Goal: Task Accomplishment & Management: Manage account settings

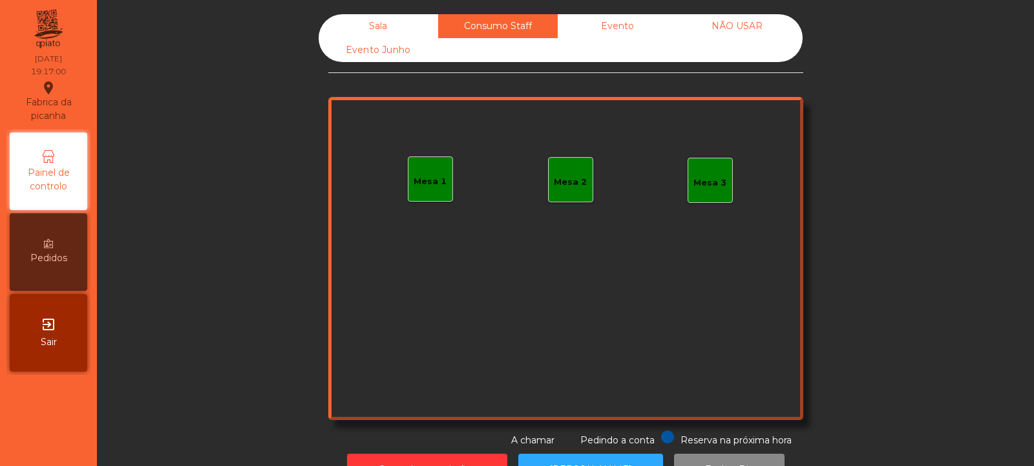
click at [430, 178] on div "Mesa 1" at bounding box center [430, 181] width 33 height 13
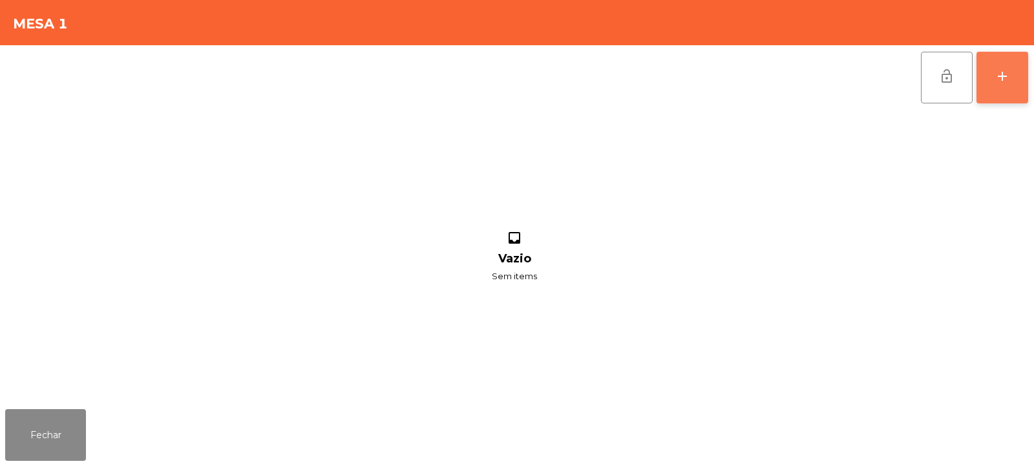
click at [999, 86] on button "add" at bounding box center [1002, 78] width 52 height 52
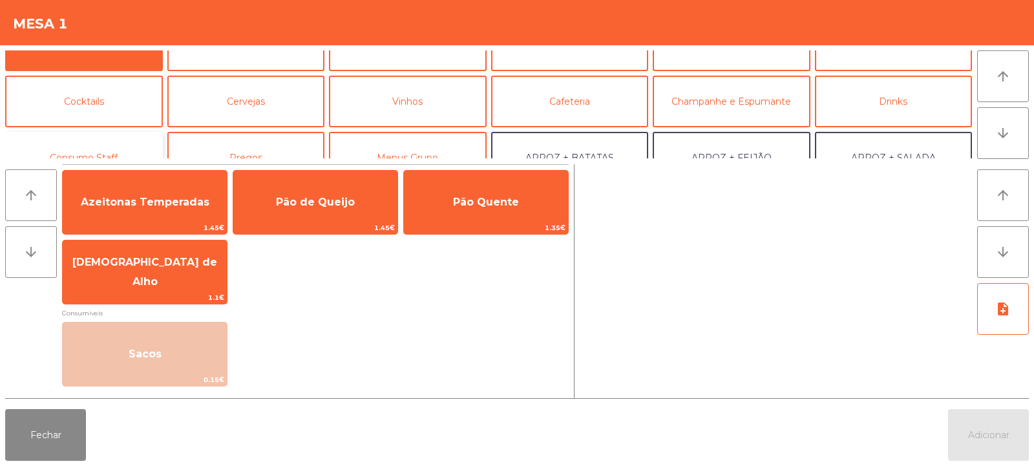
click at [80, 134] on button "Consumo Staff" at bounding box center [84, 158] width 158 height 52
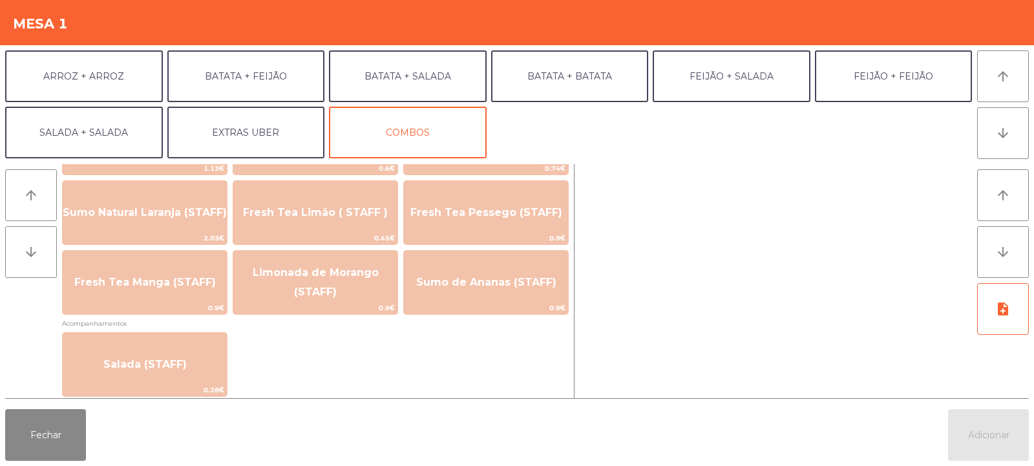
scroll to position [364, 0]
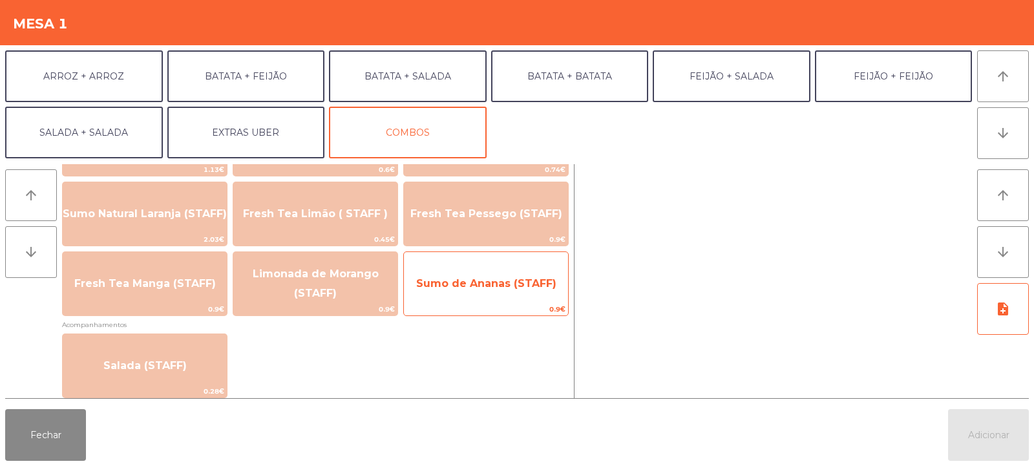
click at [468, 302] on div "Sumo de Ananas (STAFF) 0.9€" at bounding box center [485, 283] width 165 height 65
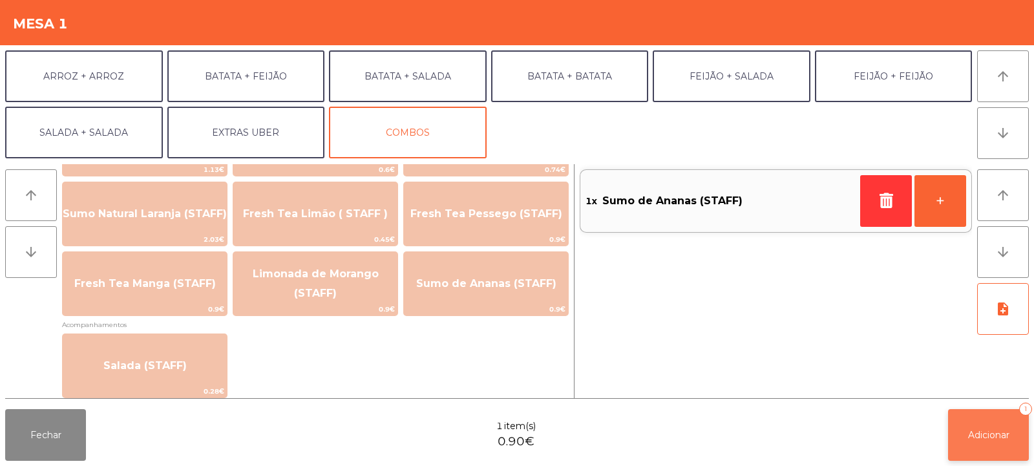
click at [996, 429] on span "Adicionar" at bounding box center [988, 435] width 41 height 12
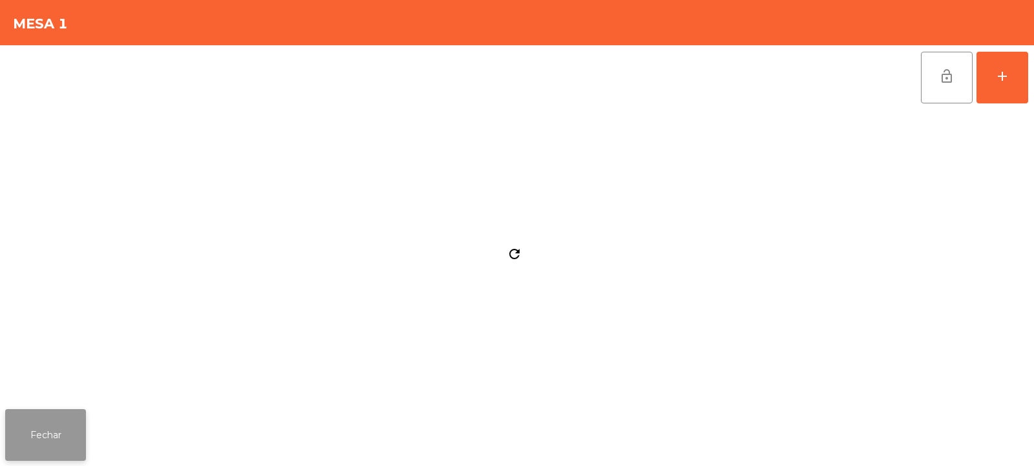
click at [37, 420] on button "Fechar" at bounding box center [45, 435] width 81 height 52
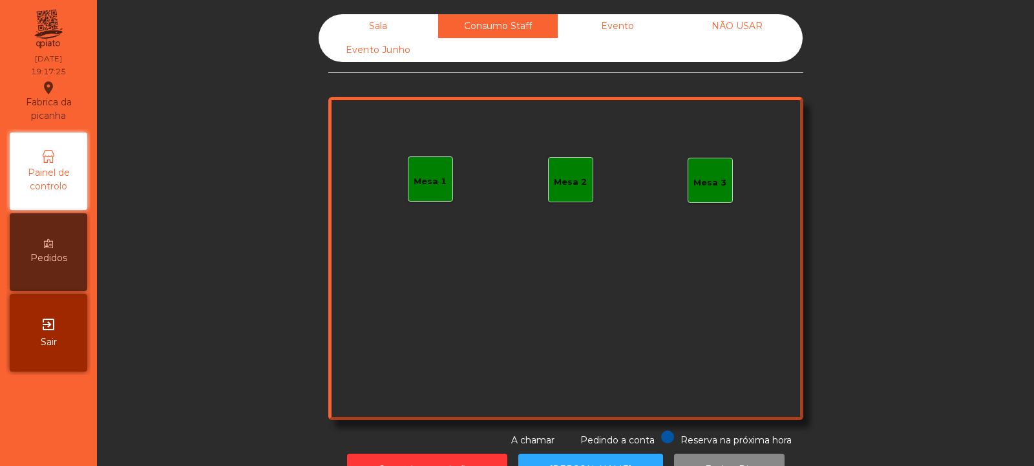
click at [382, 40] on div "Evento Junho" at bounding box center [379, 50] width 120 height 24
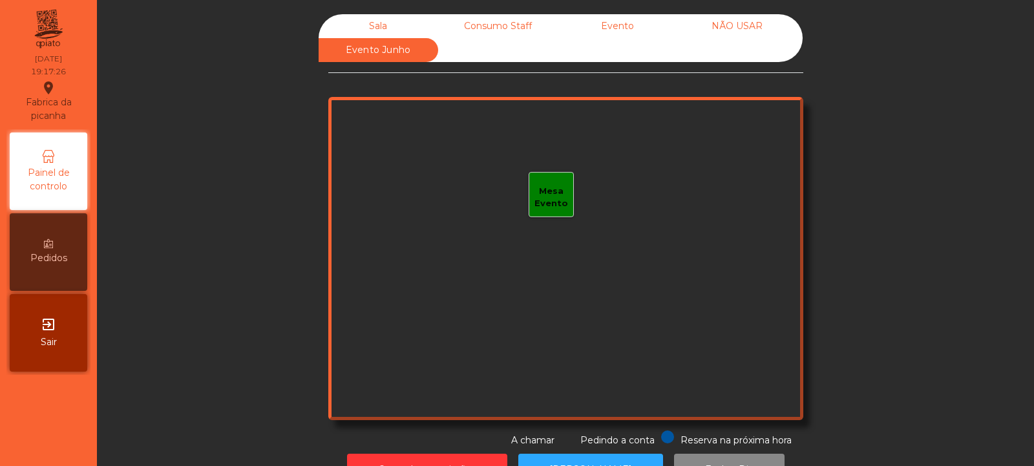
click at [388, 32] on div "Sala" at bounding box center [379, 26] width 120 height 24
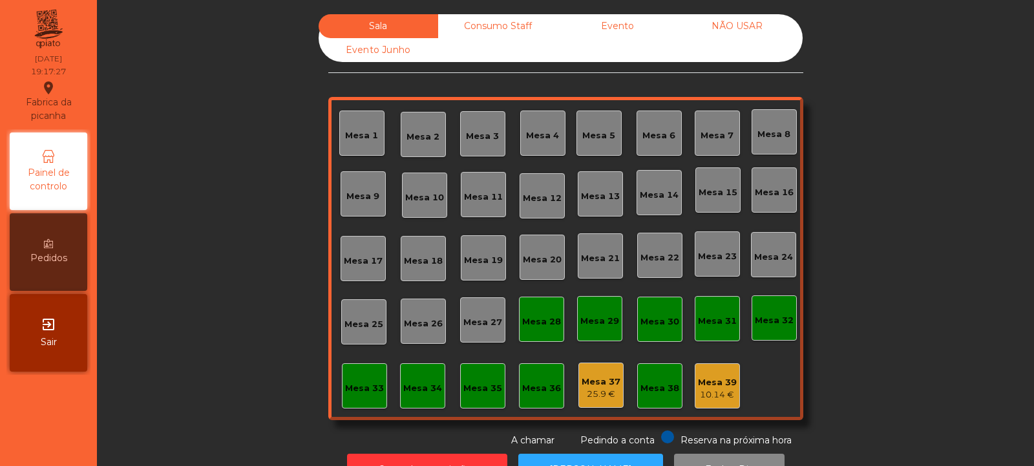
click at [712, 395] on div "10.14 €" at bounding box center [717, 394] width 39 height 13
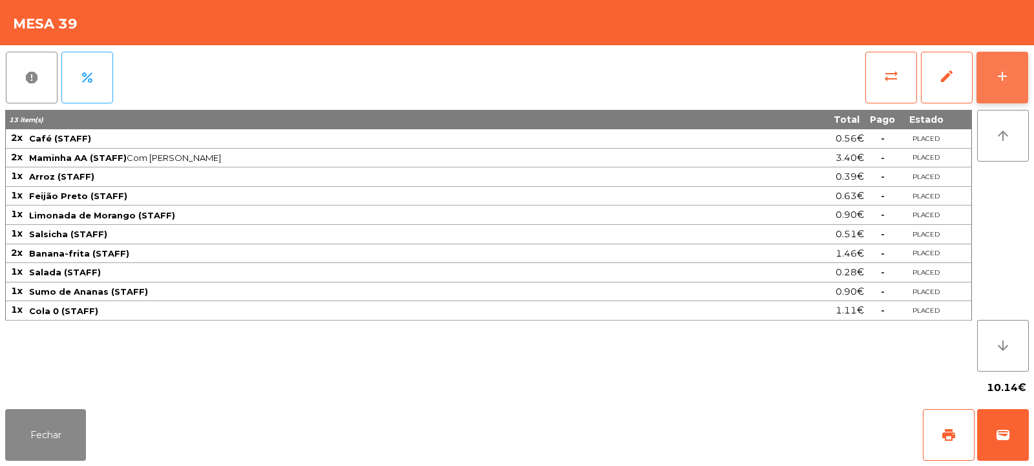
click at [997, 82] on div "add" at bounding box center [1002, 76] width 16 height 16
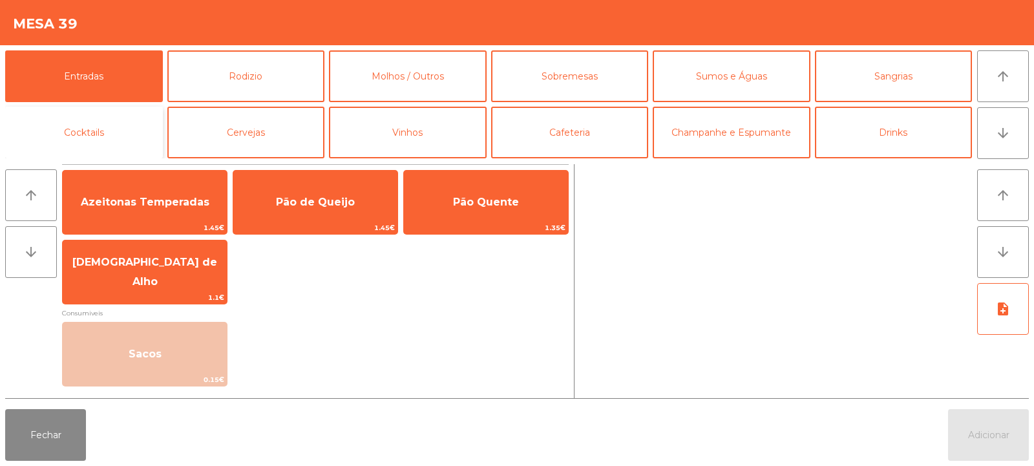
click at [96, 124] on button "Cocktails" at bounding box center [84, 133] width 158 height 52
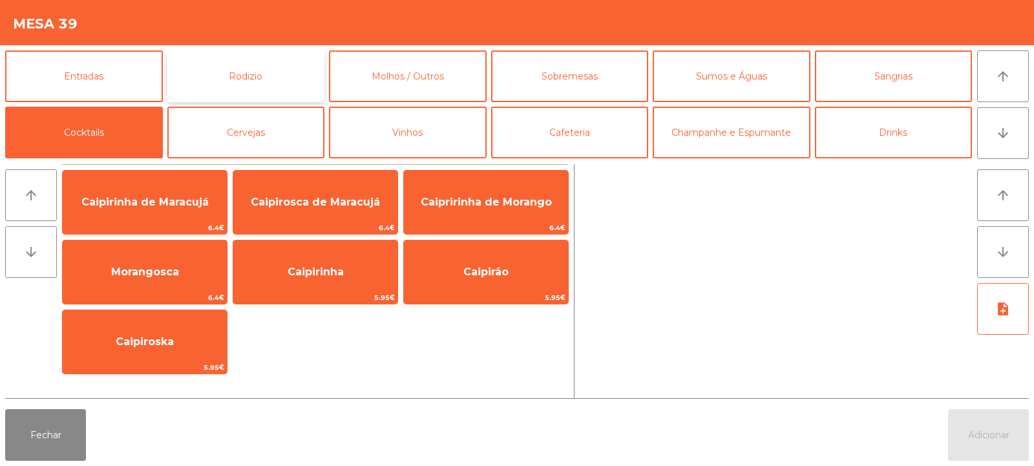
click at [242, 74] on button "Rodizio" at bounding box center [246, 76] width 158 height 52
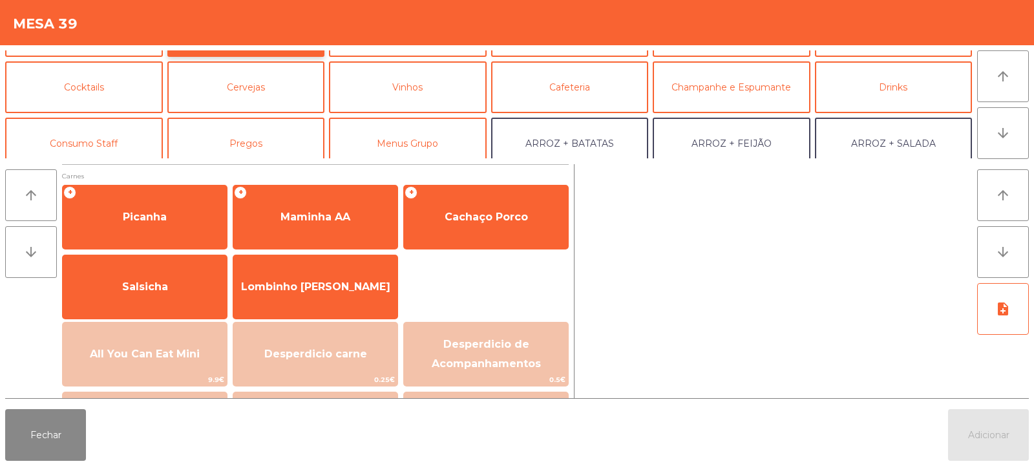
scroll to position [78, 0]
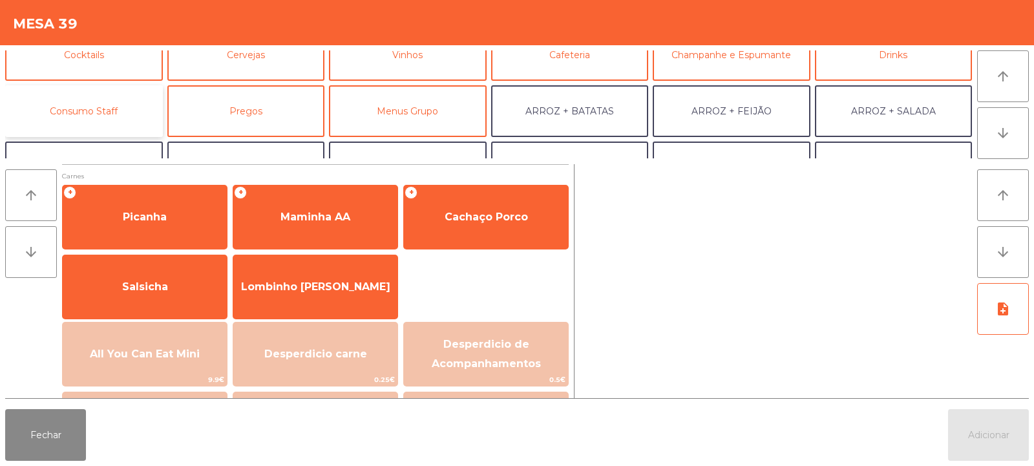
click at [81, 121] on button "Consumo Staff" at bounding box center [84, 111] width 158 height 52
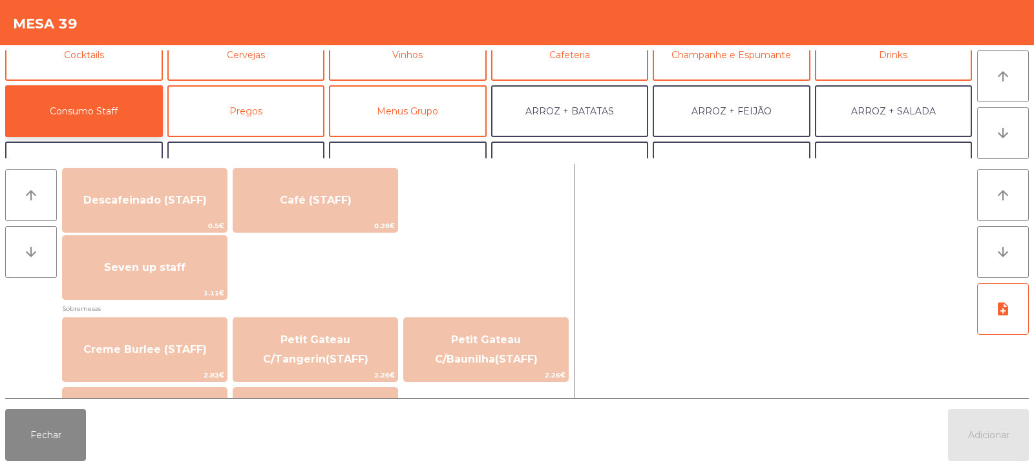
scroll to position [773, 0]
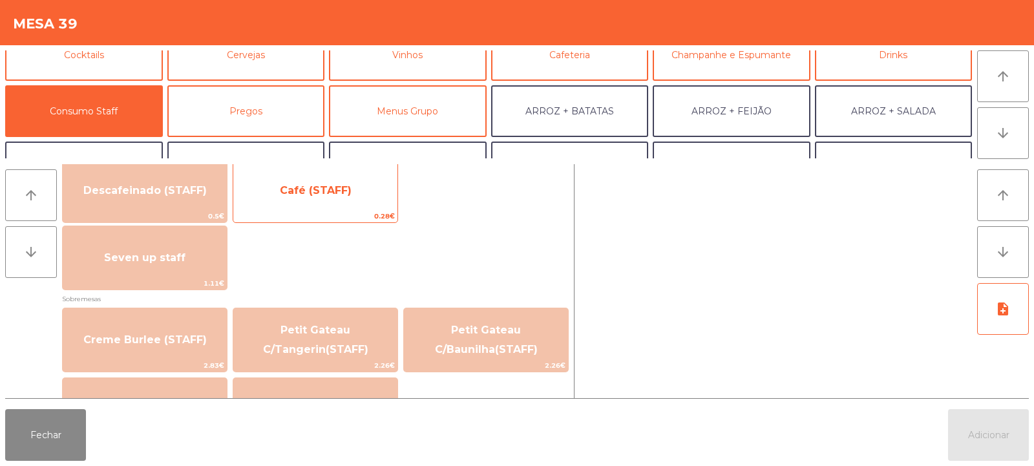
click at [312, 208] on span "Café (STAFF)" at bounding box center [315, 190] width 164 height 35
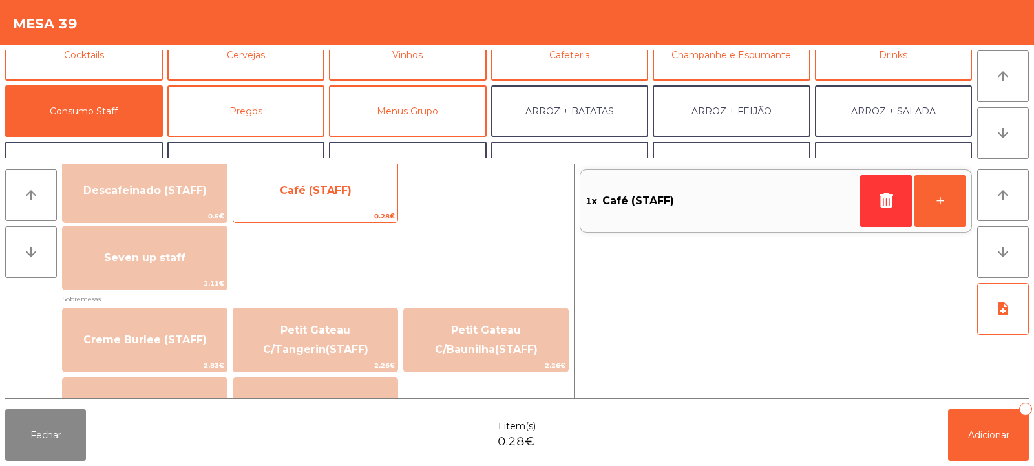
click at [317, 202] on span "Café (STAFF)" at bounding box center [315, 190] width 164 height 35
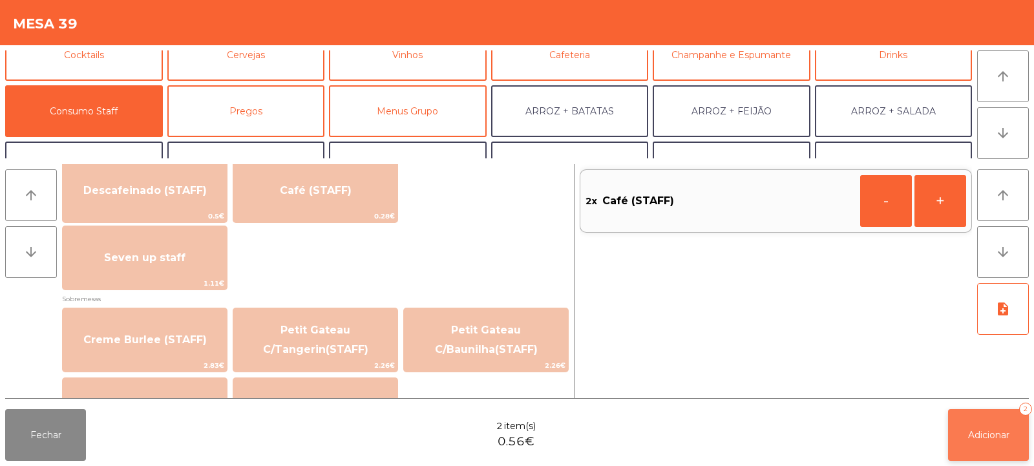
click at [1008, 441] on button "Adicionar 2" at bounding box center [988, 435] width 81 height 52
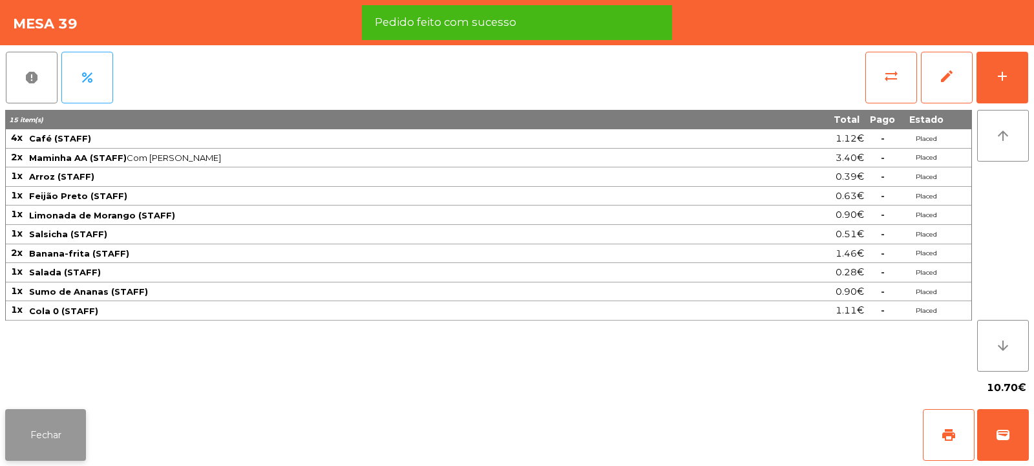
click at [51, 432] on button "Fechar" at bounding box center [45, 435] width 81 height 52
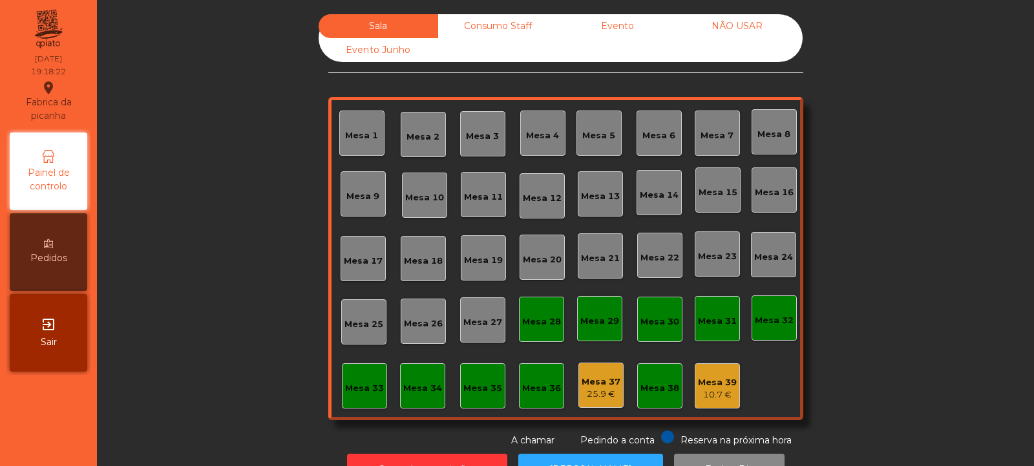
click at [726, 388] on div "Mesa 39" at bounding box center [717, 382] width 39 height 13
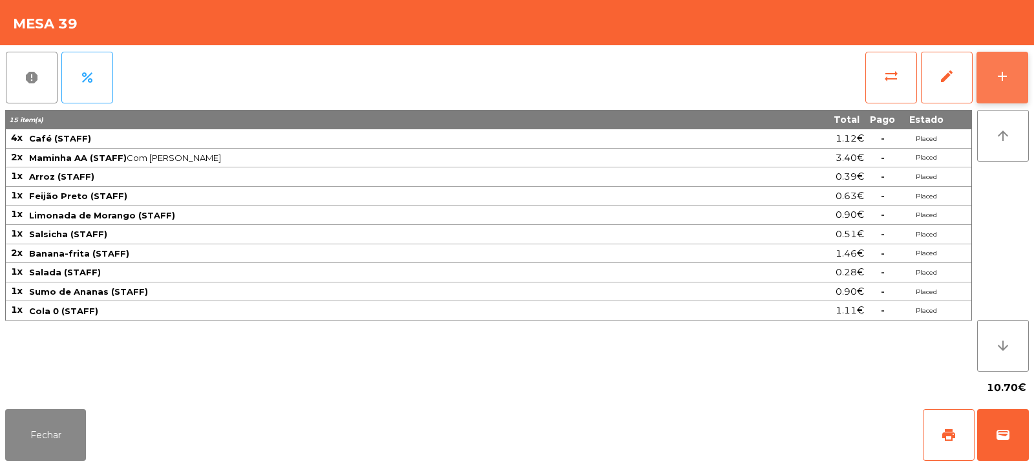
click at [998, 69] on div "add" at bounding box center [1002, 76] width 16 height 16
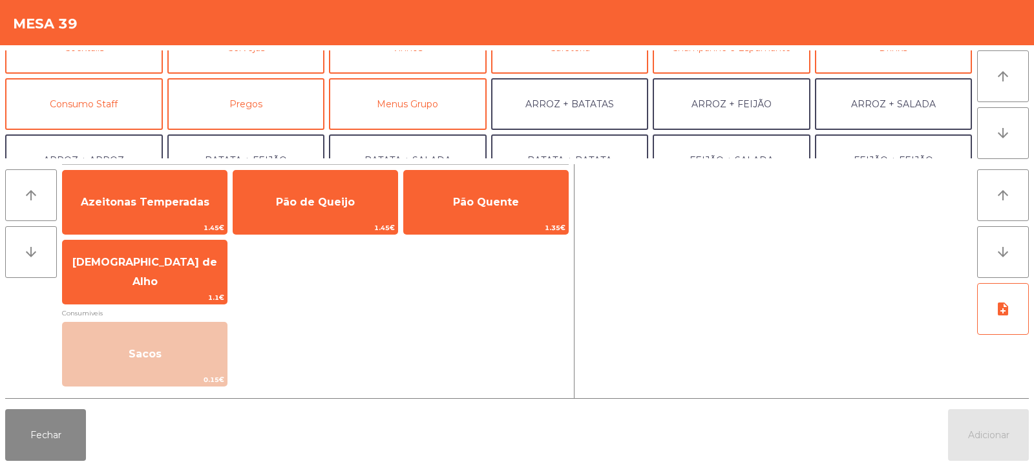
scroll to position [94, 0]
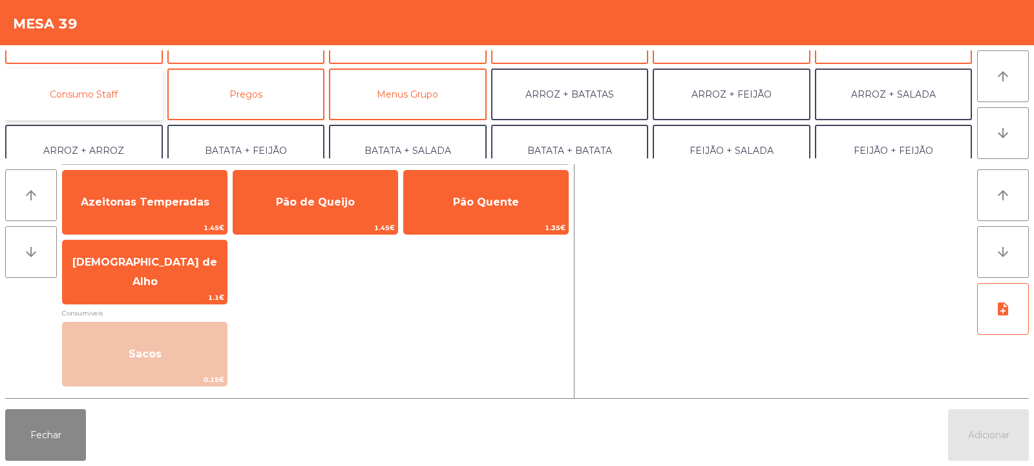
click at [127, 97] on button "Consumo Staff" at bounding box center [84, 94] width 158 height 52
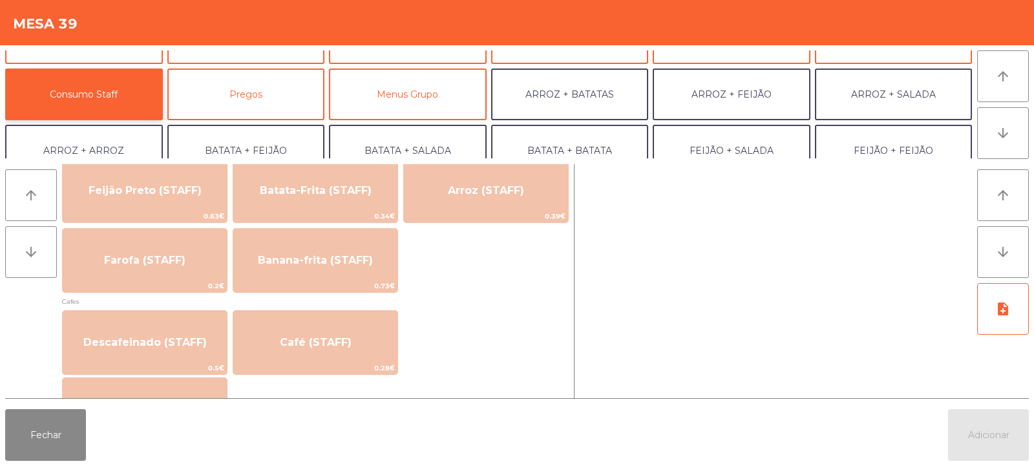
scroll to position [634, 0]
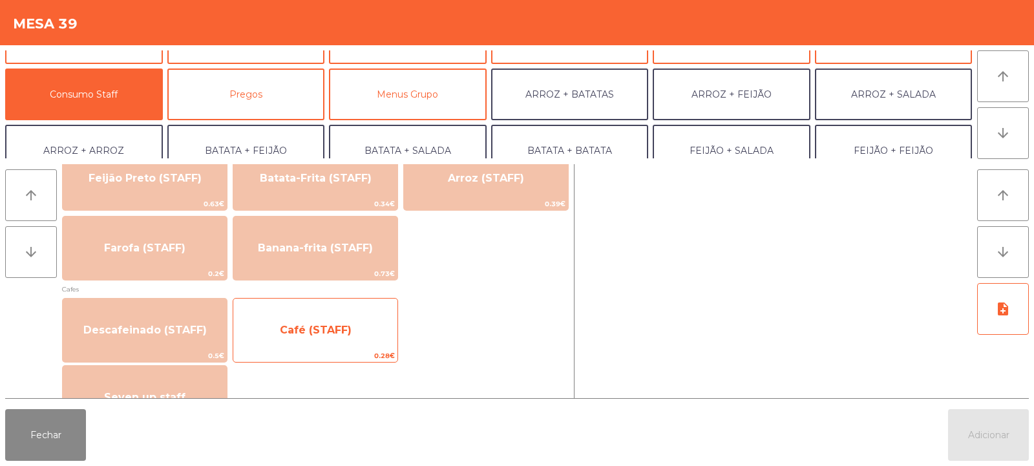
click at [352, 323] on span "Café (STAFF)" at bounding box center [315, 330] width 164 height 35
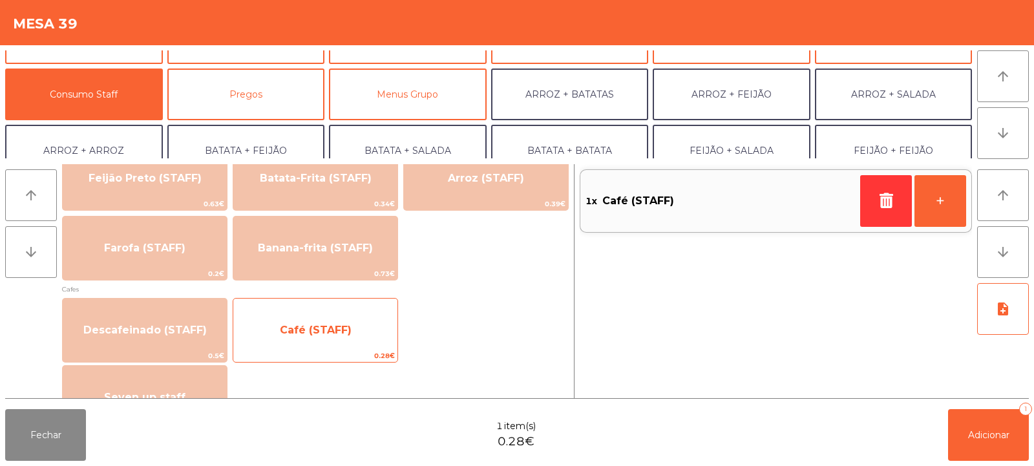
click at [350, 330] on span "Café (STAFF)" at bounding box center [315, 330] width 164 height 35
click at [336, 335] on span "Café (STAFF)" at bounding box center [316, 330] width 72 height 12
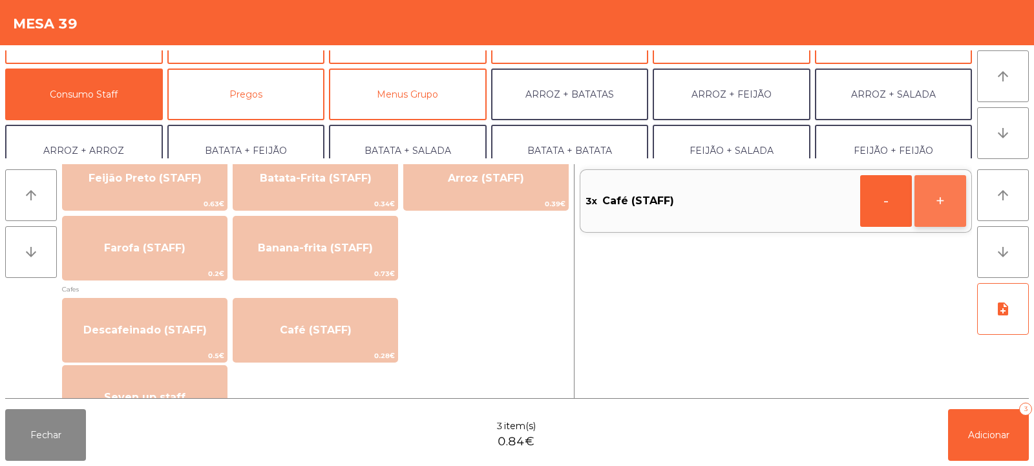
click at [951, 189] on button "+" at bounding box center [940, 201] width 52 height 52
click at [949, 195] on button "+" at bounding box center [940, 201] width 52 height 52
click at [996, 426] on button "Adicionar 5" at bounding box center [988, 435] width 81 height 52
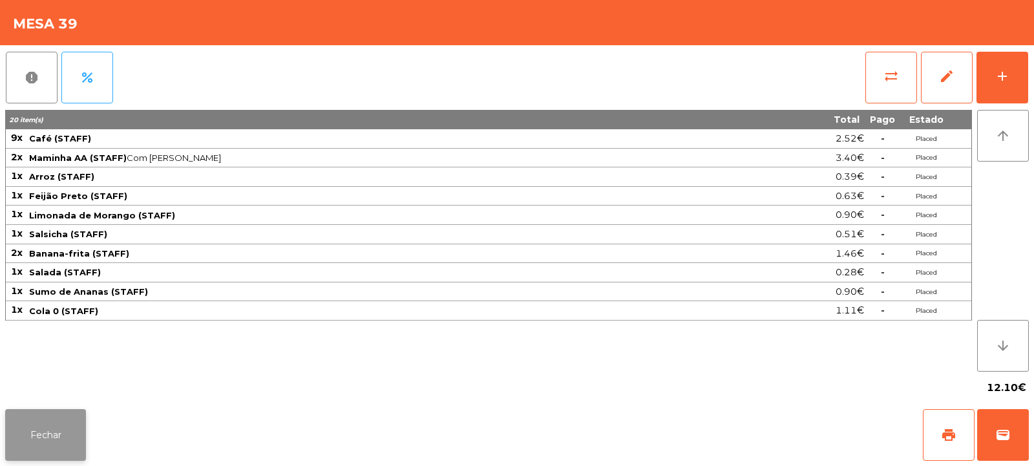
click at [54, 442] on button "Fechar" at bounding box center [45, 435] width 81 height 52
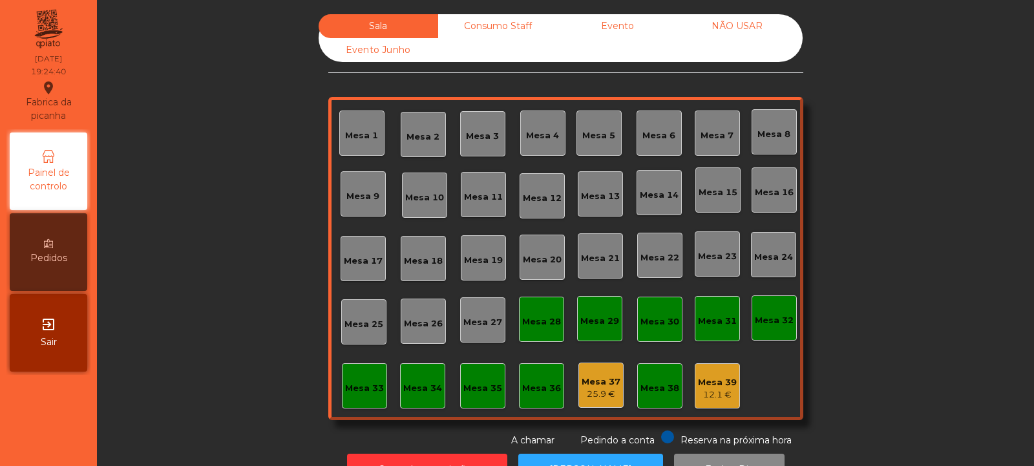
click at [713, 391] on div "12.1 €" at bounding box center [717, 394] width 39 height 13
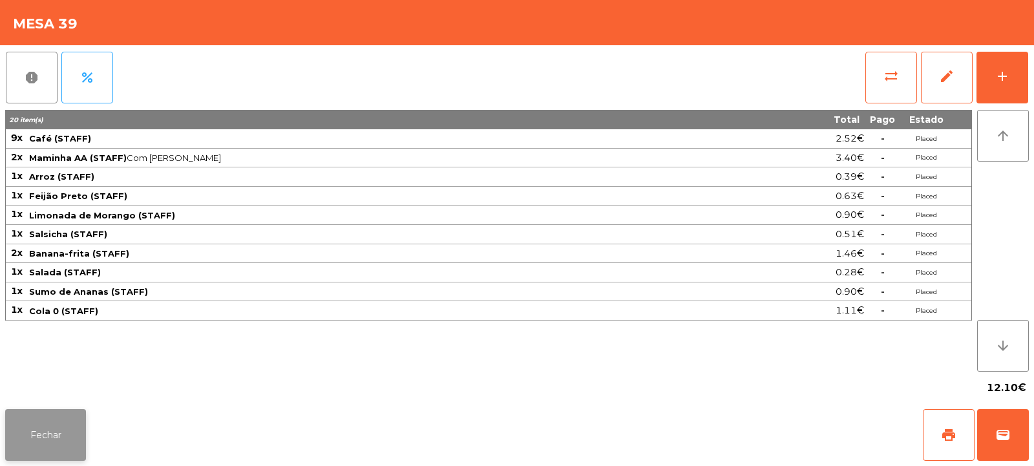
click at [42, 450] on button "Fechar" at bounding box center [45, 435] width 81 height 52
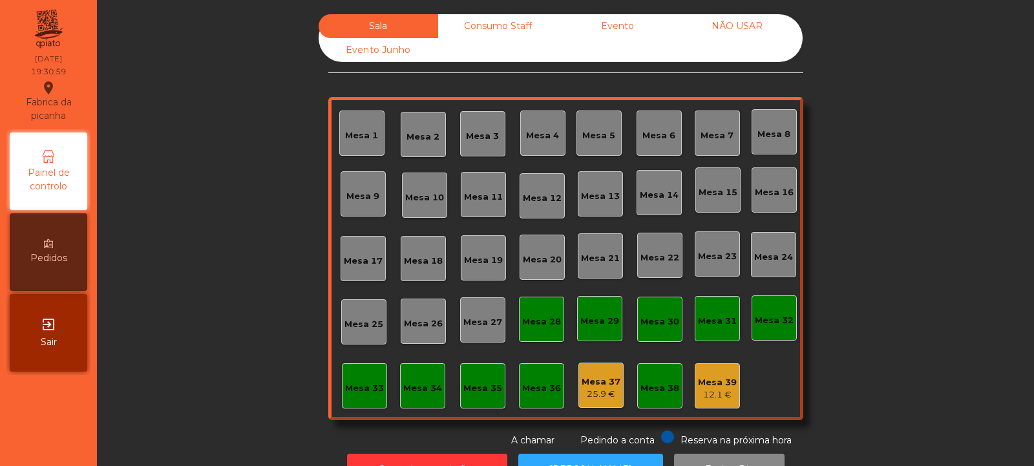
click at [363, 395] on div "Mesa 33" at bounding box center [364, 385] width 45 height 45
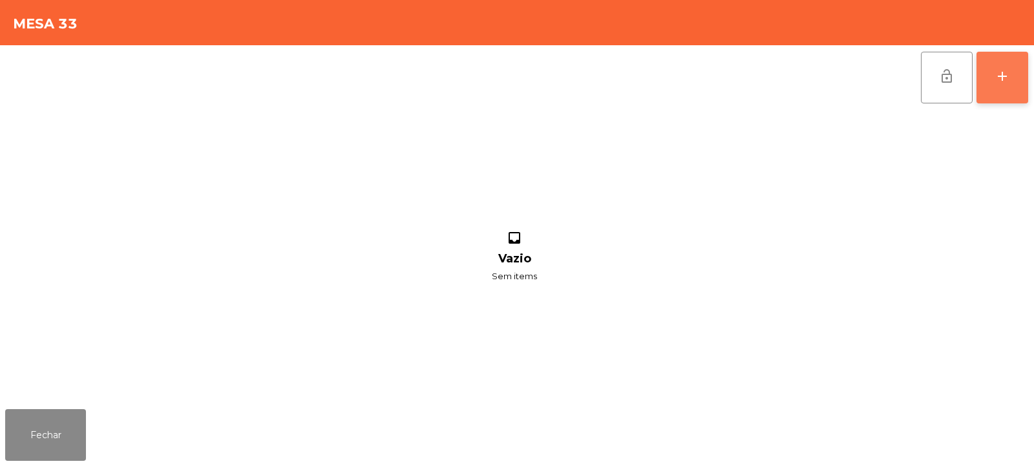
click at [1000, 69] on div "add" at bounding box center [1002, 76] width 16 height 16
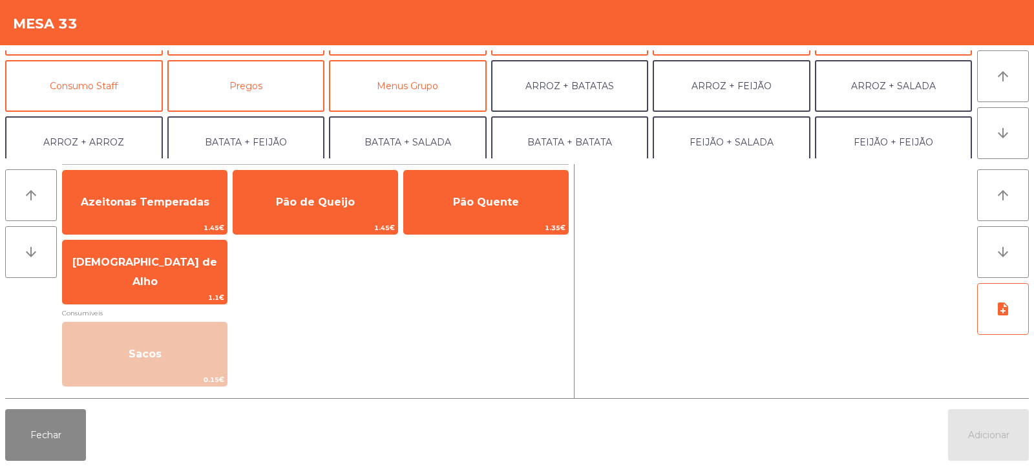
scroll to position [103, 0]
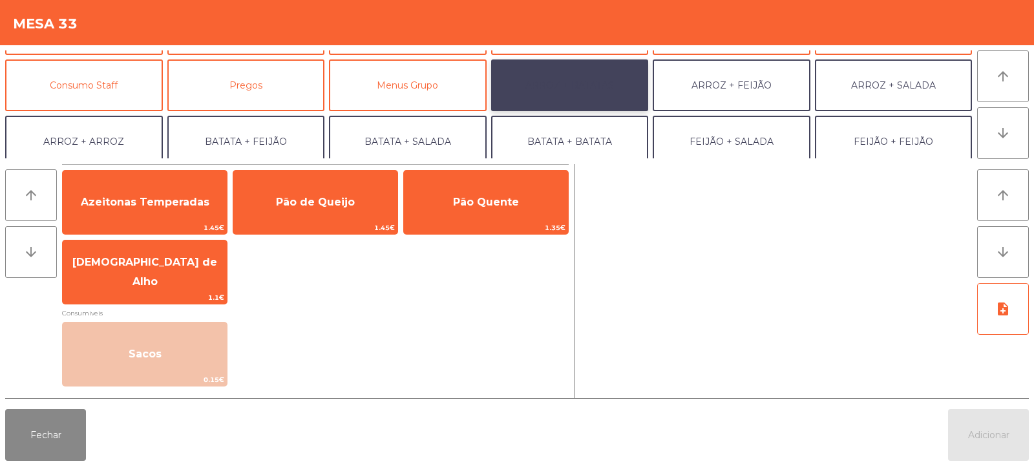
click at [537, 73] on button "ARROZ + BATATAS" at bounding box center [570, 85] width 158 height 52
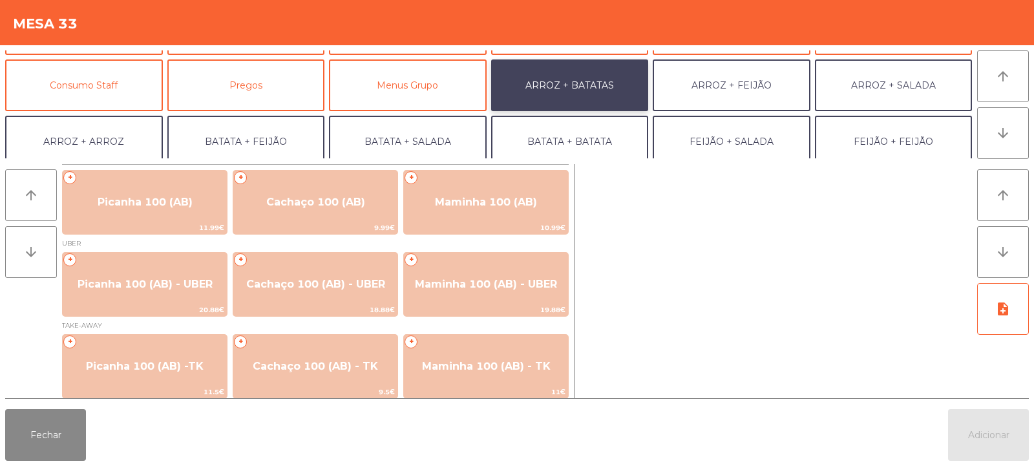
scroll to position [6, 0]
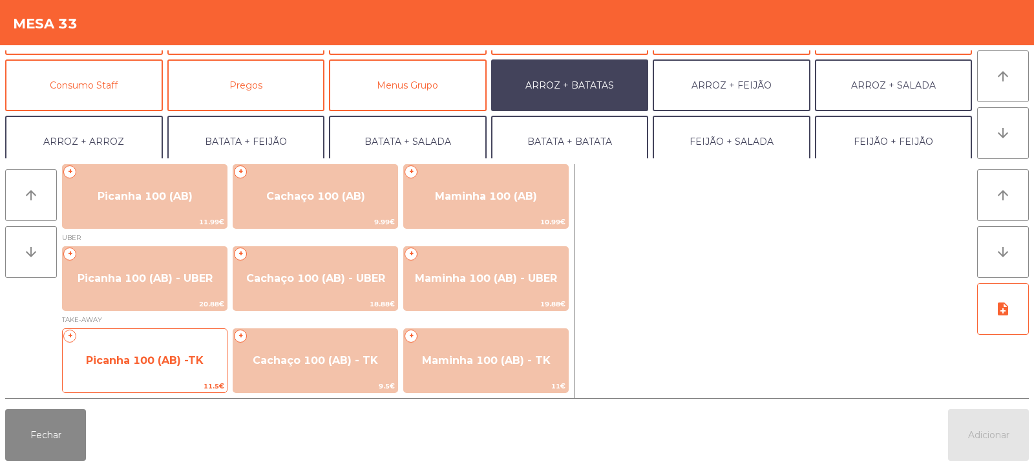
click at [134, 362] on span "Picanha 100 (AB) -TK" at bounding box center [145, 360] width 118 height 12
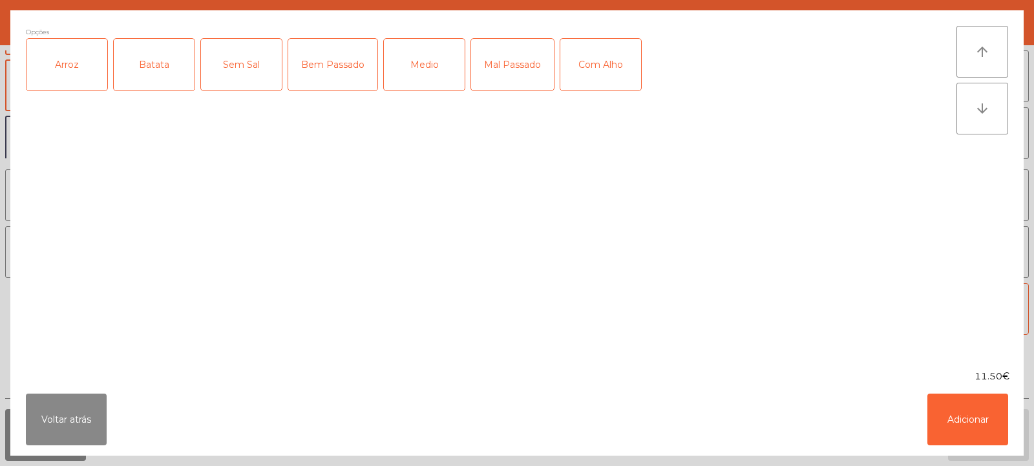
click at [67, 61] on div "Arroz" at bounding box center [66, 65] width 81 height 52
click at [156, 57] on div "Batata" at bounding box center [154, 65] width 81 height 52
click at [434, 62] on div "Medio" at bounding box center [424, 65] width 81 height 52
click at [601, 70] on div "Com Alho" at bounding box center [600, 65] width 81 height 52
click at [965, 424] on button "Adicionar" at bounding box center [967, 420] width 81 height 52
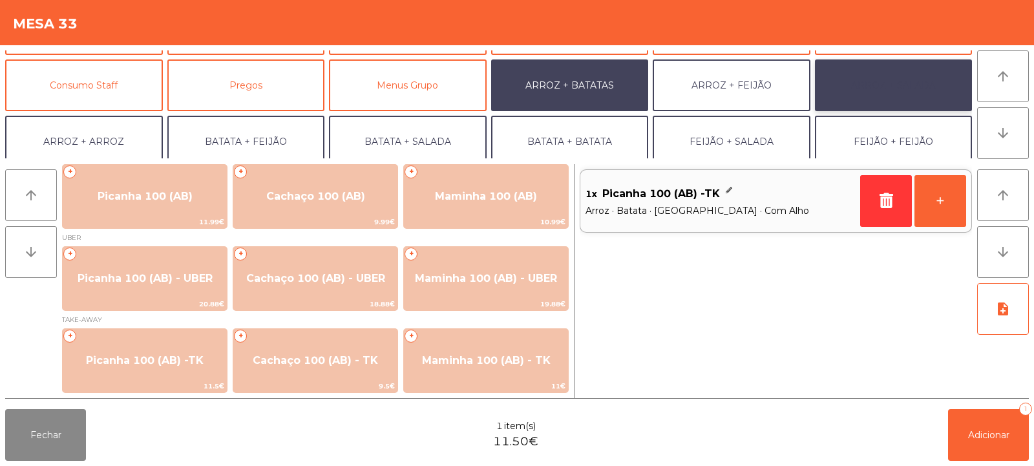
click at [895, 89] on button "ARROZ + SALADA" at bounding box center [894, 85] width 158 height 52
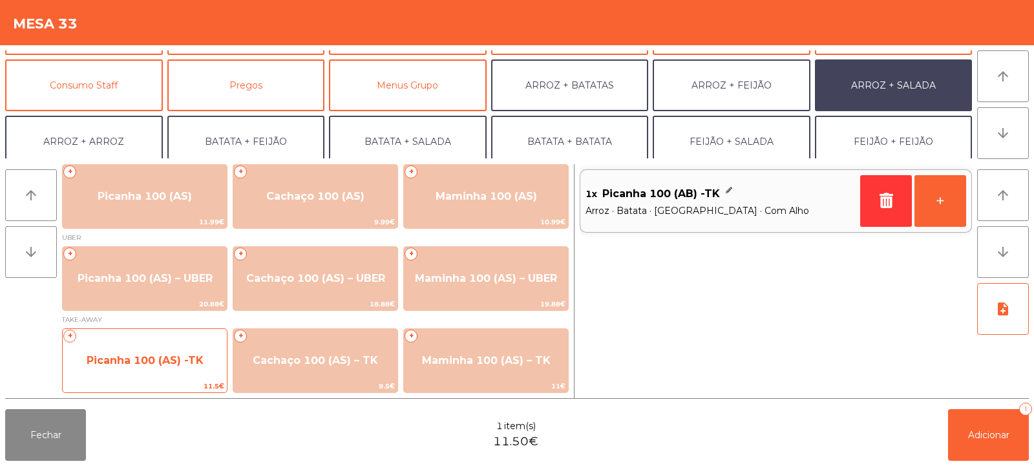
click at [140, 364] on span "Picanha 100 (AS) -TK" at bounding box center [145, 360] width 117 height 12
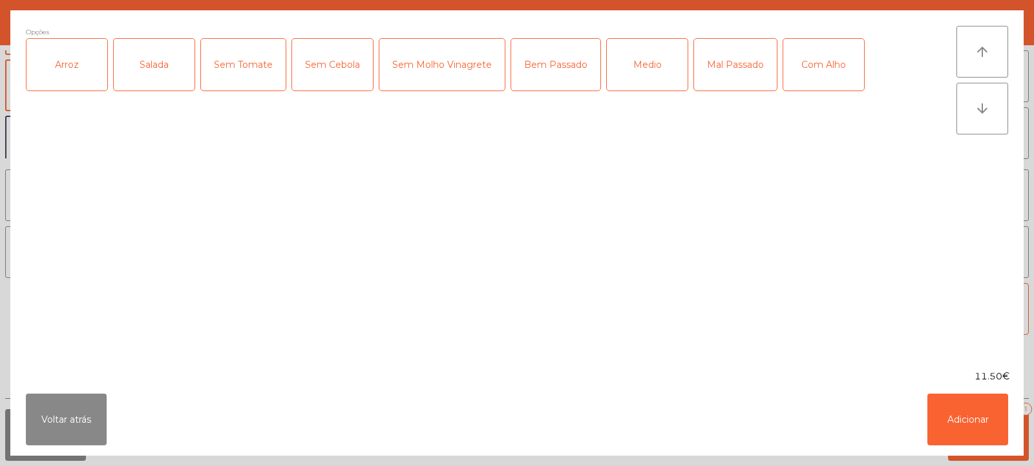
click at [58, 66] on div "Arroz" at bounding box center [66, 65] width 81 height 52
click at [158, 58] on div "Salada" at bounding box center [154, 65] width 81 height 52
click at [638, 61] on div "Medio" at bounding box center [647, 65] width 81 height 52
click at [828, 63] on div "Com Alho" at bounding box center [823, 65] width 81 height 52
click at [972, 427] on button "Adicionar" at bounding box center [967, 420] width 81 height 52
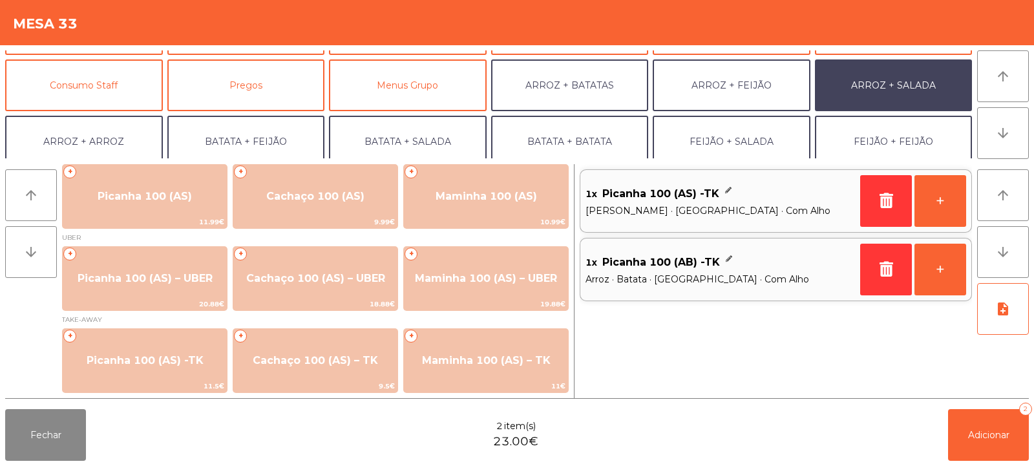
scroll to position [169, 0]
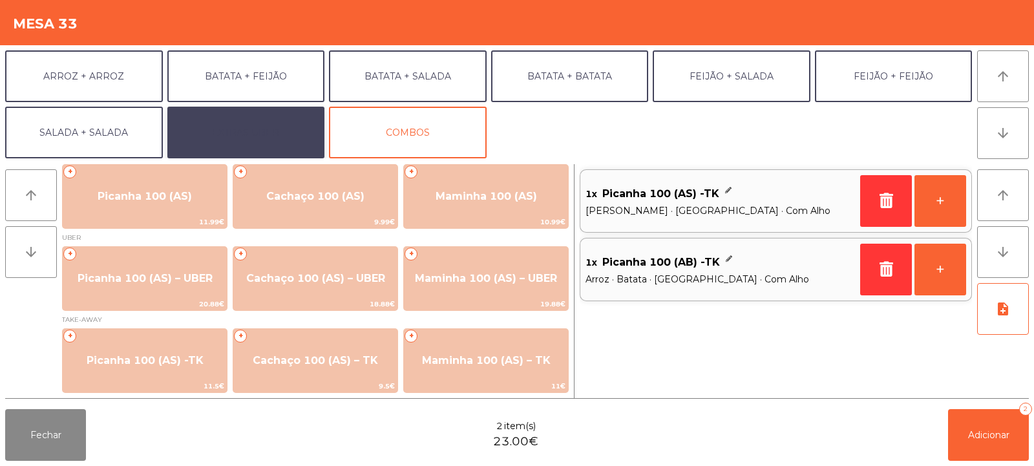
click at [248, 137] on button "EXTRAS UBER" at bounding box center [246, 133] width 158 height 52
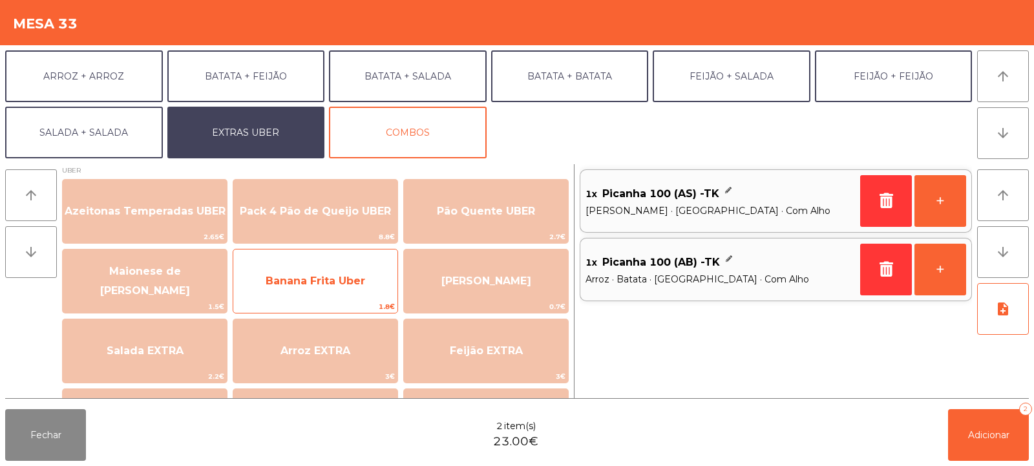
click at [295, 285] on span "Banana Frita Uber" at bounding box center [316, 281] width 100 height 12
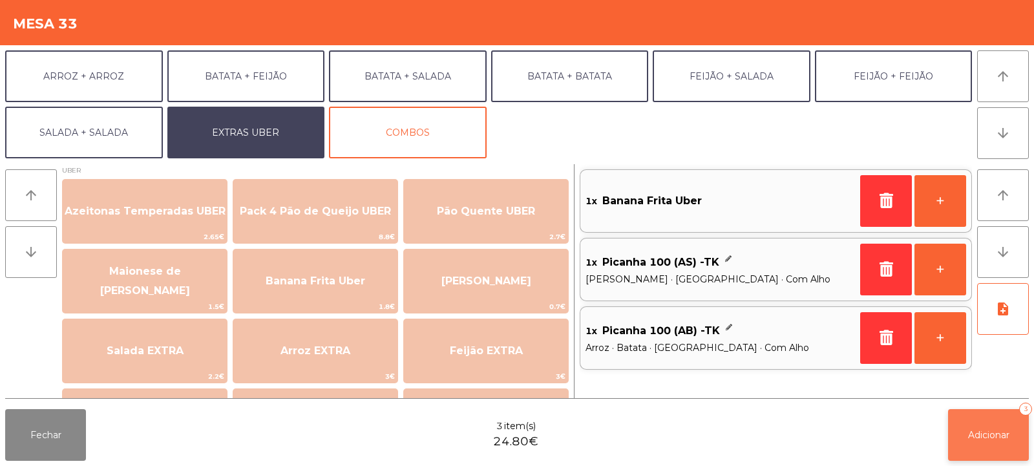
click at [996, 439] on span "Adicionar" at bounding box center [988, 435] width 41 height 12
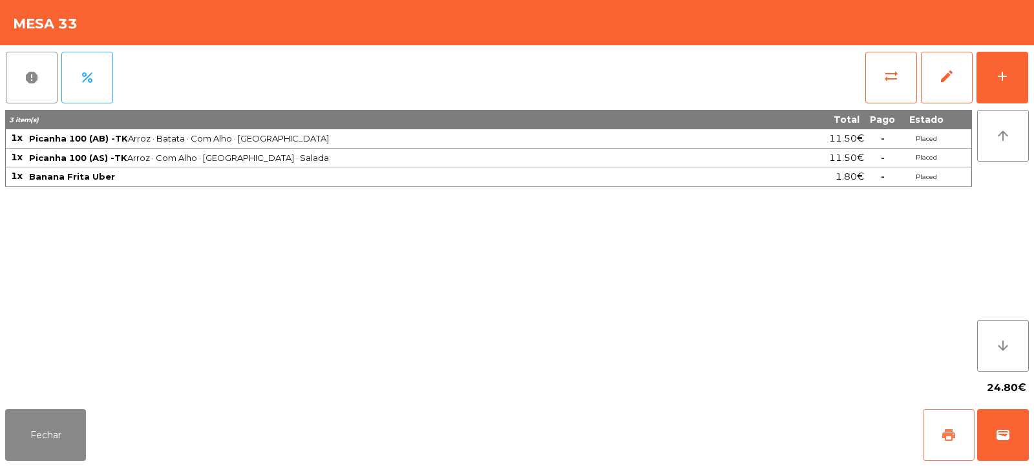
click at [945, 432] on span "print" at bounding box center [949, 435] width 16 height 16
click at [37, 431] on button "Fechar" at bounding box center [45, 435] width 81 height 52
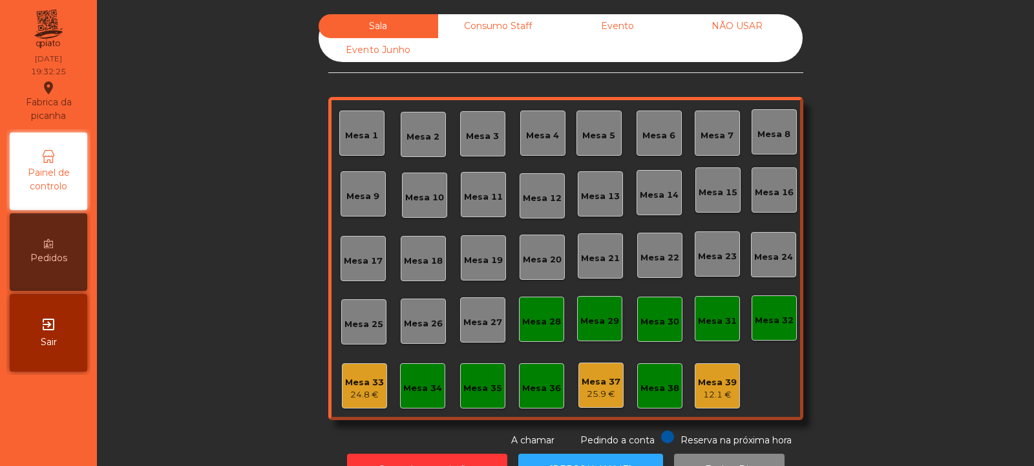
click at [706, 321] on div "Mesa 31" at bounding box center [717, 321] width 39 height 13
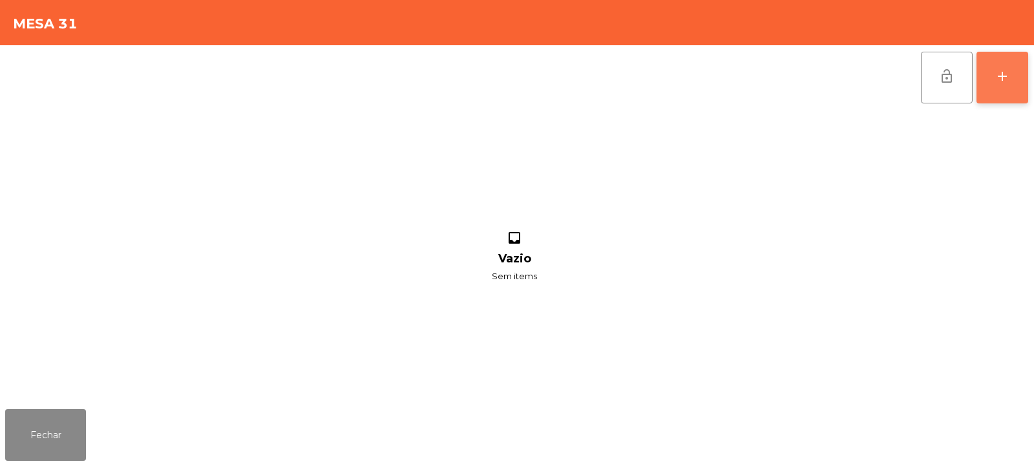
click at [1001, 61] on button "add" at bounding box center [1002, 78] width 52 height 52
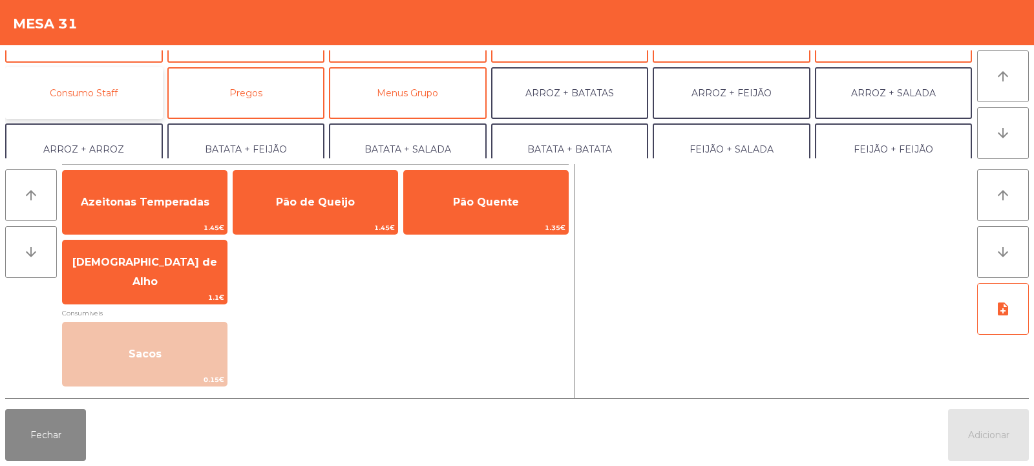
click at [96, 116] on button "Consumo Staff" at bounding box center [84, 93] width 158 height 52
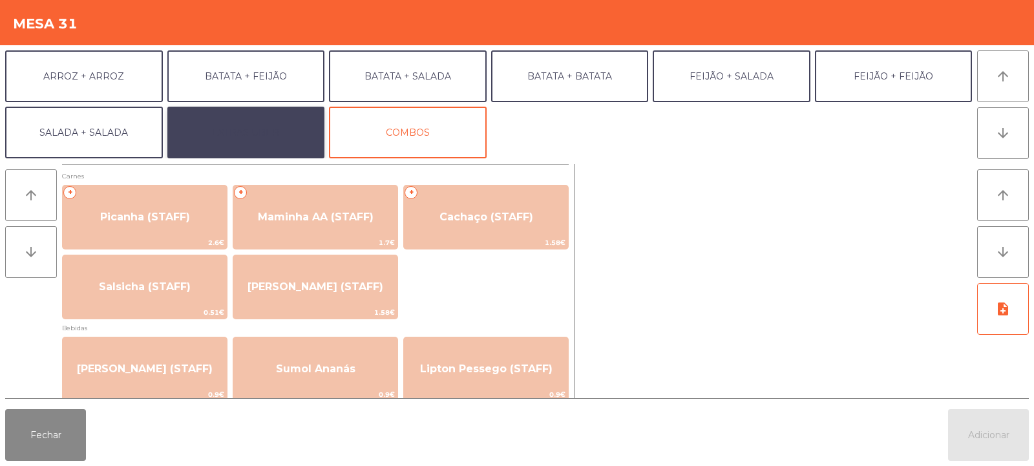
click at [238, 128] on button "EXTRAS UBER" at bounding box center [246, 133] width 158 height 52
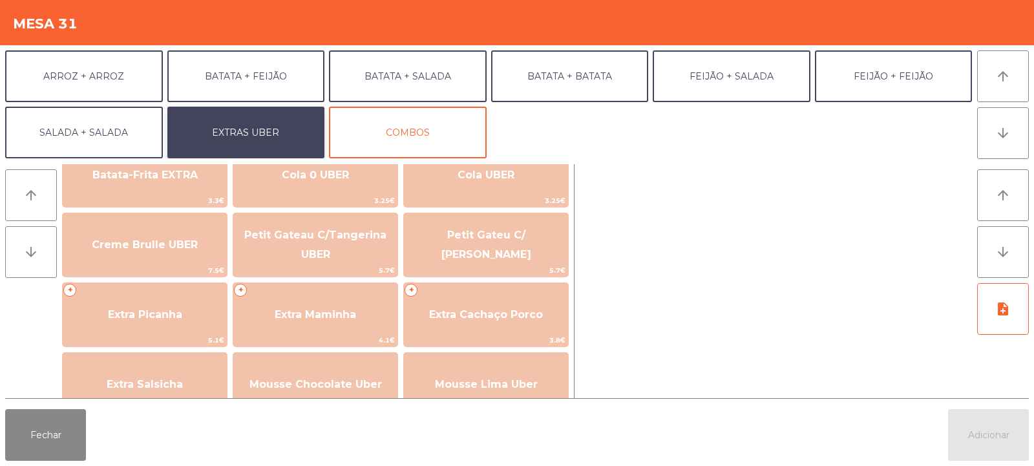
scroll to position [262, 0]
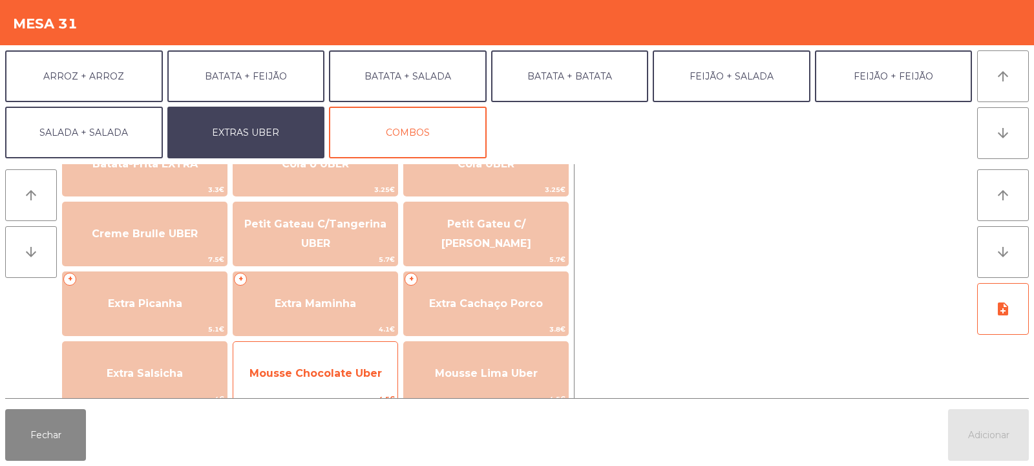
click at [327, 368] on span "Mousse Chocolate Uber" at bounding box center [315, 373] width 132 height 12
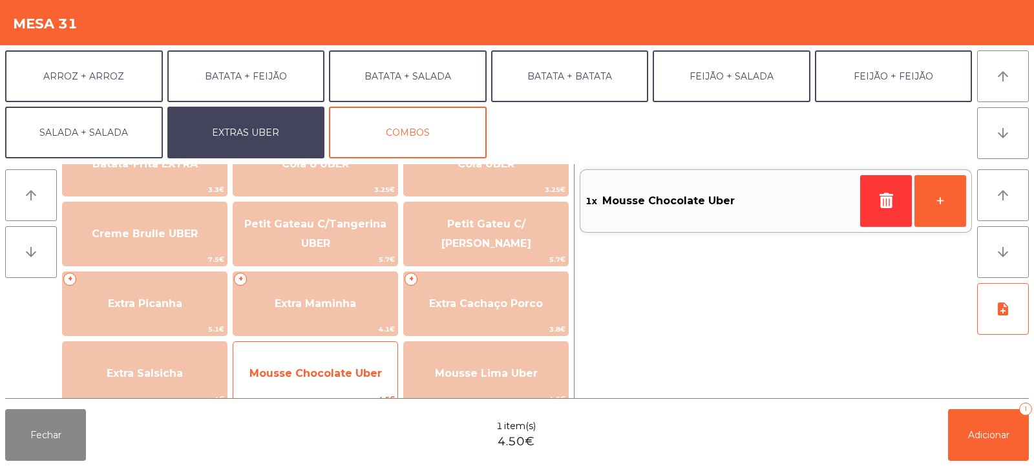
click at [316, 365] on span "Mousse Chocolate Uber" at bounding box center [315, 373] width 164 height 35
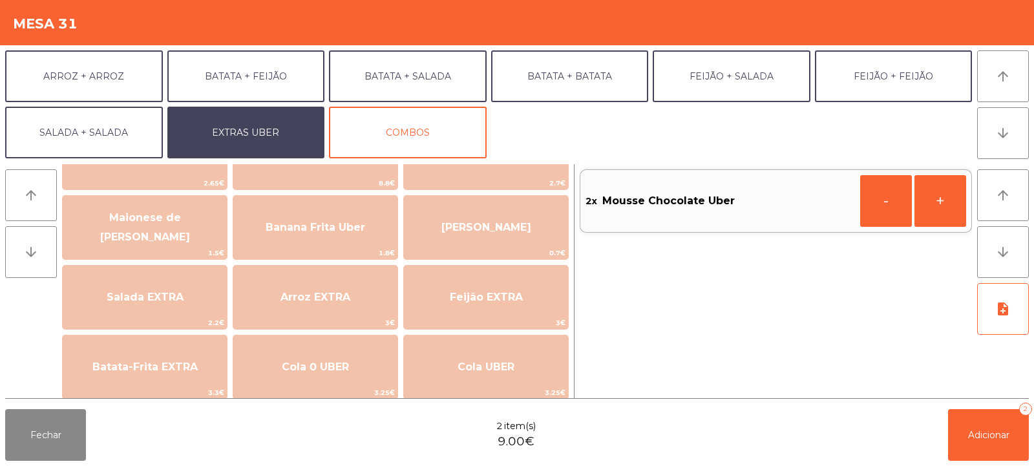
scroll to position [0, 0]
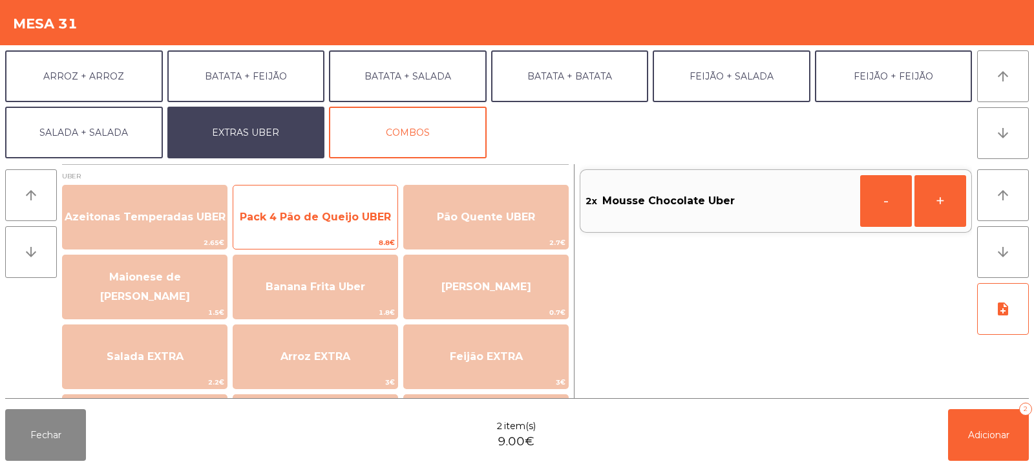
click at [297, 212] on span "Pack 4 Pão de Queijo UBER" at bounding box center [315, 217] width 151 height 12
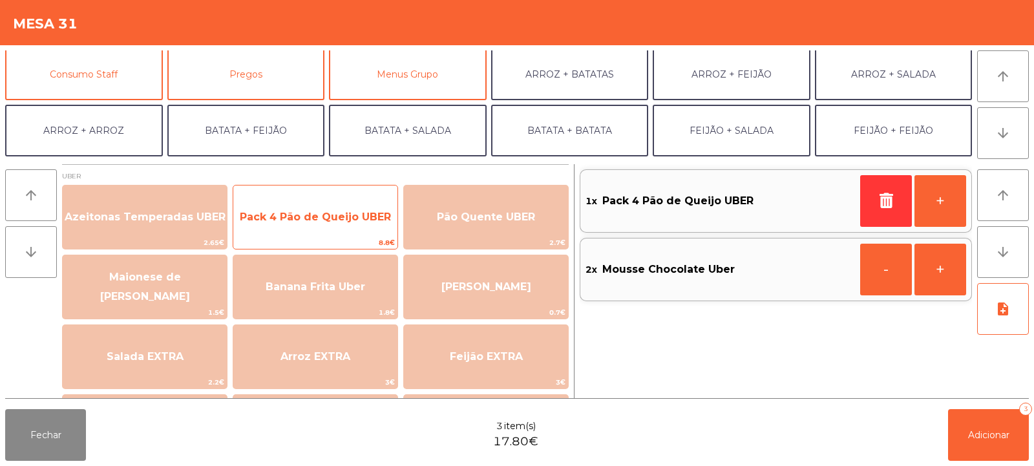
scroll to position [114, 0]
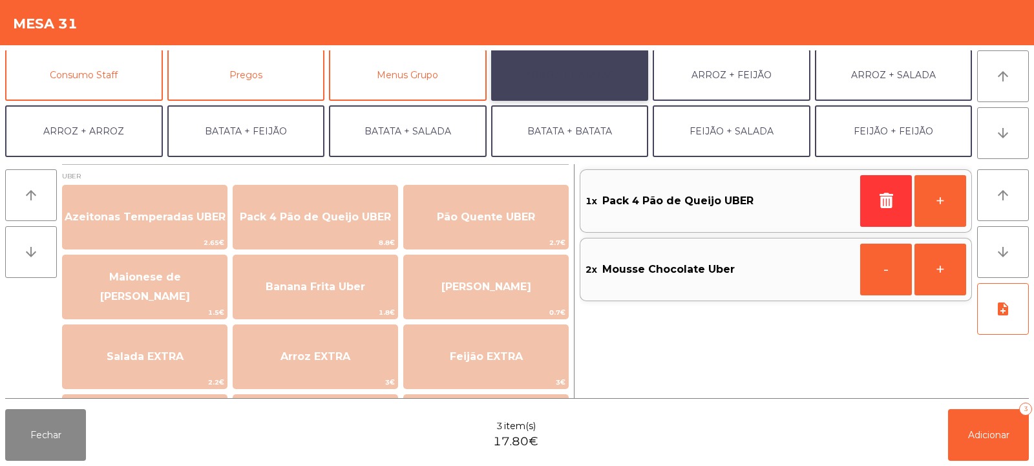
click at [607, 74] on button "ARROZ + BATATAS" at bounding box center [570, 75] width 158 height 52
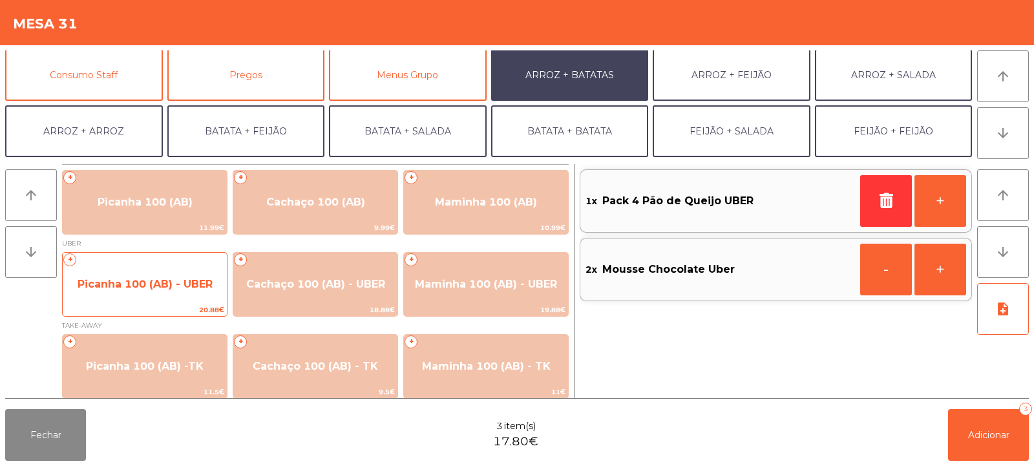
click at [142, 281] on span "Picanha 100 (AB) - UBER" at bounding box center [145, 284] width 135 height 12
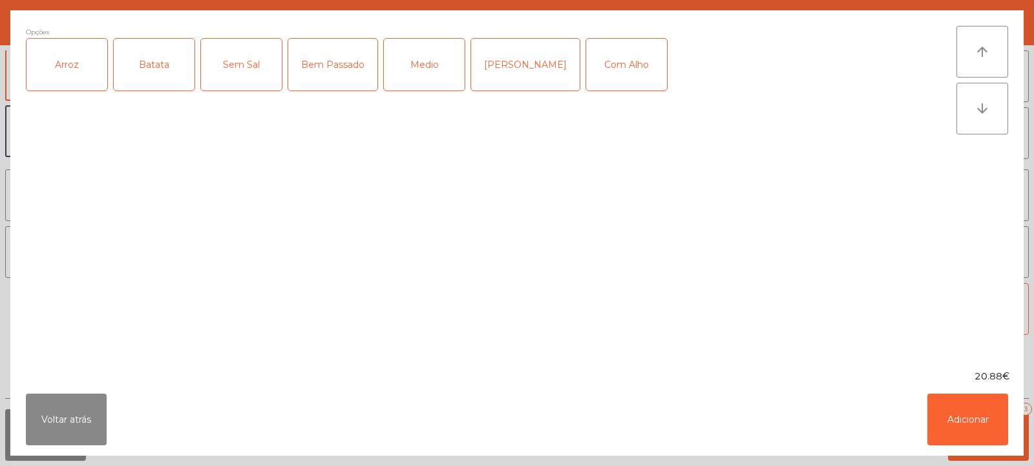
click at [65, 85] on div "Arroz" at bounding box center [66, 65] width 81 height 52
click at [153, 71] on div "Batata" at bounding box center [154, 65] width 81 height 52
click at [330, 64] on div "Bem Passado" at bounding box center [332, 65] width 89 height 52
click at [601, 78] on div "Com Alho" at bounding box center [626, 65] width 81 height 52
click at [945, 423] on button "Adicionar" at bounding box center [967, 420] width 81 height 52
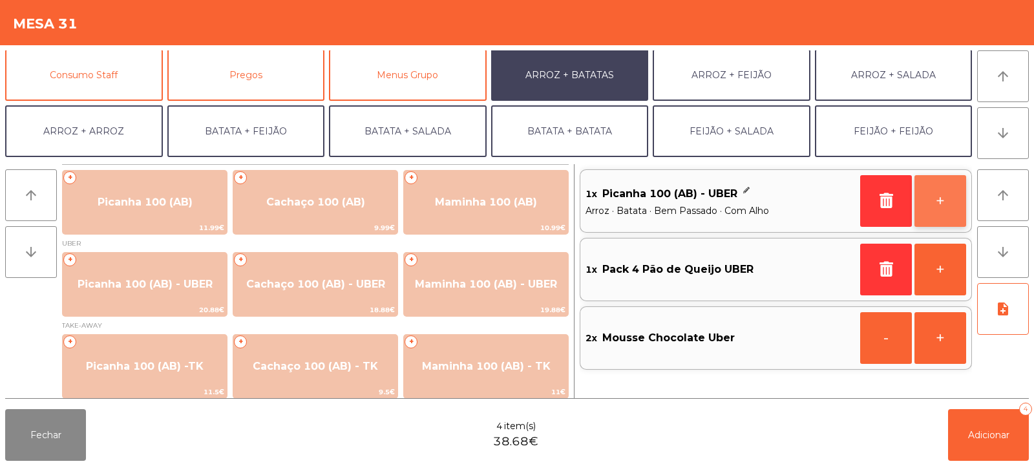
click at [940, 201] on button "+" at bounding box center [940, 201] width 52 height 52
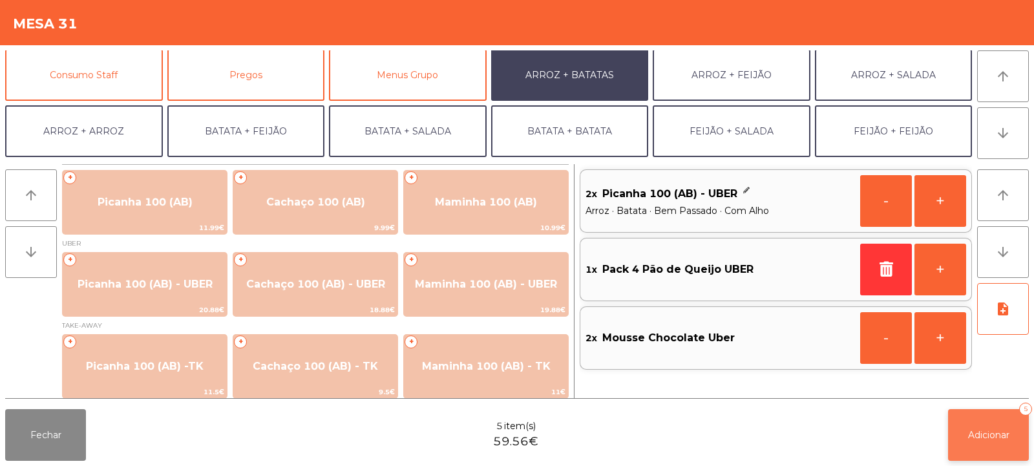
click at [984, 420] on button "Adicionar 5" at bounding box center [988, 435] width 81 height 52
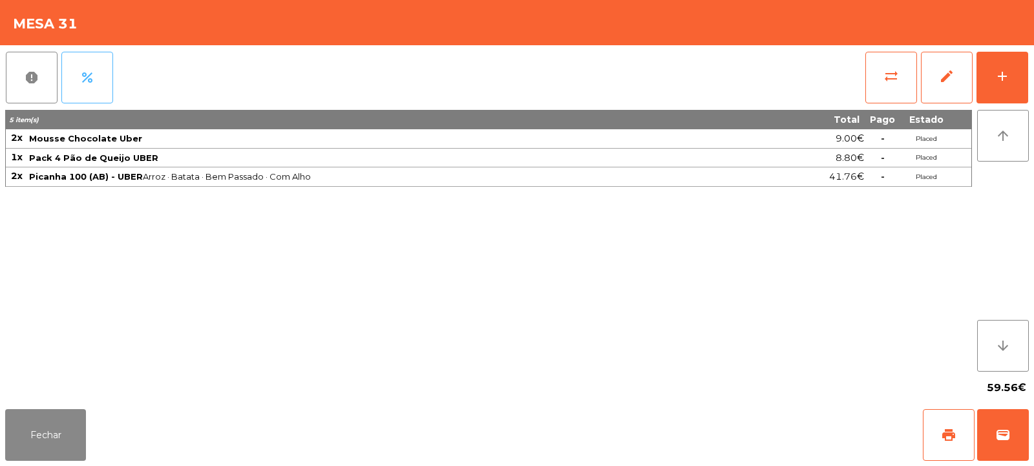
click at [89, 81] on span "percent" at bounding box center [87, 78] width 16 height 16
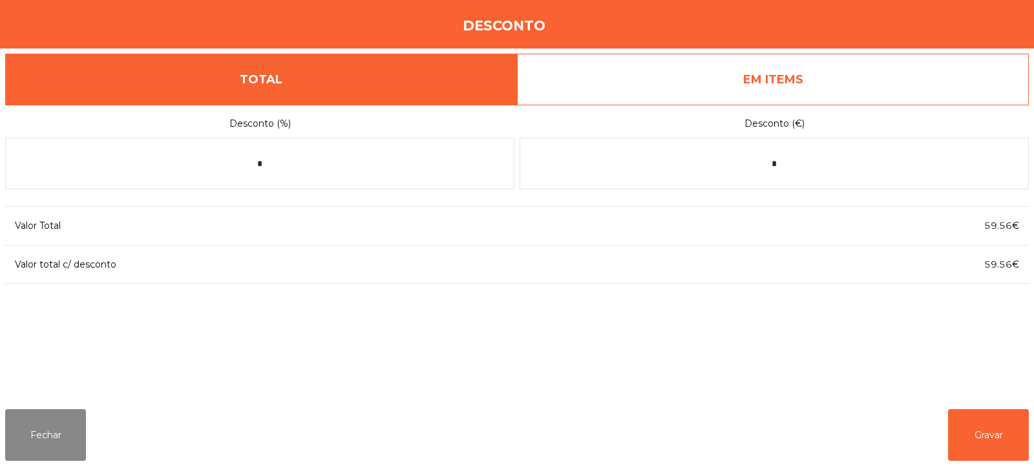
click at [823, 81] on link "EM ITEMS" at bounding box center [773, 80] width 512 height 52
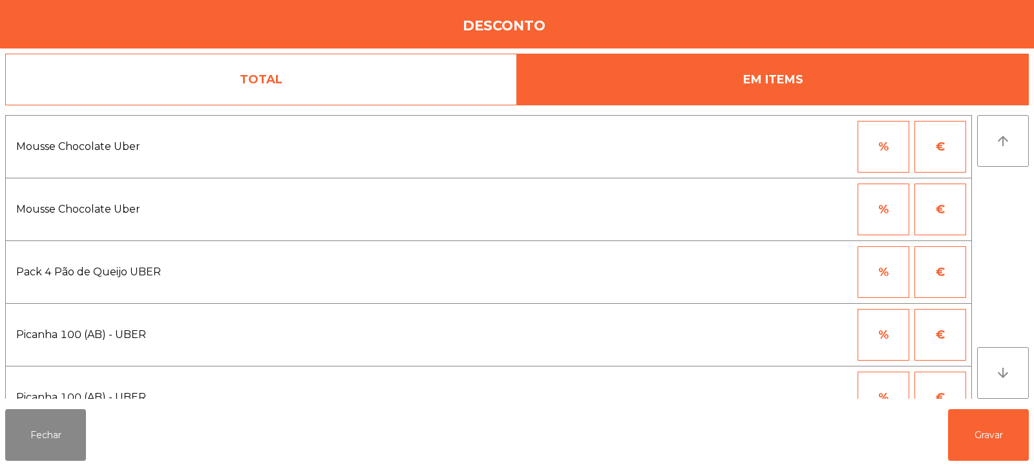
scroll to position [30, 0]
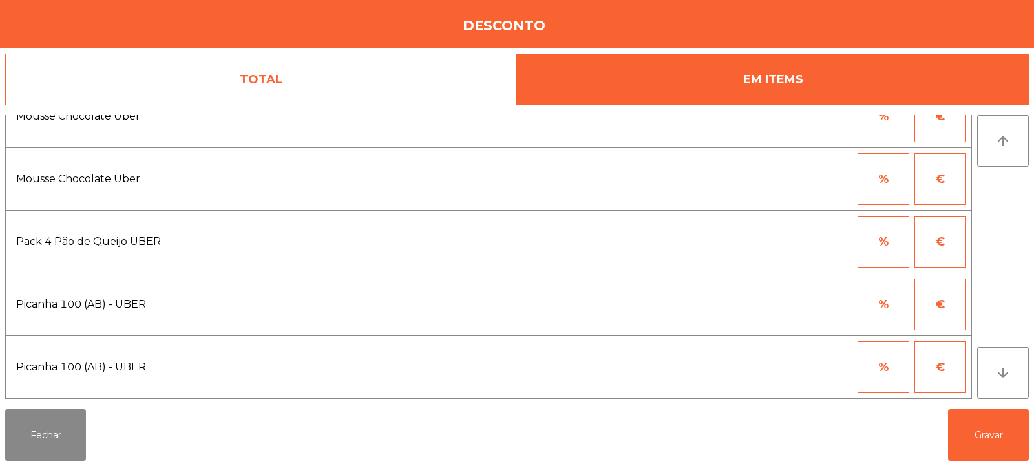
click at [886, 308] on button "%" at bounding box center [884, 305] width 52 height 52
click at [818, 301] on input "*" at bounding box center [820, 305] width 65 height 52
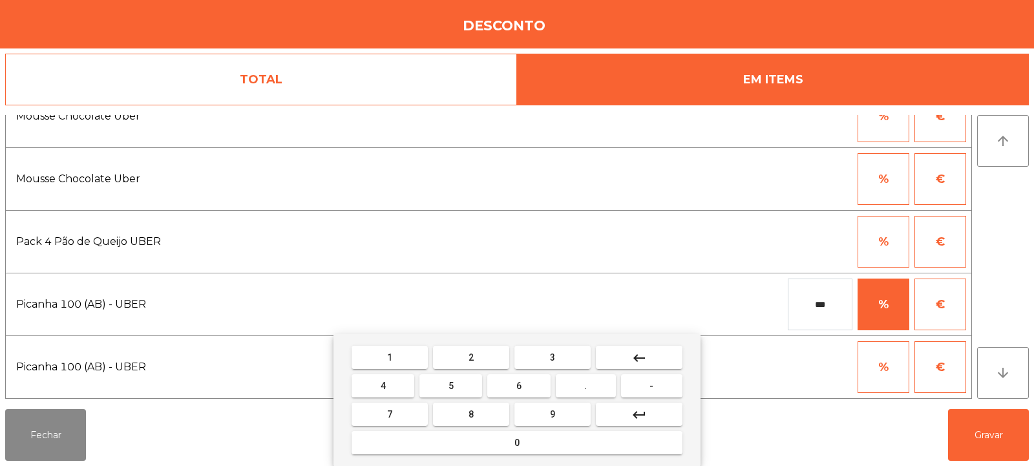
type input "***"
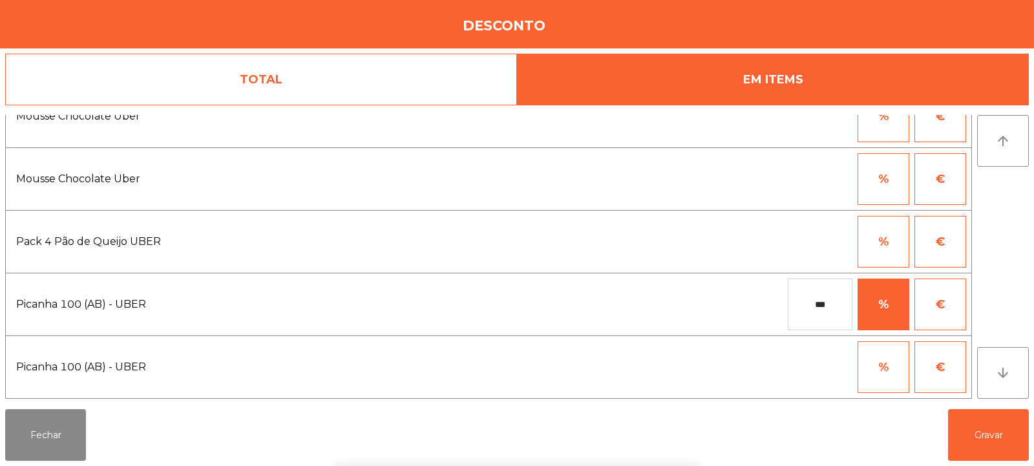
click at [981, 431] on div "1 2 3 keyboard_backspace 4 5 6 . - 7 8 9 keyboard_return 0" at bounding box center [517, 400] width 1034 height 132
click at [993, 428] on button "Gravar" at bounding box center [988, 435] width 81 height 52
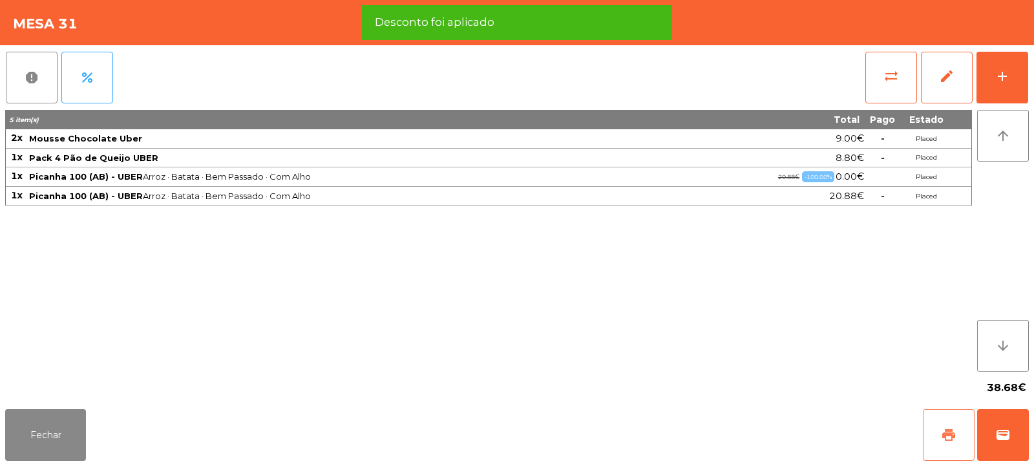
click at [952, 436] on span "print" at bounding box center [949, 435] width 16 height 16
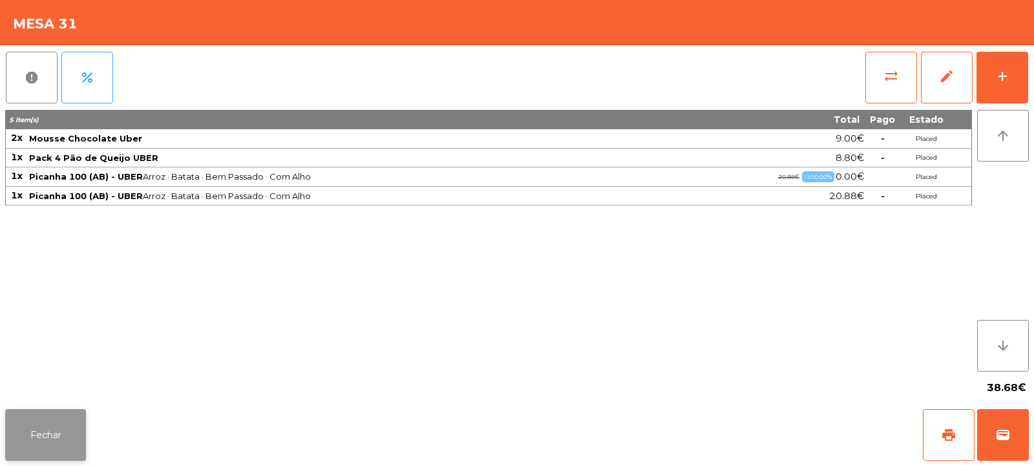
click at [30, 448] on button "Fechar" at bounding box center [45, 435] width 81 height 52
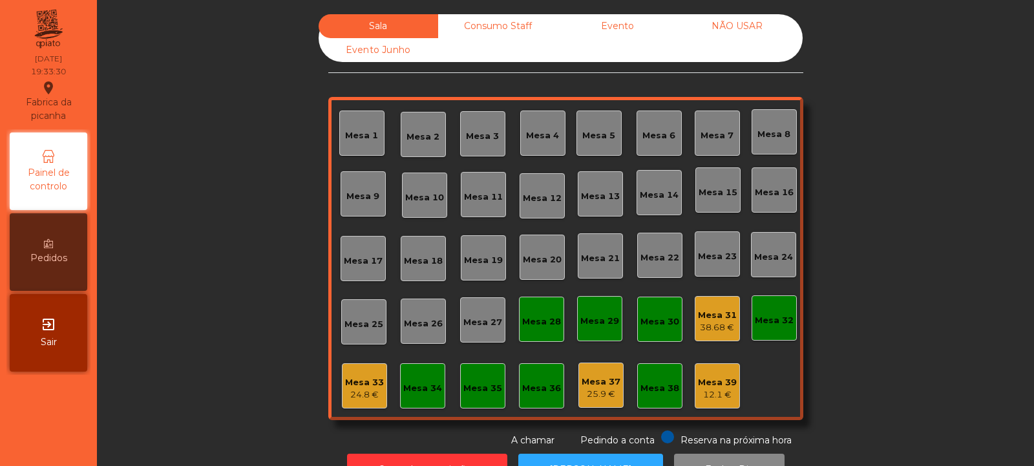
click at [485, 266] on div "Mesa 19" at bounding box center [483, 260] width 39 height 13
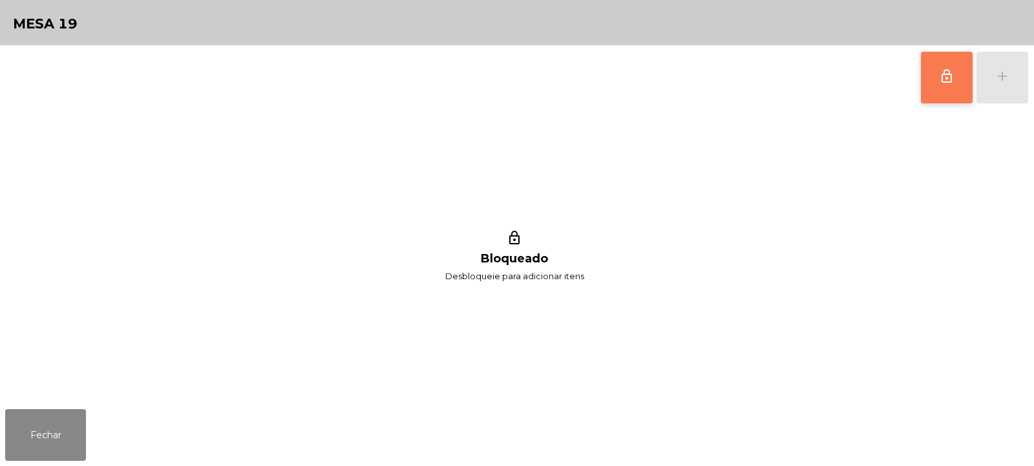
click at [938, 94] on button "lock_outline" at bounding box center [947, 78] width 52 height 52
click at [1005, 97] on button "add" at bounding box center [1002, 78] width 52 height 52
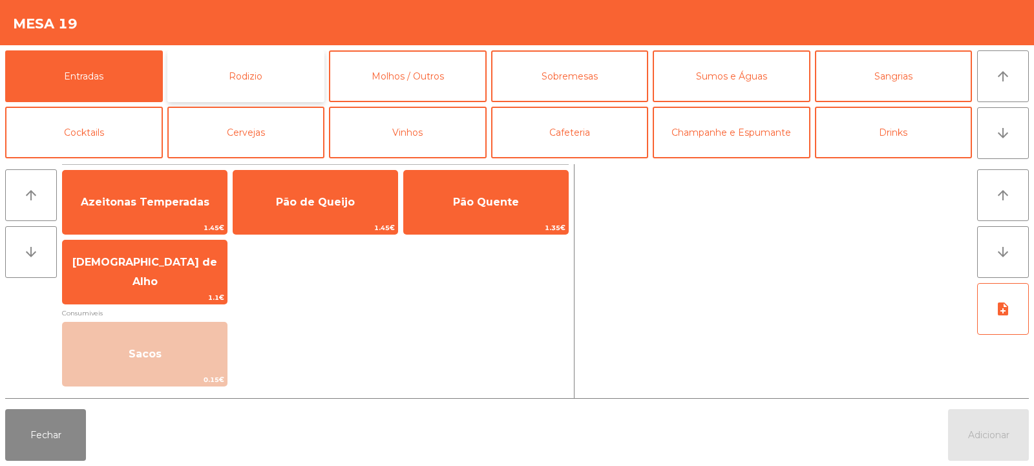
click at [218, 74] on button "Rodizio" at bounding box center [246, 76] width 158 height 52
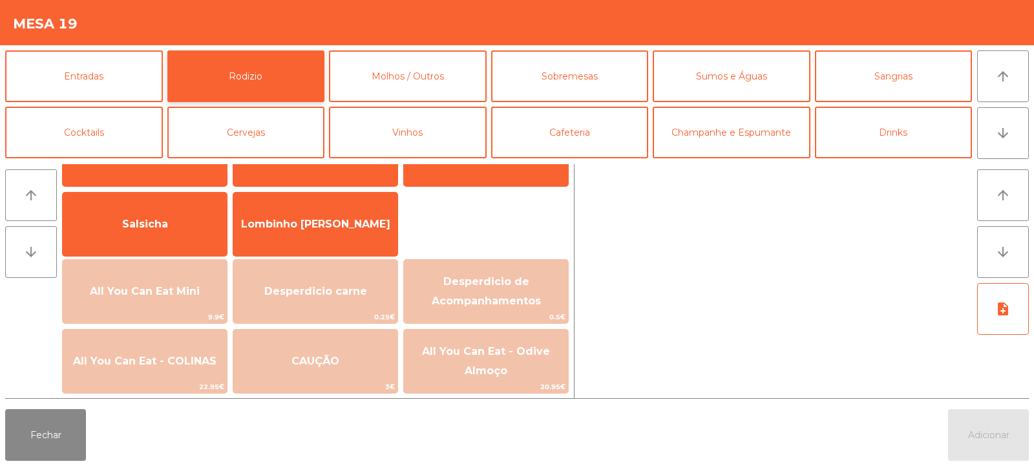
scroll to position [107, 0]
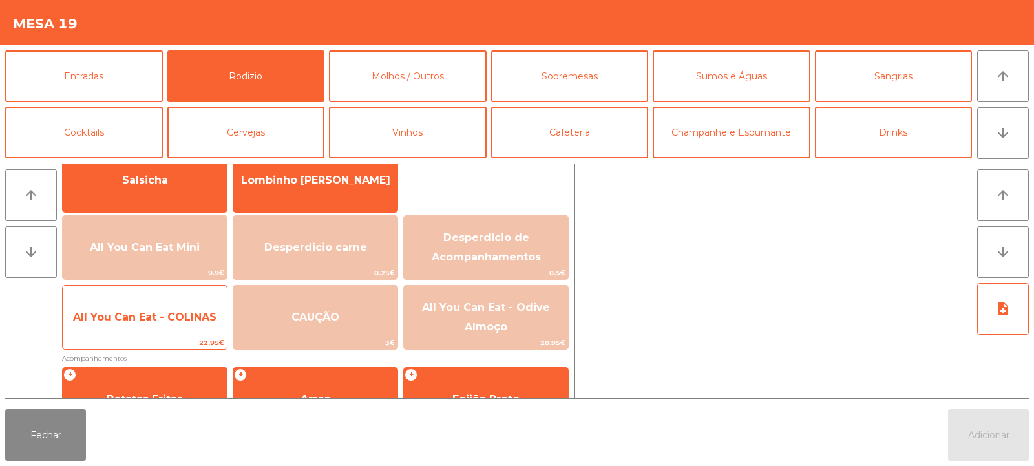
click at [163, 325] on span "All You Can Eat - COLINAS" at bounding box center [145, 317] width 164 height 35
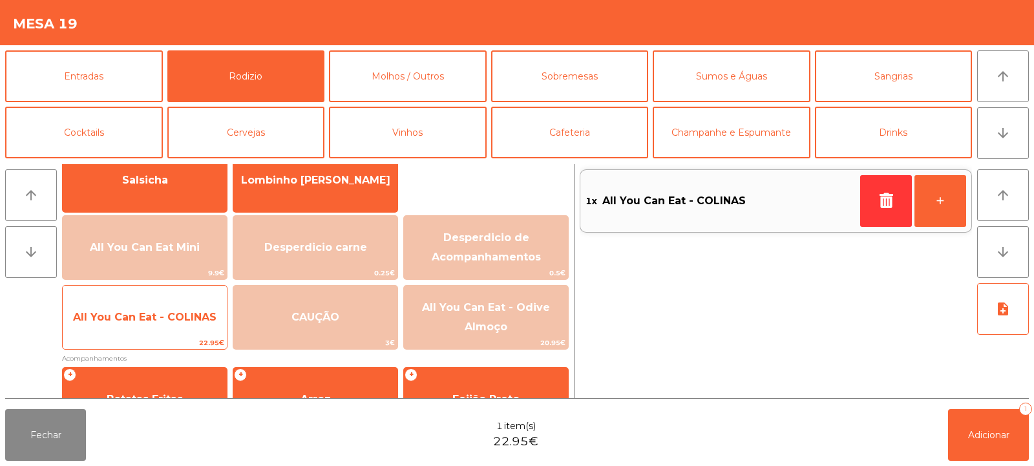
click at [154, 324] on span "All You Can Eat - COLINAS" at bounding box center [145, 317] width 164 height 35
click at [154, 317] on span "All You Can Eat - COLINAS" at bounding box center [144, 317] width 143 height 12
click at [142, 317] on span "All You Can Eat - COLINAS" at bounding box center [144, 317] width 143 height 12
click at [138, 317] on span "All You Can Eat - COLINAS" at bounding box center [144, 317] width 143 height 12
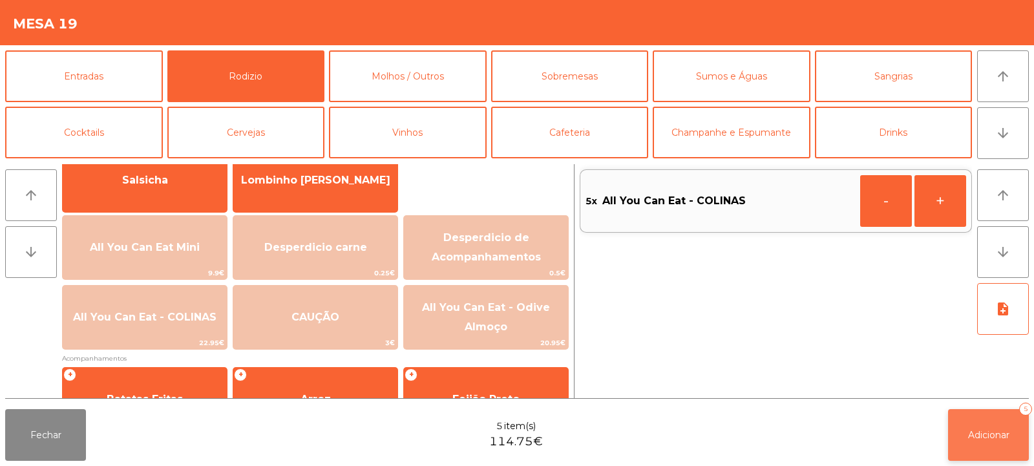
click at [982, 413] on button "Adicionar 5" at bounding box center [988, 435] width 81 height 52
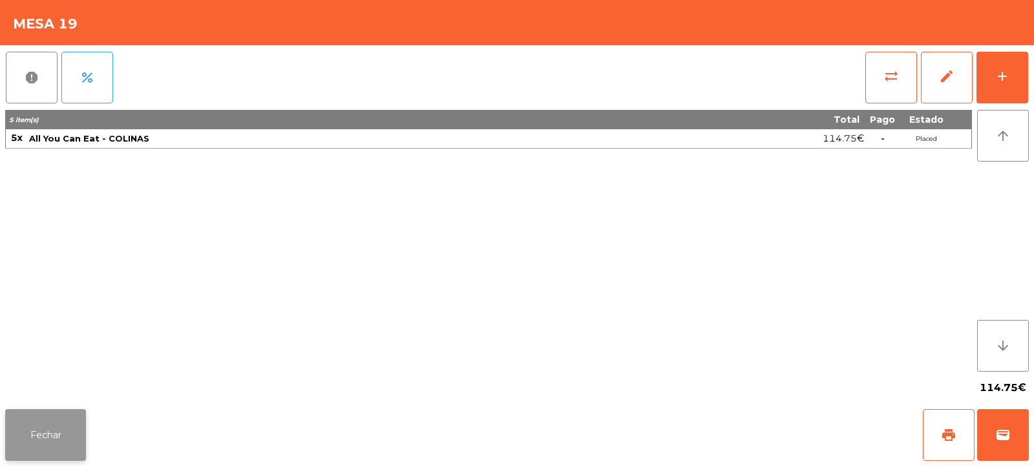
click at [66, 459] on button "Fechar" at bounding box center [45, 435] width 81 height 52
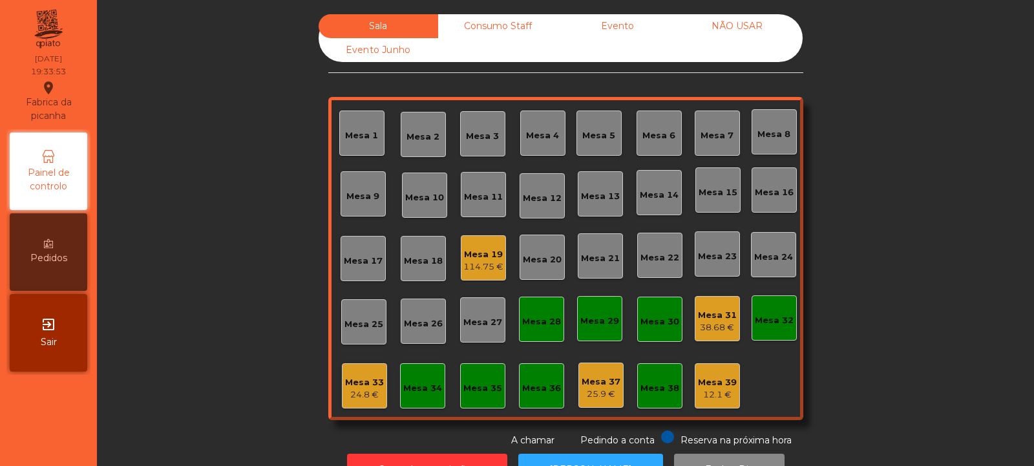
click at [716, 327] on div "38.68 €" at bounding box center [717, 327] width 39 height 13
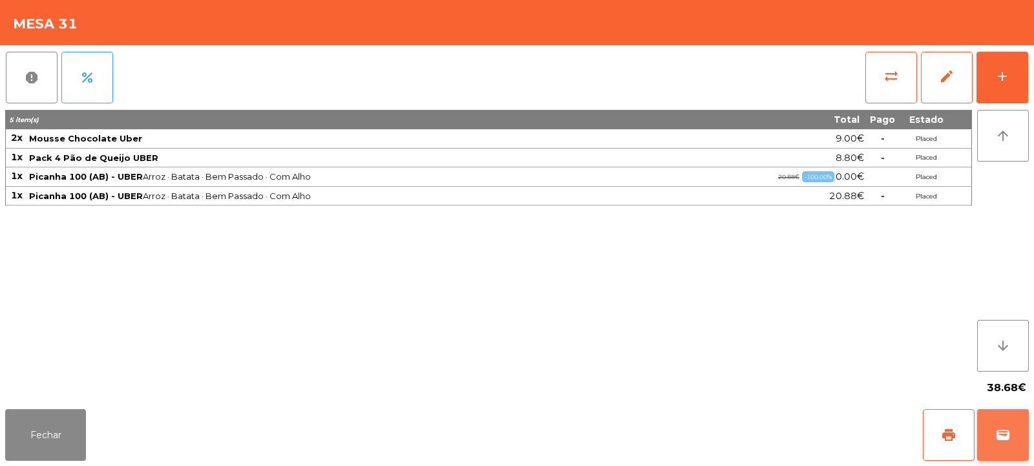
click at [1007, 425] on button "wallet" at bounding box center [1003, 435] width 52 height 52
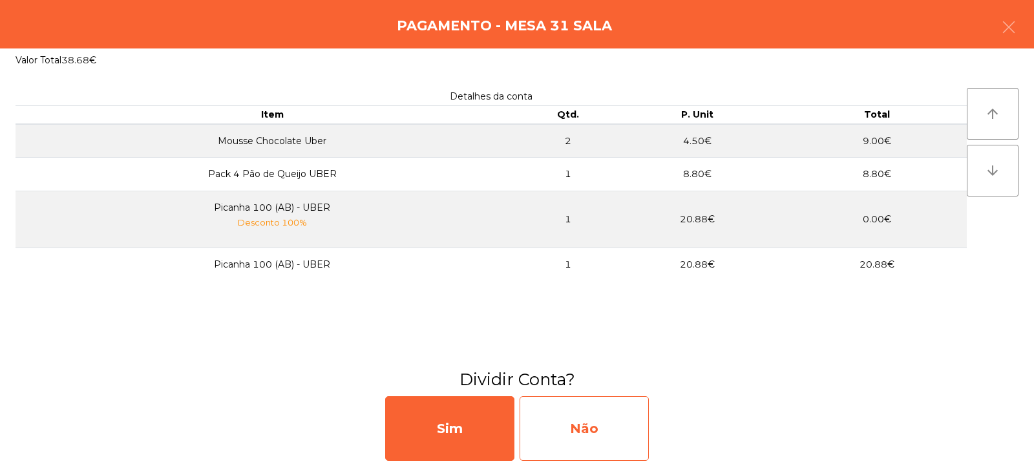
click at [588, 425] on div "Não" at bounding box center [584, 428] width 129 height 65
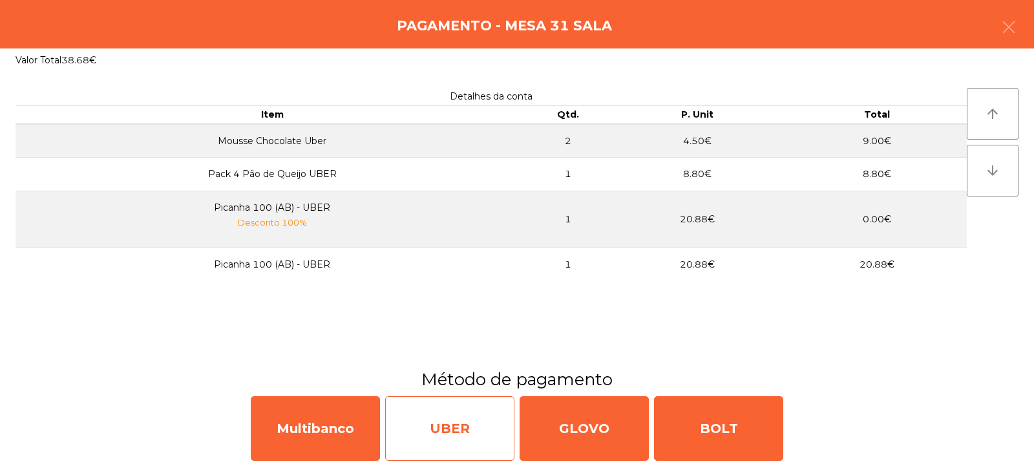
click at [440, 423] on div "UBER" at bounding box center [449, 428] width 129 height 65
select select "**"
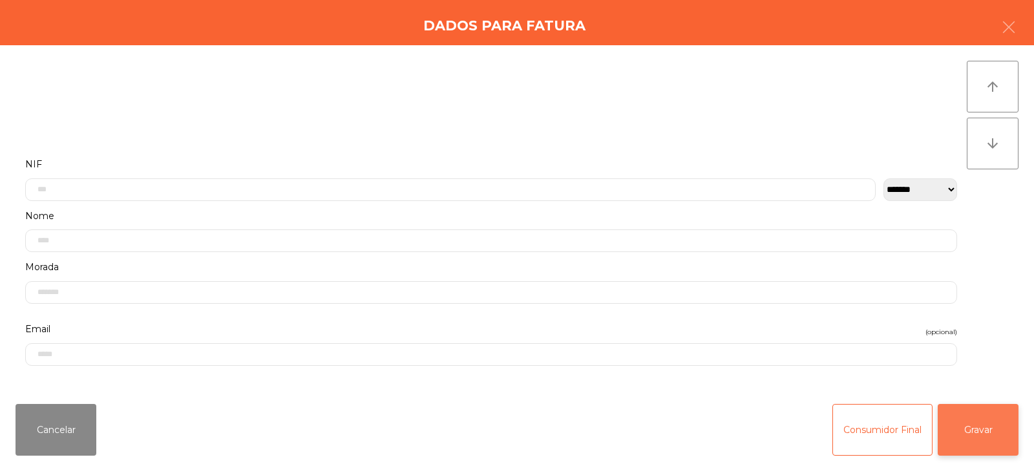
click at [974, 437] on button "Gravar" at bounding box center [978, 430] width 81 height 52
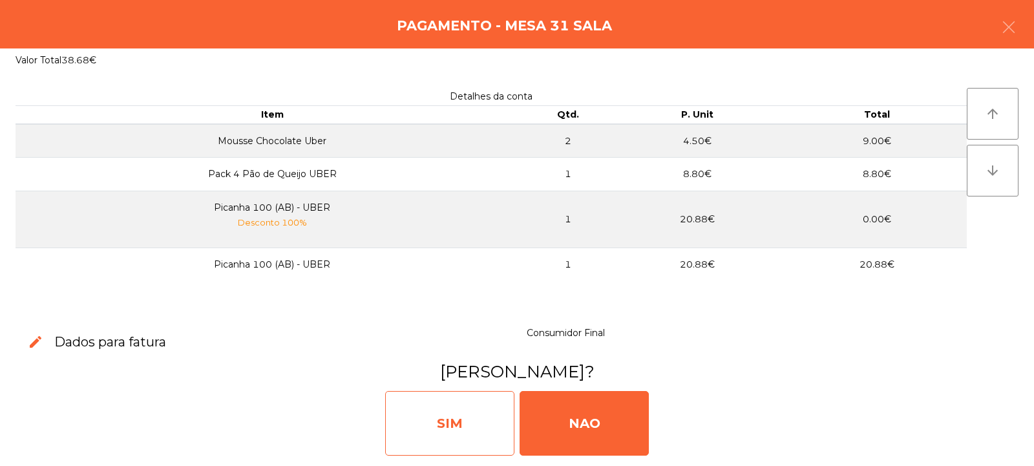
click at [463, 426] on div "SIM" at bounding box center [449, 423] width 129 height 65
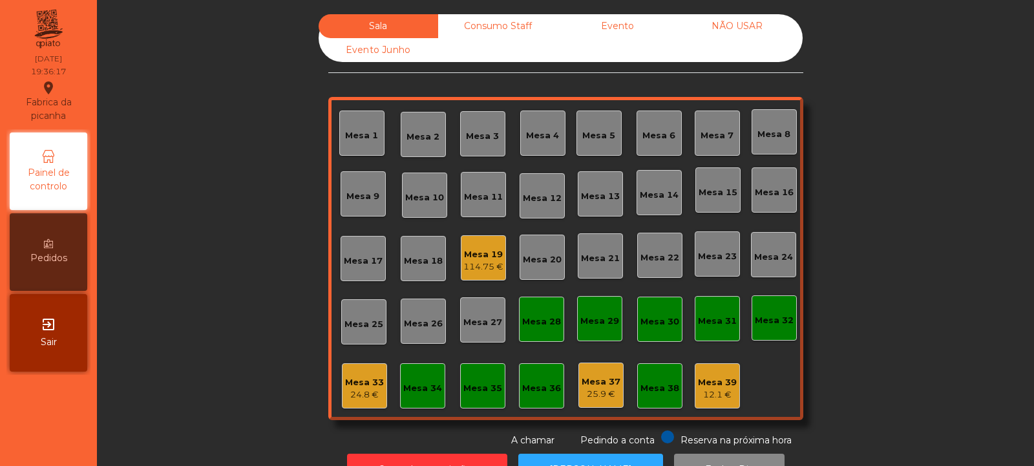
click at [353, 391] on div "24.8 €" at bounding box center [364, 394] width 39 height 13
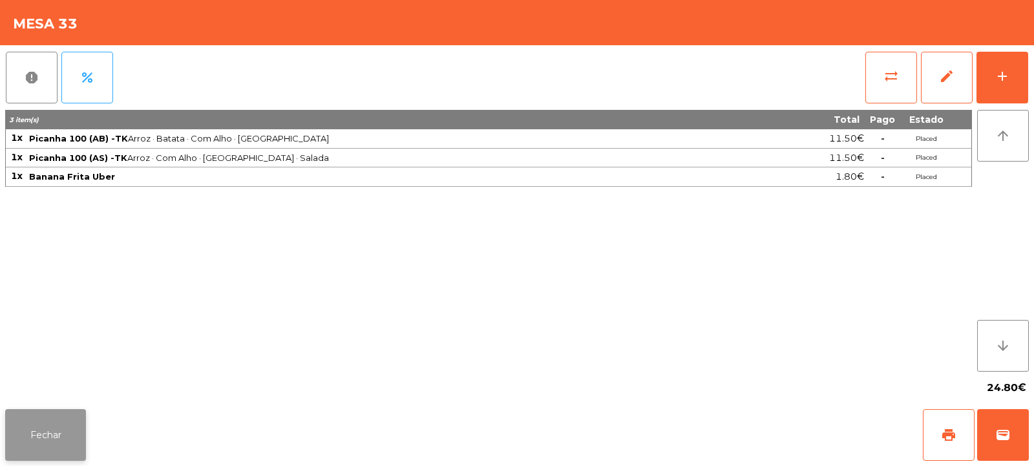
click at [61, 425] on button "Fechar" at bounding box center [45, 435] width 81 height 52
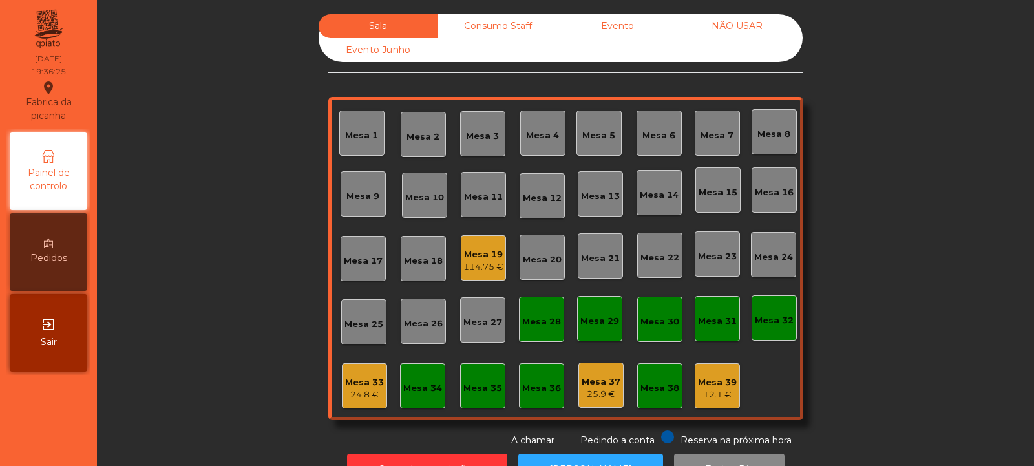
click at [595, 248] on div "Mesa 21" at bounding box center [600, 256] width 39 height 18
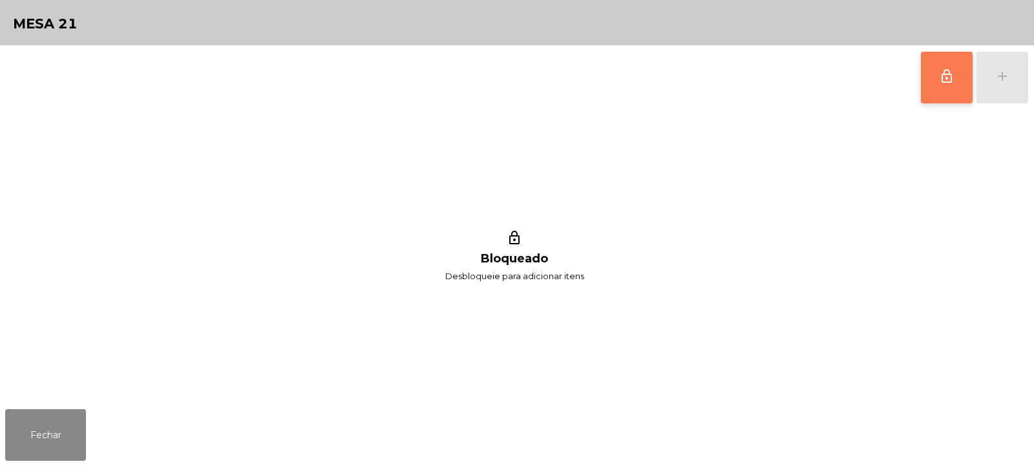
click at [958, 72] on button "lock_outline" at bounding box center [947, 78] width 52 height 52
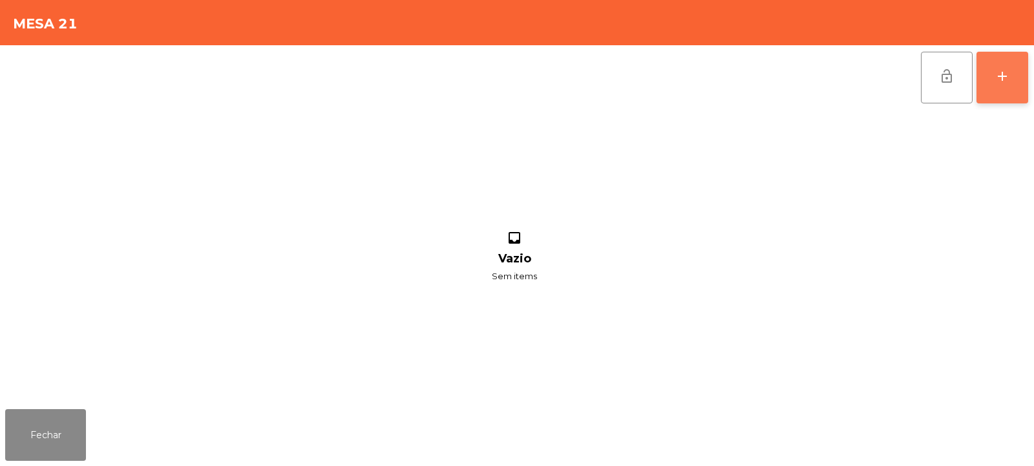
click at [1000, 75] on div "add" at bounding box center [1002, 76] width 16 height 16
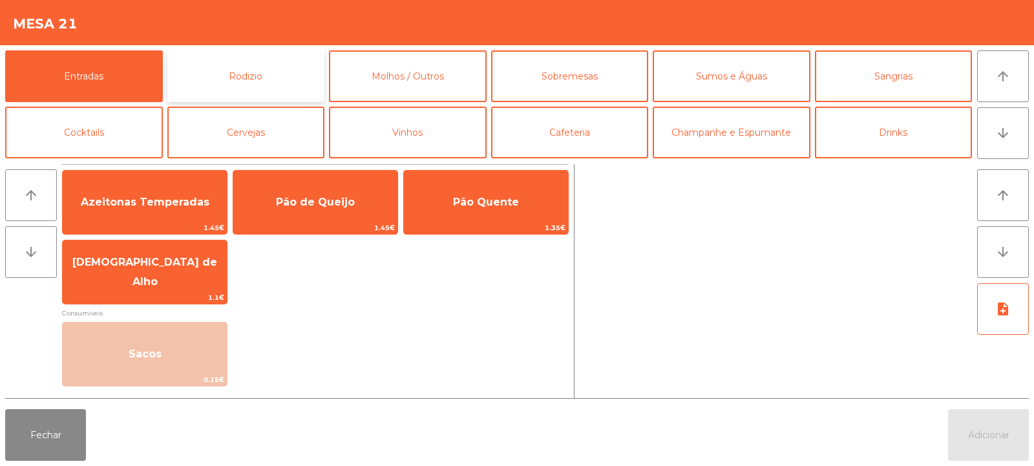
click at [251, 70] on button "Rodizio" at bounding box center [246, 76] width 158 height 52
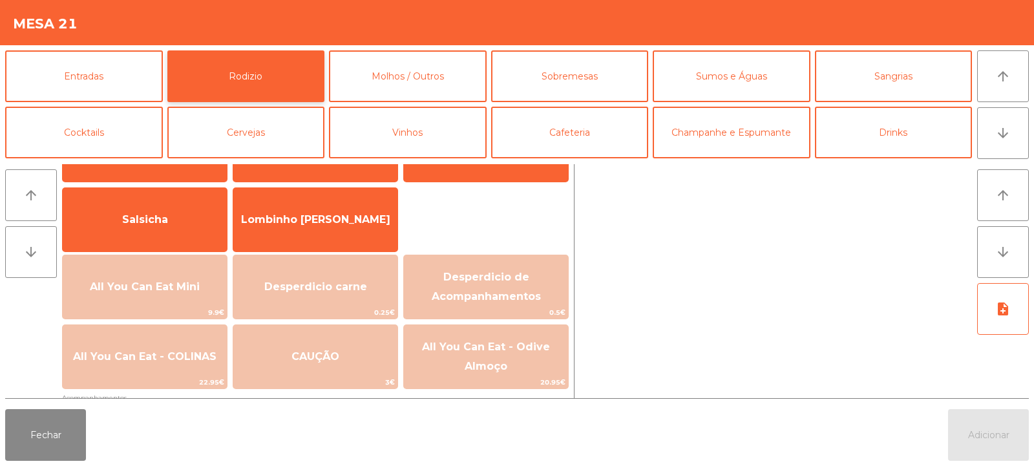
scroll to position [119, 0]
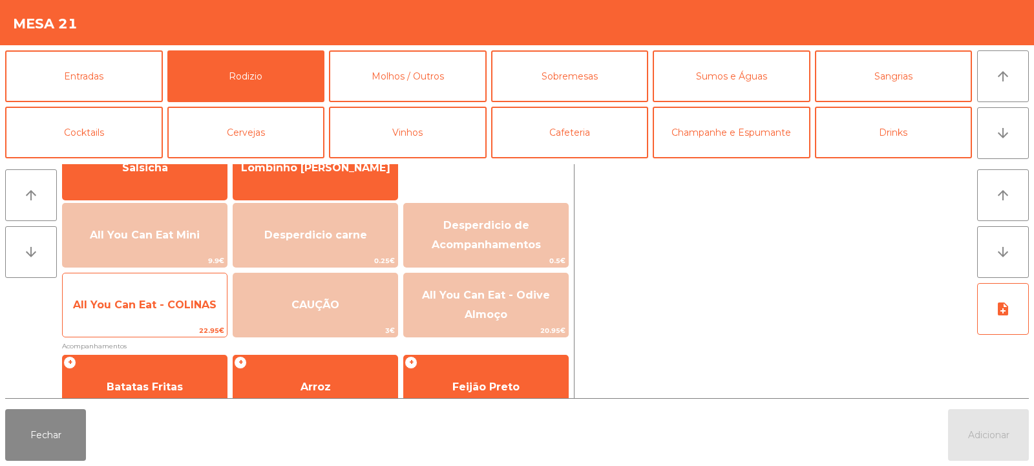
click at [139, 319] on span "All You Can Eat - COLINAS" at bounding box center [145, 305] width 164 height 35
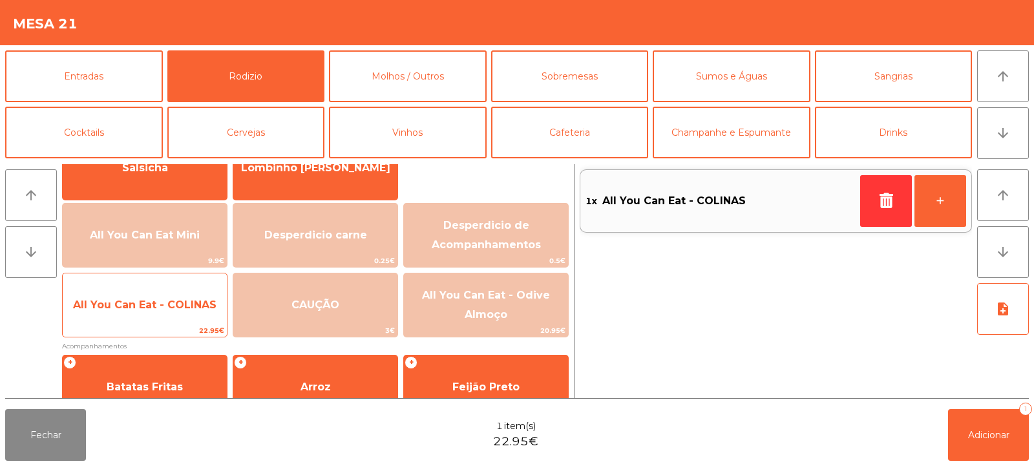
click at [142, 300] on span "All You Can Eat - COLINAS" at bounding box center [144, 305] width 143 height 12
click at [140, 308] on span "All You Can Eat - COLINAS" at bounding box center [144, 305] width 143 height 12
click at [142, 303] on span "All You Can Eat - COLINAS" at bounding box center [144, 305] width 143 height 12
click at [141, 299] on span "All You Can Eat - COLINAS" at bounding box center [144, 305] width 143 height 12
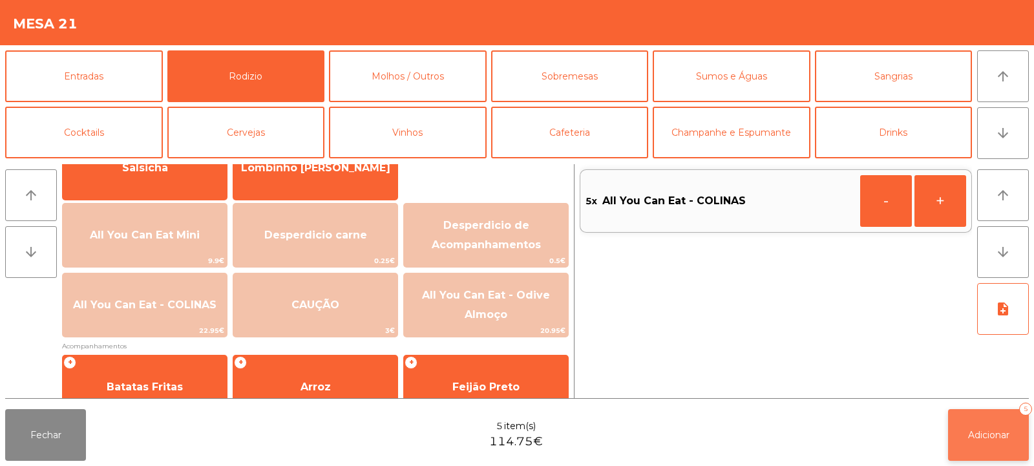
click at [973, 436] on span "Adicionar" at bounding box center [988, 435] width 41 height 12
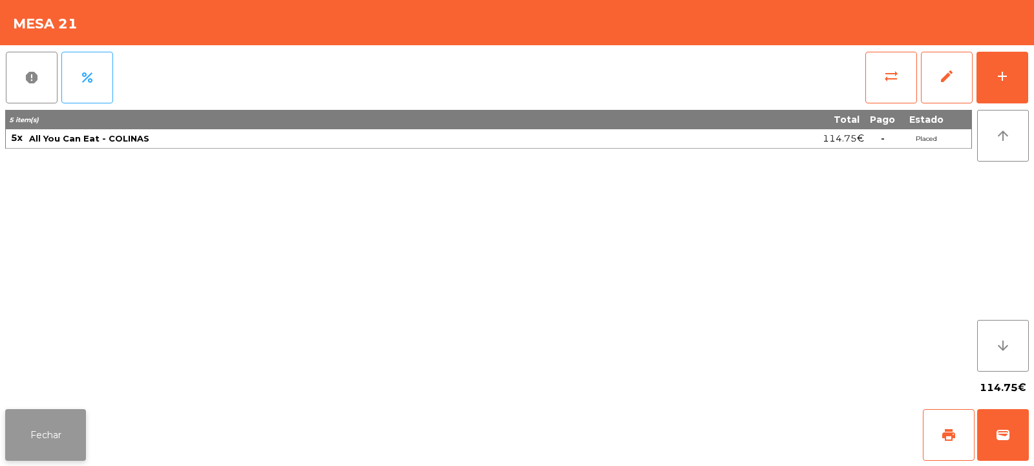
click at [35, 434] on button "Fechar" at bounding box center [45, 435] width 81 height 52
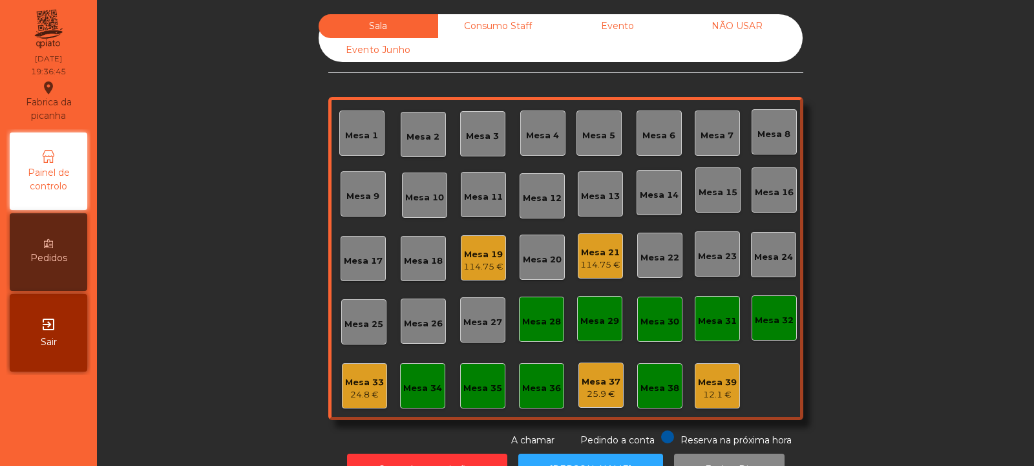
click at [768, 319] on div "Mesa 32" at bounding box center [774, 320] width 39 height 13
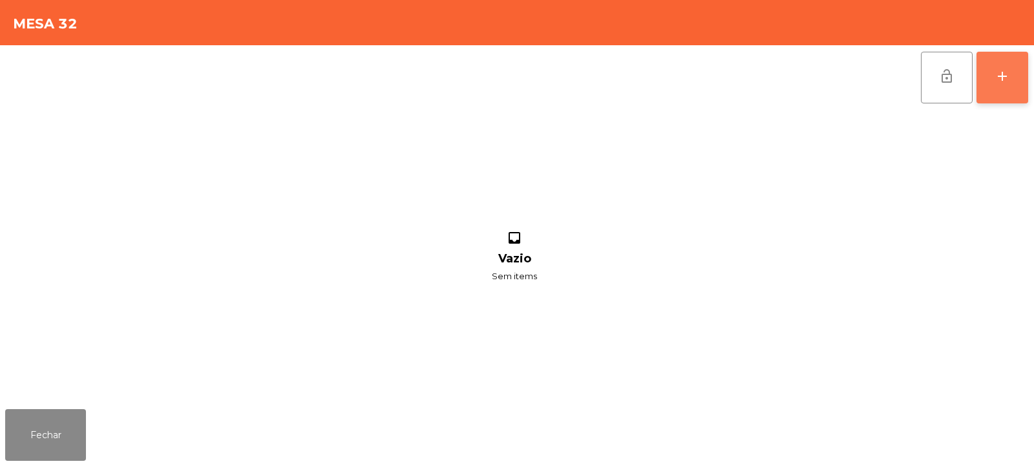
click at [1015, 93] on button "add" at bounding box center [1002, 78] width 52 height 52
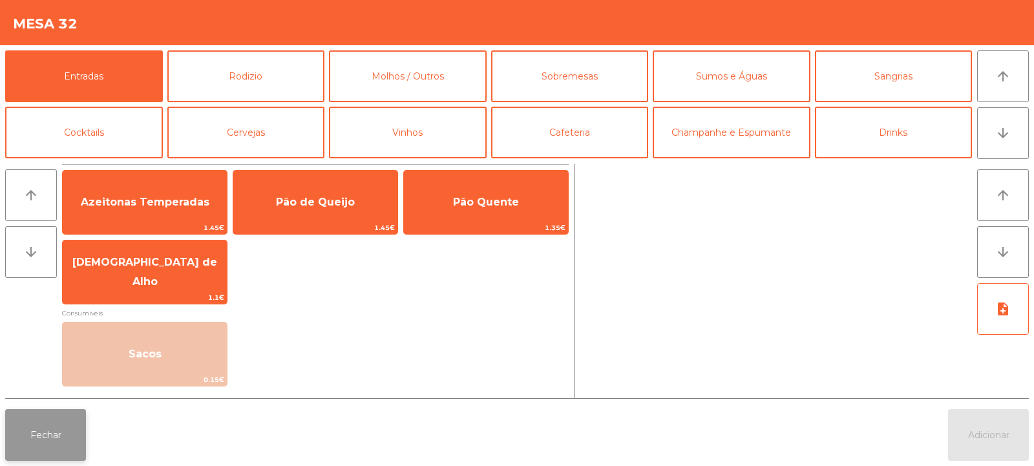
click at [30, 451] on button "Fechar" at bounding box center [45, 435] width 81 height 52
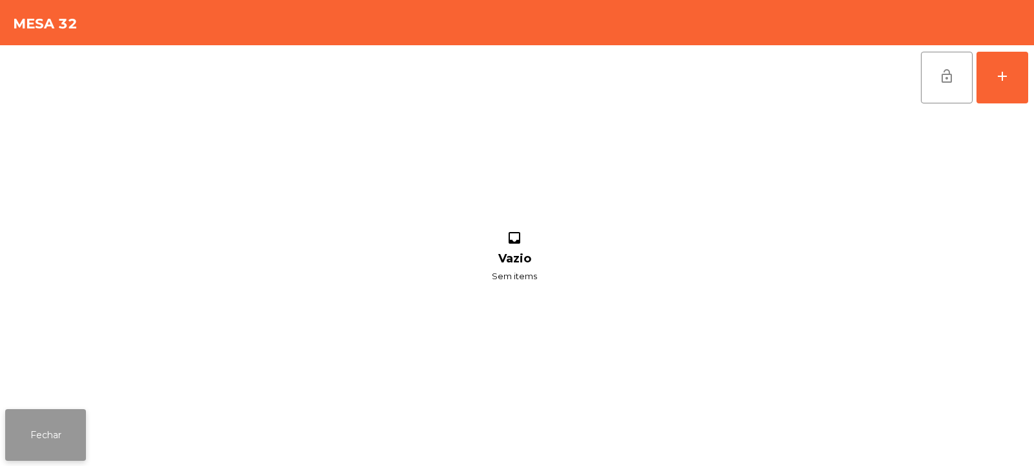
click at [43, 430] on button "Fechar" at bounding box center [45, 435] width 81 height 52
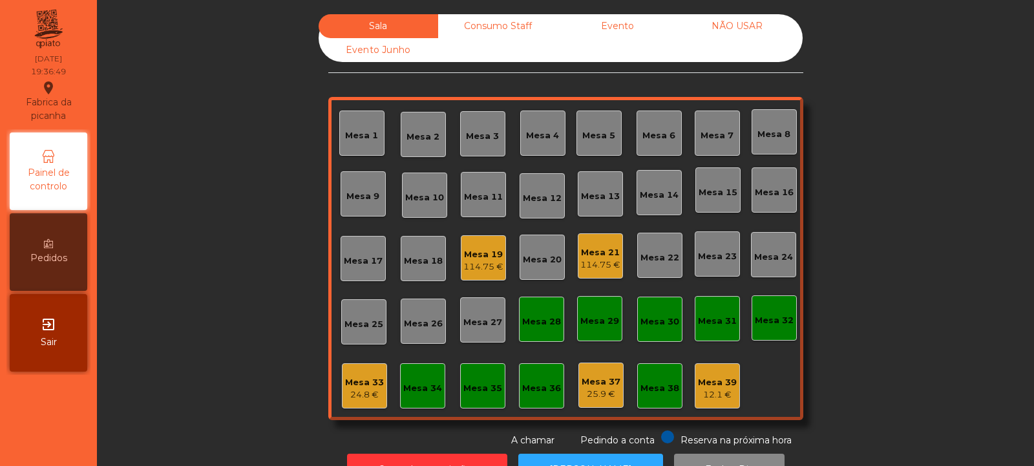
click at [354, 392] on div "24.8 €" at bounding box center [364, 394] width 39 height 13
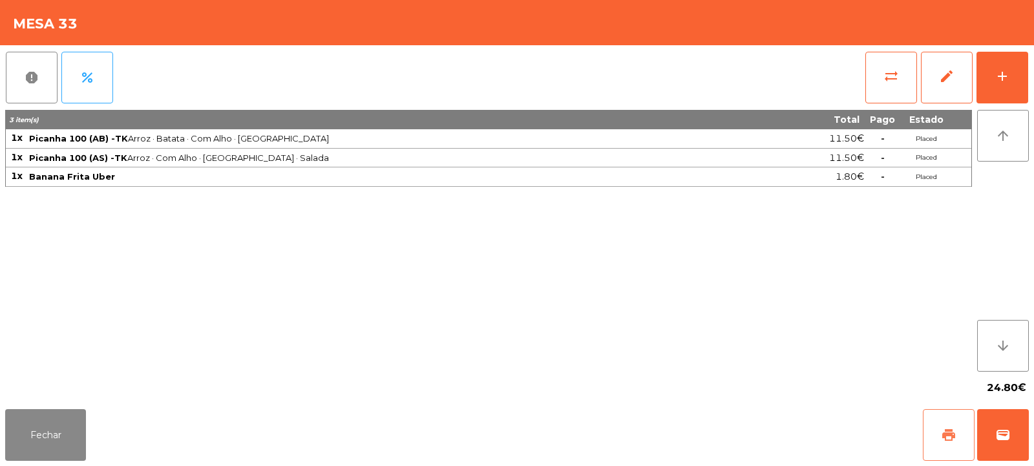
click at [936, 434] on button "print" at bounding box center [949, 435] width 52 height 52
click at [879, 89] on button "sync_alt" at bounding box center [891, 78] width 52 height 52
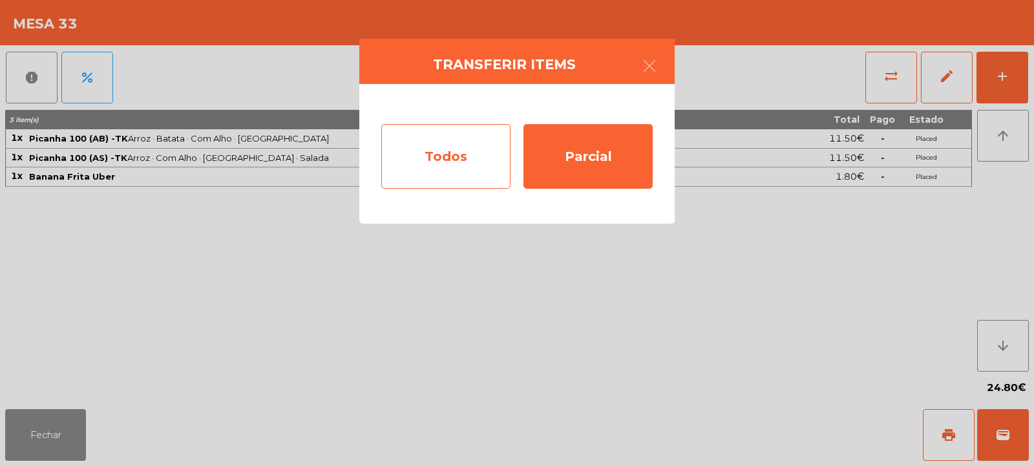
click at [384, 150] on div "Todos" at bounding box center [445, 156] width 129 height 65
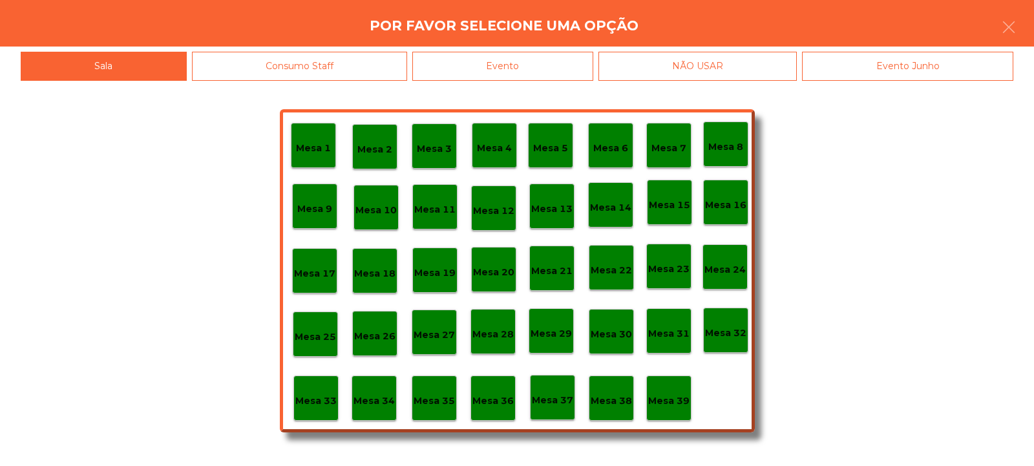
click at [524, 63] on div "Evento" at bounding box center [502, 66] width 181 height 29
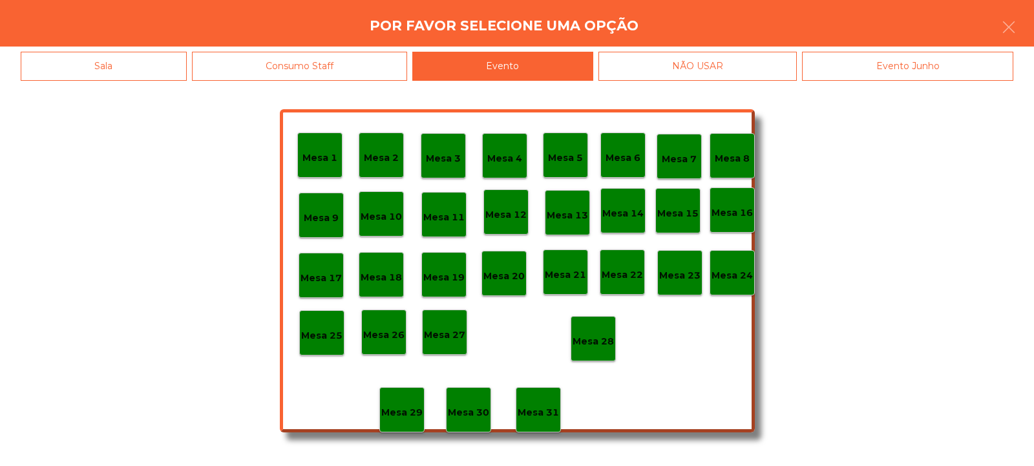
click at [605, 348] on p "Mesa 28" at bounding box center [593, 341] width 41 height 15
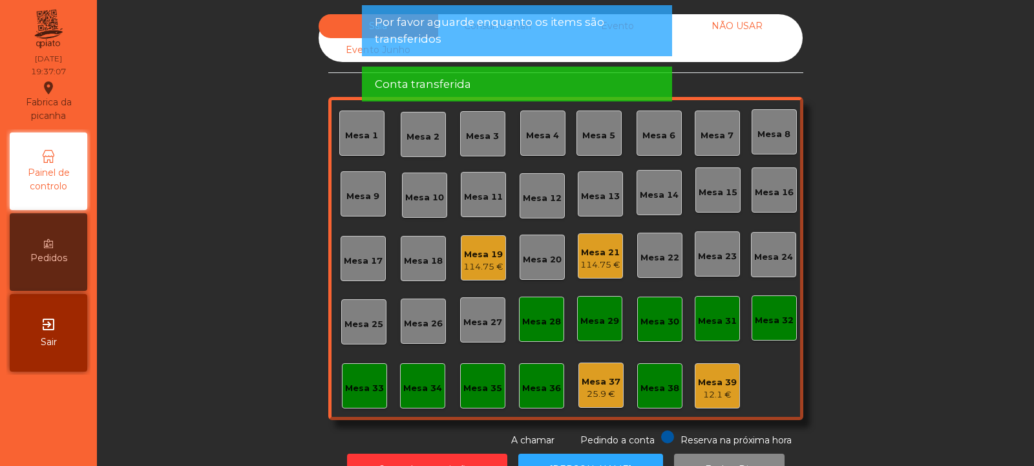
click at [607, 328] on div "Mesa 29" at bounding box center [599, 318] width 45 height 45
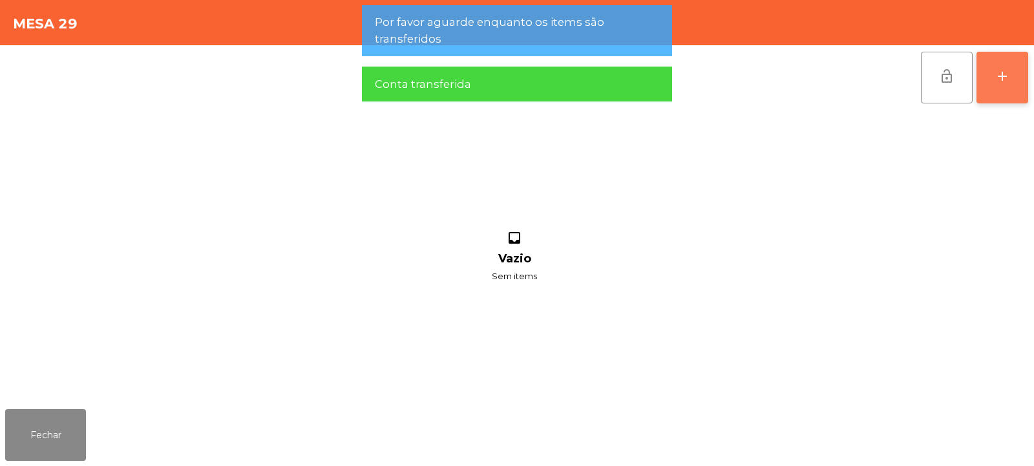
click at [1011, 80] on button "add" at bounding box center [1002, 78] width 52 height 52
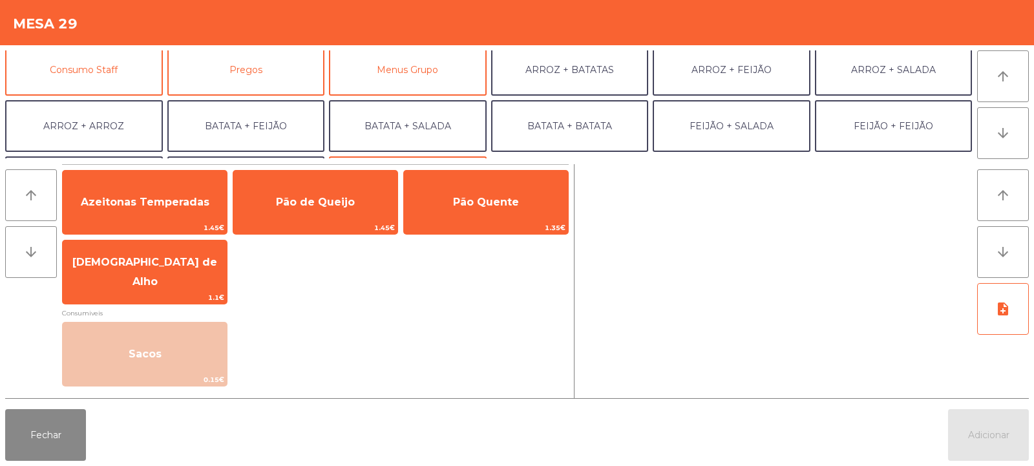
scroll to position [125, 0]
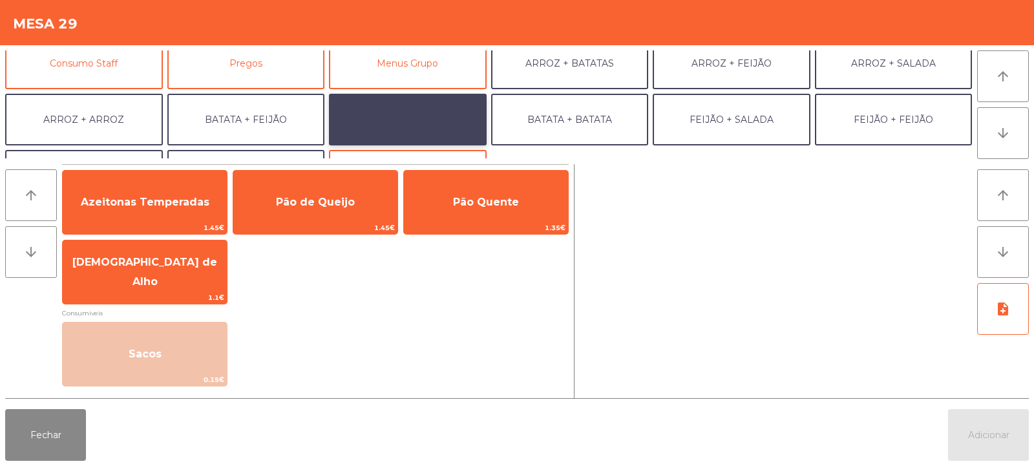
click at [401, 109] on button "BATATA + SALADA" at bounding box center [408, 120] width 158 height 52
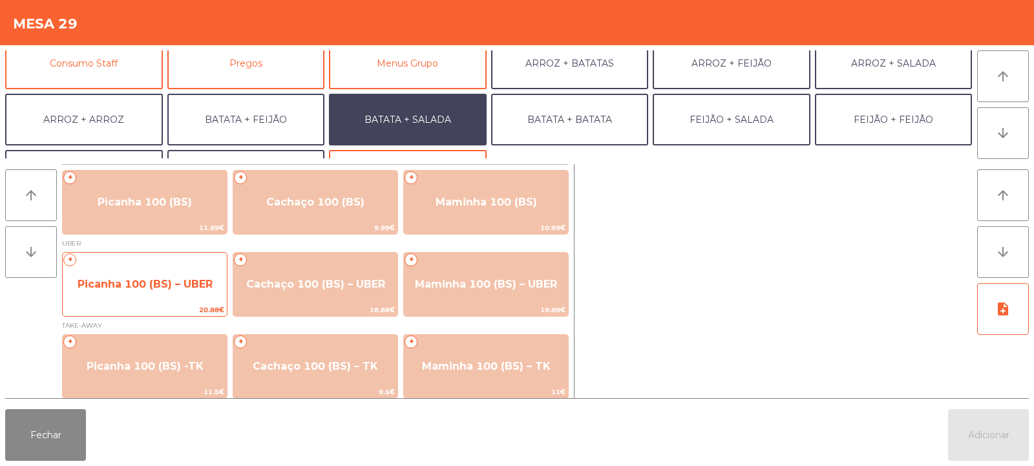
click at [141, 291] on span "Picanha 100 (BS) – UBER" at bounding box center [145, 284] width 164 height 35
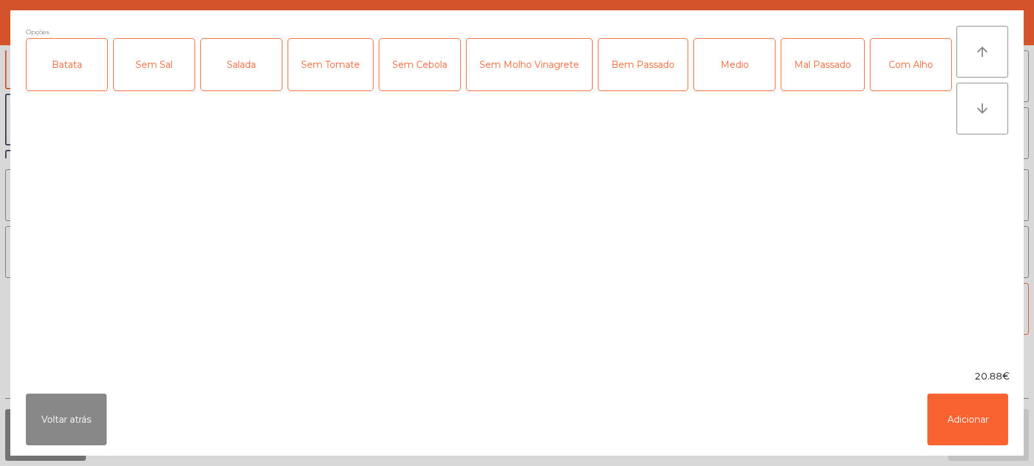
click at [85, 66] on div "Batata" at bounding box center [66, 65] width 81 height 52
click at [166, 72] on div "Sem Sal" at bounding box center [154, 65] width 81 height 52
click at [156, 70] on div "Sem Sal" at bounding box center [154, 65] width 81 height 52
click at [236, 73] on div "Salada" at bounding box center [241, 65] width 81 height 52
click at [717, 75] on div "Medio" at bounding box center [734, 65] width 81 height 52
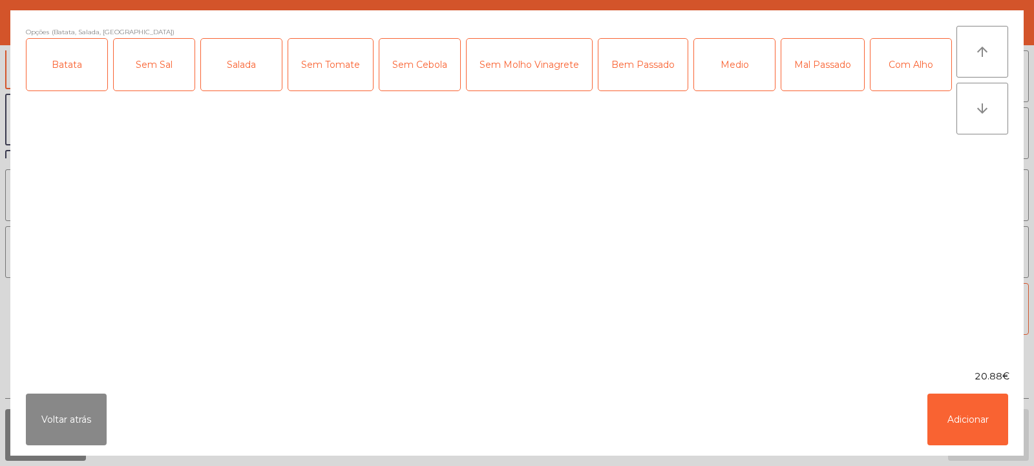
click at [870, 90] on div "Com Alho" at bounding box center [910, 65] width 81 height 52
click at [974, 428] on button "Adicionar" at bounding box center [967, 420] width 81 height 52
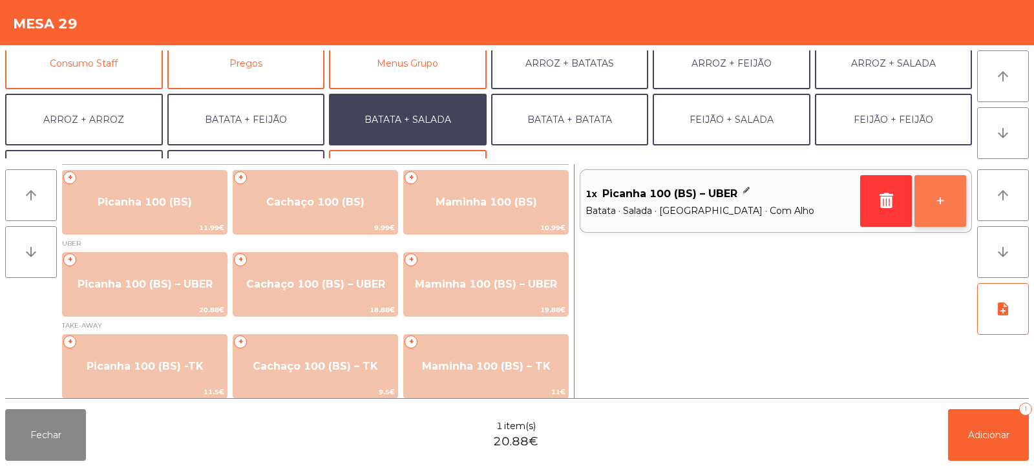
click at [938, 203] on button "+" at bounding box center [940, 201] width 52 height 52
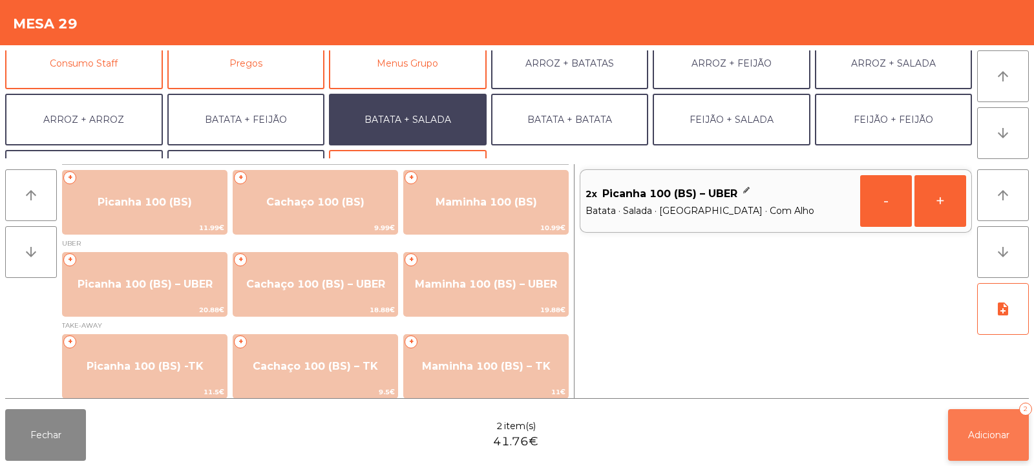
click at [978, 416] on button "Adicionar 2" at bounding box center [988, 435] width 81 height 52
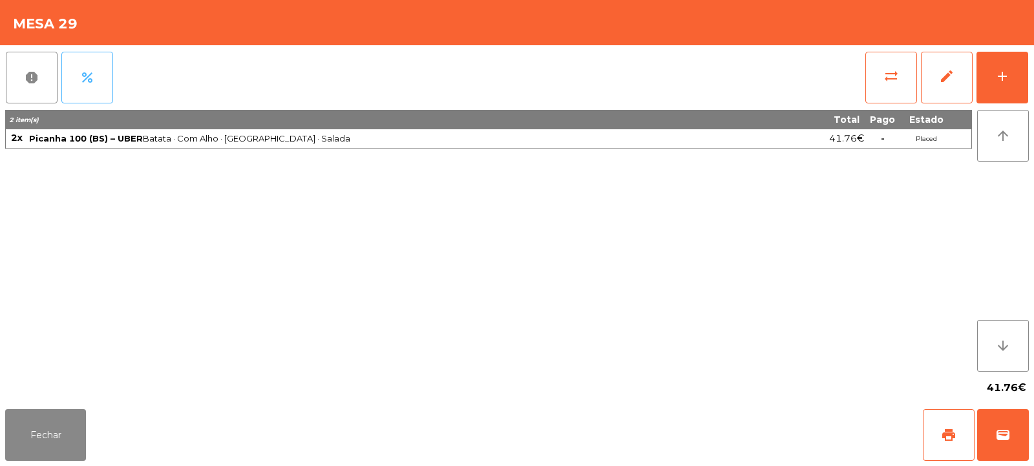
click at [98, 77] on button "percent" at bounding box center [87, 78] width 52 height 52
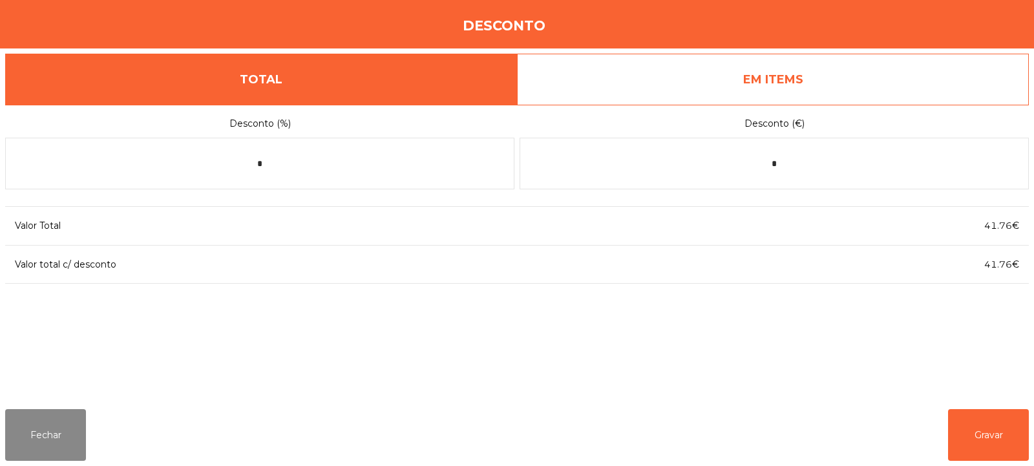
click at [854, 80] on link "EM ITEMS" at bounding box center [773, 80] width 512 height 52
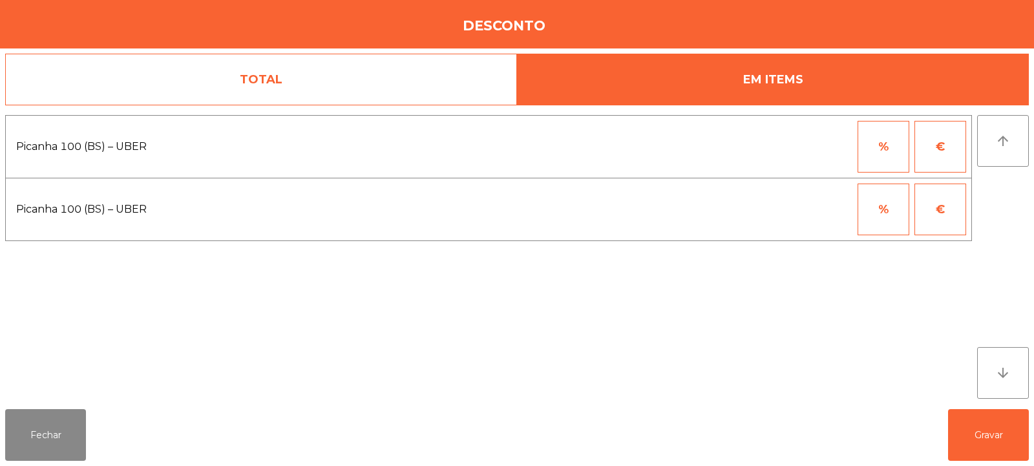
click at [871, 148] on button "%" at bounding box center [884, 147] width 52 height 52
click at [816, 146] on input "*" at bounding box center [820, 147] width 65 height 52
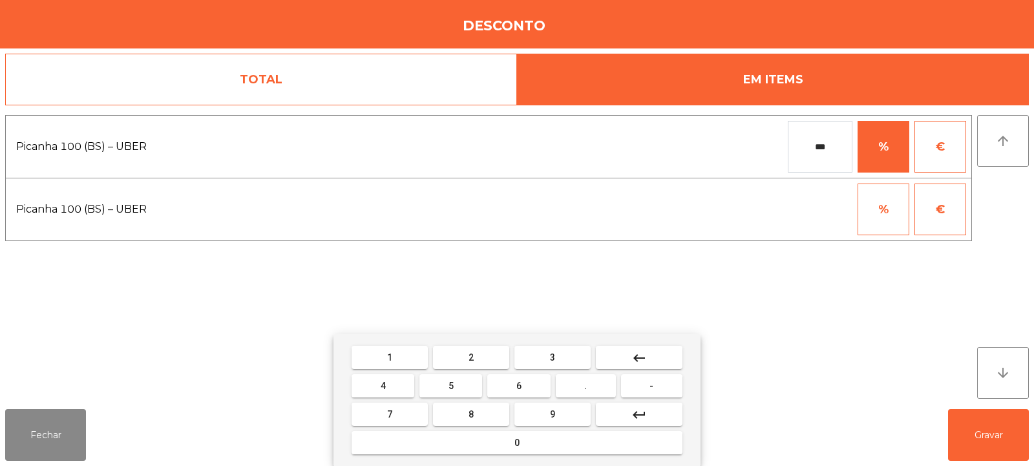
type input "***"
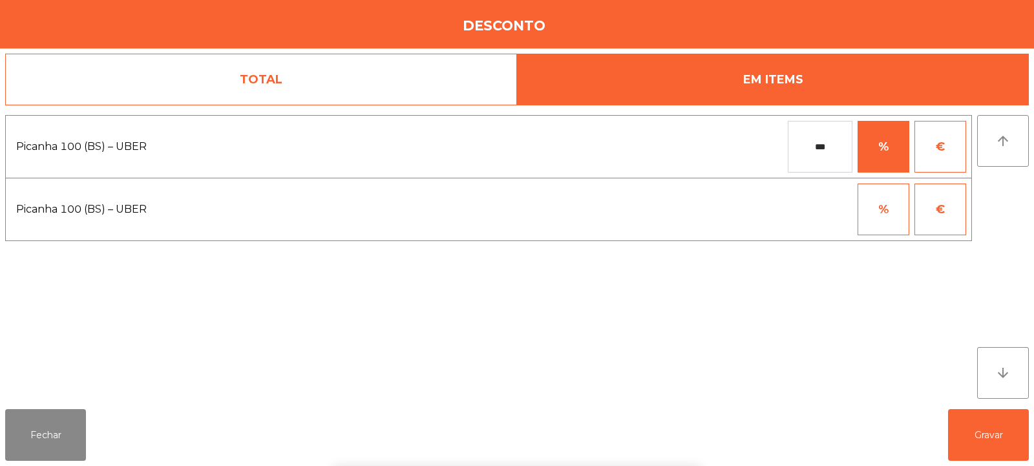
click at [984, 436] on div "1 2 3 keyboard_backspace 4 5 6 . - 7 8 9 keyboard_return 0" at bounding box center [517, 400] width 1034 height 132
click at [989, 431] on button "Gravar" at bounding box center [988, 435] width 81 height 52
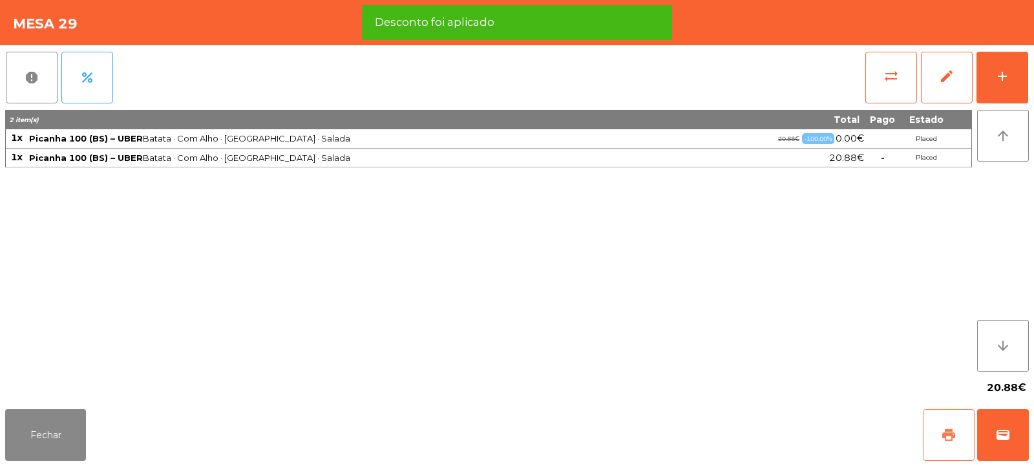
click at [957, 439] on button "print" at bounding box center [949, 435] width 52 height 52
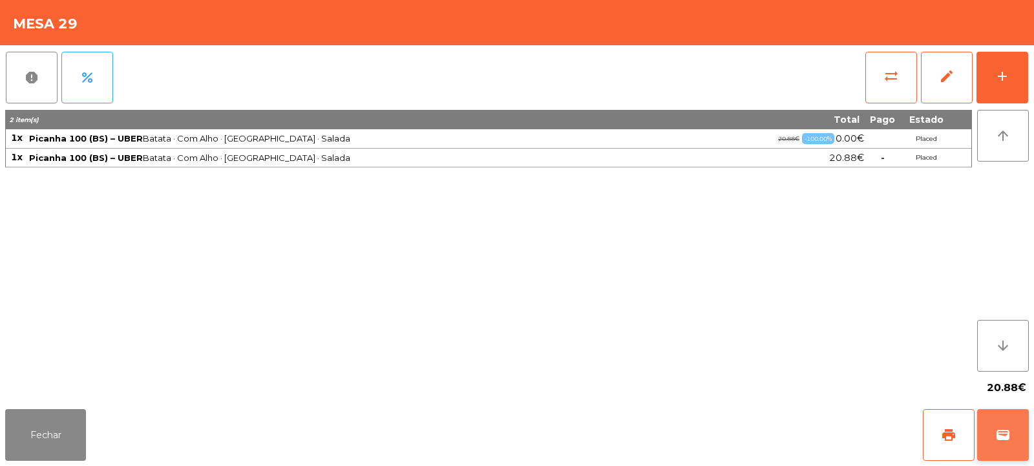
click at [1020, 435] on button "wallet" at bounding box center [1003, 435] width 52 height 52
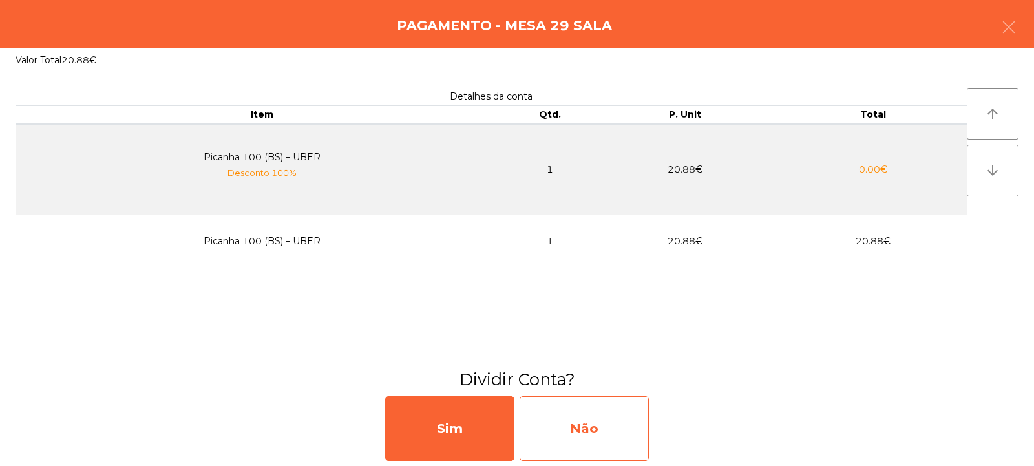
click at [609, 430] on div "Não" at bounding box center [584, 428] width 129 height 65
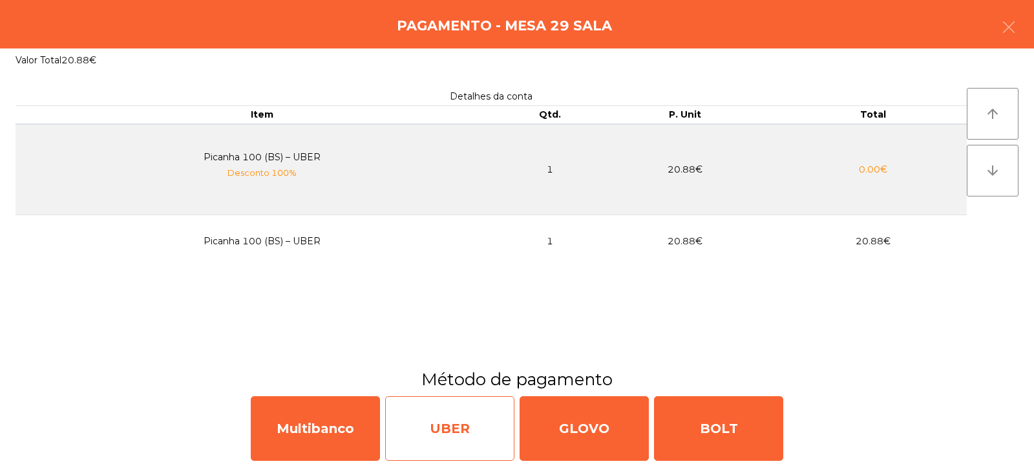
click at [436, 418] on div "UBER" at bounding box center [449, 428] width 129 height 65
select select "**"
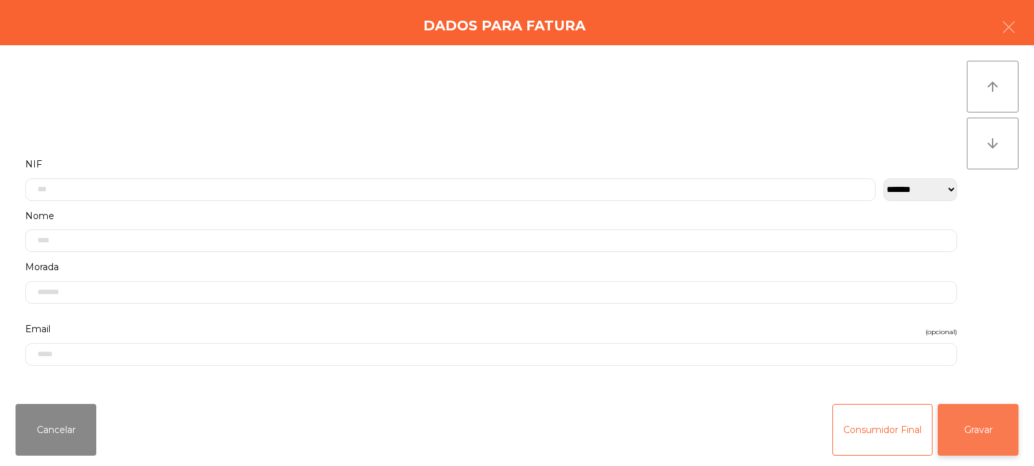
click at [973, 432] on button "Gravar" at bounding box center [978, 430] width 81 height 52
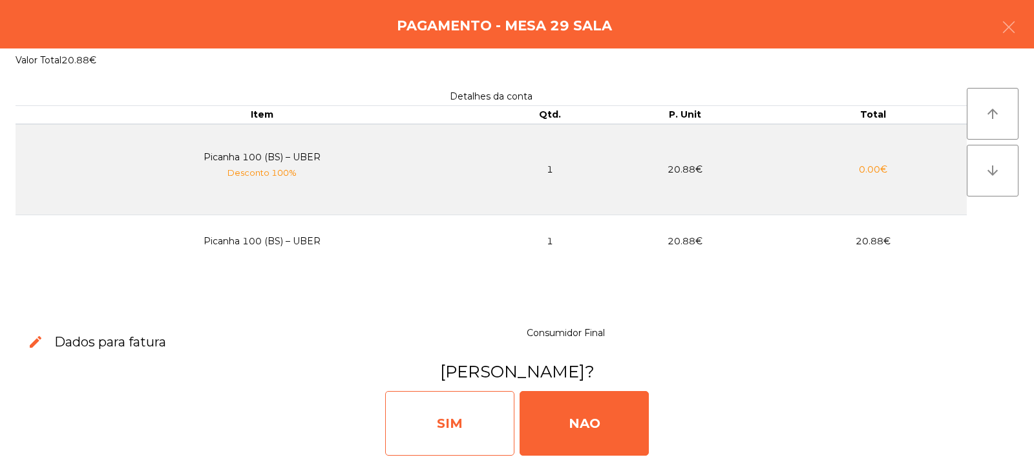
click at [454, 406] on div "SIM" at bounding box center [449, 423] width 129 height 65
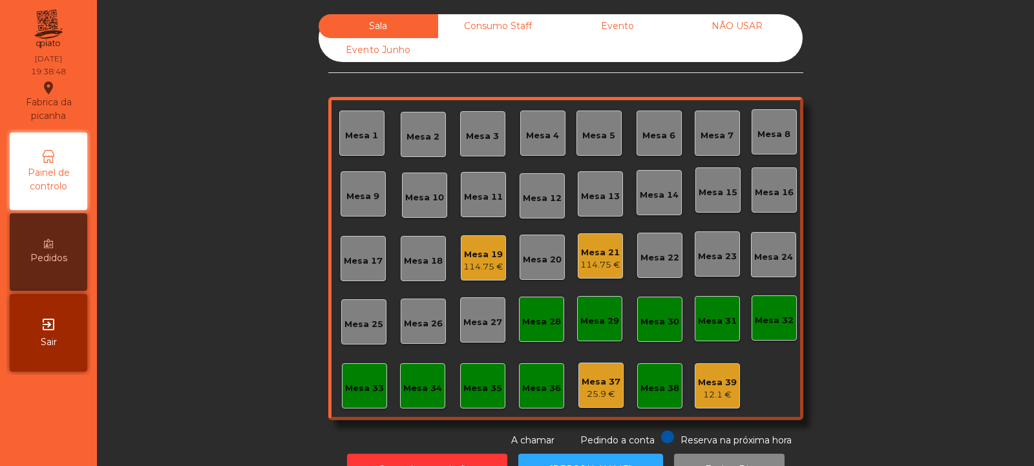
click at [490, 263] on div "114.75 €" at bounding box center [483, 266] width 40 height 13
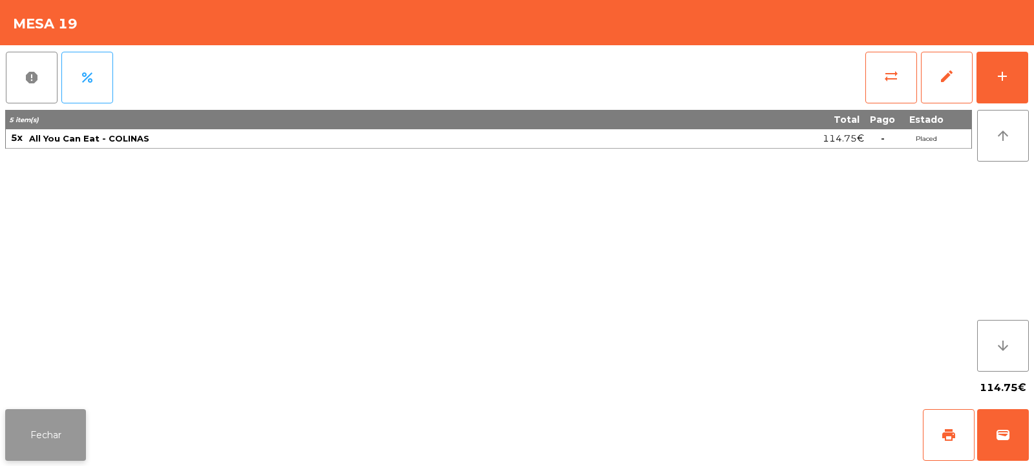
click at [32, 443] on button "Fechar" at bounding box center [45, 435] width 81 height 52
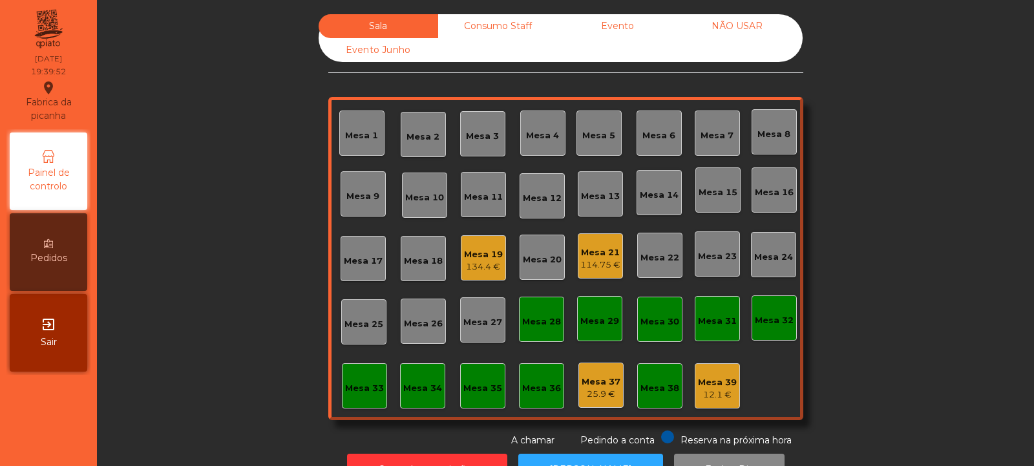
scroll to position [43, 0]
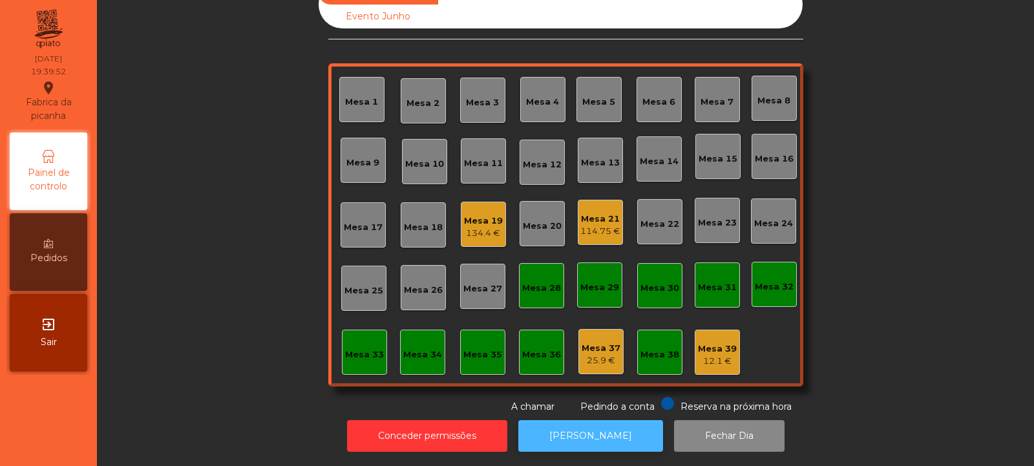
click at [574, 432] on button "[PERSON_NAME]" at bounding box center [590, 436] width 145 height 32
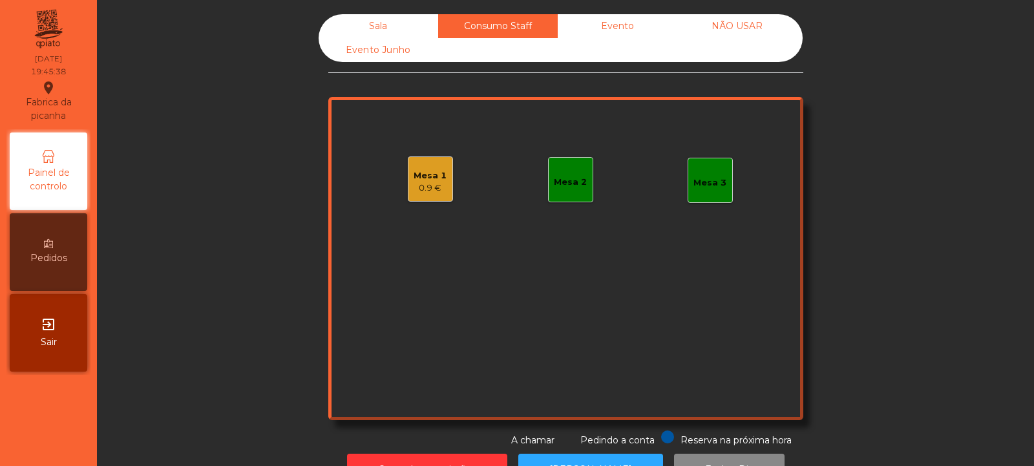
click at [379, 26] on div "Sala" at bounding box center [379, 26] width 120 height 24
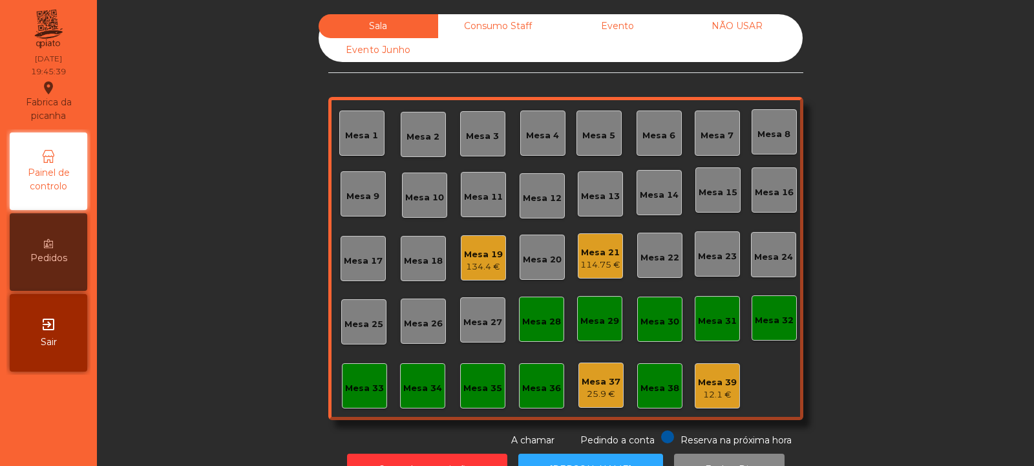
click at [482, 275] on div "Mesa 19 134.4 €" at bounding box center [483, 257] width 45 height 45
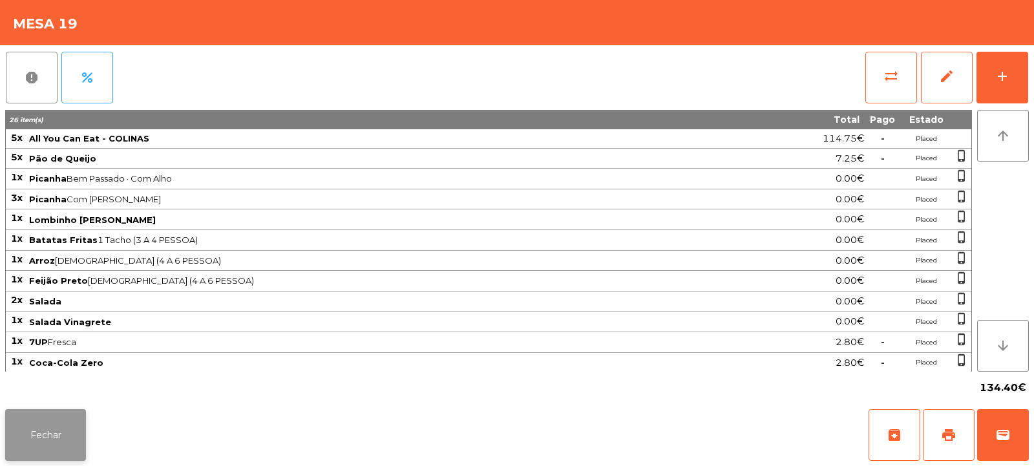
click at [43, 436] on button "Fechar" at bounding box center [45, 435] width 81 height 52
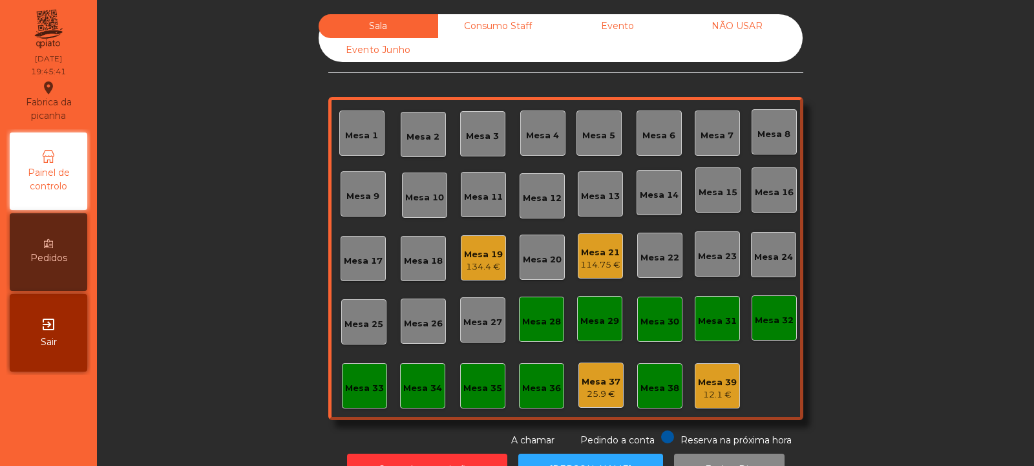
click at [596, 268] on div "114.75 €" at bounding box center [600, 264] width 40 height 13
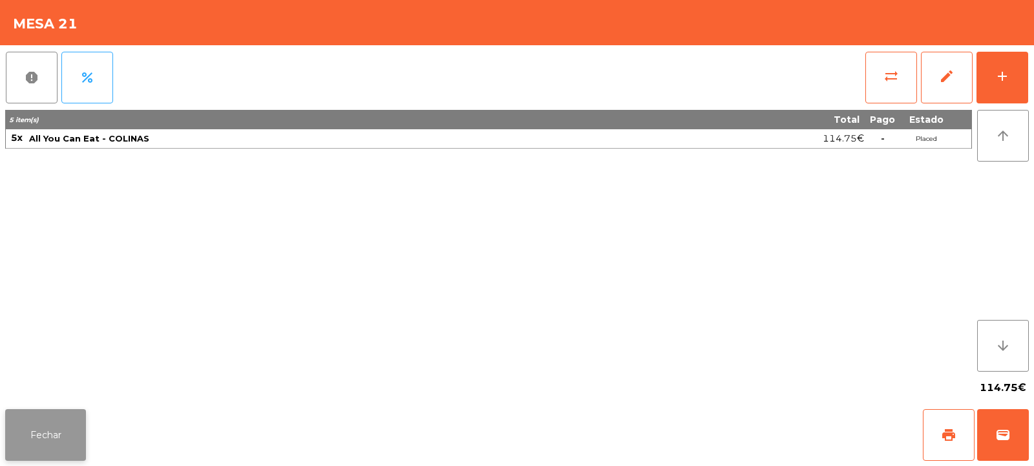
click at [42, 452] on button "Fechar" at bounding box center [45, 435] width 81 height 52
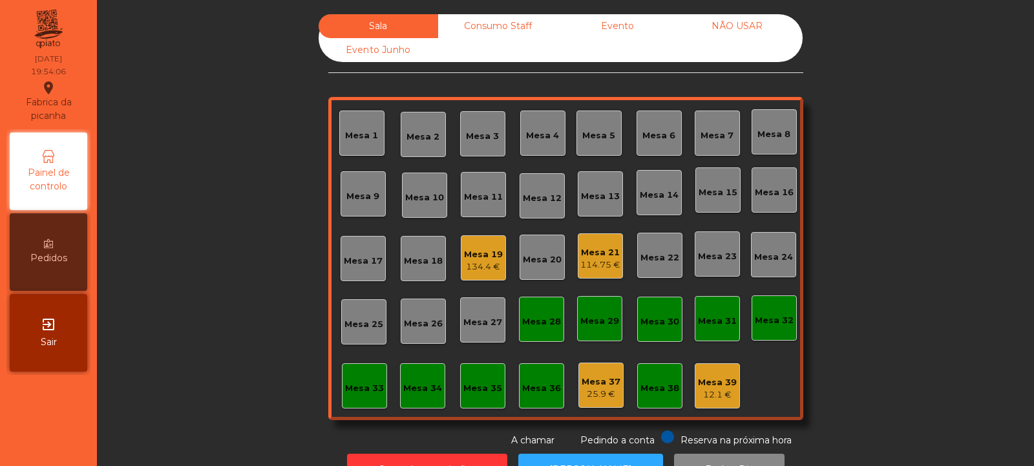
click at [593, 245] on div "Mesa 21 114.75 €" at bounding box center [600, 256] width 40 height 30
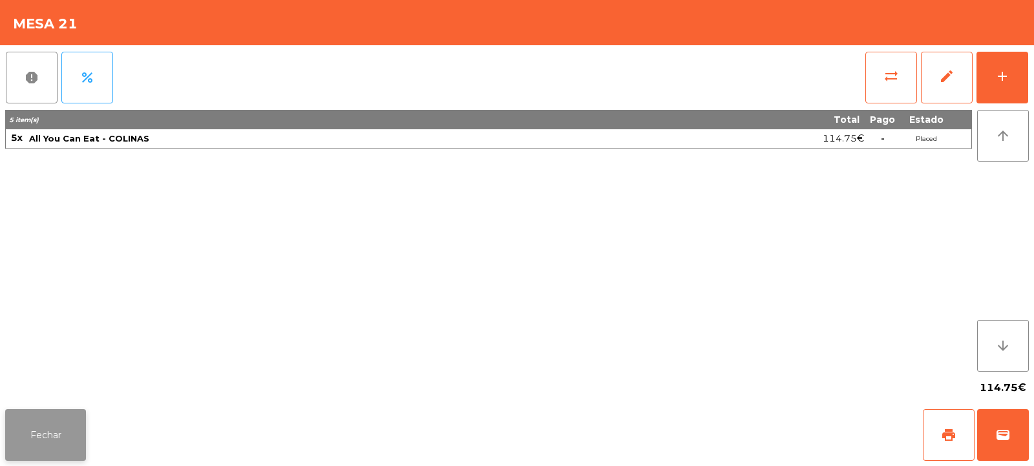
click at [68, 440] on button "Fechar" at bounding box center [45, 435] width 81 height 52
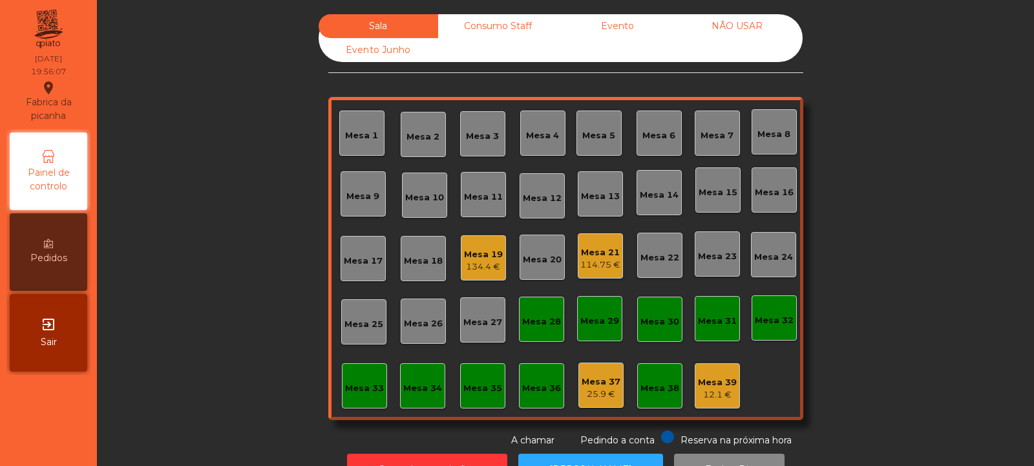
click at [604, 126] on div "Mesa 5" at bounding box center [598, 133] width 33 height 18
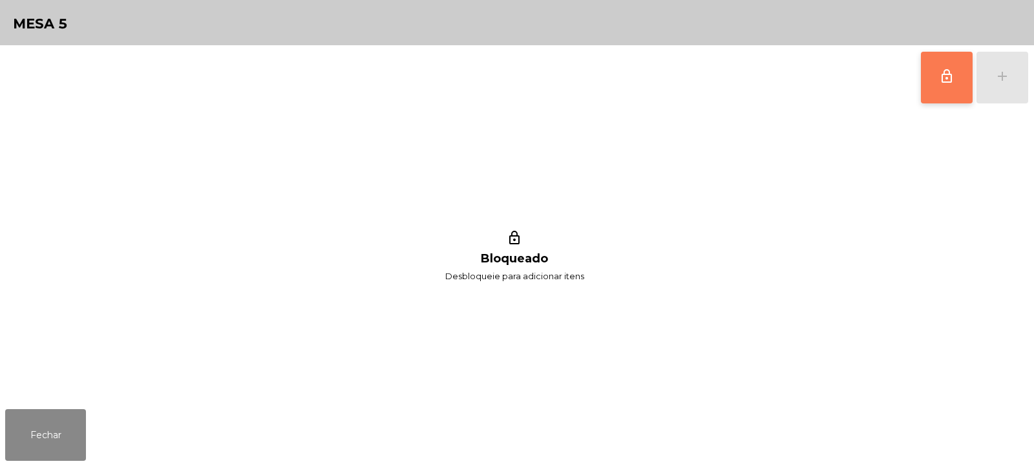
click at [949, 89] on button "lock_outline" at bounding box center [947, 78] width 52 height 52
click at [990, 79] on div "lock_outline add" at bounding box center [974, 77] width 109 height 65
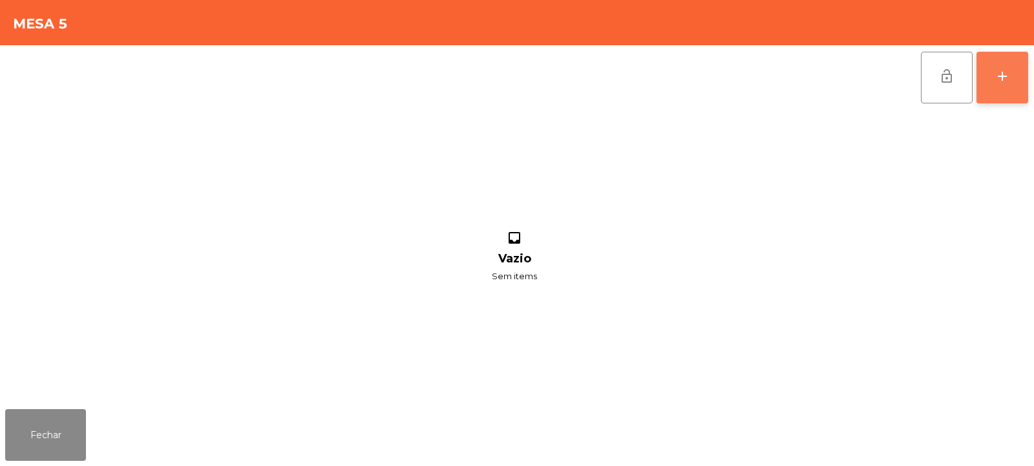
click at [1010, 81] on button "add" at bounding box center [1002, 78] width 52 height 52
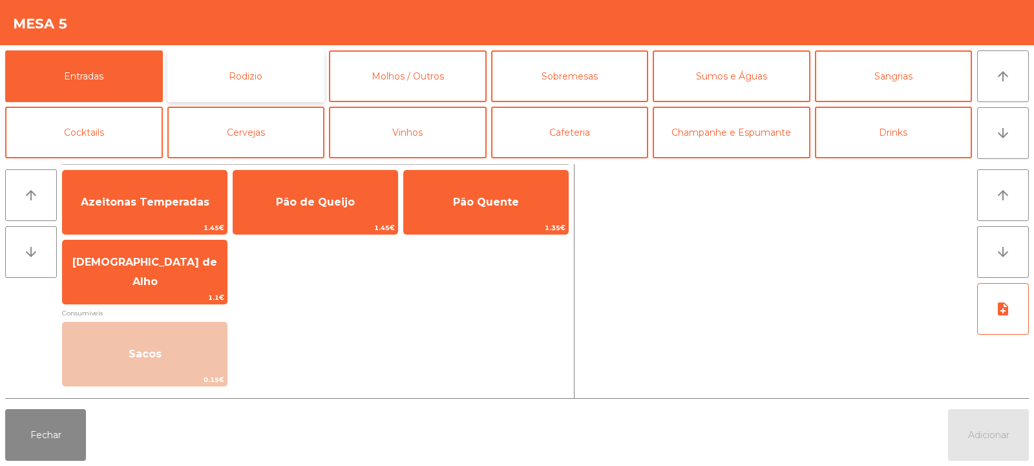
click at [257, 63] on button "Rodizio" at bounding box center [246, 76] width 158 height 52
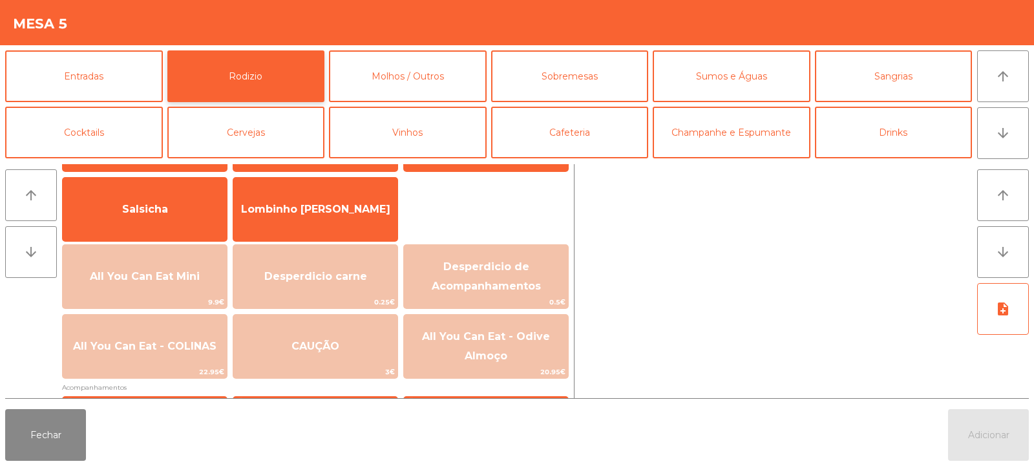
scroll to position [130, 0]
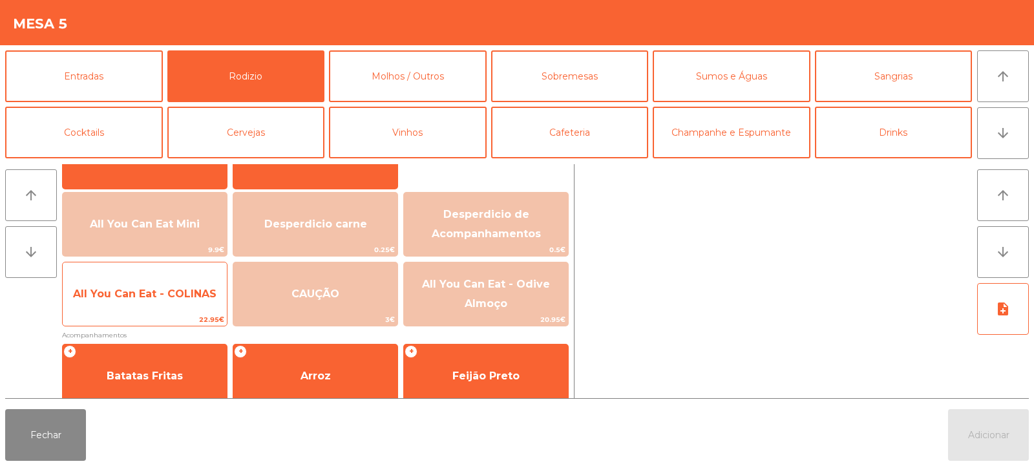
click at [140, 311] on span "All You Can Eat - COLINAS" at bounding box center [145, 294] width 164 height 35
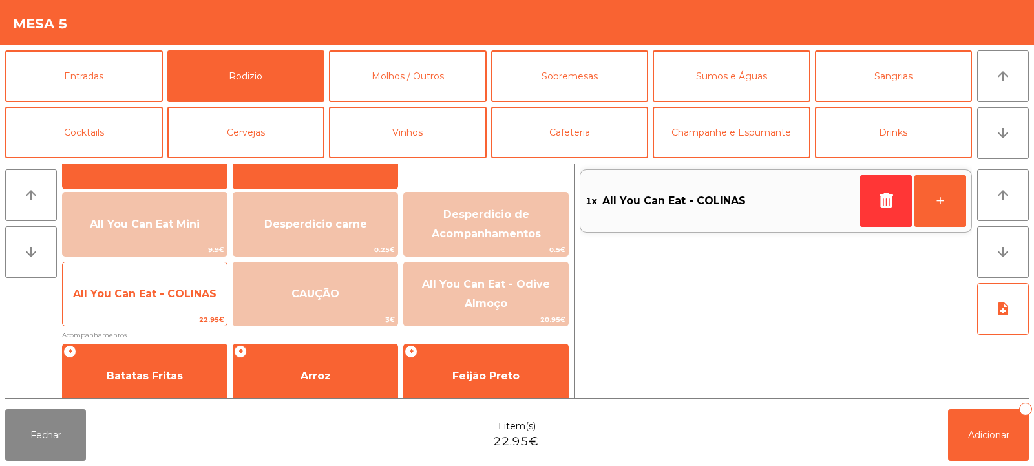
click at [138, 304] on span "All You Can Eat - COLINAS" at bounding box center [145, 294] width 164 height 35
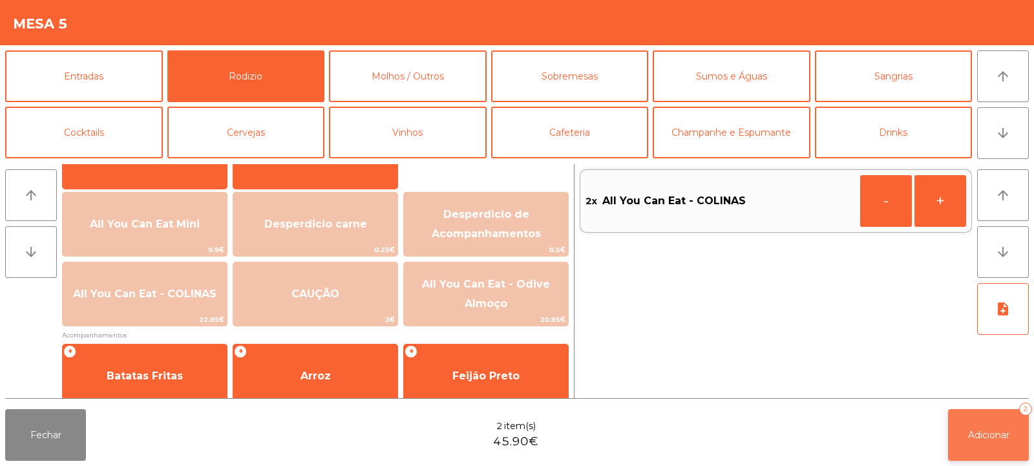
click at [989, 442] on button "Adicionar 2" at bounding box center [988, 435] width 81 height 52
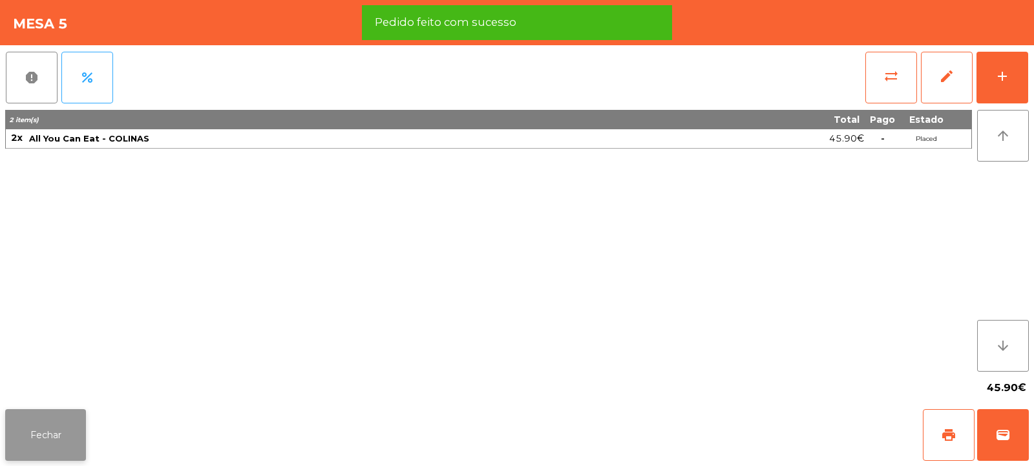
click at [43, 441] on button "Fechar" at bounding box center [45, 435] width 81 height 52
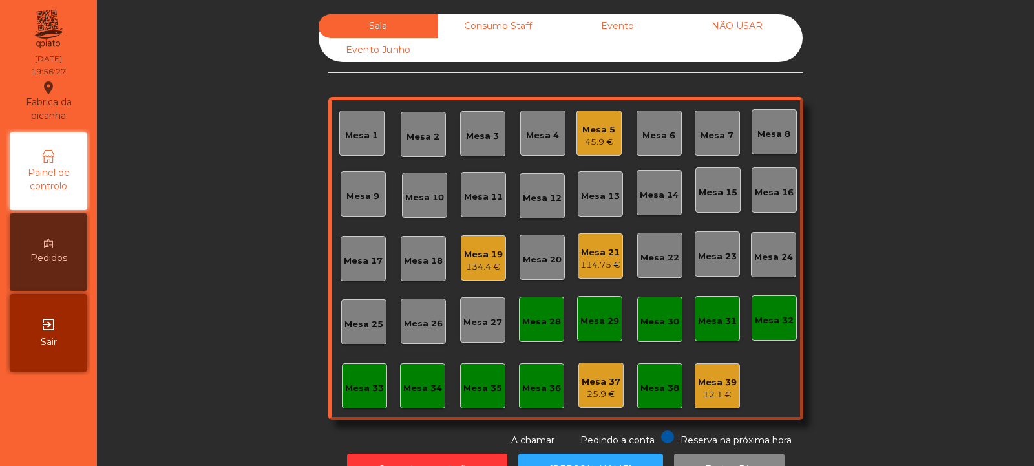
click at [613, 263] on div "114.75 €" at bounding box center [600, 264] width 40 height 13
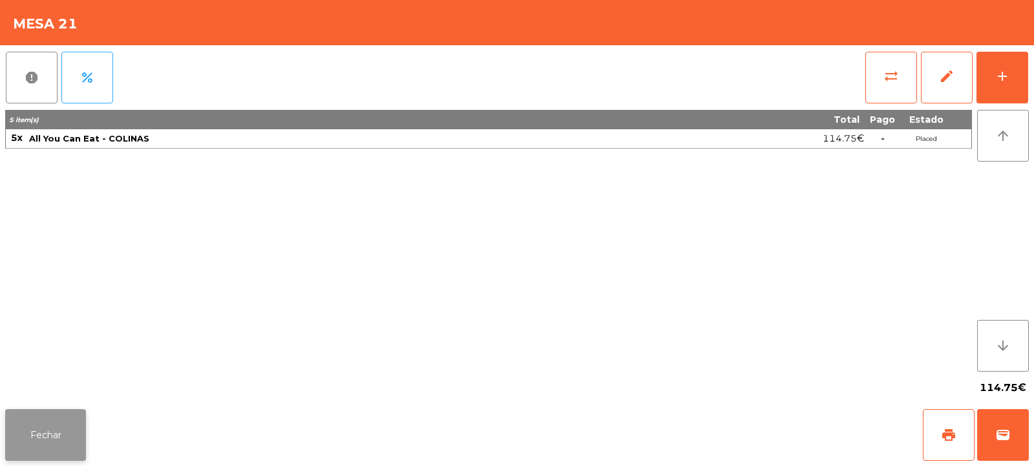
click at [38, 432] on button "Fechar" at bounding box center [45, 435] width 81 height 52
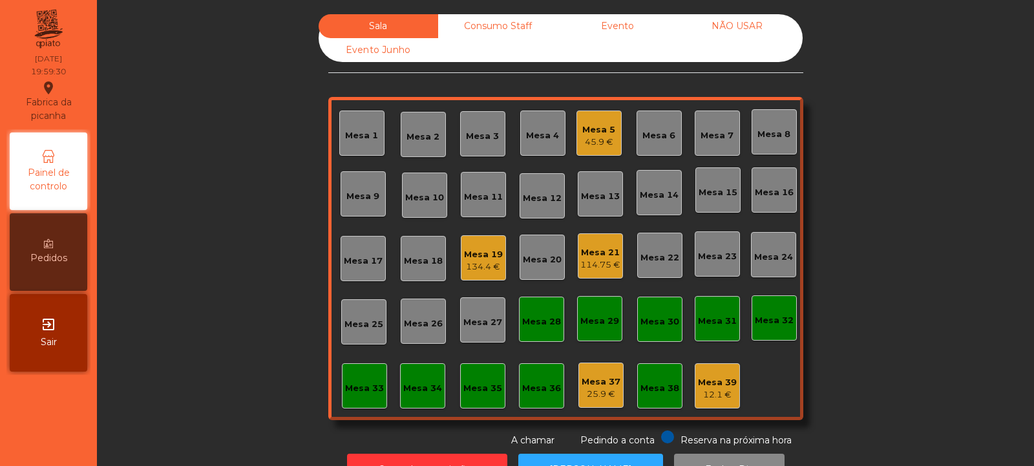
click at [771, 147] on div "Mesa 8" at bounding box center [774, 131] width 45 height 45
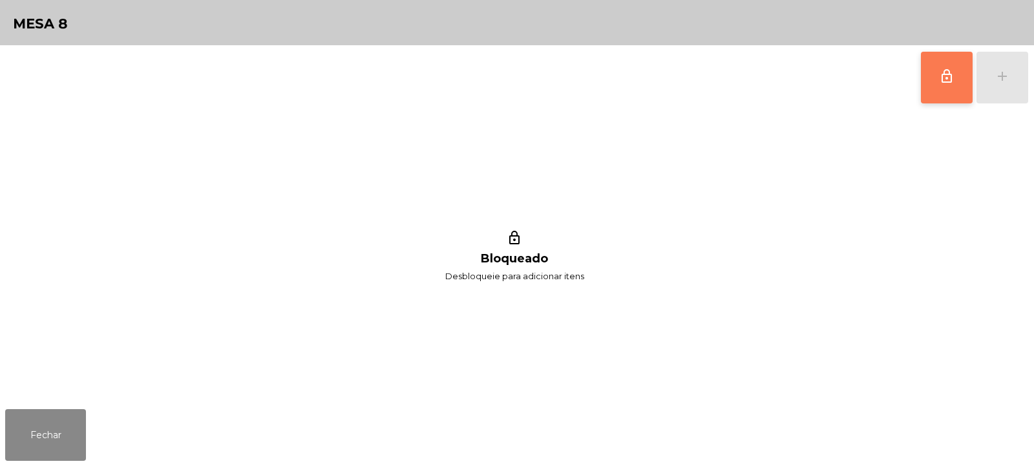
click at [942, 85] on button "lock_outline" at bounding box center [947, 78] width 52 height 52
click at [1002, 72] on div "add" at bounding box center [1002, 76] width 16 height 16
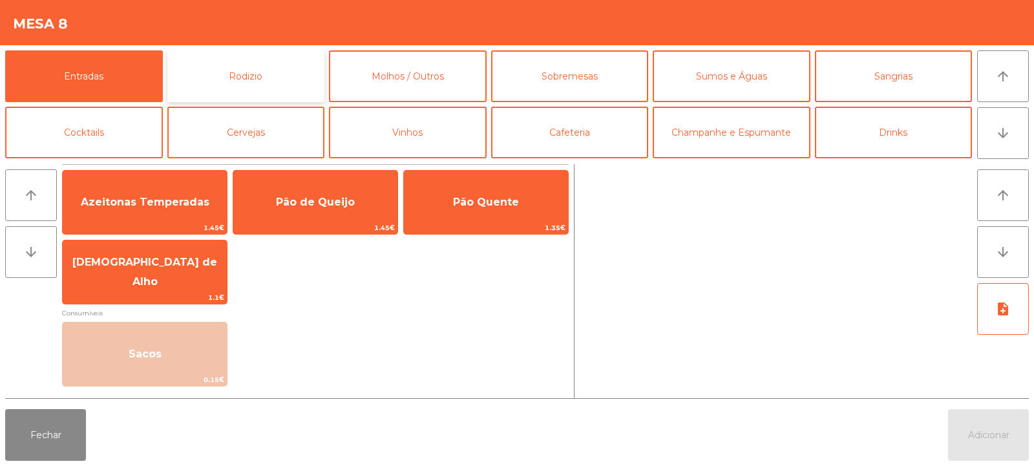
click at [289, 72] on button "Rodizio" at bounding box center [246, 76] width 158 height 52
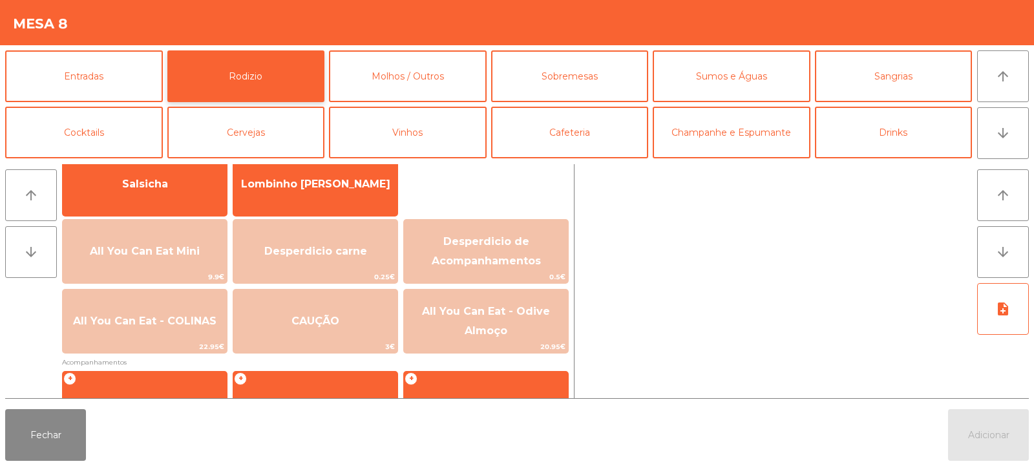
scroll to position [120, 0]
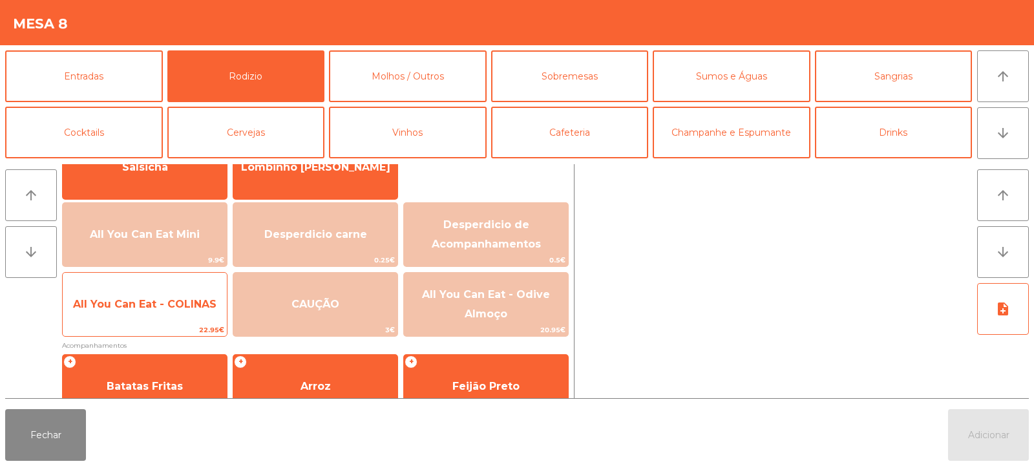
click at [137, 306] on span "All You Can Eat - COLINAS" at bounding box center [144, 304] width 143 height 12
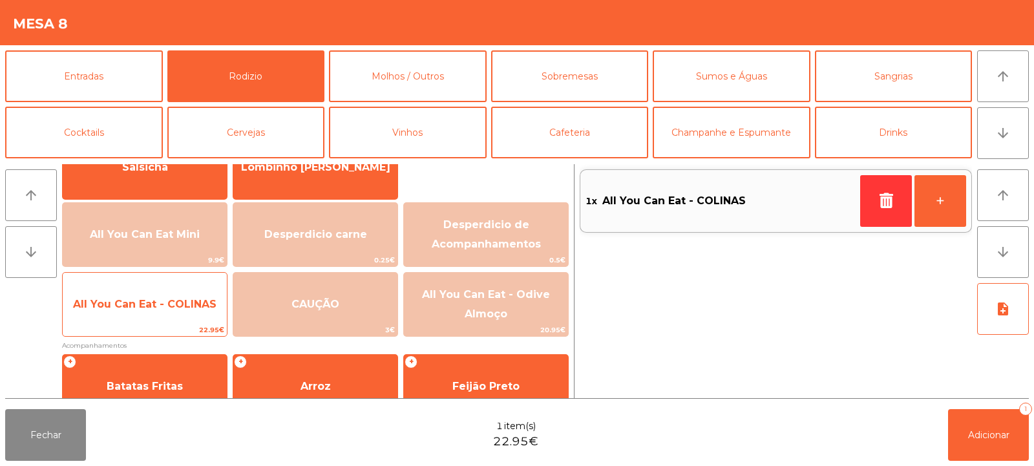
click at [138, 316] on span "All You Can Eat - COLINAS" at bounding box center [145, 304] width 164 height 35
click at [127, 322] on span "All You Can Eat - COLINAS" at bounding box center [145, 304] width 164 height 35
click at [125, 321] on span "All You Can Eat - COLINAS" at bounding box center [145, 304] width 164 height 35
click at [126, 318] on span "All You Can Eat - COLINAS" at bounding box center [145, 304] width 164 height 35
click at [135, 310] on span "All You Can Eat - COLINAS" at bounding box center [145, 304] width 164 height 35
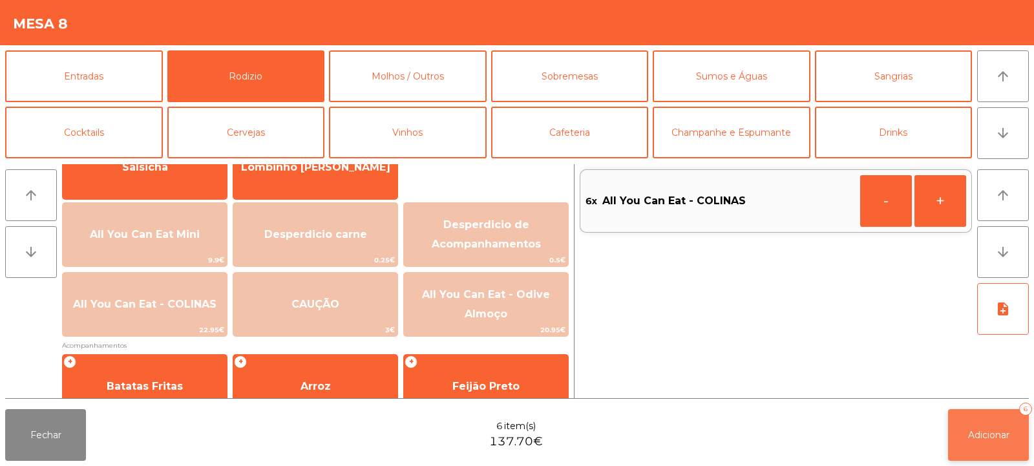
click at [984, 441] on button "Adicionar 6" at bounding box center [988, 435] width 81 height 52
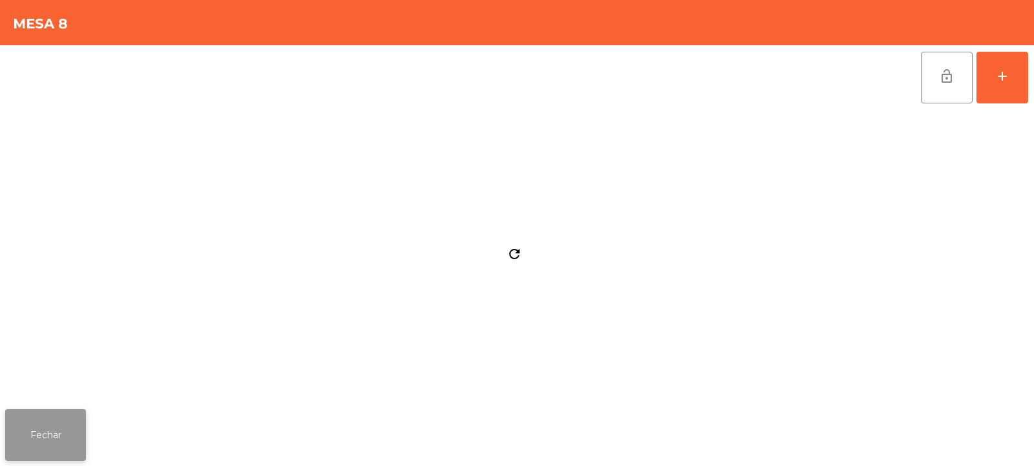
click at [59, 432] on button "Fechar" at bounding box center [45, 435] width 81 height 52
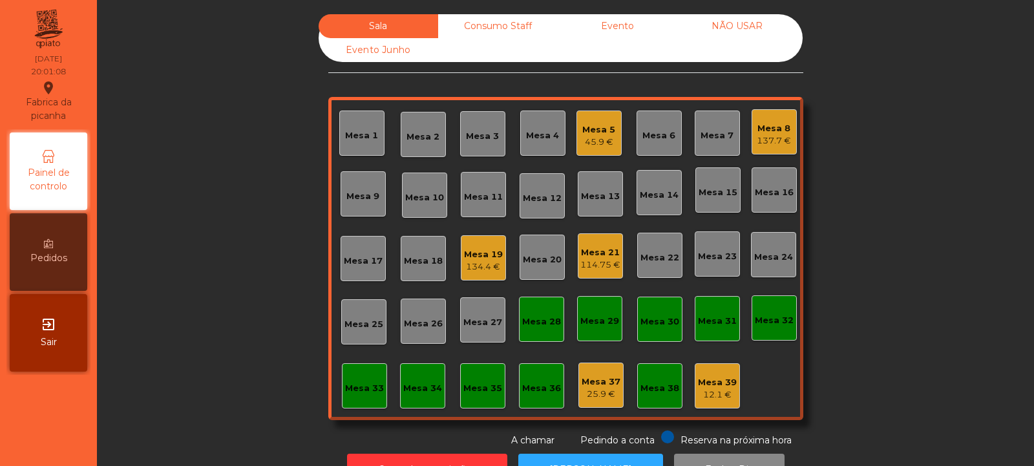
click at [596, 138] on div "45.9 €" at bounding box center [598, 142] width 33 height 13
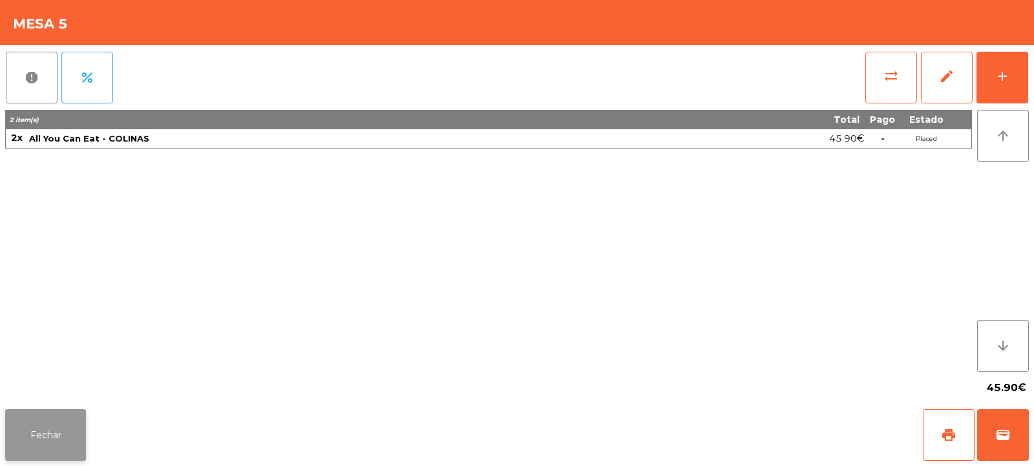
click at [70, 421] on button "Fechar" at bounding box center [45, 435] width 81 height 52
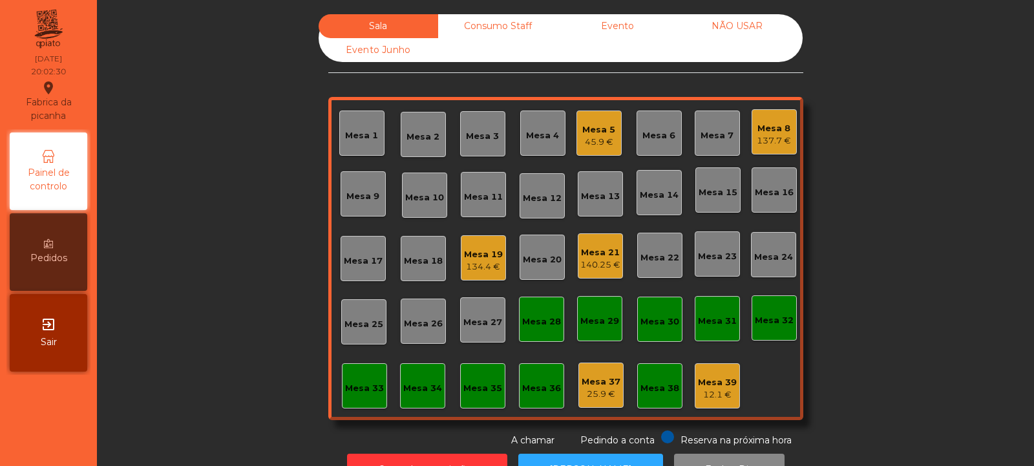
click at [361, 388] on div "Mesa 33" at bounding box center [364, 388] width 39 height 13
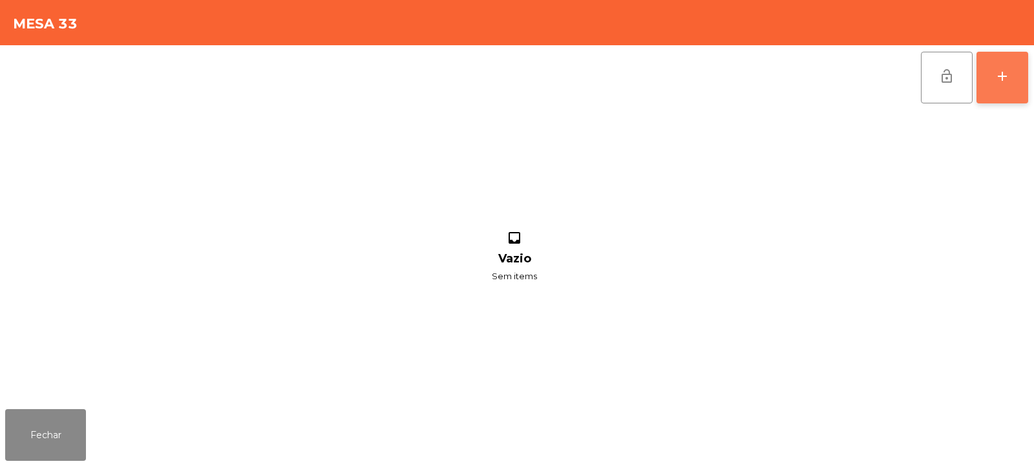
click at [1009, 72] on div "add" at bounding box center [1002, 76] width 16 height 16
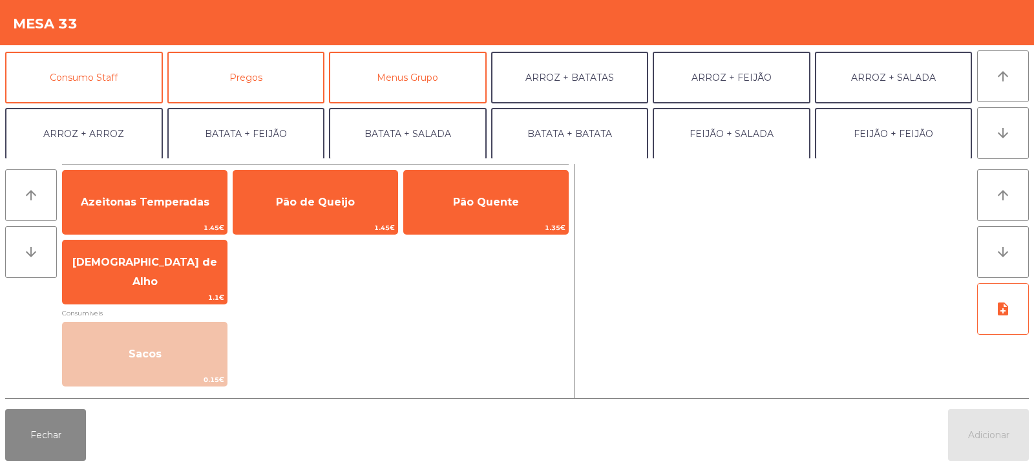
scroll to position [116, 0]
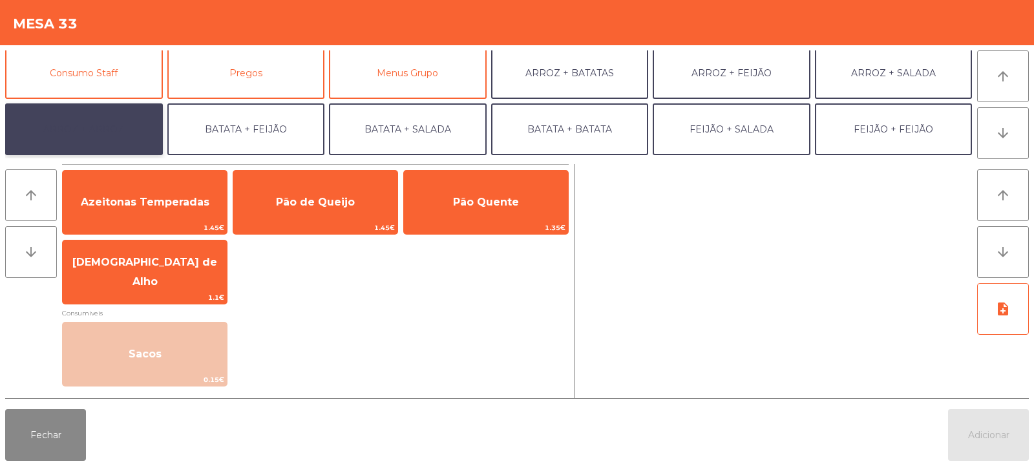
click at [56, 131] on button "ARROZ + ARROZ" at bounding box center [84, 129] width 158 height 52
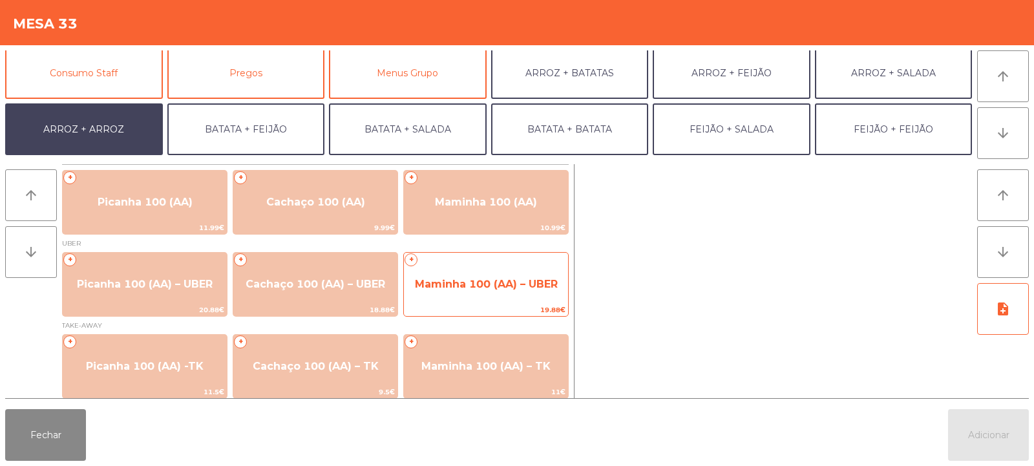
click at [465, 277] on span "Maminha 100 (AA) – UBER" at bounding box center [486, 284] width 164 height 35
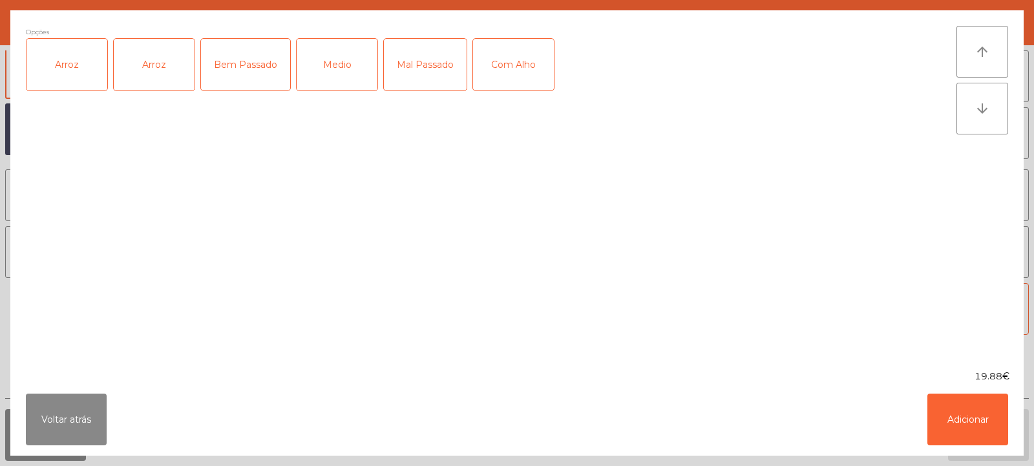
click at [85, 70] on div "Arroz" at bounding box center [66, 65] width 81 height 52
click at [333, 59] on div "Medio" at bounding box center [337, 65] width 81 height 52
click at [969, 417] on button "Adicionar" at bounding box center [967, 420] width 81 height 52
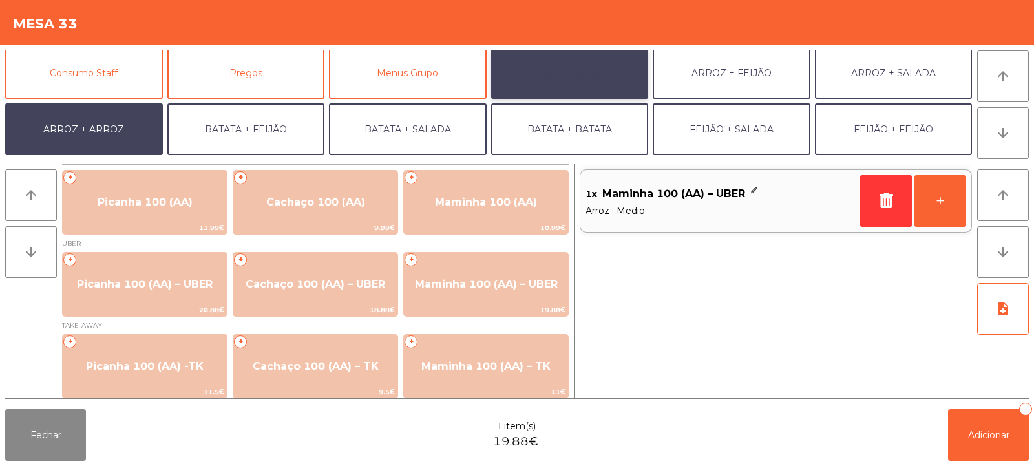
click at [551, 72] on button "ARROZ + BATATAS" at bounding box center [570, 73] width 158 height 52
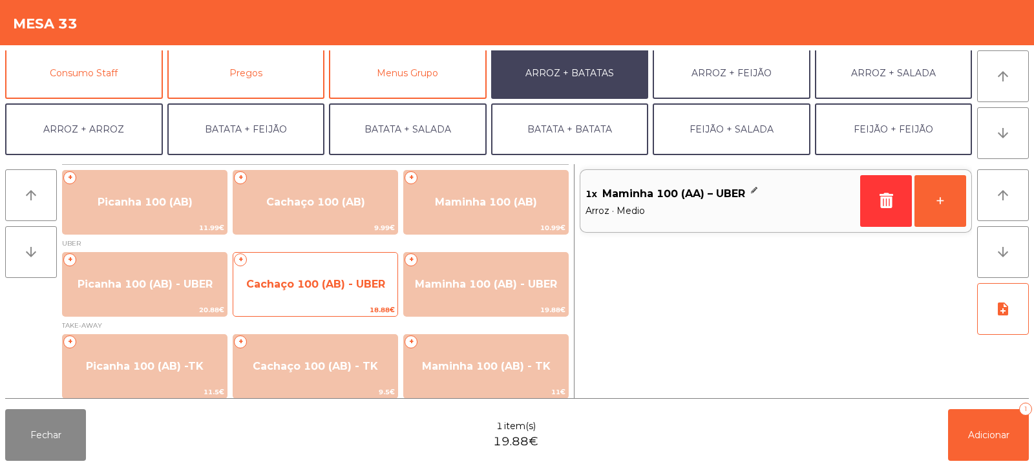
click at [326, 291] on span "Cachaço 100 (AB) - UBER" at bounding box center [315, 284] width 164 height 35
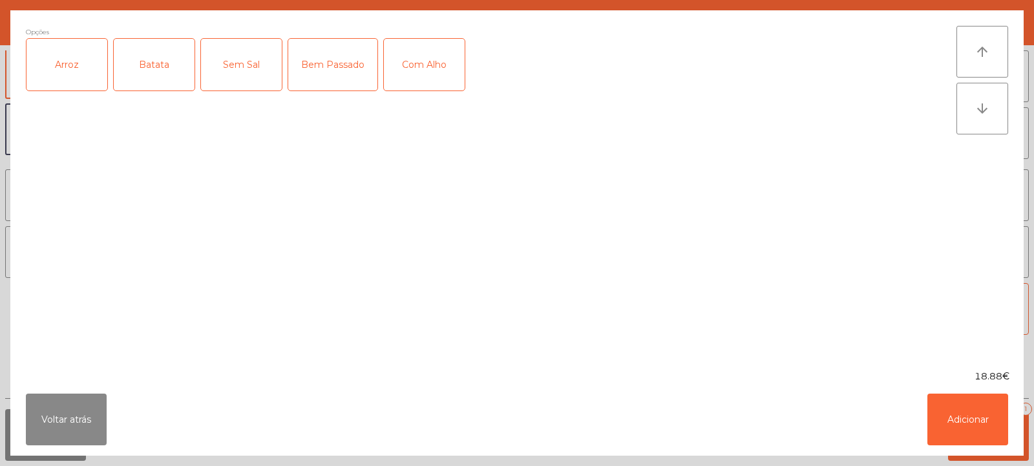
click at [78, 61] on div "Arroz" at bounding box center [66, 65] width 81 height 52
click at [155, 60] on div "Batata" at bounding box center [154, 65] width 81 height 52
click at [967, 416] on button "Adicionar" at bounding box center [967, 420] width 81 height 52
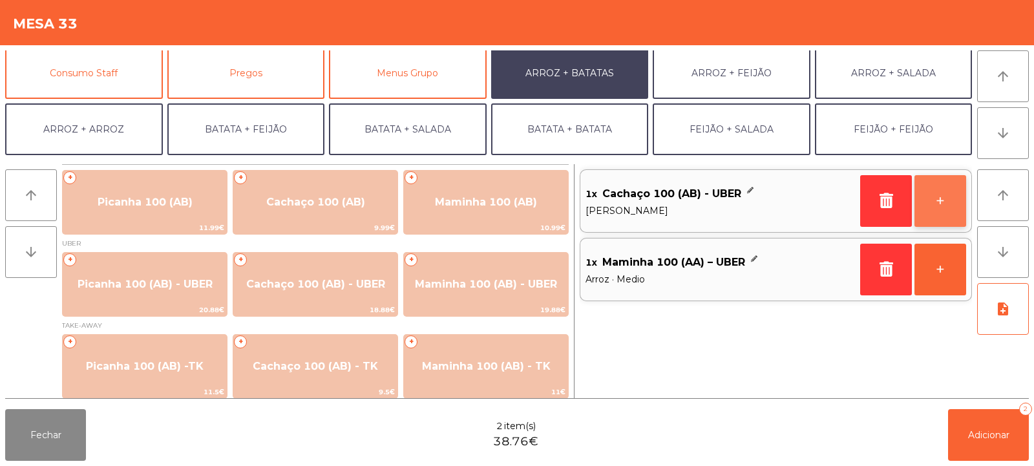
click at [929, 205] on button "+" at bounding box center [940, 201] width 52 height 52
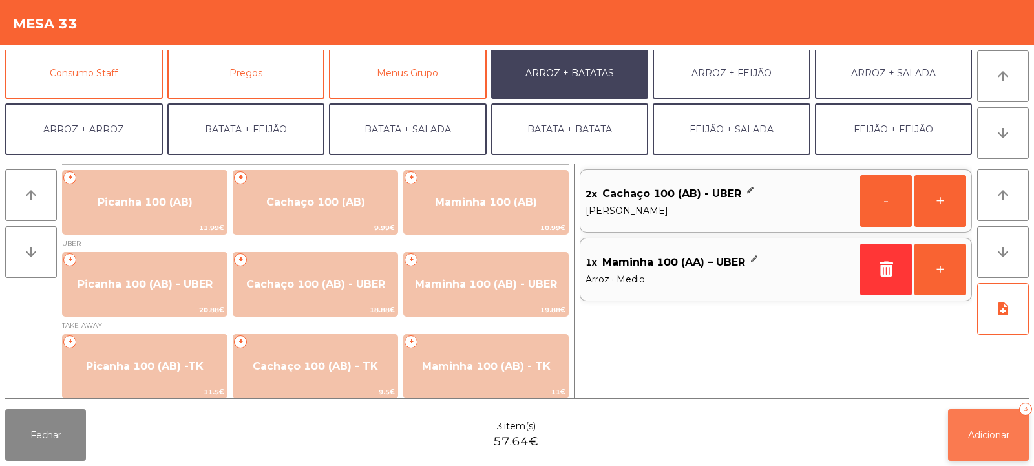
click at [981, 430] on span "Adicionar" at bounding box center [988, 435] width 41 height 12
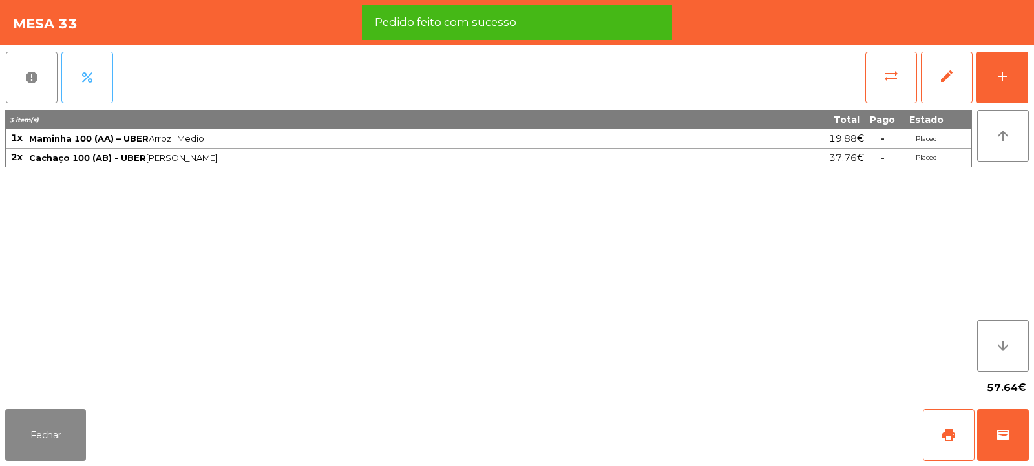
click at [87, 76] on span "percent" at bounding box center [87, 78] width 16 height 16
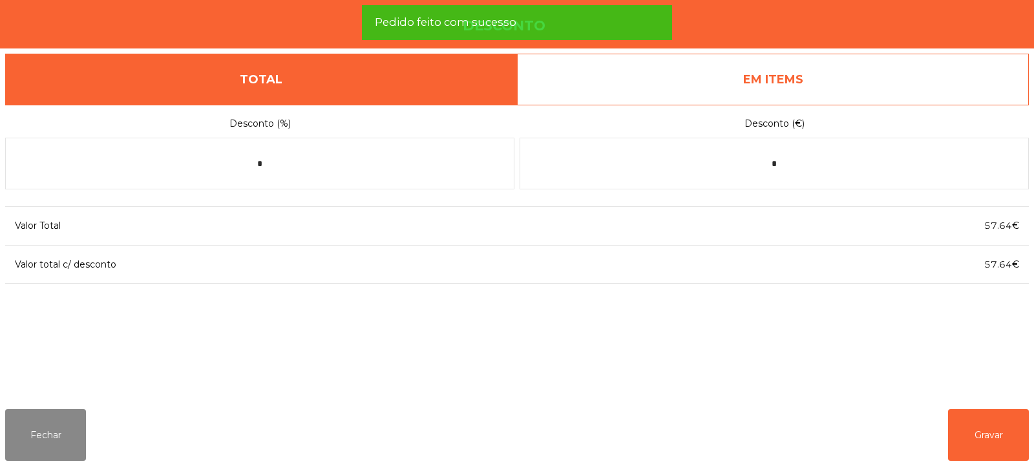
click at [832, 86] on link "EM ITEMS" at bounding box center [773, 80] width 512 height 52
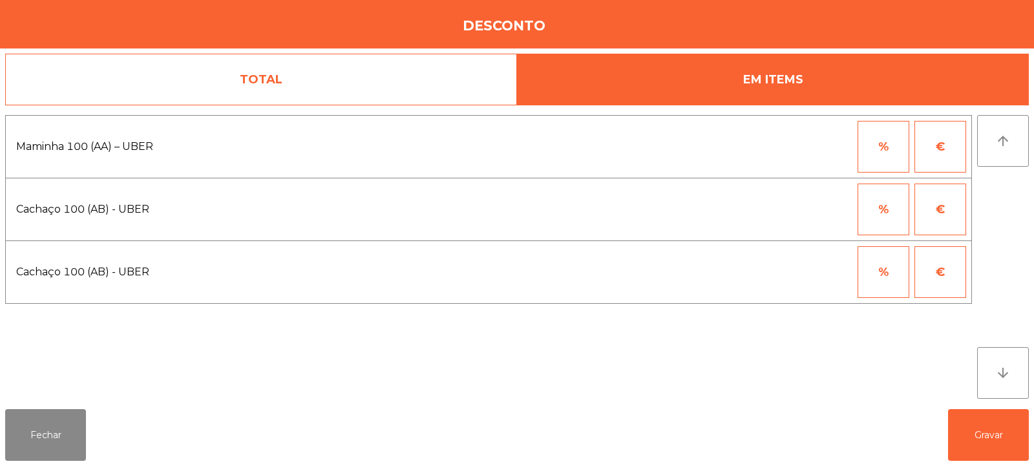
click at [876, 202] on button "%" at bounding box center [884, 210] width 52 height 52
click at [811, 204] on input "*" at bounding box center [820, 210] width 65 height 52
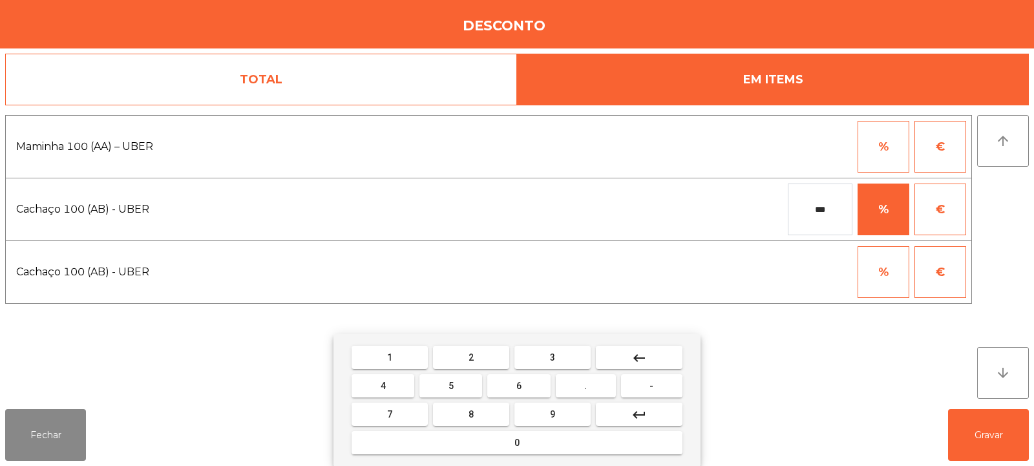
type input "***"
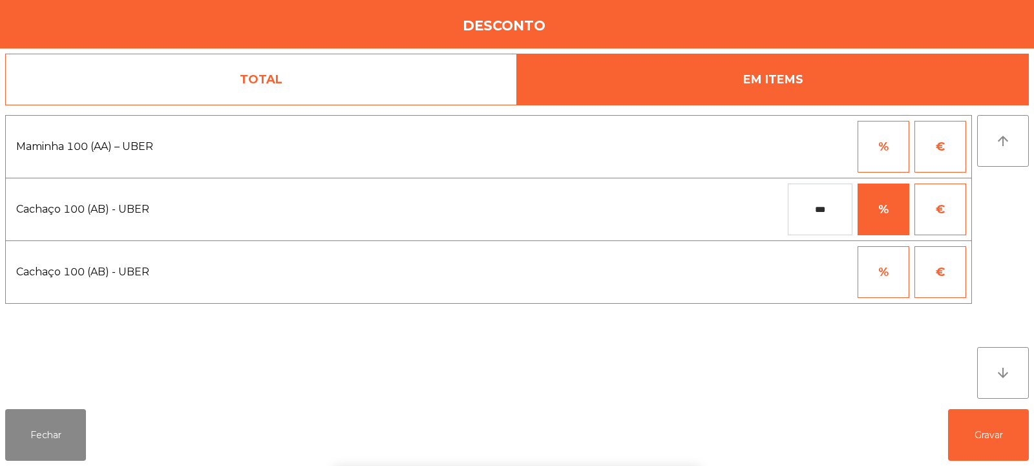
click at [990, 437] on div "1 2 3 keyboard_backspace 4 5 6 . - 7 8 9 keyboard_return 0" at bounding box center [517, 400] width 1034 height 132
click at [974, 439] on button "Gravar" at bounding box center [988, 435] width 81 height 52
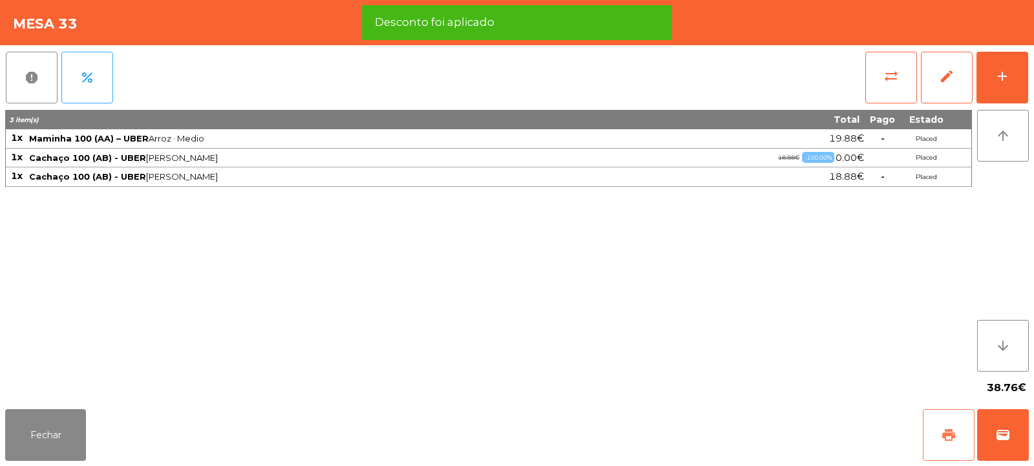
click at [949, 425] on button "print" at bounding box center [949, 435] width 52 height 52
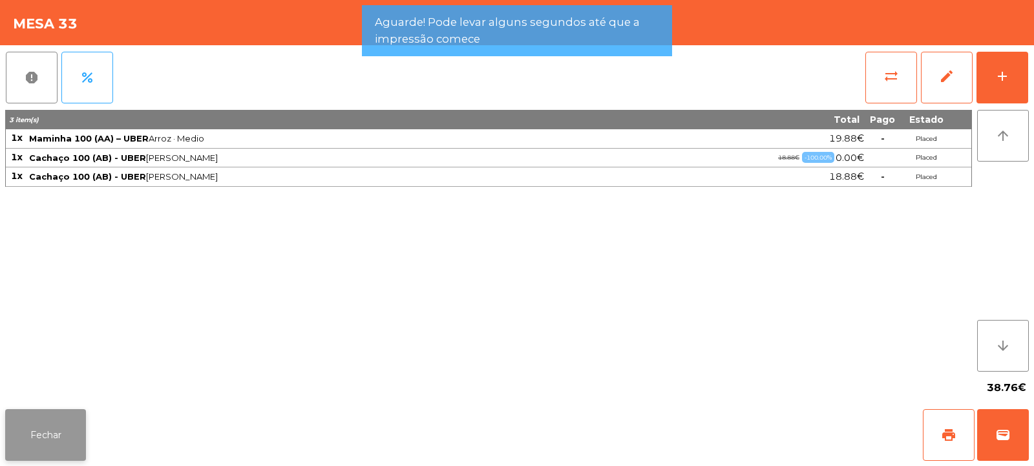
click at [49, 418] on button "Fechar" at bounding box center [45, 435] width 81 height 52
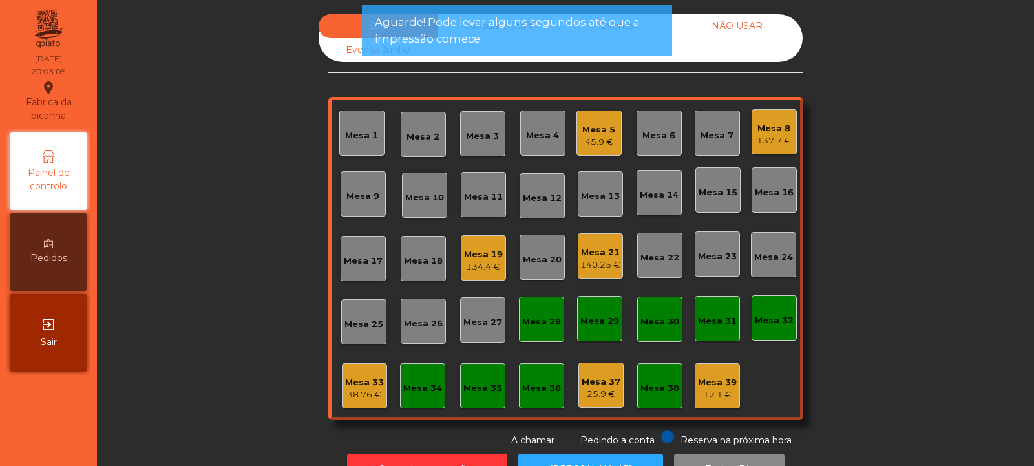
click at [788, 129] on div "Mesa 8 137.7 €" at bounding box center [774, 131] width 45 height 45
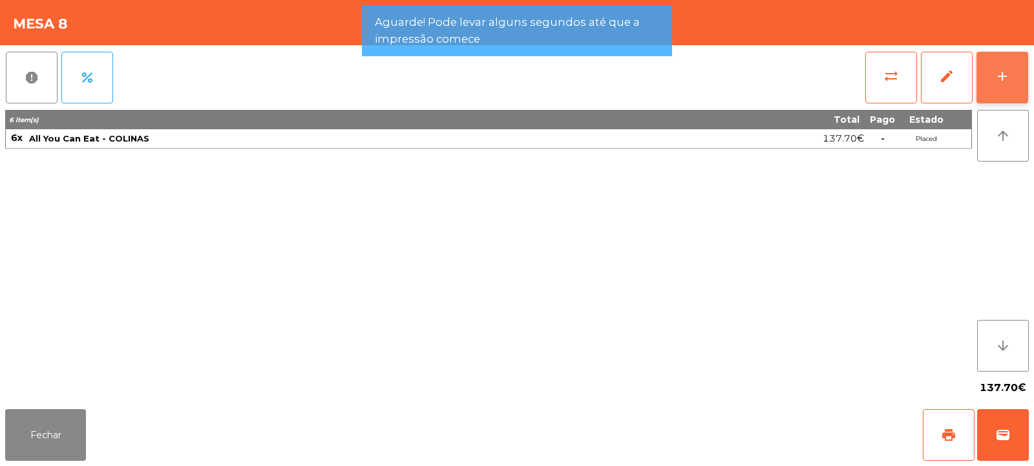
click at [1004, 85] on button "add" at bounding box center [1002, 78] width 52 height 52
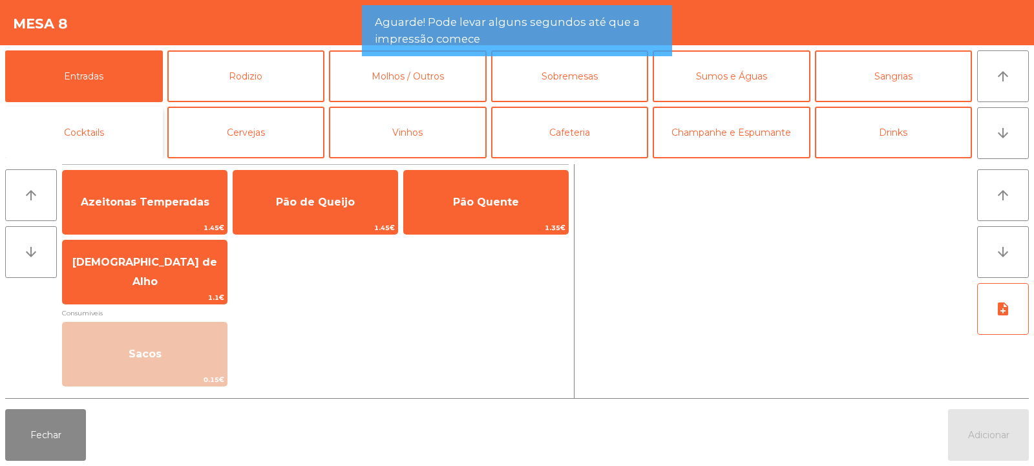
click at [85, 140] on button "Cocktails" at bounding box center [84, 133] width 158 height 52
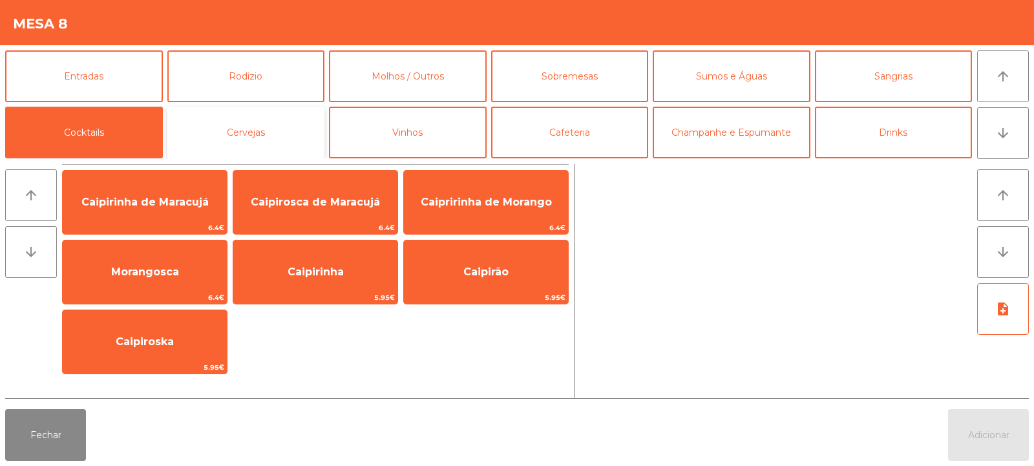
click at [295, 142] on button "Cervejas" at bounding box center [246, 133] width 158 height 52
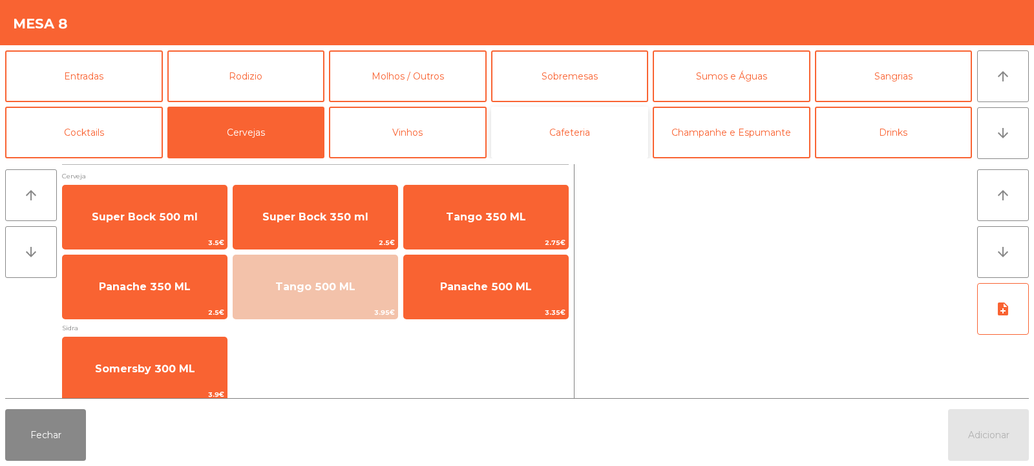
click at [571, 131] on button "Cafeteria" at bounding box center [570, 133] width 158 height 52
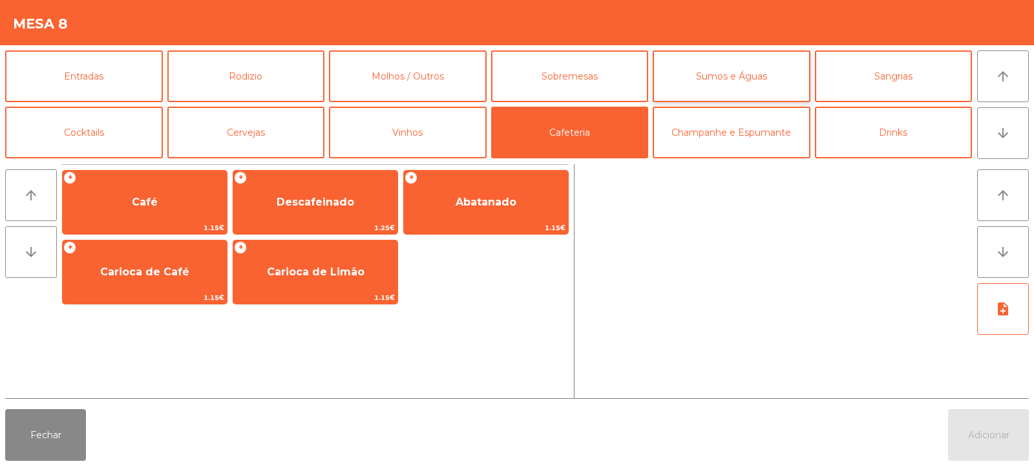
click at [712, 79] on button "Sumos e Águas" at bounding box center [732, 76] width 158 height 52
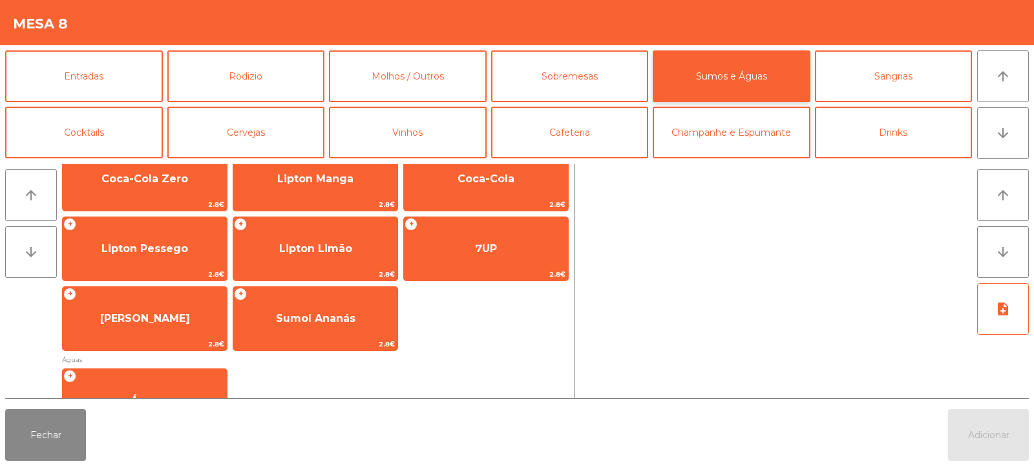
scroll to position [337, 0]
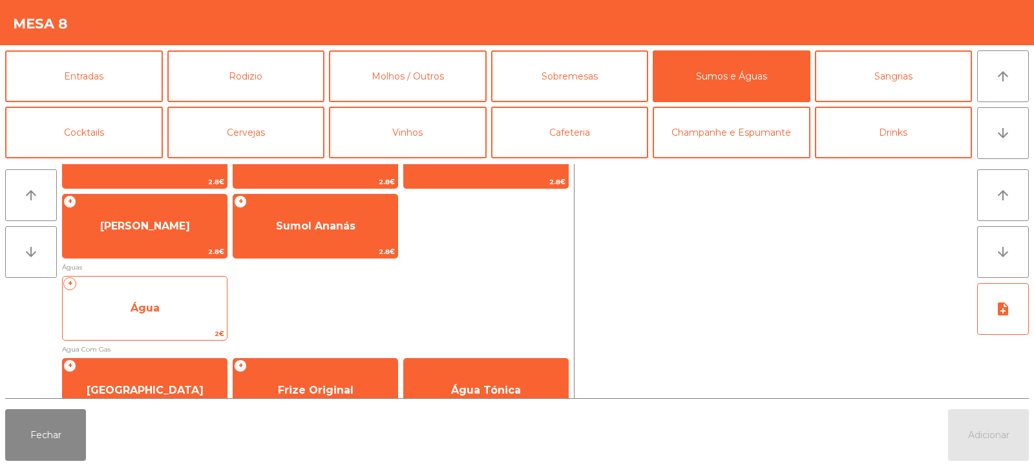
click at [176, 305] on span "Água" at bounding box center [145, 308] width 164 height 35
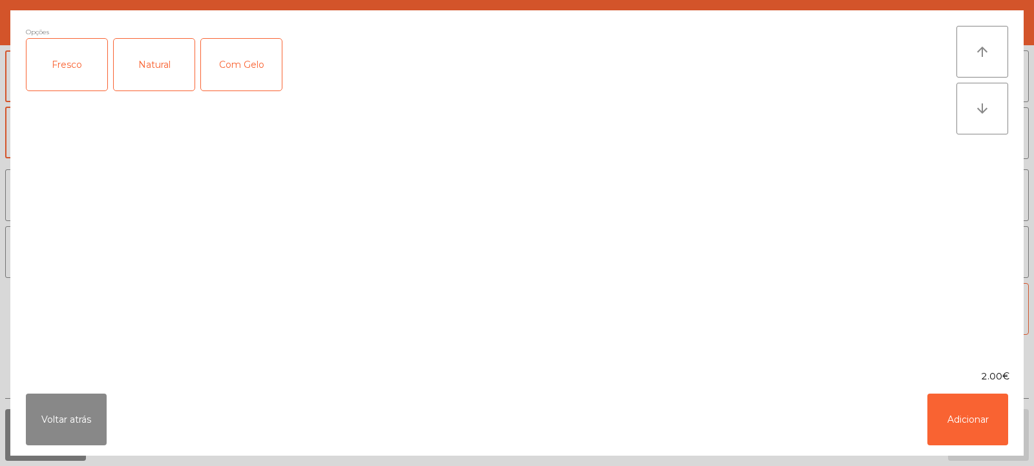
click at [149, 70] on div "Natural" at bounding box center [154, 65] width 81 height 52
click at [957, 425] on button "Adicionar" at bounding box center [967, 420] width 81 height 52
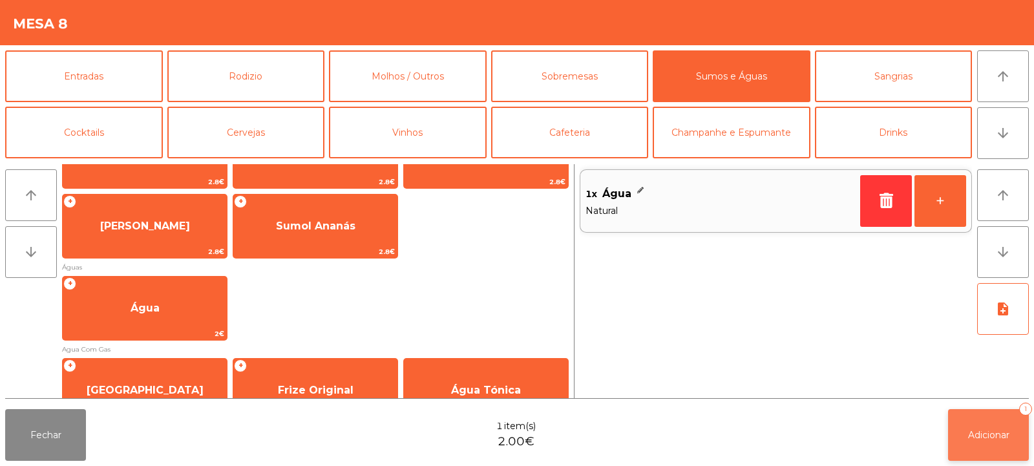
click at [993, 456] on button "Adicionar 1" at bounding box center [988, 435] width 81 height 52
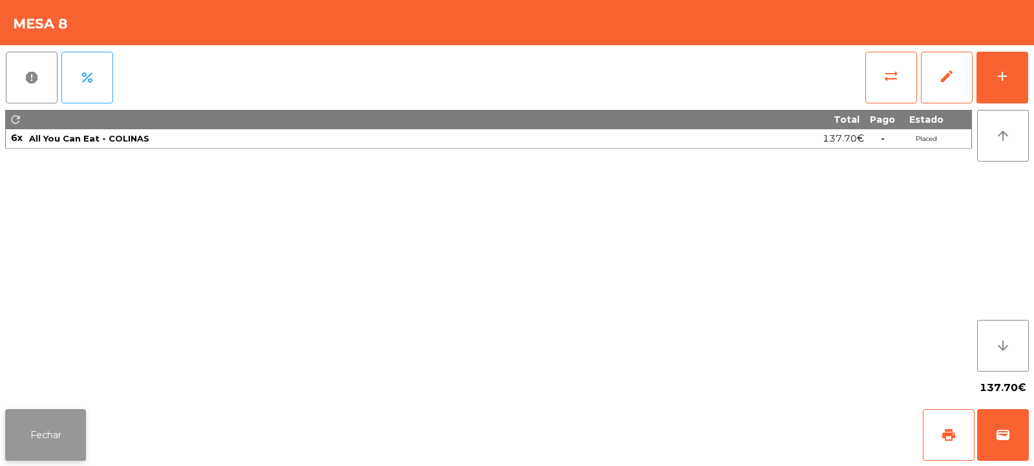
click at [66, 452] on button "Fechar" at bounding box center [45, 435] width 81 height 52
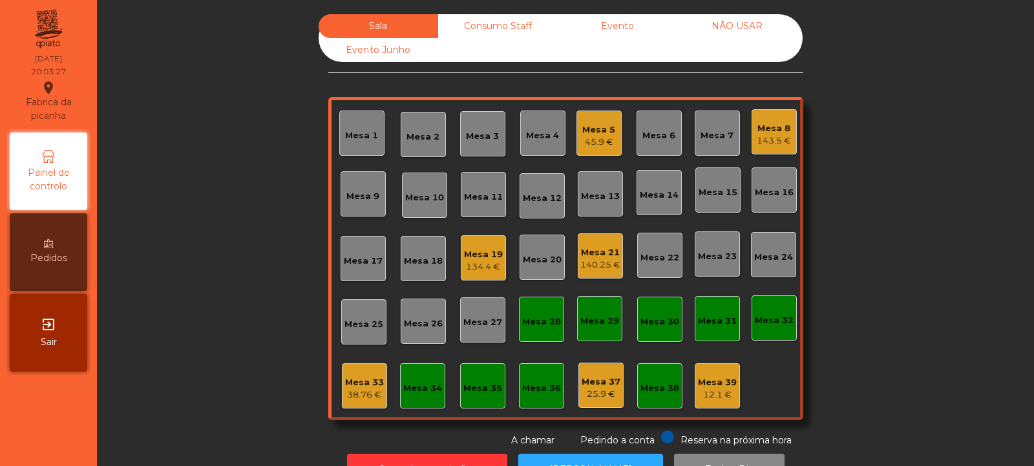
click at [354, 384] on div "Mesa 33" at bounding box center [364, 382] width 39 height 13
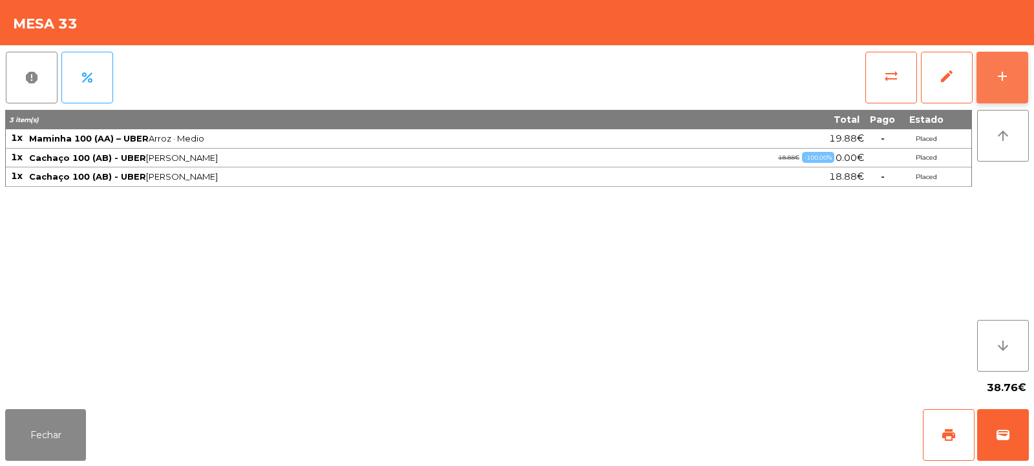
click at [1006, 88] on button "add" at bounding box center [1002, 78] width 52 height 52
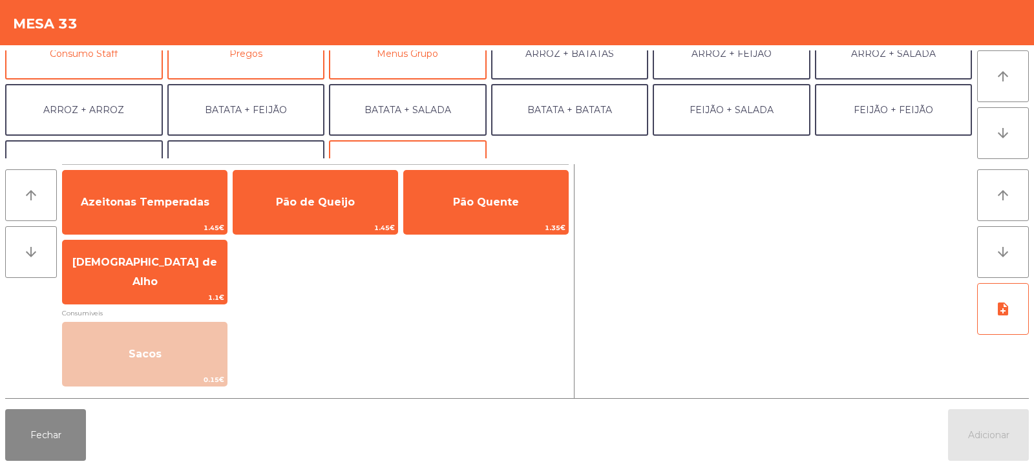
scroll to position [134, 0]
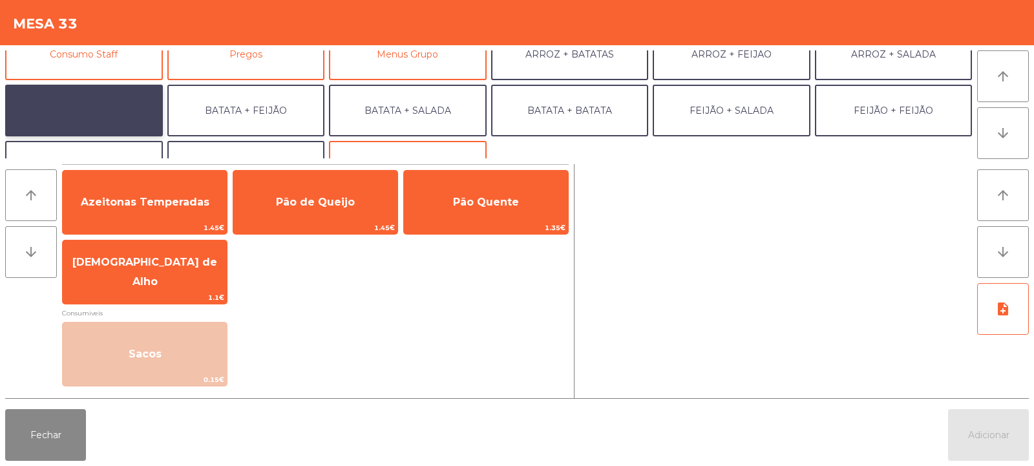
click at [87, 103] on button "ARROZ + ARROZ" at bounding box center [84, 111] width 158 height 52
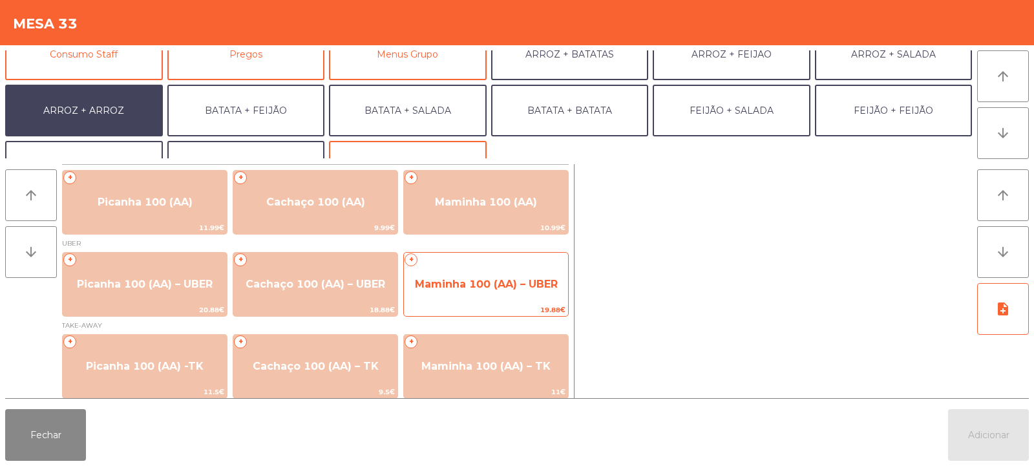
click at [467, 287] on span "Maminha 100 (AA) – UBER" at bounding box center [486, 284] width 143 height 12
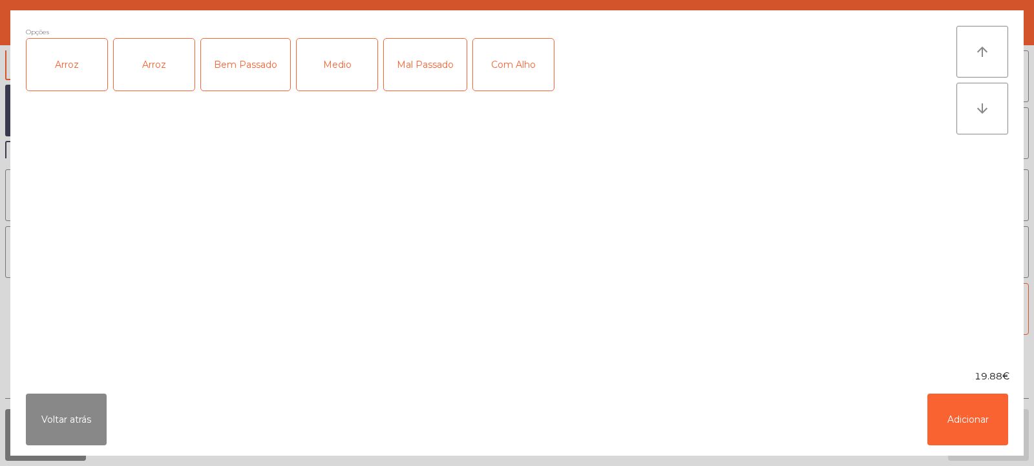
click at [56, 67] on div "Arroz" at bounding box center [66, 65] width 81 height 52
click at [331, 80] on div "Medio" at bounding box center [337, 65] width 81 height 52
click at [989, 410] on button "Adicionar" at bounding box center [967, 420] width 81 height 52
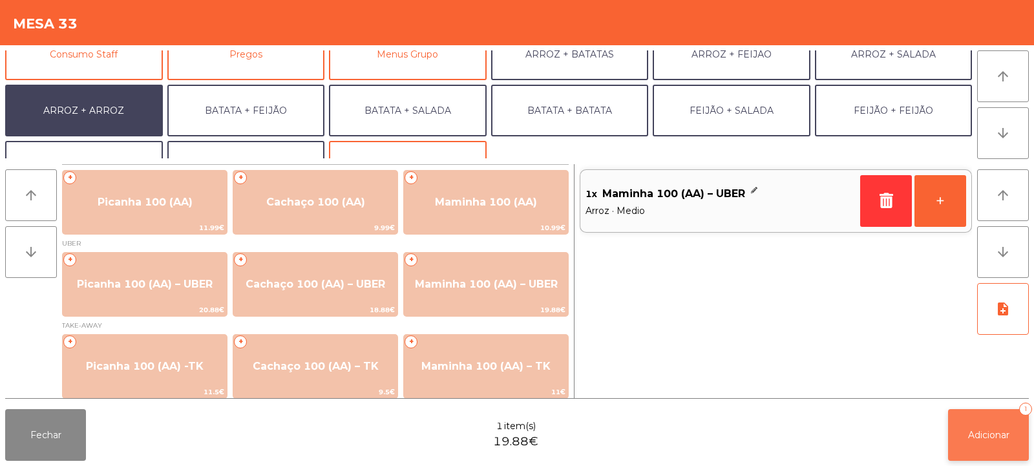
click at [991, 439] on span "Adicionar" at bounding box center [988, 435] width 41 height 12
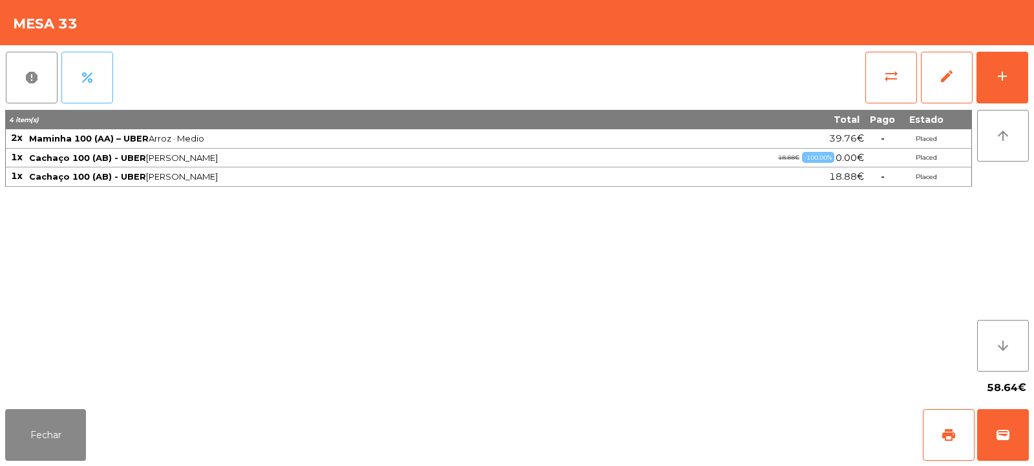
click at [93, 81] on span "percent" at bounding box center [87, 78] width 16 height 16
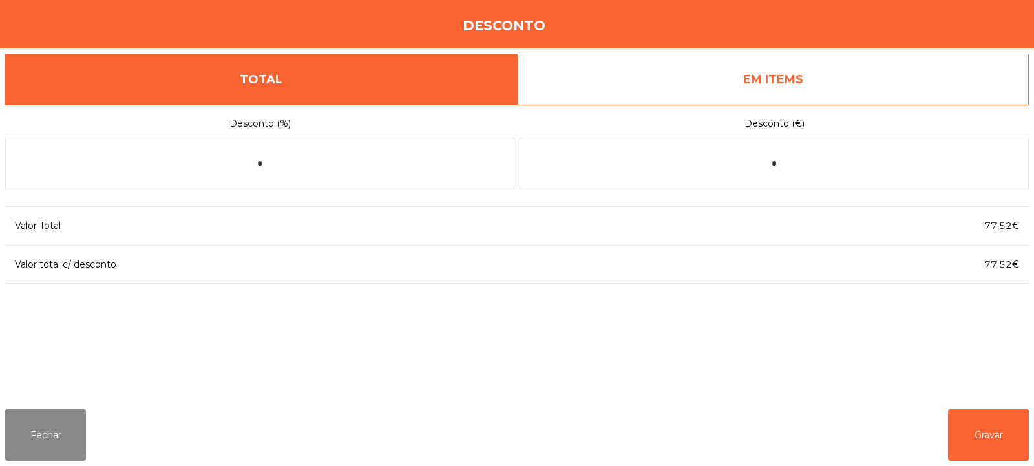
click at [811, 80] on link "EM ITEMS" at bounding box center [773, 80] width 512 height 52
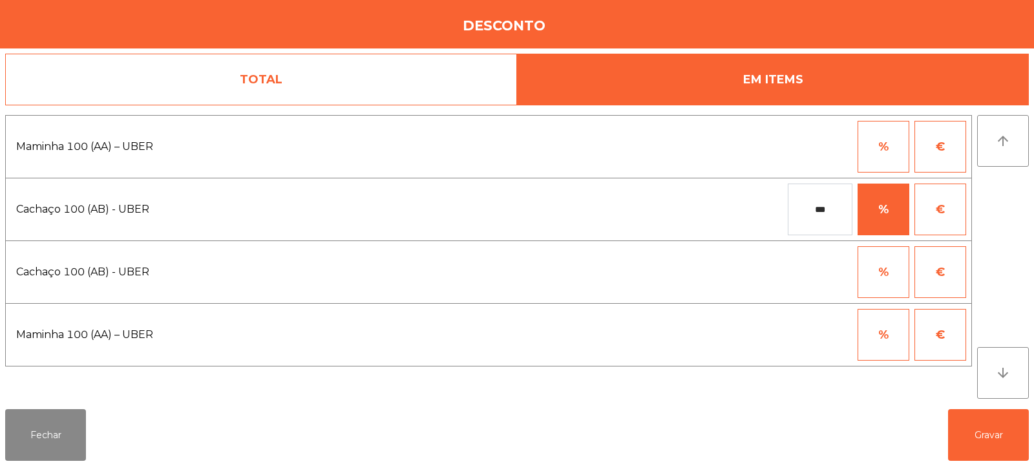
click at [879, 333] on button "%" at bounding box center [884, 335] width 52 height 52
click at [807, 337] on body "Fabrica da picanha location_on 02/10/2025 20:04:09 Painel de controlo Pedidos e…" at bounding box center [517, 233] width 1034 height 466
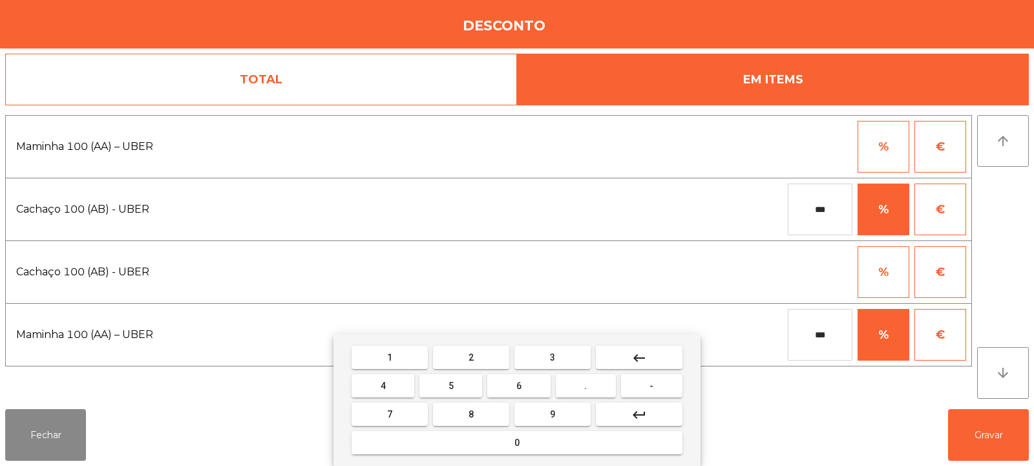
type input "***"
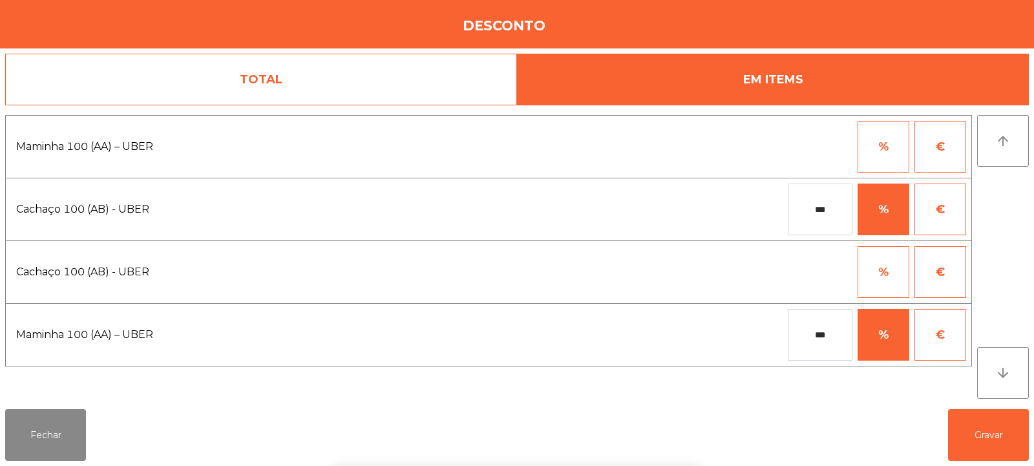
click at [985, 434] on div "1 2 3 keyboard_backspace 4 5 6 . - 7 8 9 keyboard_return 0" at bounding box center [517, 400] width 1034 height 132
click at [980, 436] on button "Gravar" at bounding box center [988, 435] width 81 height 52
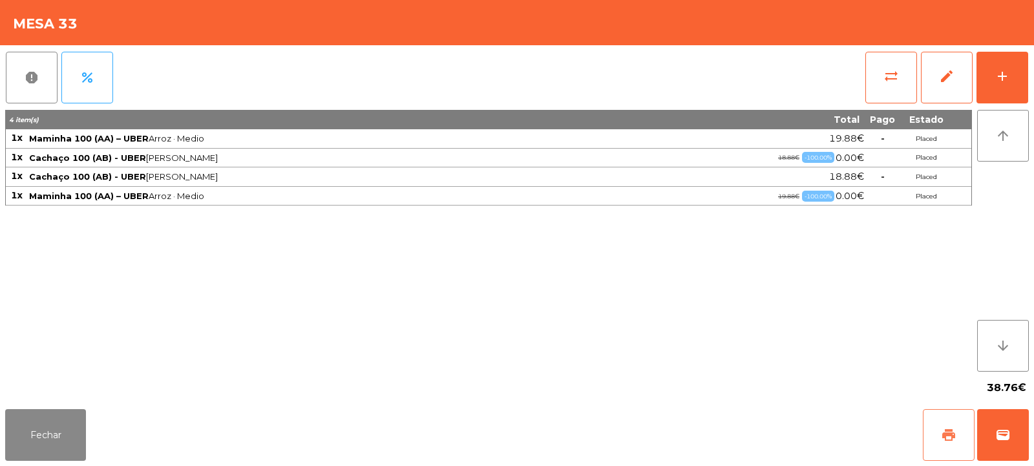
click at [954, 430] on span "print" at bounding box center [949, 435] width 16 height 16
click at [1009, 428] on span "wallet" at bounding box center [1003, 435] width 16 height 16
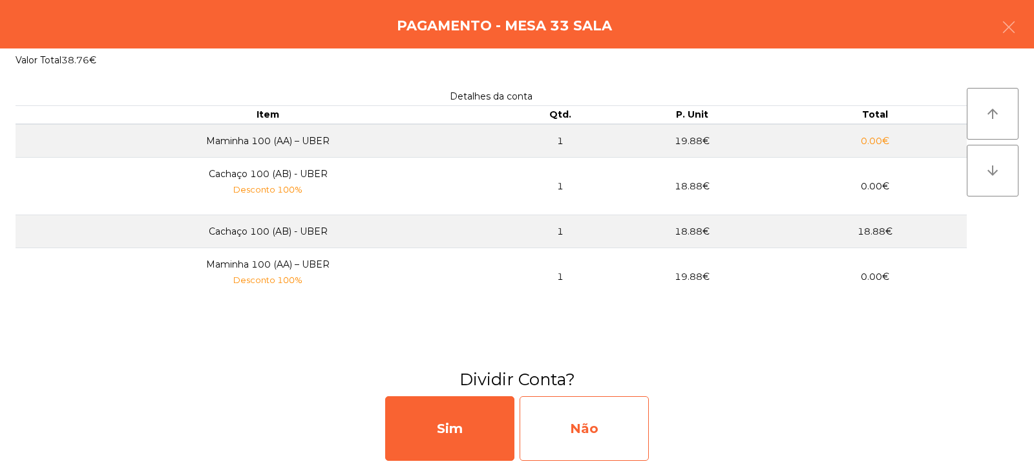
click at [576, 434] on div "Não" at bounding box center [584, 428] width 129 height 65
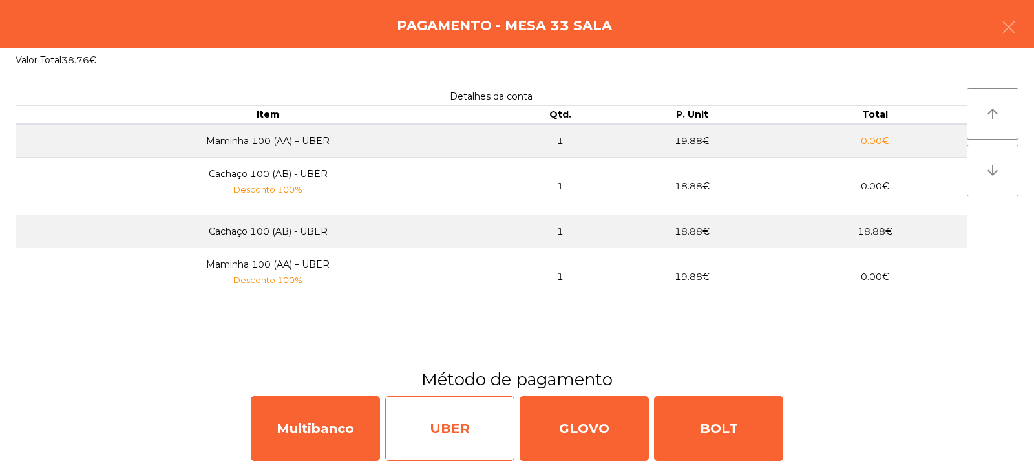
click at [436, 417] on div "UBER" at bounding box center [449, 428] width 129 height 65
select select "**"
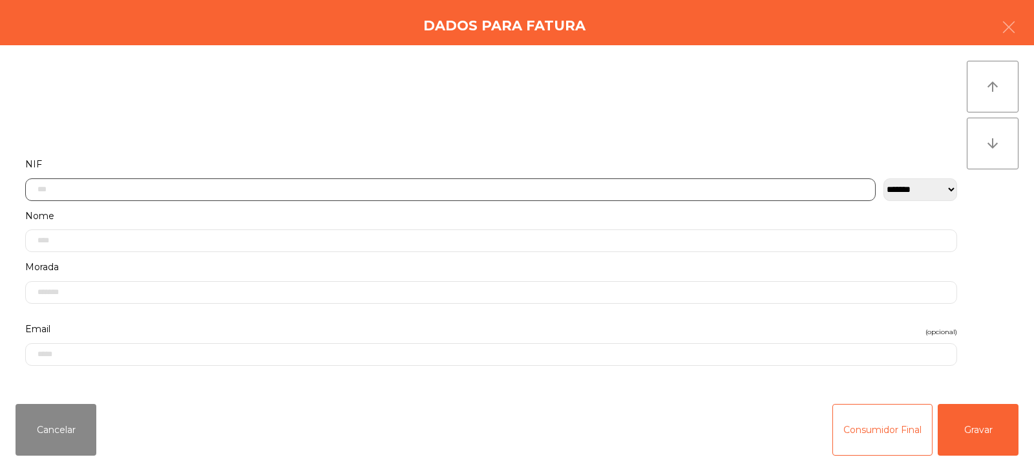
click at [592, 193] on input "text" at bounding box center [450, 189] width 850 height 23
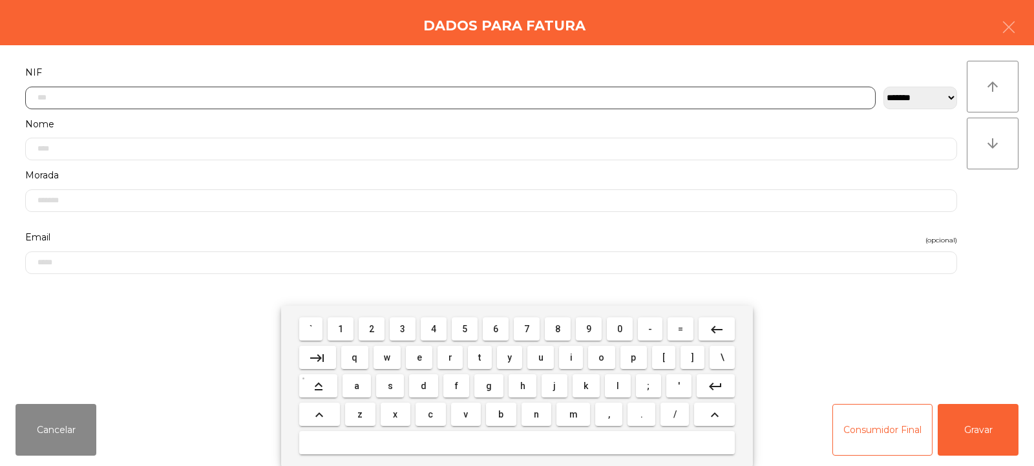
scroll to position [94, 0]
type input "*********"
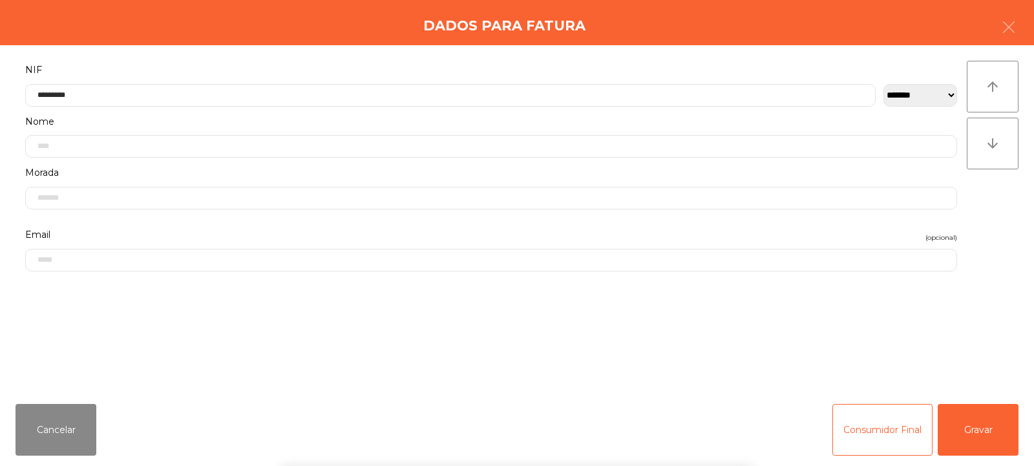
click at [1002, 445] on div "` 1 2 3 4 5 6 7 8 9 0 - = keyboard_backspace keyboard_tab q w e r t y u i o p […" at bounding box center [517, 386] width 1034 height 160
click at [999, 438] on button "Gravar" at bounding box center [978, 430] width 81 height 52
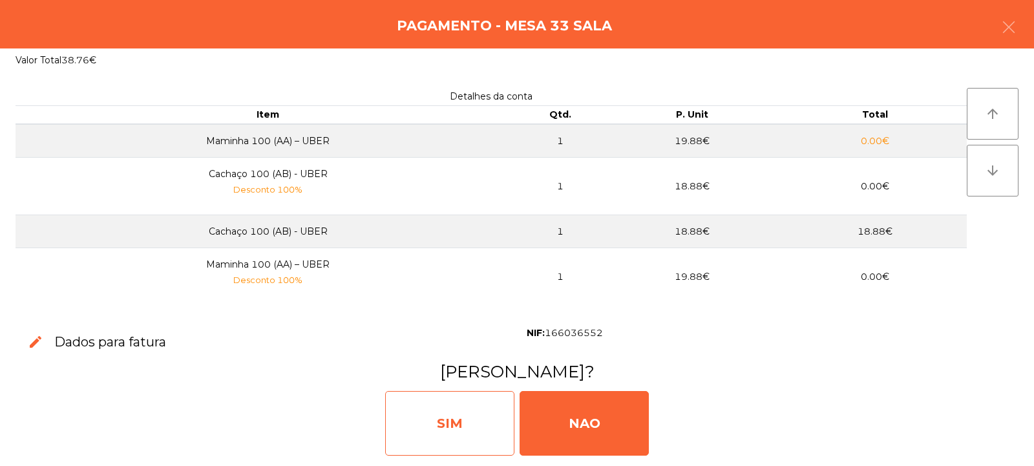
click at [468, 419] on div "SIM" at bounding box center [449, 423] width 129 height 65
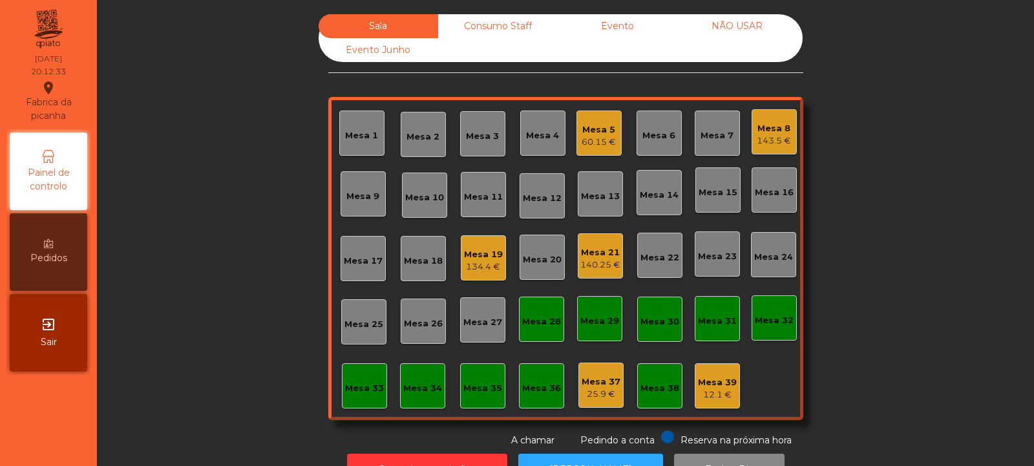
click at [355, 393] on div "Mesa 33" at bounding box center [364, 388] width 39 height 13
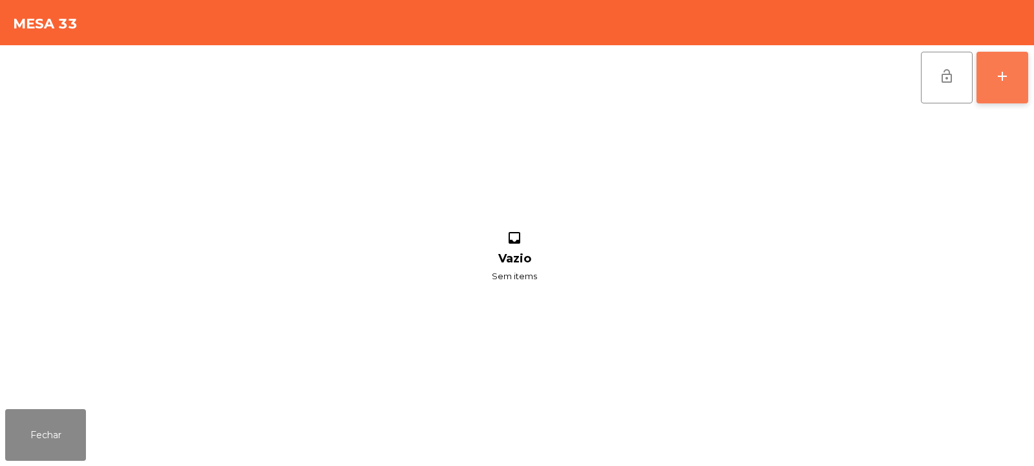
click at [989, 79] on button "add" at bounding box center [1002, 78] width 52 height 52
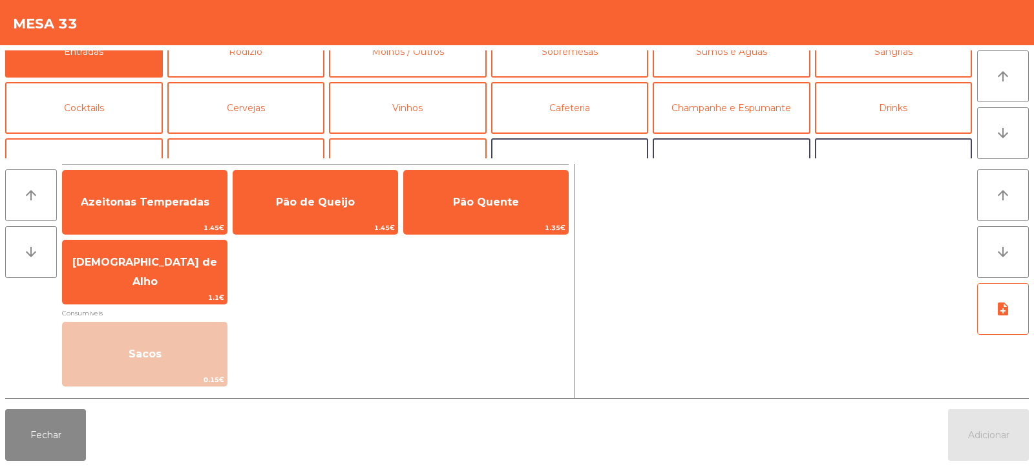
scroll to position [34, 0]
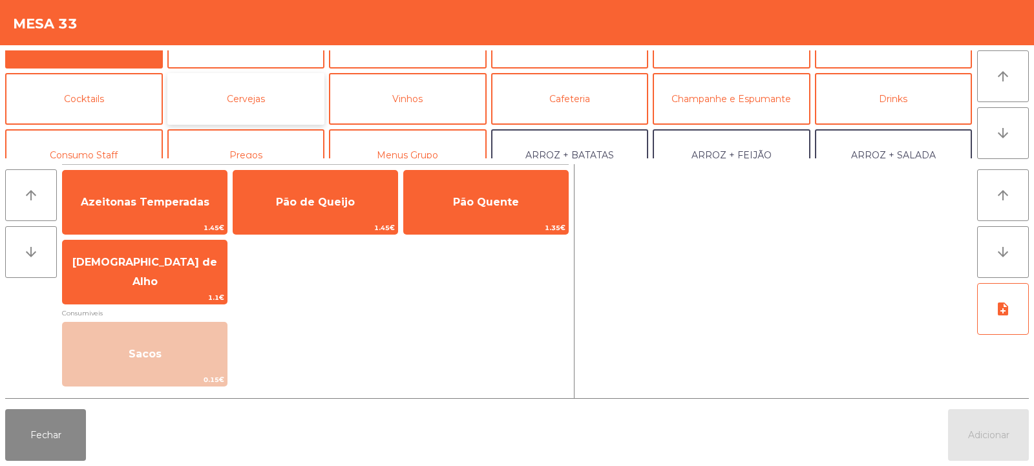
click at [222, 100] on button "Cervejas" at bounding box center [246, 99] width 158 height 52
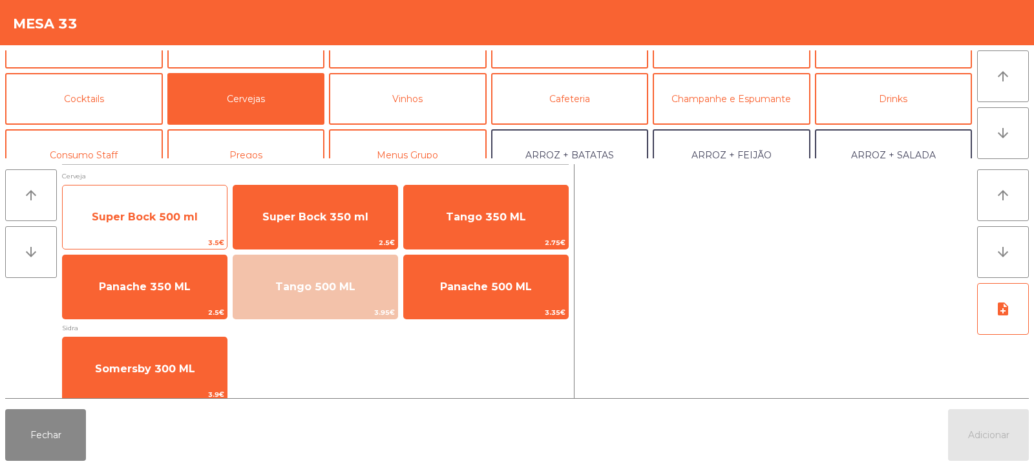
click at [129, 212] on span "Super Bock 500 ml" at bounding box center [145, 217] width 106 height 12
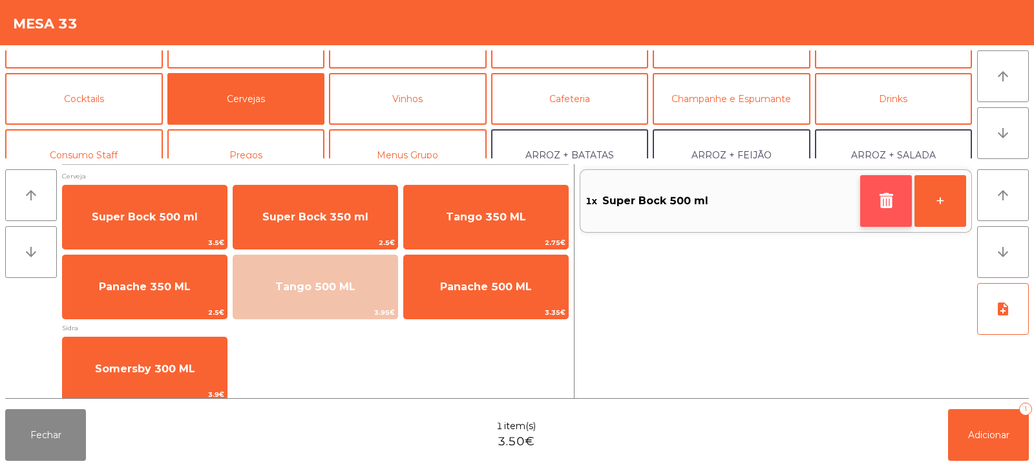
click at [872, 187] on button "button" at bounding box center [886, 201] width 52 height 52
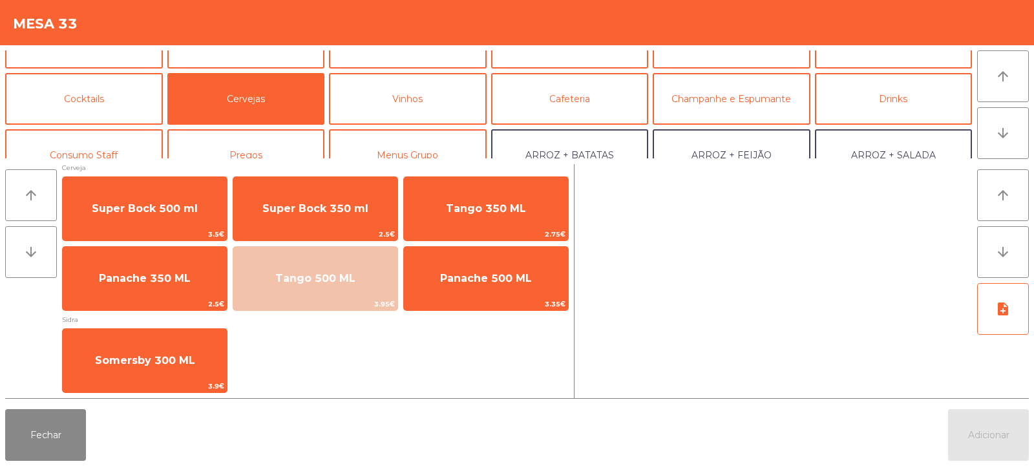
scroll to position [8, 0]
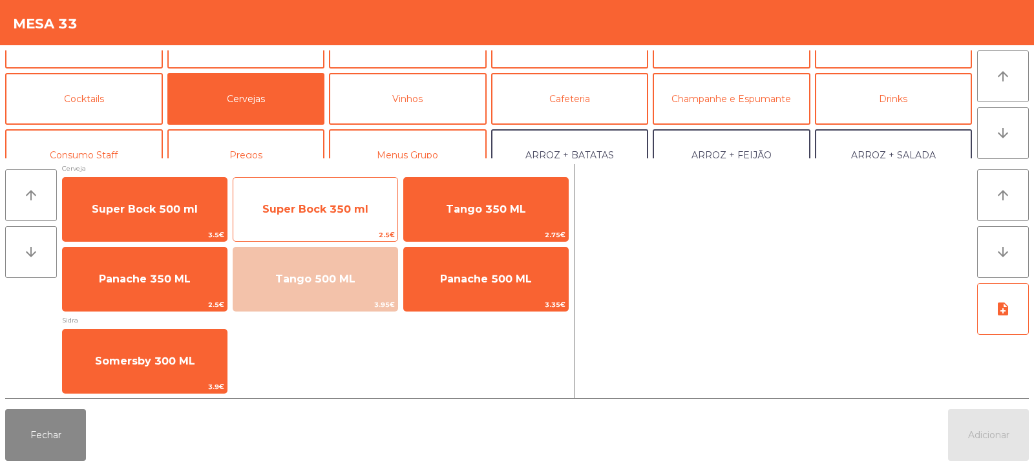
click at [311, 205] on span "Super Bock 350 ml" at bounding box center [315, 209] width 106 height 12
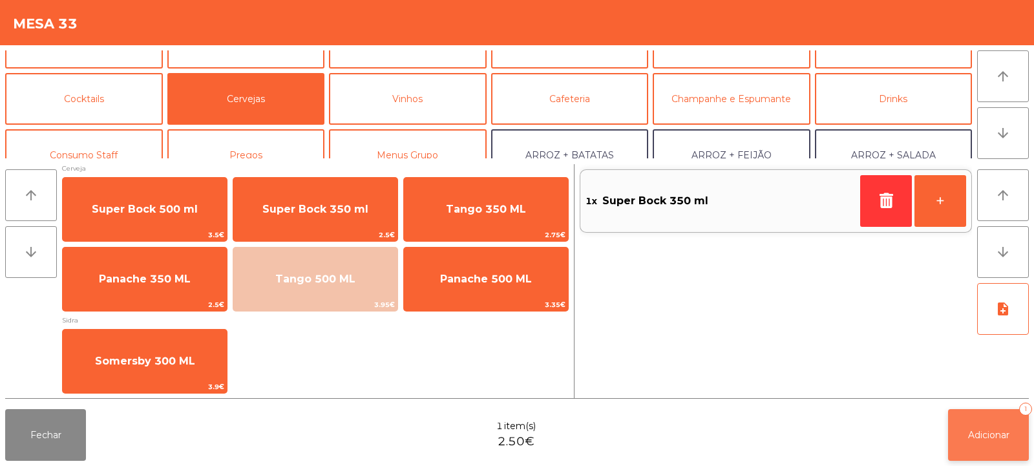
click at [993, 428] on button "Adicionar 1" at bounding box center [988, 435] width 81 height 52
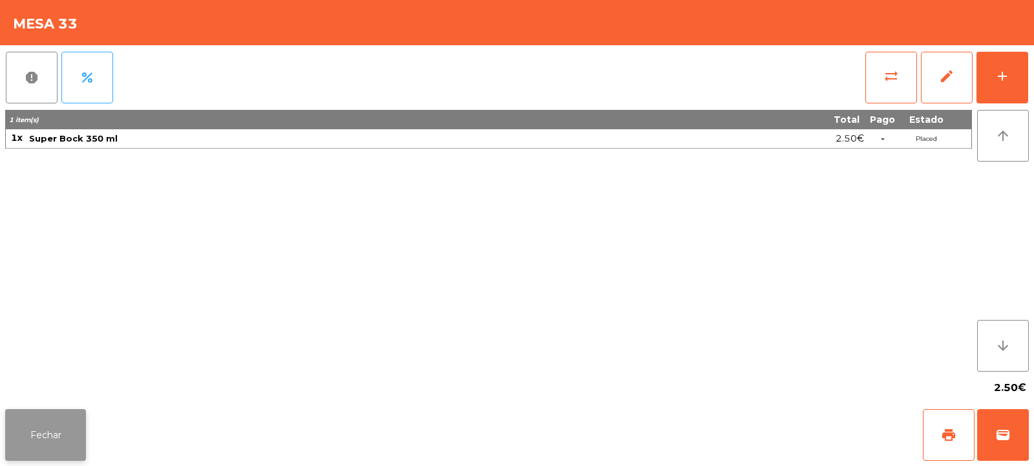
click at [44, 437] on button "Fechar" at bounding box center [45, 435] width 81 height 52
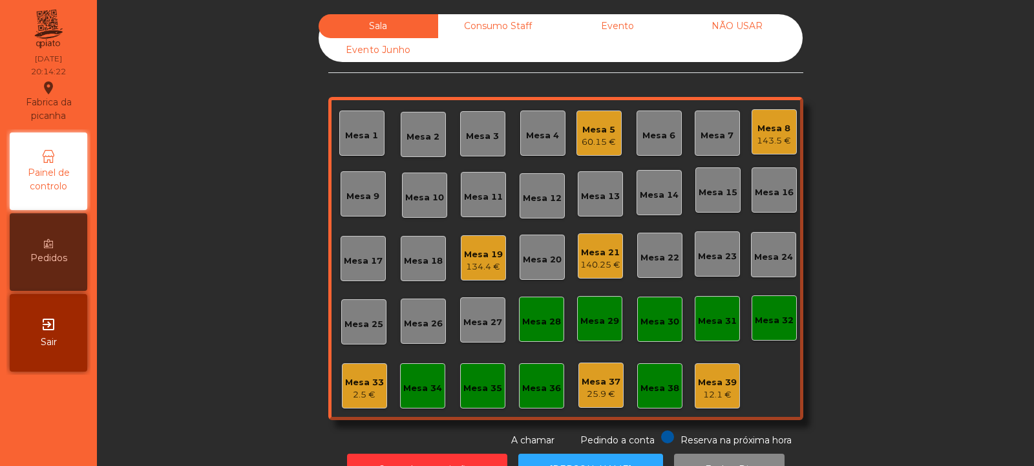
click at [184, 313] on div "Sala Consumo Staff Evento NÃO USAR Evento Junho Mesa 1 Mesa 2 Mesa 3 Mesa 4 Mes…" at bounding box center [565, 230] width 902 height 433
click at [662, 132] on div "Mesa 6" at bounding box center [658, 135] width 33 height 13
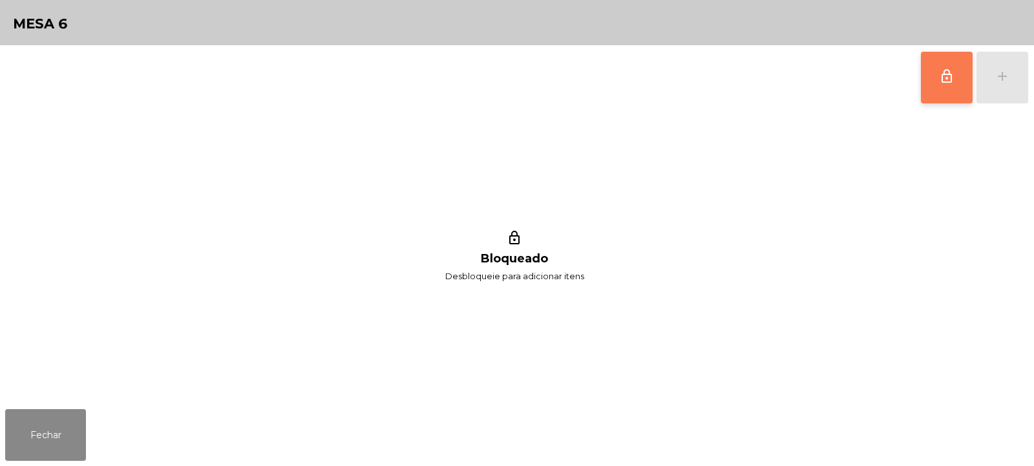
click at [956, 90] on button "lock_outline" at bounding box center [947, 78] width 52 height 52
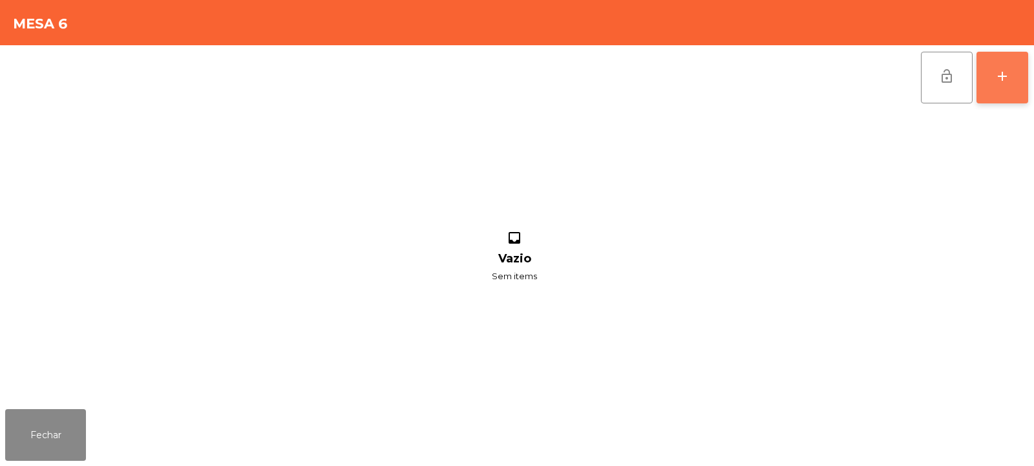
click at [1007, 83] on div "add" at bounding box center [1002, 76] width 16 height 16
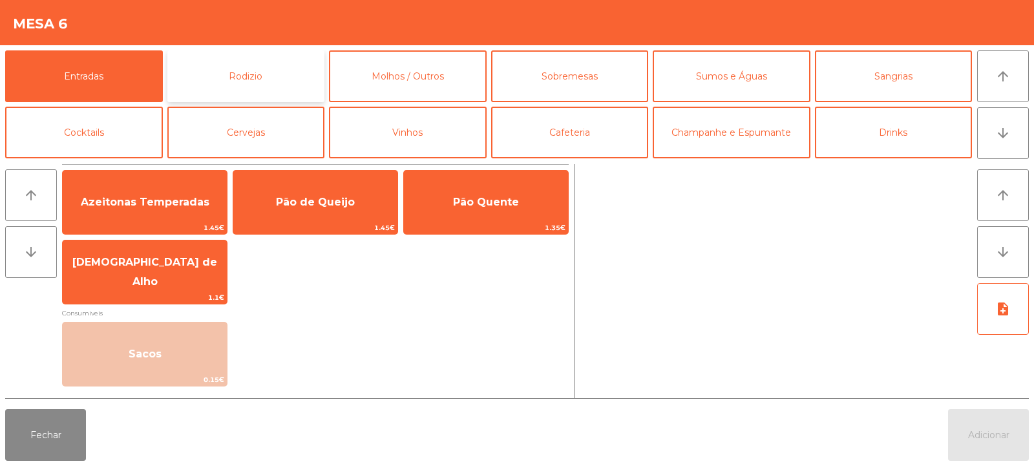
click at [246, 65] on button "Rodizio" at bounding box center [246, 76] width 158 height 52
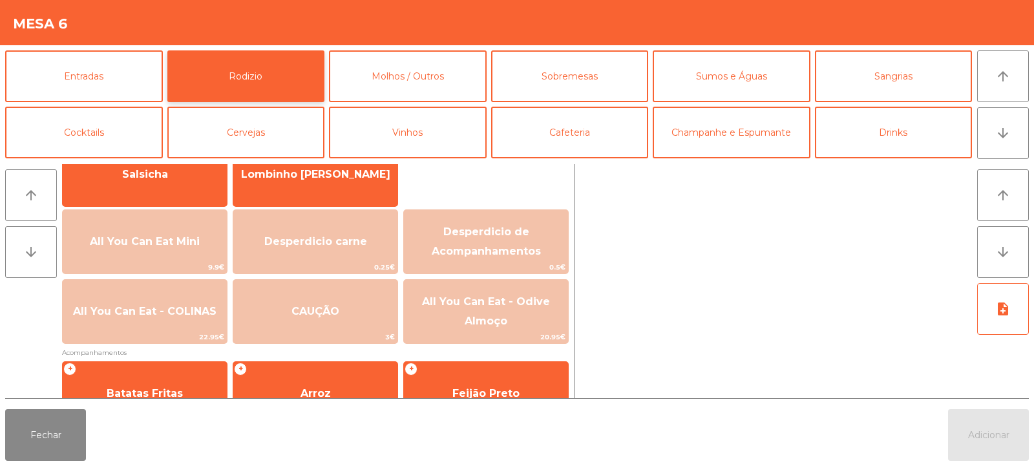
scroll to position [136, 0]
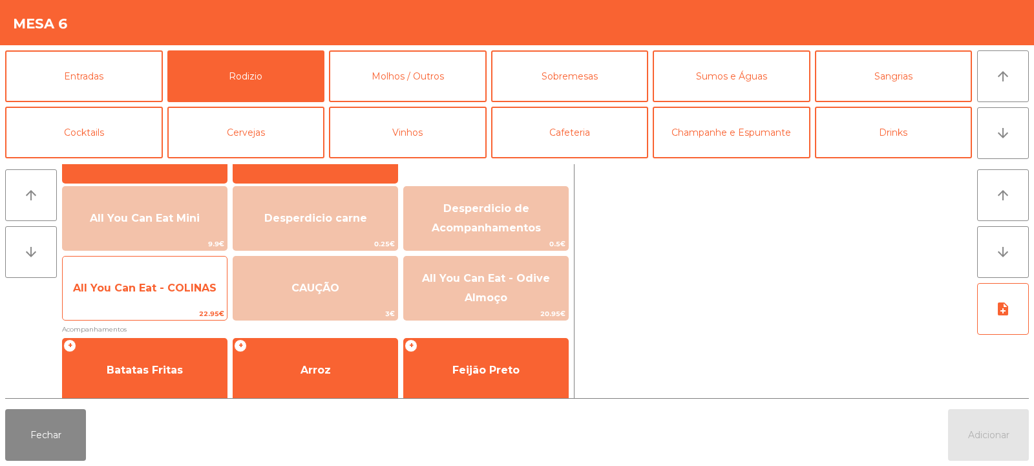
click at [145, 291] on span "All You Can Eat - COLINAS" at bounding box center [144, 288] width 143 height 12
click at [150, 285] on span "All You Can Eat - COLINAS" at bounding box center [144, 288] width 143 height 12
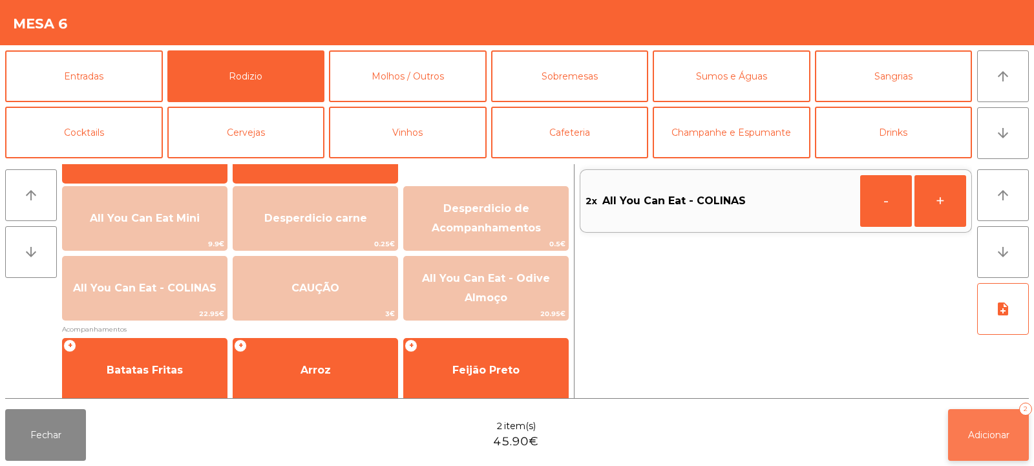
click at [982, 446] on button "Adicionar 2" at bounding box center [988, 435] width 81 height 52
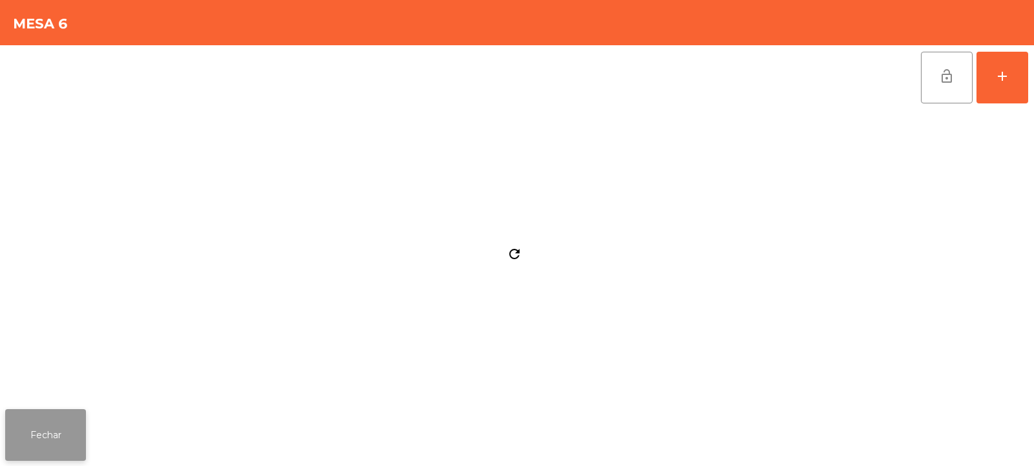
click at [21, 433] on button "Fechar" at bounding box center [45, 435] width 81 height 52
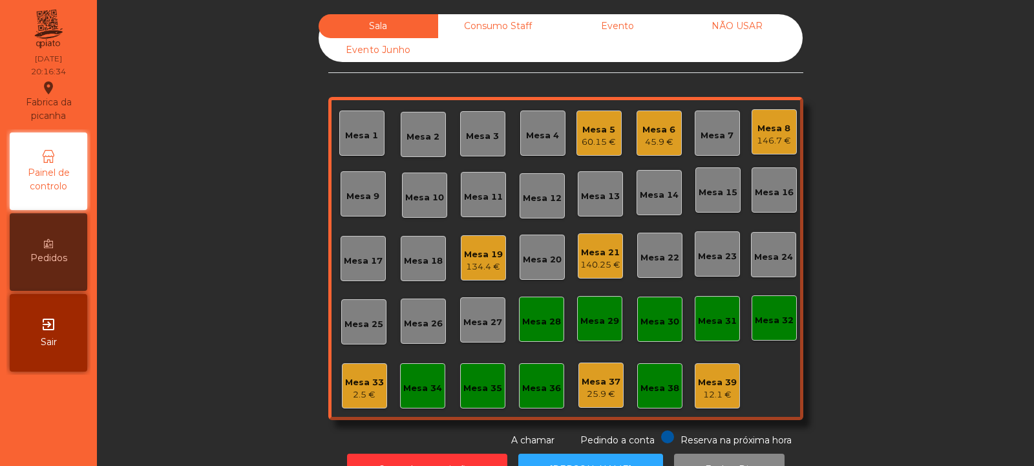
click at [768, 138] on div "146.7 €" at bounding box center [774, 140] width 34 height 13
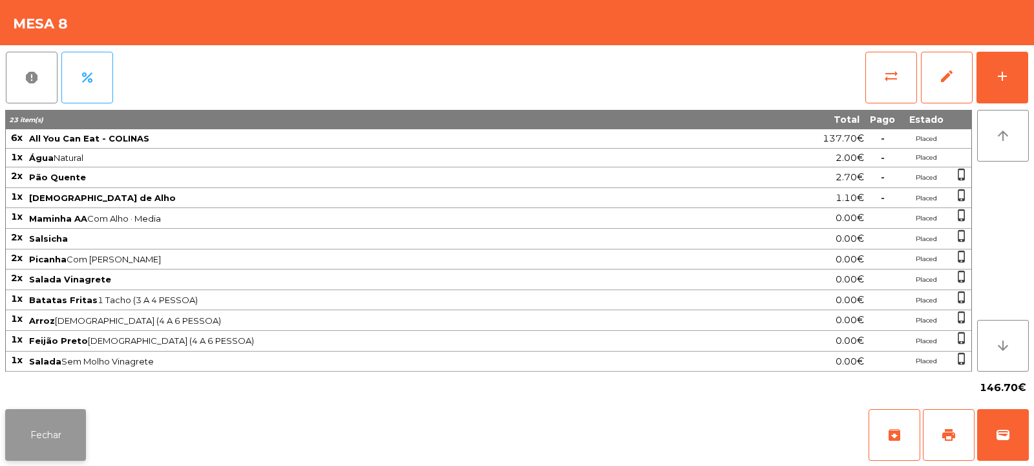
click at [49, 411] on button "Fechar" at bounding box center [45, 435] width 81 height 52
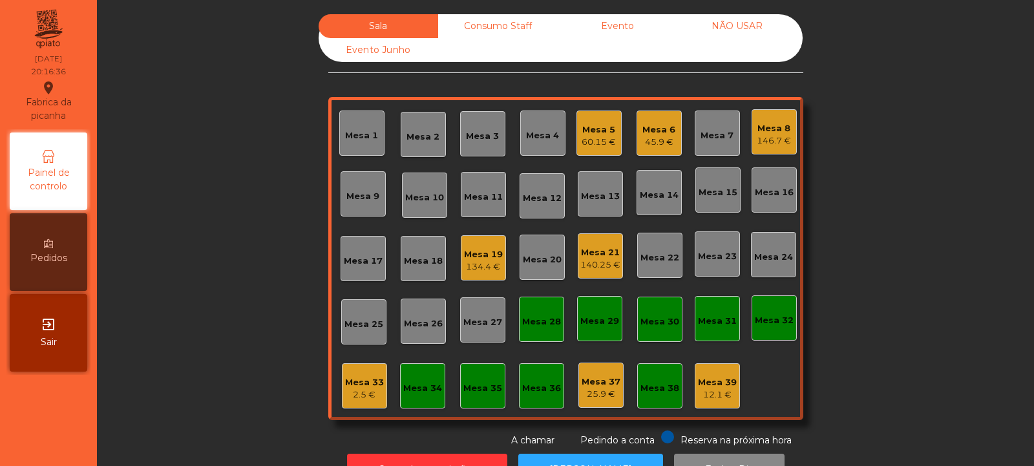
click at [779, 148] on div "Mesa 8 146.7 €" at bounding box center [774, 131] width 45 height 45
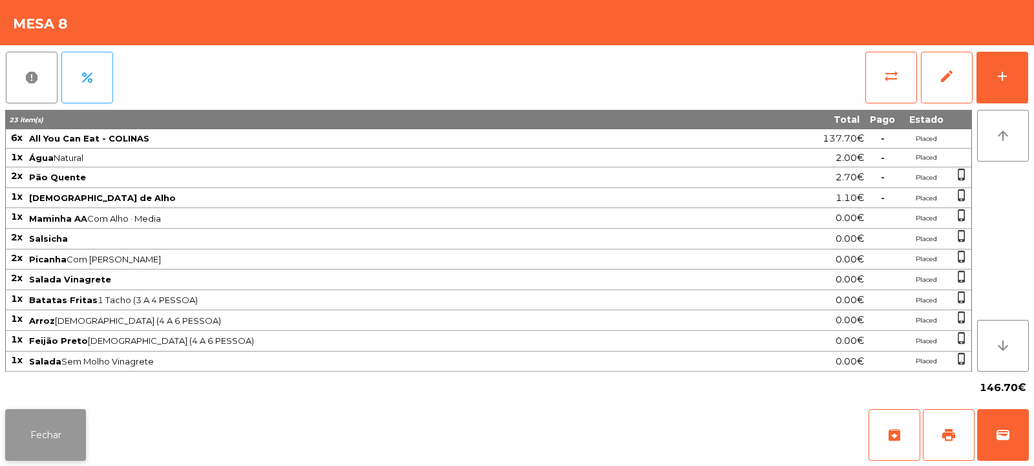
click at [29, 416] on button "Fechar" at bounding box center [45, 435] width 81 height 52
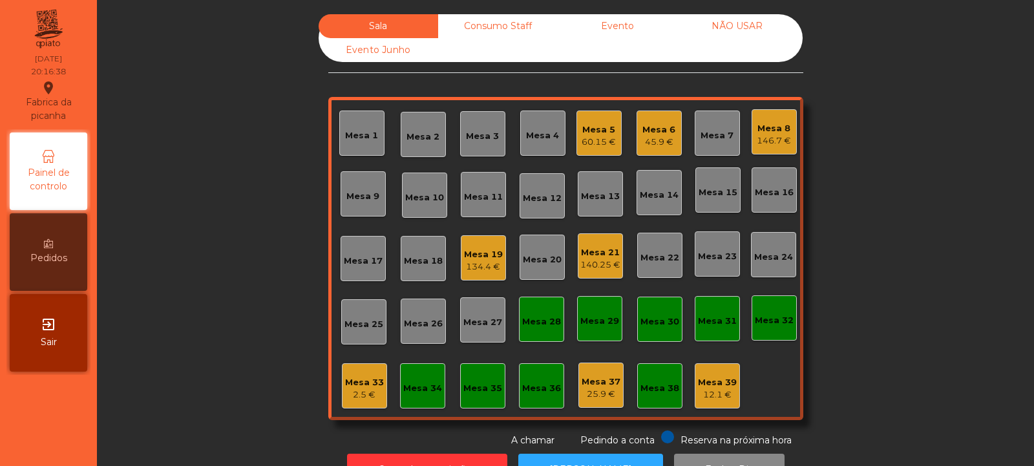
click at [772, 143] on div "146.7 €" at bounding box center [774, 140] width 34 height 13
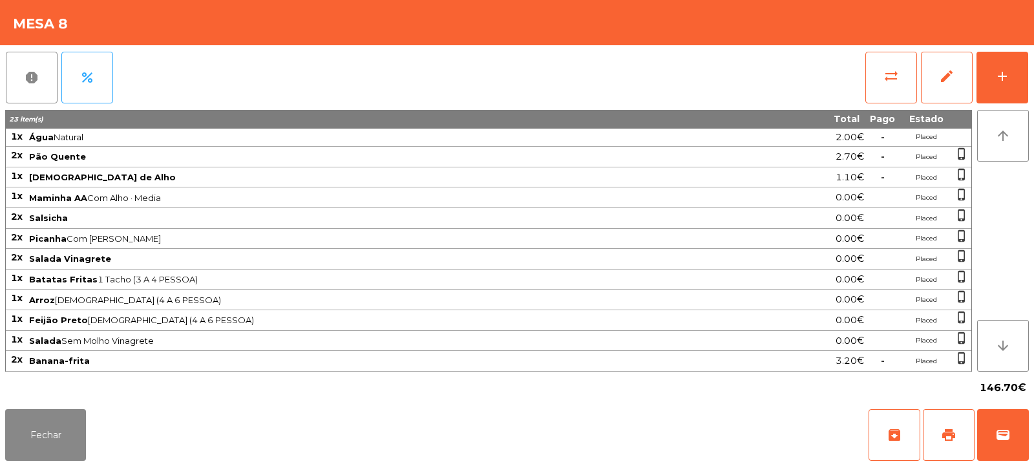
scroll to position [0, 0]
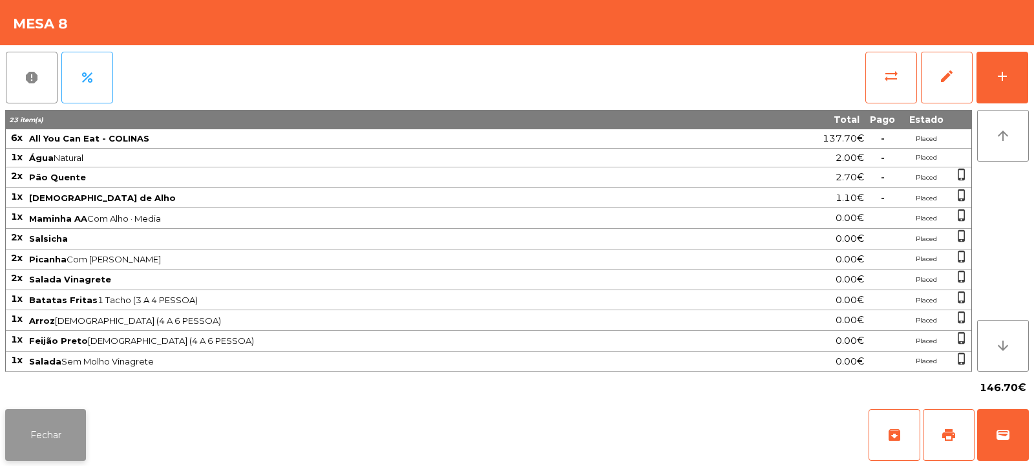
click at [48, 430] on button "Fechar" at bounding box center [45, 435] width 81 height 52
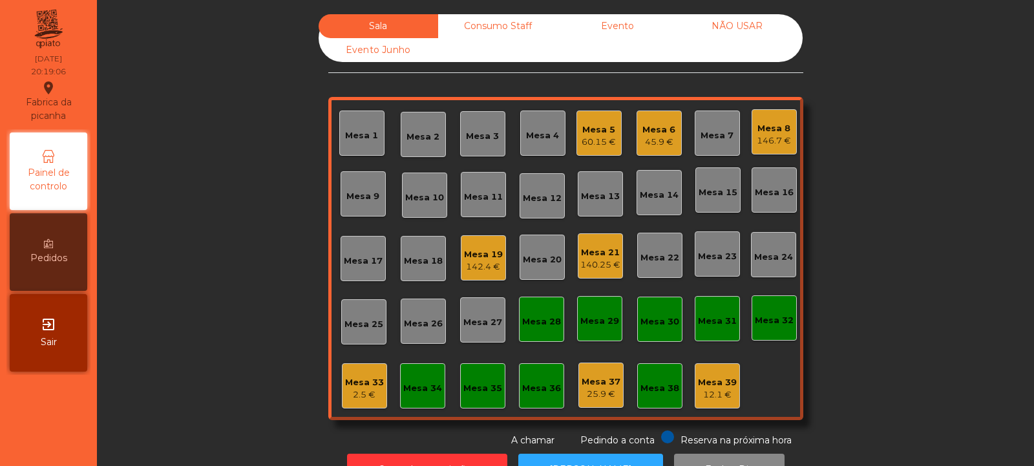
click at [481, 266] on div "142.4 €" at bounding box center [483, 266] width 39 height 13
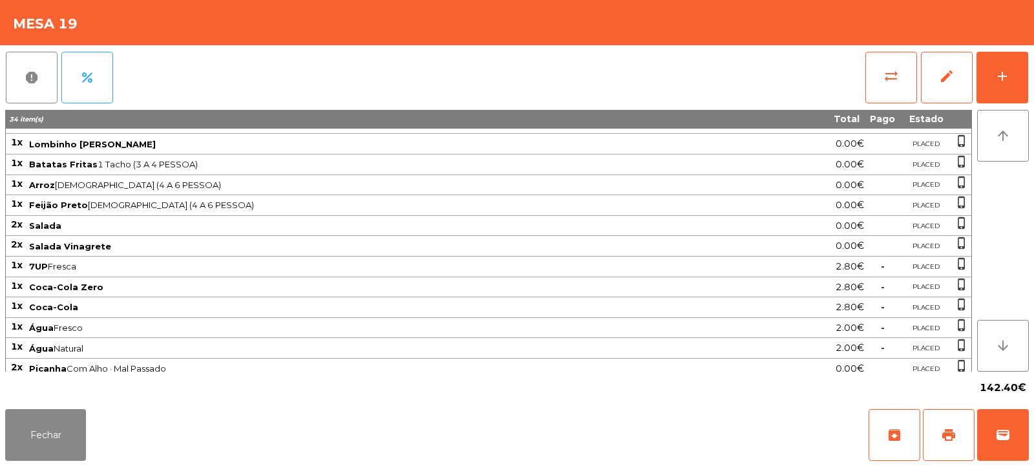
scroll to position [144, 0]
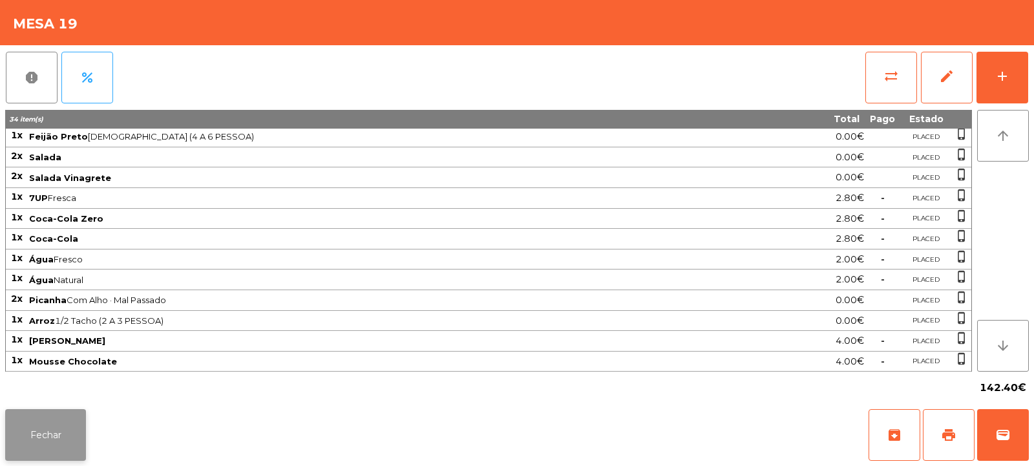
click at [47, 439] on button "Fechar" at bounding box center [45, 435] width 81 height 52
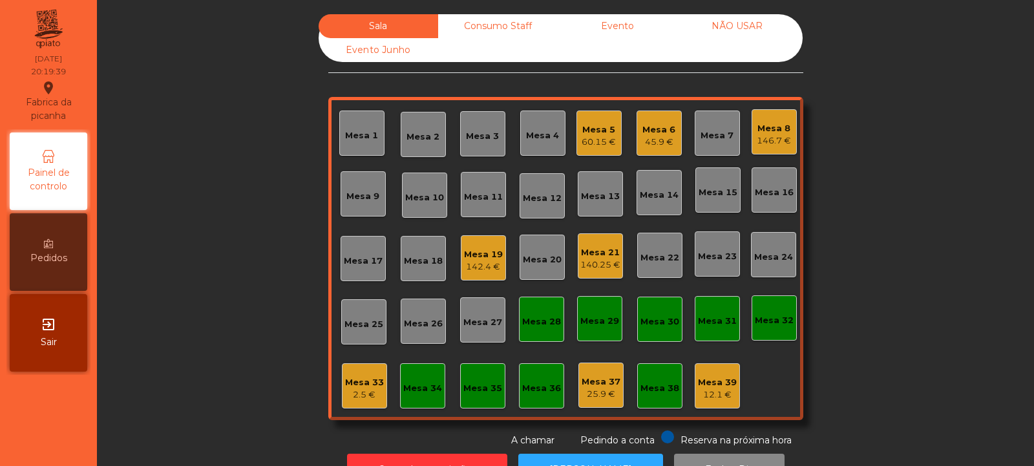
click at [355, 395] on div "2.5 €" at bounding box center [364, 394] width 39 height 13
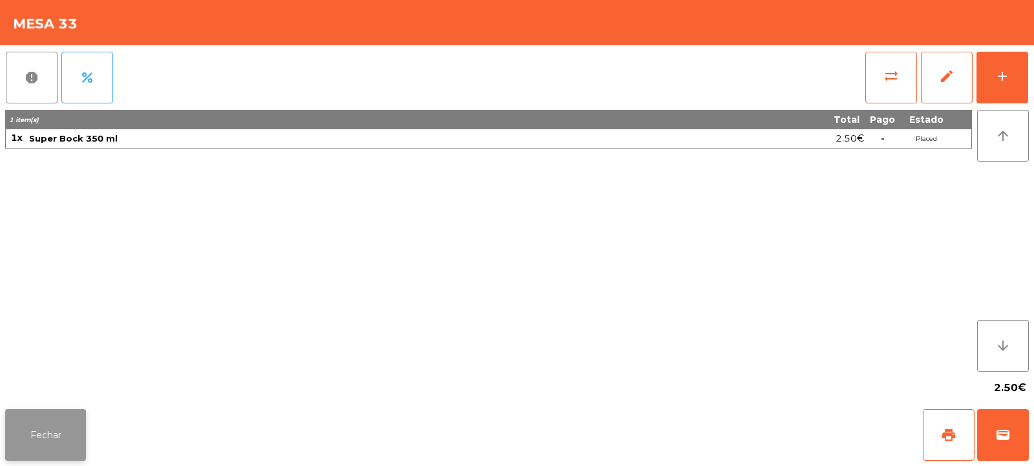
click at [41, 432] on button "Fechar" at bounding box center [45, 435] width 81 height 52
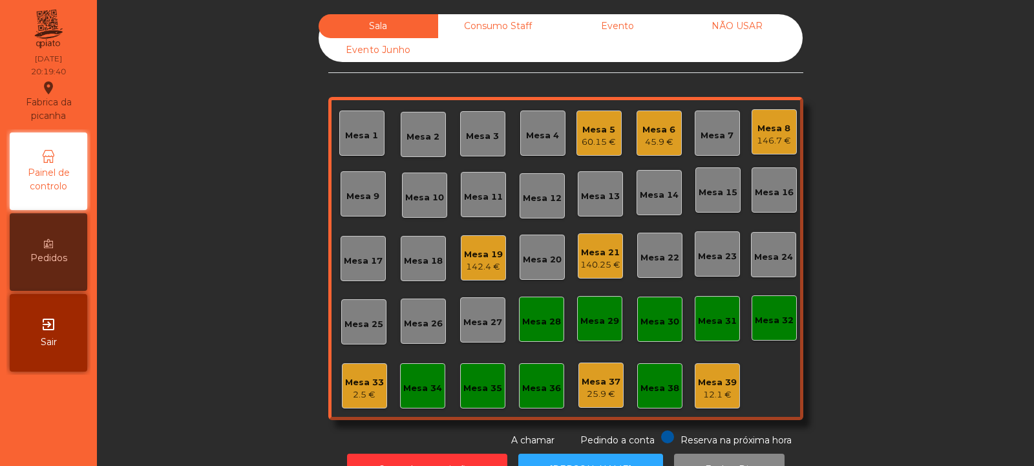
click at [361, 398] on div "2.5 €" at bounding box center [364, 394] width 39 height 13
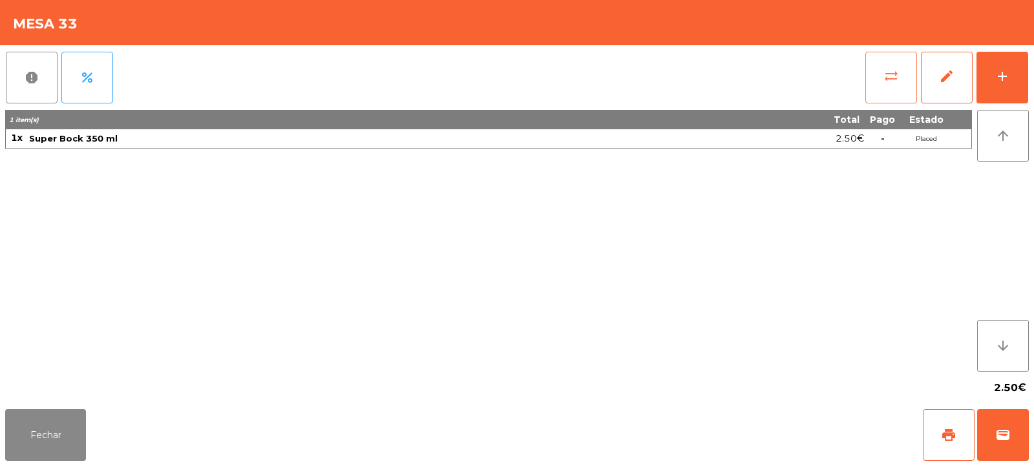
click at [883, 63] on button "sync_alt" at bounding box center [891, 78] width 52 height 52
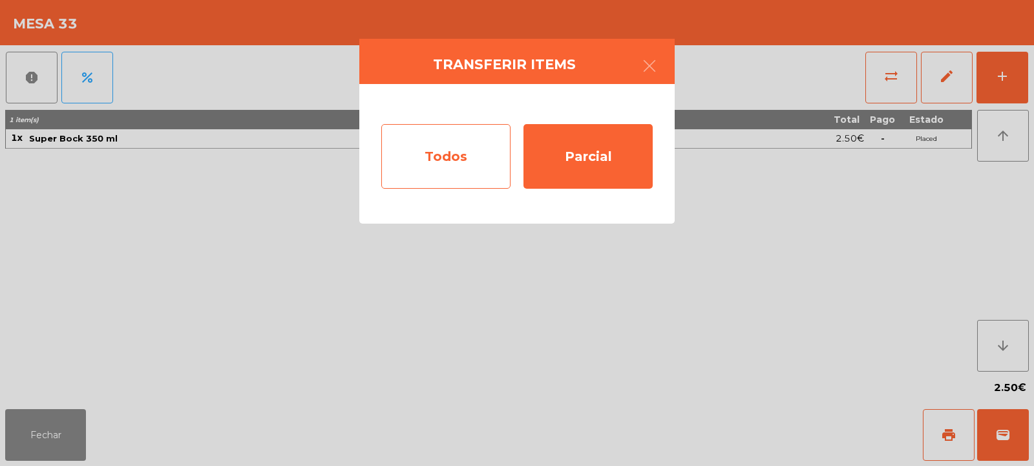
click at [391, 161] on div "Todos" at bounding box center [445, 156] width 129 height 65
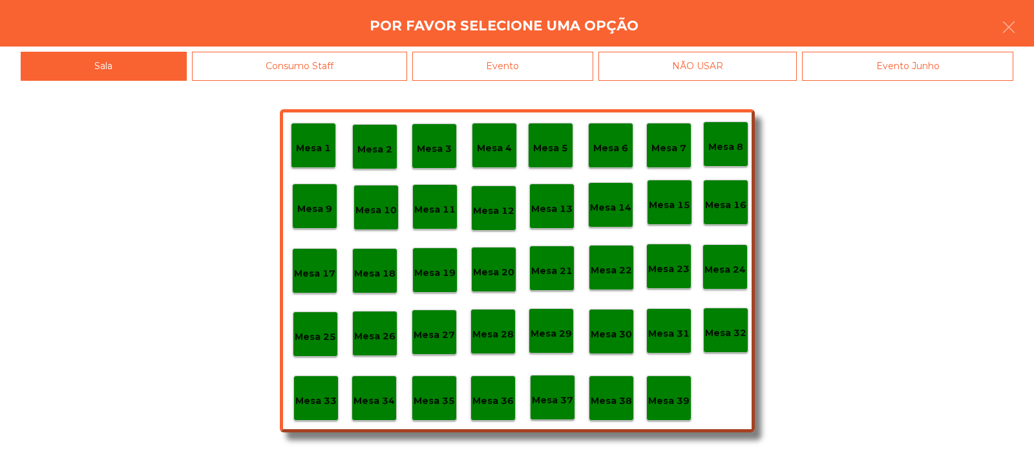
click at [669, 405] on p "Mesa 39" at bounding box center [668, 401] width 41 height 15
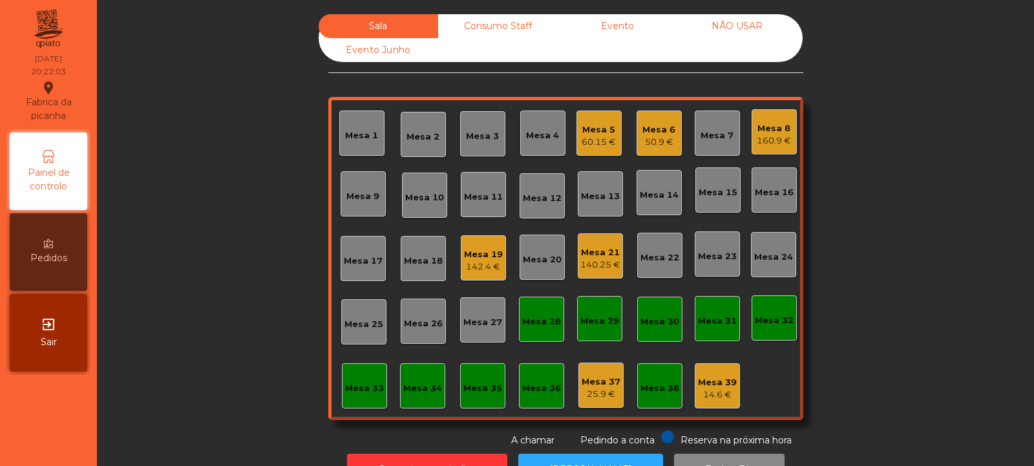
click at [646, 142] on div "50.9 €" at bounding box center [658, 142] width 33 height 13
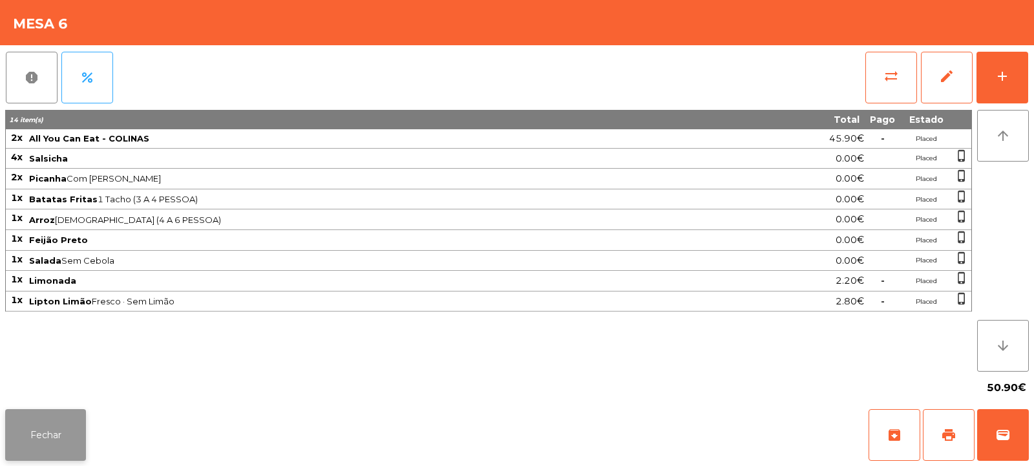
click at [37, 423] on button "Fechar" at bounding box center [45, 435] width 81 height 52
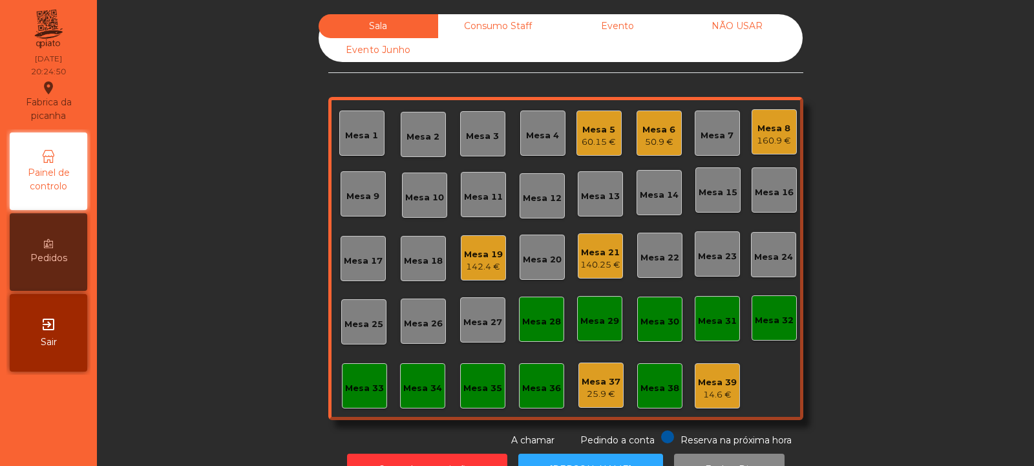
click at [480, 257] on div "Mesa 19" at bounding box center [483, 254] width 39 height 13
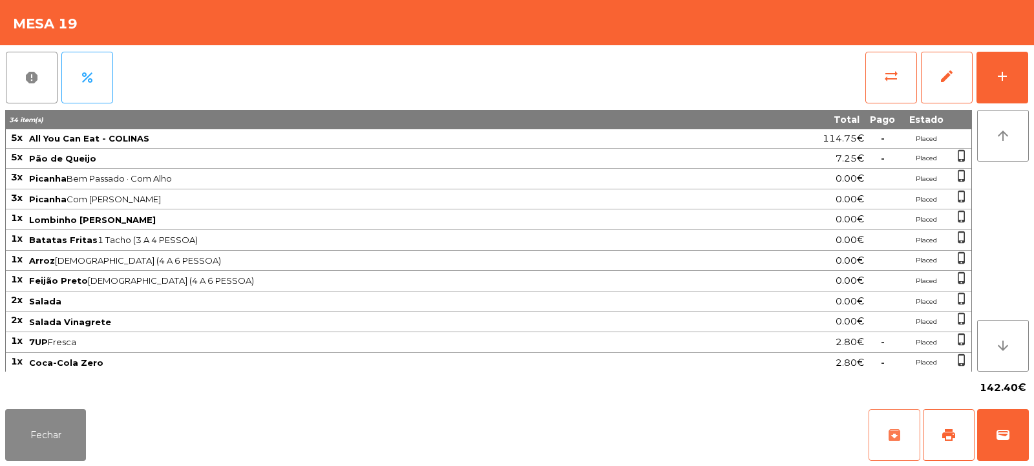
click at [918, 434] on button "archive" at bounding box center [894, 435] width 52 height 52
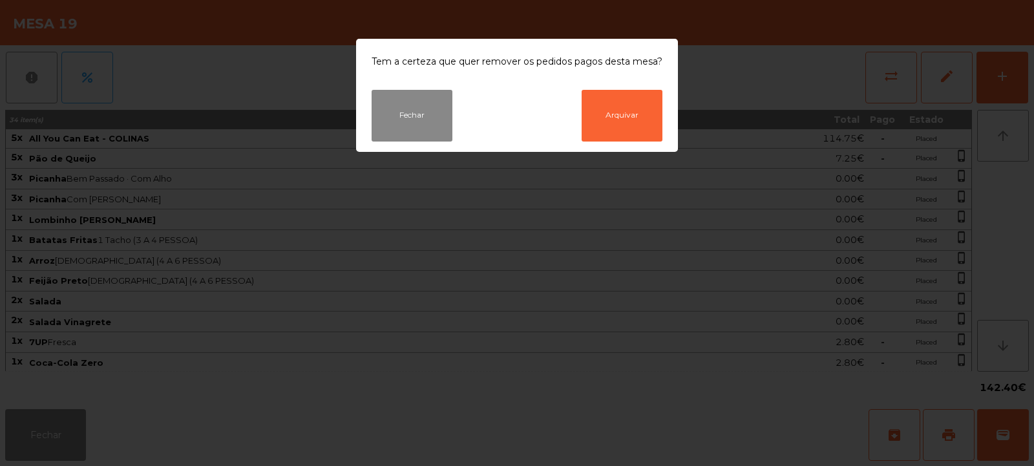
click at [543, 399] on ngb-modal-window "Tem a certeza que quer remover os pedidos pagos desta mesa? Fechar Arquivar" at bounding box center [517, 233] width 1034 height 466
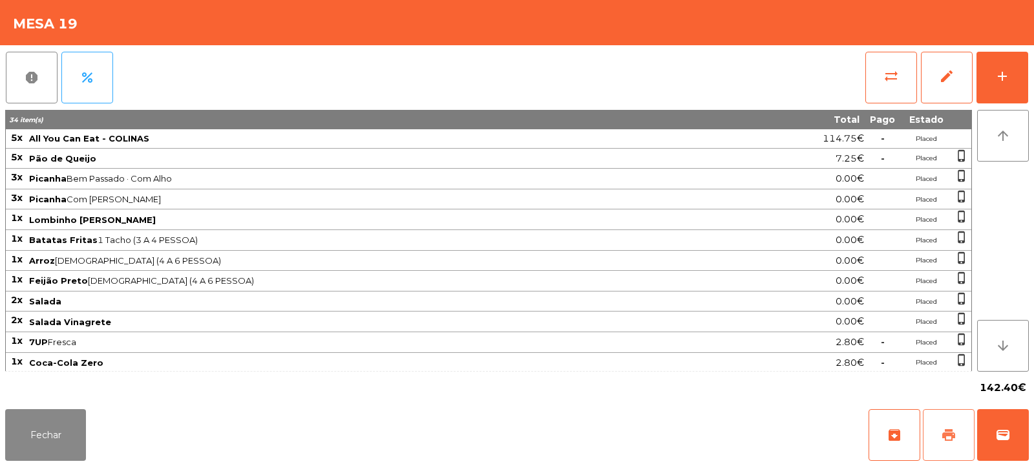
click at [947, 441] on span "print" at bounding box center [949, 435] width 16 height 16
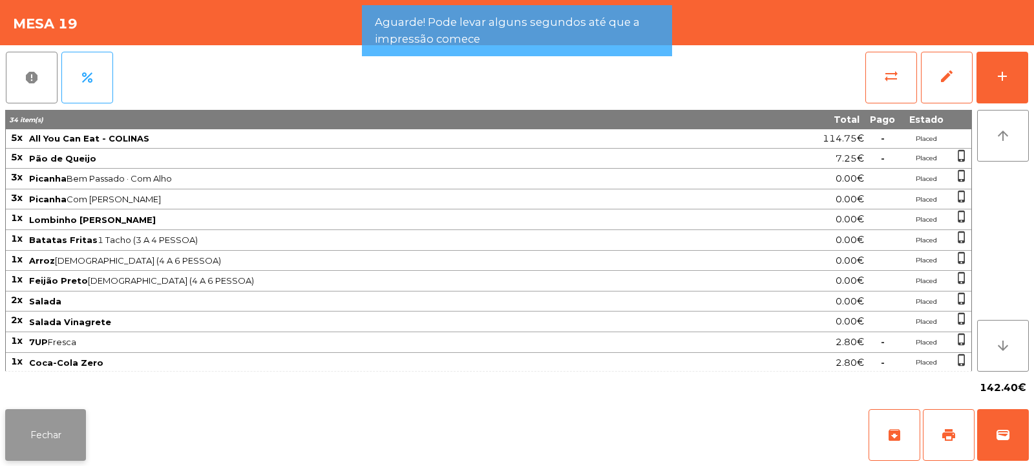
click at [41, 446] on button "Fechar" at bounding box center [45, 435] width 81 height 52
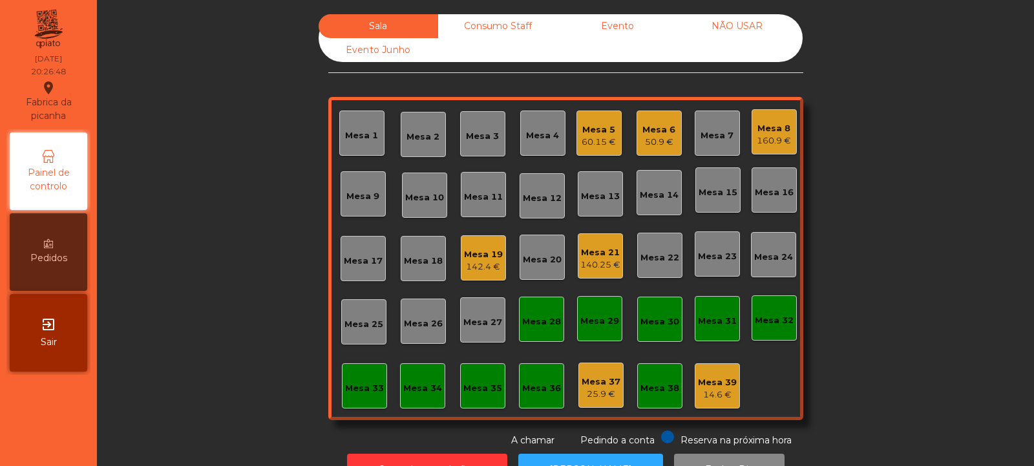
click at [479, 279] on div "Mesa 19 142.4 €" at bounding box center [483, 257] width 45 height 45
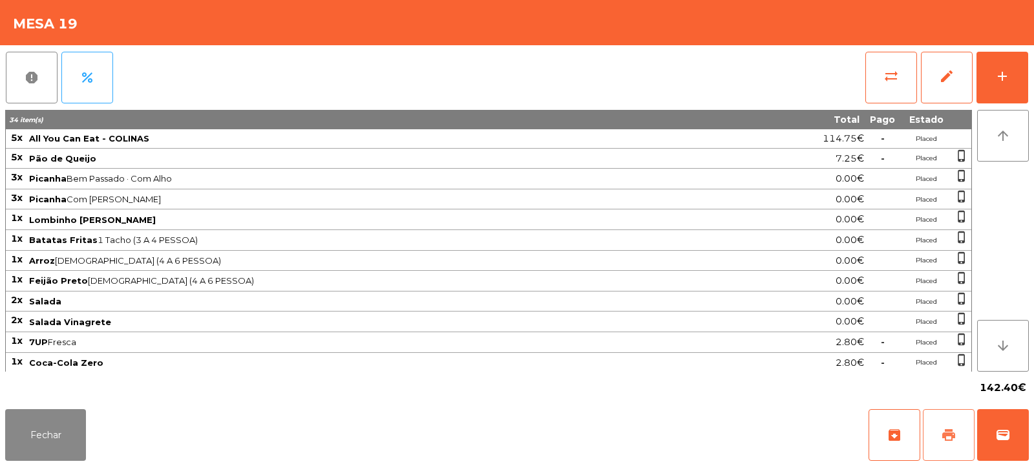
click at [944, 440] on span "print" at bounding box center [949, 435] width 16 height 16
click at [51, 417] on button "Fechar" at bounding box center [45, 435] width 81 height 52
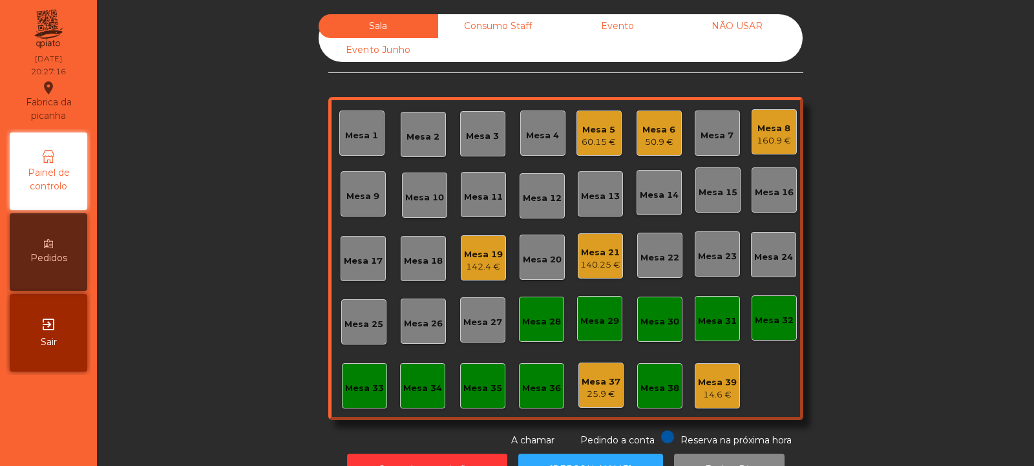
click at [470, 262] on div "142.4 €" at bounding box center [483, 266] width 39 height 13
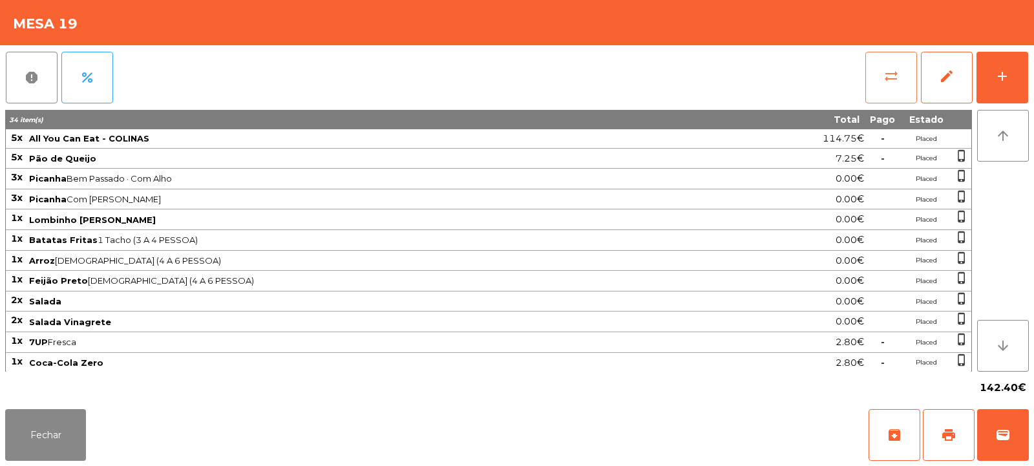
click at [889, 58] on button "sync_alt" at bounding box center [891, 78] width 52 height 52
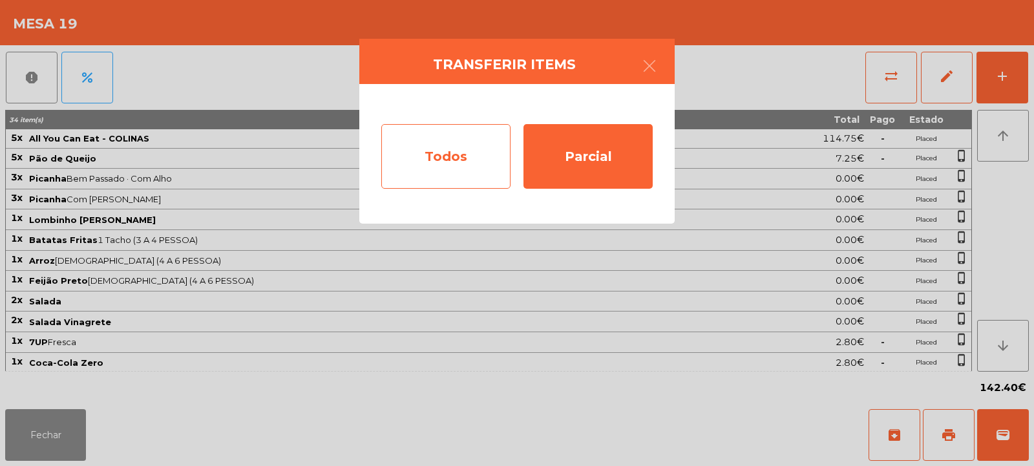
click at [424, 145] on div "Todos" at bounding box center [445, 156] width 129 height 65
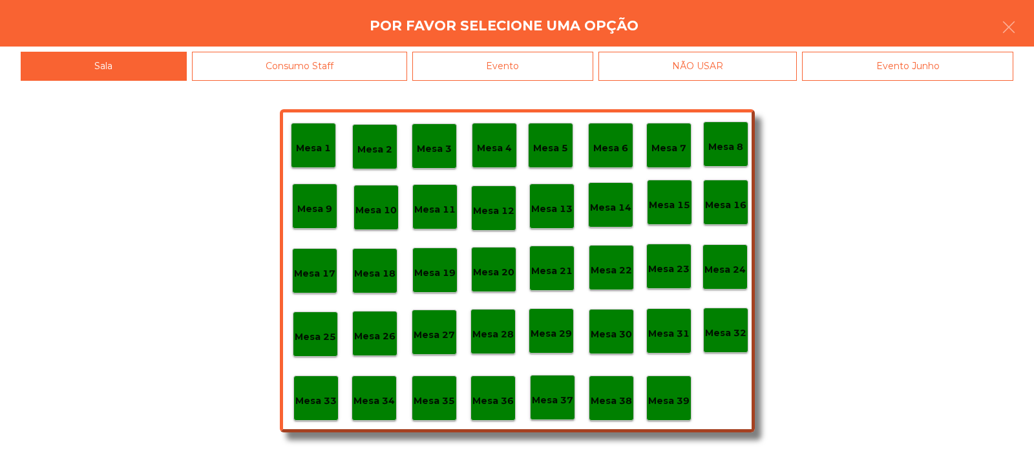
click at [498, 72] on div "Evento" at bounding box center [502, 66] width 181 height 29
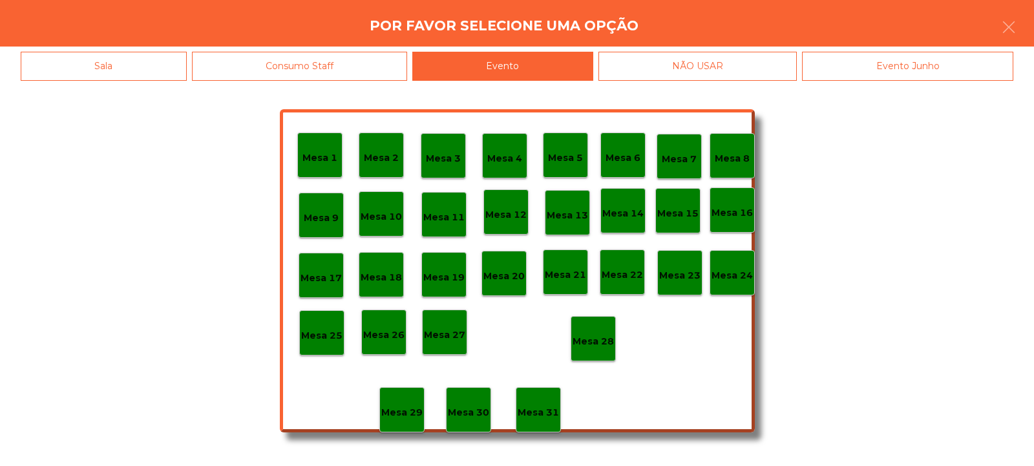
click at [445, 279] on p "Mesa 19" at bounding box center [443, 277] width 41 height 15
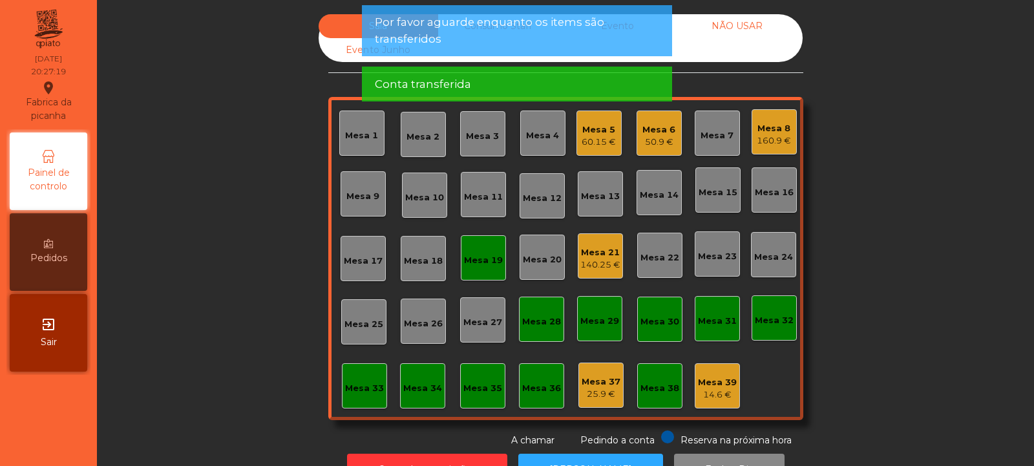
click at [477, 266] on div "Mesa 19" at bounding box center [483, 260] width 39 height 13
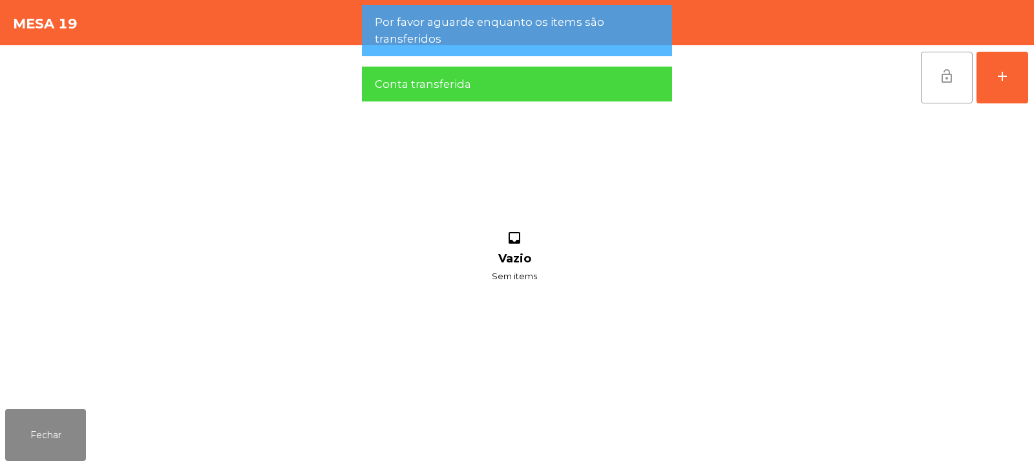
click at [934, 76] on button "lock_open" at bounding box center [947, 78] width 52 height 52
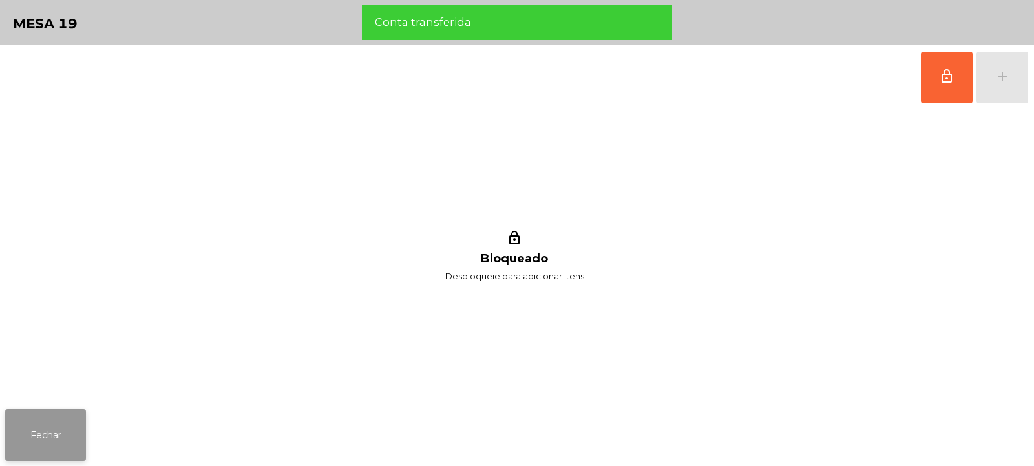
click at [56, 430] on button "Fechar" at bounding box center [45, 435] width 81 height 52
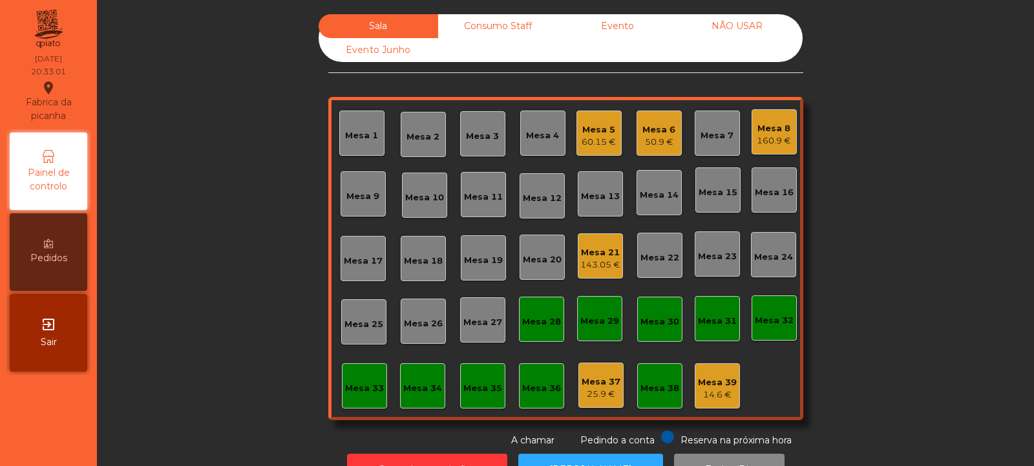
click at [187, 80] on div "Sala Consumo Staff Evento NÃO USAR Evento Junho Mesa 1 Mesa 2 Mesa 3 Mesa 4 Mes…" at bounding box center [565, 230] width 902 height 433
click at [164, 96] on div "Sala Consumo Staff Evento NÃO USAR Evento Junho Mesa 1 Mesa 2 Mesa 3 Mesa 4 Mes…" at bounding box center [565, 230] width 902 height 433
click at [188, 94] on div "Sala Consumo Staff Evento NÃO USAR Evento Junho Mesa 1 Mesa 2 Mesa 3 Mesa 4 Mes…" at bounding box center [565, 230] width 902 height 433
click at [489, 134] on div "Mesa 3" at bounding box center [482, 136] width 33 height 13
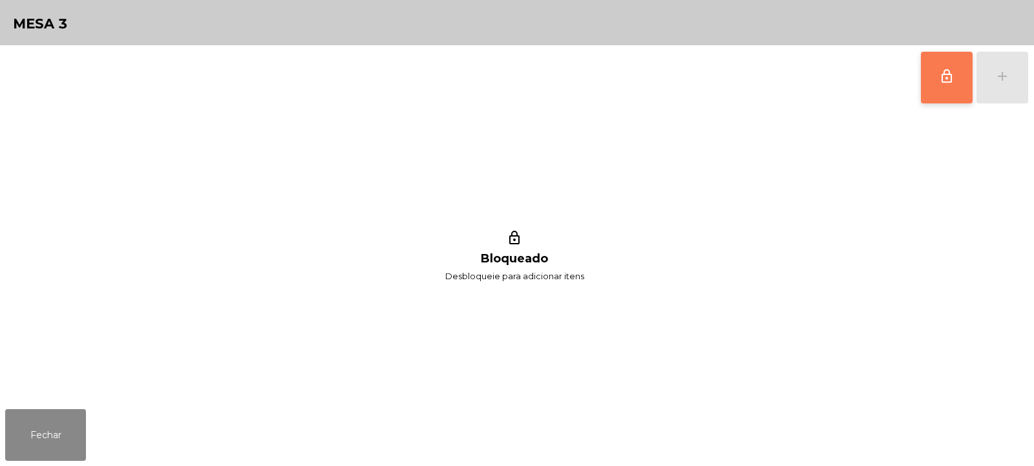
click at [940, 70] on span "lock_outline" at bounding box center [947, 76] width 16 height 16
click at [1008, 63] on button "add" at bounding box center [1002, 78] width 52 height 52
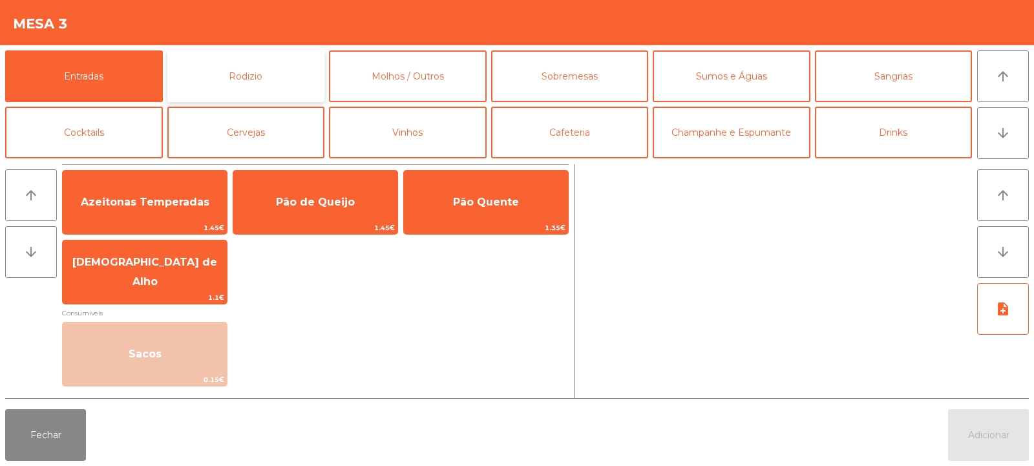
click at [253, 63] on button "Rodizio" at bounding box center [246, 76] width 158 height 52
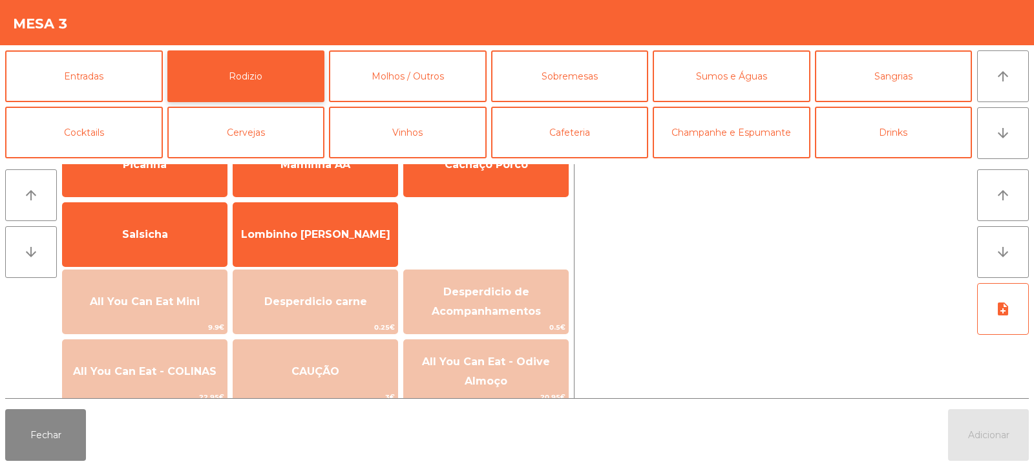
scroll to position [110, 0]
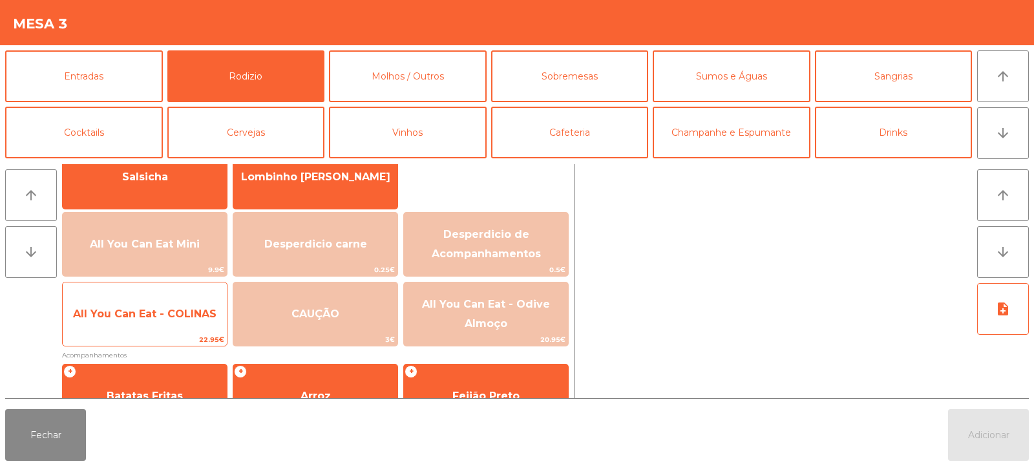
click at [149, 324] on span "All You Can Eat - COLINAS" at bounding box center [145, 314] width 164 height 35
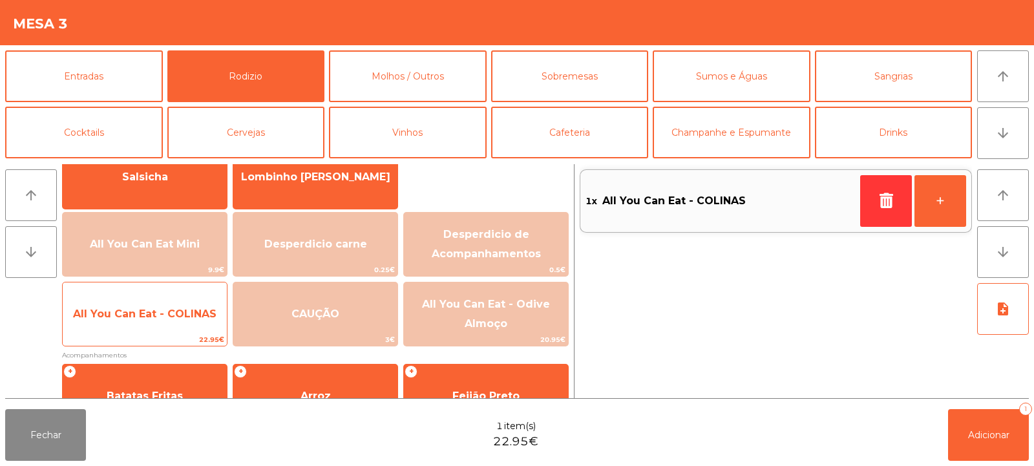
click at [147, 319] on span "All You Can Eat - COLINAS" at bounding box center [144, 314] width 143 height 12
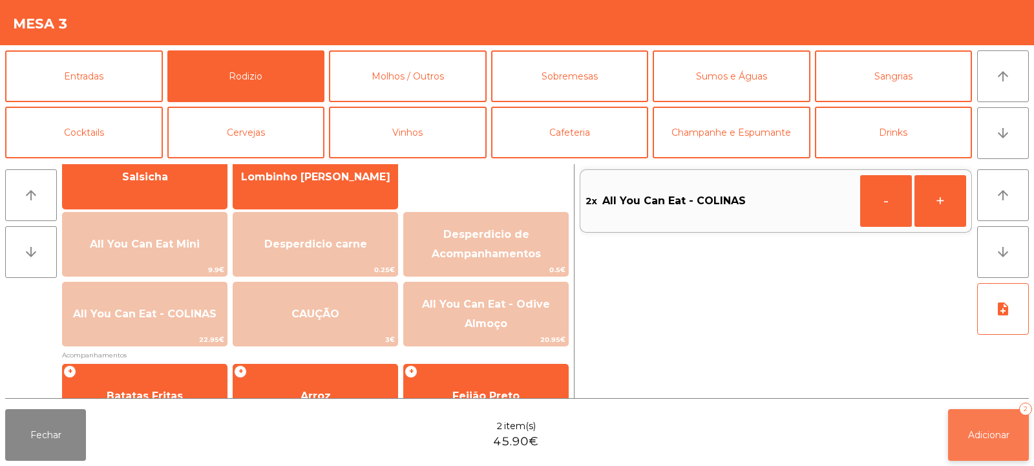
click at [981, 427] on button "Adicionar 2" at bounding box center [988, 435] width 81 height 52
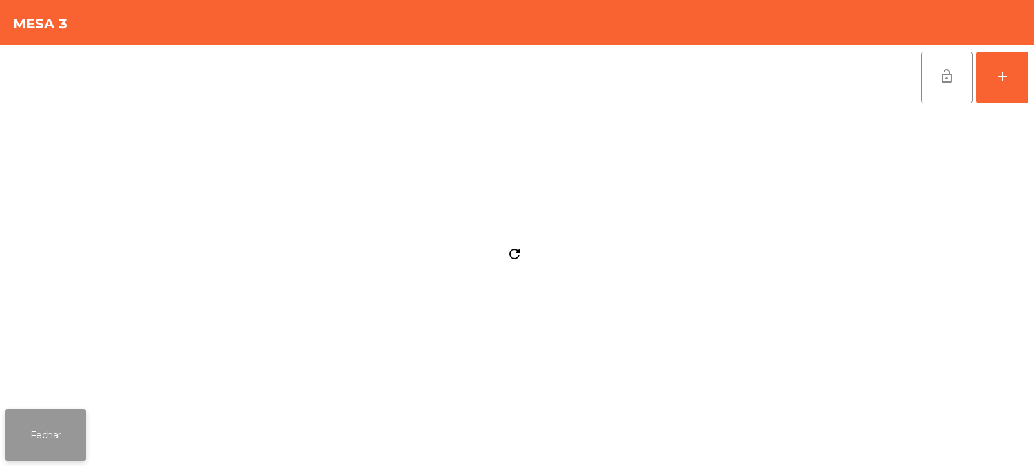
click at [48, 442] on button "Fechar" at bounding box center [45, 435] width 81 height 52
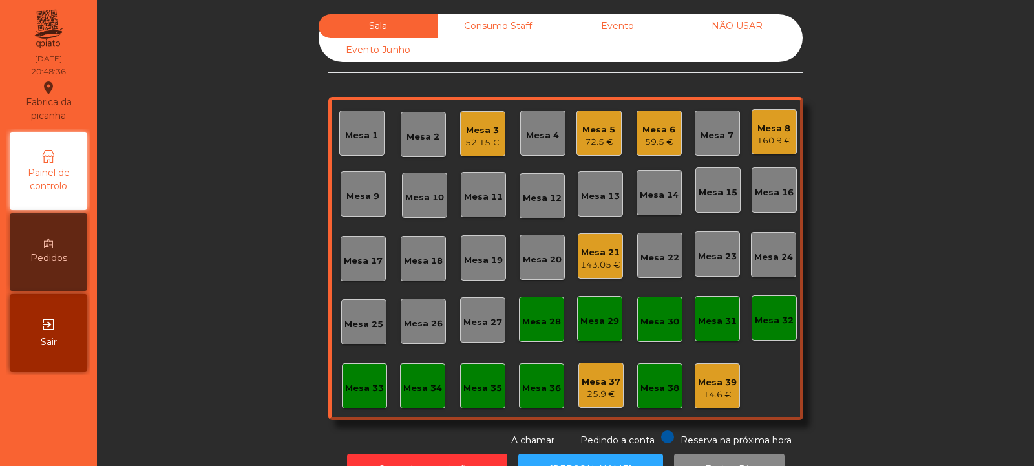
click at [478, 140] on div "52.15 €" at bounding box center [482, 142] width 34 height 13
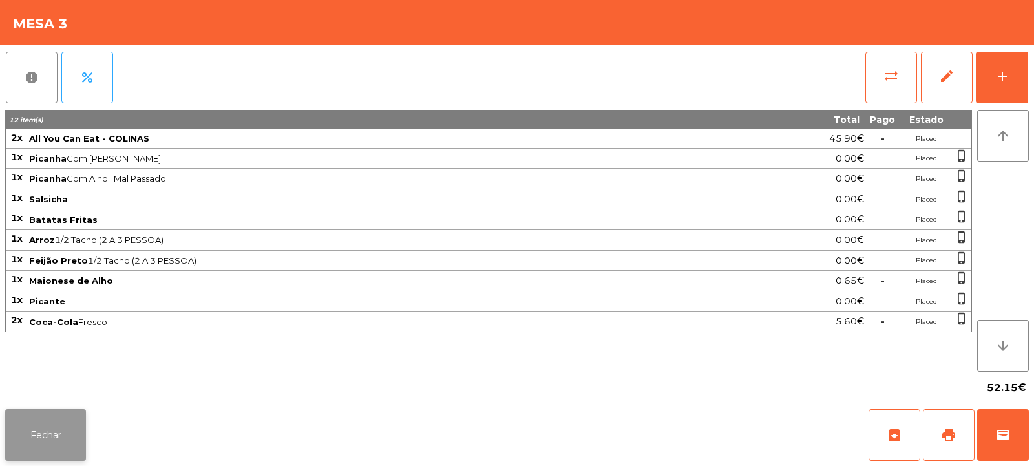
click at [61, 448] on button "Fechar" at bounding box center [45, 435] width 81 height 52
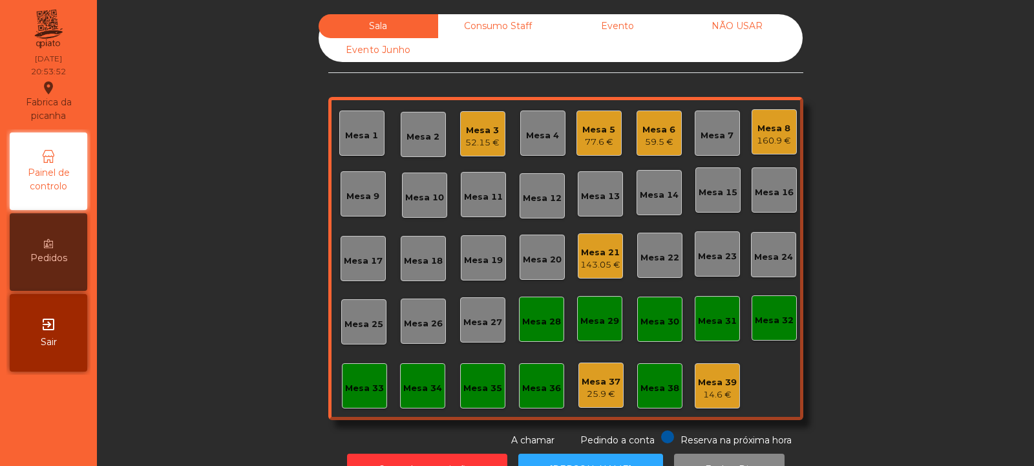
click at [605, 262] on div "143.05 €" at bounding box center [600, 264] width 40 height 13
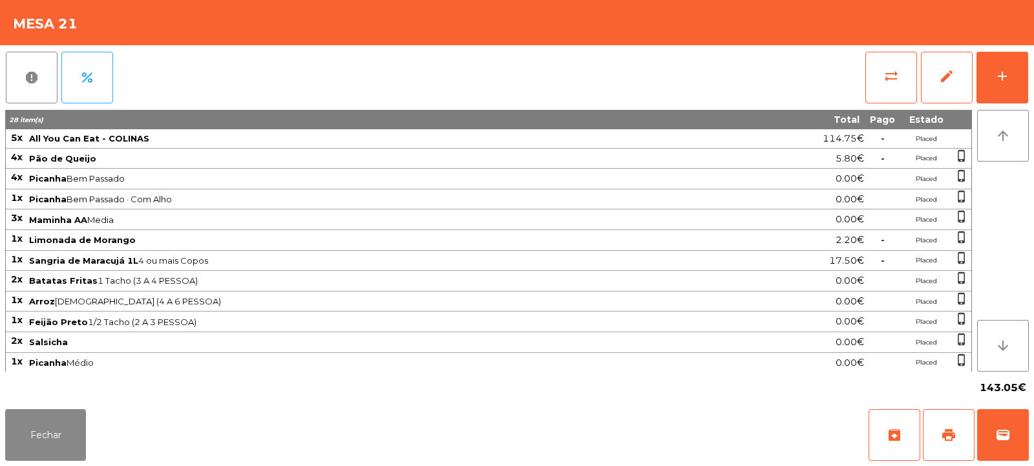
scroll to position [42, 0]
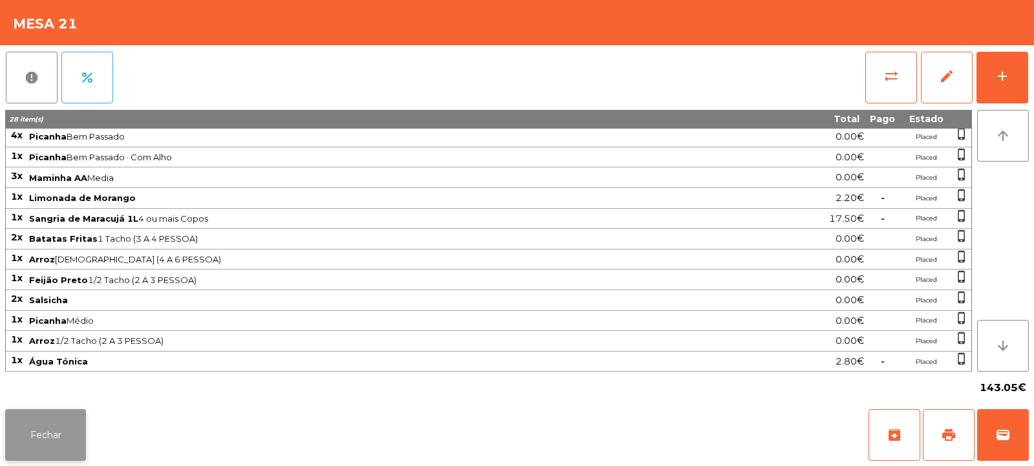
click at [46, 432] on button "Fechar" at bounding box center [45, 435] width 81 height 52
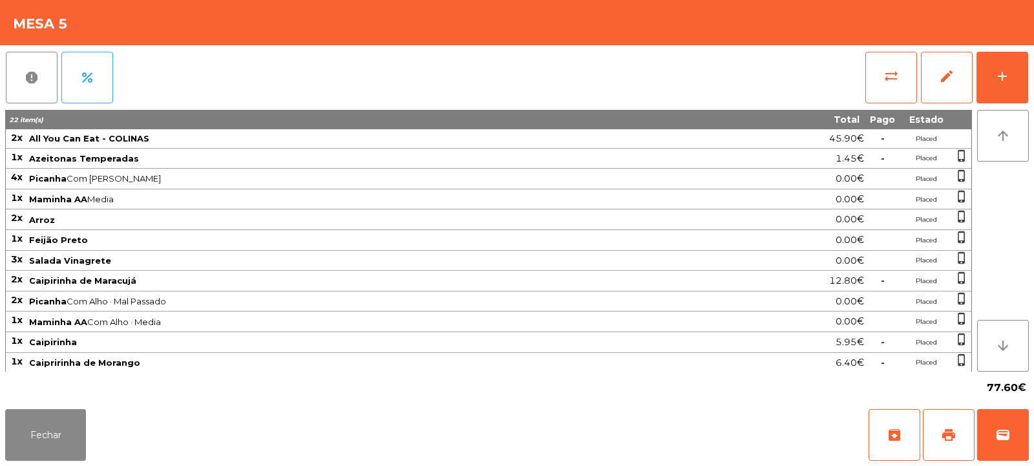
scroll to position [22, 0]
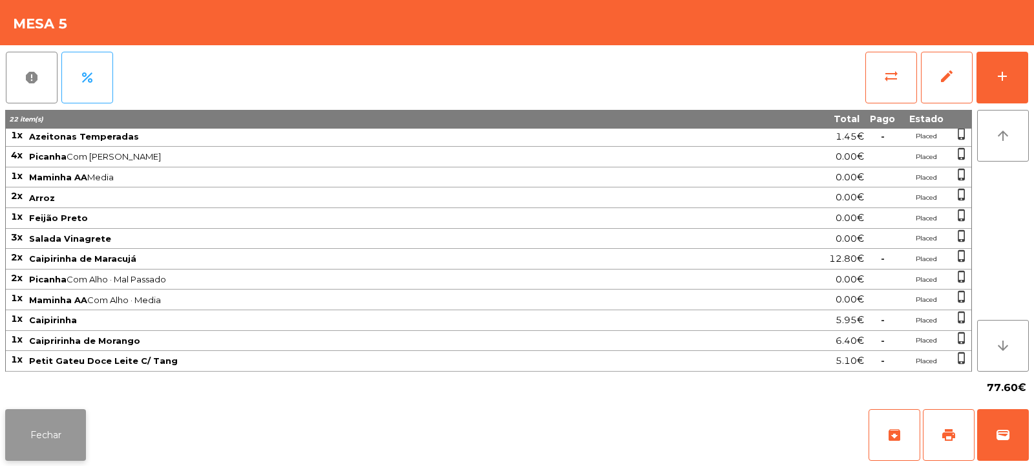
click at [59, 430] on button "Fechar" at bounding box center [45, 435] width 81 height 52
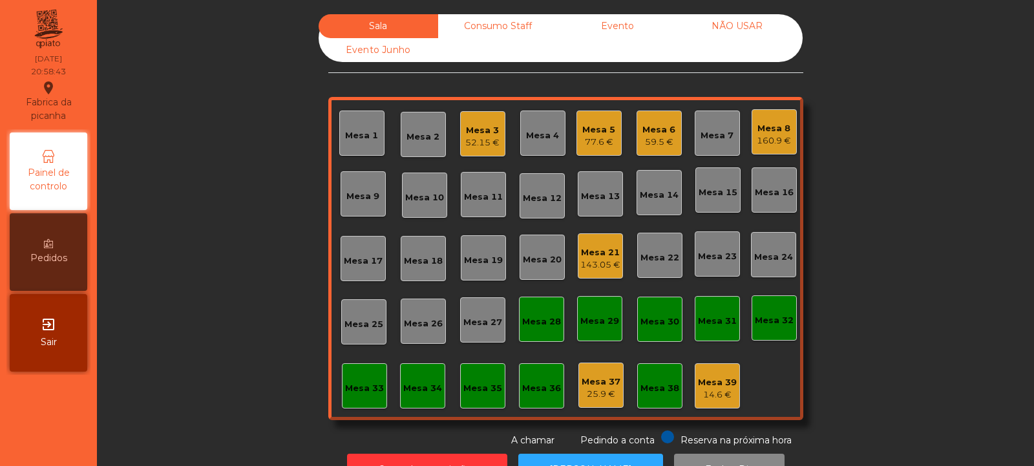
click at [350, 190] on div "Mesa 9" at bounding box center [362, 196] width 33 height 13
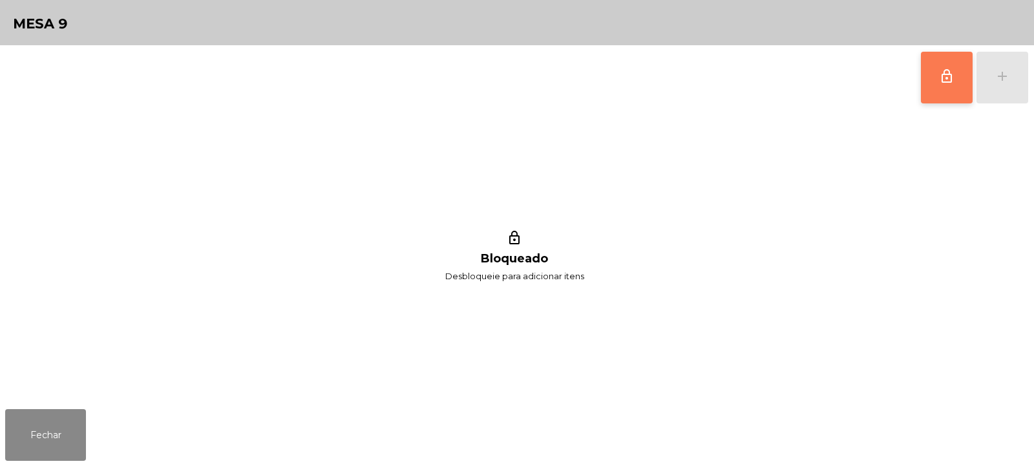
click at [952, 76] on span "lock_outline" at bounding box center [947, 76] width 16 height 16
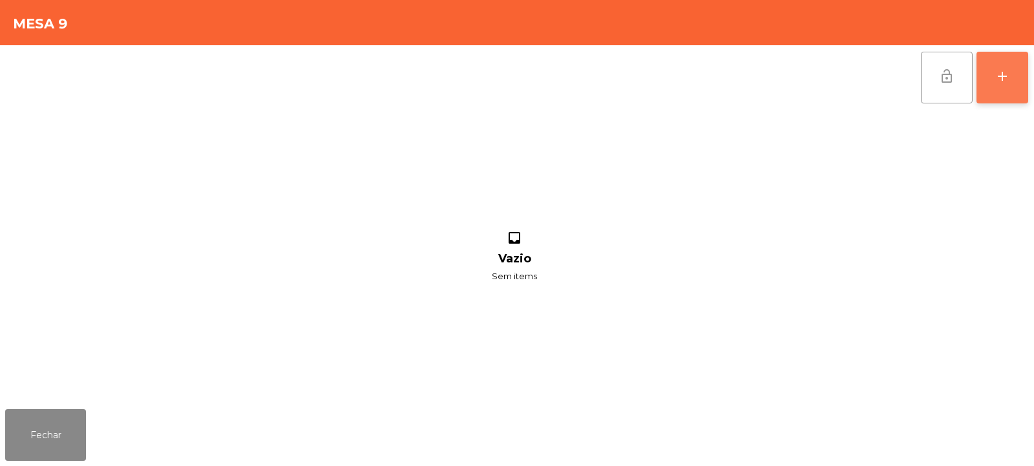
click at [1010, 85] on button "add" at bounding box center [1002, 78] width 52 height 52
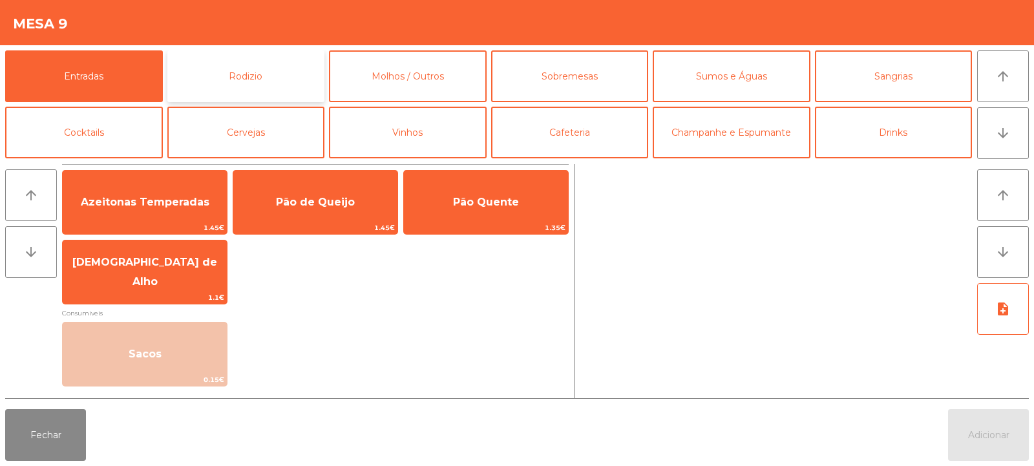
click at [227, 64] on button "Rodizio" at bounding box center [246, 76] width 158 height 52
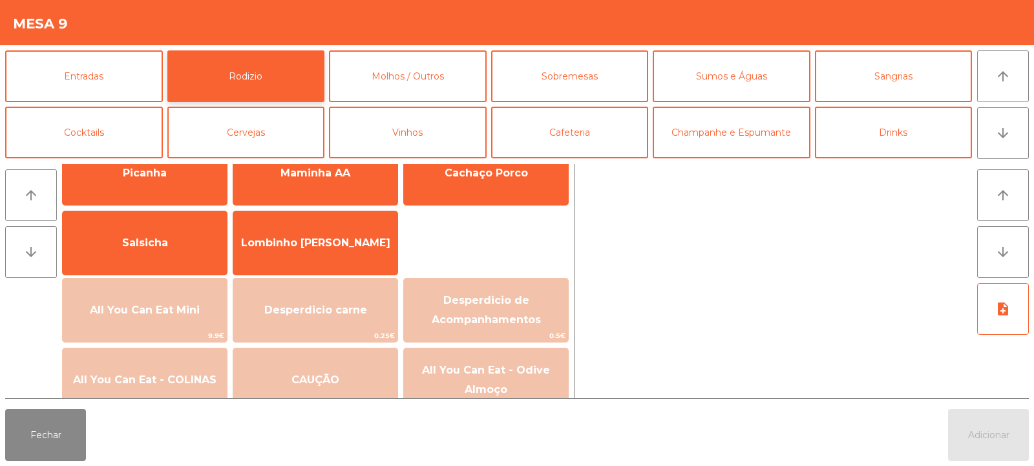
scroll to position [92, 0]
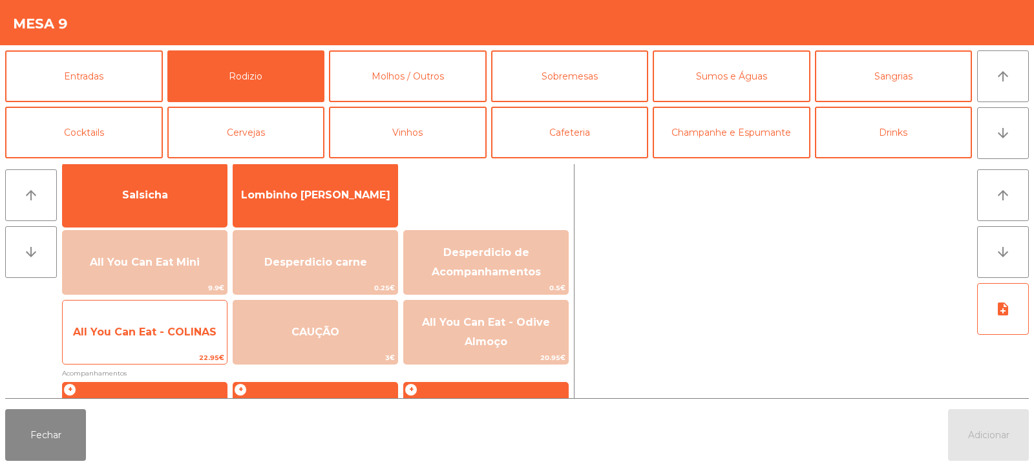
click at [131, 339] on span "All You Can Eat - COLINAS" at bounding box center [145, 332] width 164 height 35
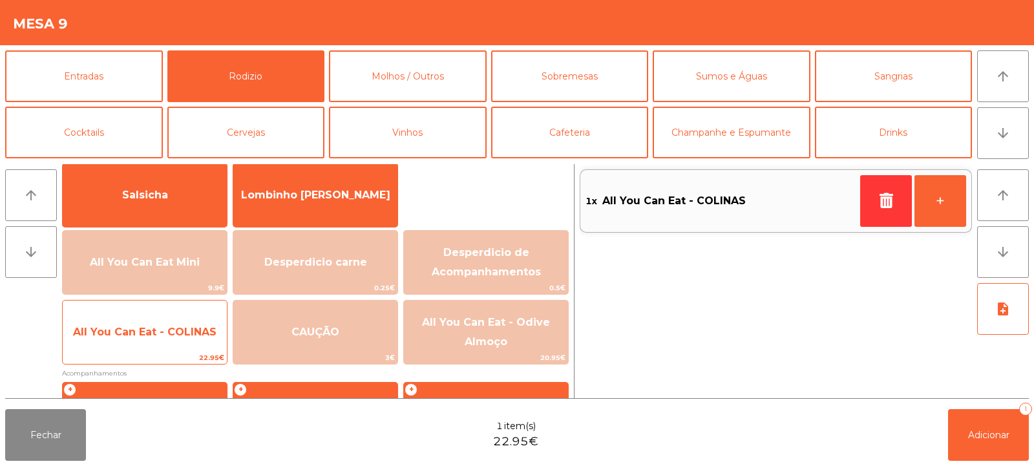
click at [131, 342] on span "All You Can Eat - COLINAS" at bounding box center [145, 332] width 164 height 35
click at [120, 350] on div "All You Can Eat - COLINAS 22.95€" at bounding box center [144, 332] width 165 height 65
click at [120, 340] on span "All You Can Eat - COLINAS" at bounding box center [145, 332] width 164 height 35
click at [147, 328] on span "All You Can Eat - COLINAS" at bounding box center [144, 332] width 143 height 12
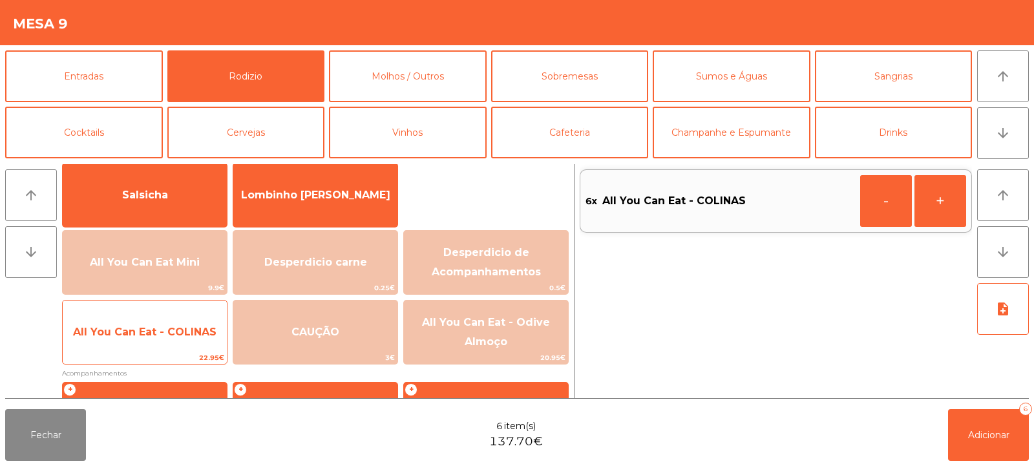
click at [143, 332] on span "All You Can Eat - COLINAS" at bounding box center [144, 332] width 143 height 12
click at [140, 339] on span "All You Can Eat - COLINAS" at bounding box center [145, 332] width 164 height 35
click at [146, 344] on span "All You Can Eat - COLINAS" at bounding box center [145, 332] width 164 height 35
click at [146, 342] on span "All You Can Eat - COLINAS" at bounding box center [145, 332] width 164 height 35
click at [155, 331] on span "All You Can Eat - COLINAS" at bounding box center [144, 332] width 143 height 12
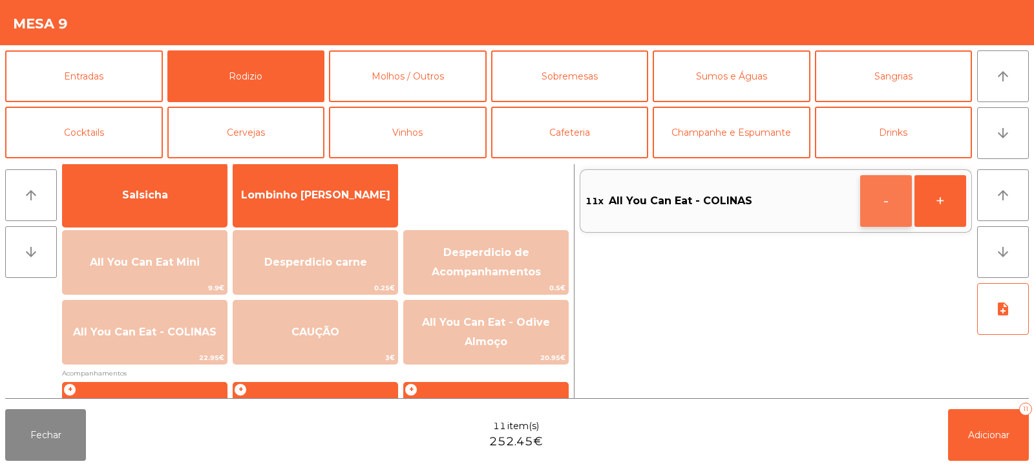
click at [885, 202] on button "-" at bounding box center [886, 201] width 52 height 52
click at [879, 205] on button "-" at bounding box center [886, 201] width 52 height 52
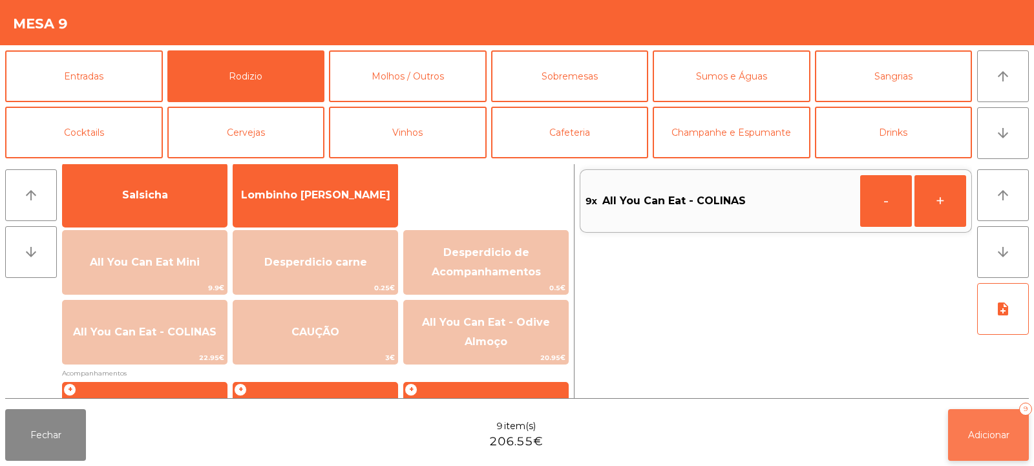
click at [990, 452] on button "Adicionar 9" at bounding box center [988, 435] width 81 height 52
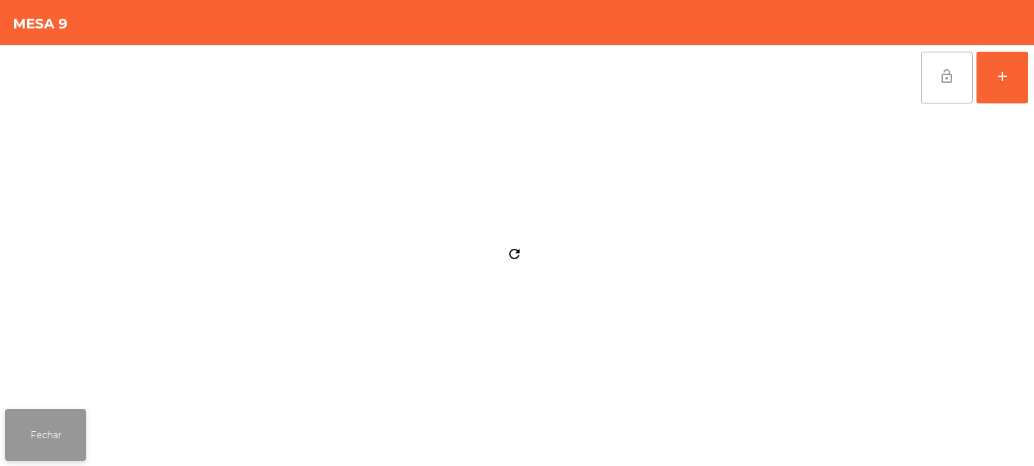
click at [50, 431] on button "Fechar" at bounding box center [45, 435] width 81 height 52
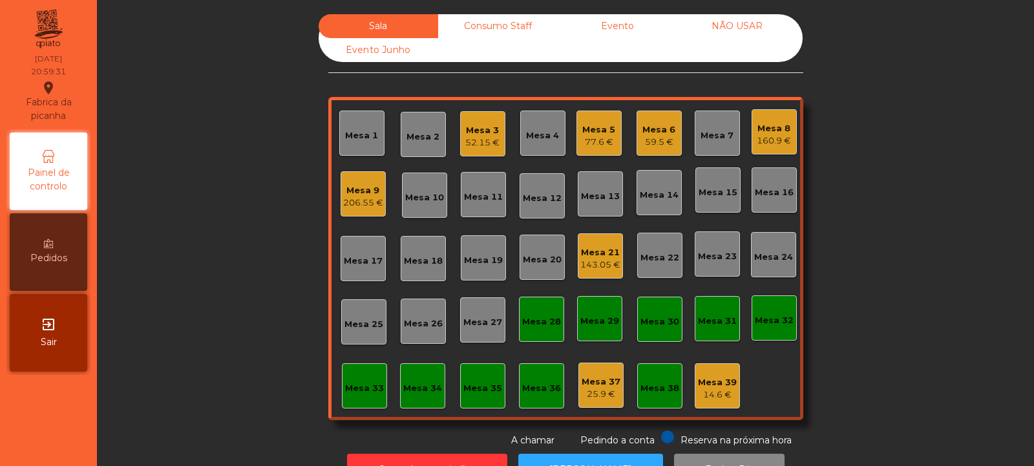
click at [362, 203] on div "206.55 €" at bounding box center [363, 202] width 40 height 13
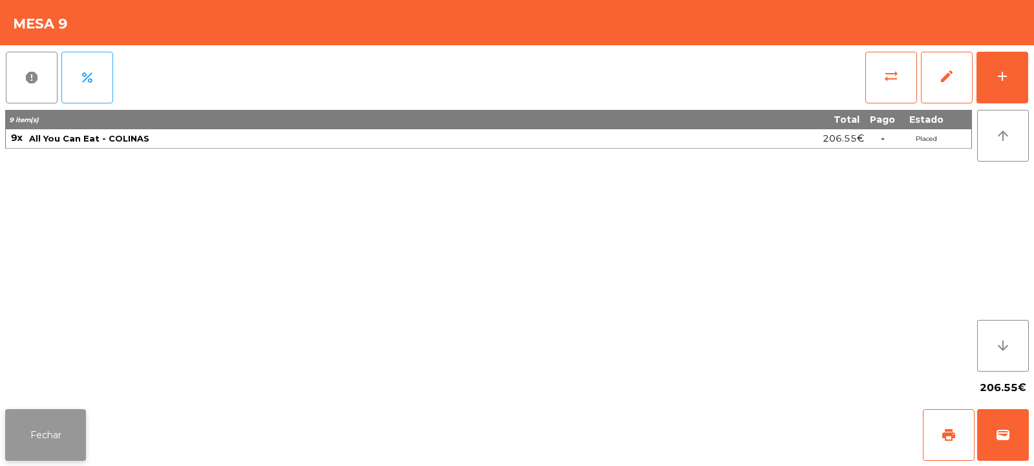
click at [40, 430] on button "Fechar" at bounding box center [45, 435] width 81 height 52
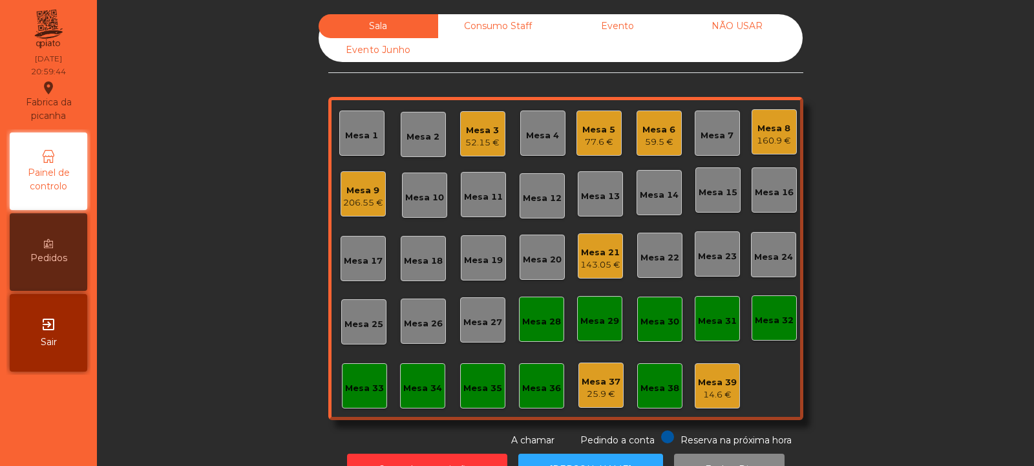
click at [366, 202] on div "206.55 €" at bounding box center [363, 202] width 40 height 13
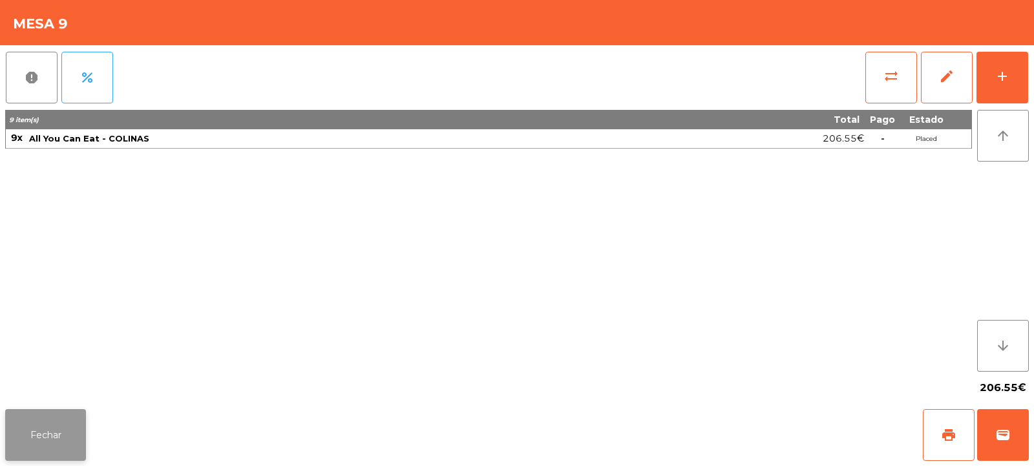
click at [34, 434] on button "Fechar" at bounding box center [45, 435] width 81 height 52
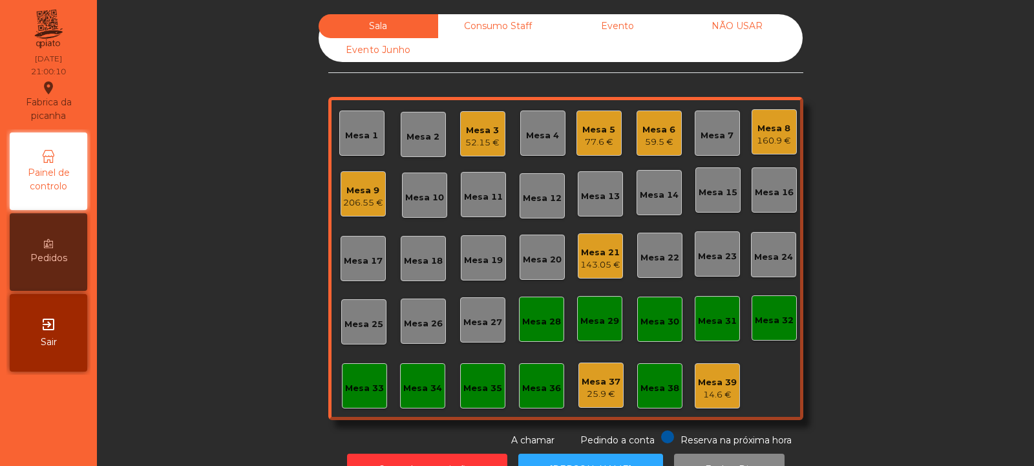
click at [473, 207] on div "Mesa 11" at bounding box center [483, 194] width 45 height 45
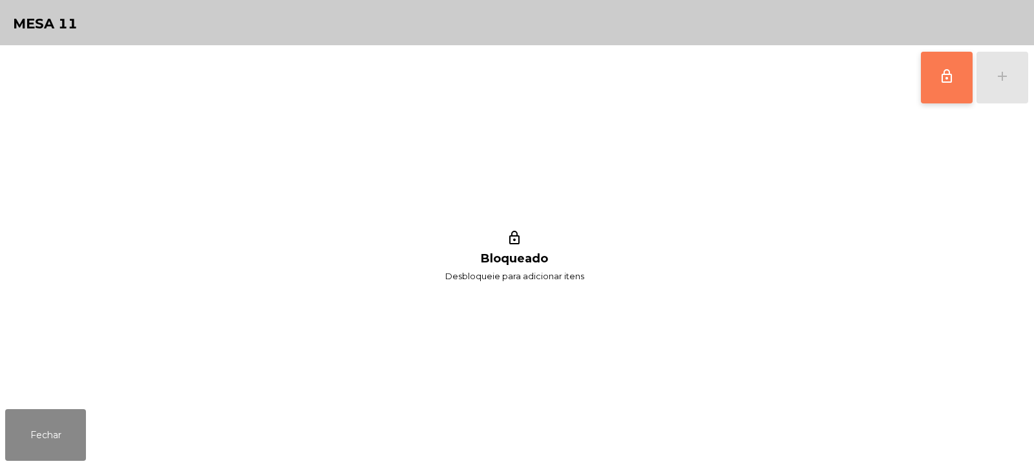
click at [951, 87] on button "lock_outline" at bounding box center [947, 78] width 52 height 52
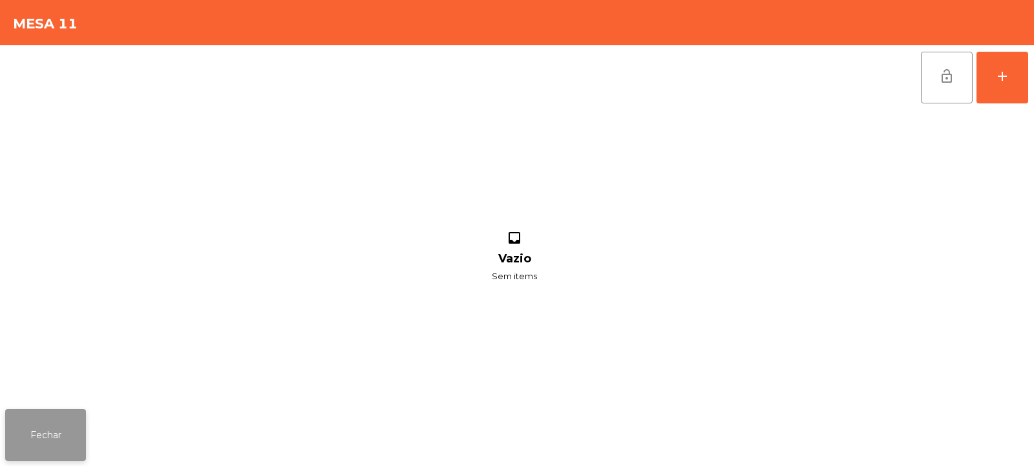
click at [64, 417] on button "Fechar" at bounding box center [45, 435] width 81 height 52
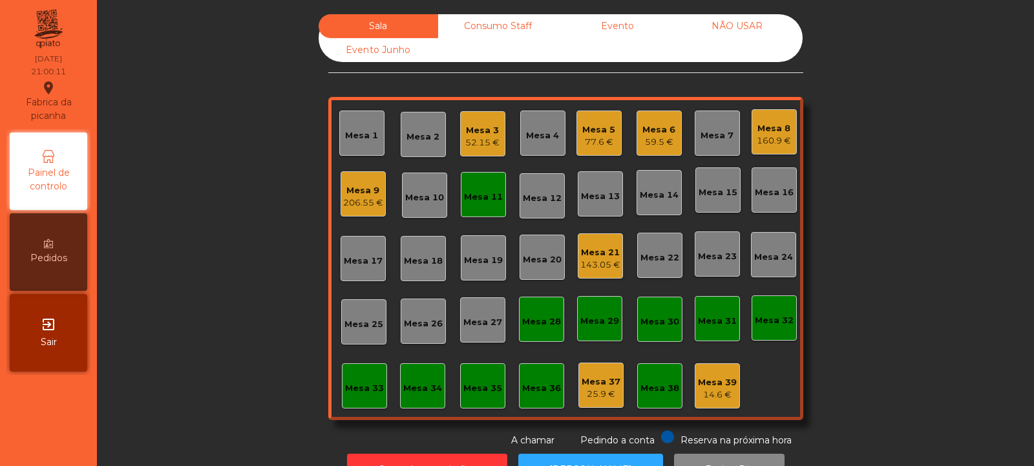
click at [353, 196] on div "206.55 €" at bounding box center [363, 202] width 40 height 13
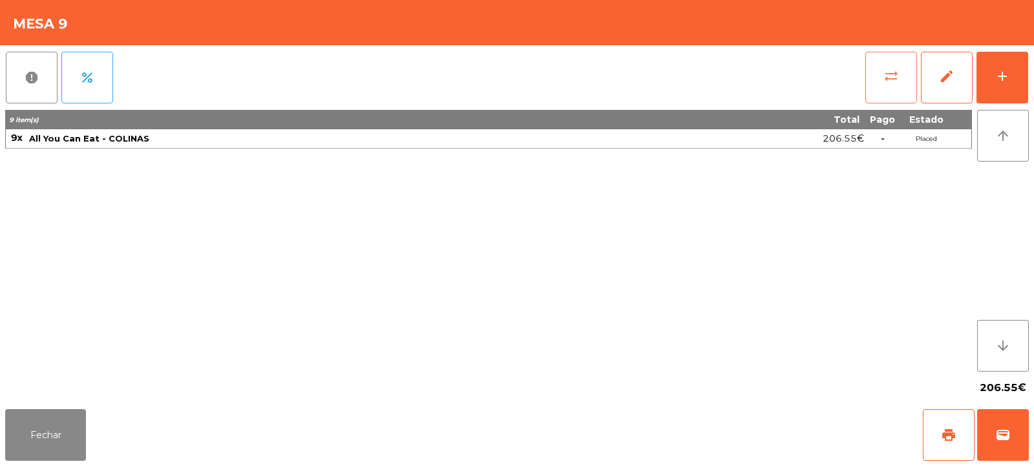
click at [889, 76] on span "sync_alt" at bounding box center [891, 76] width 16 height 16
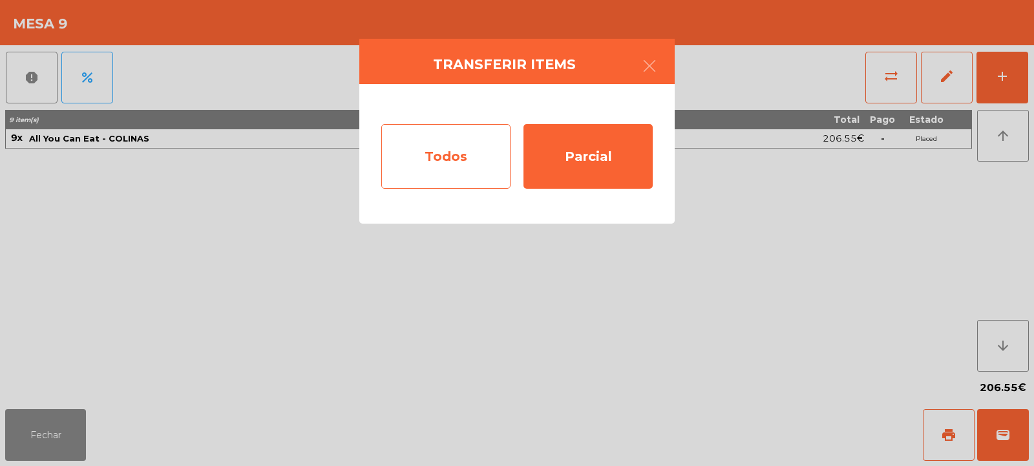
click at [458, 167] on div "Todos" at bounding box center [445, 156] width 129 height 65
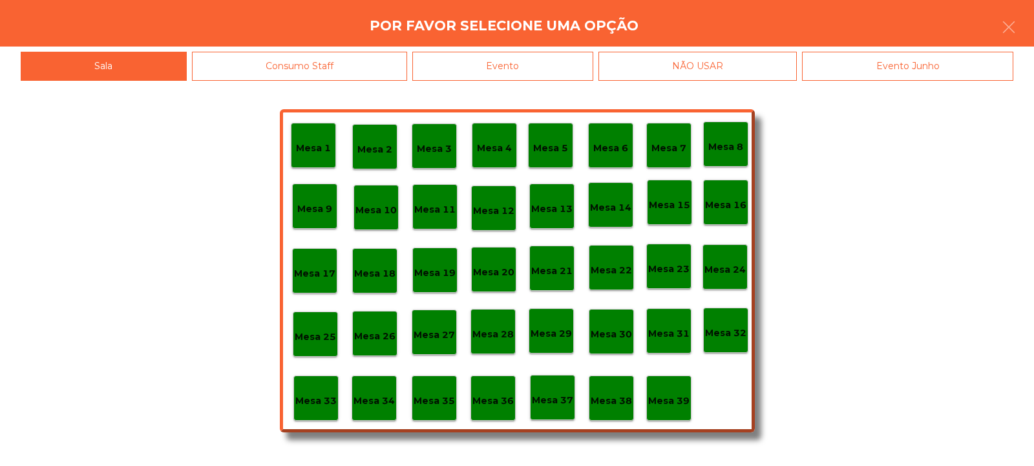
click at [439, 204] on p "Mesa 11" at bounding box center [434, 209] width 41 height 15
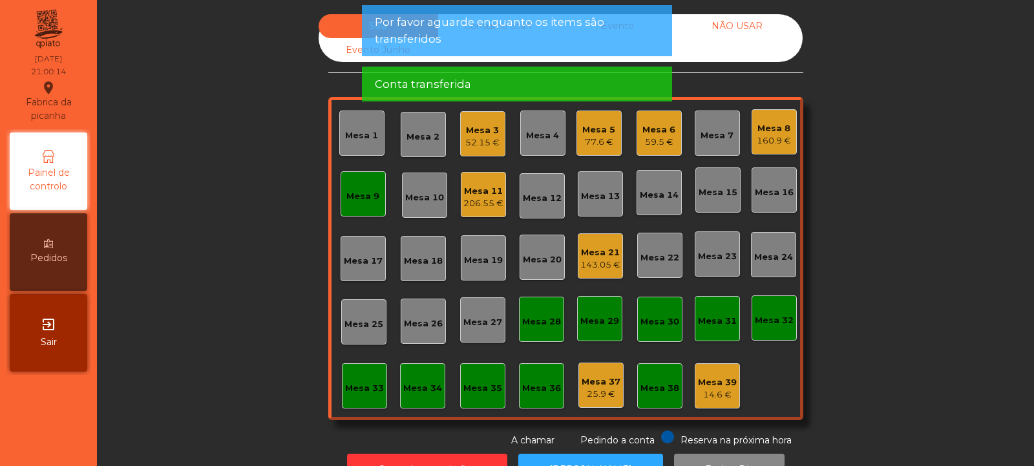
click at [359, 199] on div "Mesa 9" at bounding box center [362, 196] width 33 height 13
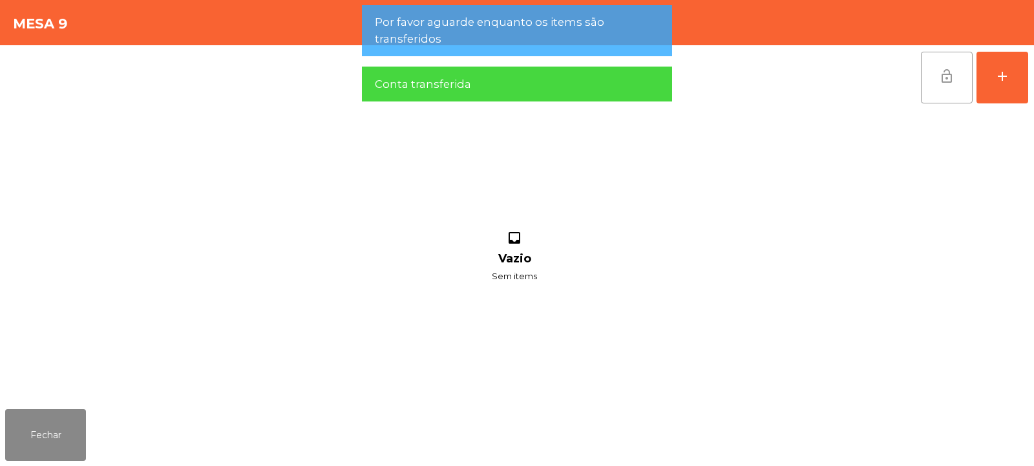
click at [951, 68] on span "lock_open" at bounding box center [947, 76] width 16 height 16
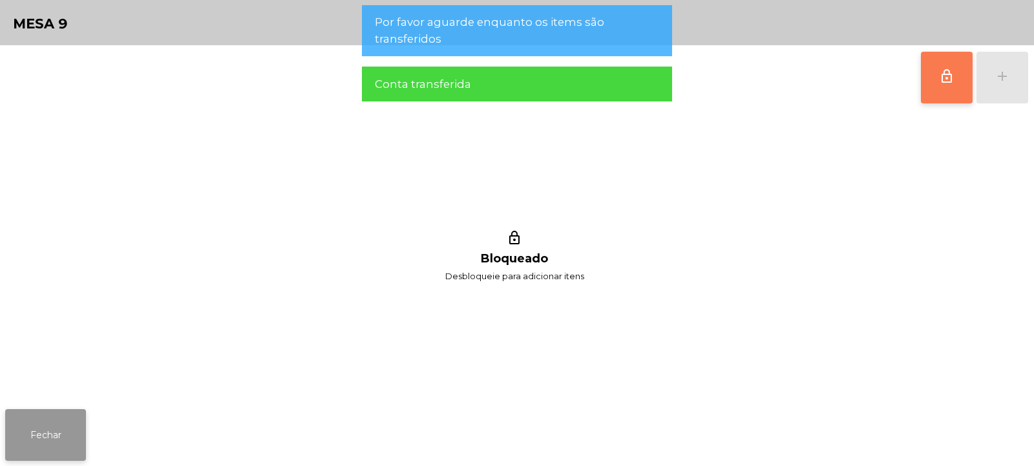
click at [57, 438] on button "Fechar" at bounding box center [45, 435] width 81 height 52
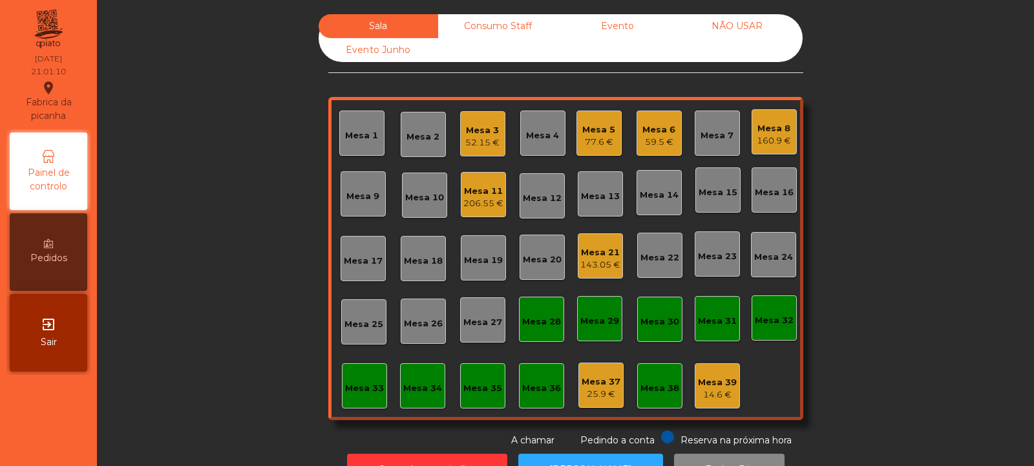
click at [472, 196] on div "Mesa 11" at bounding box center [483, 191] width 40 height 13
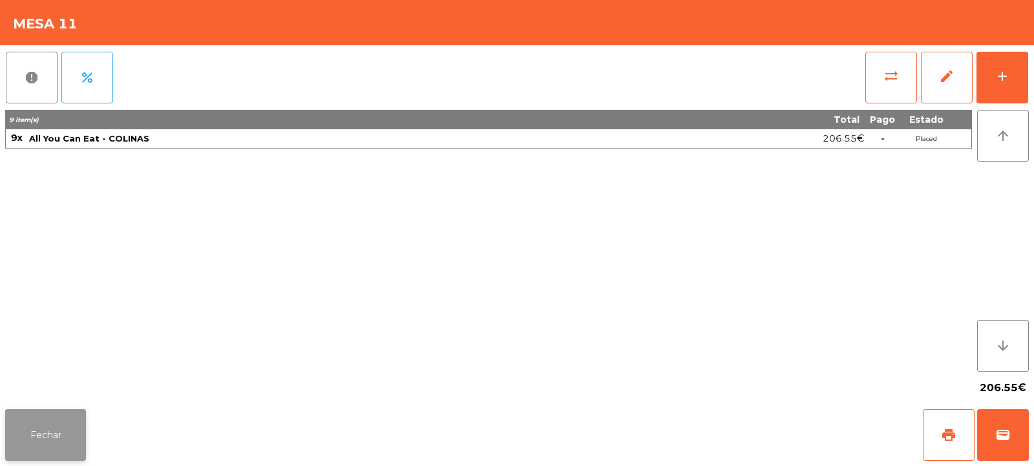
click at [61, 443] on button "Fechar" at bounding box center [45, 435] width 81 height 52
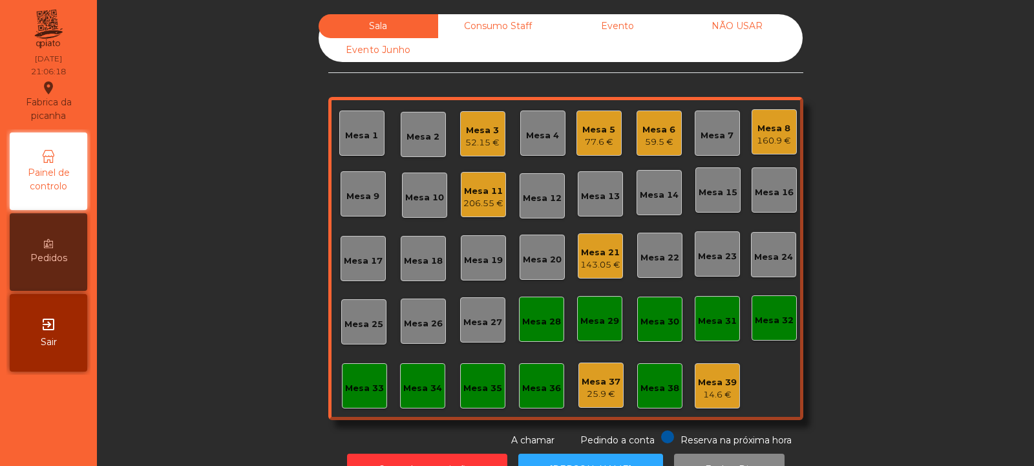
click at [492, 204] on div "206.55 €" at bounding box center [483, 203] width 40 height 13
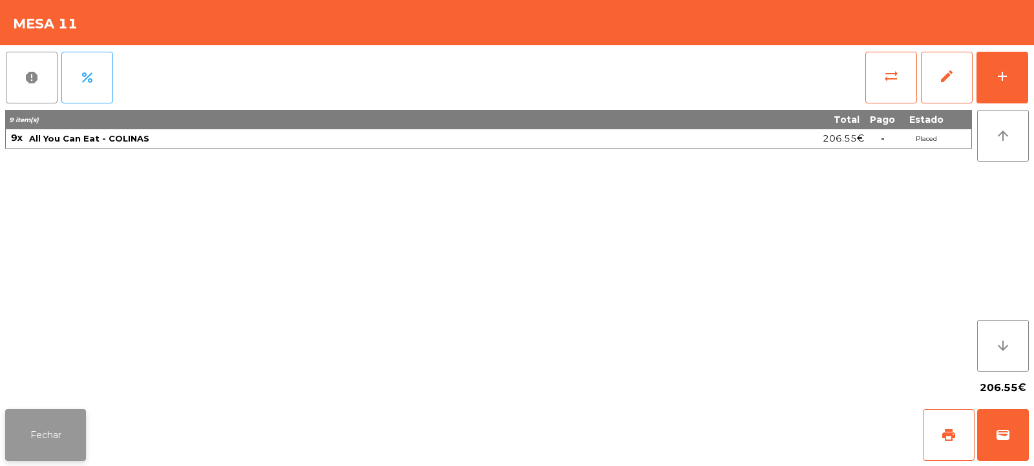
click at [48, 430] on button "Fechar" at bounding box center [45, 435] width 81 height 52
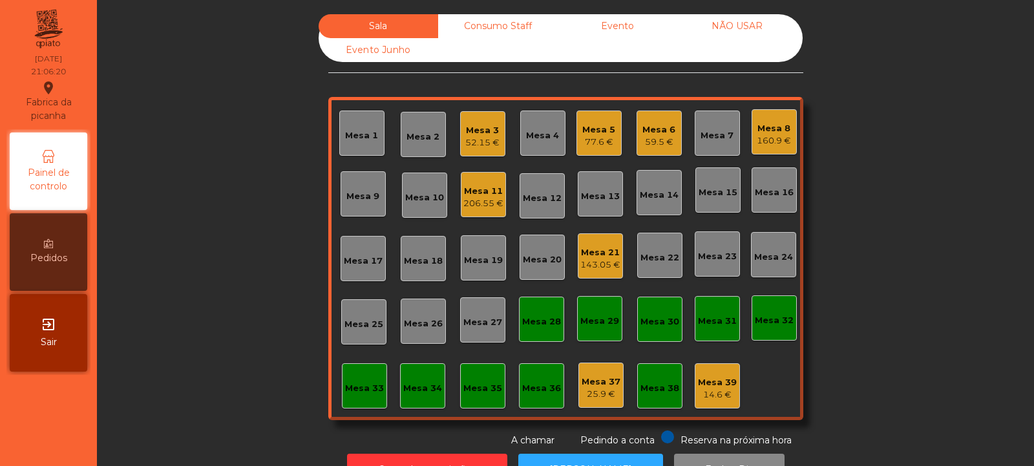
click at [480, 201] on div "206.55 €" at bounding box center [483, 203] width 40 height 13
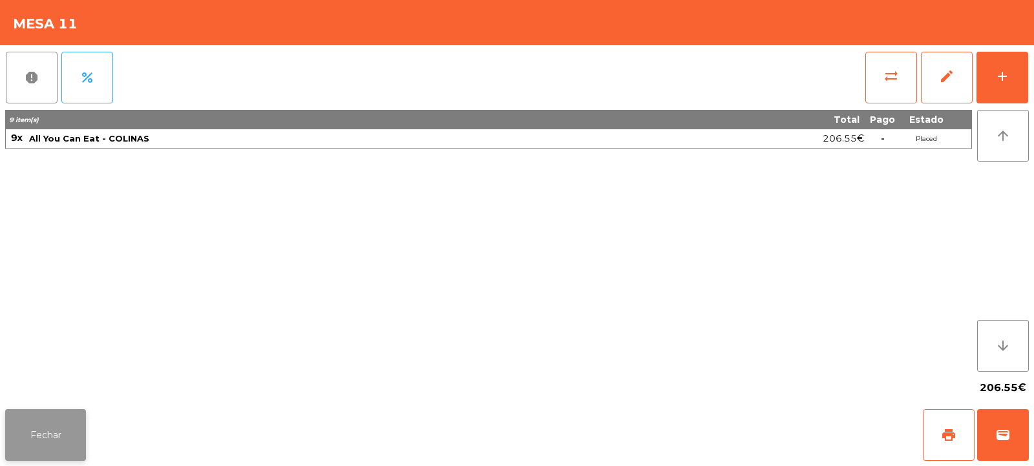
click at [39, 426] on button "Fechar" at bounding box center [45, 435] width 81 height 52
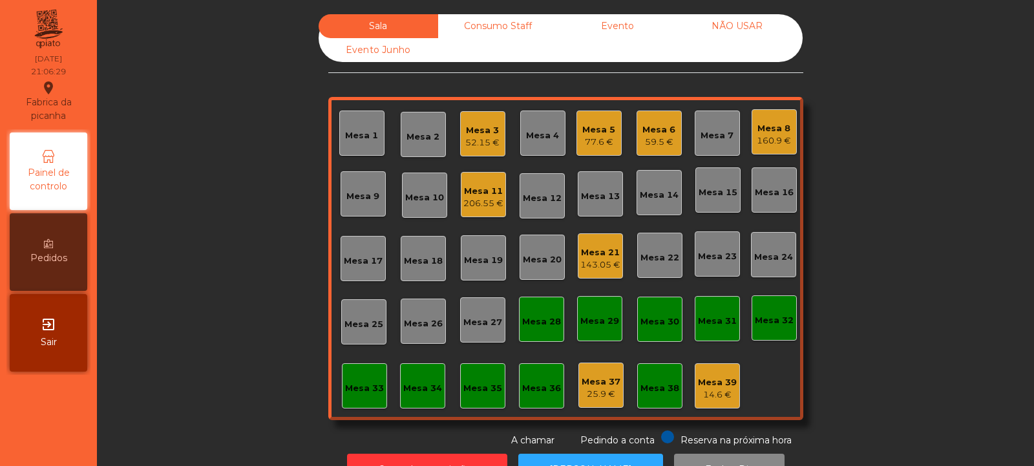
click at [598, 143] on div "77.6 €" at bounding box center [598, 142] width 33 height 13
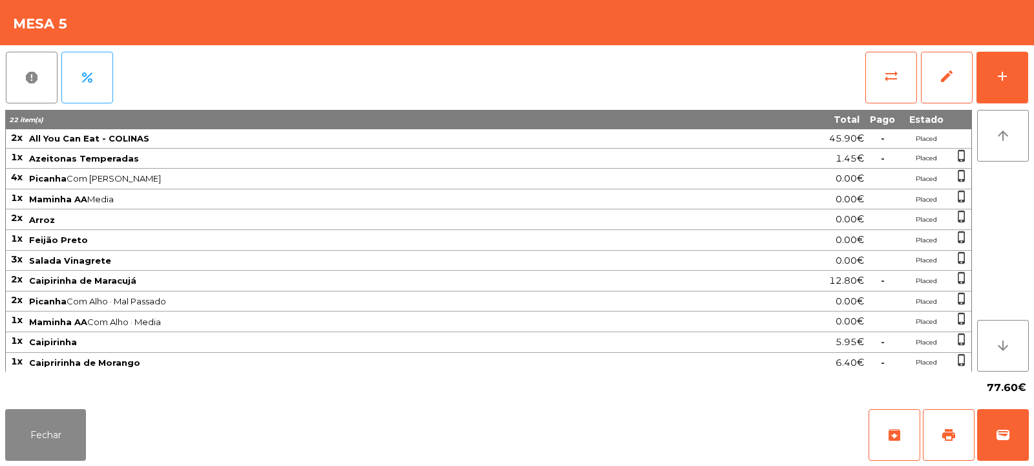
scroll to position [22, 0]
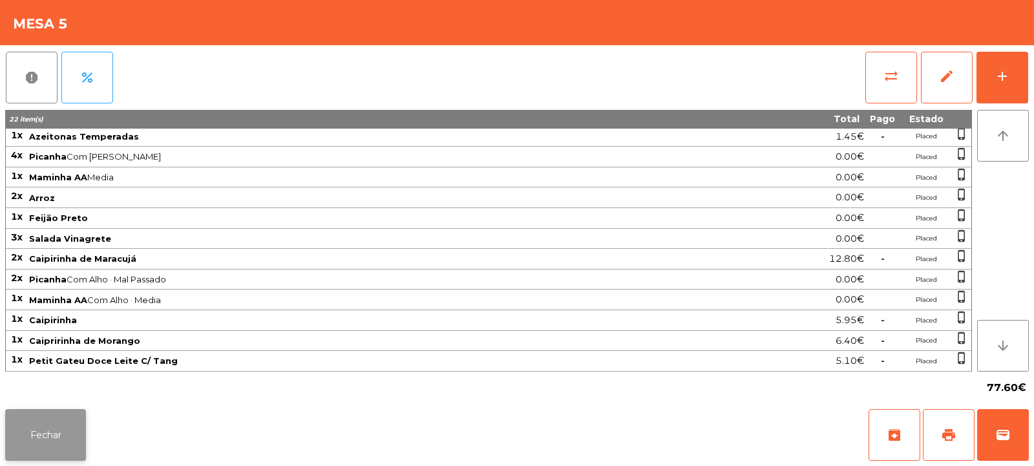
click at [49, 448] on button "Fechar" at bounding box center [45, 435] width 81 height 52
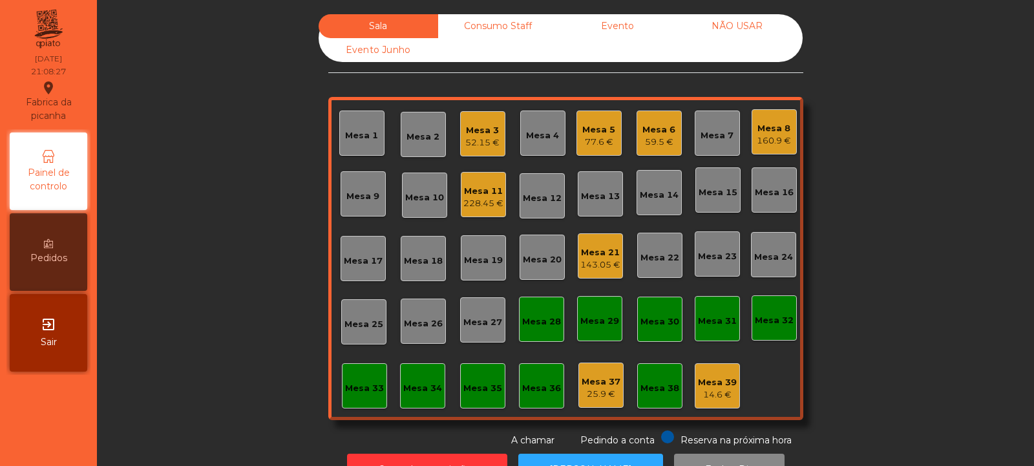
click at [605, 141] on div "77.6 €" at bounding box center [598, 142] width 33 height 13
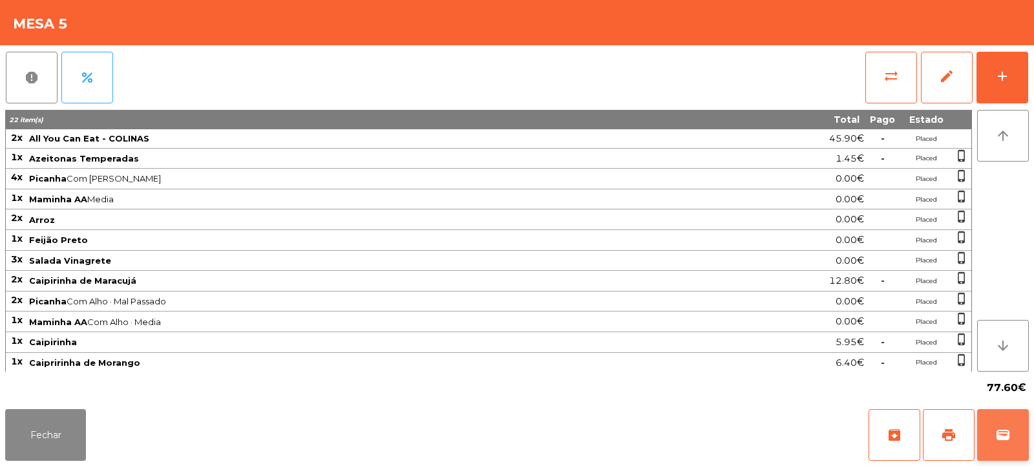
click at [1005, 431] on span "wallet" at bounding box center [1003, 435] width 16 height 16
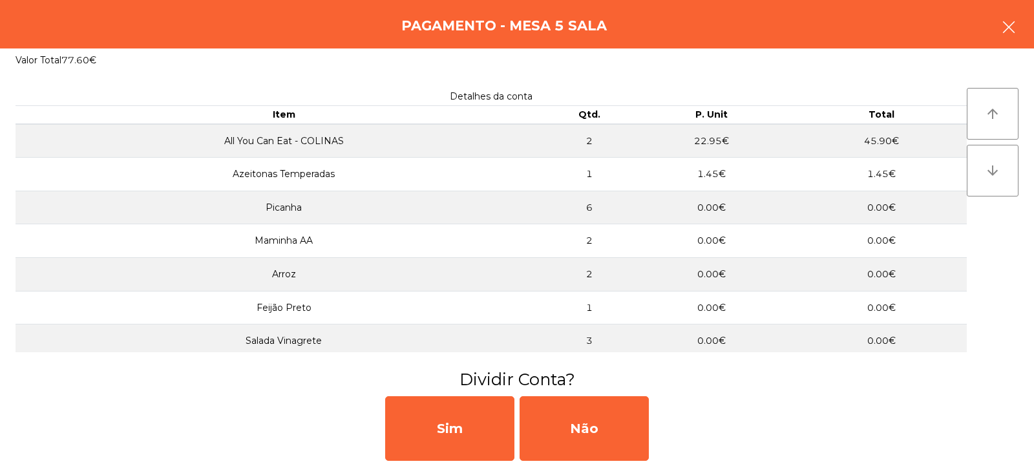
click at [991, 25] on button "button" at bounding box center [1009, 28] width 36 height 39
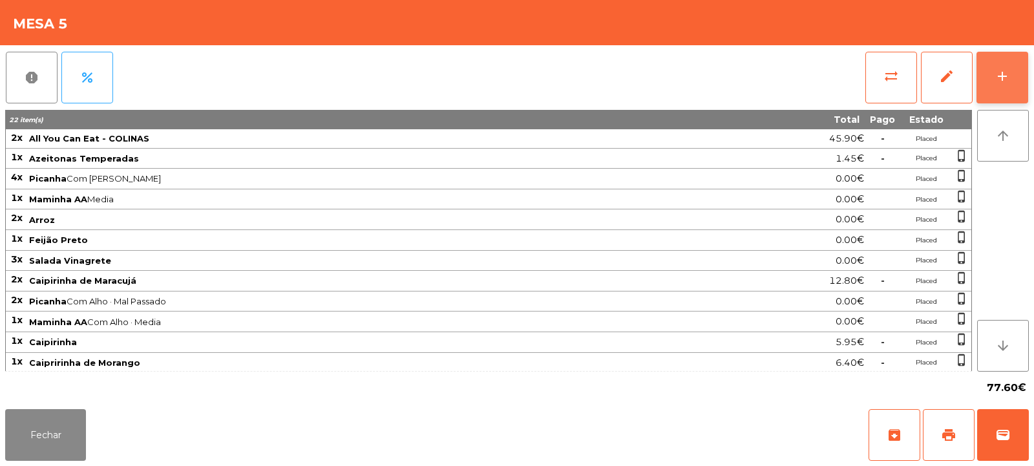
click at [1007, 86] on button "add" at bounding box center [1002, 78] width 52 height 52
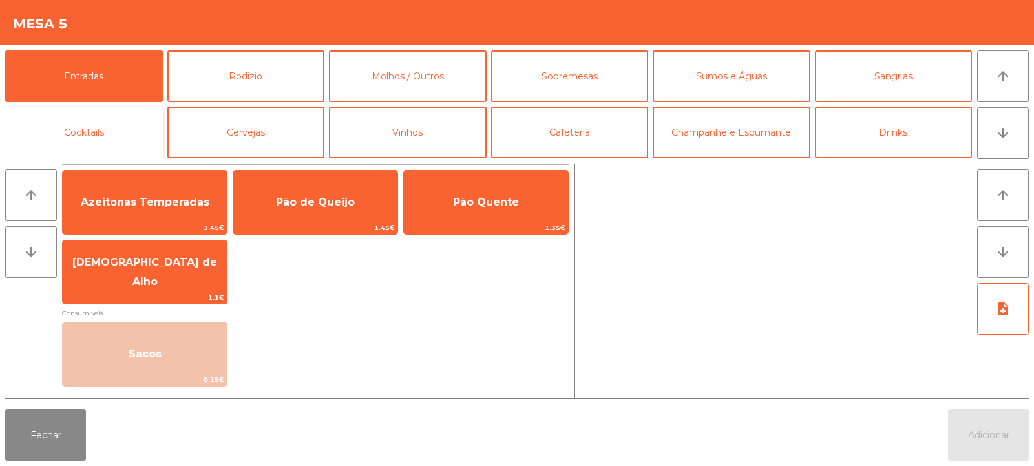
click at [105, 157] on button "Cocktails" at bounding box center [84, 133] width 158 height 52
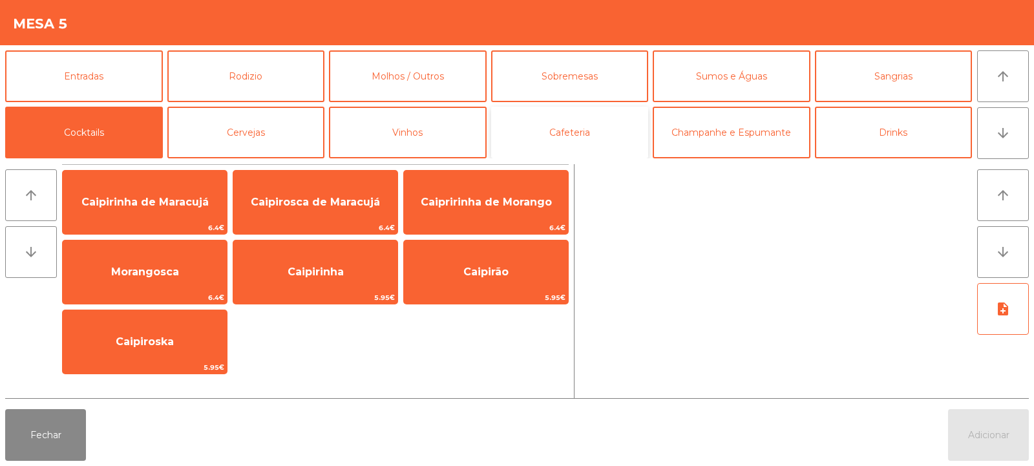
click at [519, 133] on button "Cafeteria" at bounding box center [570, 133] width 158 height 52
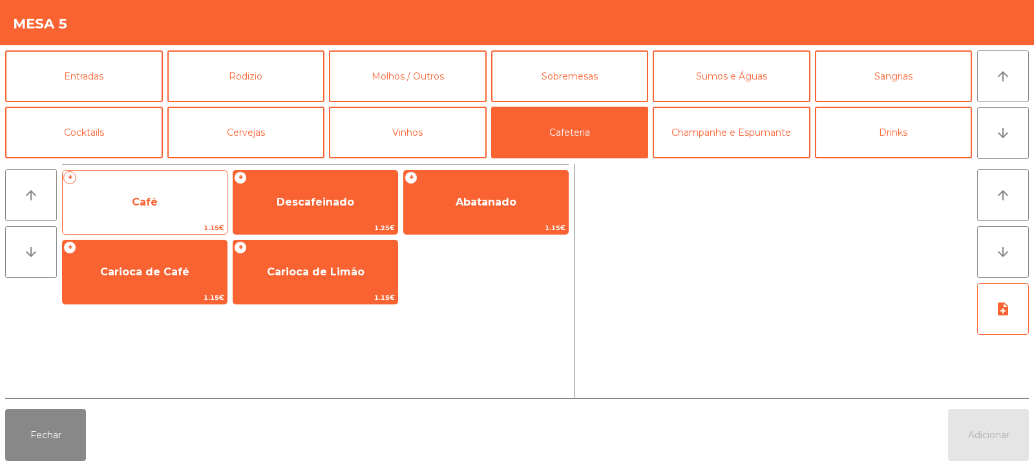
click at [160, 211] on span "Café" at bounding box center [145, 202] width 164 height 35
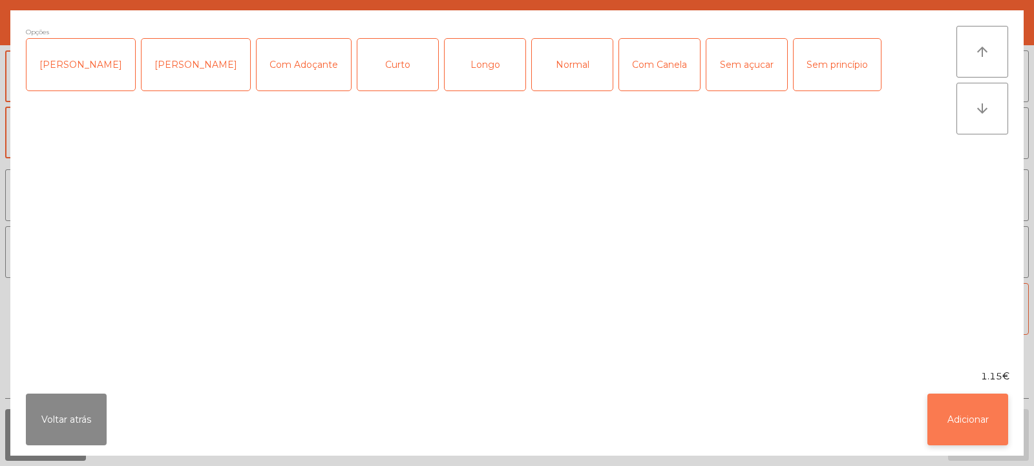
click at [965, 423] on button "Adicionar" at bounding box center [967, 420] width 81 height 52
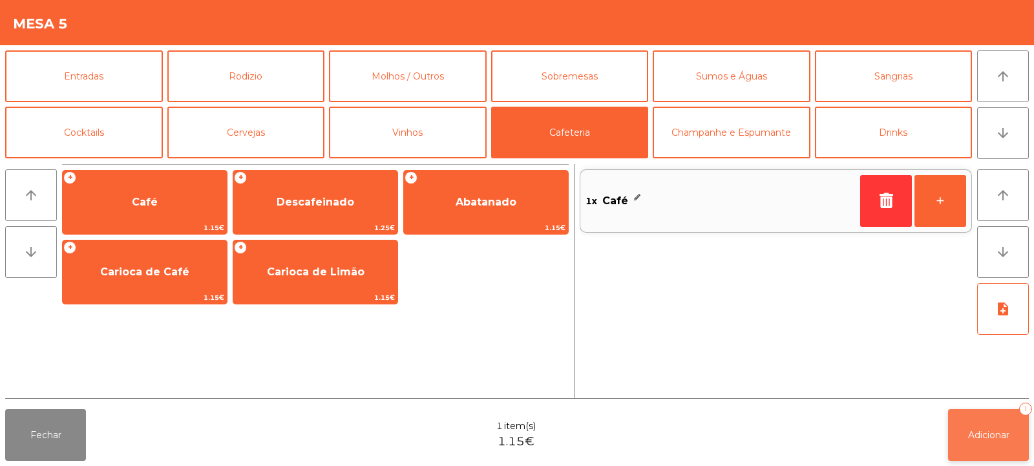
click at [985, 429] on span "Adicionar" at bounding box center [988, 435] width 41 height 12
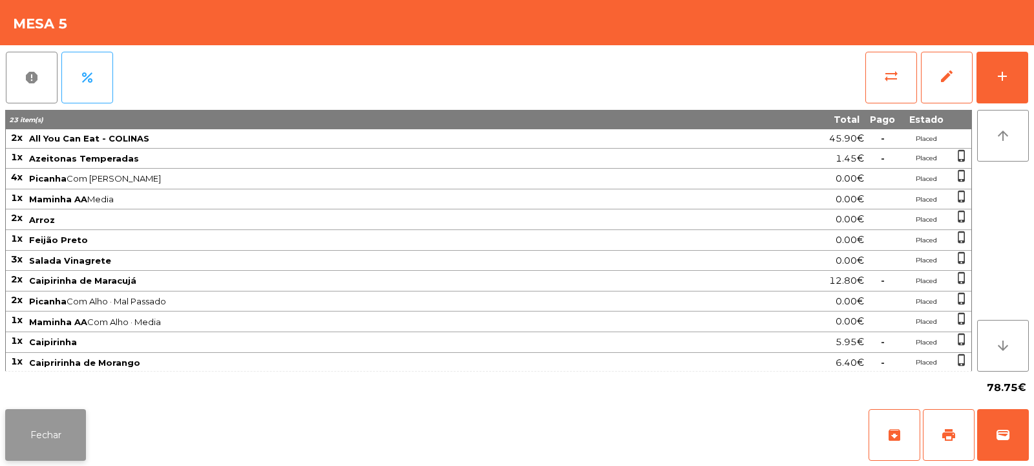
click at [36, 428] on button "Fechar" at bounding box center [45, 435] width 81 height 52
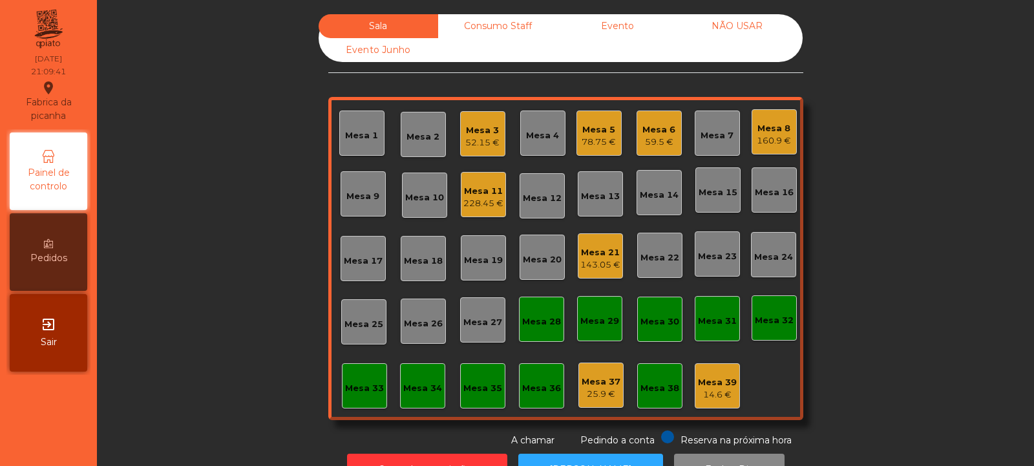
click at [663, 130] on div "Mesa 6" at bounding box center [658, 129] width 33 height 13
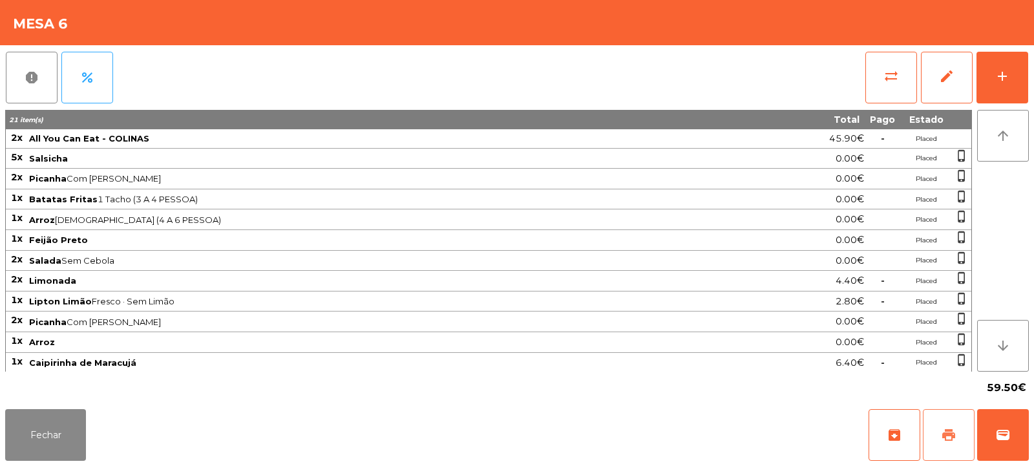
click at [951, 422] on button "print" at bounding box center [949, 435] width 52 height 52
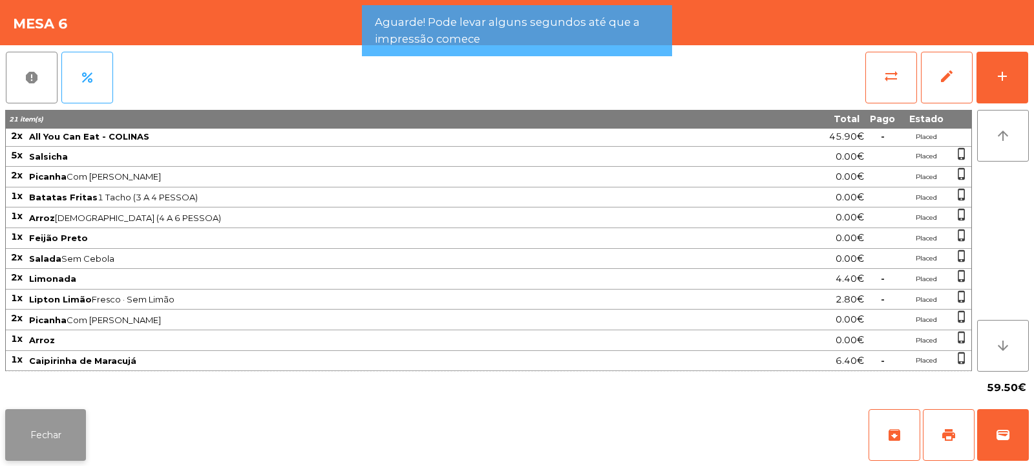
click at [32, 420] on button "Fechar" at bounding box center [45, 435] width 81 height 52
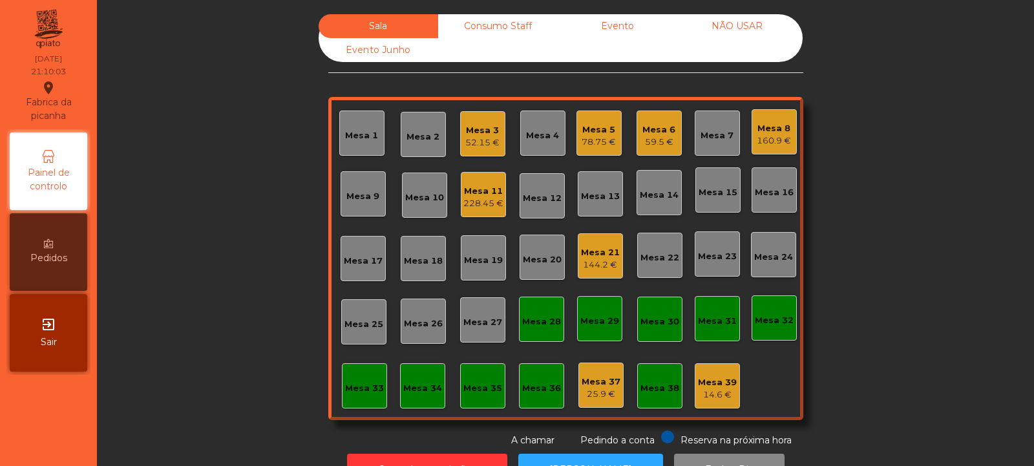
click at [585, 249] on div "Mesa 21" at bounding box center [600, 252] width 39 height 13
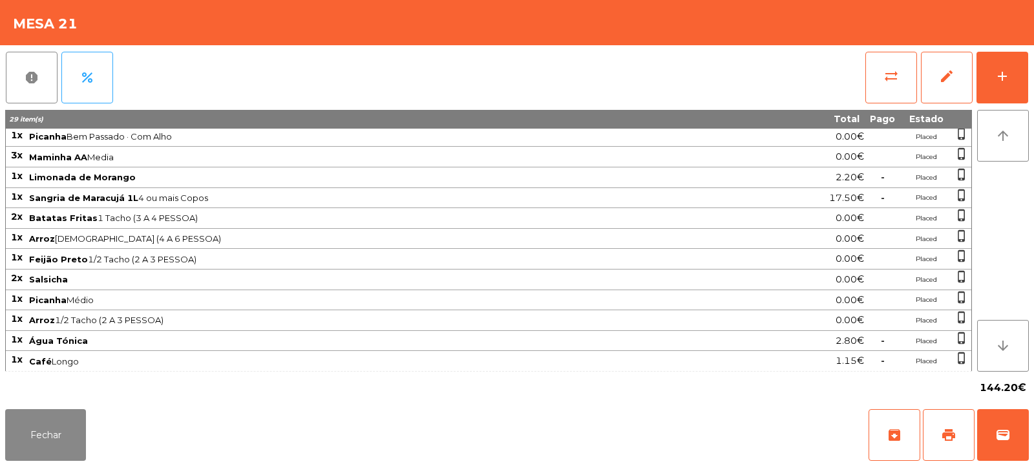
scroll to position [63, 0]
click at [30, 435] on button "Fechar" at bounding box center [45, 435] width 81 height 52
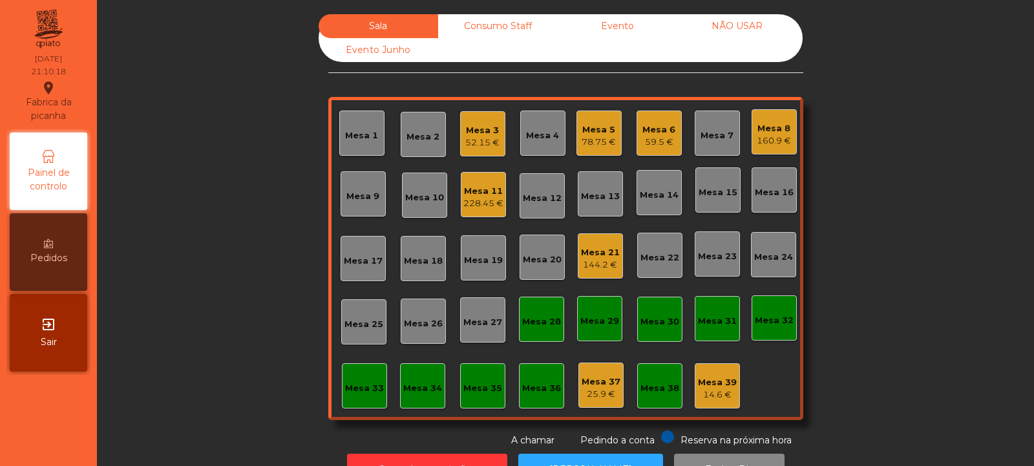
click at [653, 134] on div "Mesa 6" at bounding box center [658, 129] width 33 height 13
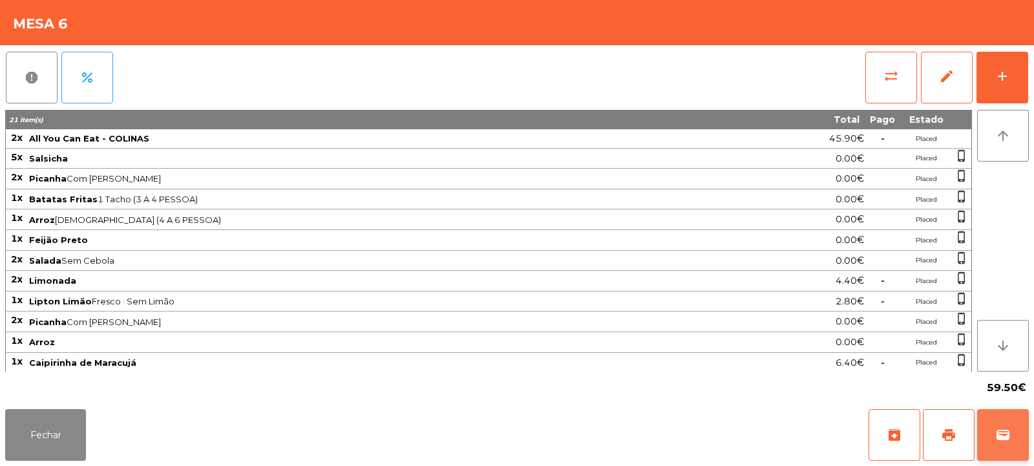
click at [1011, 425] on button "wallet" at bounding box center [1003, 435] width 52 height 52
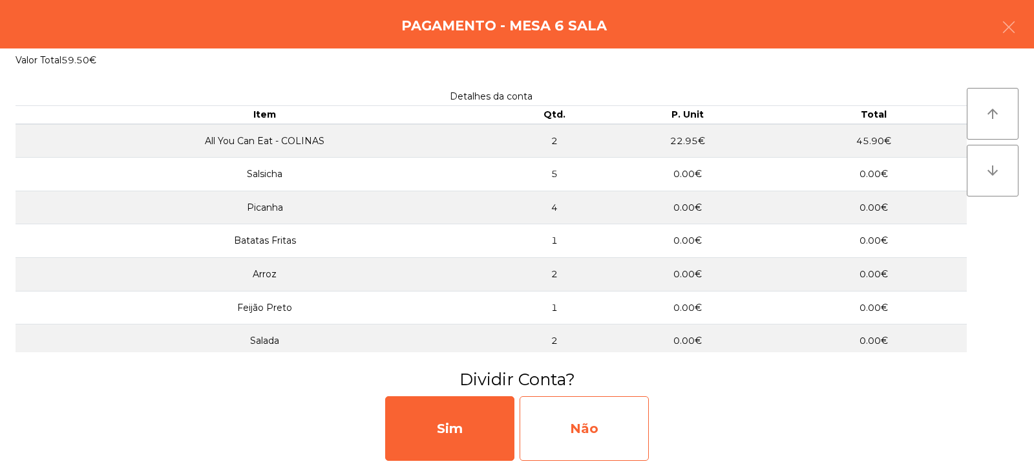
click at [616, 424] on div "Não" at bounding box center [584, 428] width 129 height 65
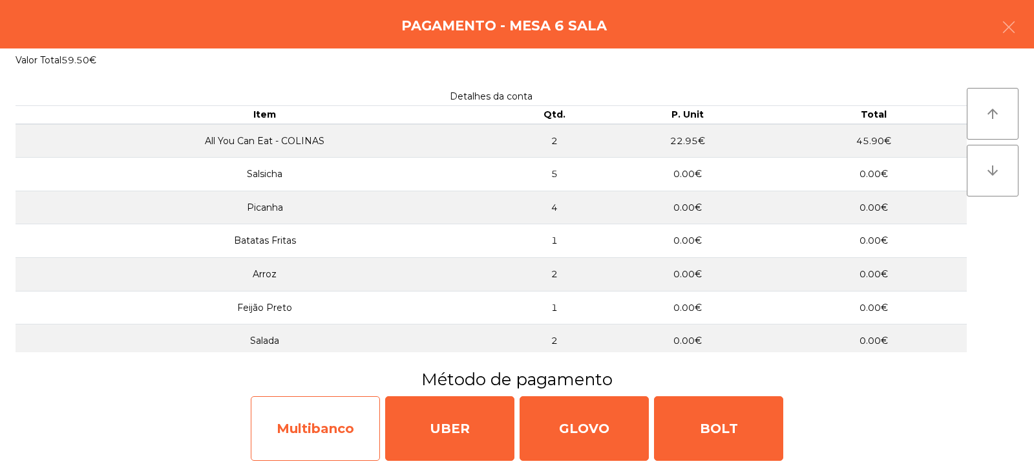
click at [304, 419] on div "Multibanco" at bounding box center [315, 428] width 129 height 65
select select "**"
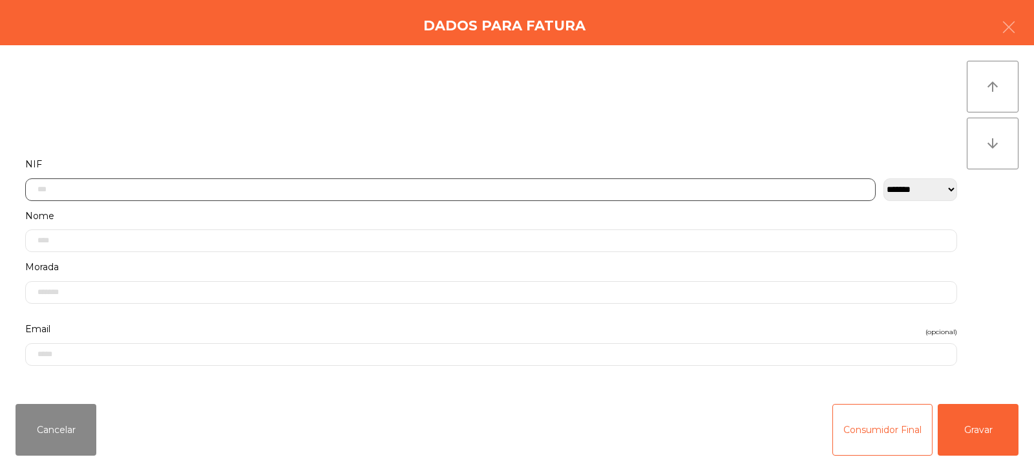
click at [352, 188] on input "text" at bounding box center [450, 189] width 850 height 23
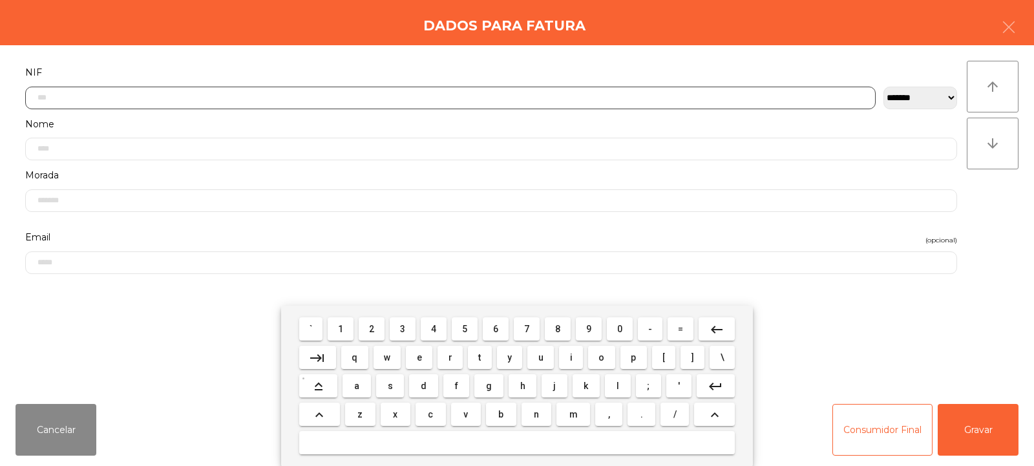
scroll to position [94, 0]
type input "*********"
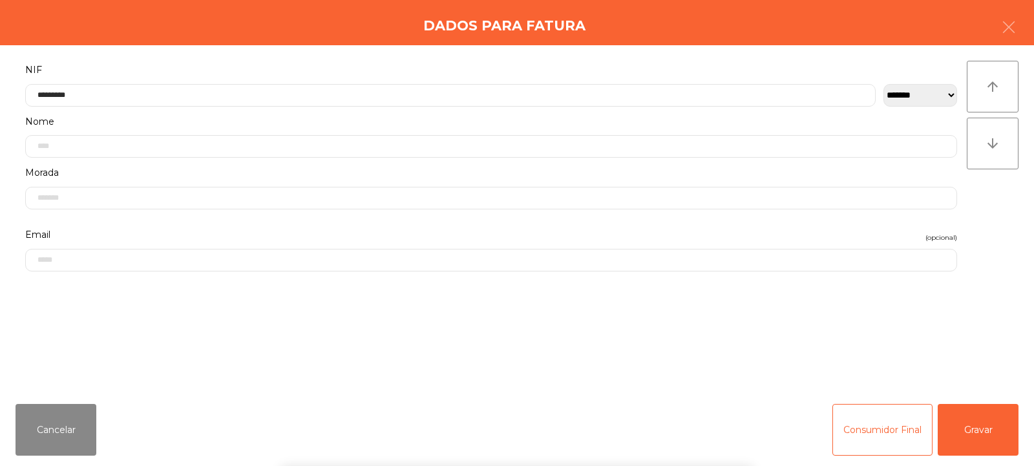
click at [975, 432] on div "` 1 2 3 4 5 6 7 8 9 0 - = keyboard_backspace keyboard_tab q w e r t y u i o p […" at bounding box center [517, 386] width 1034 height 160
click at [984, 432] on button "Gravar" at bounding box center [978, 430] width 81 height 52
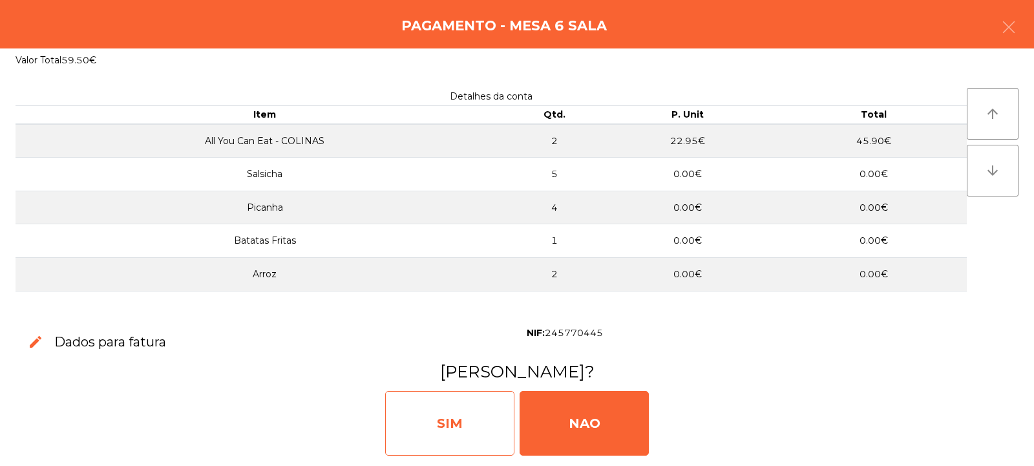
click at [428, 405] on div "SIM" at bounding box center [449, 423] width 129 height 65
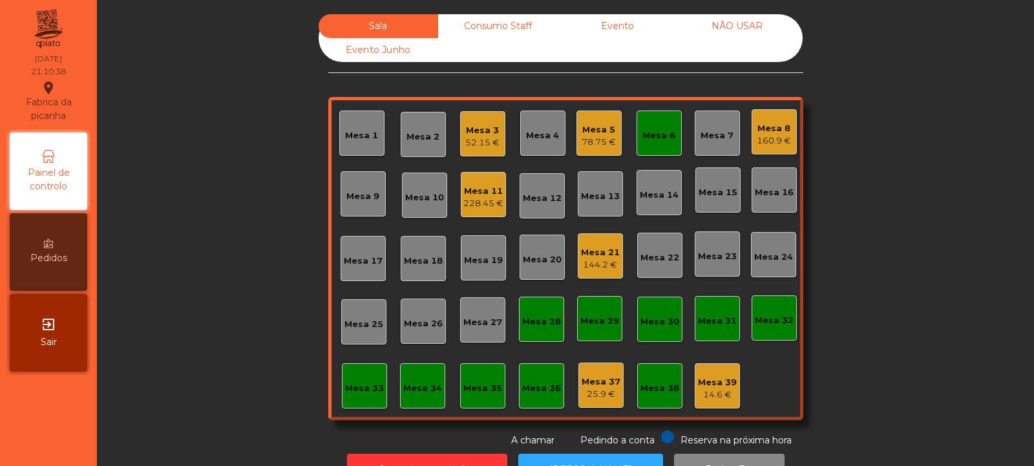
scroll to position [43, 0]
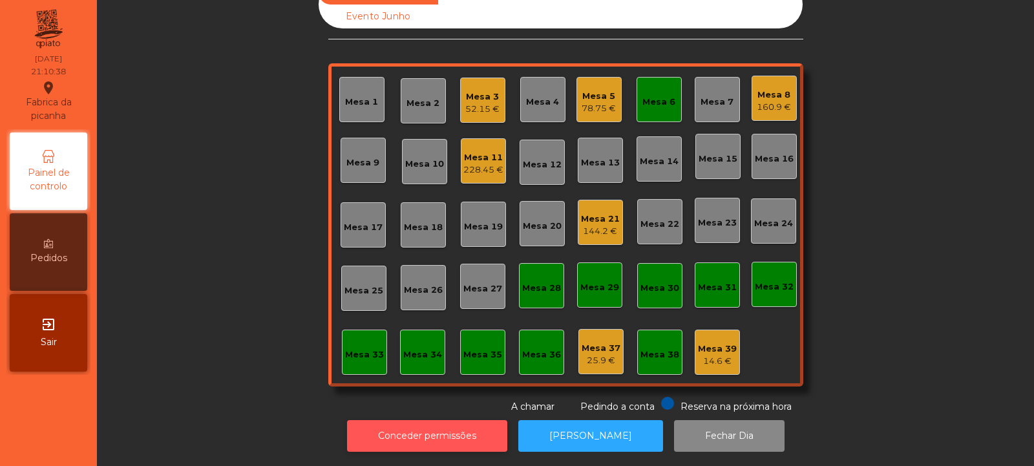
click at [433, 420] on button "Conceder permissões" at bounding box center [427, 436] width 160 height 32
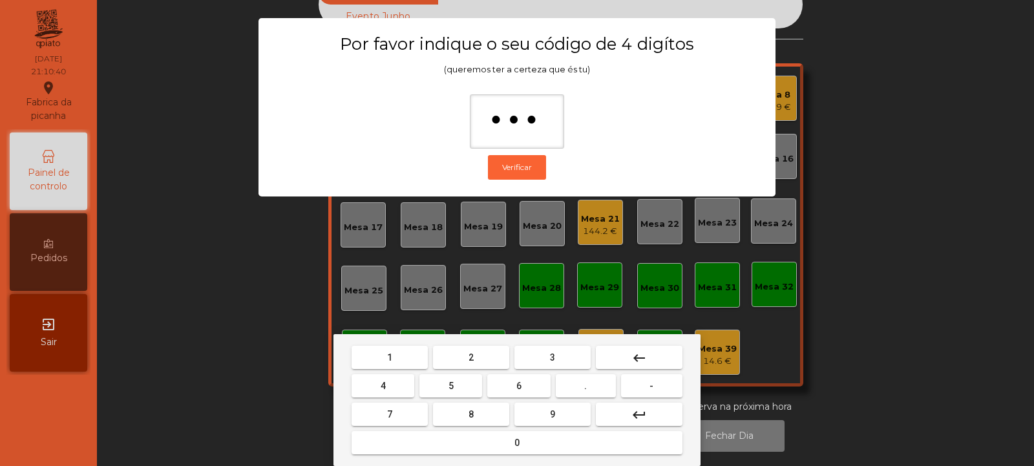
type input "****"
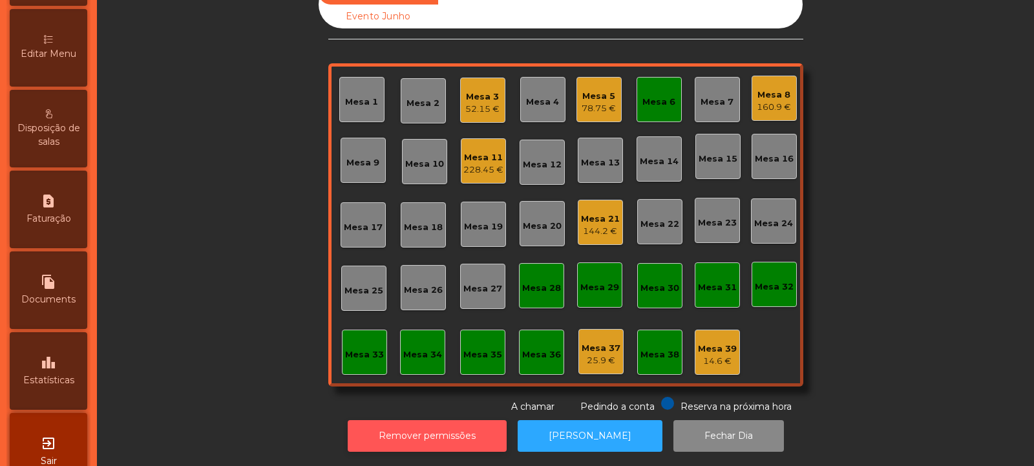
scroll to position [293, 0]
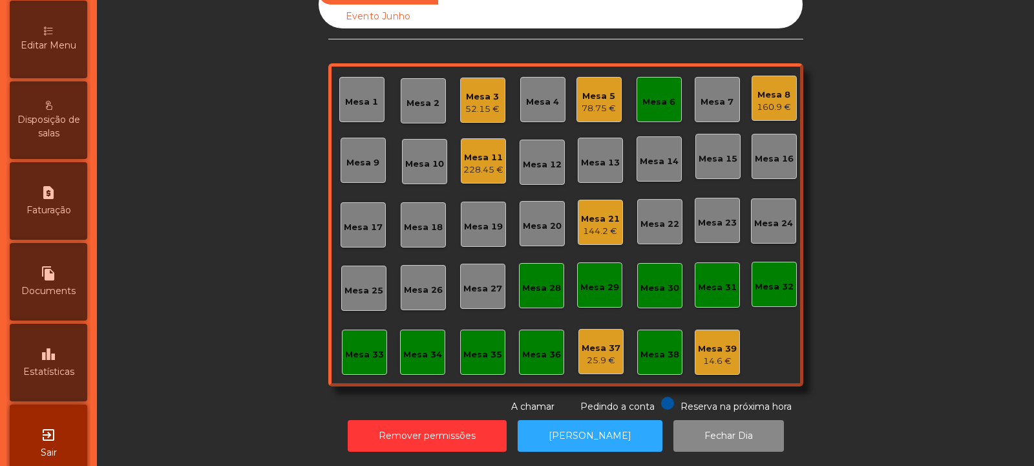
click at [56, 276] on icon "file_copy" at bounding box center [49, 274] width 16 height 16
select select "**"
select select "****"
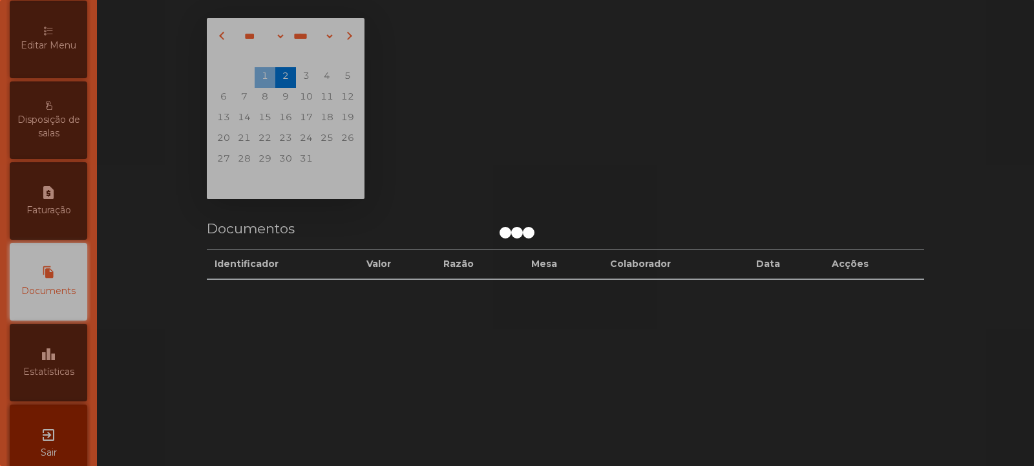
scroll to position [319, 0]
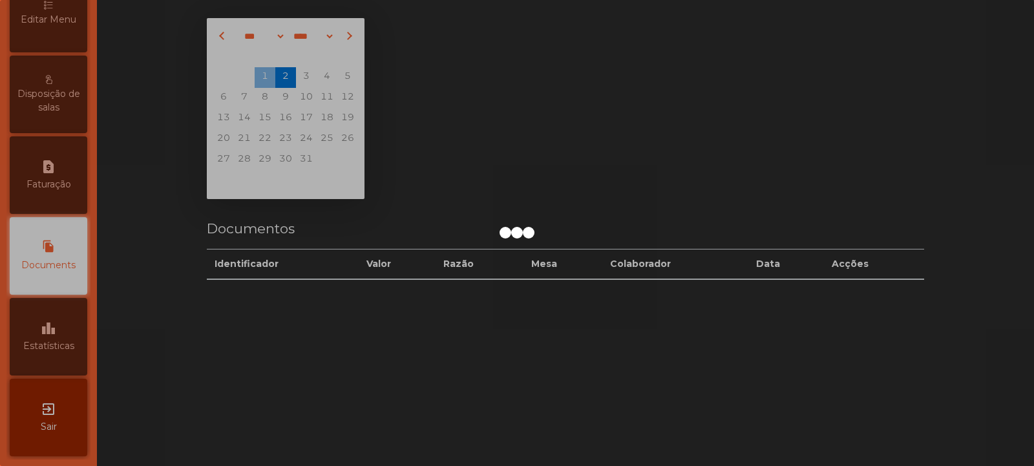
click at [61, 200] on div at bounding box center [517, 233] width 1034 height 466
click at [65, 173] on div "request_page Faturação" at bounding box center [49, 175] width 78 height 78
select select "**"
select select "****"
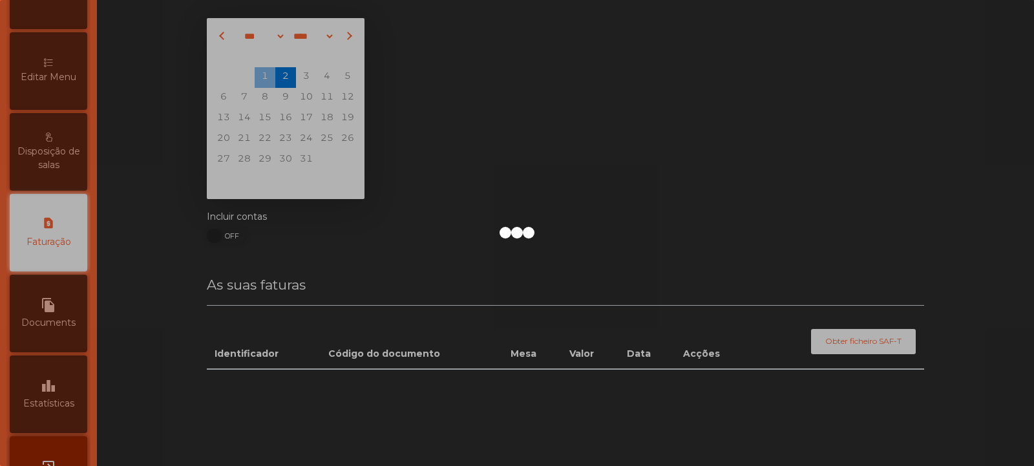
scroll to position [43, 0]
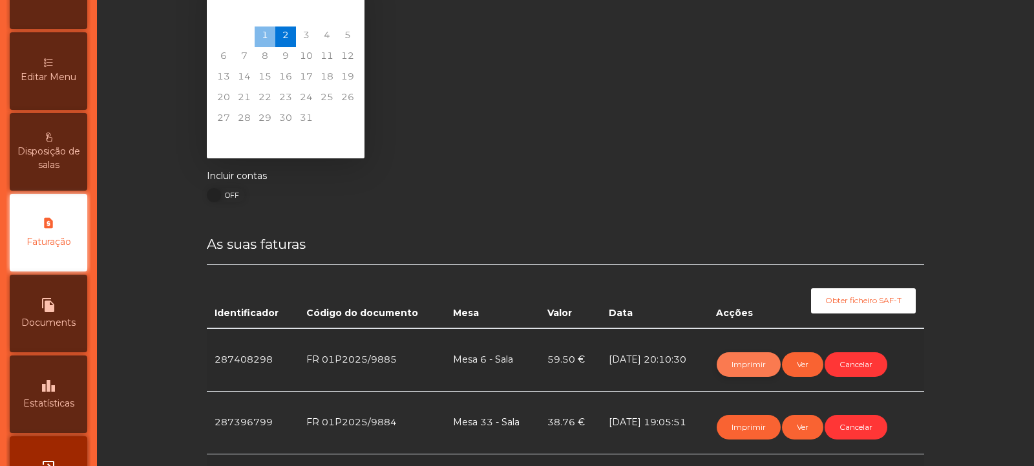
click at [730, 375] on button "Imprimir" at bounding box center [749, 364] width 64 height 25
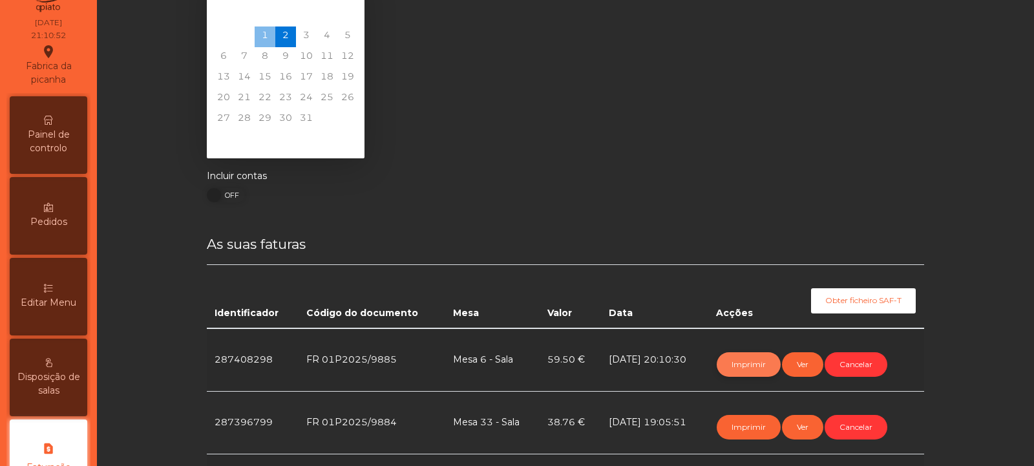
scroll to position [0, 0]
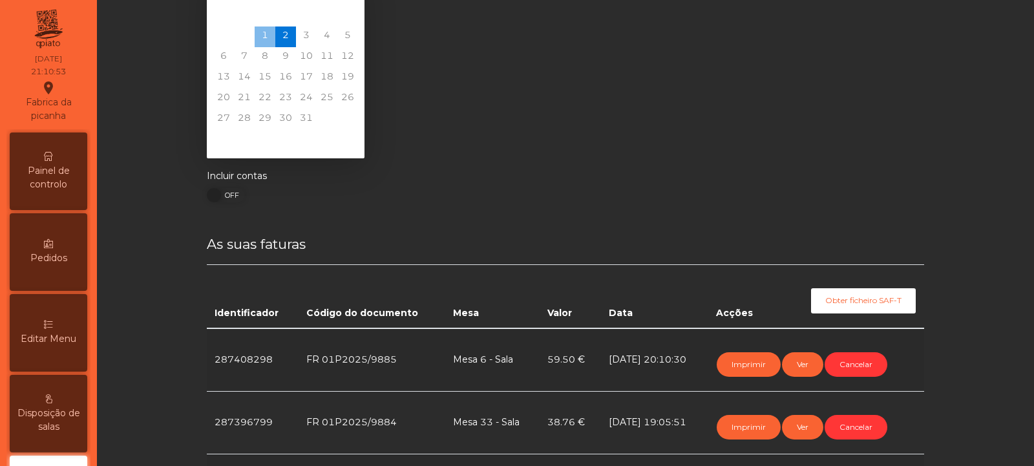
click at [37, 173] on span "Painel de controlo" at bounding box center [48, 177] width 71 height 27
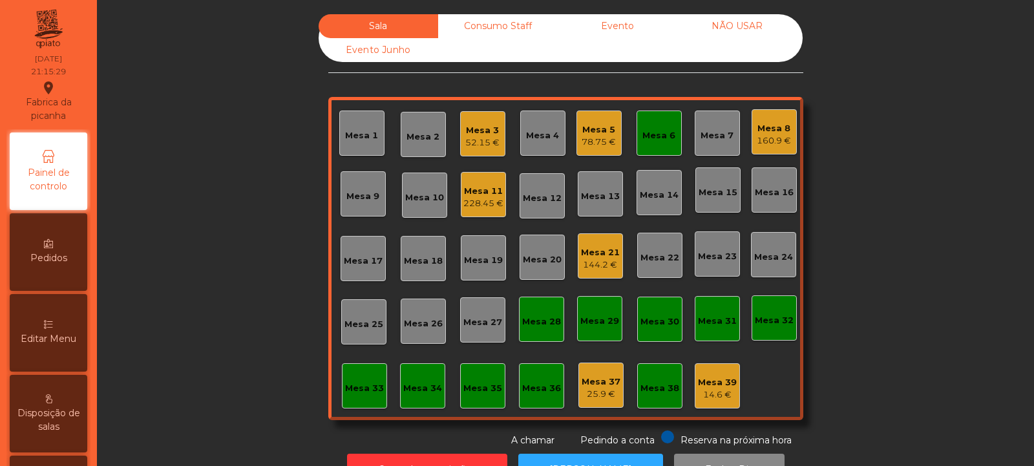
click at [642, 136] on div "Mesa 6" at bounding box center [658, 135] width 33 height 13
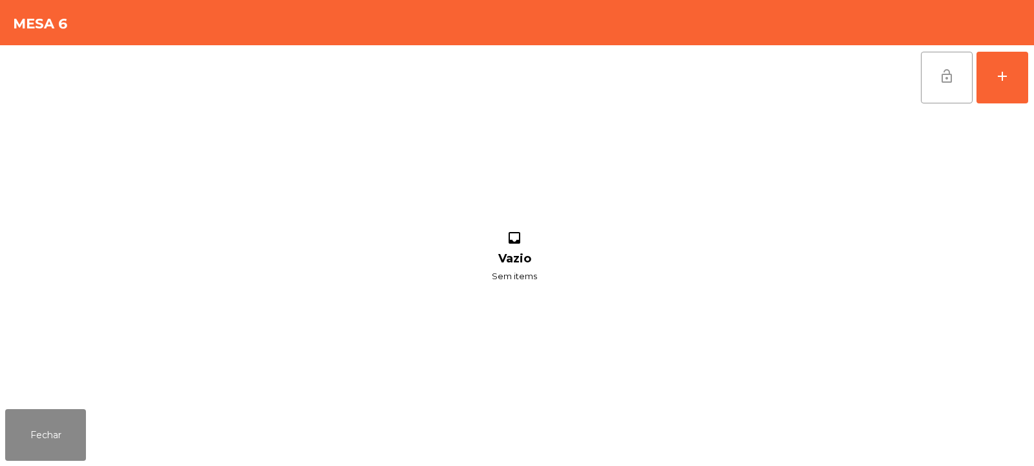
click at [964, 100] on button "lock_open" at bounding box center [947, 78] width 52 height 52
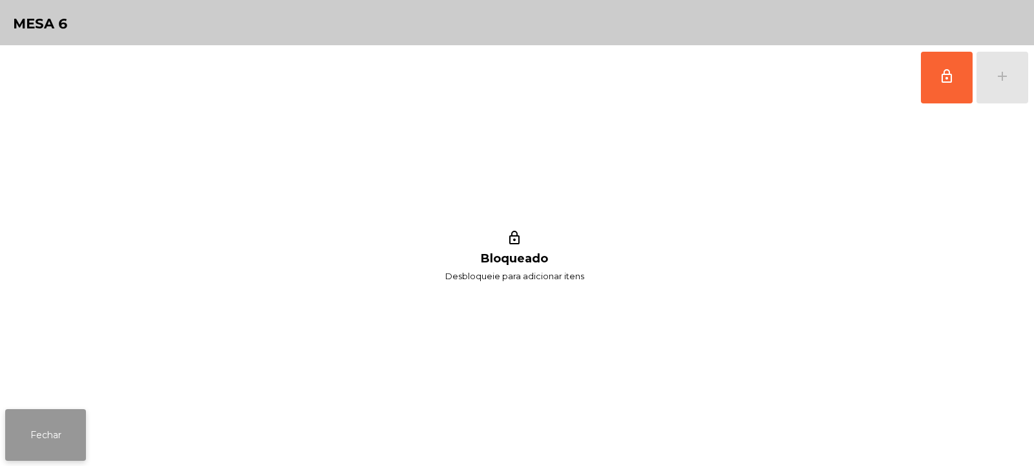
click at [83, 423] on button "Fechar" at bounding box center [45, 435] width 81 height 52
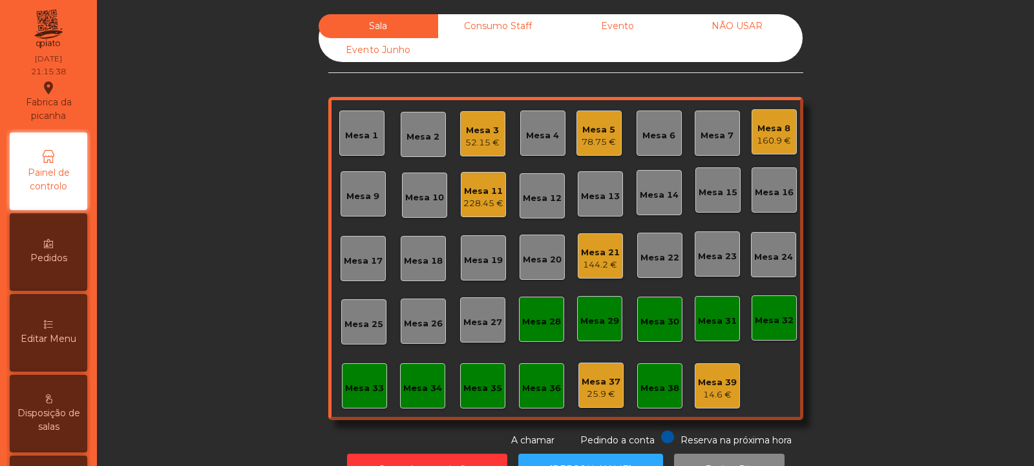
click at [171, 97] on div "Sala Consumo Staff Evento NÃO USAR Evento Junho Mesa 1 Mesa 2 Mesa 3 52.15 € Me…" at bounding box center [565, 230] width 902 height 433
click at [474, 196] on div "Mesa 11" at bounding box center [483, 191] width 40 height 13
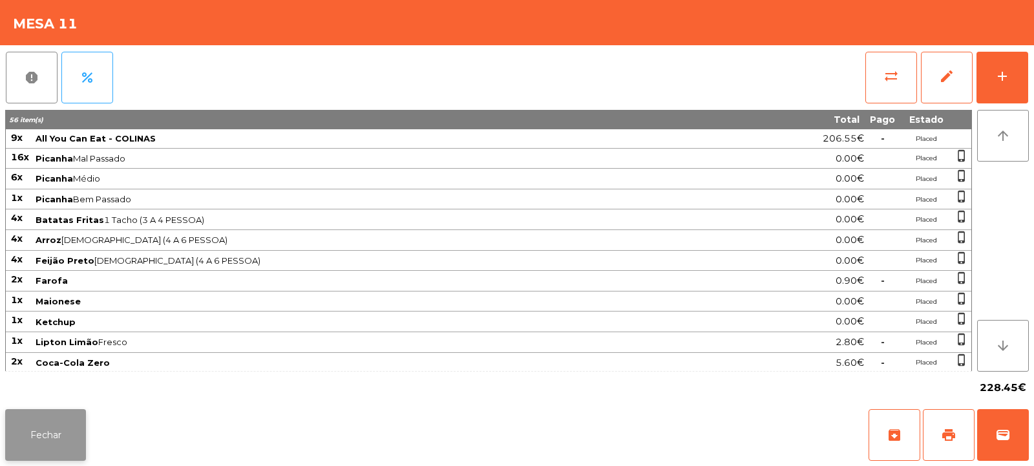
click at [34, 431] on button "Fechar" at bounding box center [45, 435] width 81 height 52
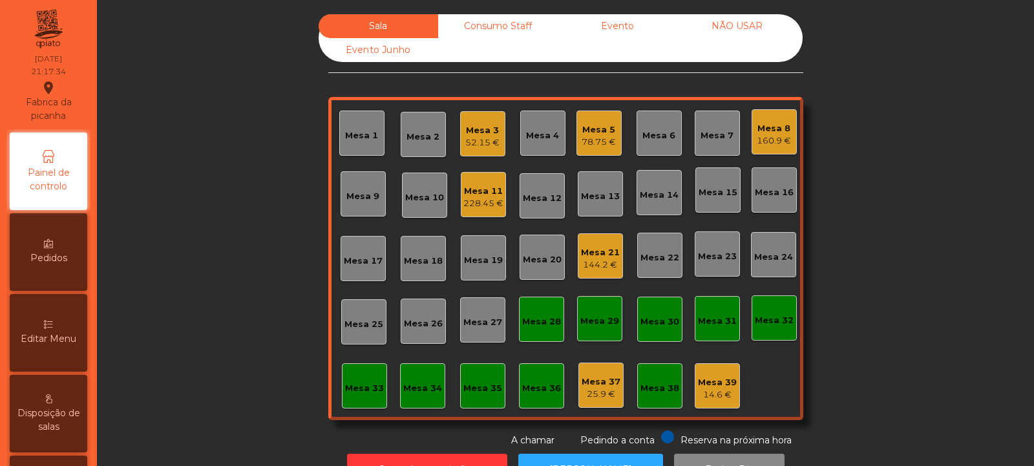
click at [781, 153] on div "Mesa 8 160.9 €" at bounding box center [774, 131] width 45 height 45
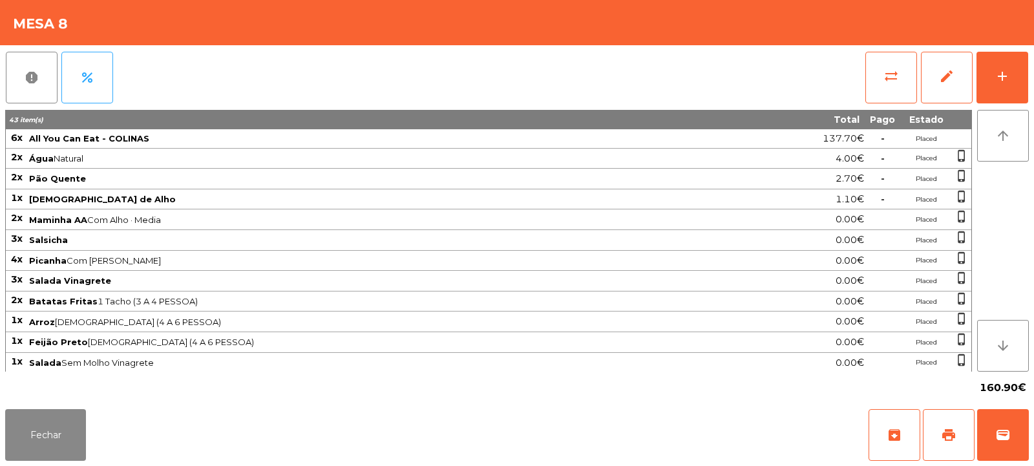
scroll to position [144, 0]
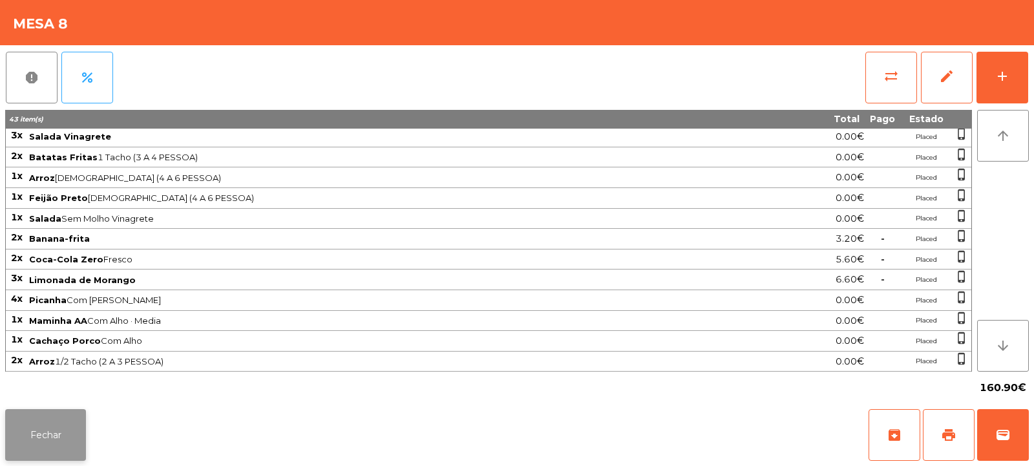
click at [56, 426] on button "Fechar" at bounding box center [45, 435] width 81 height 52
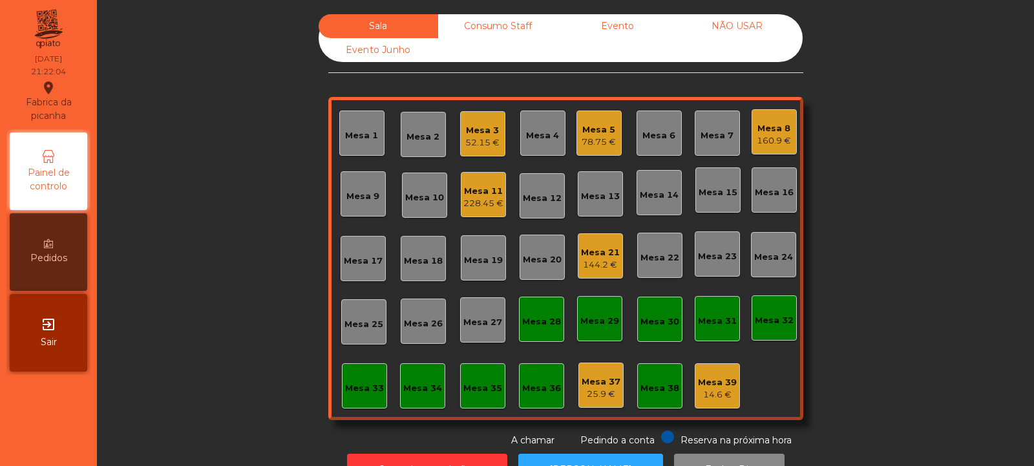
click at [490, 213] on div "Mesa 11 228.45 €" at bounding box center [483, 194] width 45 height 45
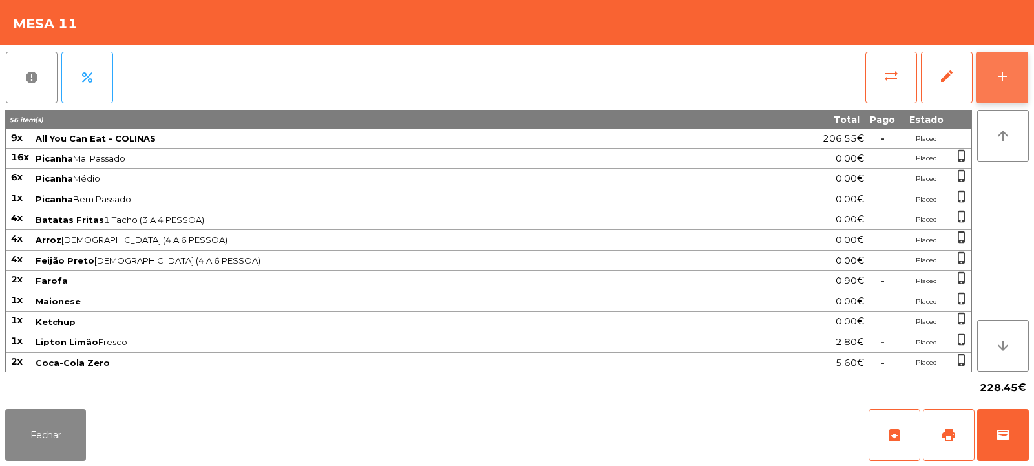
click at [993, 86] on button "add" at bounding box center [1002, 78] width 52 height 52
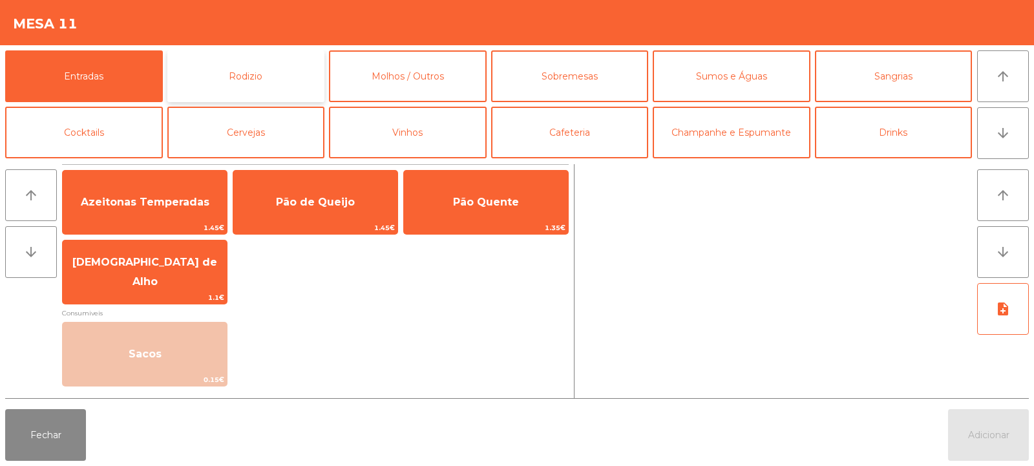
click at [220, 81] on button "Rodizio" at bounding box center [246, 76] width 158 height 52
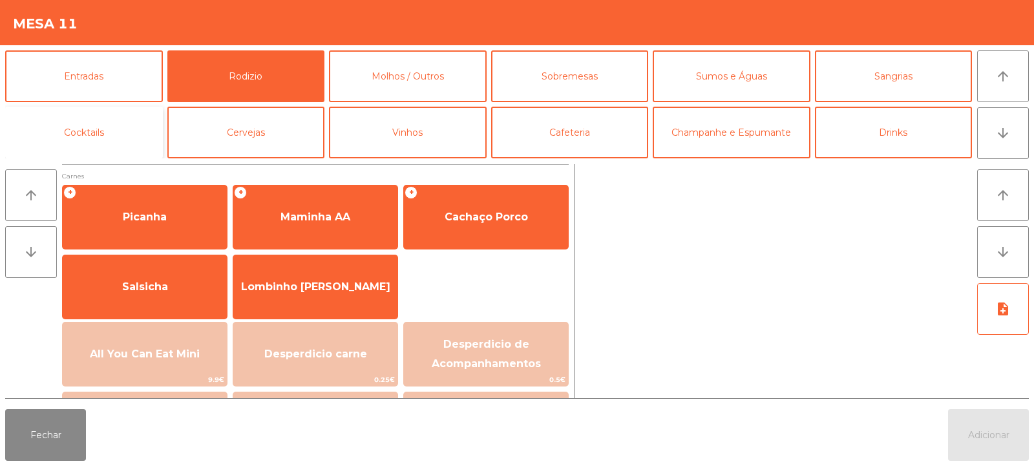
click at [112, 120] on button "Cocktails" at bounding box center [84, 133] width 158 height 52
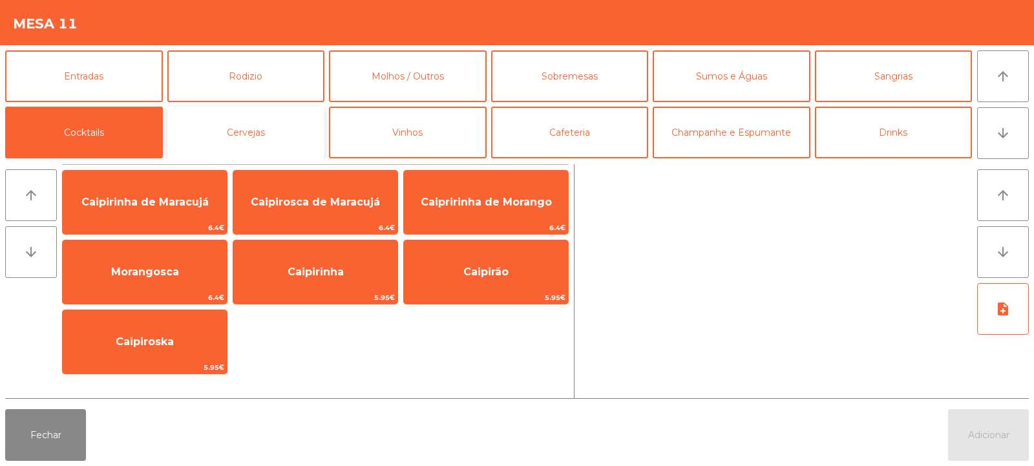
click at [242, 140] on button "Cervejas" at bounding box center [246, 133] width 158 height 52
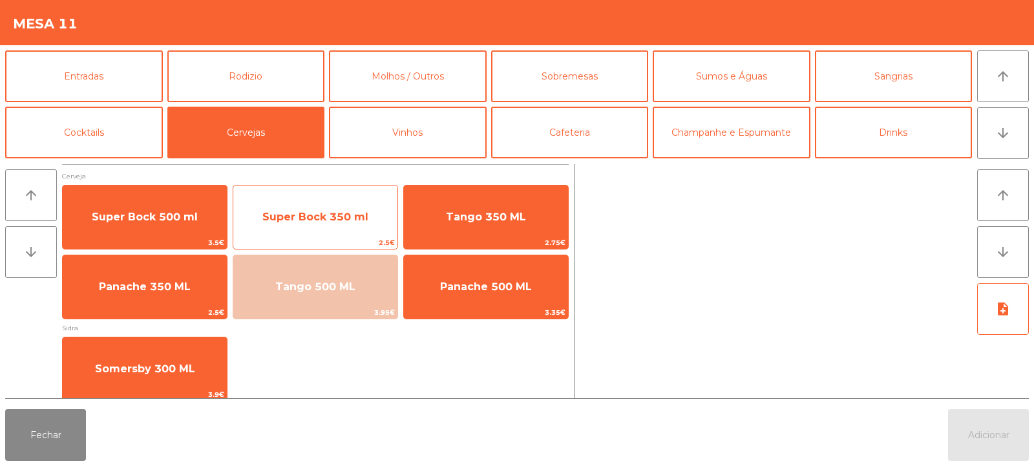
click at [328, 218] on span "Super Bock 350 ml" at bounding box center [315, 217] width 106 height 12
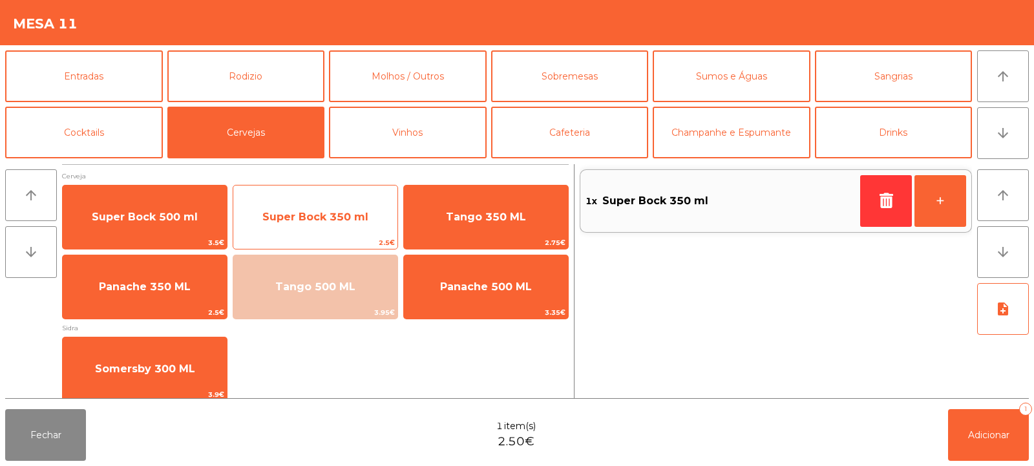
click at [324, 223] on span "Super Bock 350 ml" at bounding box center [315, 217] width 164 height 35
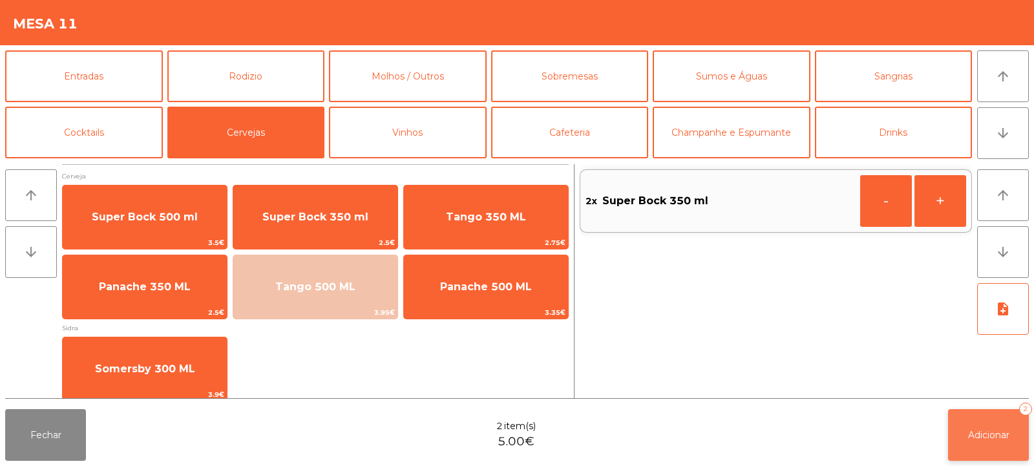
click at [977, 443] on button "Adicionar 2" at bounding box center [988, 435] width 81 height 52
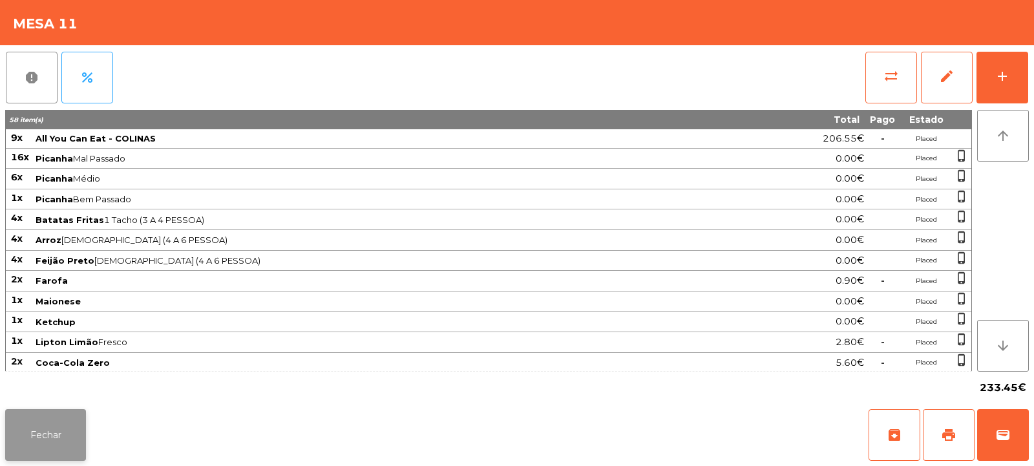
click at [43, 444] on button "Fechar" at bounding box center [45, 435] width 81 height 52
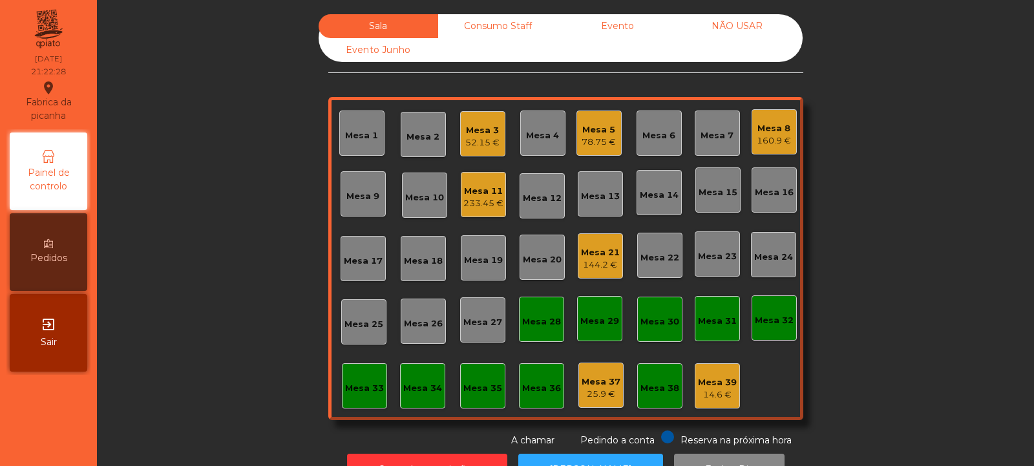
click at [768, 127] on div "Mesa 8" at bounding box center [774, 128] width 34 height 13
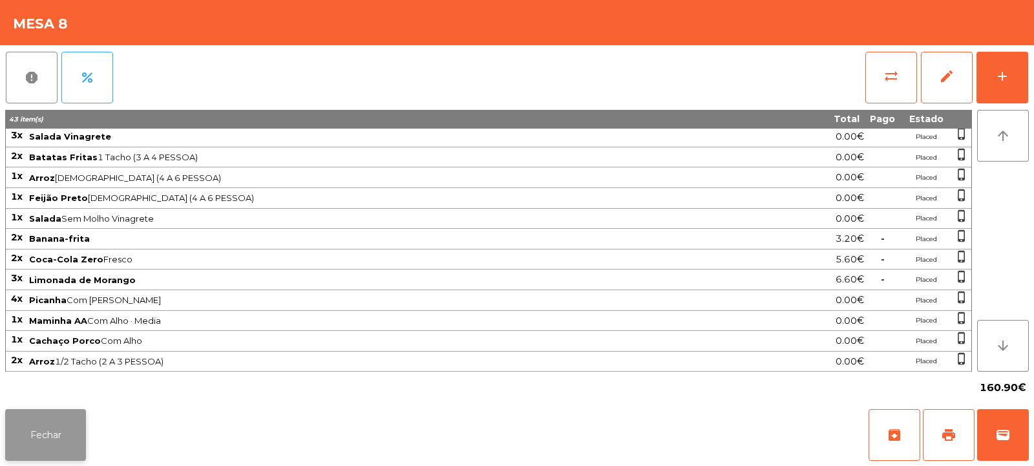
click at [24, 413] on button "Fechar" at bounding box center [45, 435] width 81 height 52
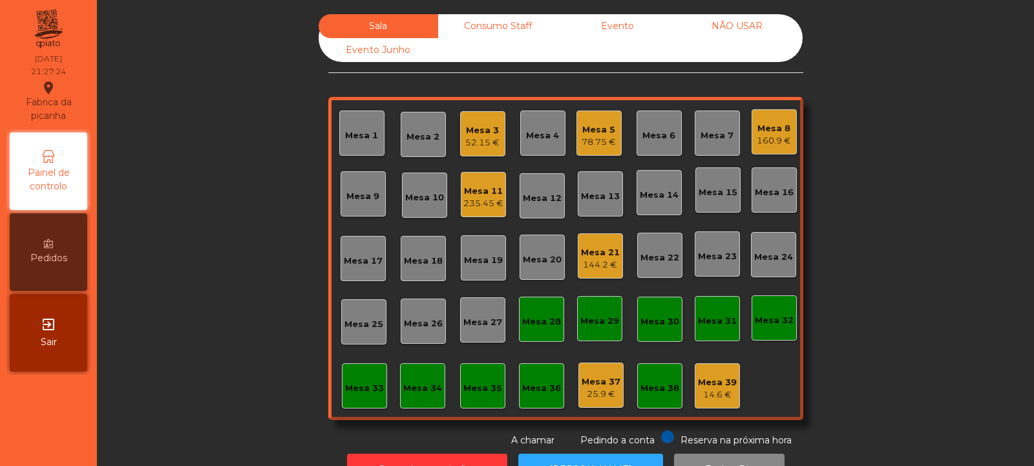
click at [481, 264] on div "Mesa 19" at bounding box center [483, 260] width 39 height 13
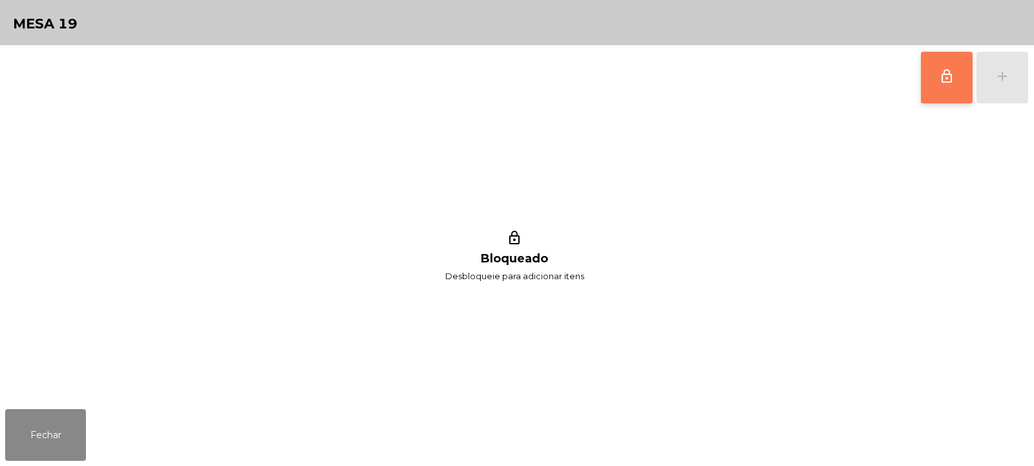
click at [951, 82] on span "lock_outline" at bounding box center [947, 76] width 16 height 16
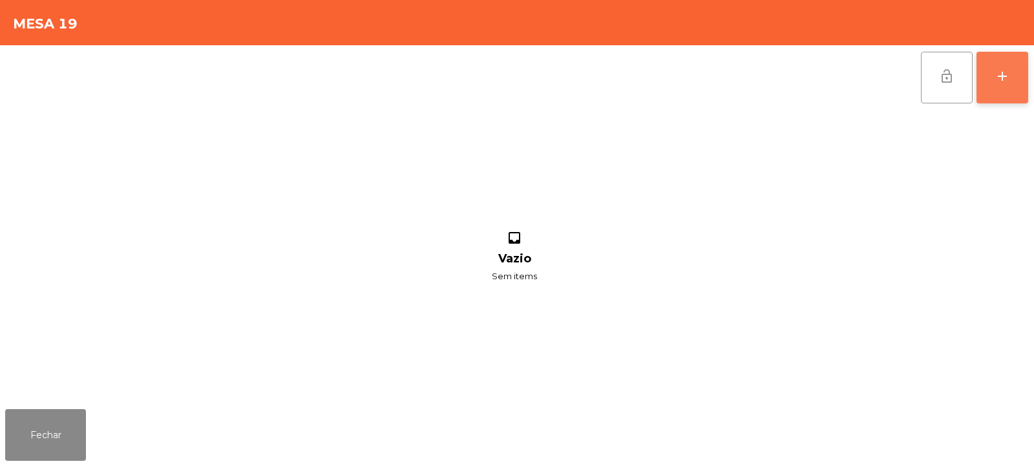
click at [997, 90] on button "add" at bounding box center [1002, 78] width 52 height 52
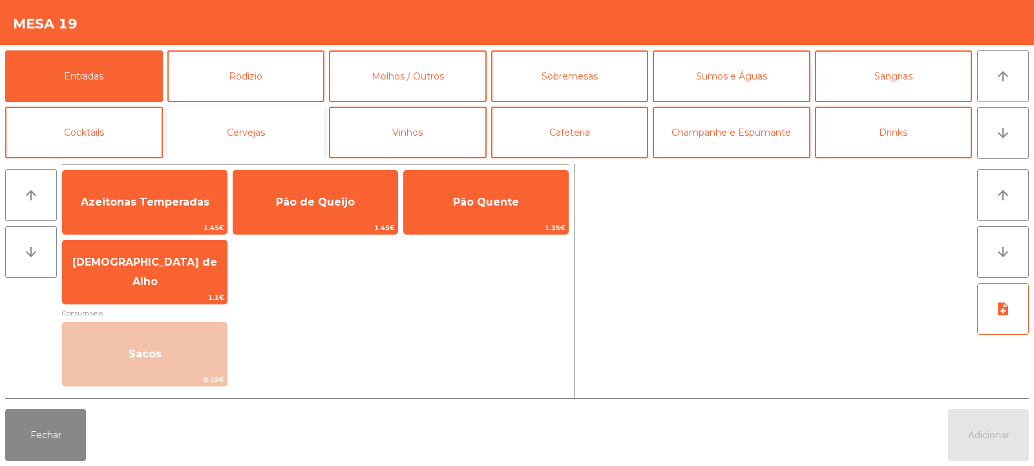
click at [233, 108] on button "Cervejas" at bounding box center [246, 133] width 158 height 52
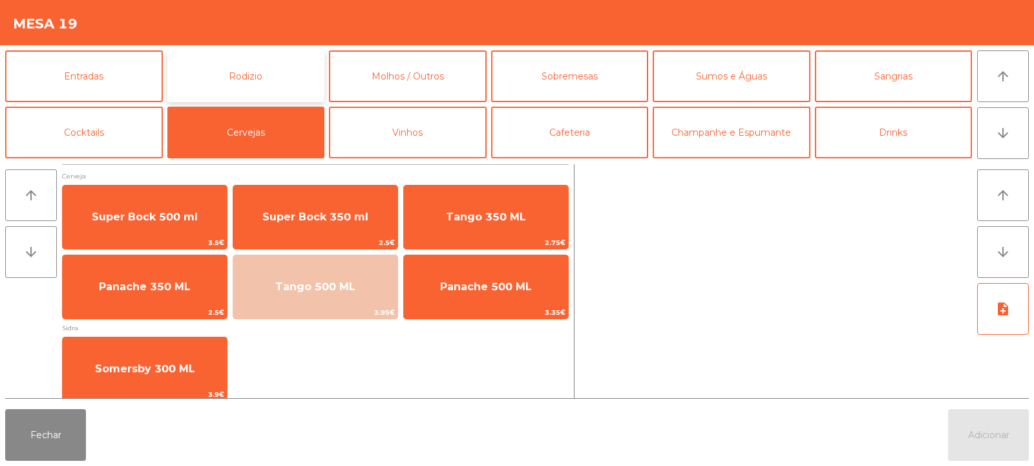
click at [295, 81] on button "Rodizio" at bounding box center [246, 76] width 158 height 52
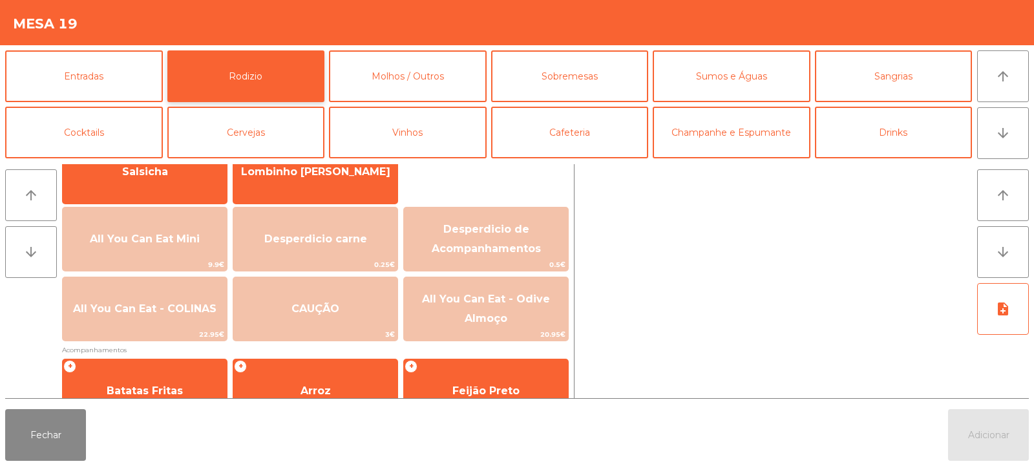
scroll to position [174, 0]
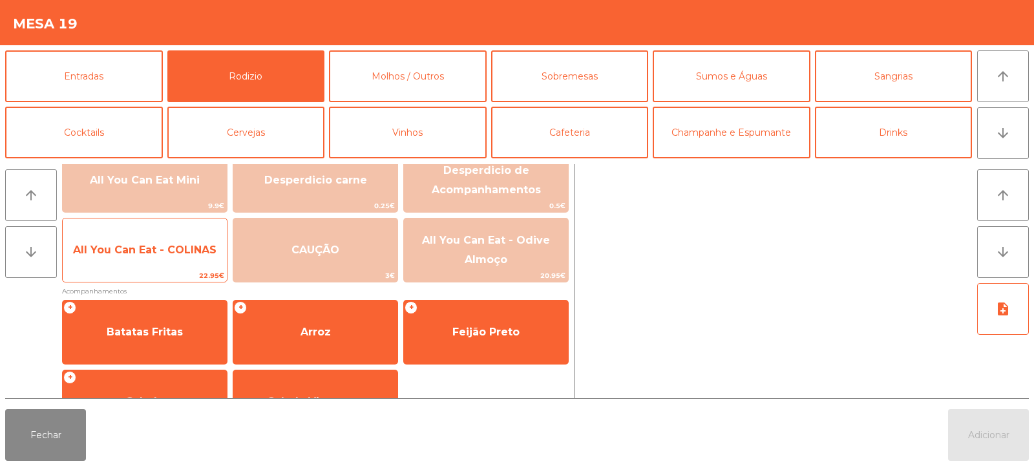
click at [151, 253] on span "All You Can Eat - COLINAS" at bounding box center [144, 250] width 143 height 12
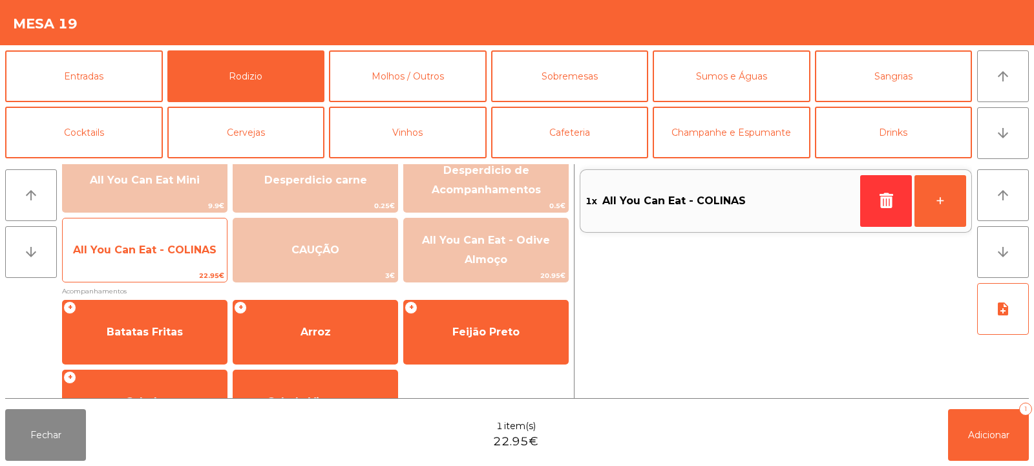
click at [154, 252] on span "All You Can Eat - COLINAS" at bounding box center [144, 250] width 143 height 12
click at [155, 249] on span "All You Can Eat - COLINAS" at bounding box center [144, 250] width 143 height 12
click at [154, 263] on span "All You Can Eat - COLINAS" at bounding box center [145, 250] width 164 height 35
click at [151, 258] on span "All You Can Eat - COLINAS" at bounding box center [145, 250] width 164 height 35
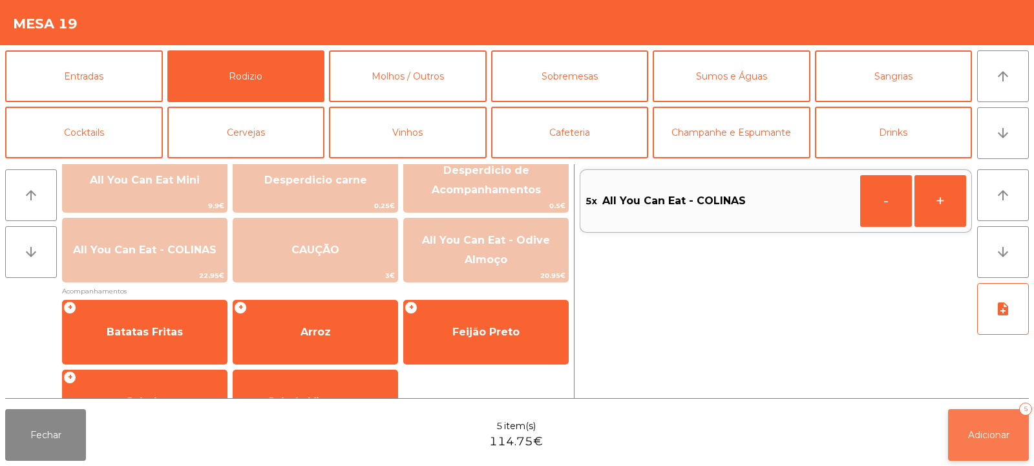
click at [991, 432] on span "Adicionar" at bounding box center [988, 435] width 41 height 12
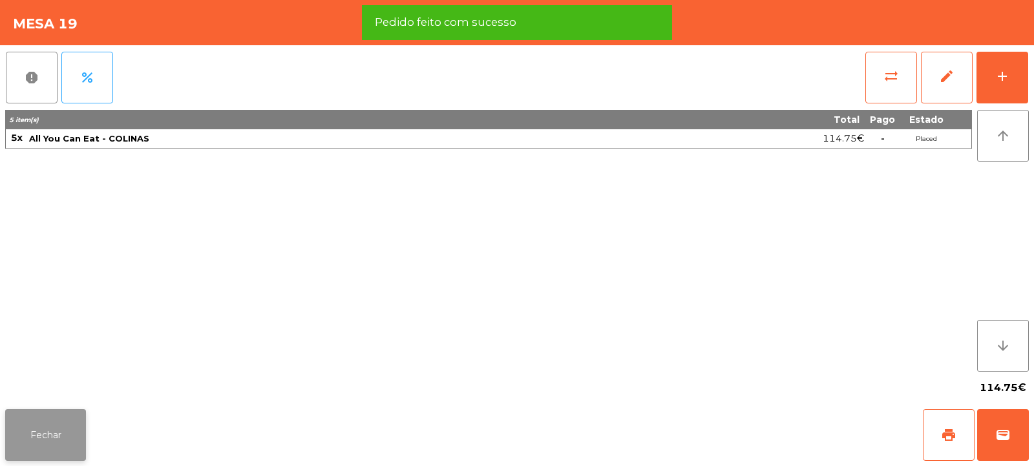
click at [45, 430] on button "Fechar" at bounding box center [45, 435] width 81 height 52
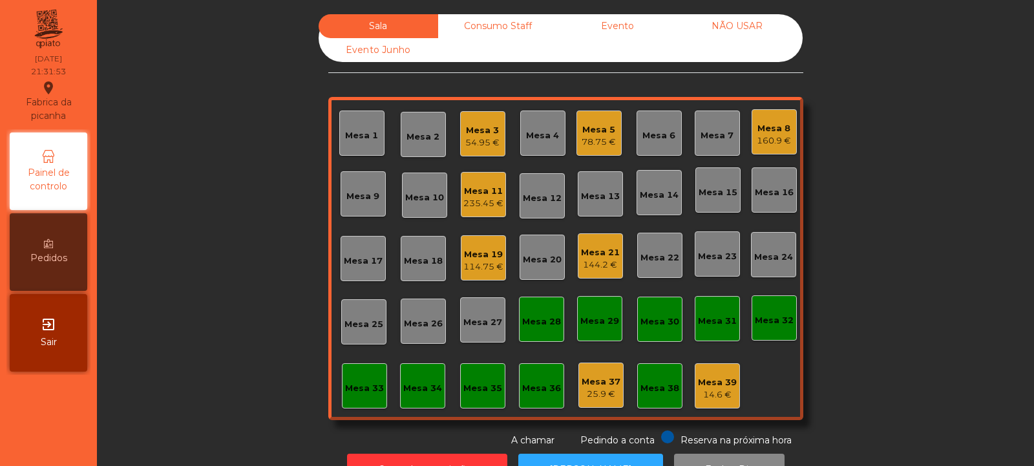
click at [773, 128] on div "Mesa 8" at bounding box center [774, 128] width 34 height 13
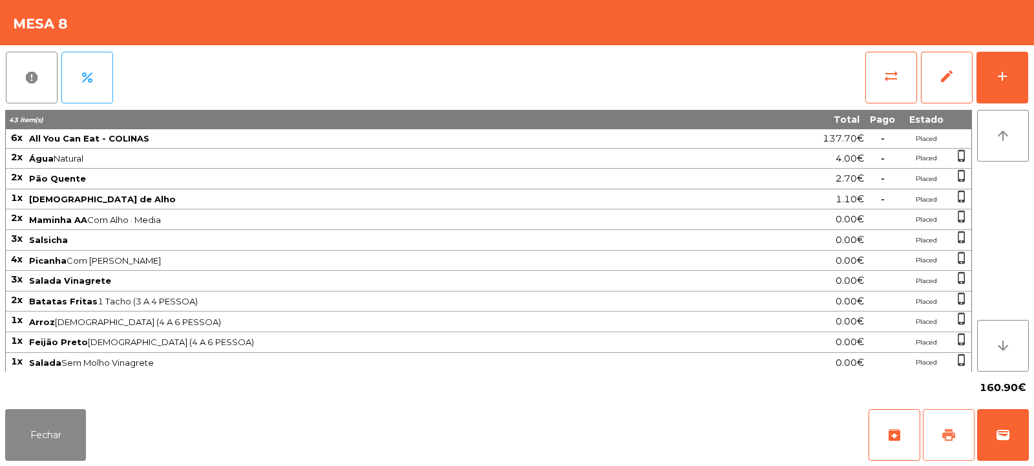
click at [947, 432] on span "print" at bounding box center [949, 435] width 16 height 16
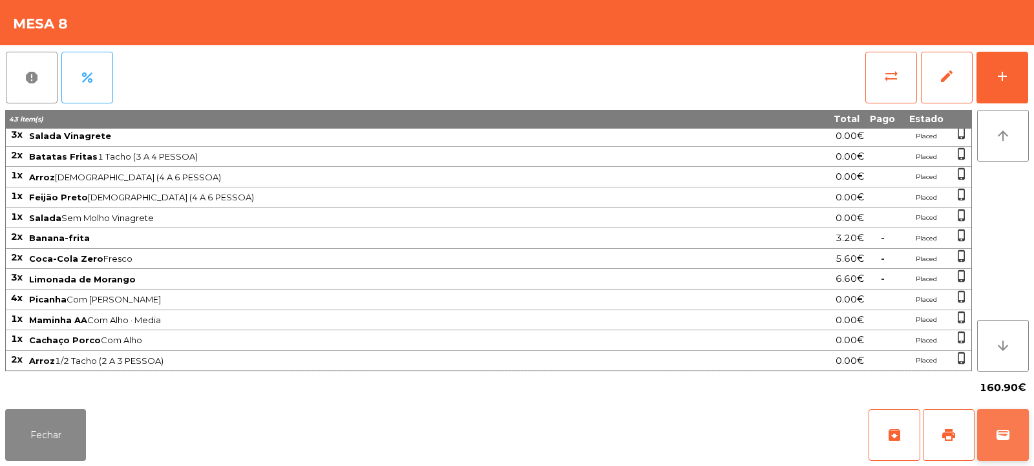
click at [996, 449] on button "wallet" at bounding box center [1003, 435] width 52 height 52
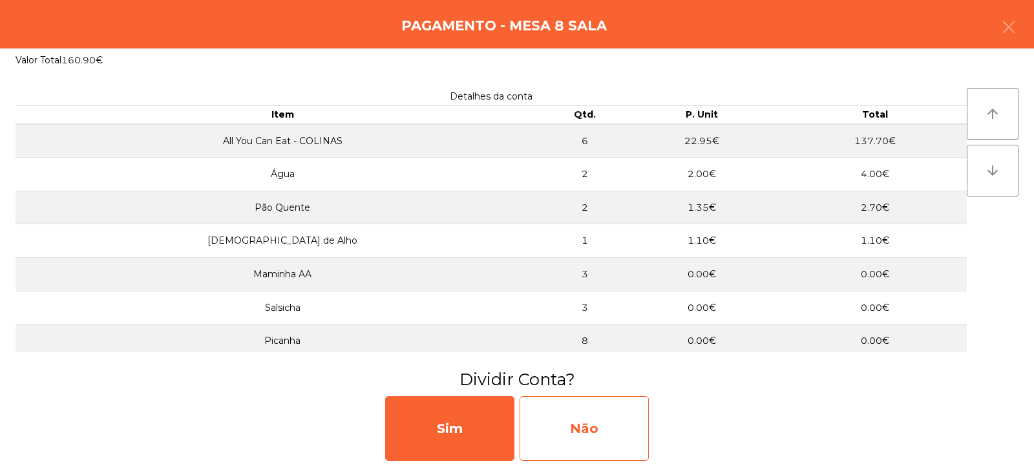
click at [580, 429] on div "Não" at bounding box center [584, 428] width 129 height 65
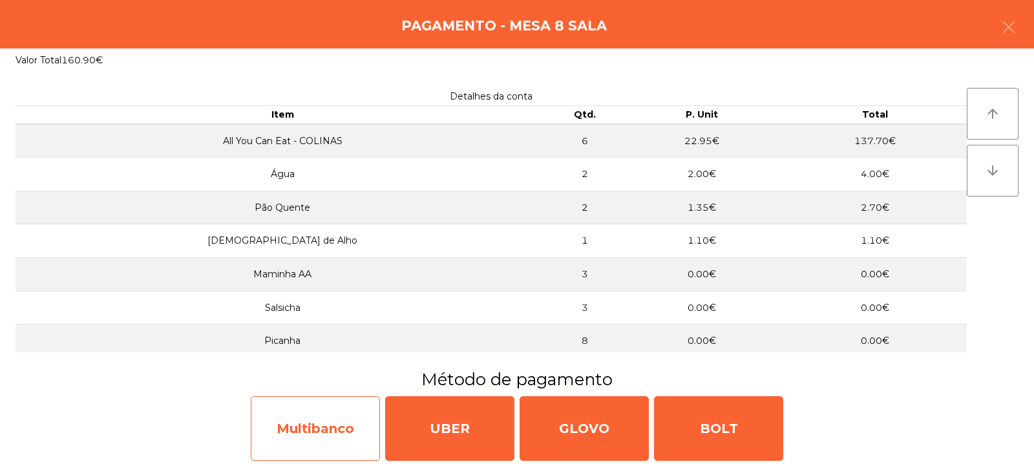
click at [315, 436] on div "Multibanco" at bounding box center [315, 428] width 129 height 65
select select "**"
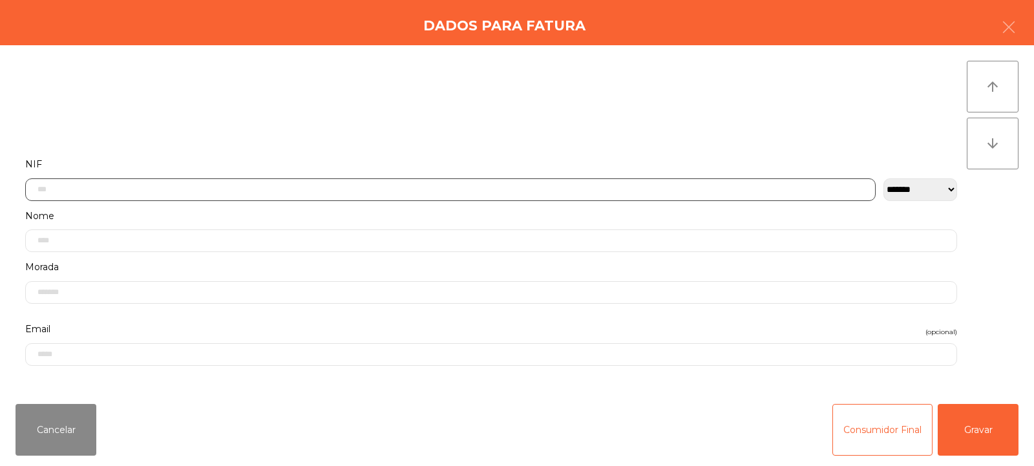
click at [417, 187] on input "text" at bounding box center [450, 189] width 850 height 23
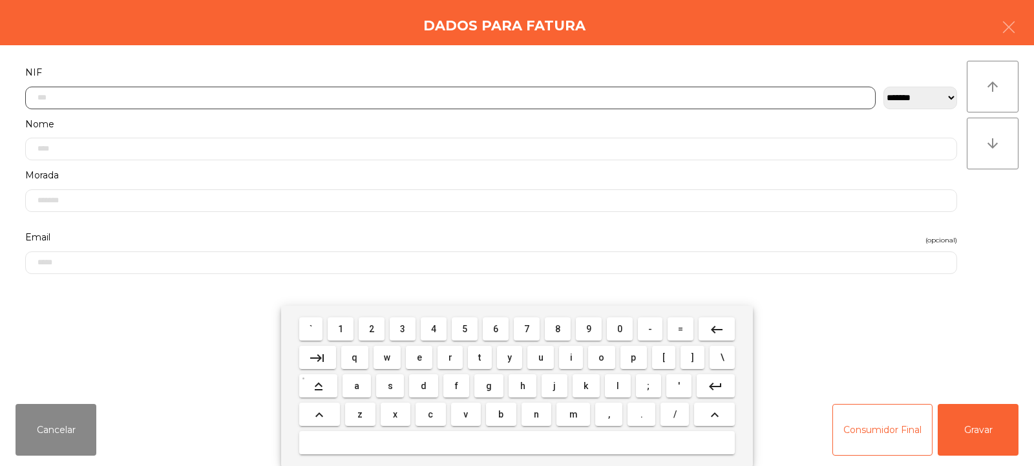
scroll to position [94, 0]
type input "*********"
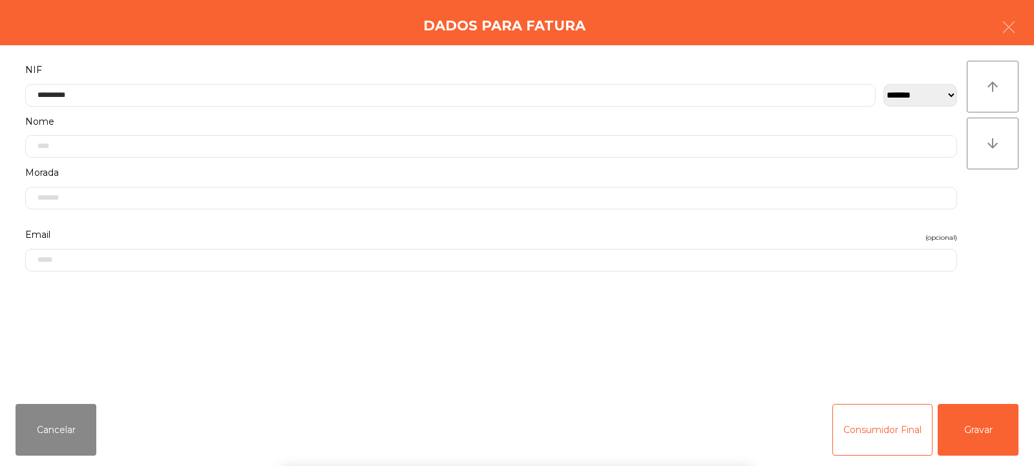
click at [970, 421] on div "` 1 2 3 4 5 6 7 8 9 0 - = keyboard_backspace keyboard_tab q w e r t y u i o p […" at bounding box center [517, 386] width 1034 height 160
click at [978, 423] on button "Gravar" at bounding box center [978, 430] width 81 height 52
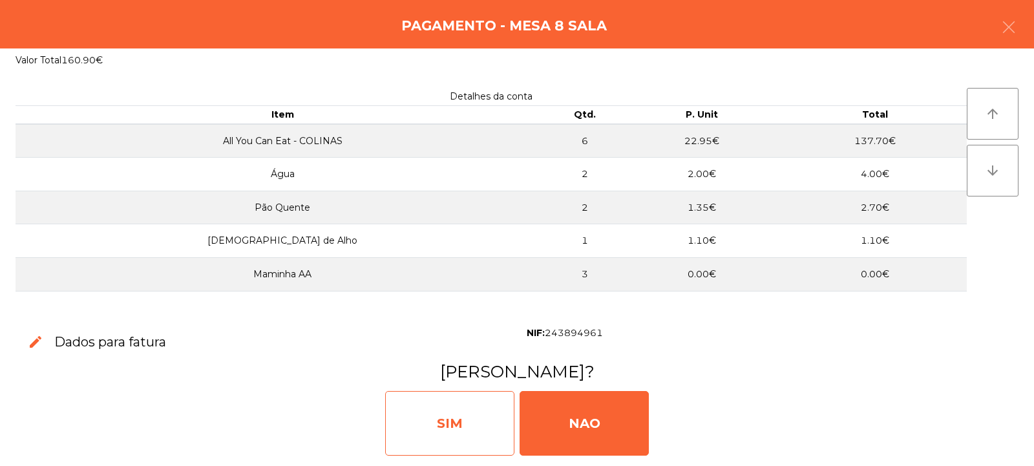
click at [478, 417] on div "SIM" at bounding box center [449, 423] width 129 height 65
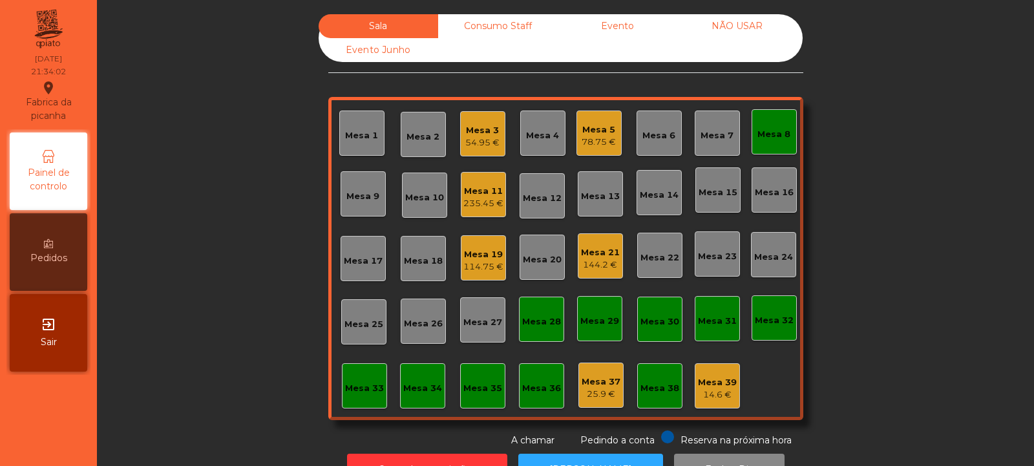
click at [598, 142] on div "78.75 €" at bounding box center [599, 142] width 34 height 13
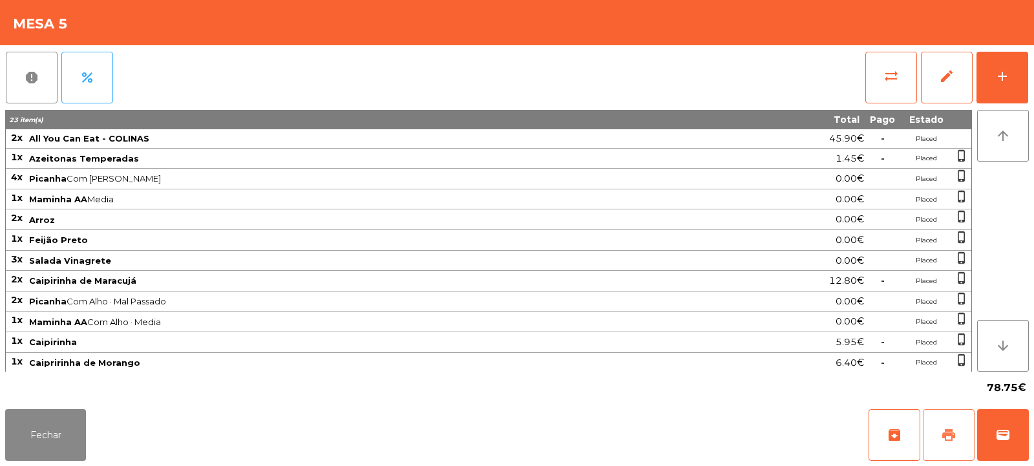
click at [949, 426] on button "print" at bounding box center [949, 435] width 52 height 52
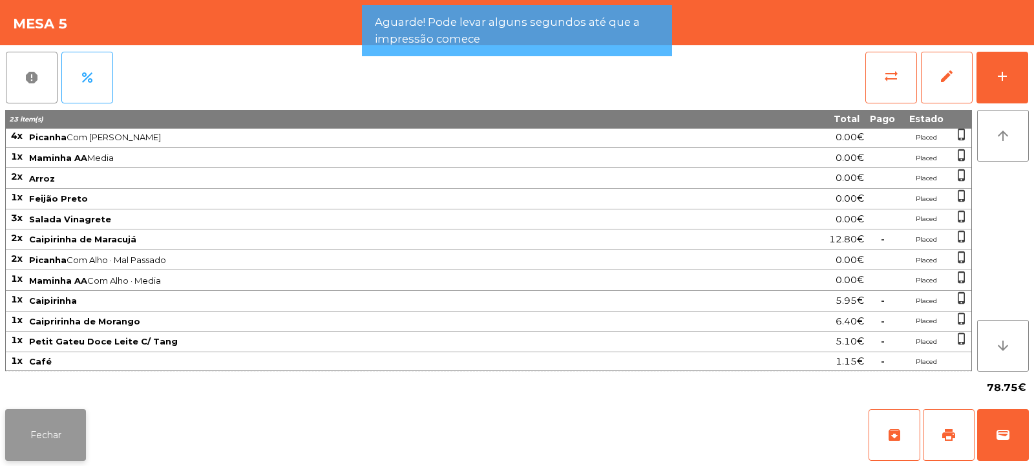
click at [47, 450] on button "Fechar" at bounding box center [45, 435] width 81 height 52
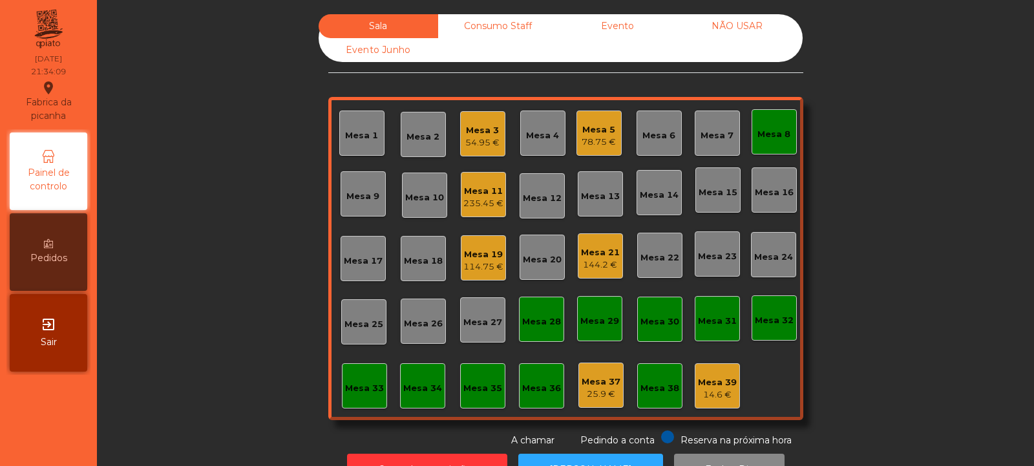
click at [773, 127] on div "Mesa 8" at bounding box center [773, 132] width 33 height 18
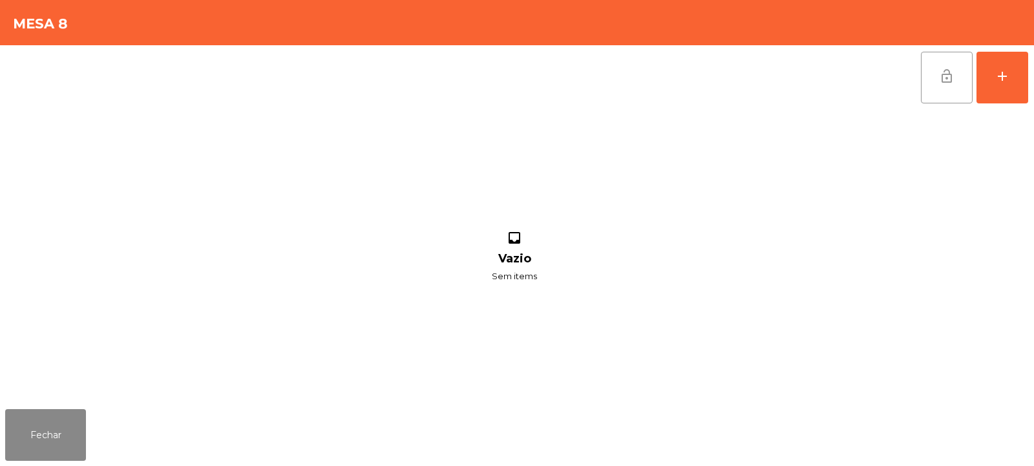
click at [940, 86] on button "lock_open" at bounding box center [947, 78] width 52 height 52
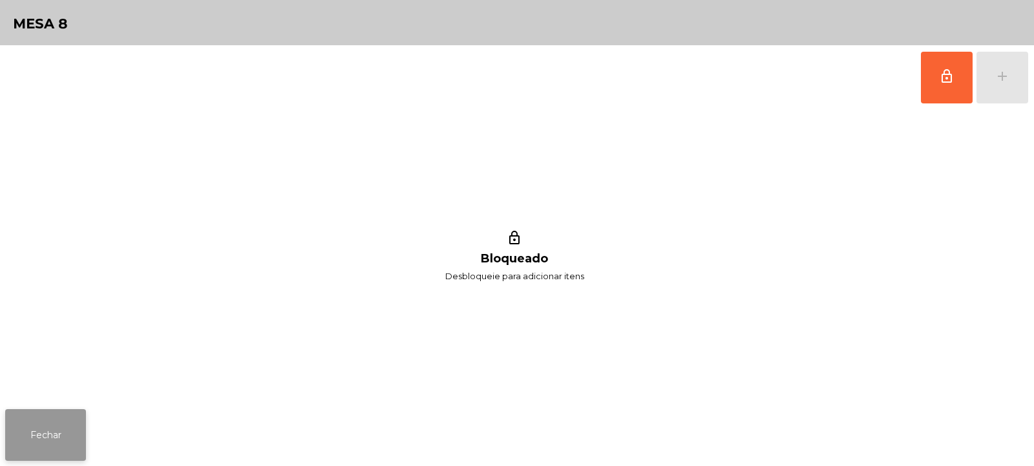
click at [65, 424] on button "Fechar" at bounding box center [45, 435] width 81 height 52
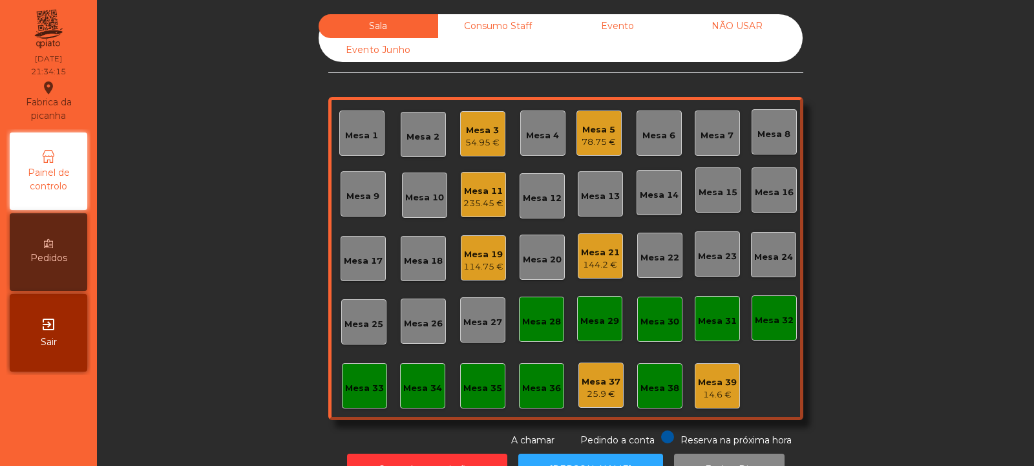
click at [609, 127] on div "Mesa 5" at bounding box center [599, 129] width 34 height 13
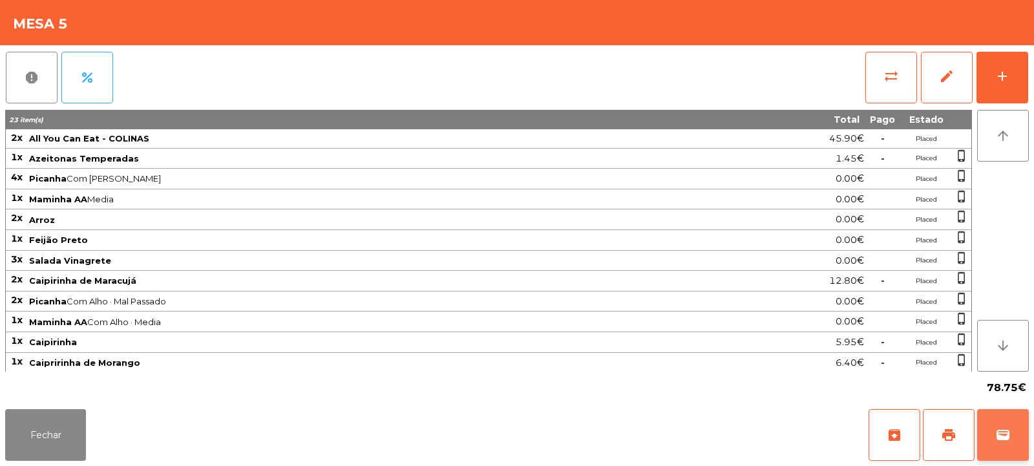
click at [994, 434] on button "wallet" at bounding box center [1003, 435] width 52 height 52
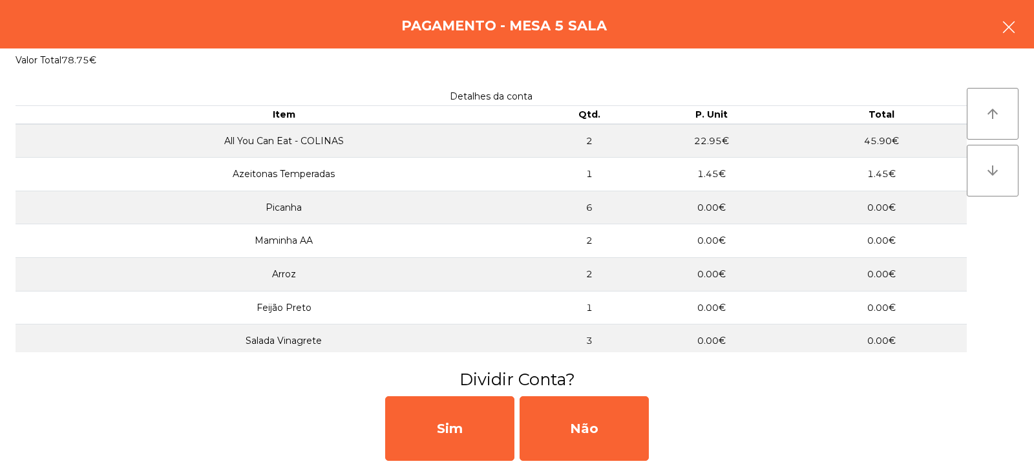
click at [1004, 38] on button "button" at bounding box center [1009, 28] width 36 height 39
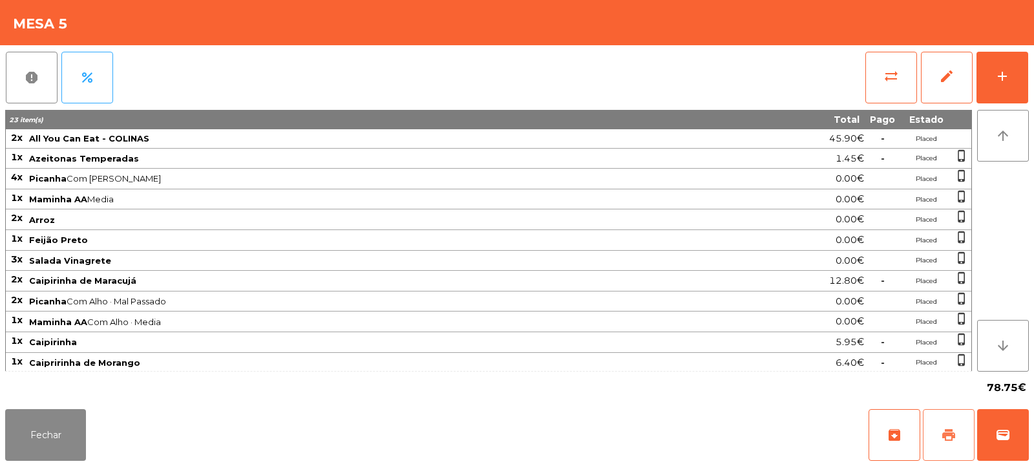
click at [954, 430] on span "print" at bounding box center [949, 435] width 16 height 16
click at [1009, 438] on span "wallet" at bounding box center [1003, 435] width 16 height 16
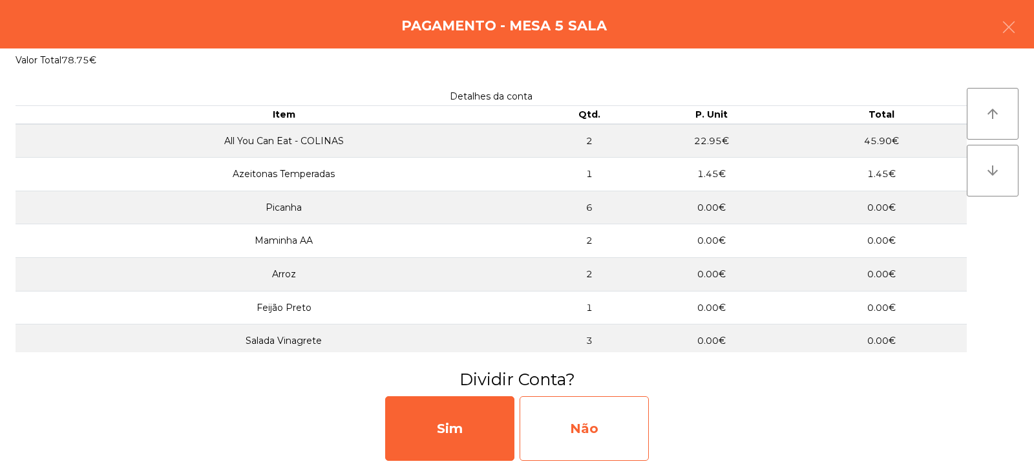
click at [562, 419] on div "Não" at bounding box center [584, 428] width 129 height 65
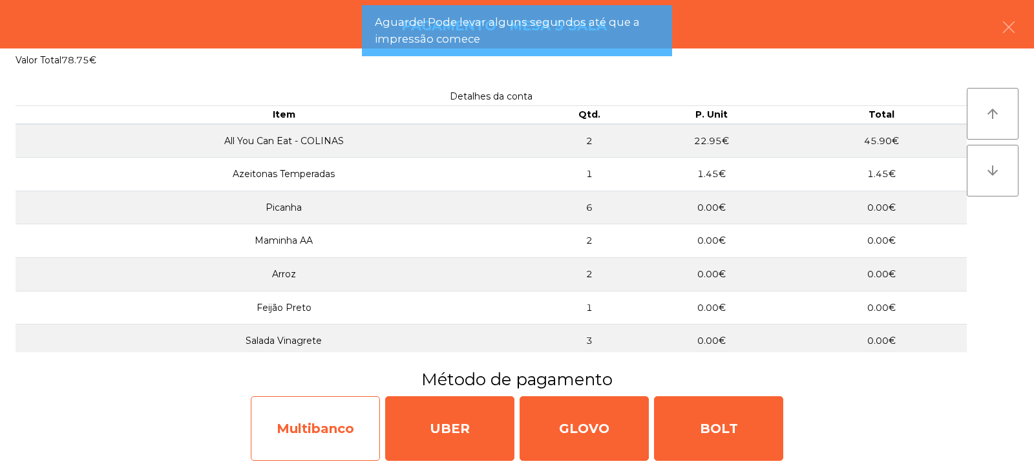
click at [322, 424] on div "Multibanco" at bounding box center [315, 428] width 129 height 65
select select "**"
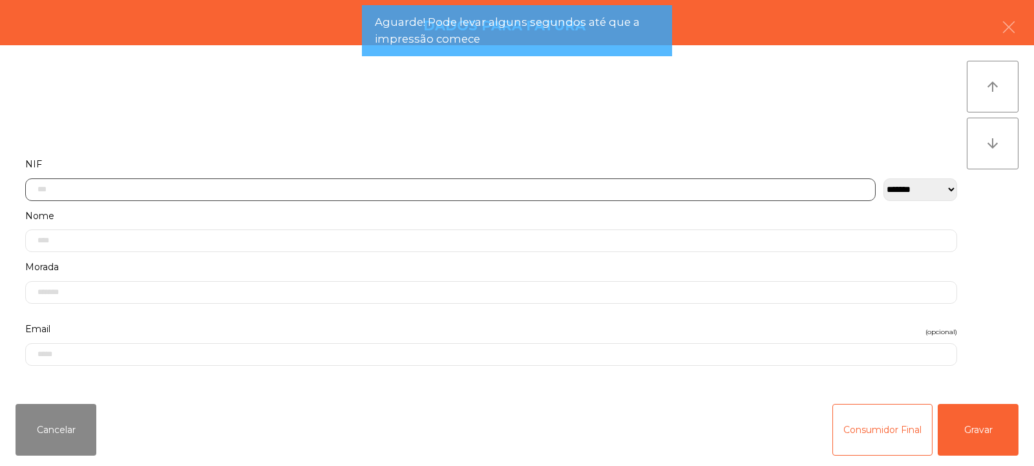
click at [420, 187] on input "text" at bounding box center [450, 189] width 850 height 23
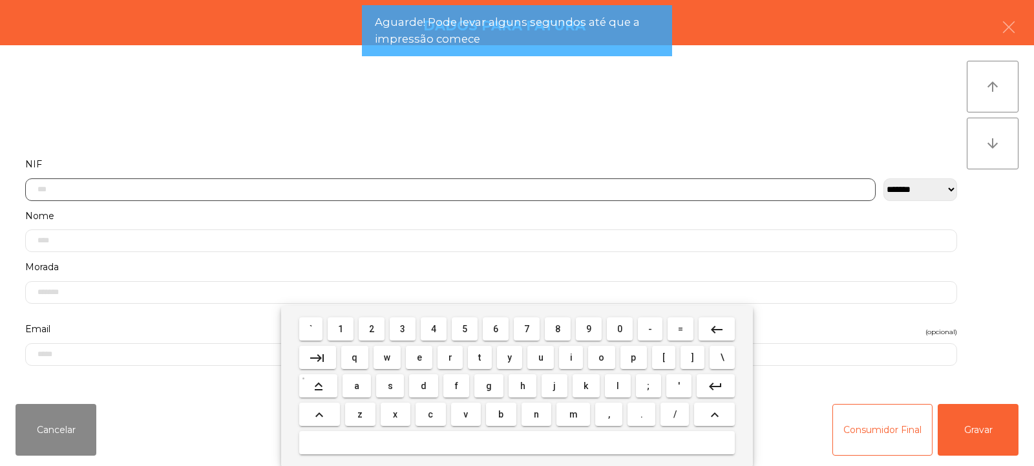
scroll to position [94, 0]
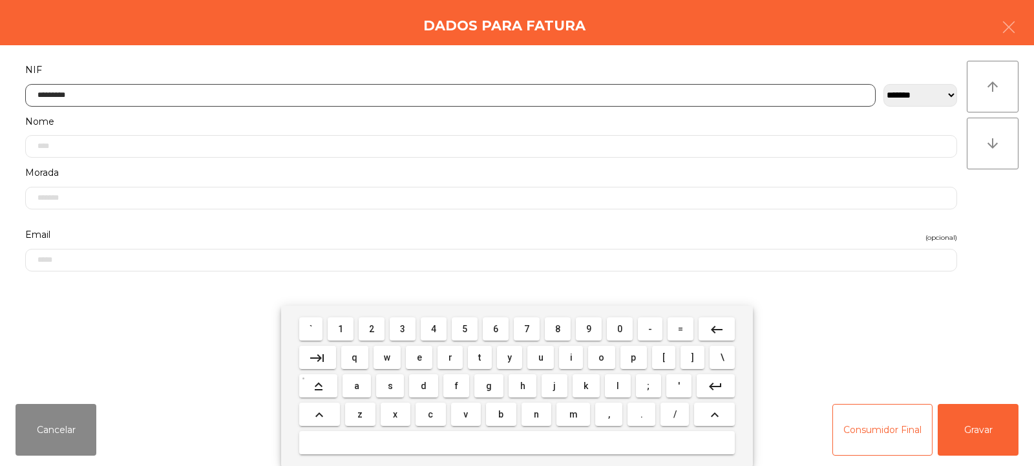
type input "*********"
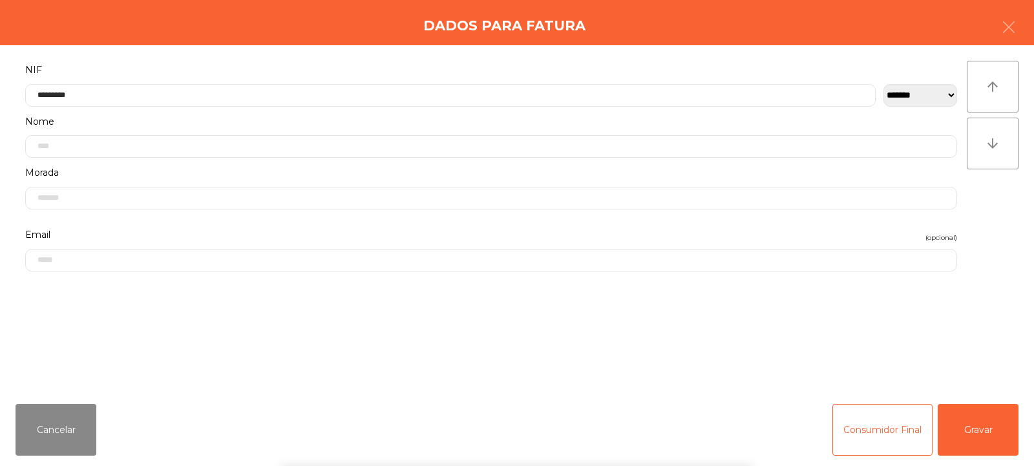
click at [975, 416] on div "` 1 2 3 4 5 6 7 8 9 0 - = keyboard_backspace keyboard_tab q w e r t y u i o p […" at bounding box center [517, 386] width 1034 height 160
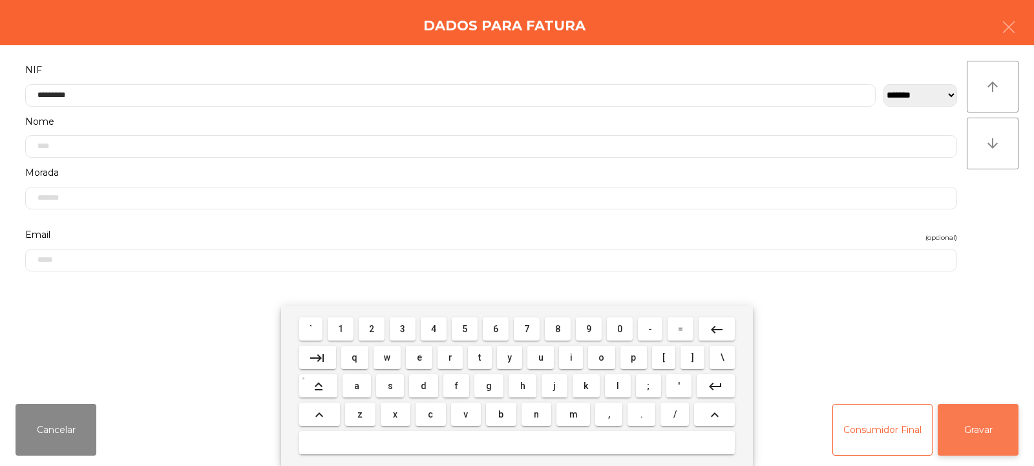
click at [981, 434] on button "Gravar" at bounding box center [978, 430] width 81 height 52
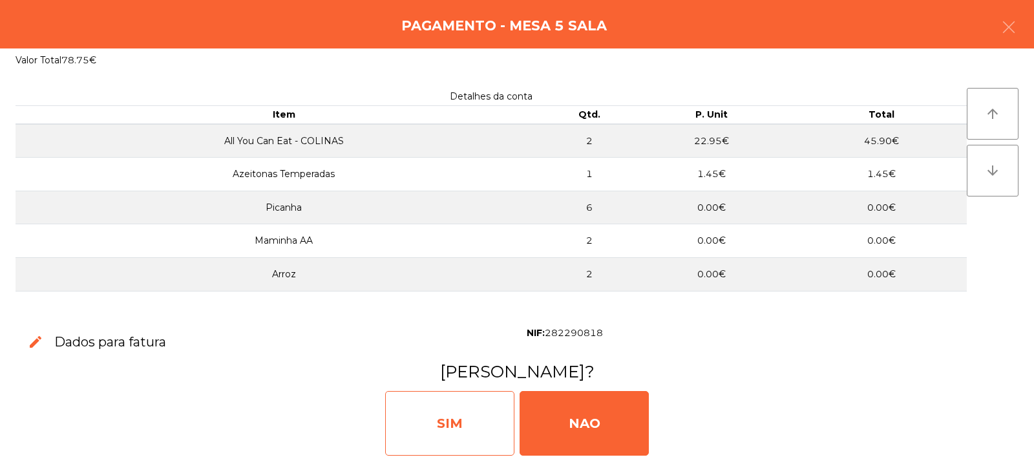
click at [440, 411] on div "SIM" at bounding box center [449, 423] width 129 height 65
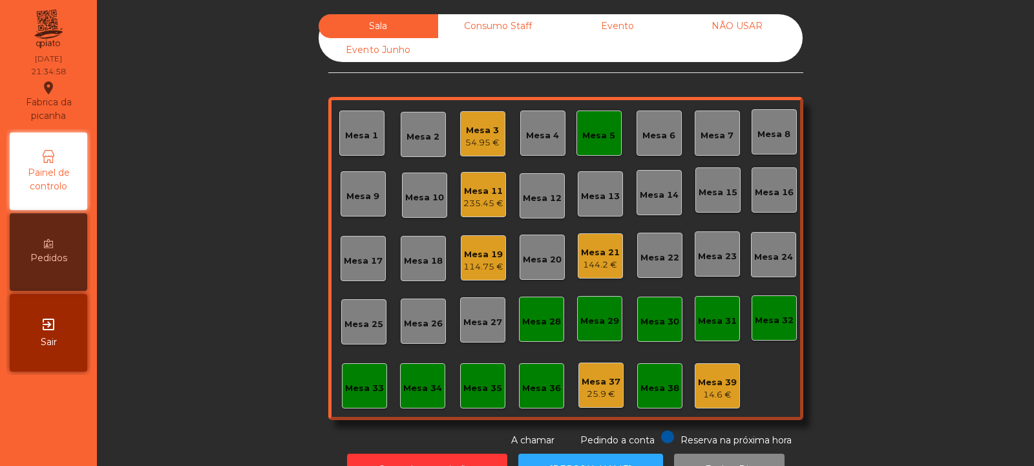
click at [660, 208] on div "Mesa 14" at bounding box center [659, 192] width 45 height 45
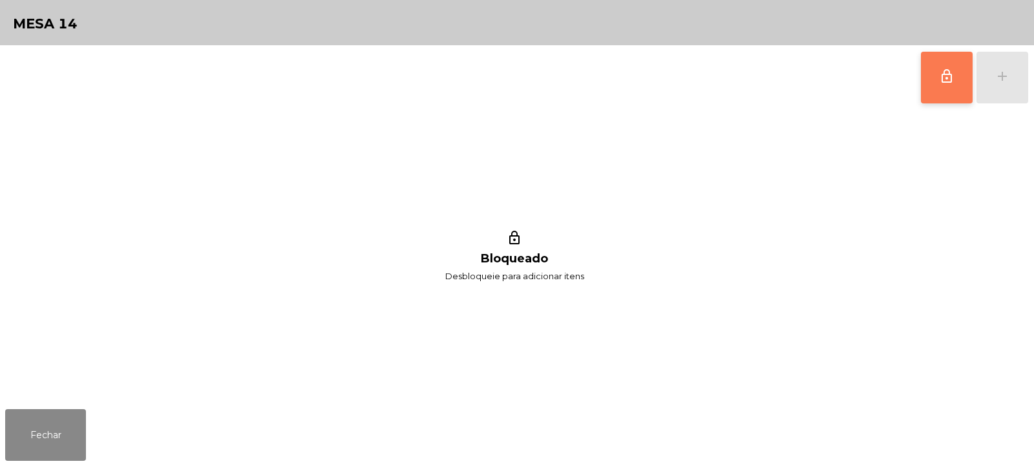
click at [949, 68] on span "lock_outline" at bounding box center [947, 76] width 16 height 16
click at [1023, 85] on button "add" at bounding box center [1002, 78] width 52 height 52
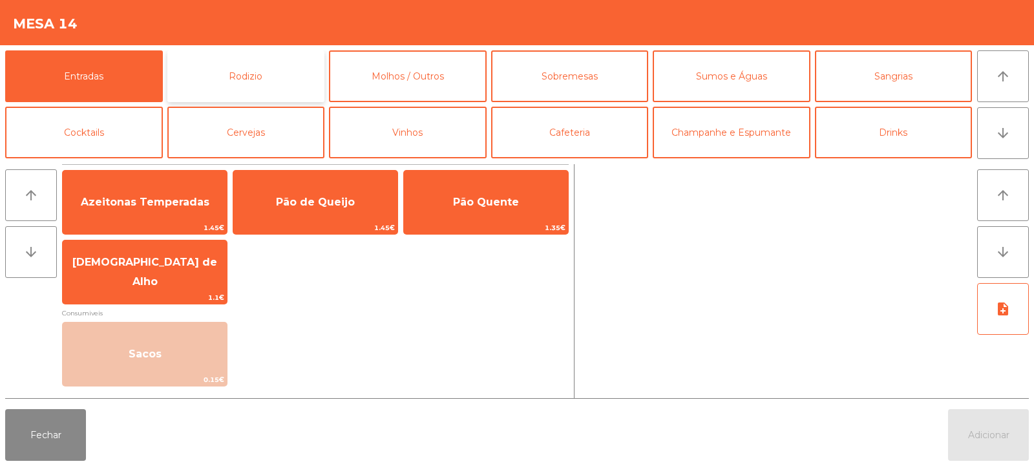
click at [282, 74] on button "Rodizio" at bounding box center [246, 76] width 158 height 52
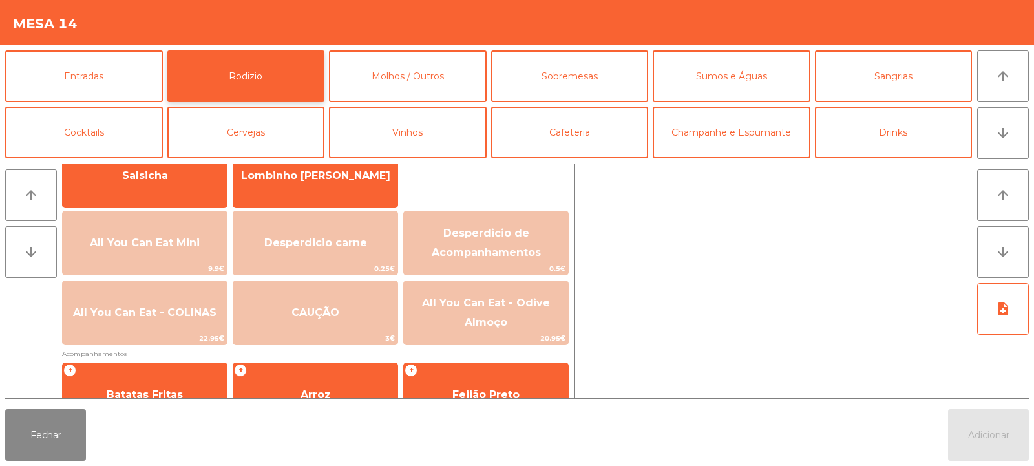
scroll to position [142, 0]
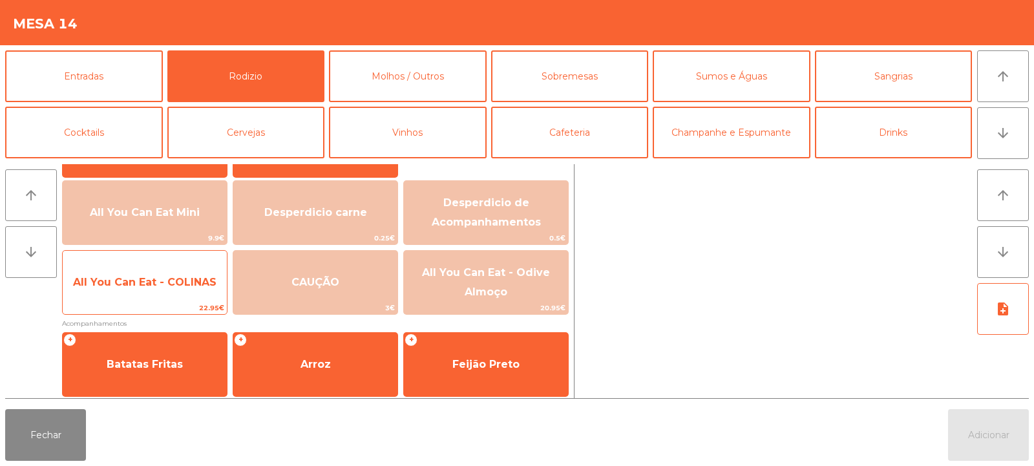
click at [149, 277] on span "All You Can Eat - COLINAS" at bounding box center [144, 282] width 143 height 12
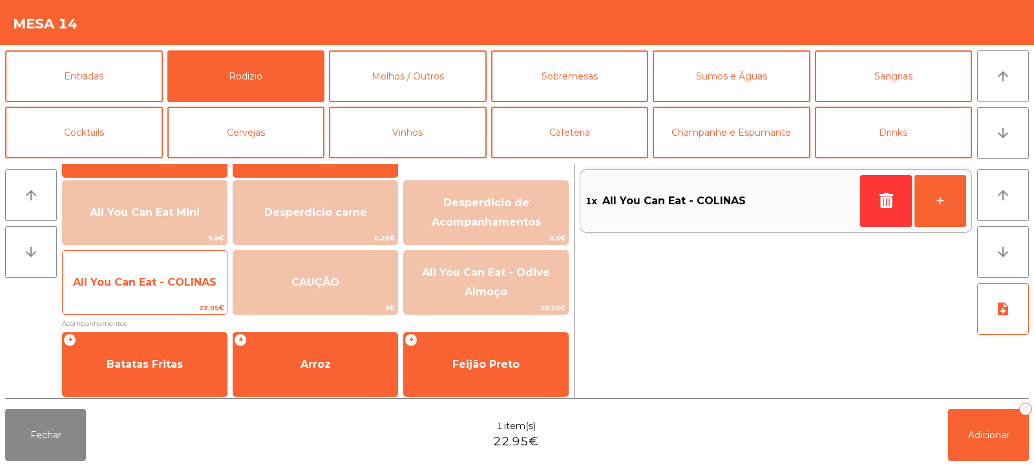
click at [140, 285] on span "All You Can Eat - COLINAS" at bounding box center [144, 282] width 143 height 12
click at [132, 284] on span "All You Can Eat - COLINAS" at bounding box center [144, 282] width 143 height 12
click at [127, 285] on span "All You Can Eat - COLINAS" at bounding box center [144, 282] width 143 height 12
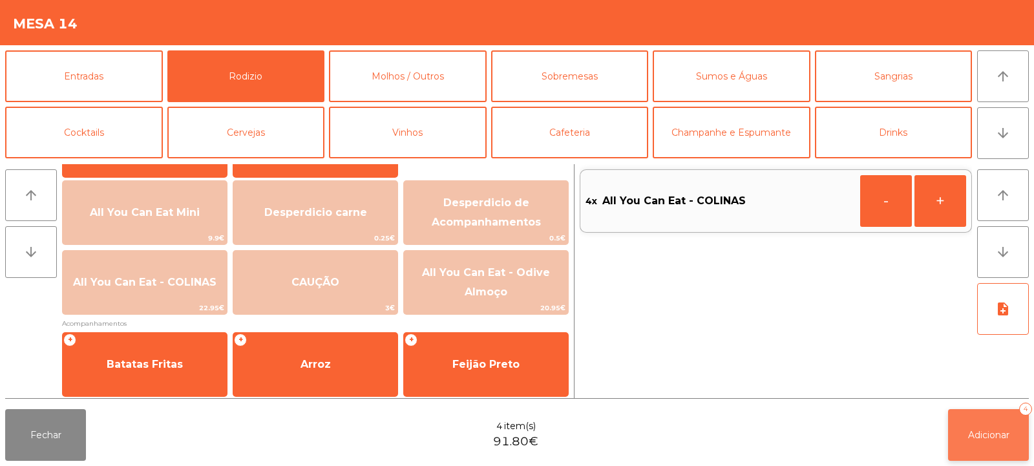
click at [999, 429] on span "Adicionar" at bounding box center [988, 435] width 41 height 12
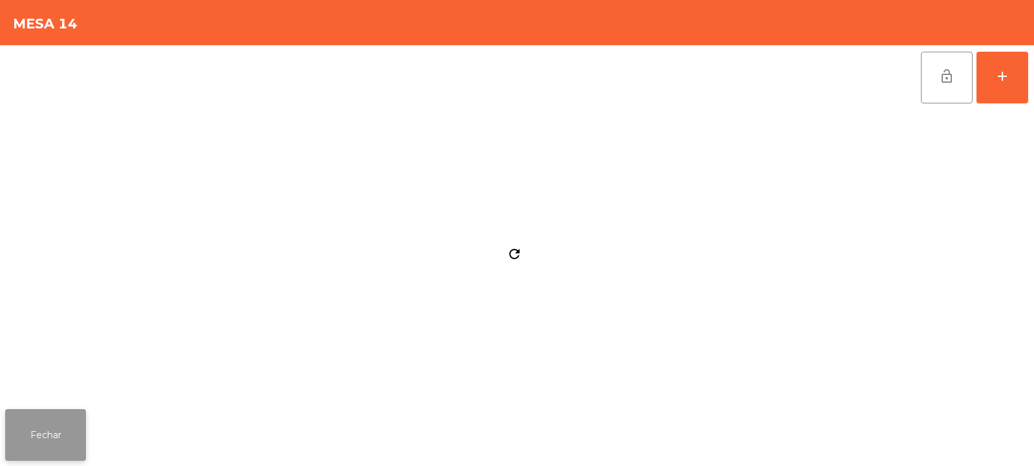
click at [75, 437] on button "Fechar" at bounding box center [45, 435] width 81 height 52
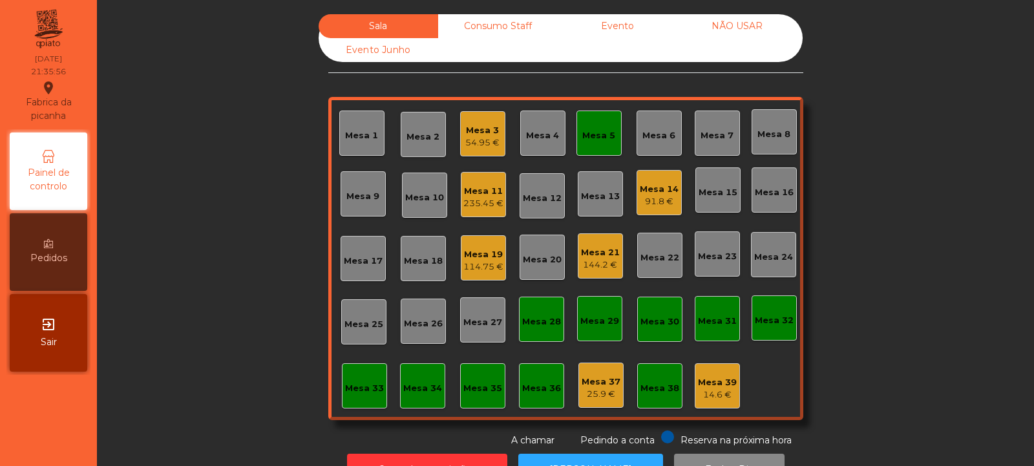
click at [216, 132] on div "Sala Consumo Staff Evento NÃO USAR Evento Junho Mesa 1 Mesa 2 Mesa 3 54.95 € Me…" at bounding box center [565, 230] width 902 height 433
click at [658, 118] on div "Mesa 6" at bounding box center [659, 132] width 45 height 45
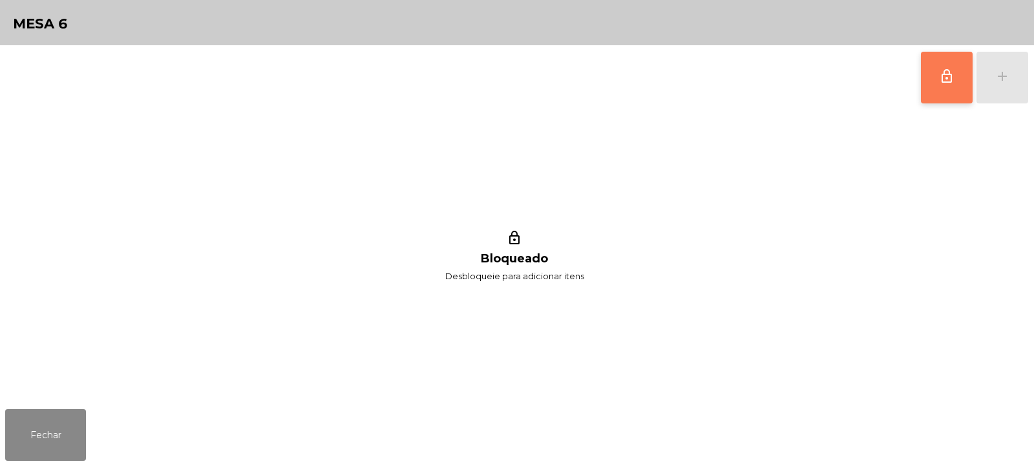
click at [934, 82] on button "lock_outline" at bounding box center [947, 78] width 52 height 52
click at [1007, 76] on div "add" at bounding box center [1002, 76] width 16 height 16
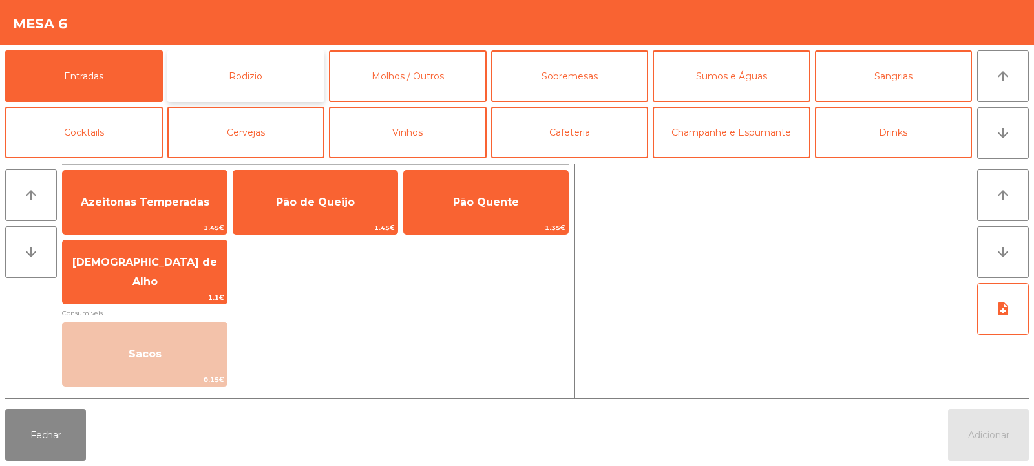
click at [251, 66] on button "Rodizio" at bounding box center [246, 76] width 158 height 52
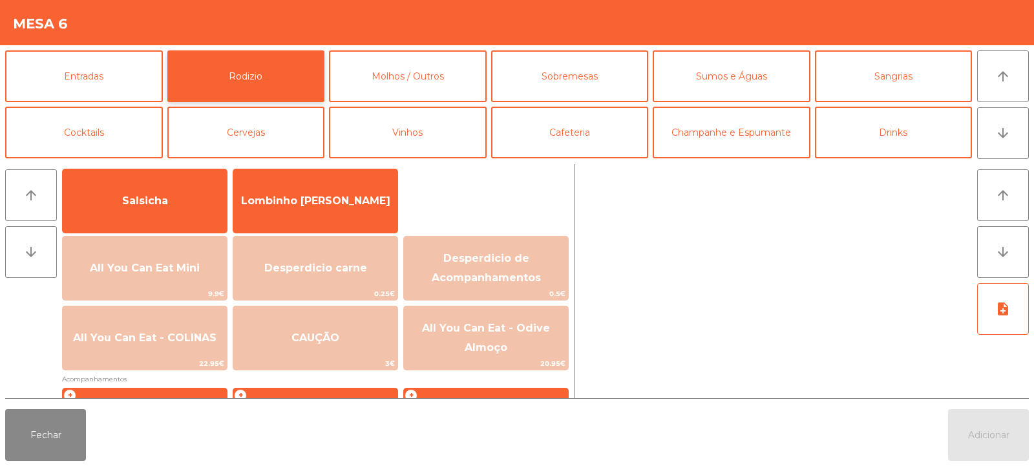
scroll to position [130, 0]
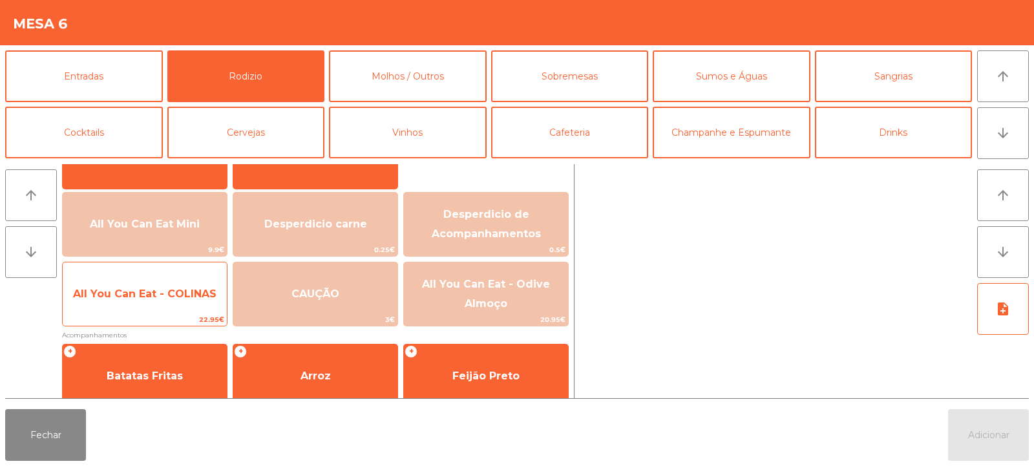
click at [123, 300] on span "All You Can Eat - COLINAS" at bounding box center [145, 294] width 164 height 35
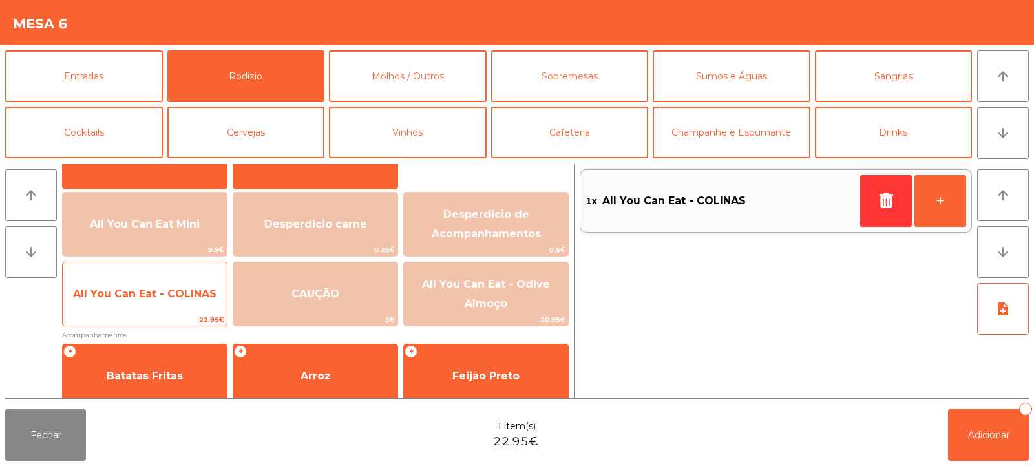
click at [116, 311] on span "All You Can Eat - COLINAS" at bounding box center [145, 294] width 164 height 35
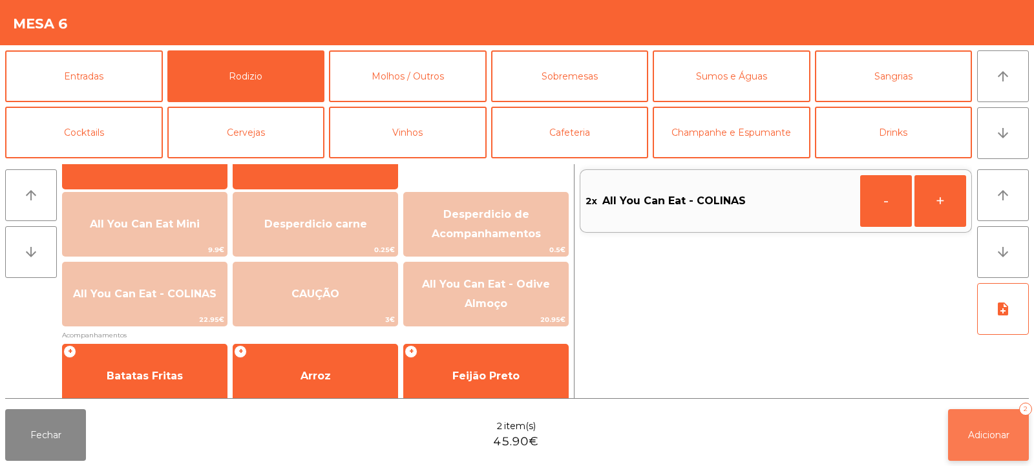
click at [978, 437] on span "Adicionar" at bounding box center [988, 435] width 41 height 12
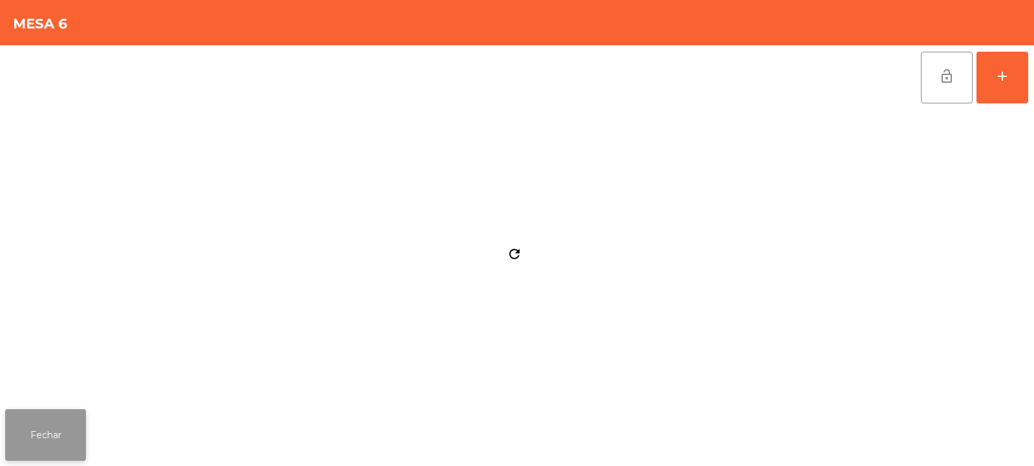
click at [52, 429] on button "Fechar" at bounding box center [45, 435] width 81 height 52
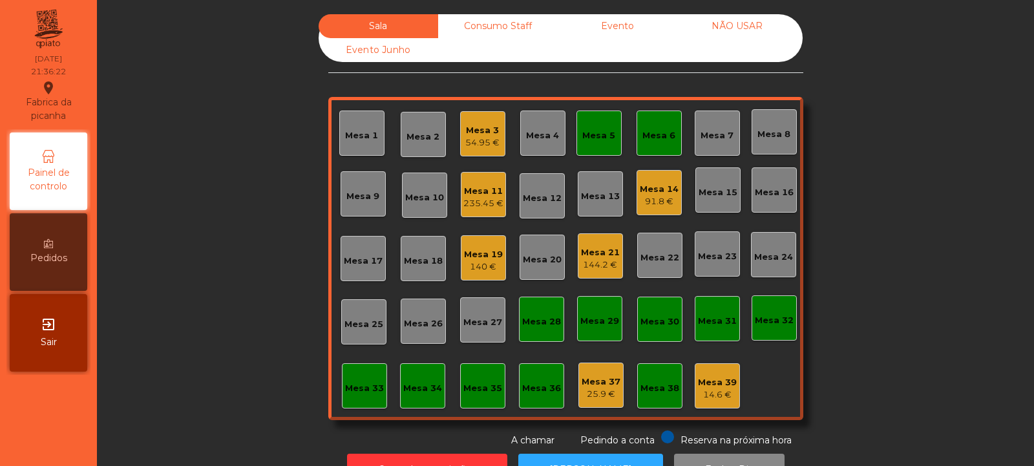
click at [594, 139] on div "Mesa 5" at bounding box center [598, 135] width 33 height 13
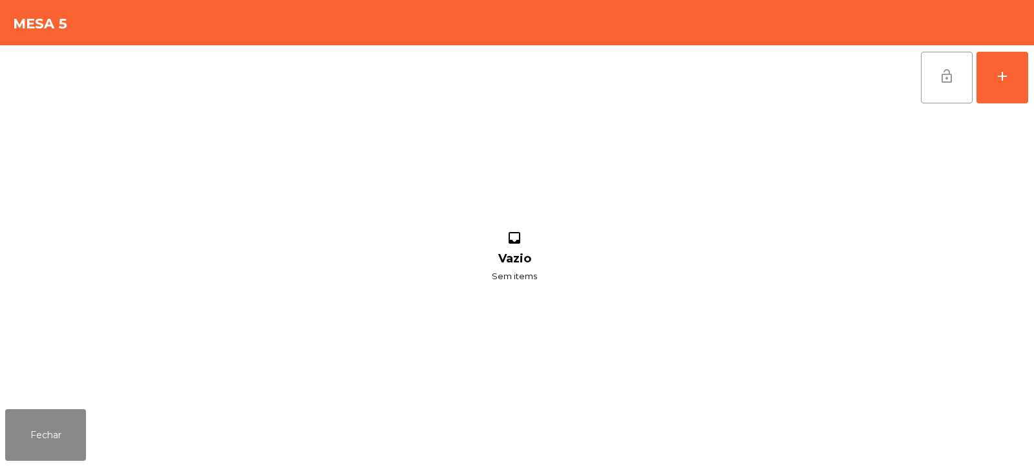
click at [941, 84] on button "lock_open" at bounding box center [947, 78] width 52 height 52
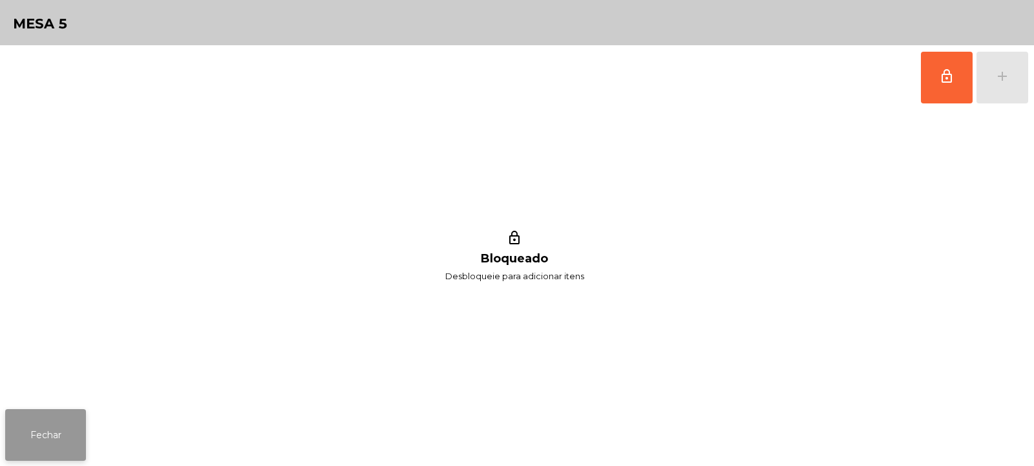
click at [76, 422] on button "Fechar" at bounding box center [45, 435] width 81 height 52
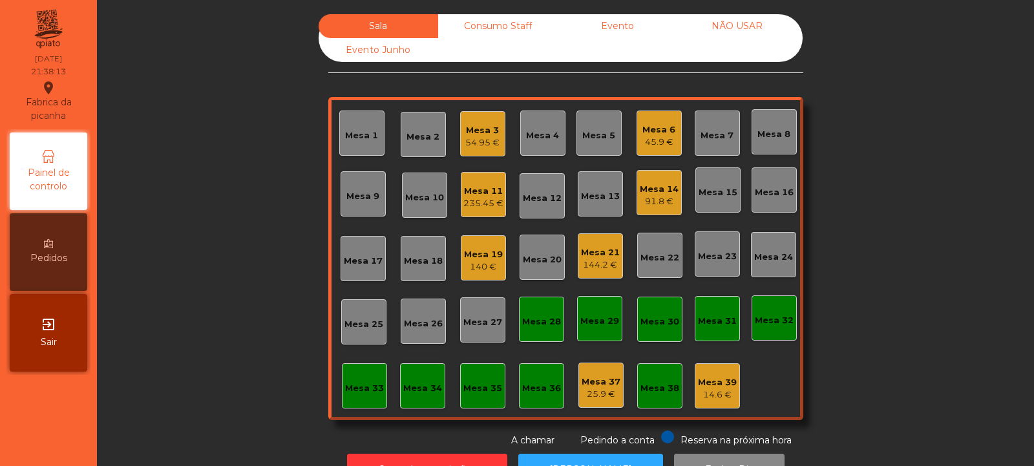
click at [167, 84] on div "Sala Consumo Staff Evento NÃO USAR Evento Junho Mesa 1 Mesa 2 Mesa 3 54.95 € Me…" at bounding box center [565, 230] width 902 height 433
click at [216, 166] on div "Sala Consumo Staff Evento NÃO USAR Evento Junho Mesa 1 Mesa 2 Mesa 3 54.95 € Me…" at bounding box center [565, 230] width 902 height 433
click at [520, 146] on div "Mesa 4" at bounding box center [542, 132] width 45 height 45
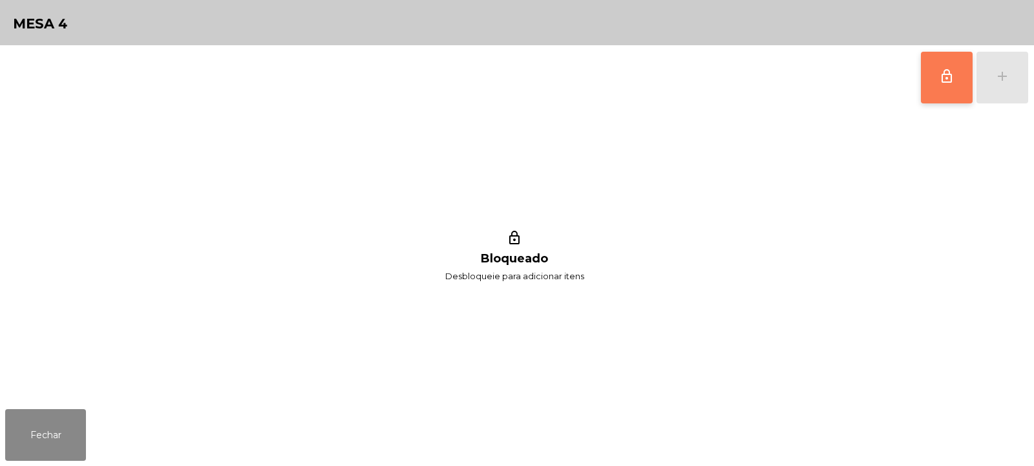
click at [954, 85] on button "lock_outline" at bounding box center [947, 78] width 52 height 52
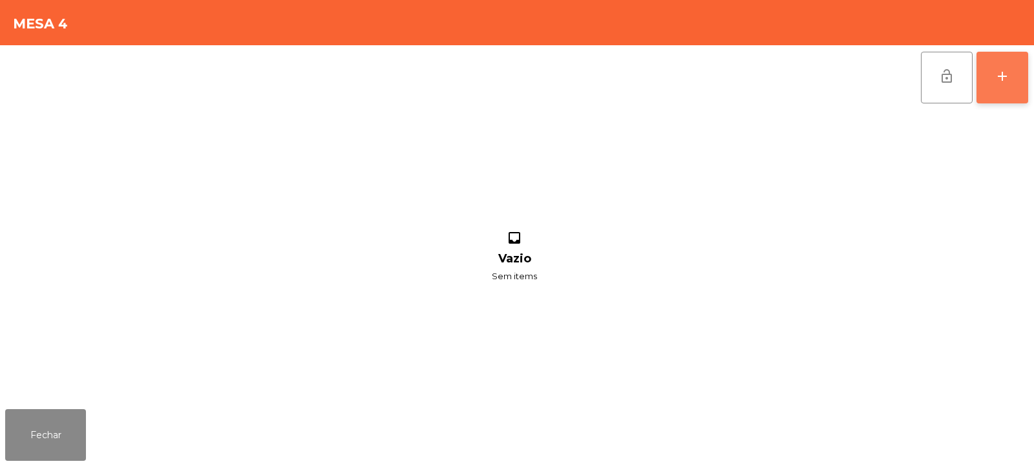
click at [1002, 83] on div "add" at bounding box center [1002, 76] width 16 height 16
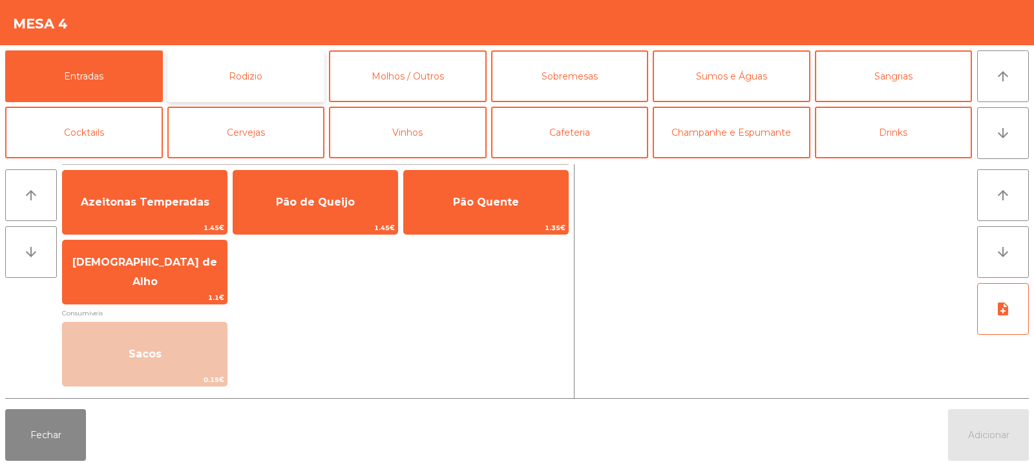
click at [259, 70] on button "Rodizio" at bounding box center [246, 76] width 158 height 52
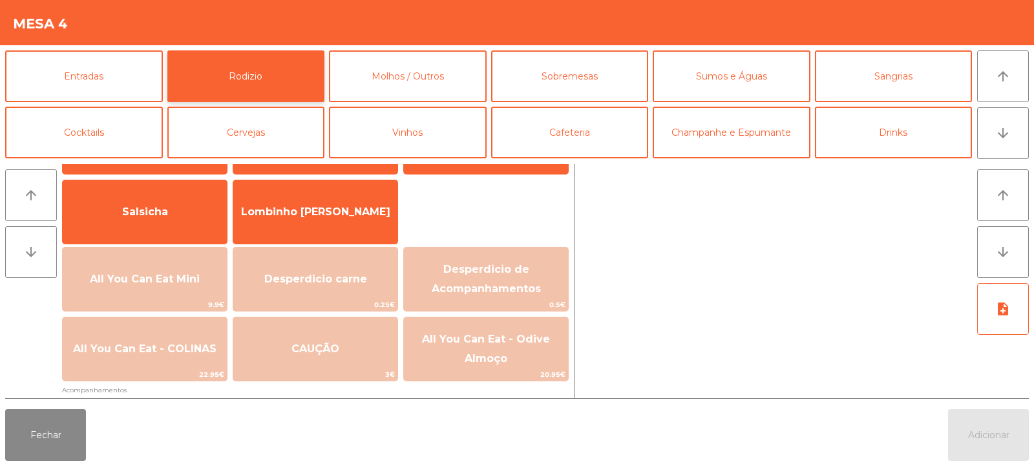
scroll to position [98, 0]
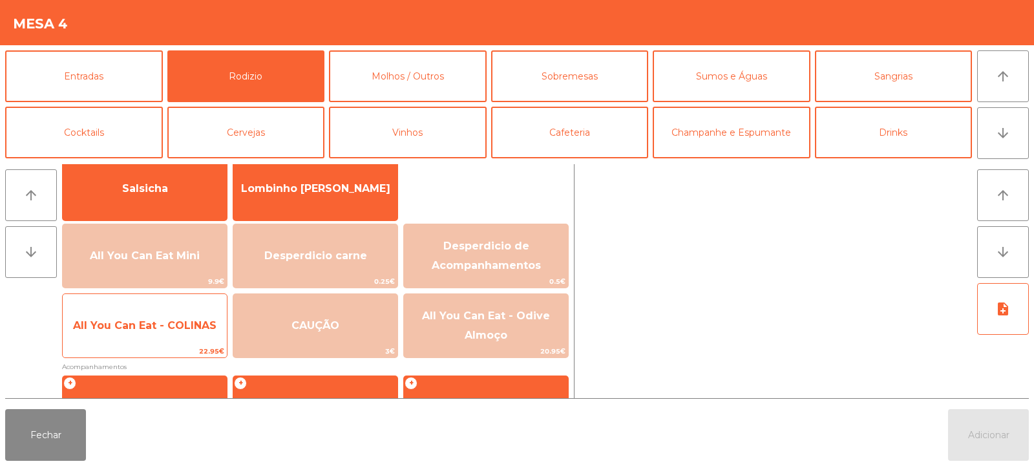
click at [163, 328] on span "All You Can Eat - COLINAS" at bounding box center [144, 325] width 143 height 12
click at [163, 330] on span "All You Can Eat - COLINAS" at bounding box center [144, 325] width 143 height 12
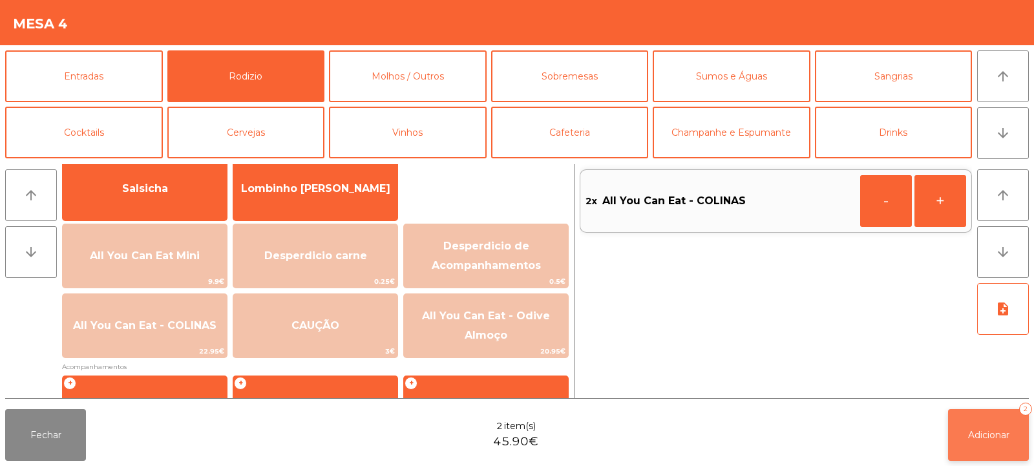
click at [987, 421] on button "Adicionar 2" at bounding box center [988, 435] width 81 height 52
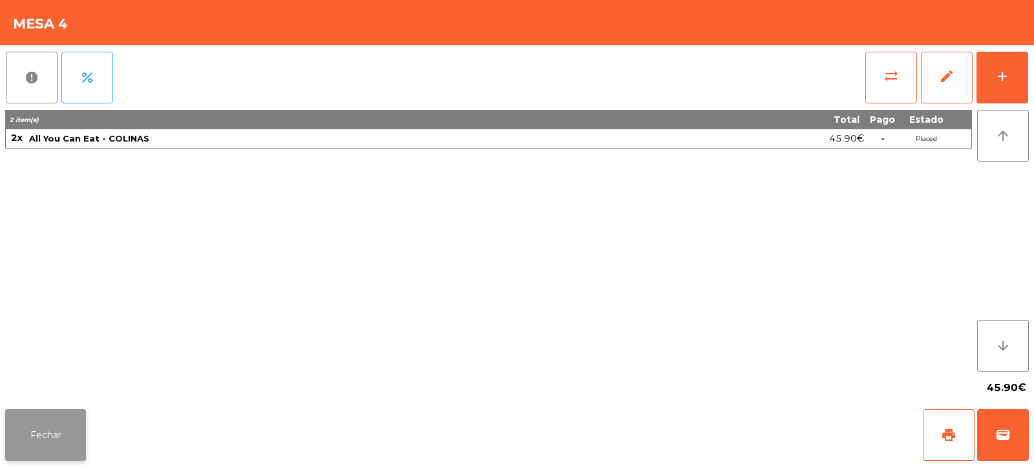
click at [34, 442] on button "Fechar" at bounding box center [45, 435] width 81 height 52
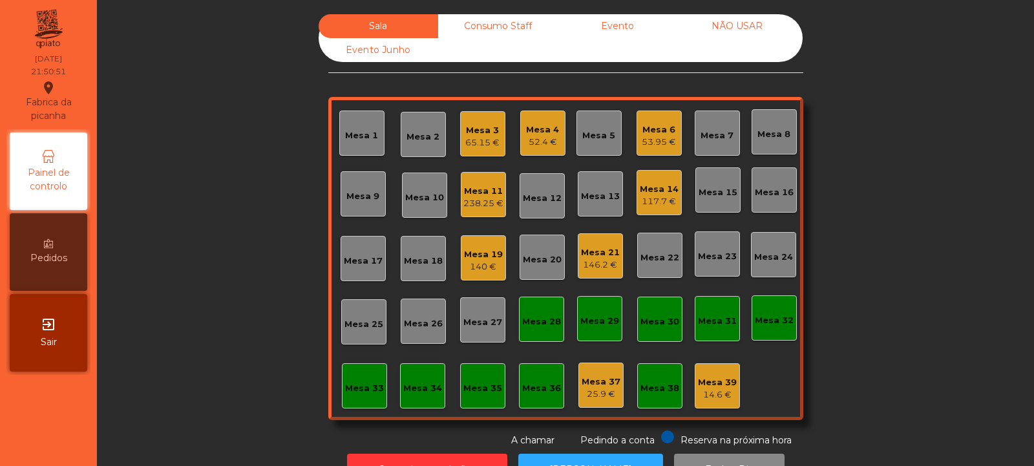
click at [356, 377] on div "Mesa 33" at bounding box center [364, 386] width 39 height 18
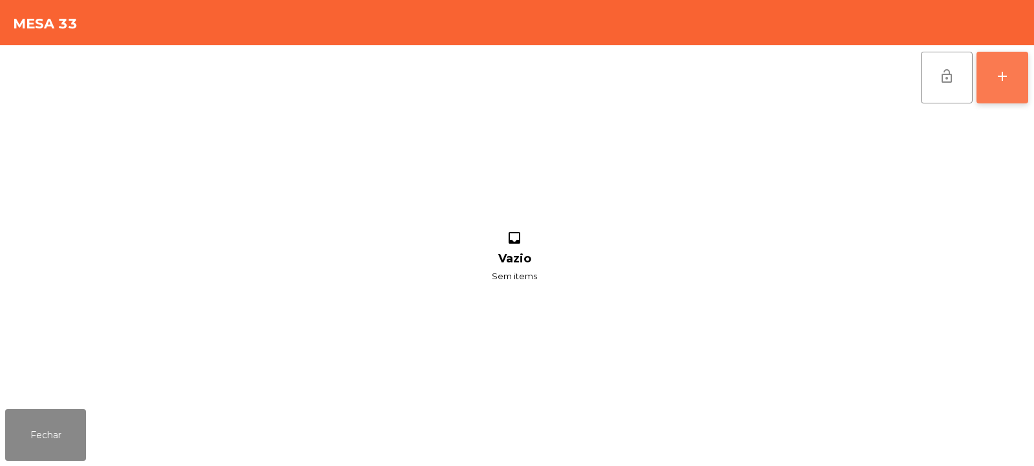
click at [988, 79] on button "add" at bounding box center [1002, 78] width 52 height 52
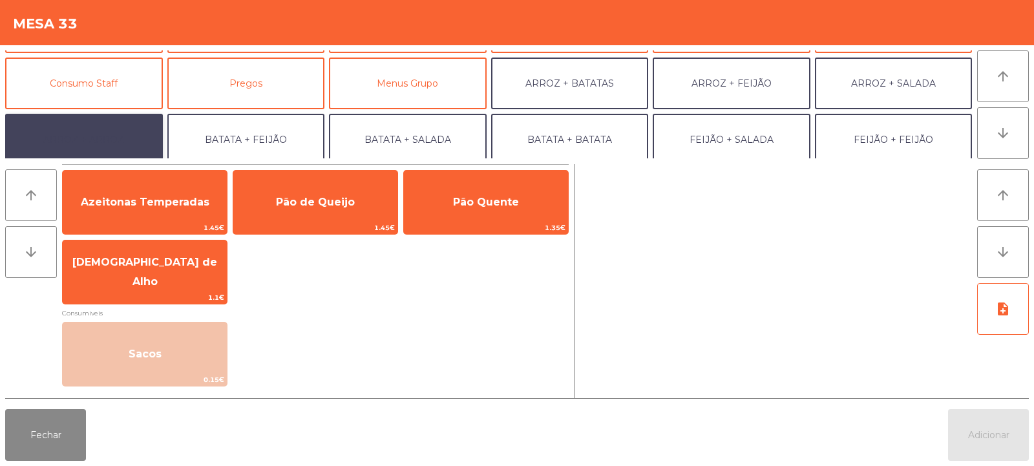
click at [78, 118] on button "ARROZ + ARROZ" at bounding box center [84, 140] width 158 height 52
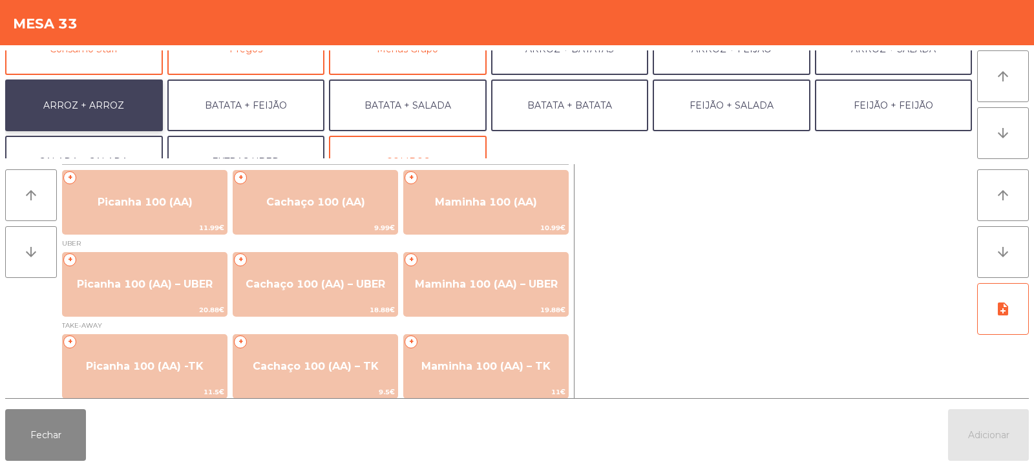
scroll to position [169, 0]
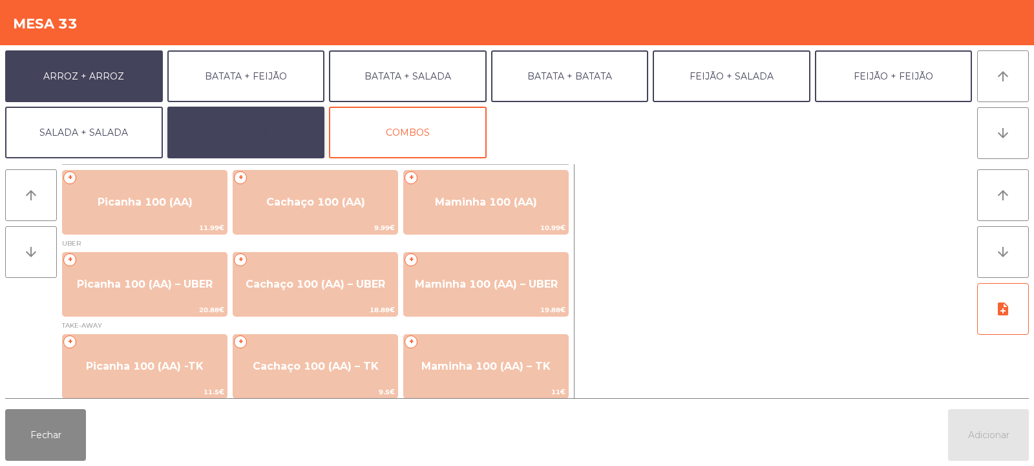
click at [237, 114] on button "EXTRAS UBER" at bounding box center [246, 133] width 158 height 52
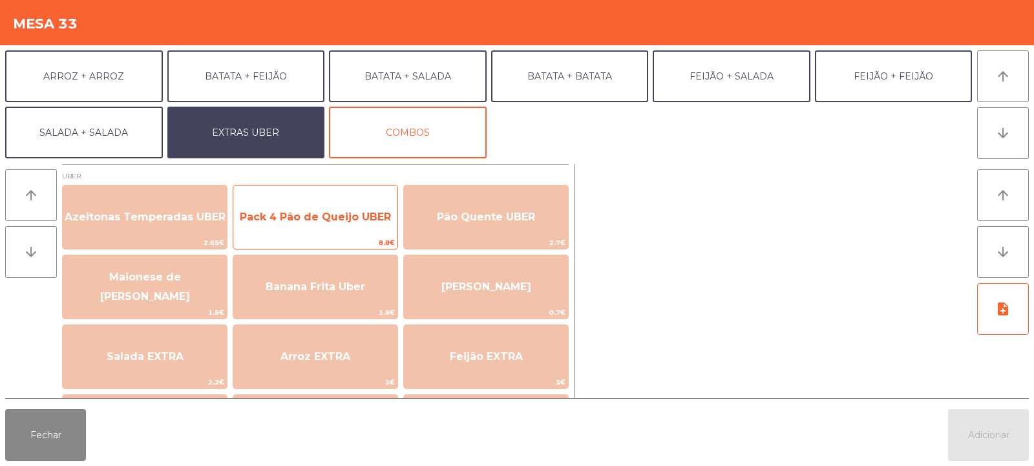
click at [287, 209] on span "Pack 4 Pão de Queijo UBER" at bounding box center [315, 217] width 164 height 35
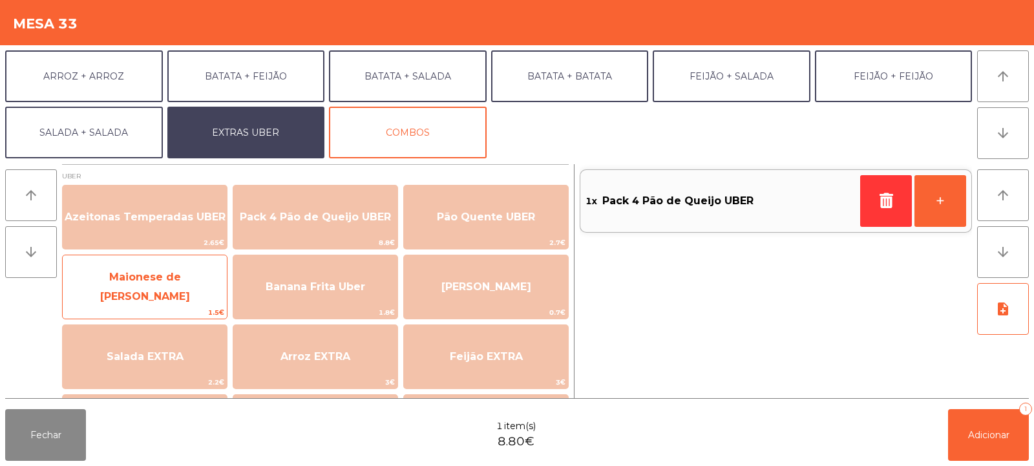
click at [121, 291] on span "Maionese de Alho UBER" at bounding box center [145, 287] width 90 height 32
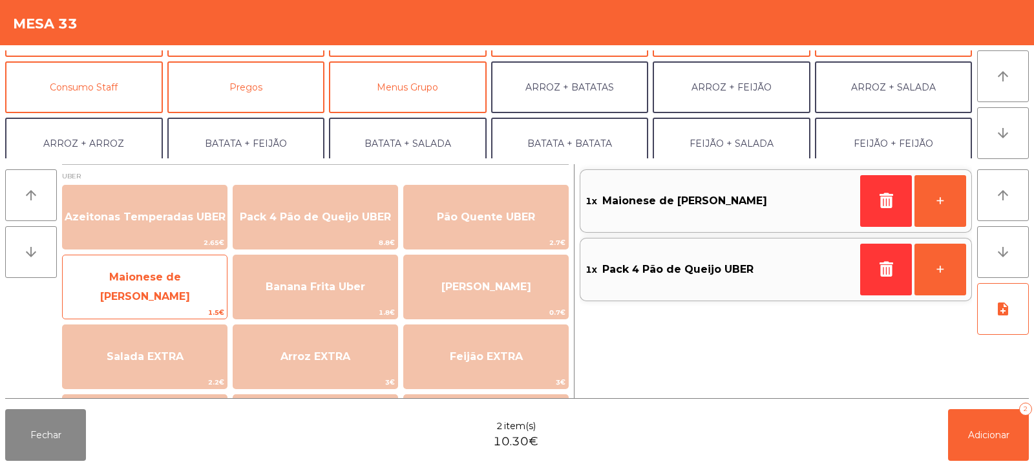
scroll to position [96, 0]
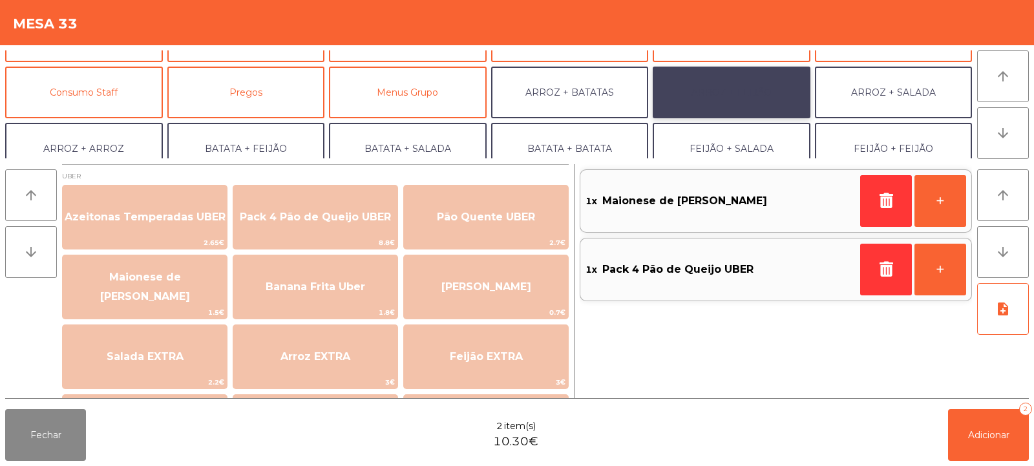
click at [720, 100] on button "ARROZ + FEIJÃO" at bounding box center [732, 93] width 158 height 52
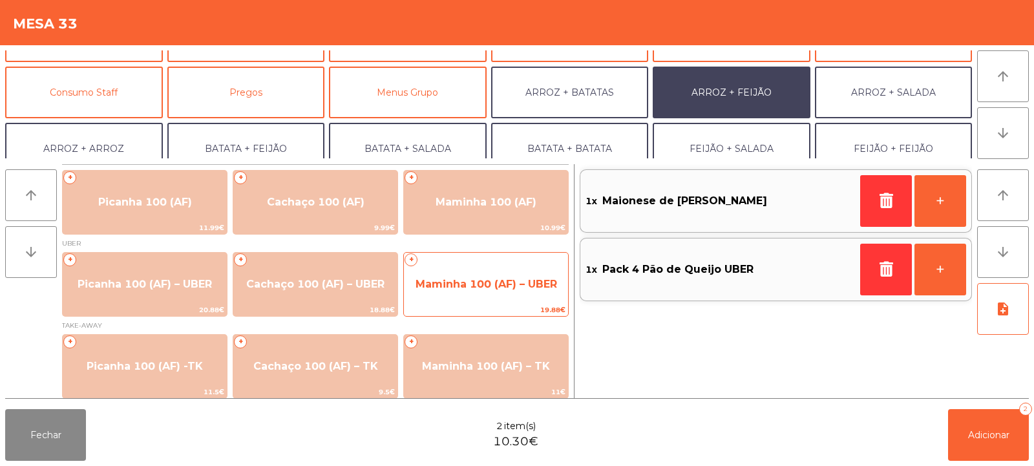
click at [476, 285] on span "Maminha 100 (AF) – UBER" at bounding box center [487, 284] width 142 height 12
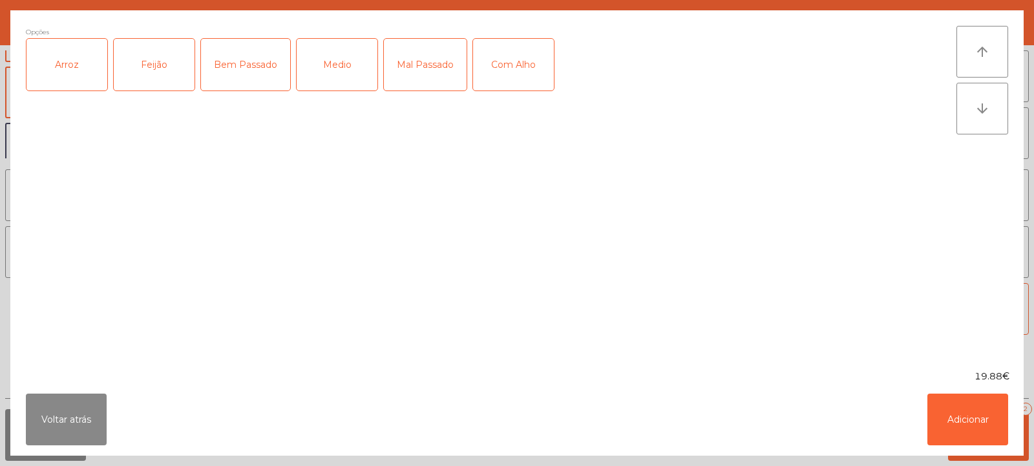
click at [78, 75] on div "Arroz" at bounding box center [66, 65] width 81 height 52
click at [138, 60] on div "Feijão" at bounding box center [154, 65] width 81 height 52
click at [337, 62] on div "Medio" at bounding box center [337, 65] width 81 height 52
click at [966, 426] on button "Adicionar" at bounding box center [967, 420] width 81 height 52
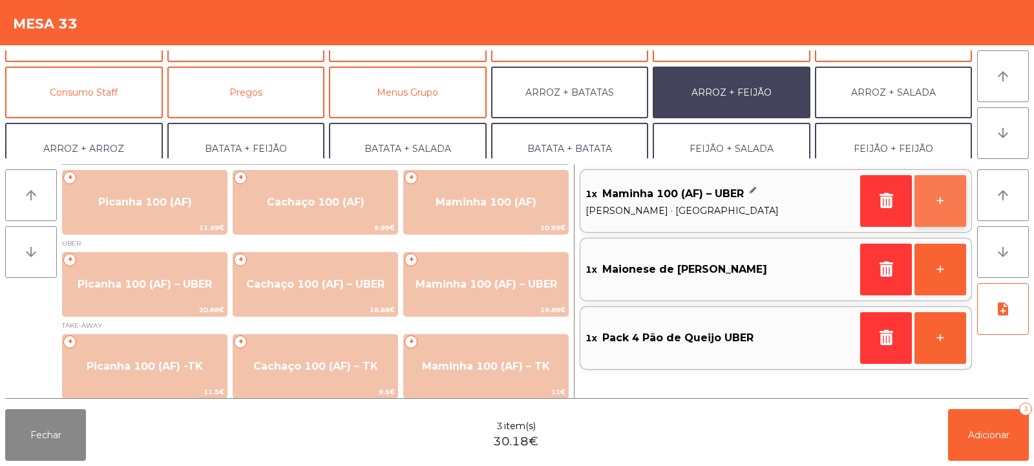
click at [934, 198] on button "+" at bounding box center [940, 201] width 52 height 52
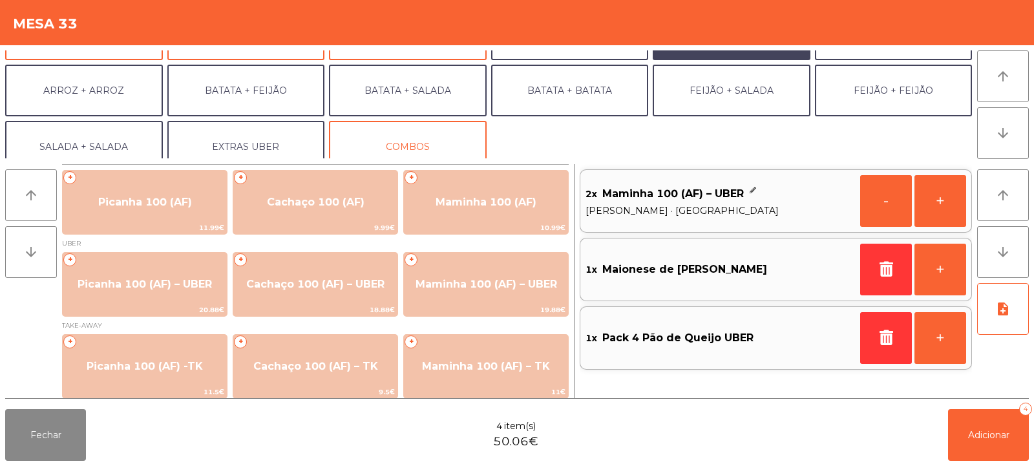
scroll to position [169, 0]
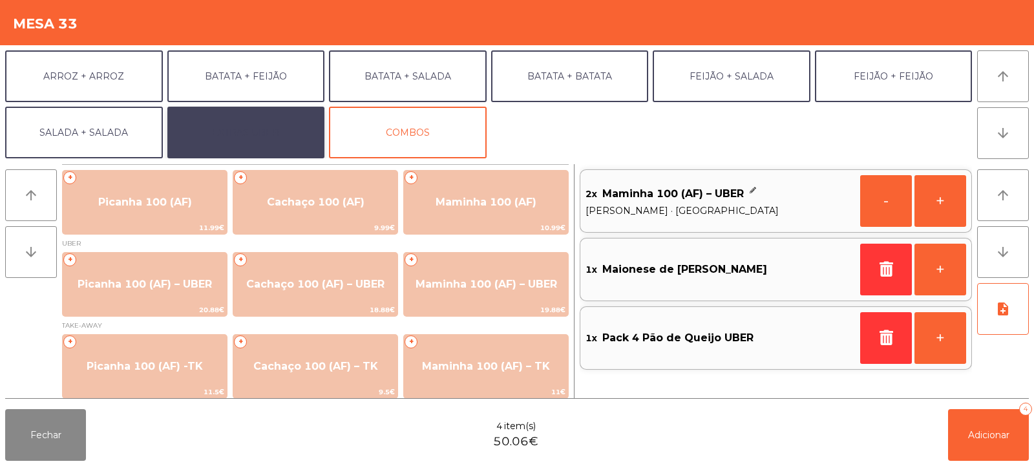
click at [224, 120] on button "EXTRAS UBER" at bounding box center [246, 133] width 158 height 52
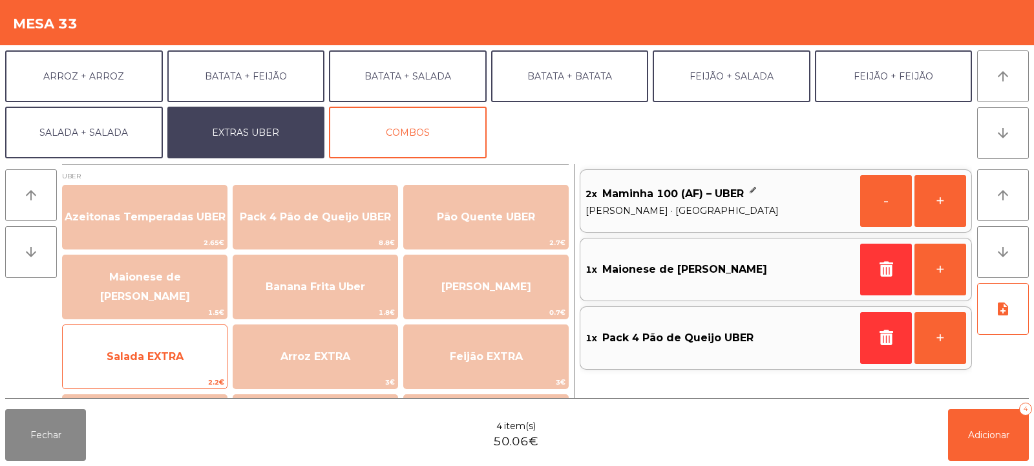
click at [134, 351] on span "Salada EXTRA" at bounding box center [145, 356] width 77 height 12
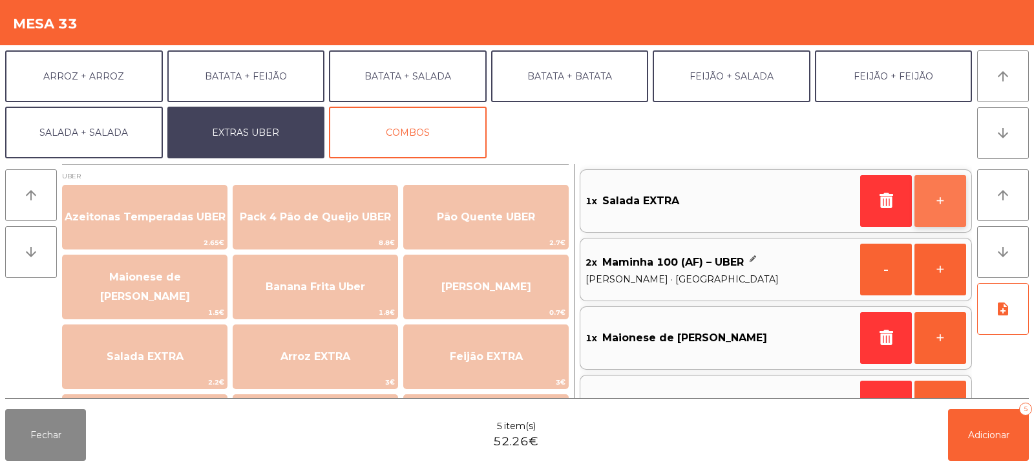
click at [932, 209] on button "+" at bounding box center [940, 201] width 52 height 52
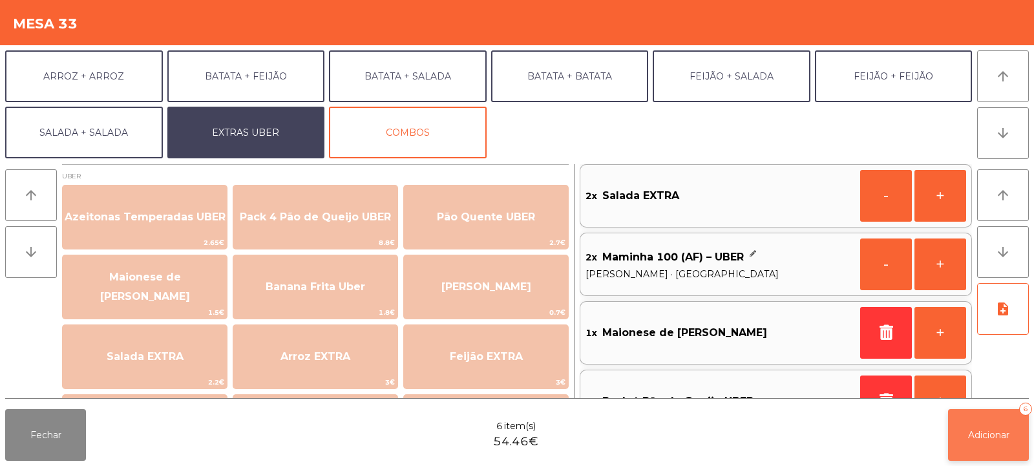
click at [983, 433] on span "Adicionar" at bounding box center [988, 435] width 41 height 12
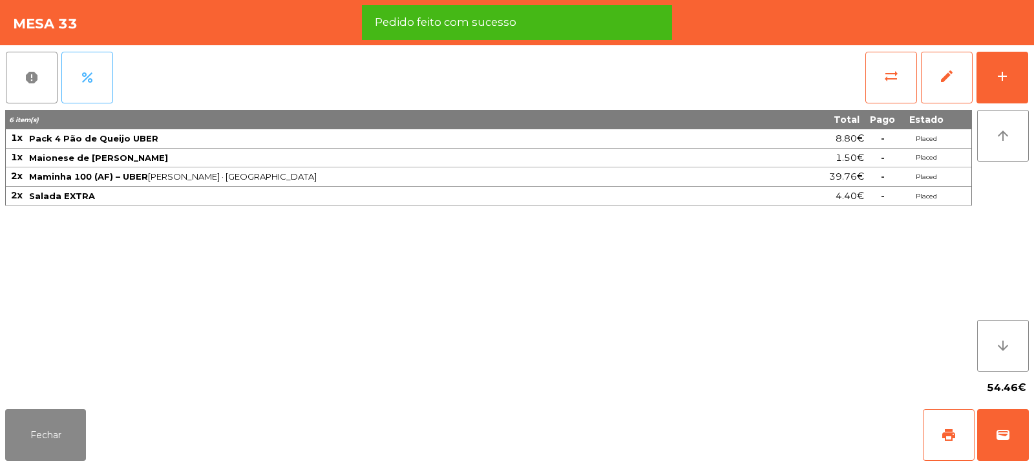
click at [90, 98] on button "percent" at bounding box center [87, 78] width 52 height 52
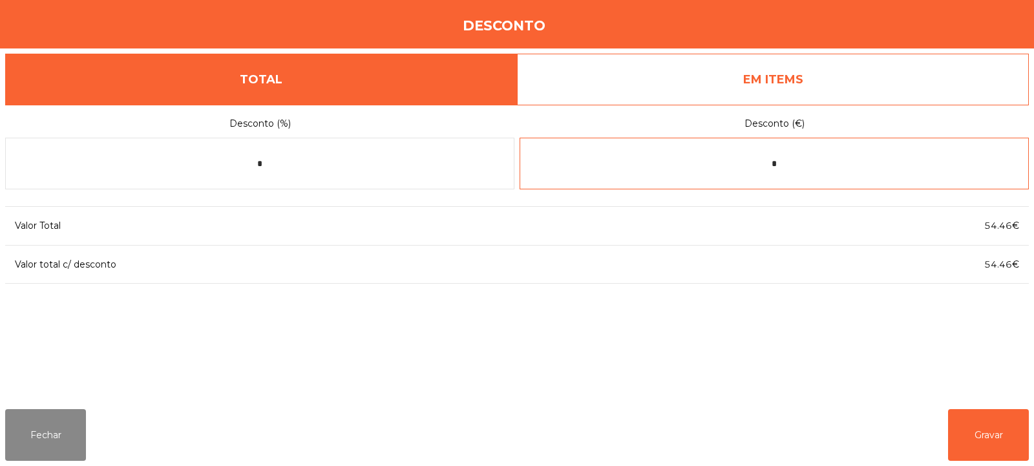
click at [810, 160] on input "*" at bounding box center [774, 164] width 509 height 52
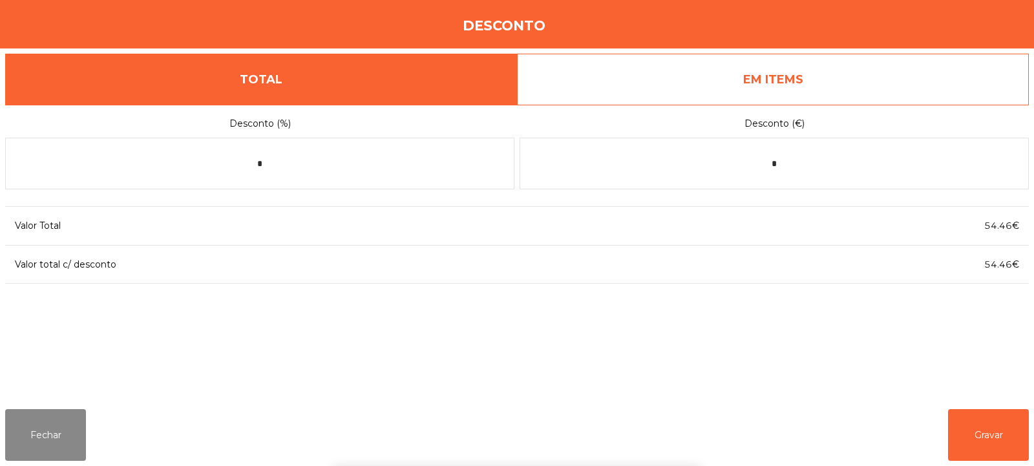
click at [665, 76] on link "EM ITEMS" at bounding box center [773, 80] width 512 height 52
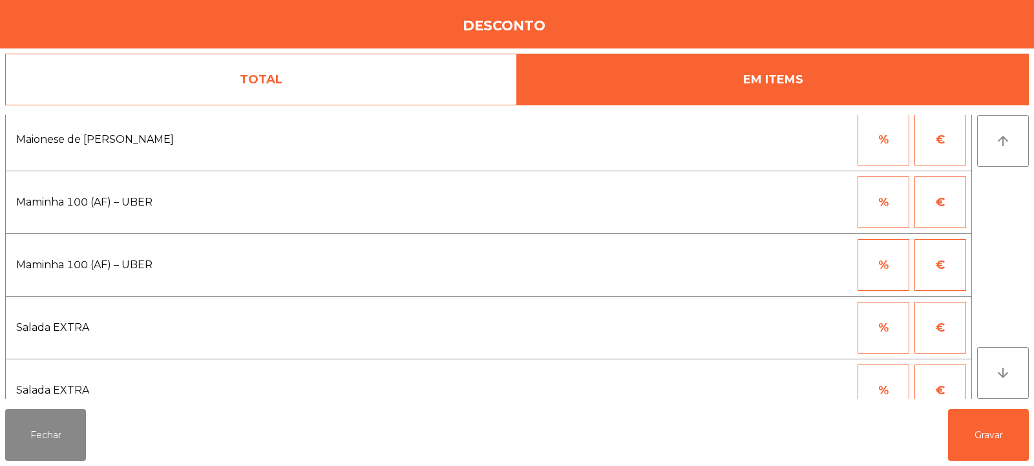
scroll to position [93, 0]
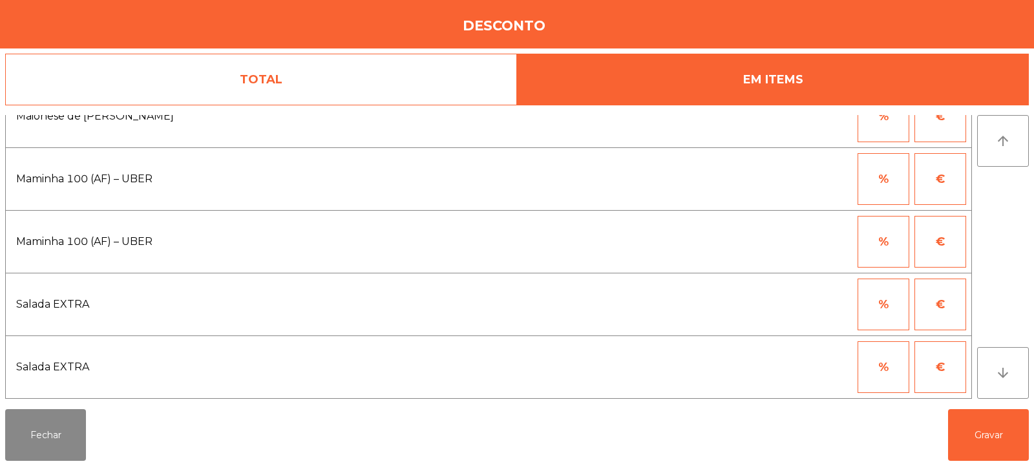
click at [876, 233] on button "%" at bounding box center [884, 242] width 52 height 52
click at [803, 238] on input "*" at bounding box center [820, 242] width 65 height 52
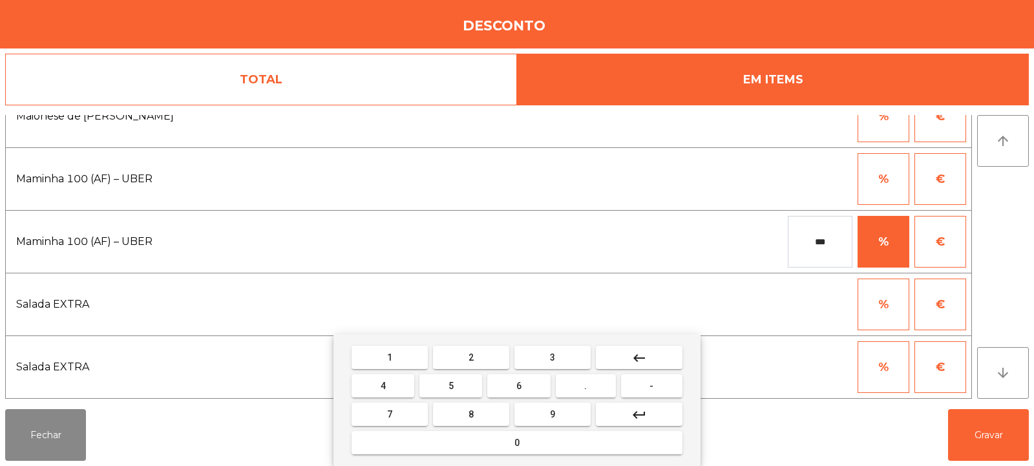
type input "***"
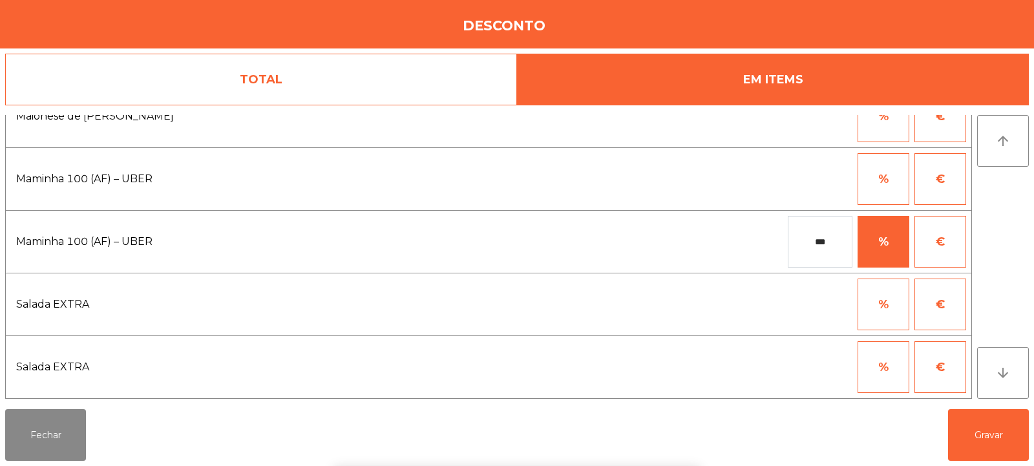
click at [982, 447] on div "1 2 3 keyboard_backspace 4 5 6 . - 7 8 9 keyboard_return 0" at bounding box center [517, 400] width 1034 height 132
click at [969, 438] on button "Gravar" at bounding box center [988, 435] width 81 height 52
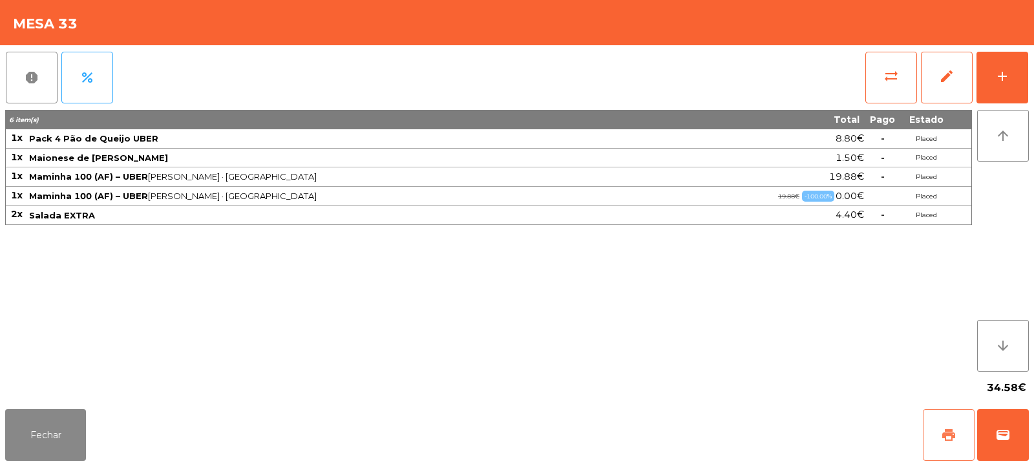
click at [949, 436] on span "print" at bounding box center [949, 435] width 16 height 16
click at [1003, 416] on button "wallet" at bounding box center [1003, 435] width 52 height 52
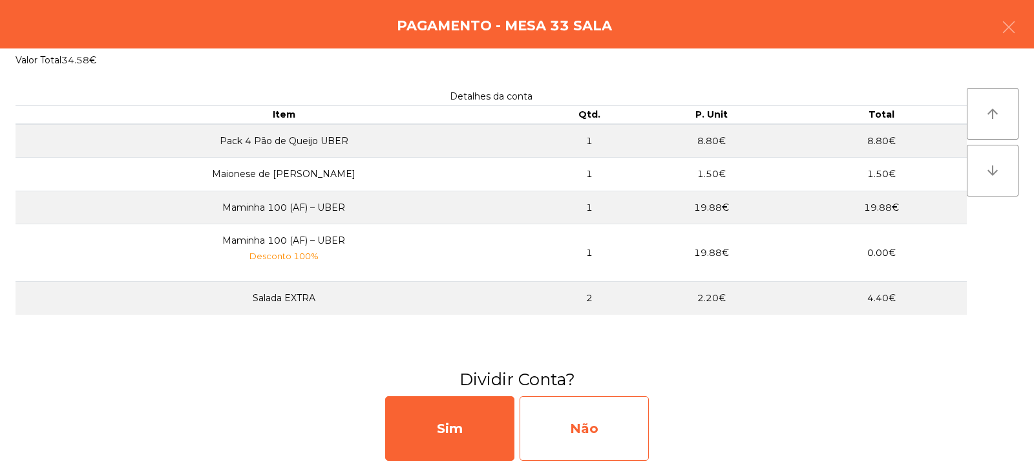
click at [598, 419] on div "Não" at bounding box center [584, 428] width 129 height 65
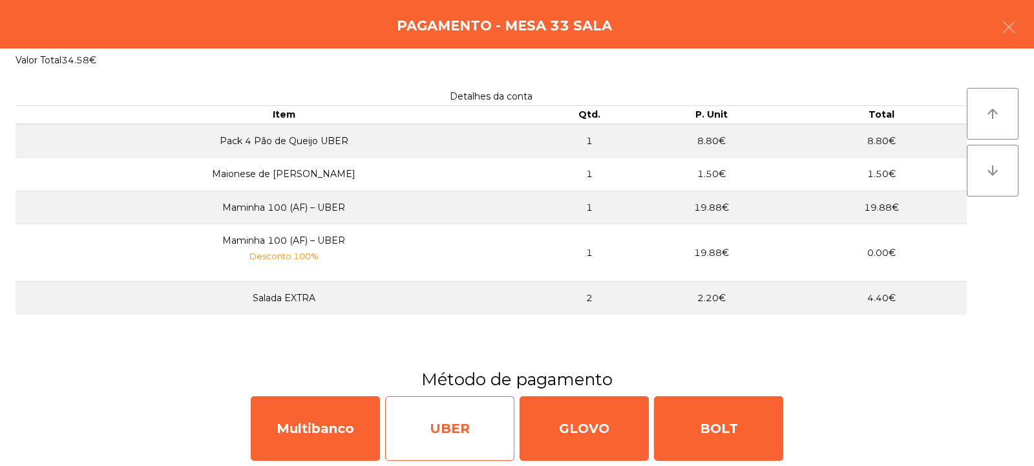
click at [448, 427] on div "UBER" at bounding box center [449, 428] width 129 height 65
select select "**"
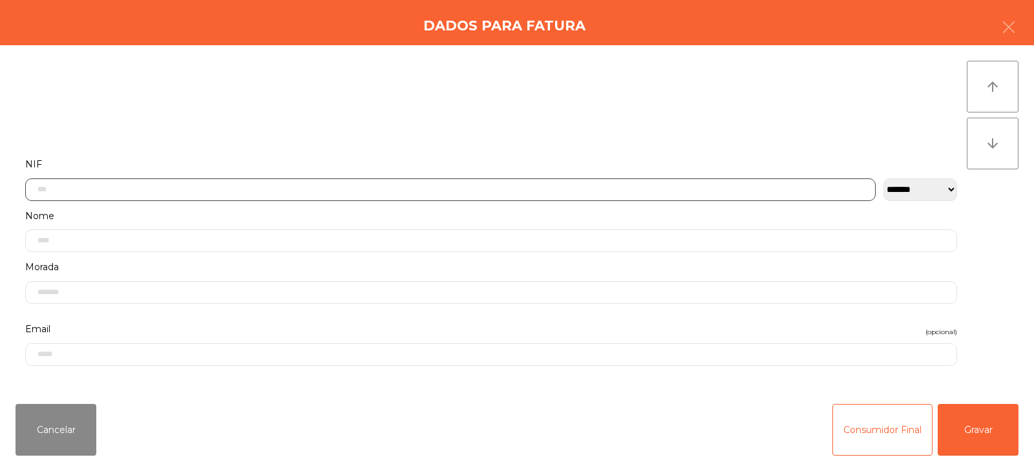
click at [401, 191] on input "text" at bounding box center [450, 189] width 850 height 23
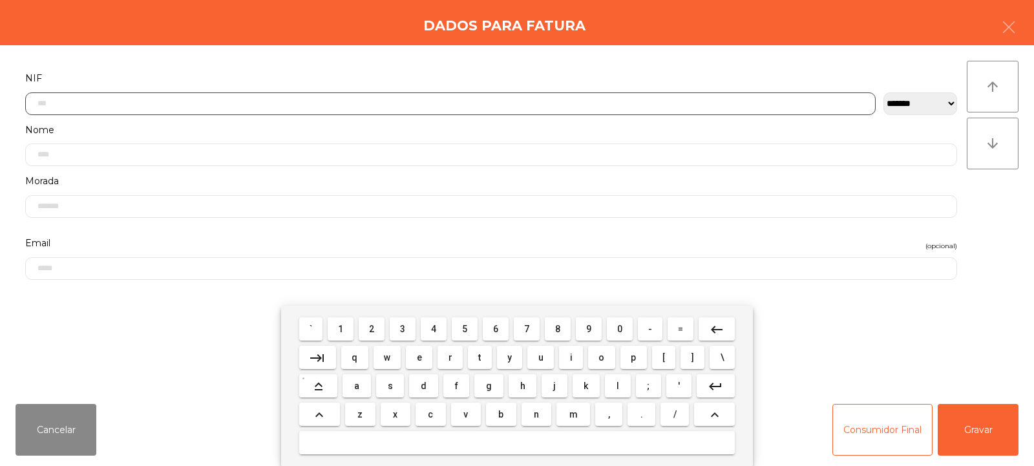
scroll to position [94, 0]
type input "*********"
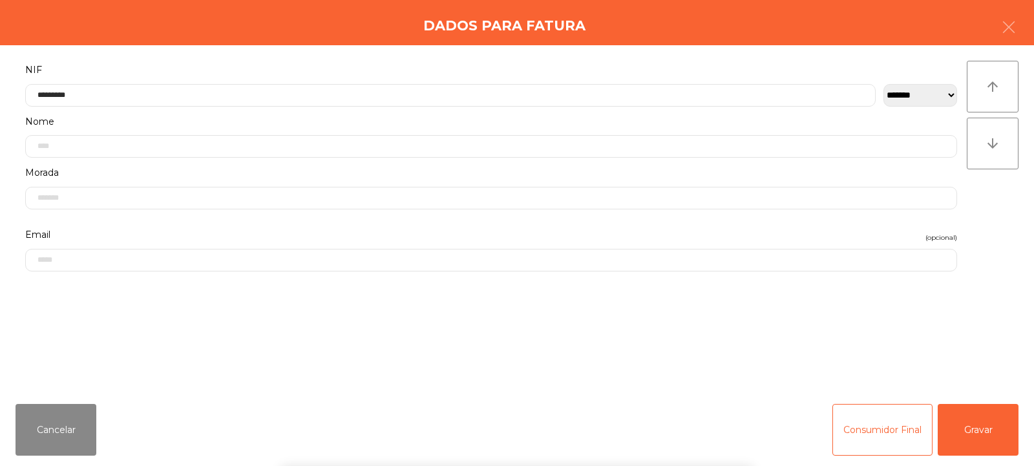
click at [986, 449] on div "` 1 2 3 4 5 6 7 8 9 0 - = keyboard_backspace keyboard_tab q w e r t y u i o p […" at bounding box center [517, 386] width 1034 height 160
click at [971, 424] on button "Gravar" at bounding box center [978, 430] width 81 height 52
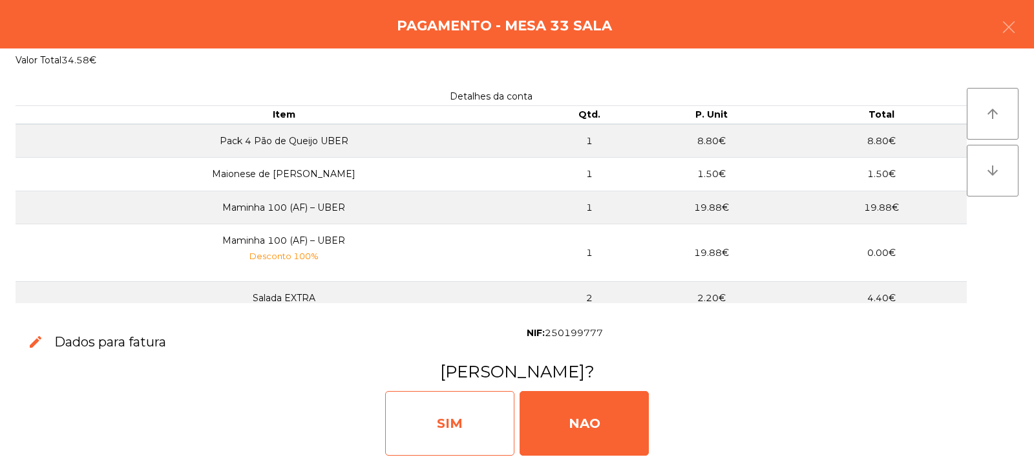
click at [463, 433] on div "SIM" at bounding box center [449, 423] width 129 height 65
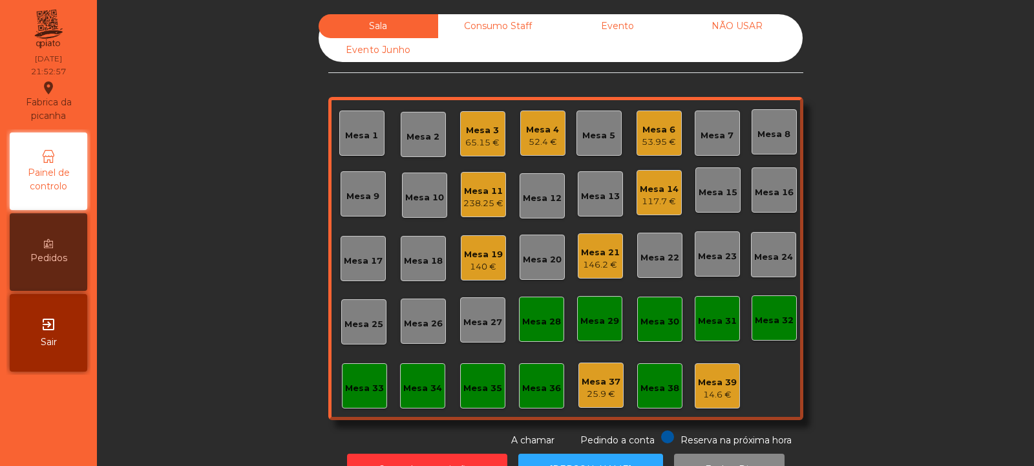
click at [490, 26] on div "Consumo Staff" at bounding box center [498, 26] width 120 height 24
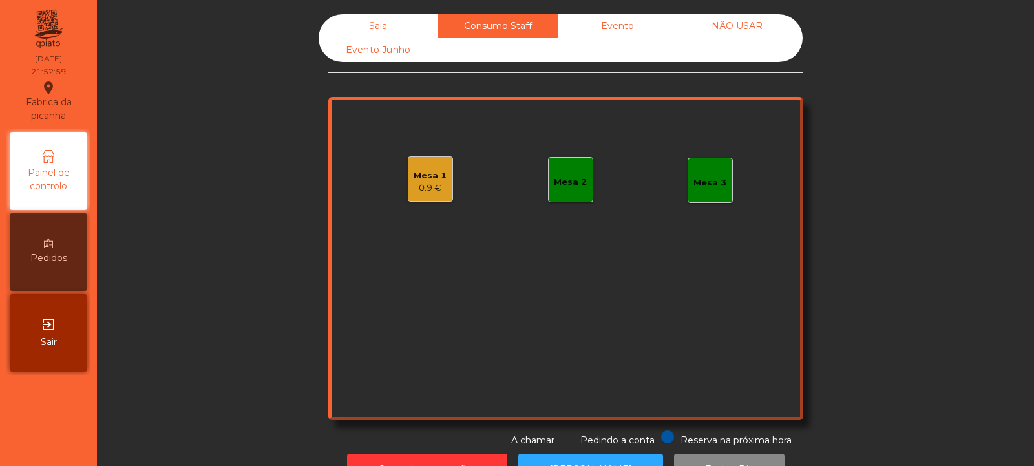
click at [711, 197] on div "Mesa 3" at bounding box center [710, 180] width 45 height 45
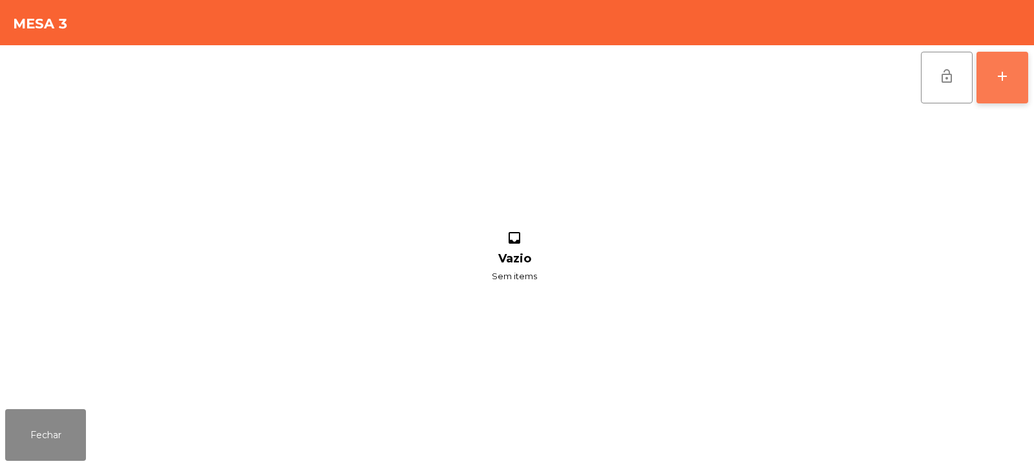
click at [1007, 79] on div "add" at bounding box center [1002, 76] width 16 height 16
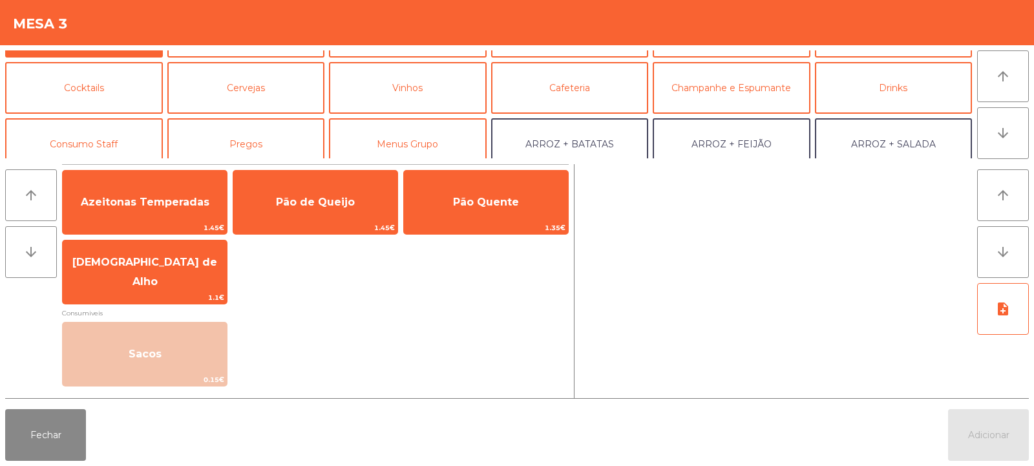
scroll to position [71, 0]
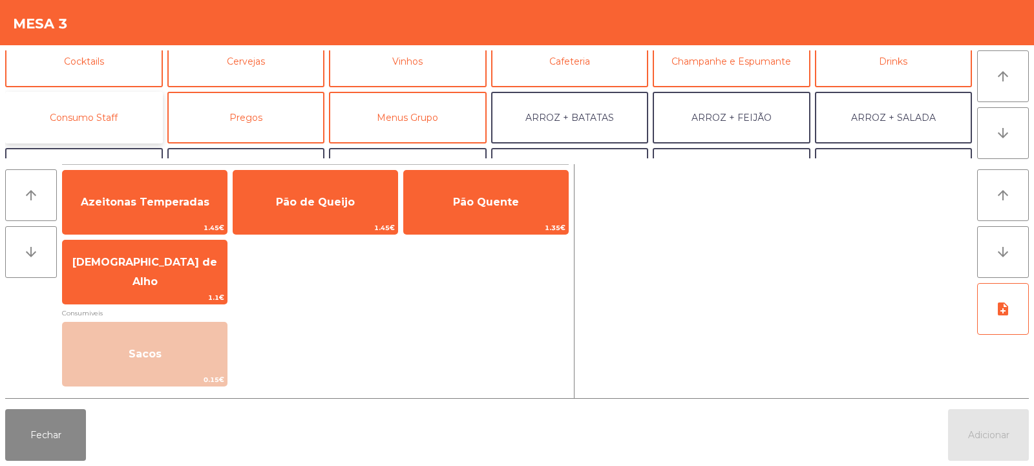
click at [71, 111] on button "Consumo Staff" at bounding box center [84, 118] width 158 height 52
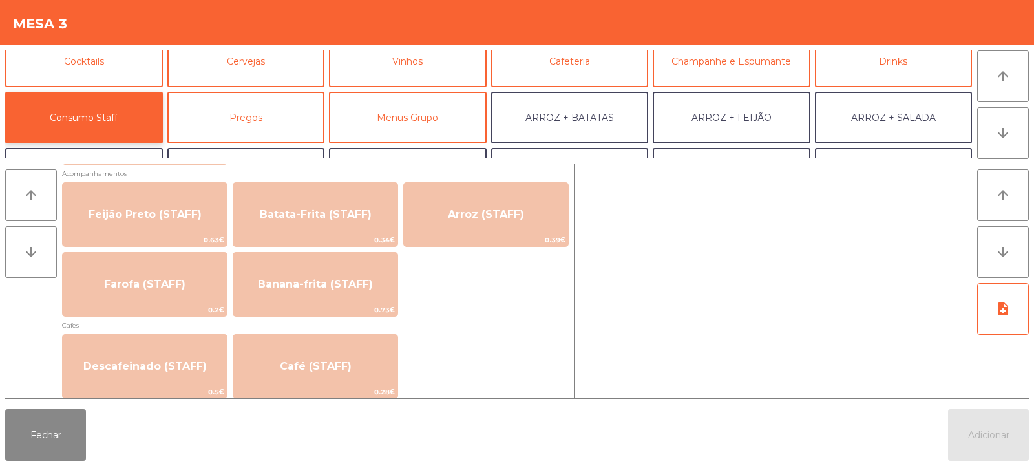
scroll to position [596, 0]
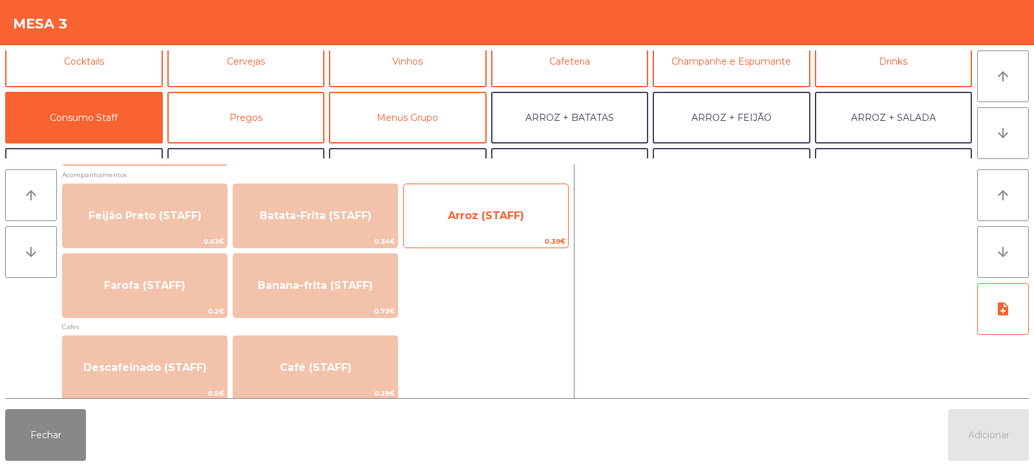
click at [480, 207] on span "Arroz (STAFF)" at bounding box center [486, 215] width 164 height 35
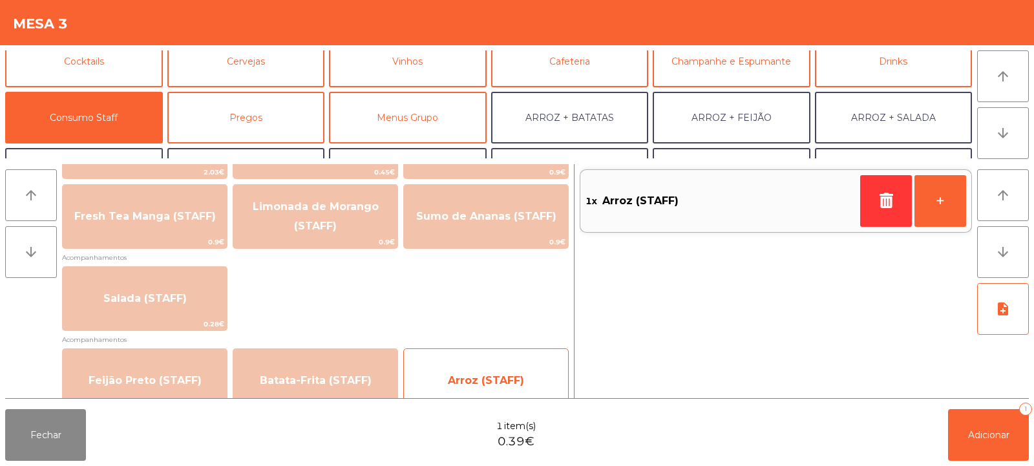
scroll to position [0, 0]
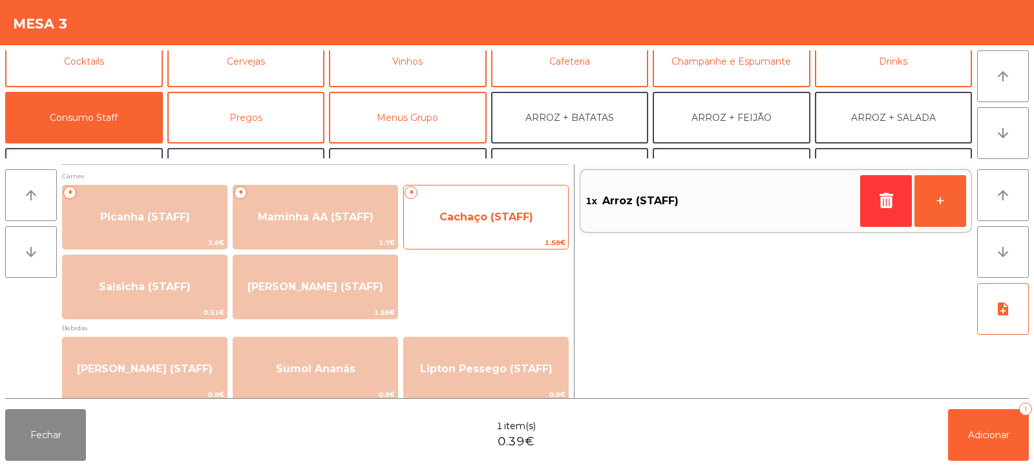
click at [468, 205] on span "Cachaço (STAFF)" at bounding box center [486, 217] width 164 height 35
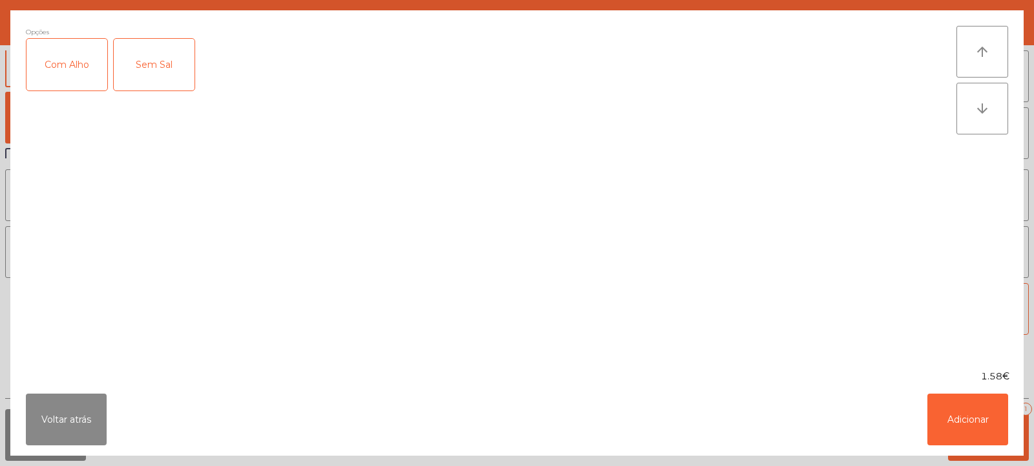
click at [44, 66] on div "Com Alho" at bounding box center [66, 65] width 81 height 52
click at [949, 413] on button "Adicionar" at bounding box center [967, 420] width 81 height 52
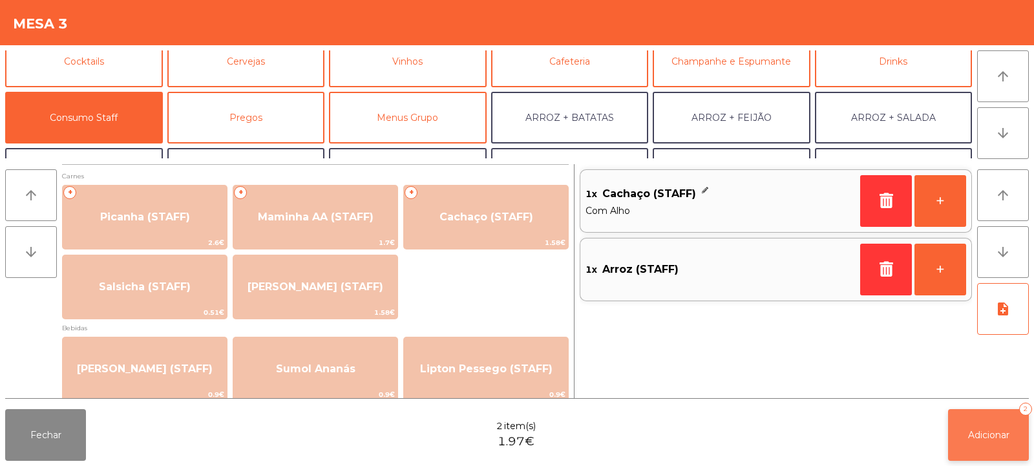
click at [971, 432] on span "Adicionar" at bounding box center [988, 435] width 41 height 12
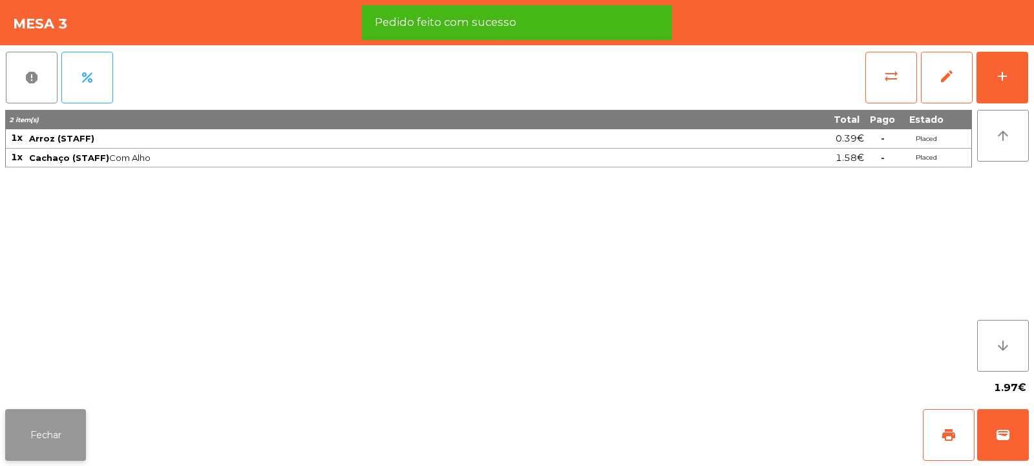
click at [66, 444] on button "Fechar" at bounding box center [45, 435] width 81 height 52
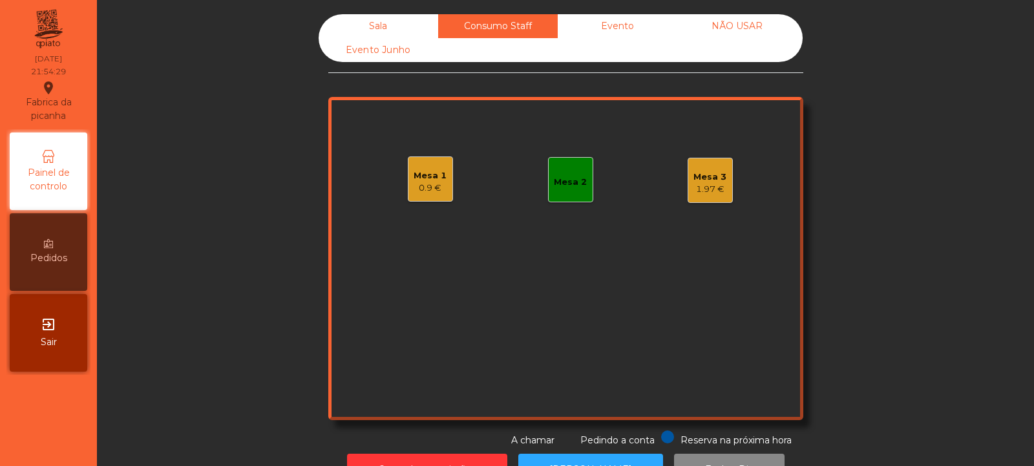
click at [379, 17] on div "Sala" at bounding box center [379, 26] width 120 height 24
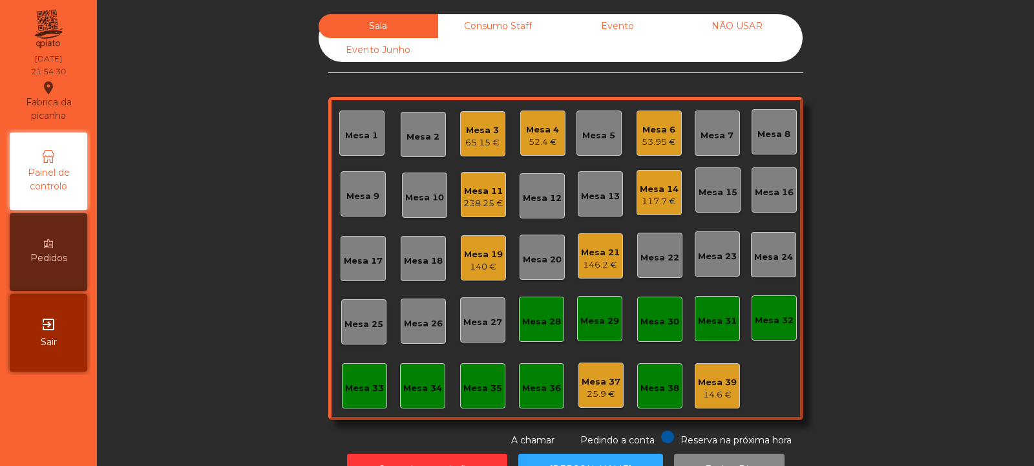
click at [476, 33] on div "Consumo Staff" at bounding box center [498, 26] width 120 height 24
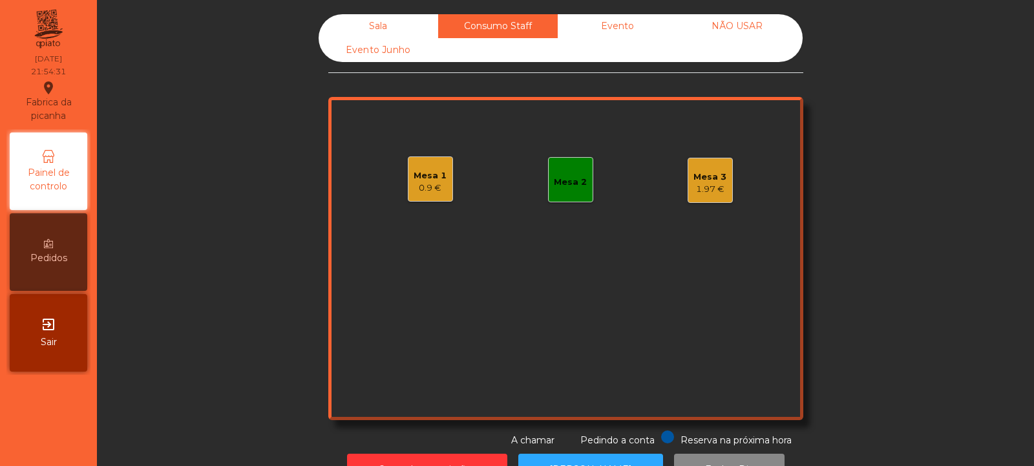
click at [441, 190] on div "0.9 €" at bounding box center [430, 188] width 33 height 13
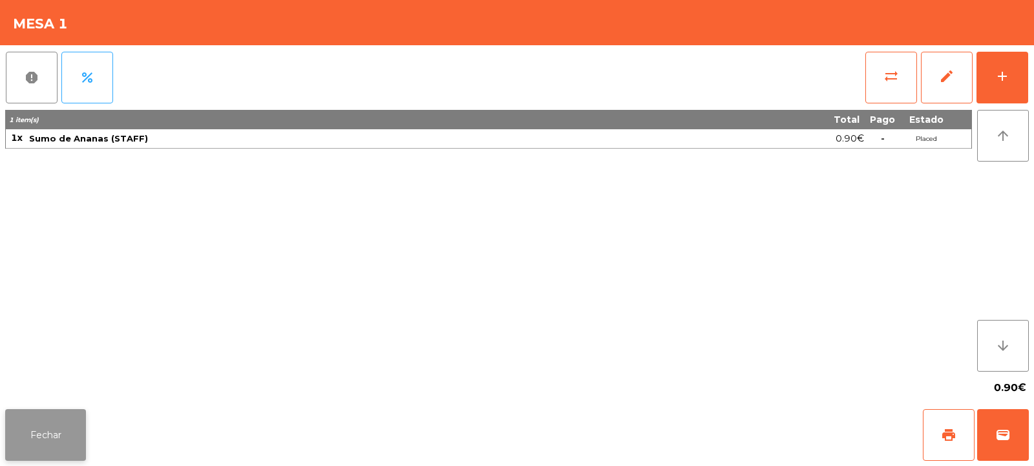
click at [37, 414] on button "Fechar" at bounding box center [45, 435] width 81 height 52
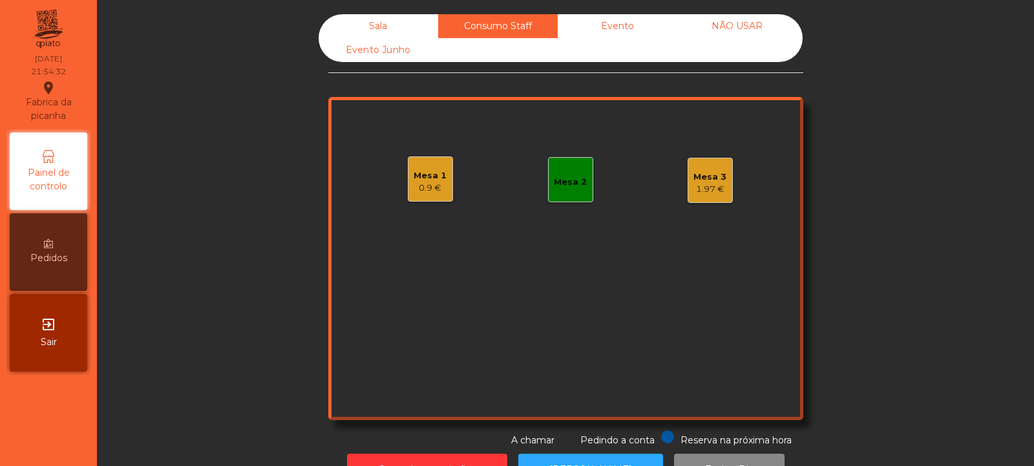
click at [693, 175] on div "Mesa 3" at bounding box center [709, 177] width 33 height 13
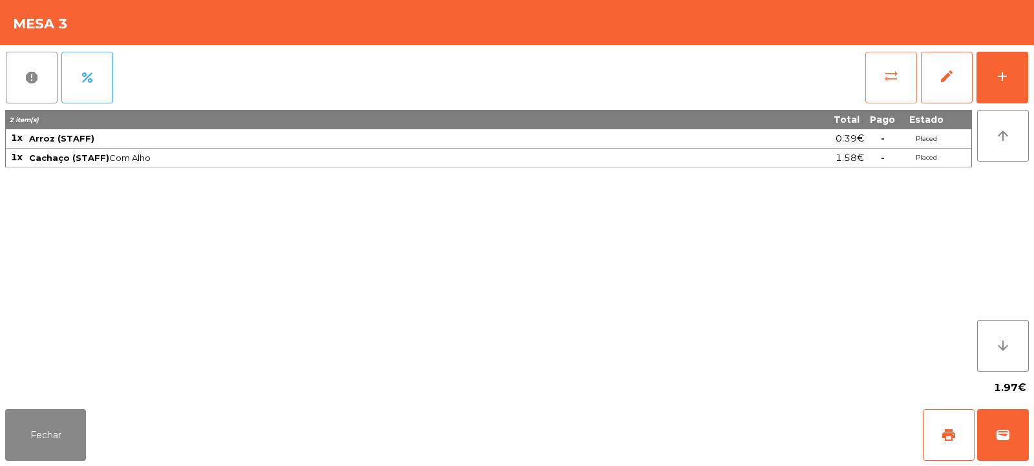
click at [868, 81] on button "sync_alt" at bounding box center [891, 78] width 52 height 52
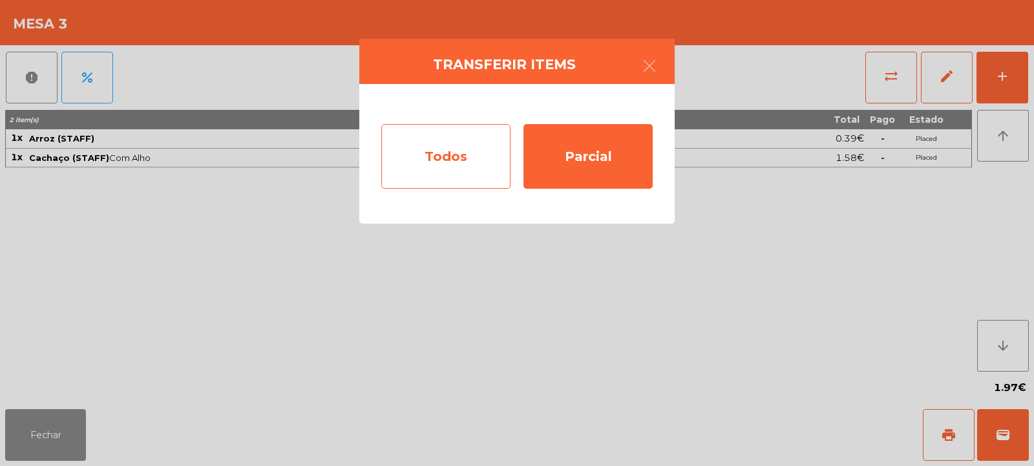
click at [423, 151] on div "Todos" at bounding box center [445, 156] width 129 height 65
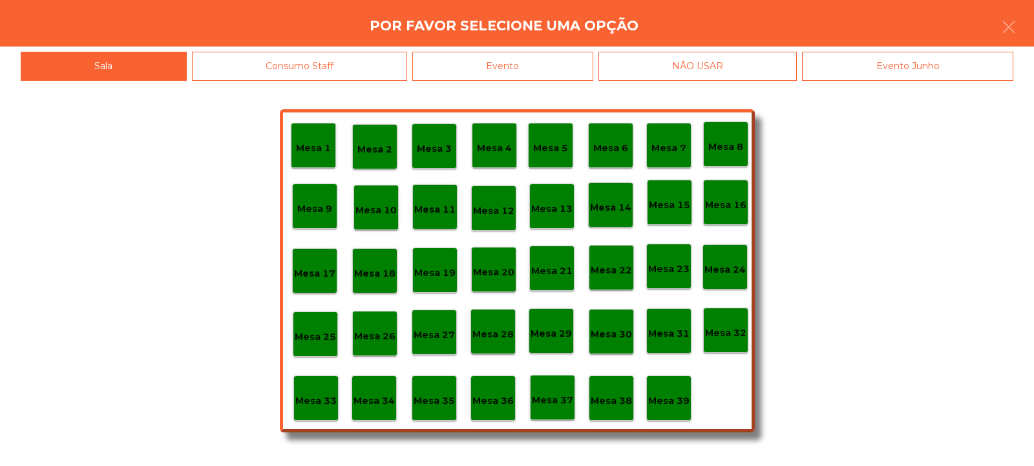
click at [476, 64] on div "Evento" at bounding box center [502, 66] width 181 height 29
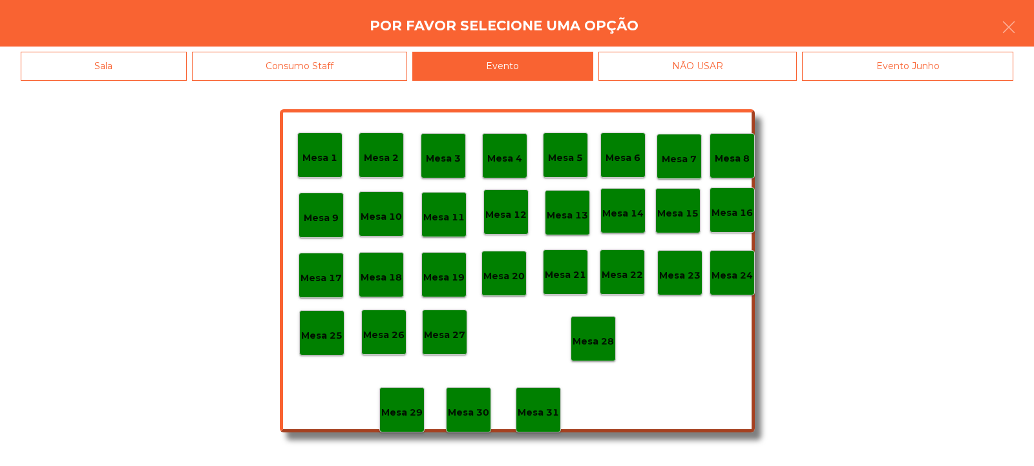
click at [349, 67] on div "Consumo Staff" at bounding box center [300, 66] width 216 height 29
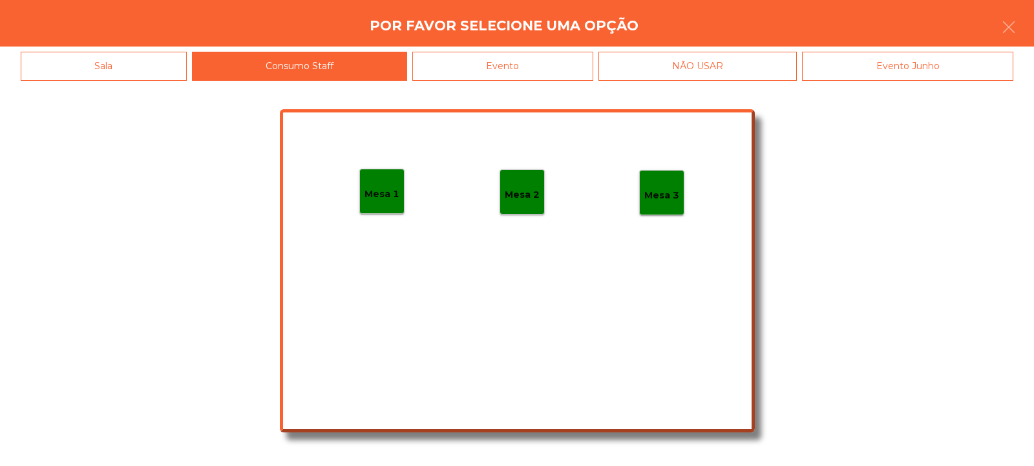
click at [386, 185] on div "Mesa 1" at bounding box center [381, 192] width 35 height 20
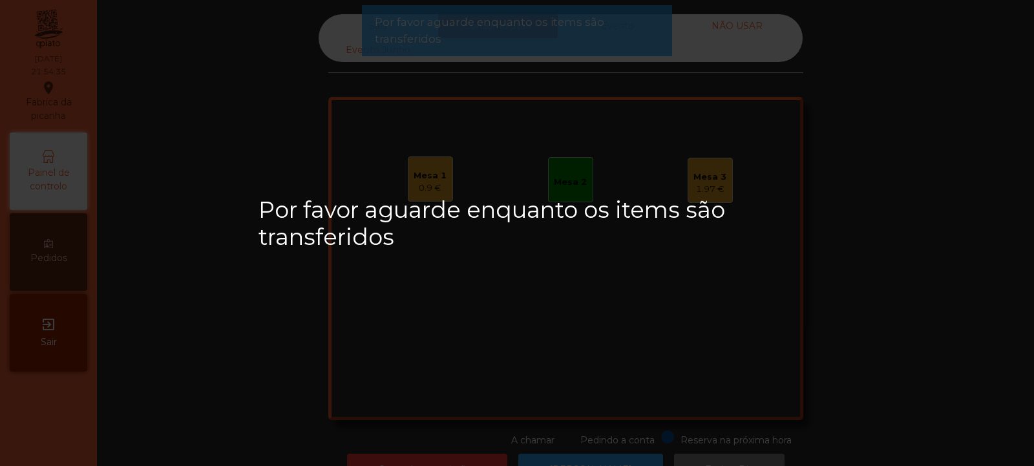
click at [127, 44] on div "Por favor aguarde enquanto os items são transferidos" at bounding box center [517, 233] width 1034 height 466
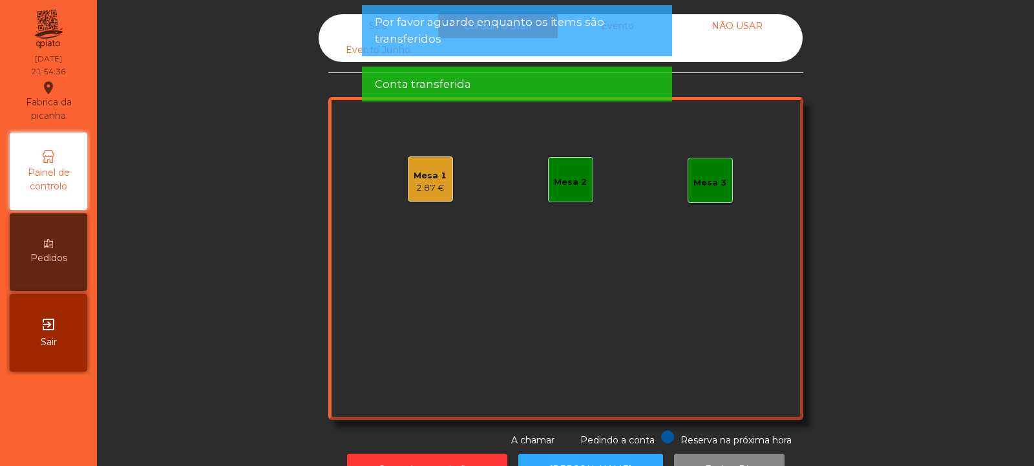
click at [353, 28] on div "Sala" at bounding box center [379, 26] width 120 height 24
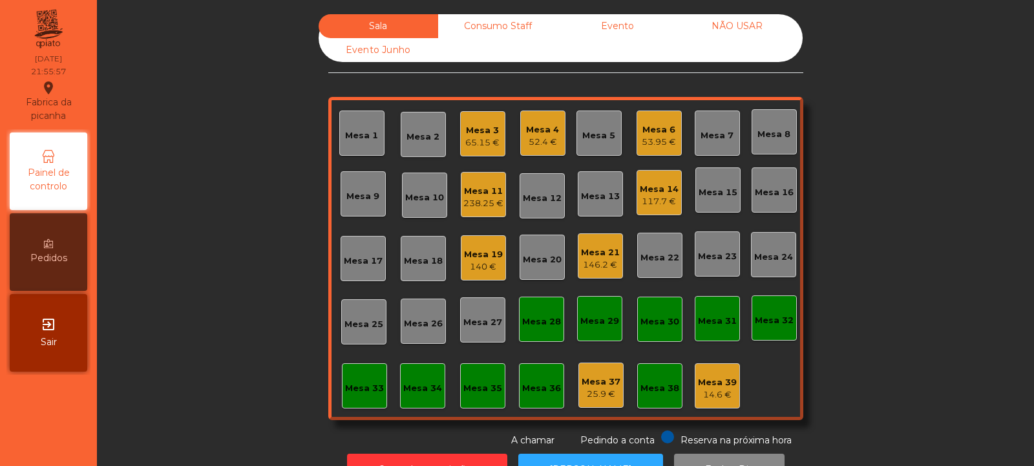
click at [490, 30] on div "Consumo Staff" at bounding box center [498, 26] width 120 height 24
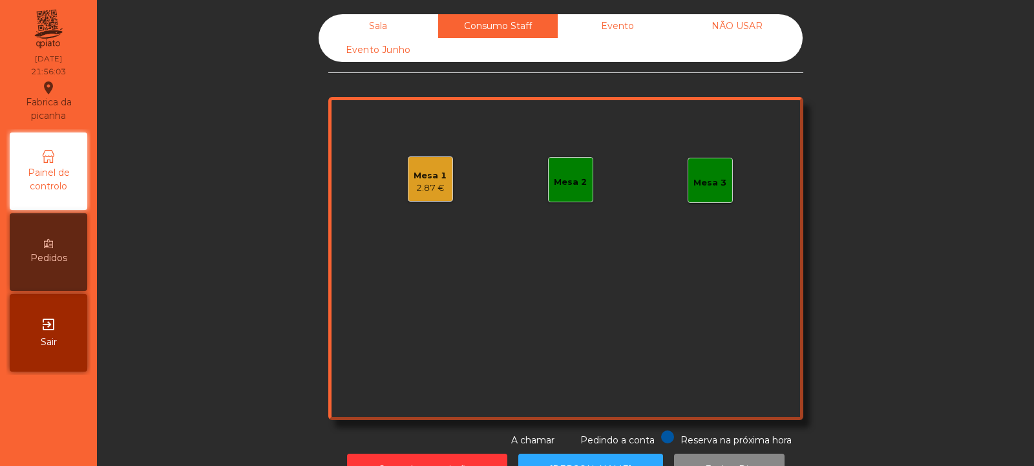
click at [412, 160] on div "Mesa 1 2.87 €" at bounding box center [430, 178] width 45 height 45
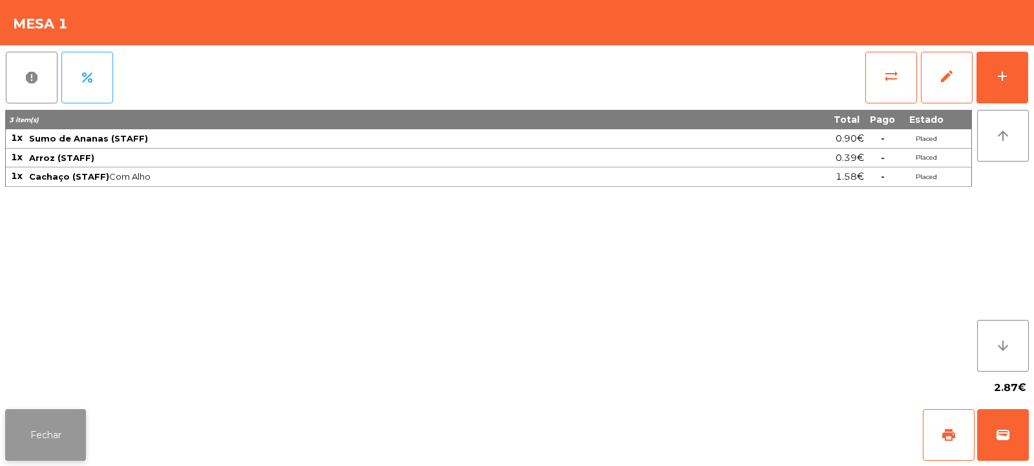
click at [30, 434] on button "Fechar" at bounding box center [45, 435] width 81 height 52
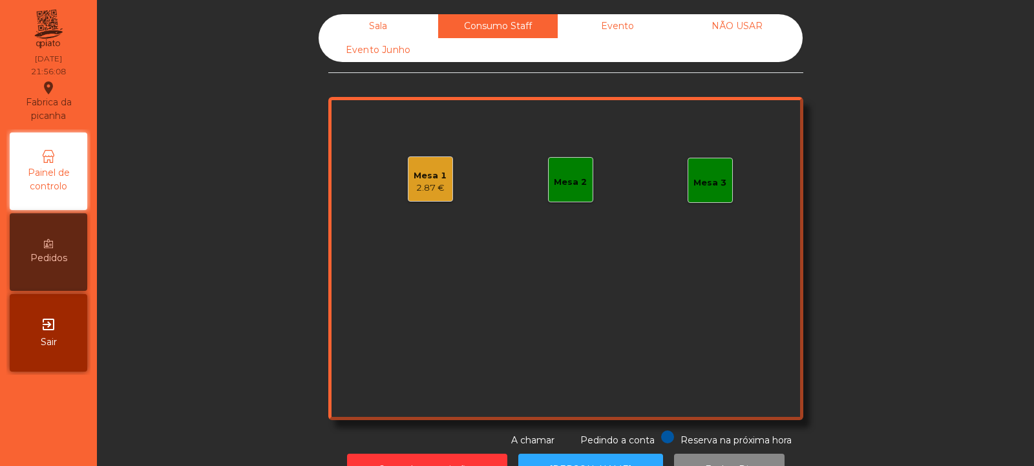
click at [410, 201] on div "Mesa 1 2.87 €" at bounding box center [430, 178] width 45 height 45
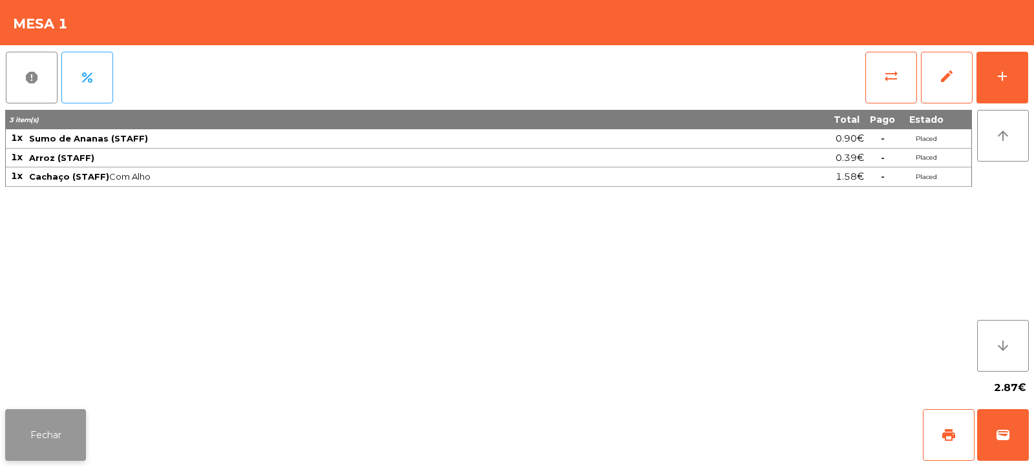
click at [44, 454] on button "Fechar" at bounding box center [45, 435] width 81 height 52
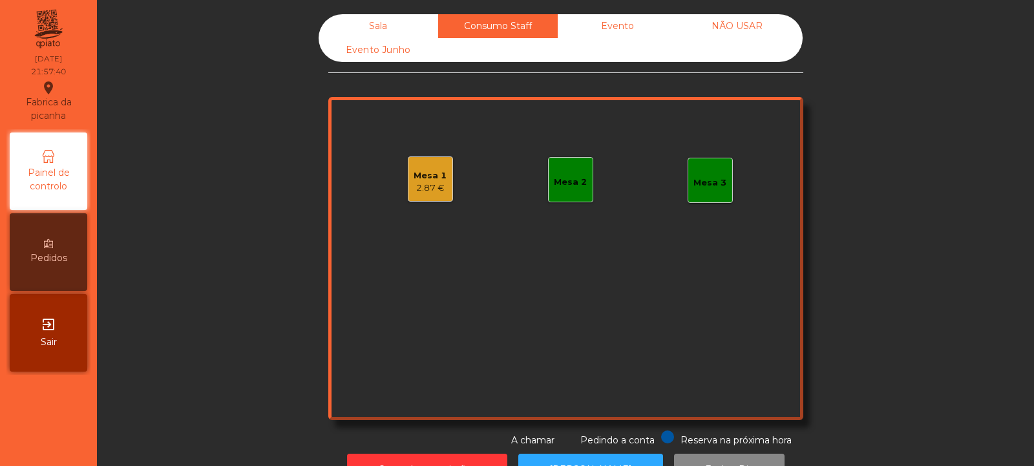
click at [375, 35] on div "Sala" at bounding box center [379, 26] width 120 height 24
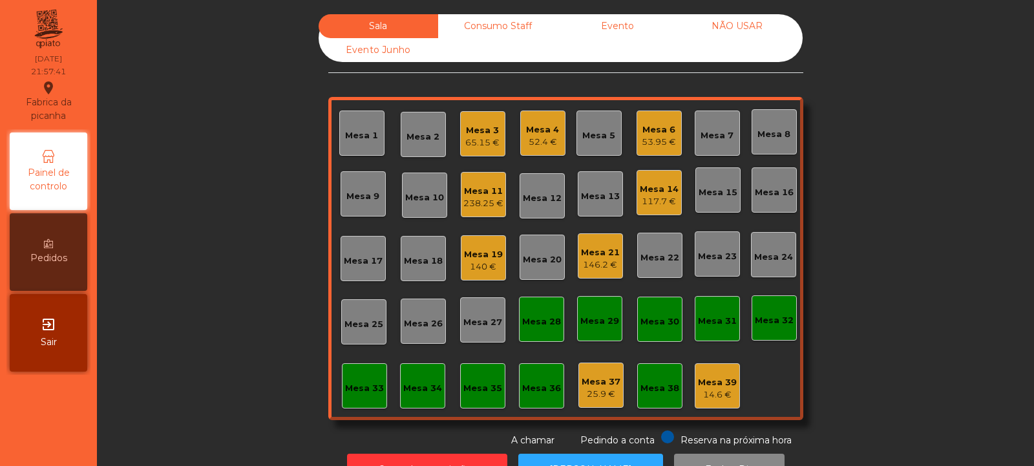
click at [496, 34] on div "Consumo Staff" at bounding box center [498, 26] width 120 height 24
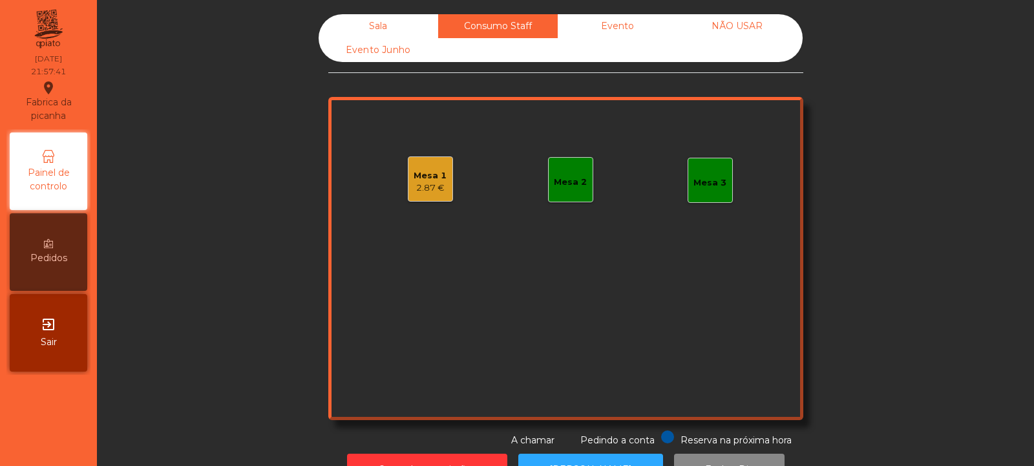
click at [434, 185] on div "2.87 €" at bounding box center [430, 188] width 33 height 13
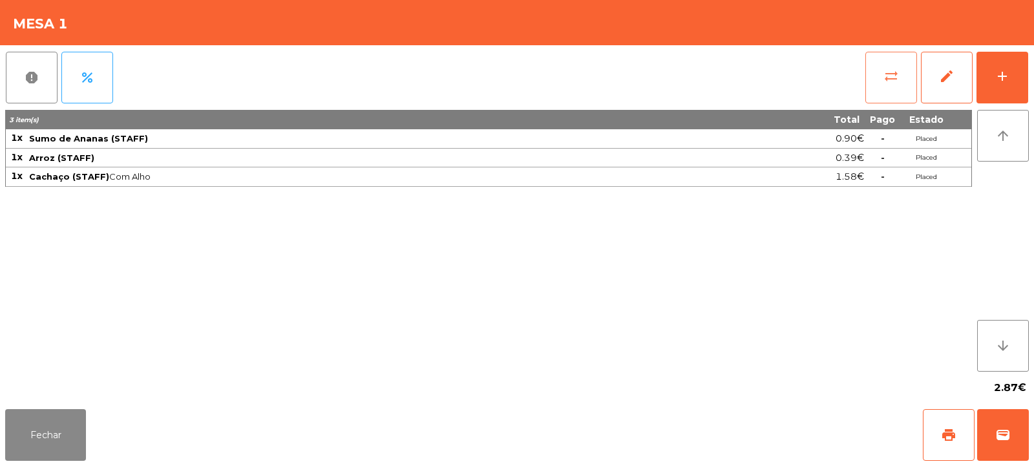
click at [879, 74] on button "sync_alt" at bounding box center [891, 78] width 52 height 52
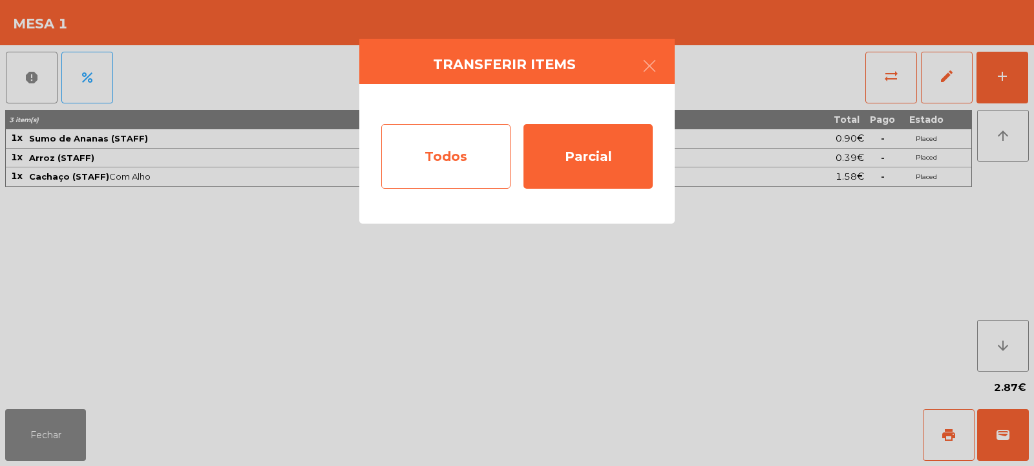
click at [441, 141] on div "Todos" at bounding box center [445, 156] width 129 height 65
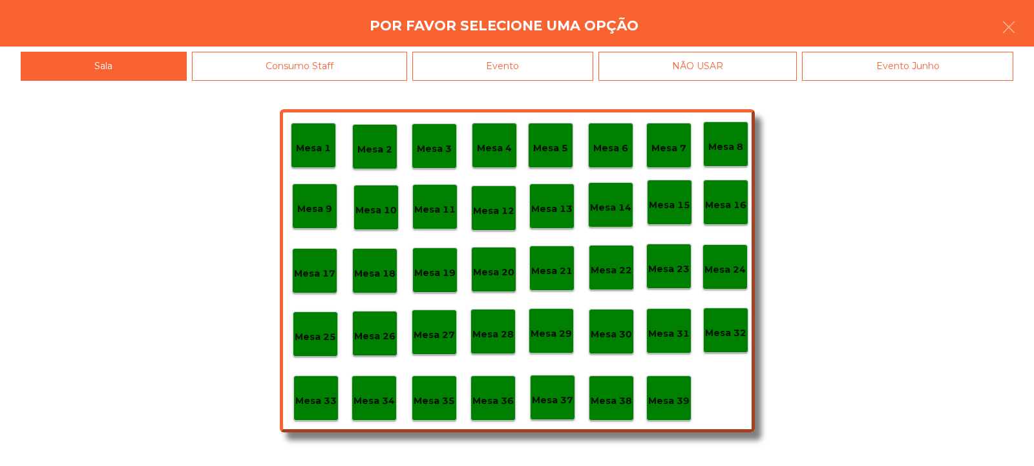
click at [538, 59] on div "Evento" at bounding box center [502, 66] width 181 height 29
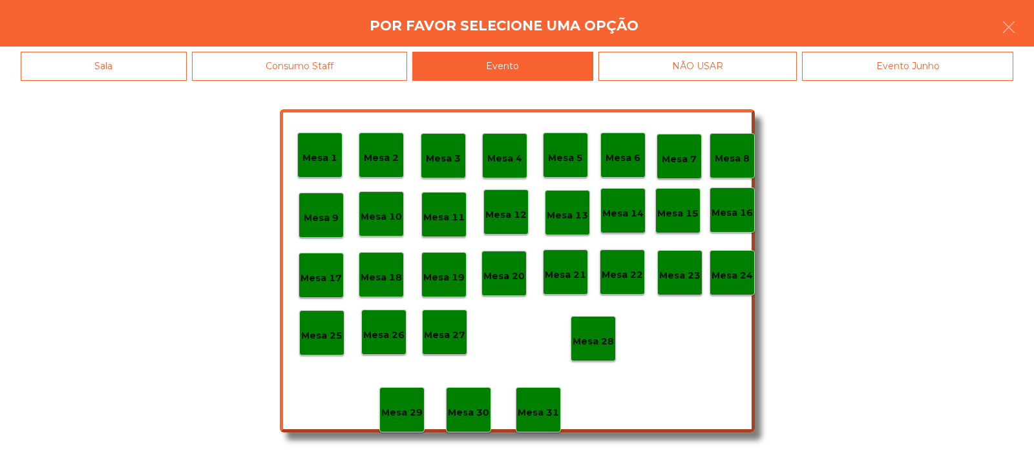
click at [582, 341] on p "Mesa 28" at bounding box center [593, 341] width 41 height 15
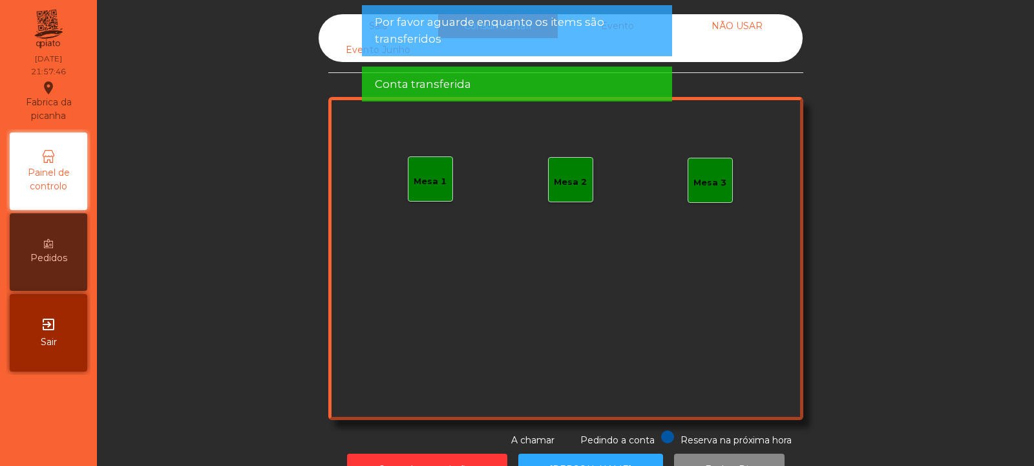
click at [217, 218] on div "Sala Consumo Staff Evento NÃO USAR Evento Junho Mesa 1 Mesa 2 Mesa 3 Reserva na…" at bounding box center [565, 230] width 902 height 433
click at [372, 27] on div "Por favor aguarde enquanto os items são transferidos" at bounding box center [517, 30] width 310 height 51
click at [331, 28] on div "Sala" at bounding box center [379, 26] width 120 height 24
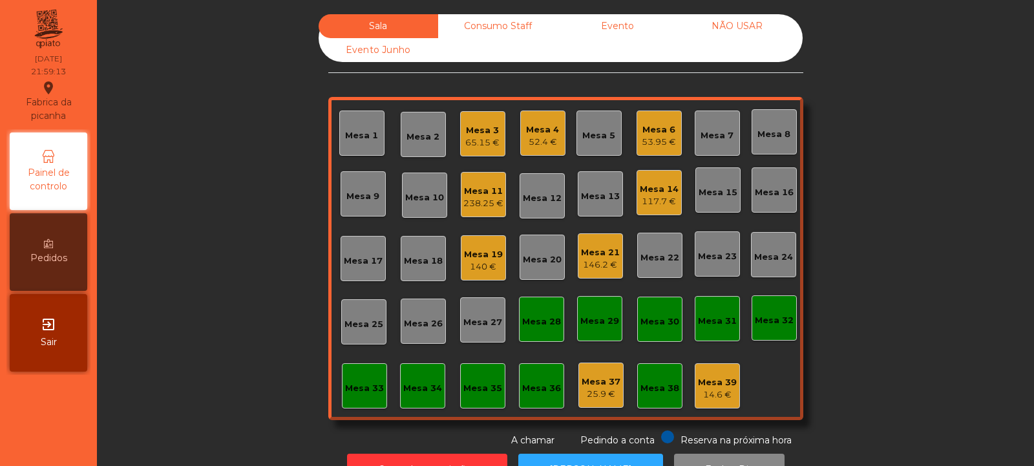
click at [260, 163] on div "Sala Consumo Staff Evento NÃO USAR Evento Junho Mesa 1 Mesa 2 Mesa 3 65.15 € Me…" at bounding box center [565, 230] width 902 height 433
click at [764, 139] on div "Mesa 8" at bounding box center [773, 134] width 33 height 13
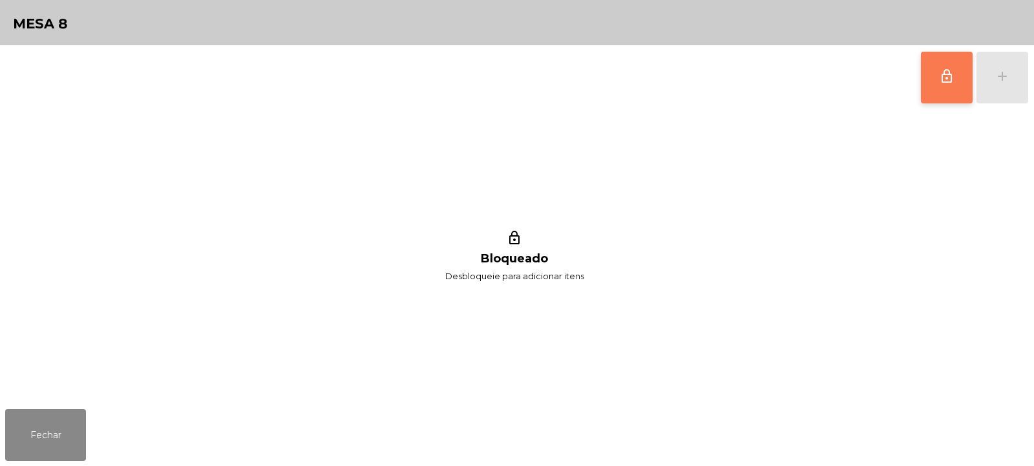
click at [940, 74] on span "lock_outline" at bounding box center [947, 76] width 16 height 16
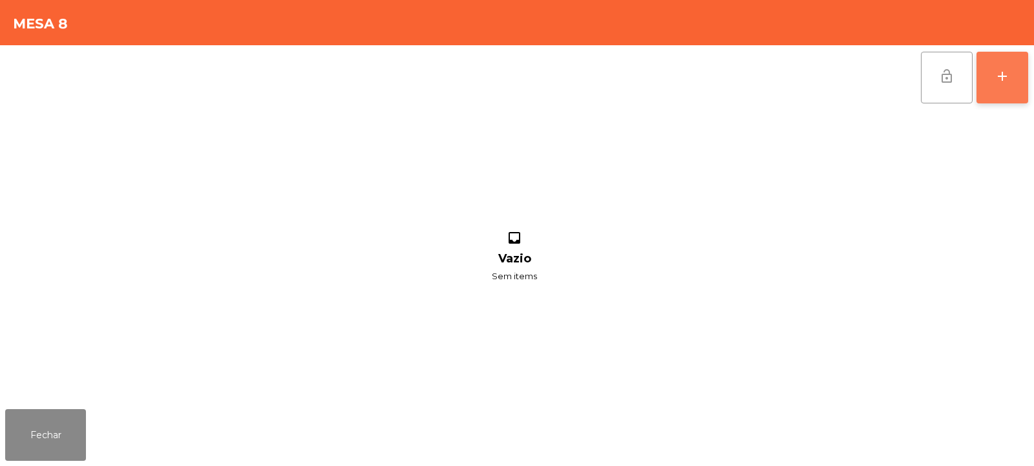
click at [1009, 81] on div "add" at bounding box center [1002, 76] width 16 height 16
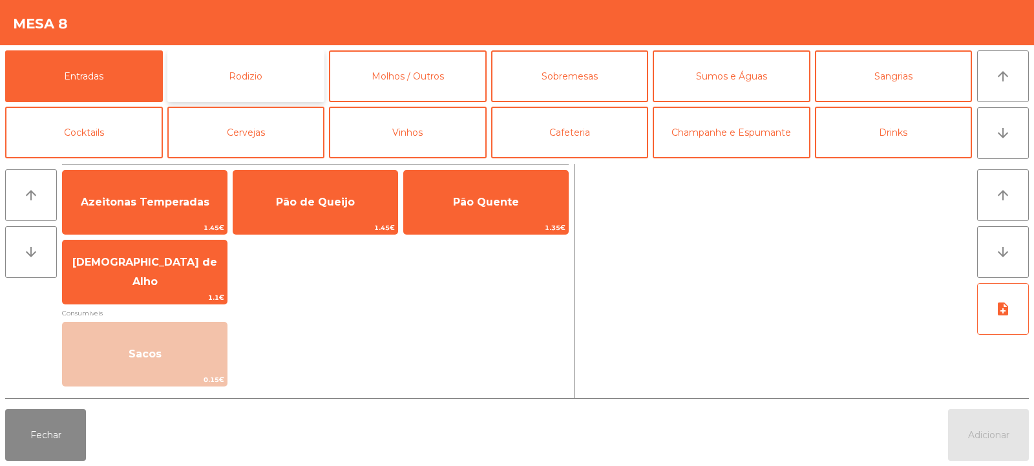
click at [215, 63] on button "Rodizio" at bounding box center [246, 76] width 158 height 52
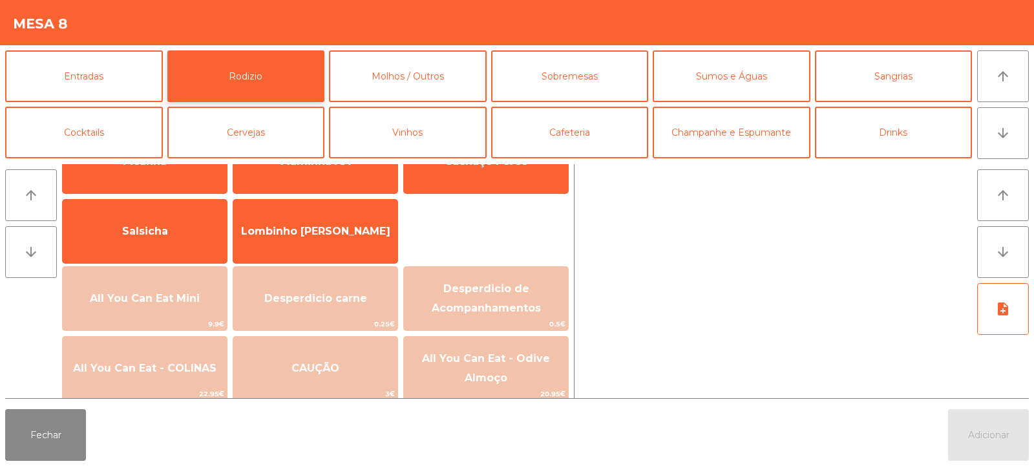
scroll to position [100, 0]
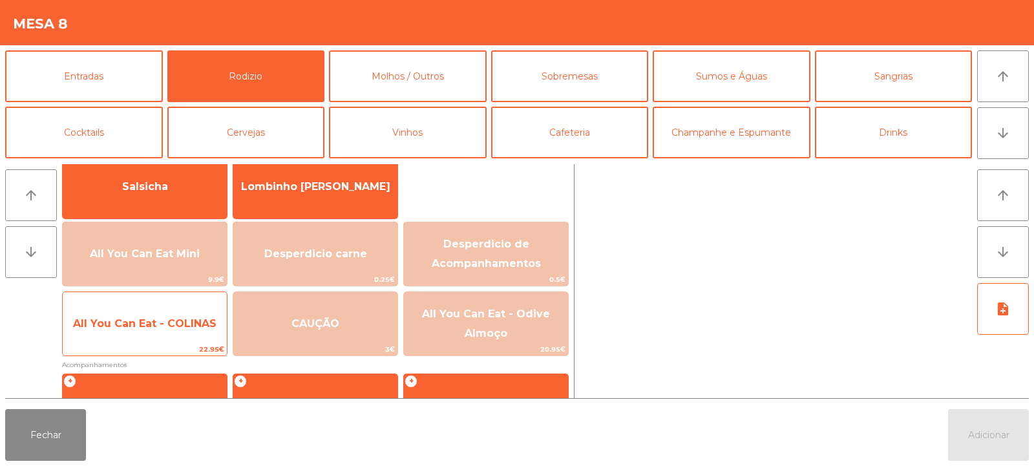
click at [131, 310] on span "All You Can Eat - COLINAS" at bounding box center [145, 323] width 164 height 35
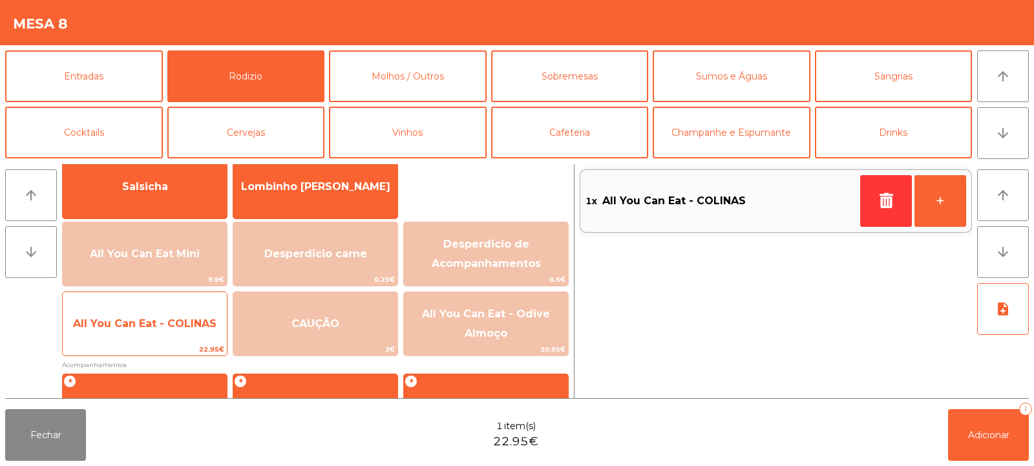
click at [129, 331] on span "All You Can Eat - COLINAS" at bounding box center [145, 323] width 164 height 35
click at [121, 331] on span "All You Can Eat - COLINAS" at bounding box center [145, 323] width 164 height 35
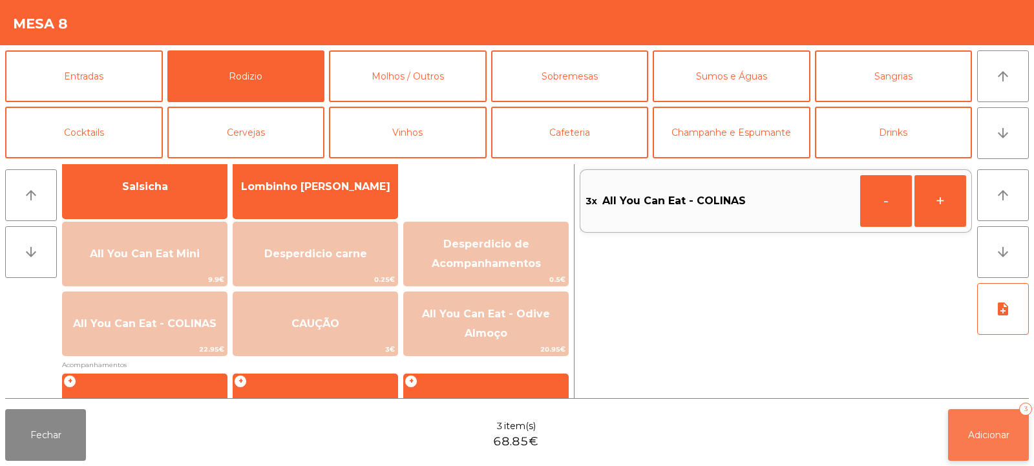
click at [1002, 425] on button "Adicionar 3" at bounding box center [988, 435] width 81 height 52
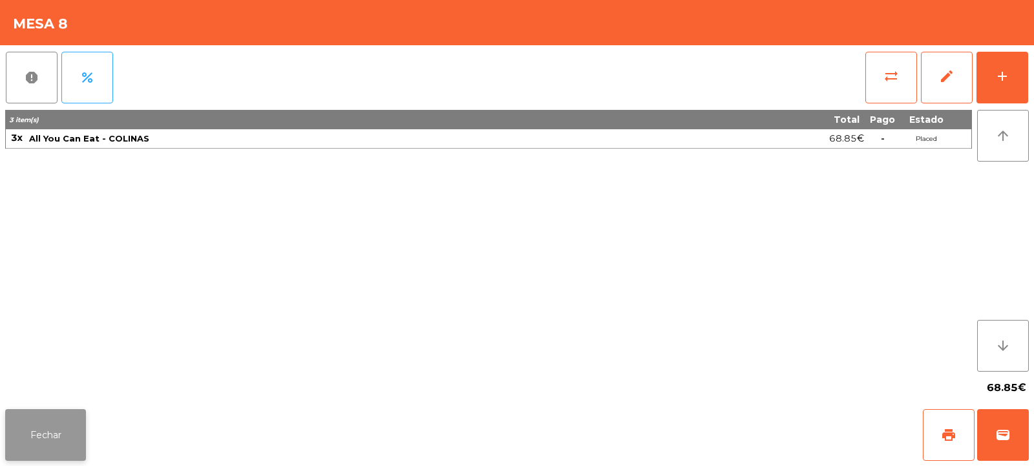
click at [59, 431] on button "Fechar" at bounding box center [45, 435] width 81 height 52
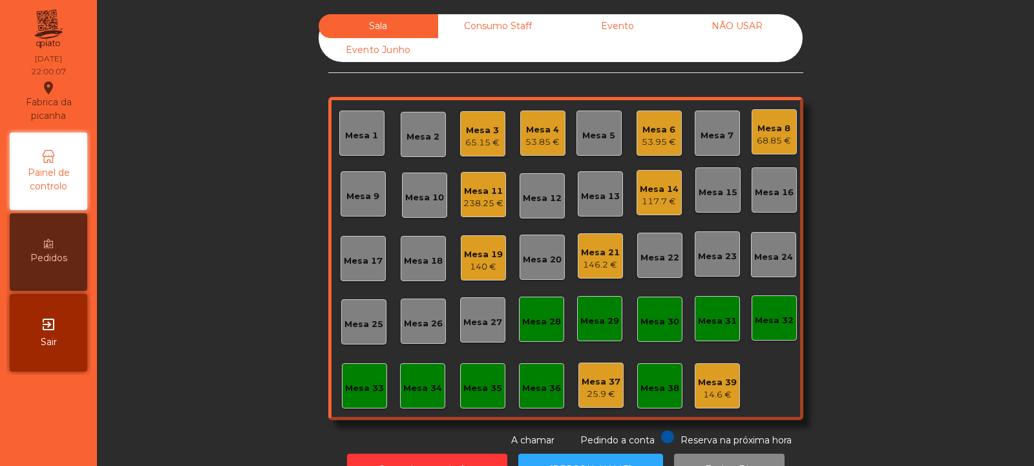
click at [471, 26] on div "Consumo Staff" at bounding box center [498, 26] width 120 height 24
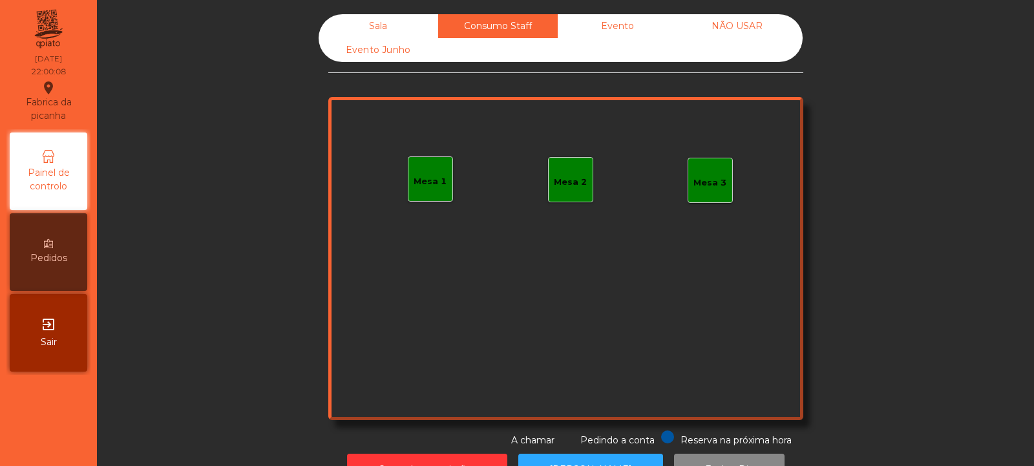
click at [362, 25] on div "Sala" at bounding box center [379, 26] width 120 height 24
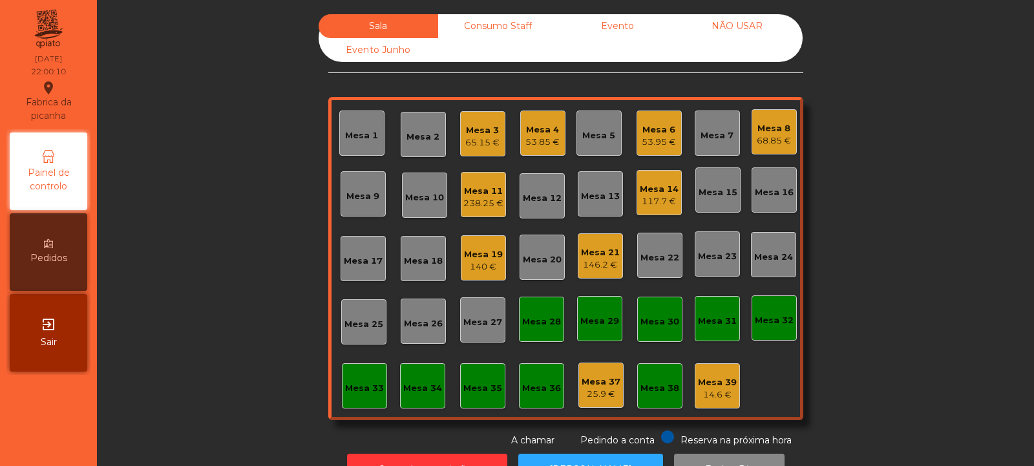
click at [470, 26] on div "Consumo Staff" at bounding box center [498, 26] width 120 height 24
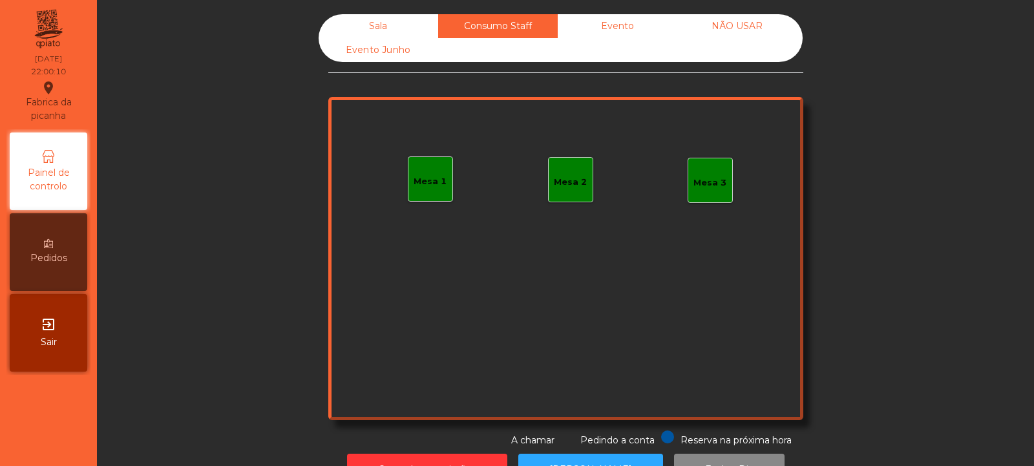
click at [356, 28] on div "Sala" at bounding box center [379, 26] width 120 height 24
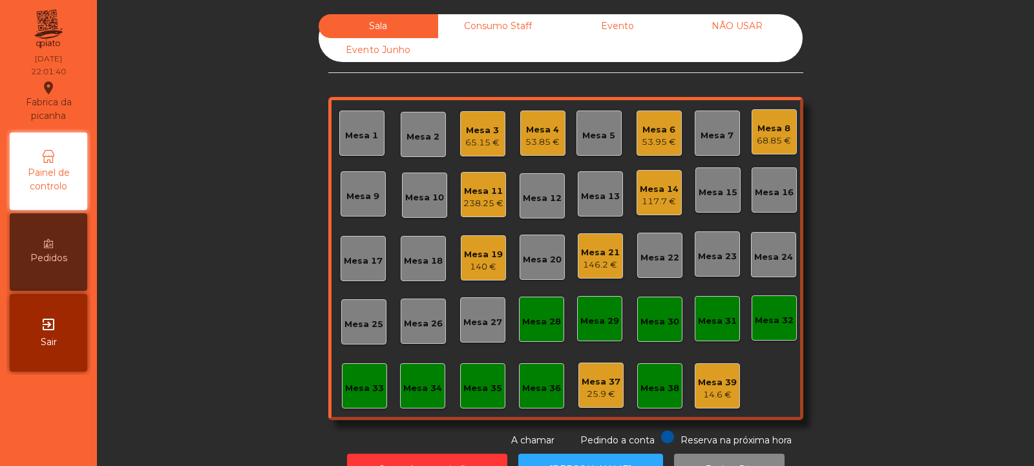
click at [724, 388] on div "14.6 €" at bounding box center [717, 394] width 39 height 13
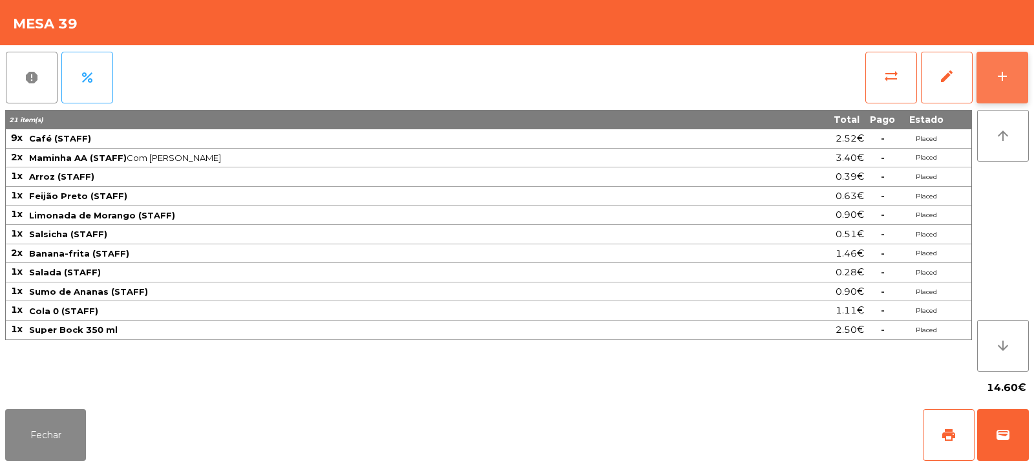
click at [983, 78] on button "add" at bounding box center [1002, 78] width 52 height 52
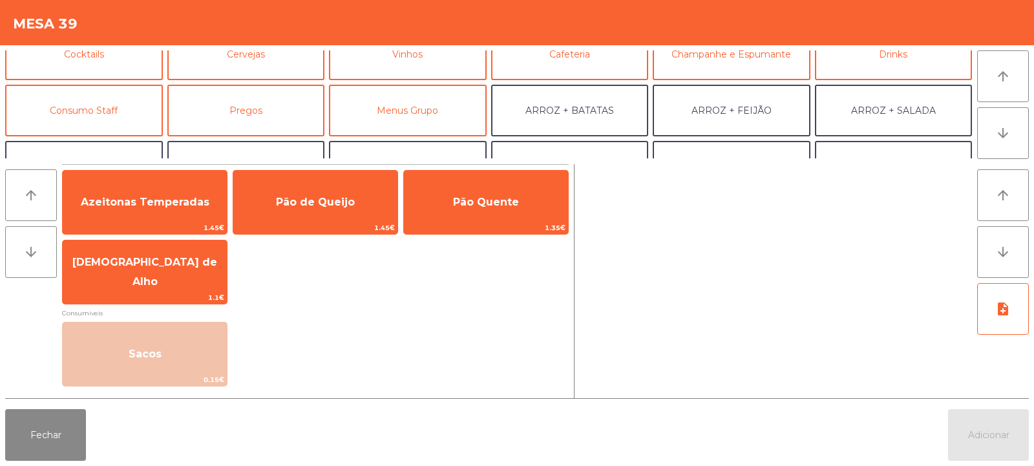
scroll to position [78, 0]
click at [119, 120] on button "Consumo Staff" at bounding box center [84, 111] width 158 height 52
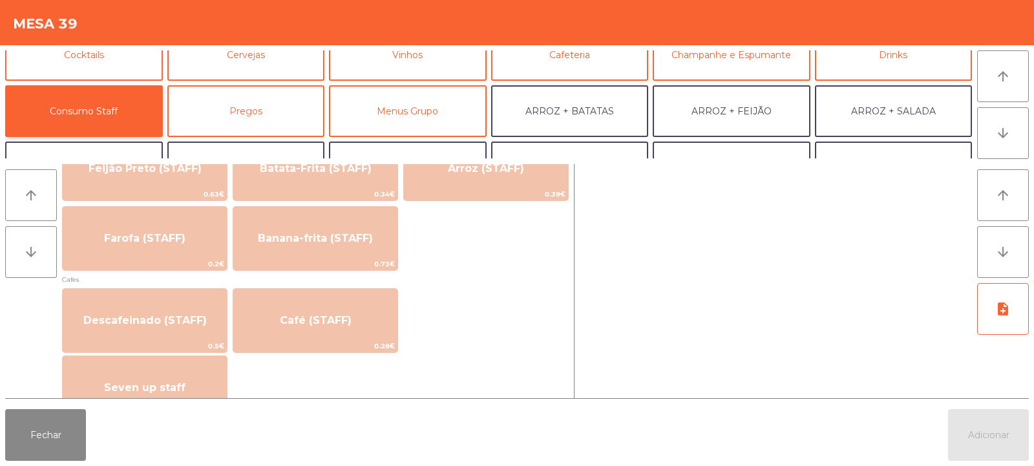
scroll to position [648, 0]
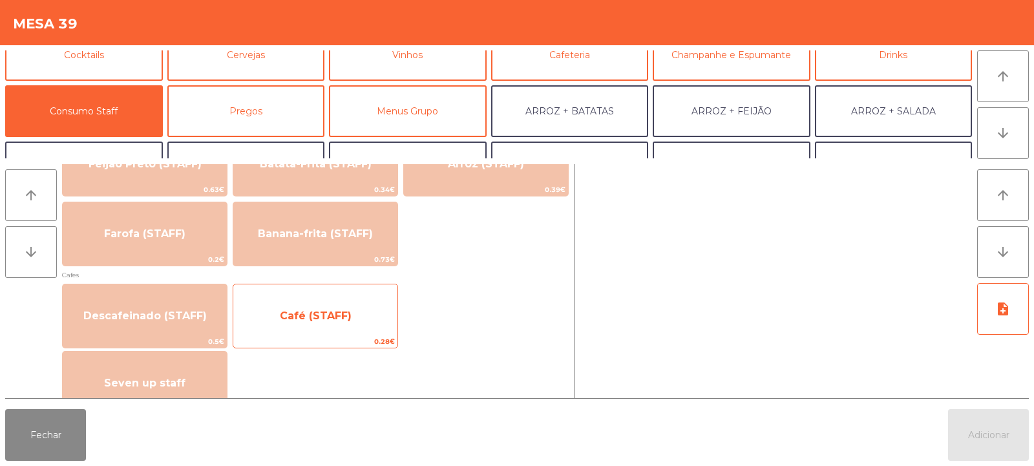
click at [329, 315] on span "Café (STAFF)" at bounding box center [316, 316] width 72 height 12
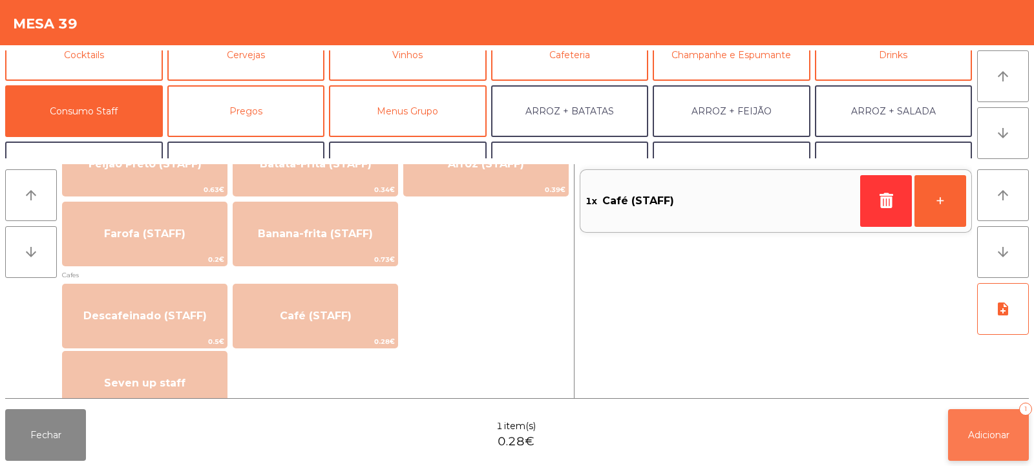
click at [972, 437] on span "Adicionar" at bounding box center [988, 435] width 41 height 12
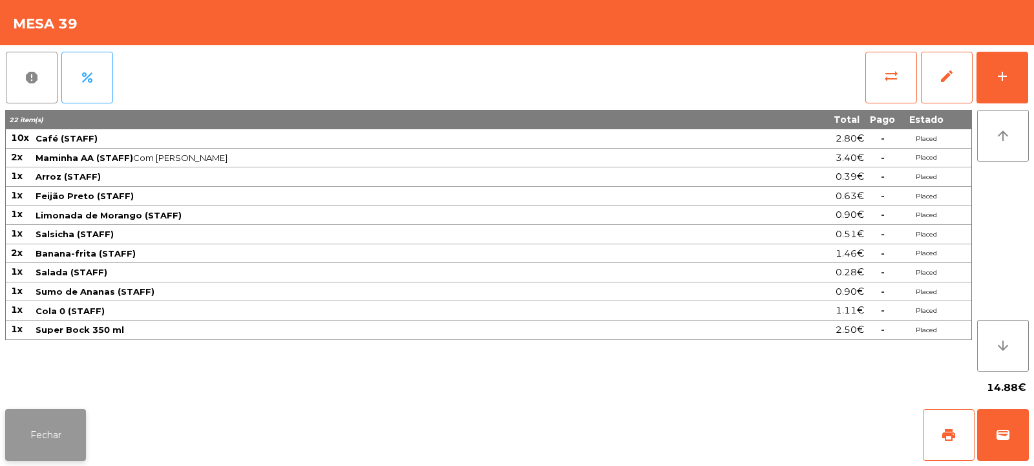
click at [54, 428] on button "Fechar" at bounding box center [45, 435] width 81 height 52
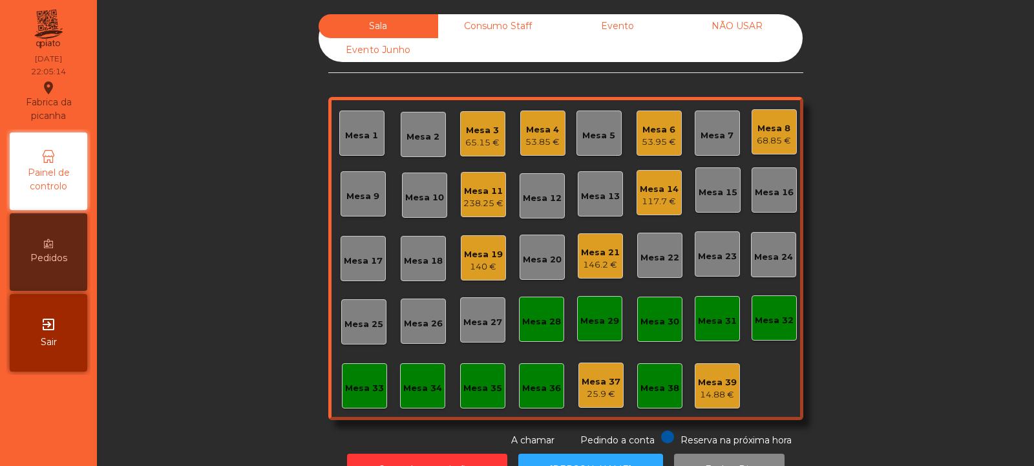
click at [759, 143] on div "68.85 €" at bounding box center [774, 140] width 34 height 13
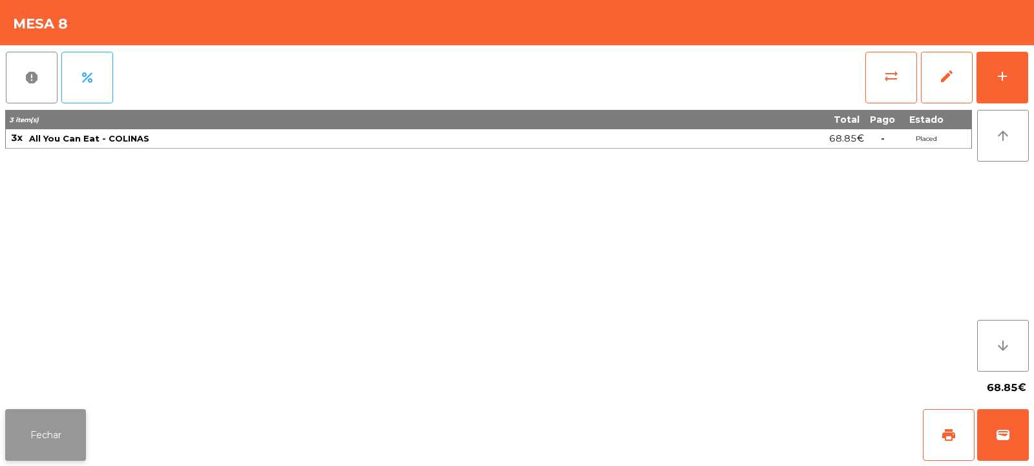
click at [43, 447] on button "Fechar" at bounding box center [45, 435] width 81 height 52
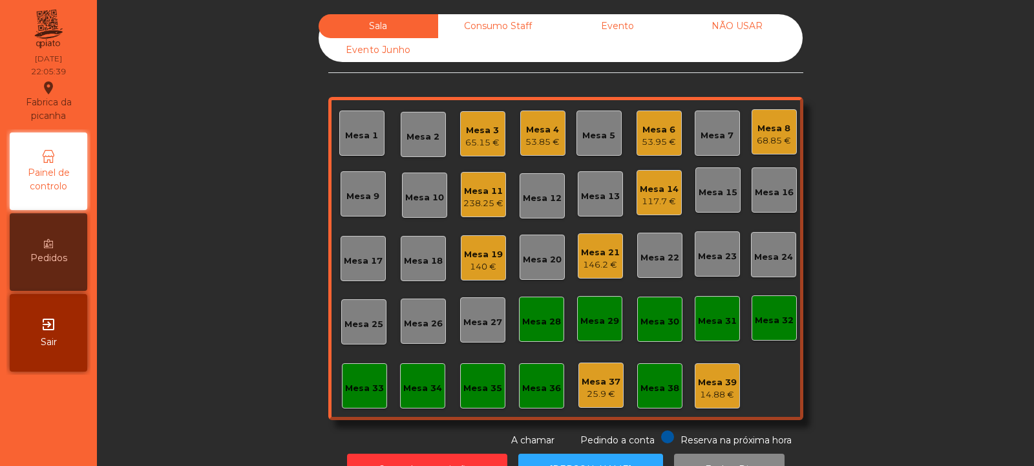
scroll to position [0, 0]
click at [610, 255] on div "Mesa 21" at bounding box center [600, 252] width 39 height 13
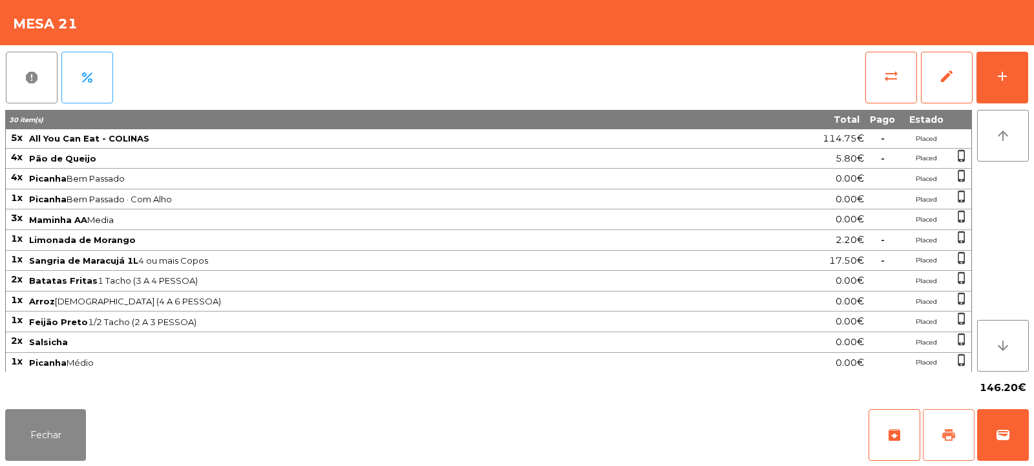
click at [931, 437] on button "print" at bounding box center [949, 435] width 52 height 52
click at [41, 430] on button "Fechar" at bounding box center [45, 435] width 81 height 52
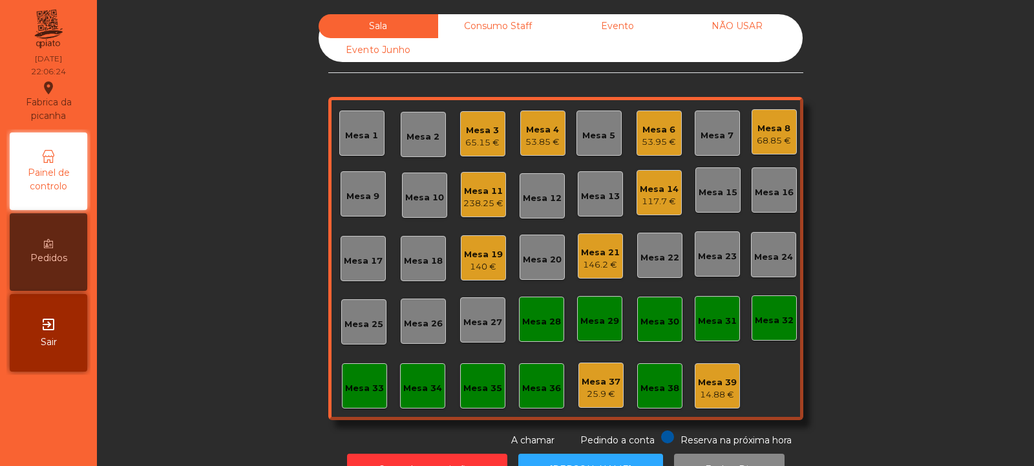
click at [612, 266] on div "146.2 €" at bounding box center [600, 264] width 39 height 13
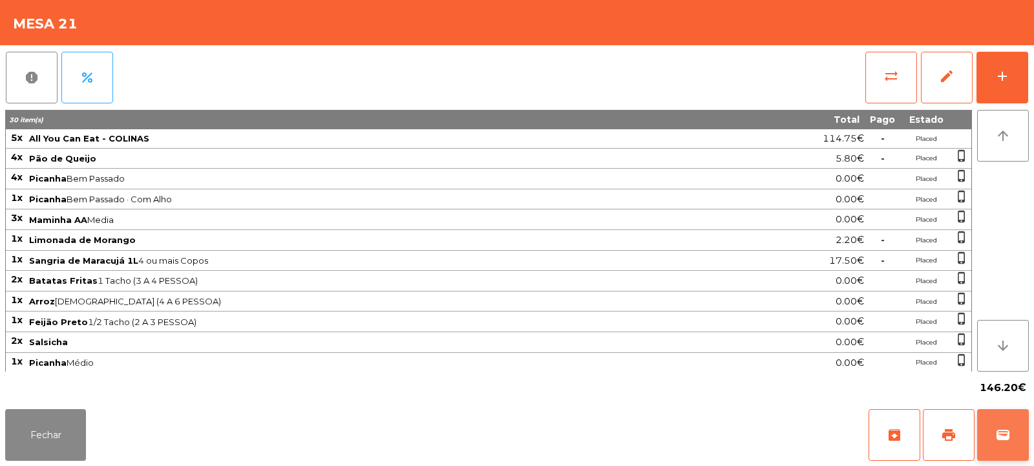
click at [1003, 439] on span "wallet" at bounding box center [1003, 435] width 16 height 16
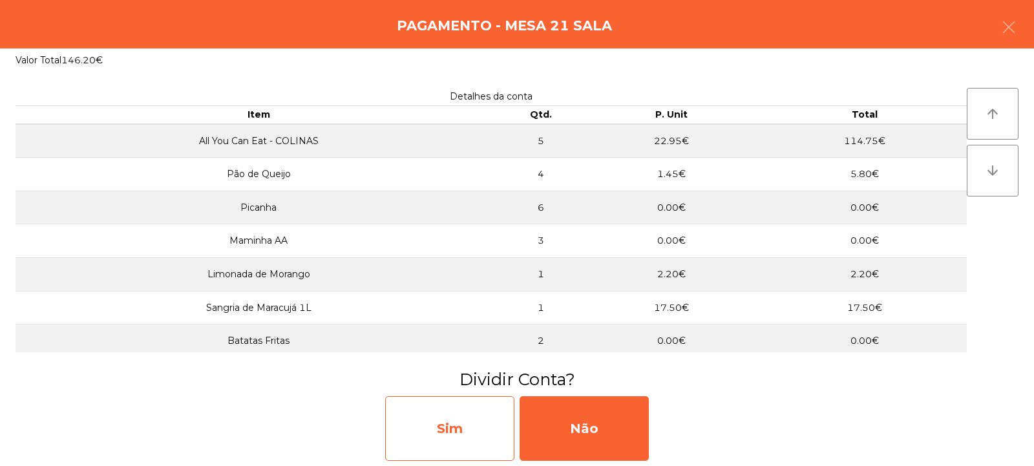
click at [476, 433] on div "Sim" at bounding box center [449, 428] width 129 height 65
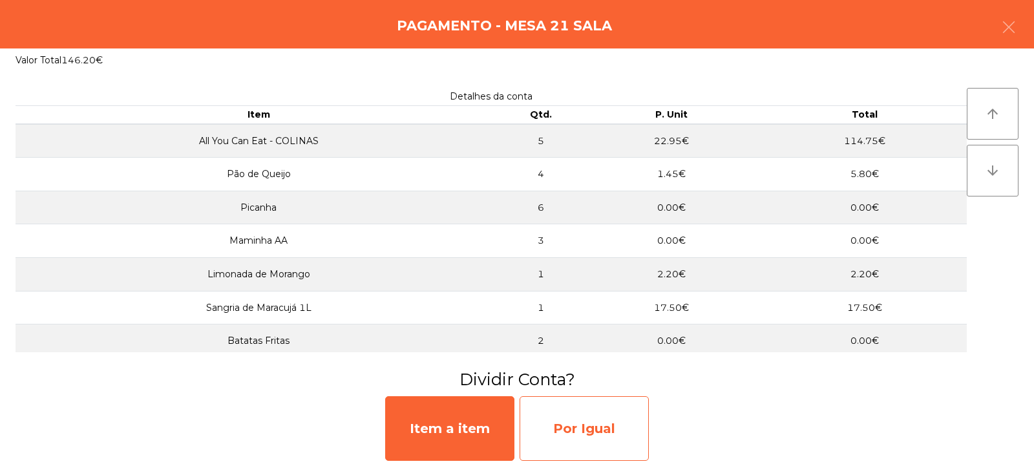
click at [587, 433] on div "Por Igual" at bounding box center [584, 428] width 129 height 65
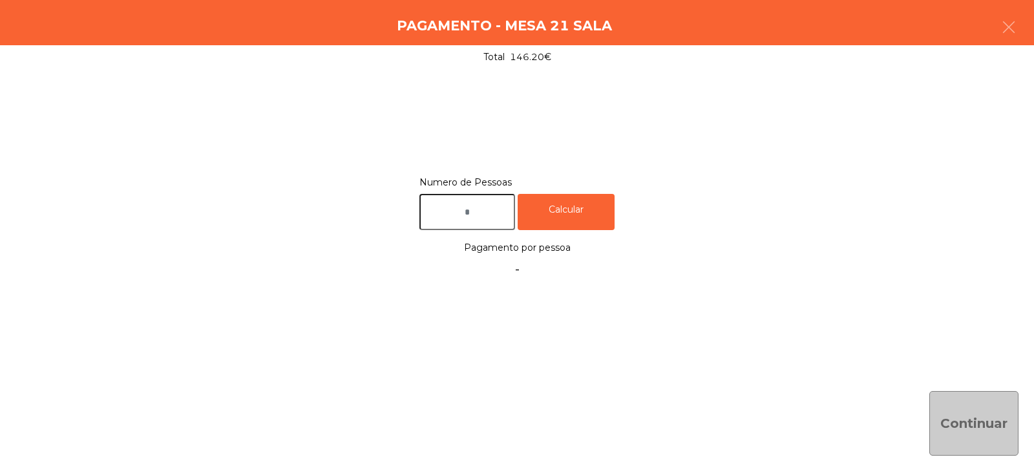
click at [501, 209] on input "text" at bounding box center [467, 212] width 96 height 37
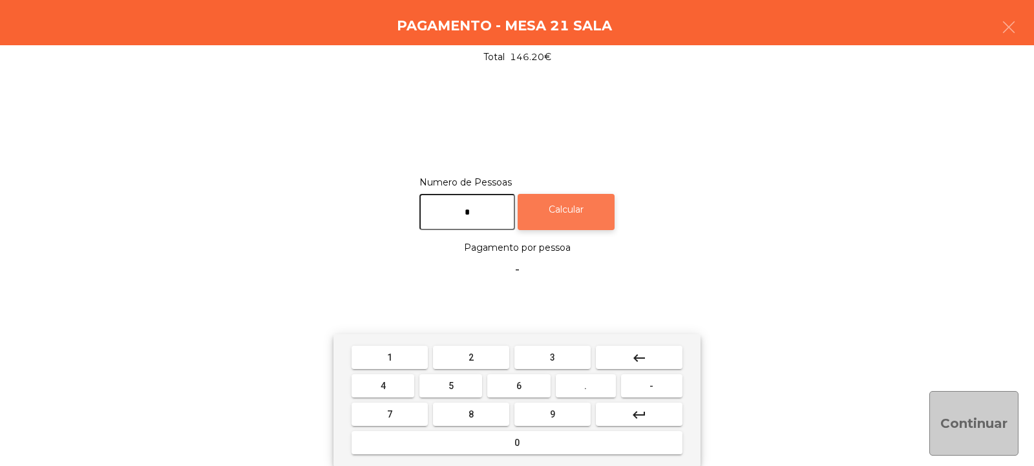
type input "*"
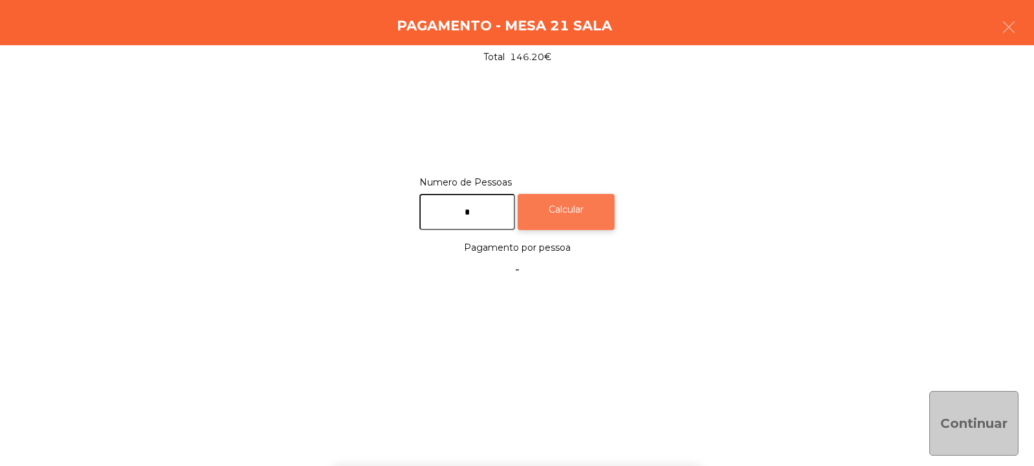
click at [583, 219] on div "Calcular" at bounding box center [566, 212] width 97 height 37
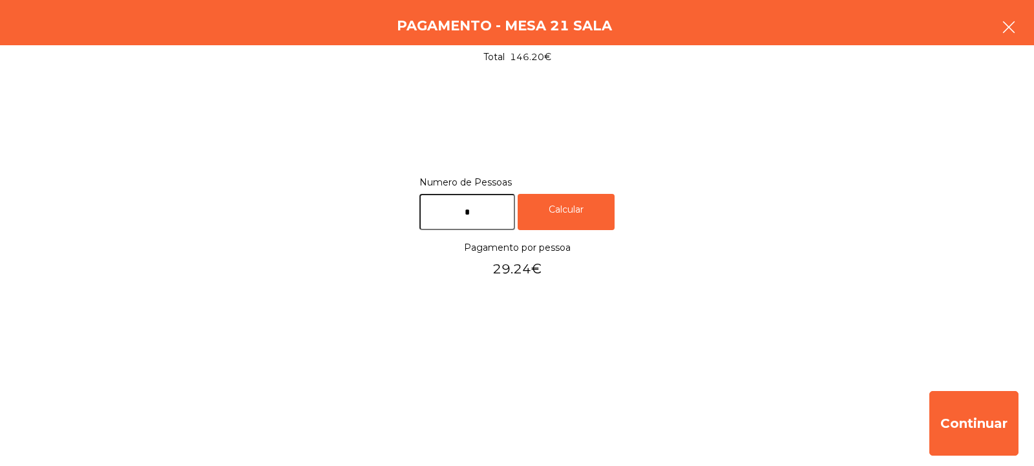
click at [999, 14] on button "button" at bounding box center [1009, 28] width 36 height 39
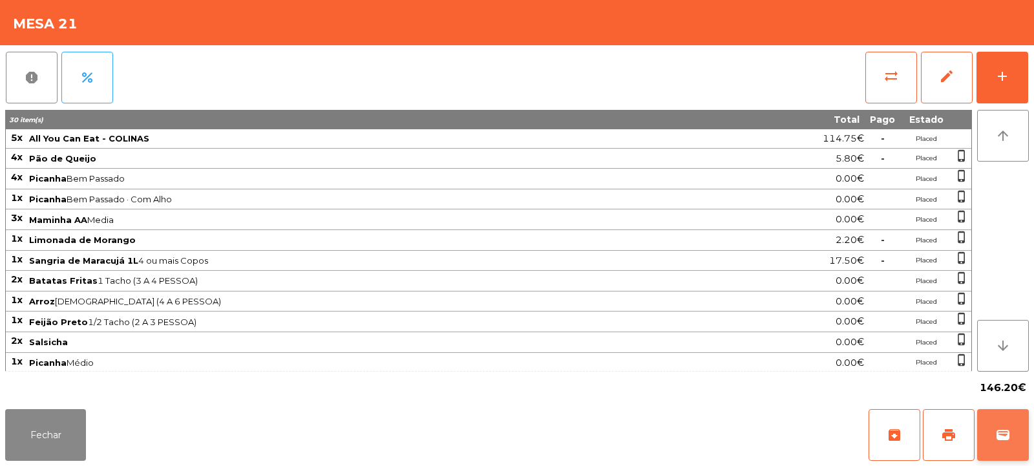
click at [1020, 439] on button "wallet" at bounding box center [1003, 435] width 52 height 52
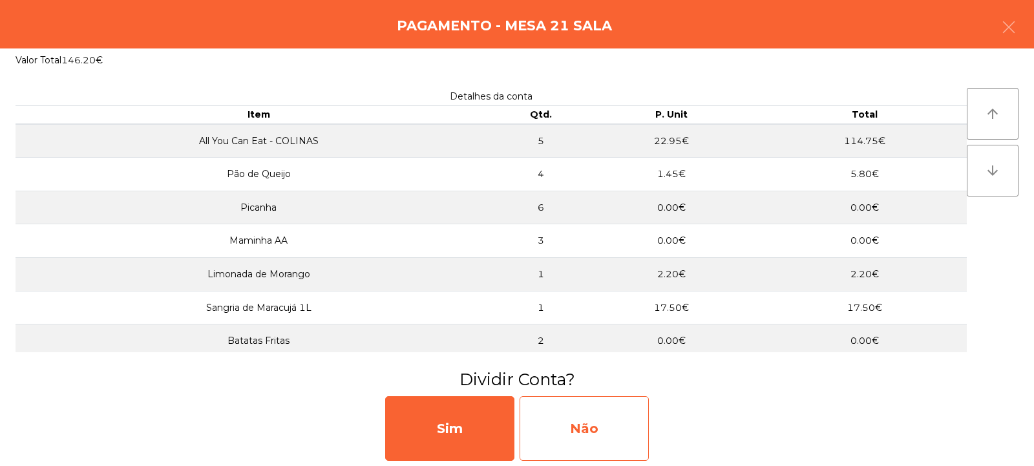
click at [595, 439] on div "Não" at bounding box center [584, 428] width 129 height 65
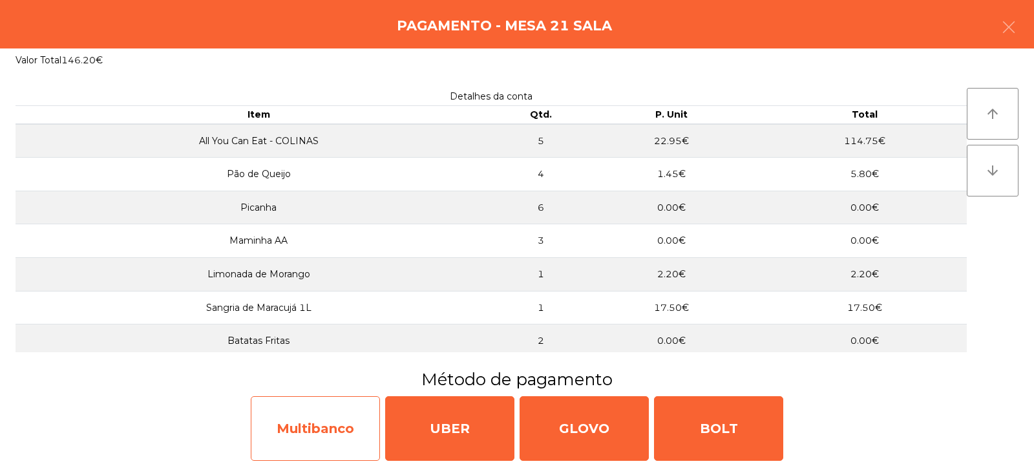
click at [328, 442] on div "Multibanco" at bounding box center [315, 428] width 129 height 65
select select "**"
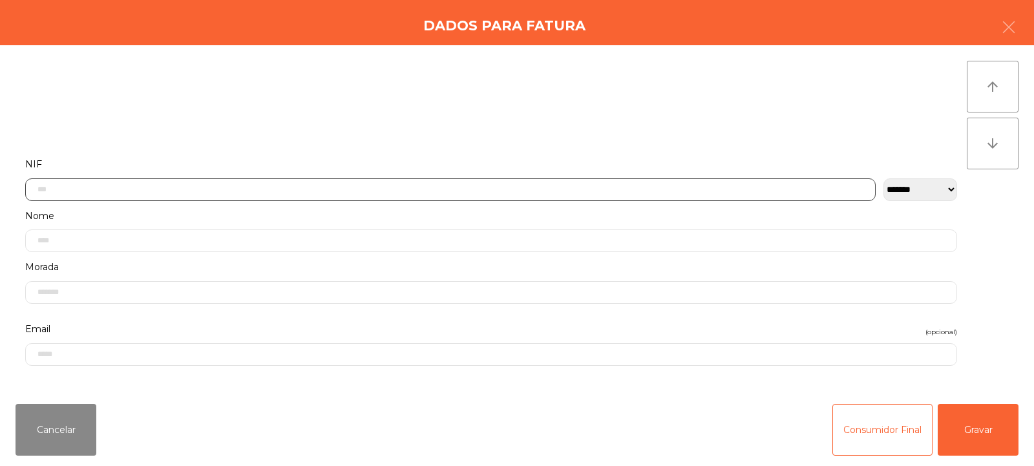
click at [441, 189] on input "text" at bounding box center [450, 189] width 850 height 23
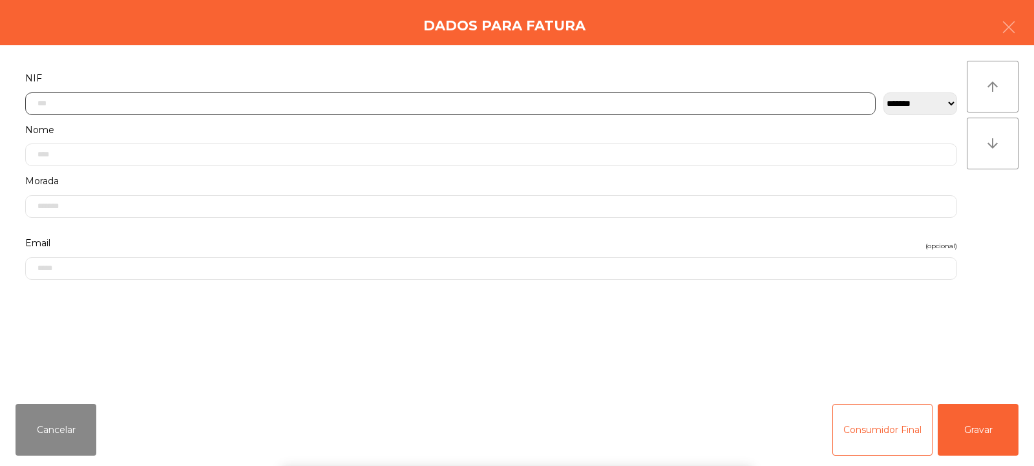
scroll to position [94, 0]
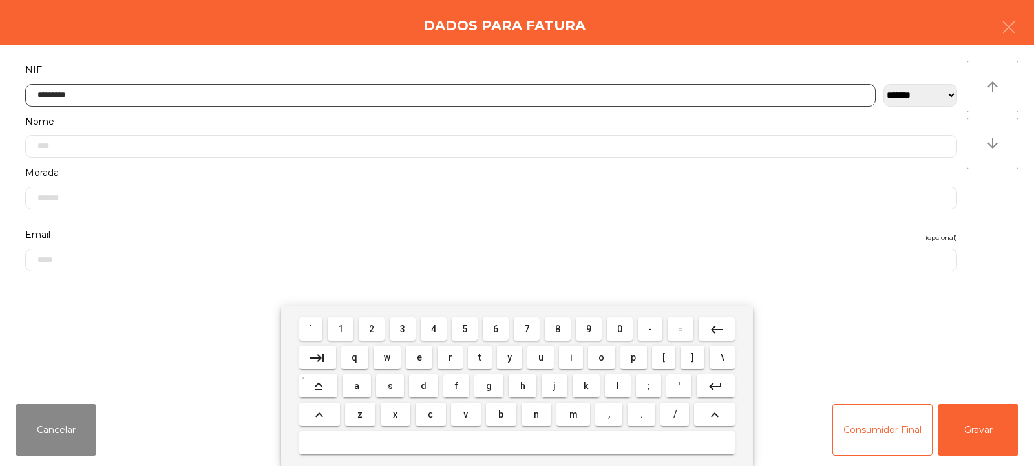
type input "*********"
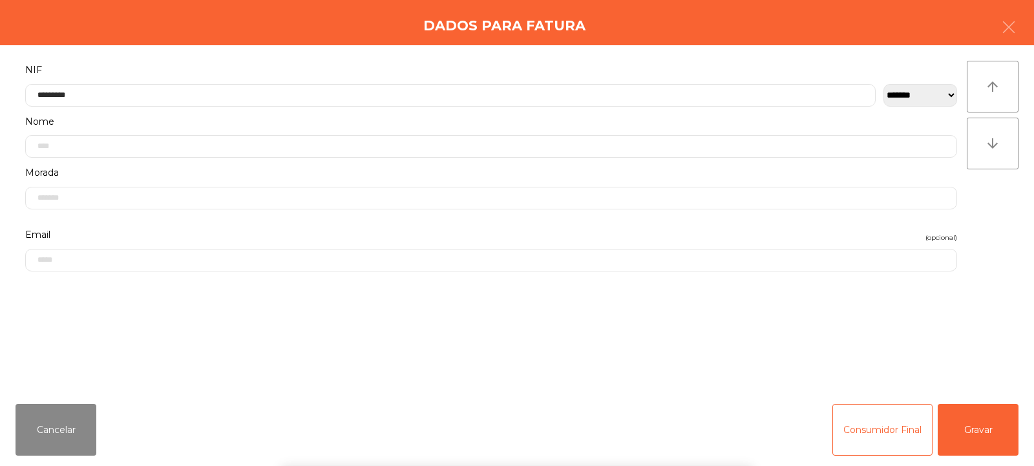
click at [983, 431] on div "` 1 2 3 4 5 6 7 8 9 0 - = keyboard_backspace keyboard_tab q w e r t y u i o p […" at bounding box center [517, 386] width 1034 height 160
click at [985, 437] on div "` 1 2 3 4 5 6 7 8 9 0 - = keyboard_backspace keyboard_tab q w e r t y u i o p […" at bounding box center [517, 386] width 1034 height 160
click at [993, 437] on button "Gravar" at bounding box center [978, 430] width 81 height 52
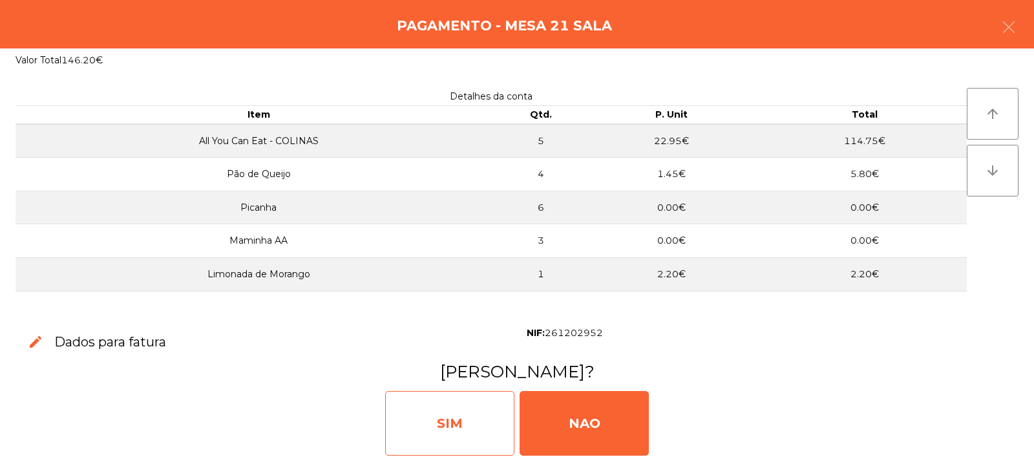
click at [407, 419] on div "SIM" at bounding box center [449, 423] width 129 height 65
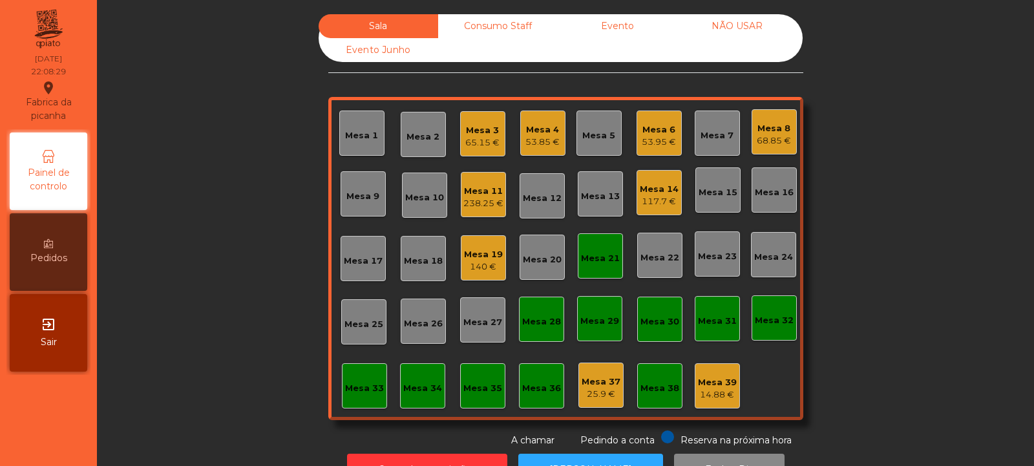
click at [778, 140] on div "68.85 €" at bounding box center [774, 140] width 34 height 13
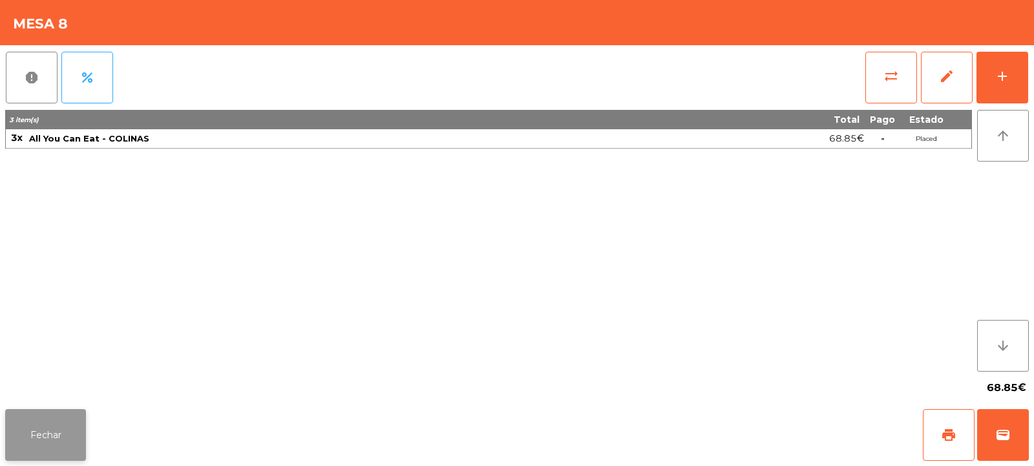
click at [61, 422] on button "Fechar" at bounding box center [45, 435] width 81 height 52
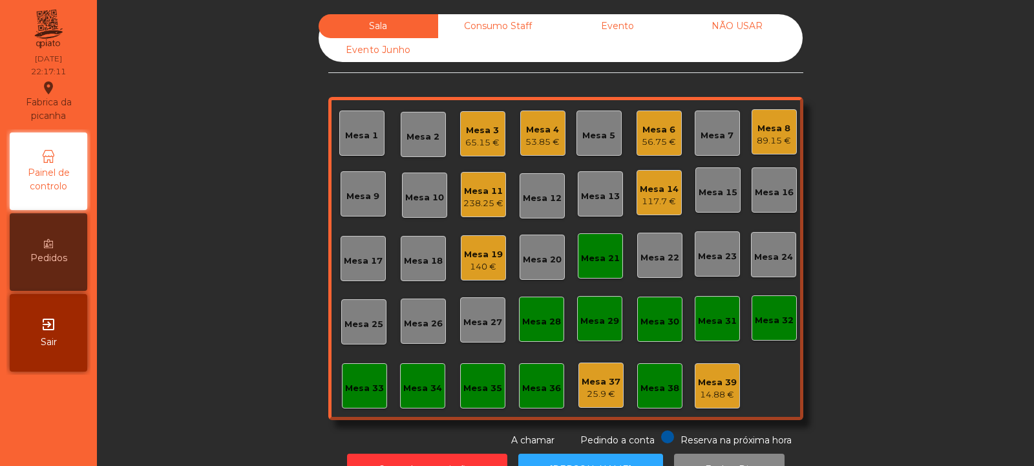
click at [465, 139] on div "65.15 €" at bounding box center [482, 142] width 34 height 13
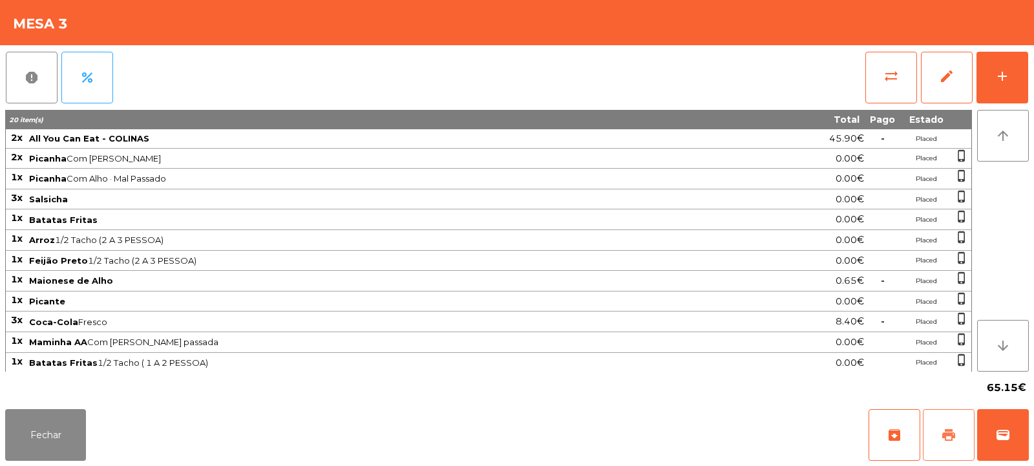
click at [945, 449] on button "print" at bounding box center [949, 435] width 52 height 52
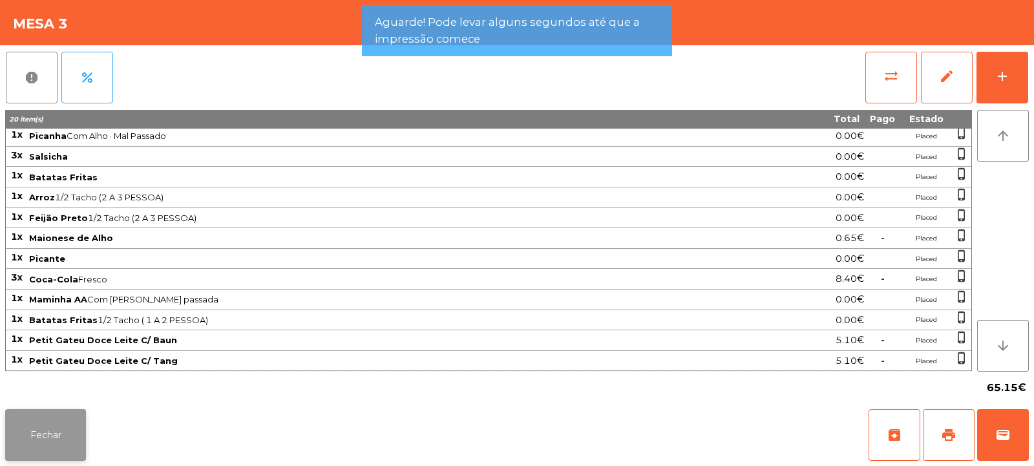
click at [45, 450] on button "Fechar" at bounding box center [45, 435] width 81 height 52
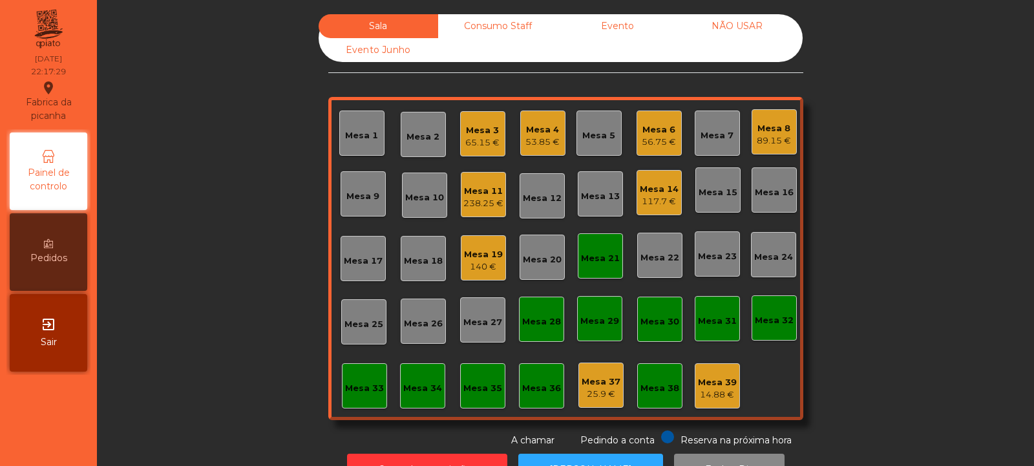
click at [471, 137] on div "65.15 €" at bounding box center [482, 142] width 34 height 13
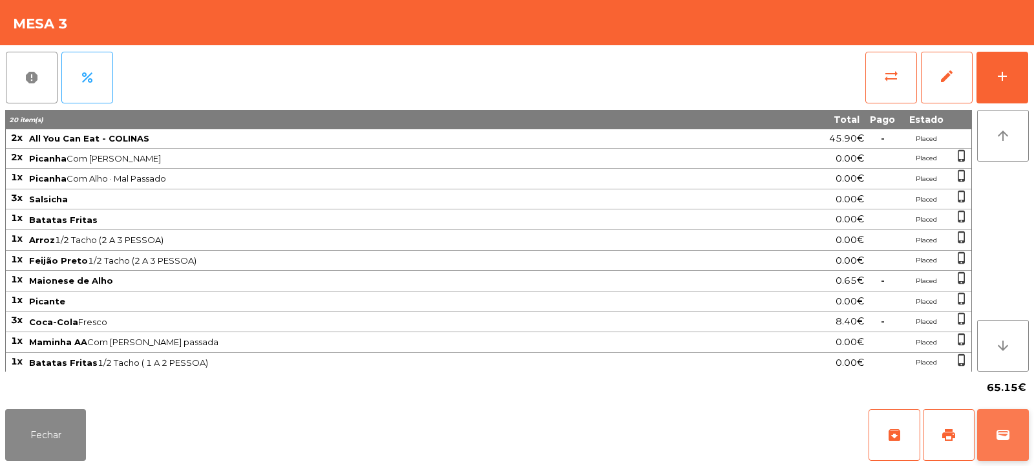
click at [1002, 450] on button "wallet" at bounding box center [1003, 435] width 52 height 52
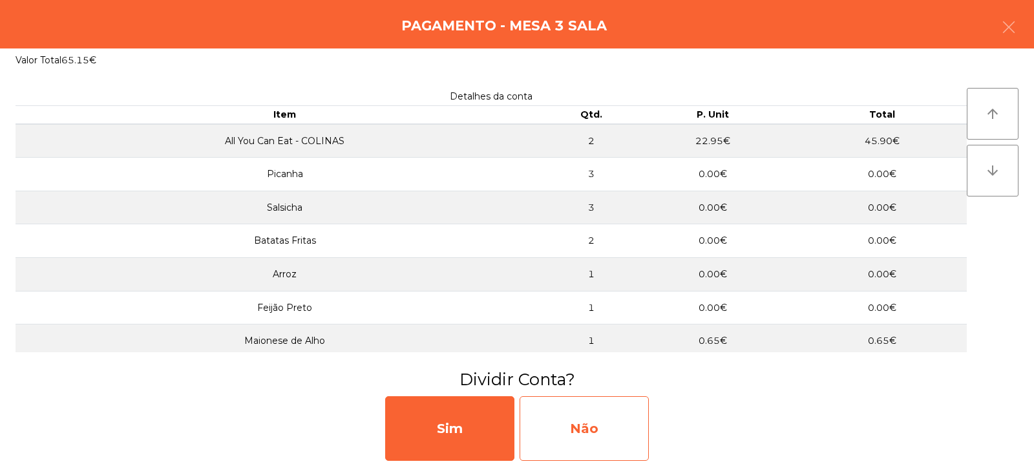
click at [613, 421] on div "Não" at bounding box center [584, 428] width 129 height 65
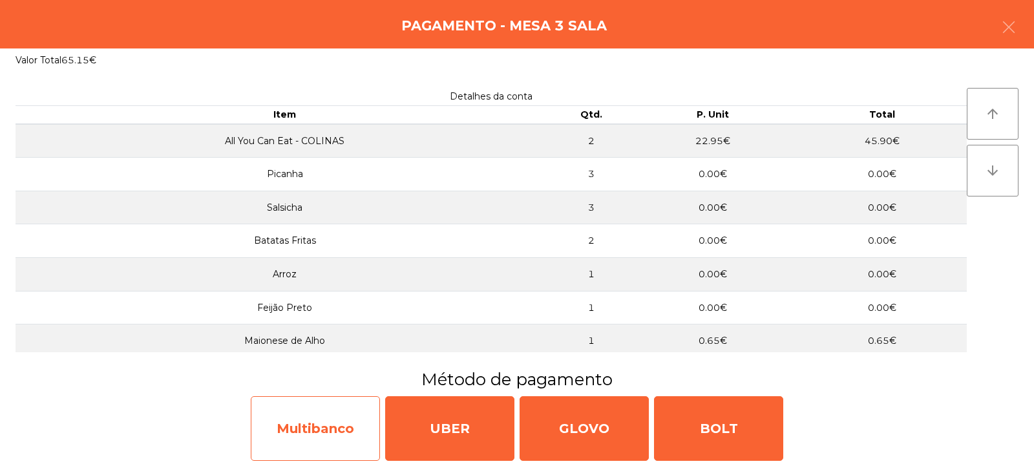
click at [346, 442] on div "Multibanco" at bounding box center [315, 428] width 129 height 65
select select "**"
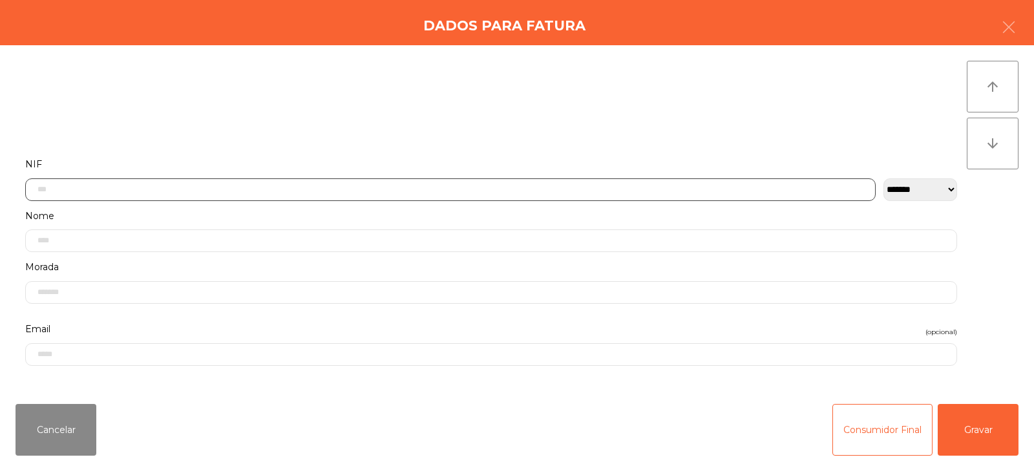
click at [481, 194] on input "text" at bounding box center [450, 189] width 850 height 23
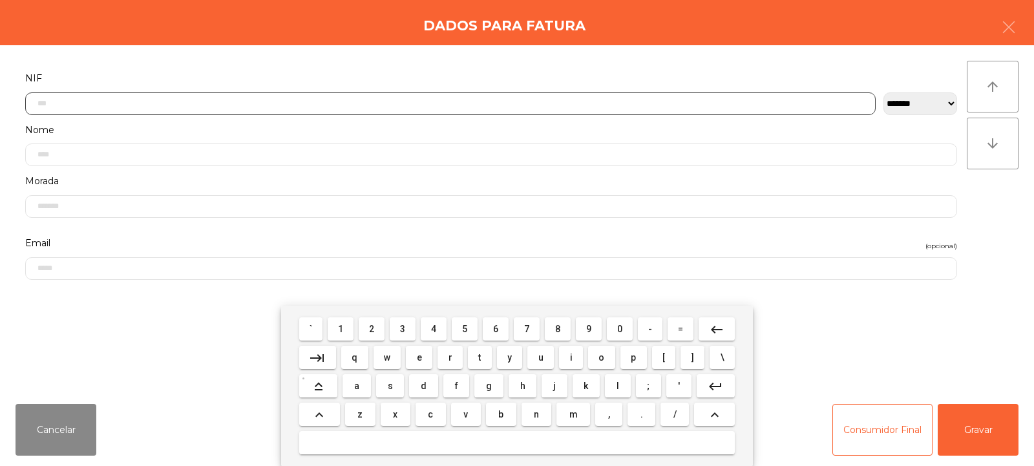
scroll to position [94, 0]
type input "*********"
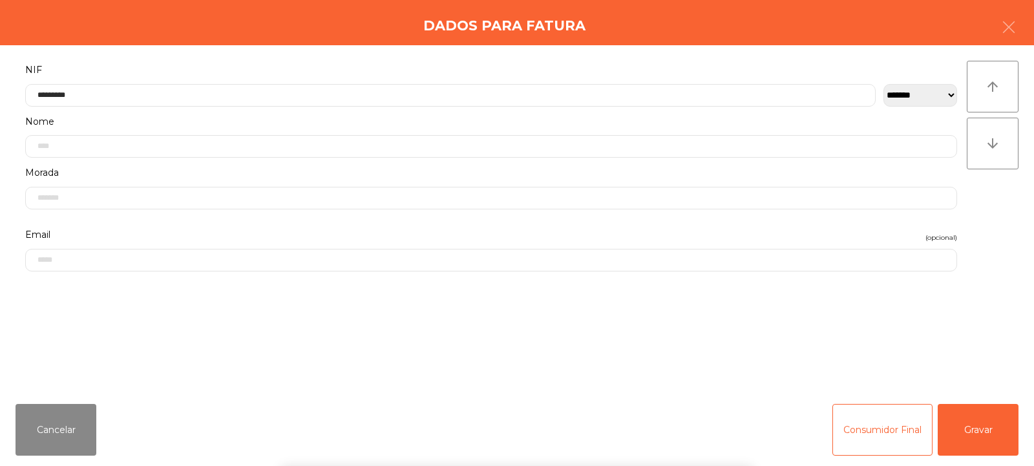
click at [984, 451] on div "` 1 2 3 4 5 6 7 8 9 0 - = keyboard_backspace keyboard_tab q w e r t y u i o p […" at bounding box center [517, 386] width 1034 height 160
click at [987, 433] on div "` 1 2 3 4 5 6 7 8 9 0 - = keyboard_backspace keyboard_tab q w e r t y u i o p […" at bounding box center [517, 386] width 1034 height 160
click at [980, 455] on button "Gravar" at bounding box center [978, 430] width 81 height 52
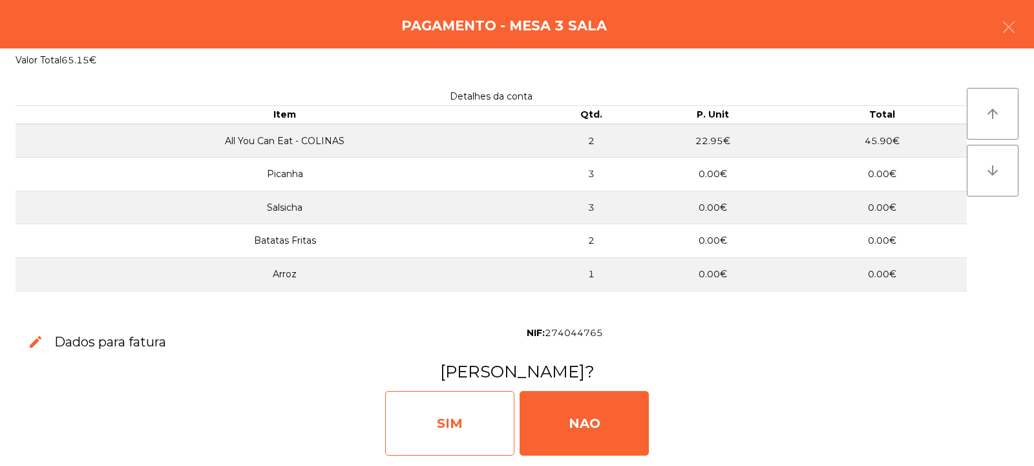
click at [441, 436] on div "SIM" at bounding box center [449, 423] width 129 height 65
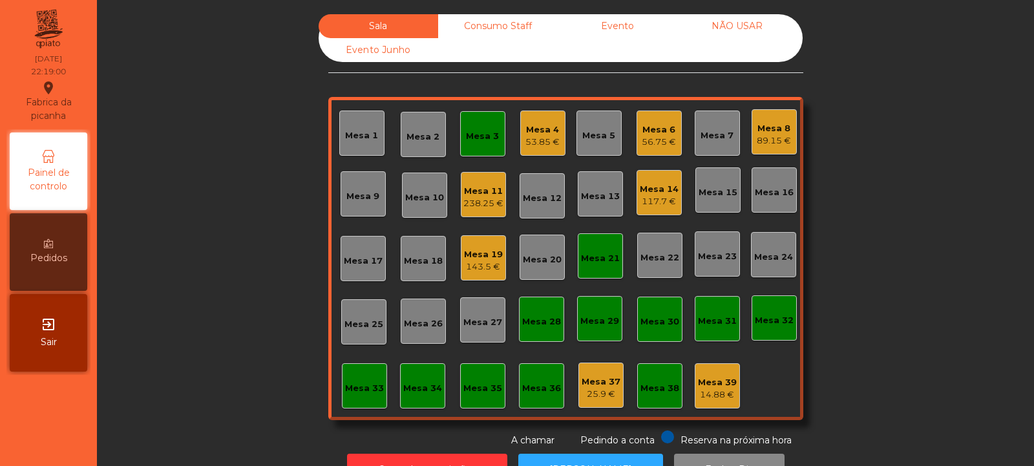
click at [492, 139] on div "Mesa 3" at bounding box center [482, 136] width 33 height 13
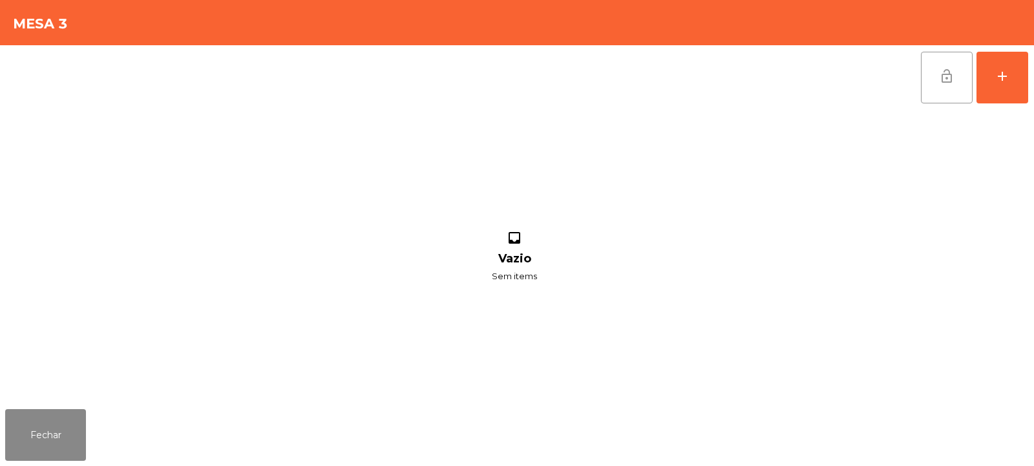
click at [929, 85] on button "lock_open" at bounding box center [947, 78] width 52 height 52
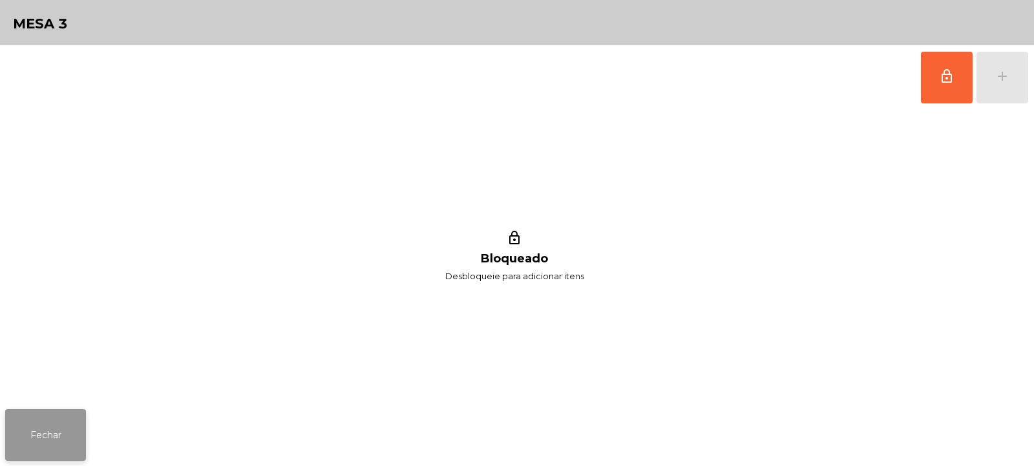
click at [36, 424] on button "Fechar" at bounding box center [45, 435] width 81 height 52
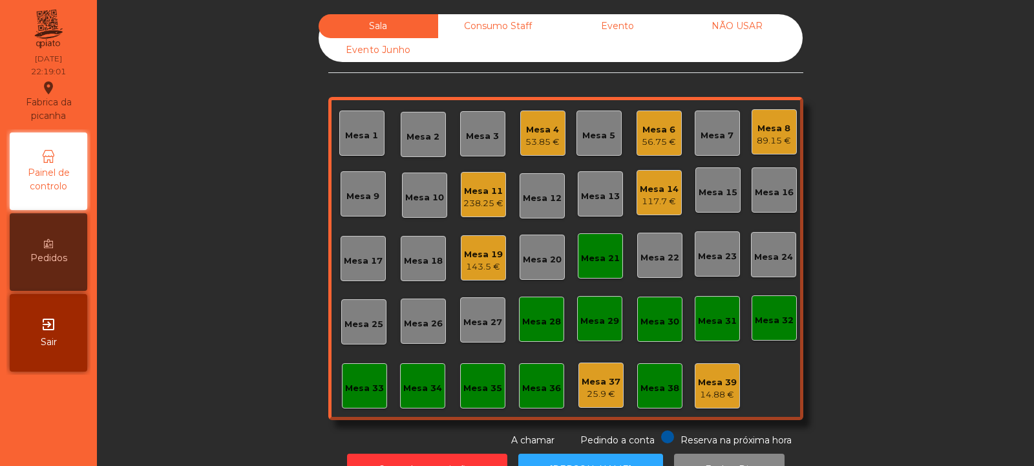
click at [231, 166] on div "Sala Consumo Staff Evento NÃO USAR Evento Junho Mesa 1 Mesa 2 Mesa 3 Mesa 4 53.…" at bounding box center [565, 230] width 902 height 433
click at [584, 266] on div "Mesa 21" at bounding box center [600, 255] width 45 height 45
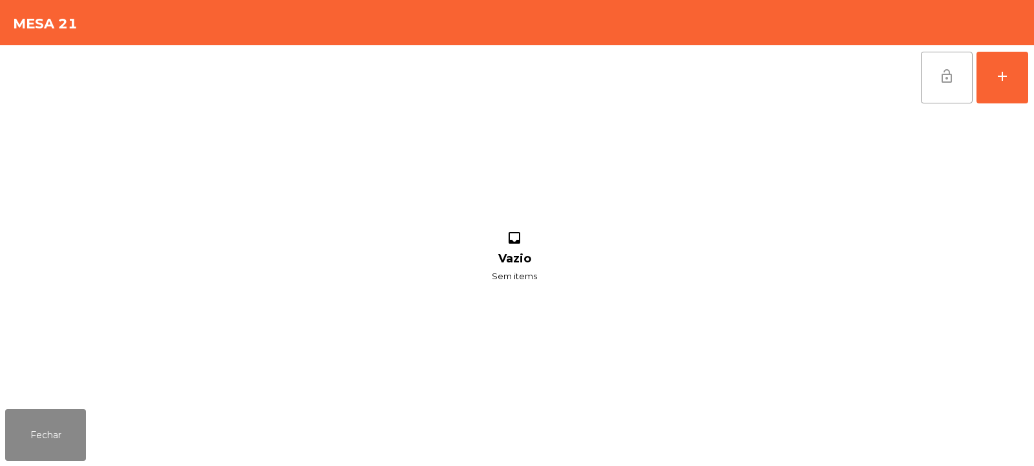
click at [938, 76] on button "lock_open" at bounding box center [947, 78] width 52 height 52
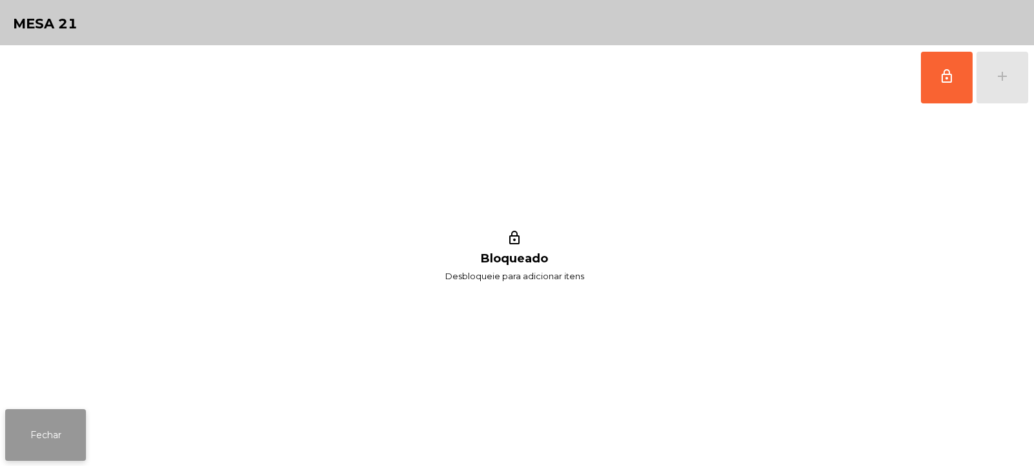
click at [64, 430] on button "Fechar" at bounding box center [45, 435] width 81 height 52
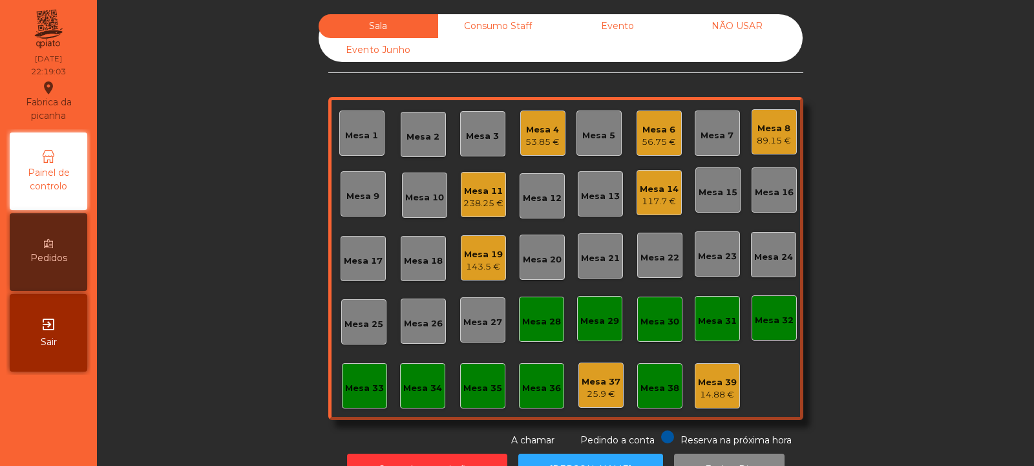
click at [226, 147] on div "Sala Consumo Staff Evento NÃO USAR Evento Junho Mesa 1 Mesa 2 Mesa 3 Mesa 4 53.…" at bounding box center [565, 230] width 902 height 433
click at [463, 185] on div "Mesa 11" at bounding box center [483, 191] width 40 height 13
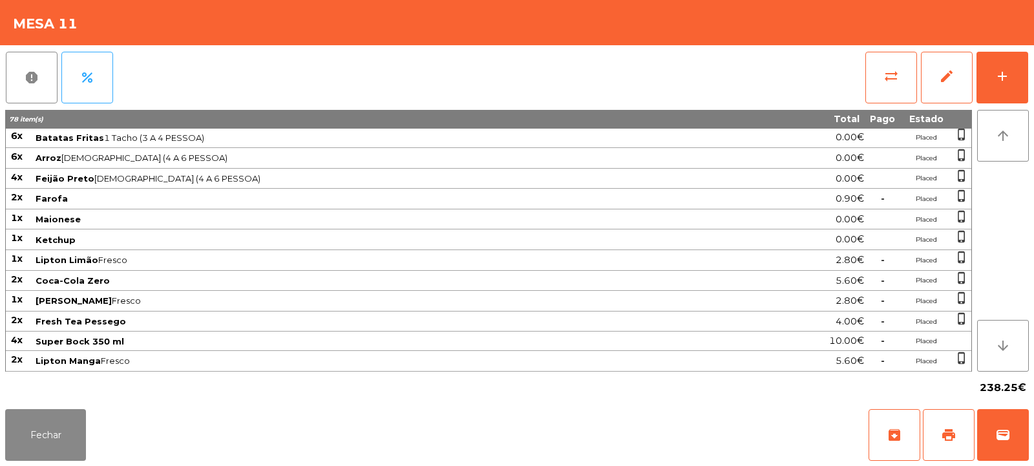
scroll to position [0, 0]
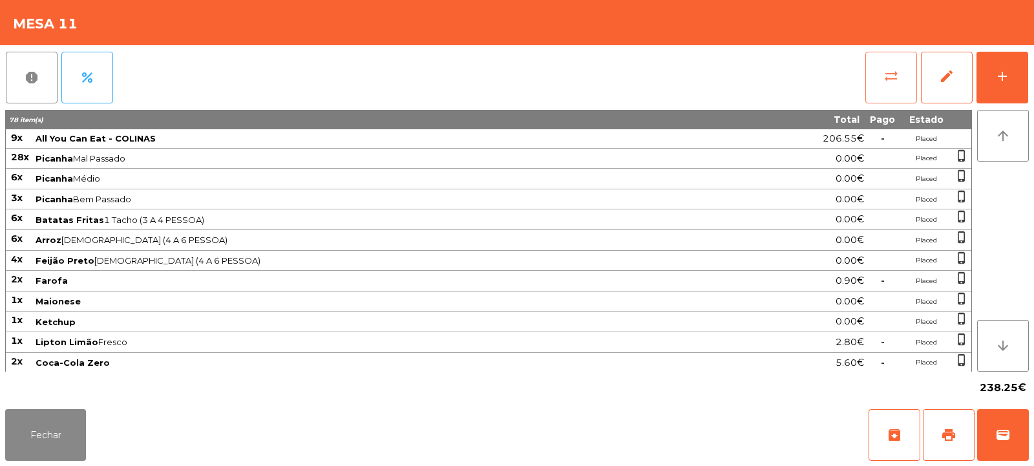
click at [891, 72] on span "sync_alt" at bounding box center [891, 76] width 16 height 16
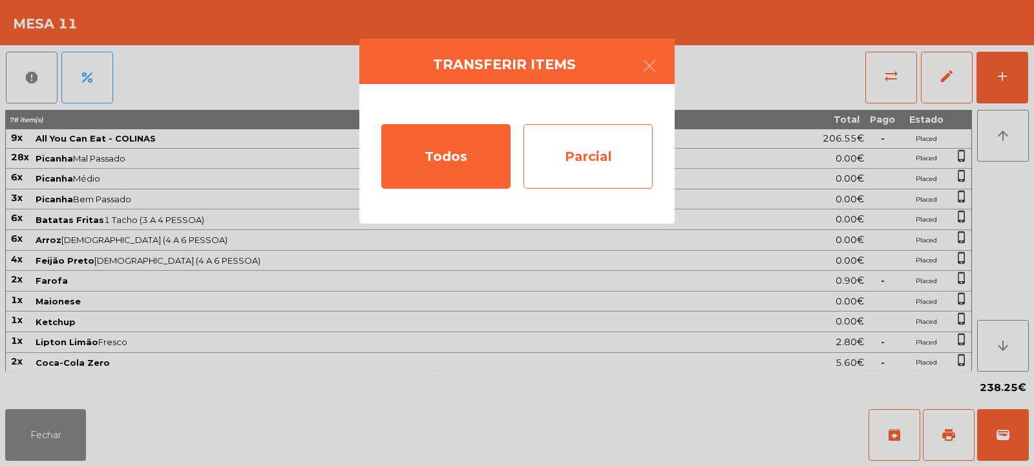
click at [610, 153] on div "Parcial" at bounding box center [587, 156] width 129 height 65
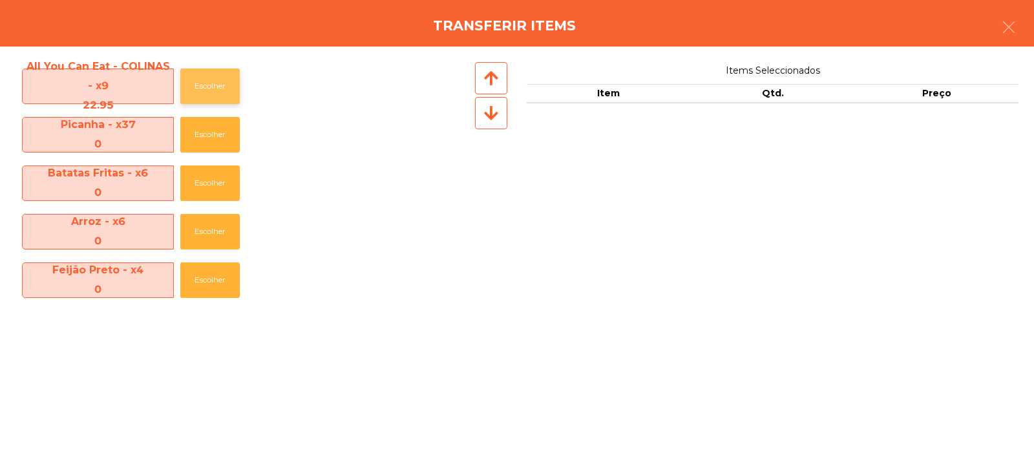
click at [209, 83] on button "Escolher" at bounding box center [209, 86] width 59 height 36
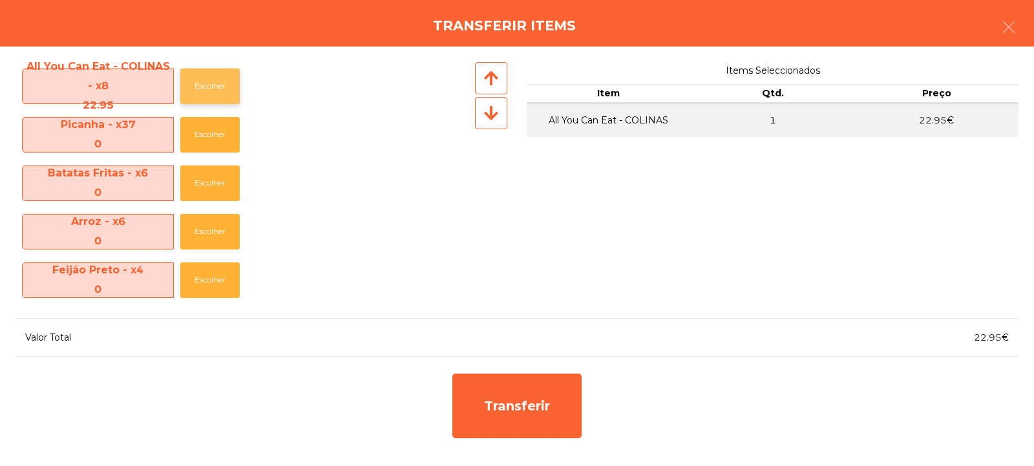
click at [213, 86] on button "Escolher" at bounding box center [209, 86] width 59 height 36
click at [207, 90] on button "Escolher" at bounding box center [209, 86] width 59 height 36
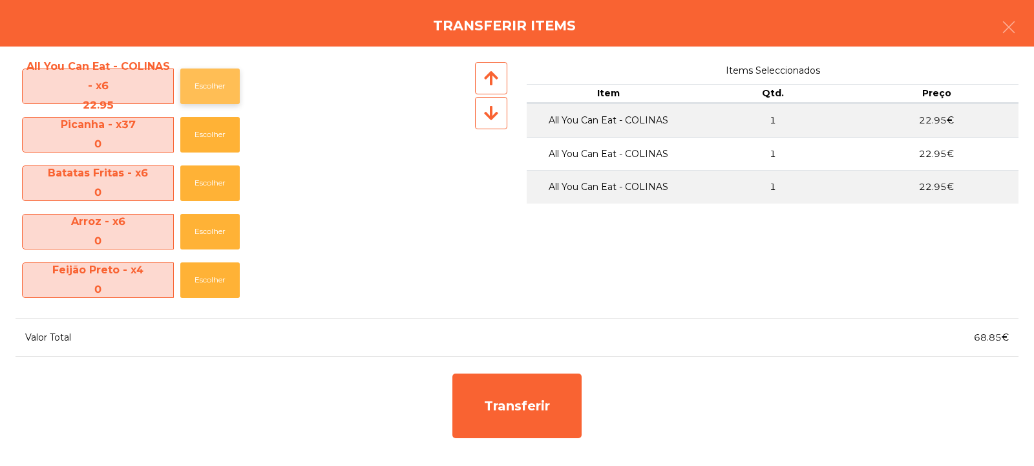
click at [212, 85] on button "Escolher" at bounding box center [209, 86] width 59 height 36
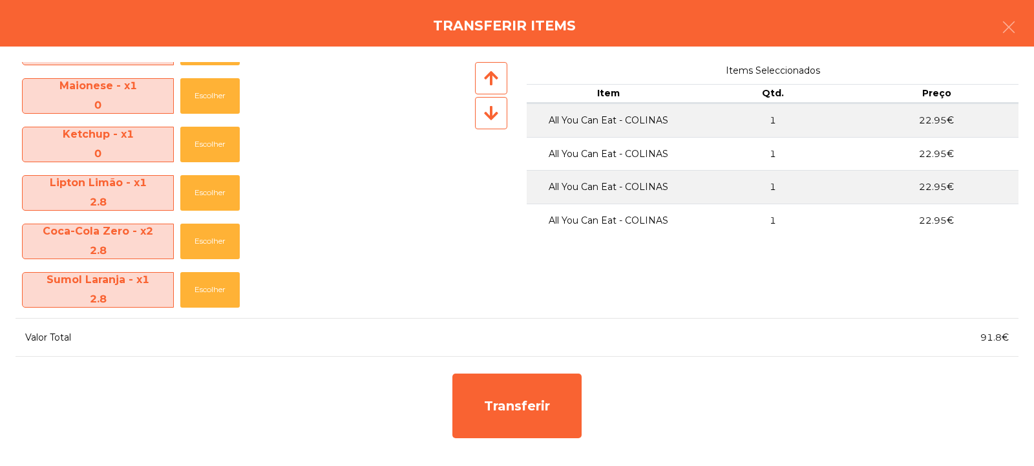
scroll to position [433, 0]
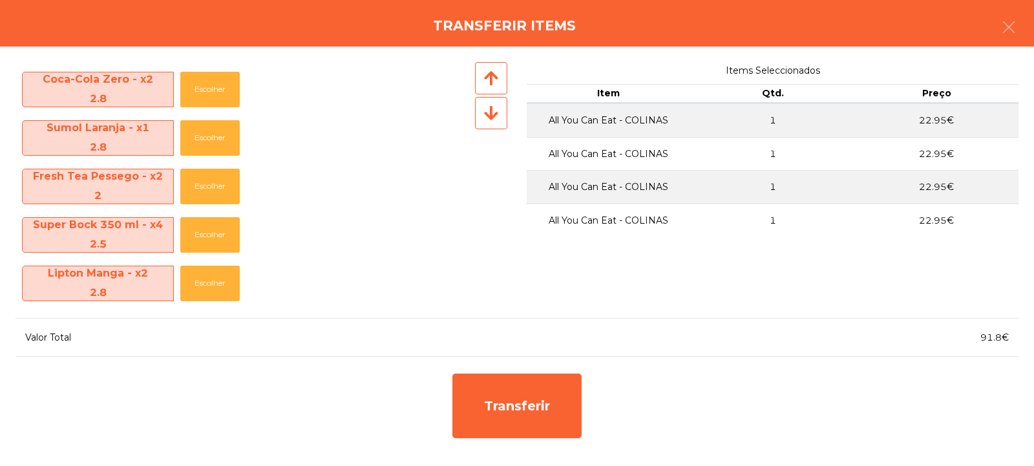
click at [161, 281] on span "Lipton Manga - x2 2.8" at bounding box center [98, 283] width 151 height 39
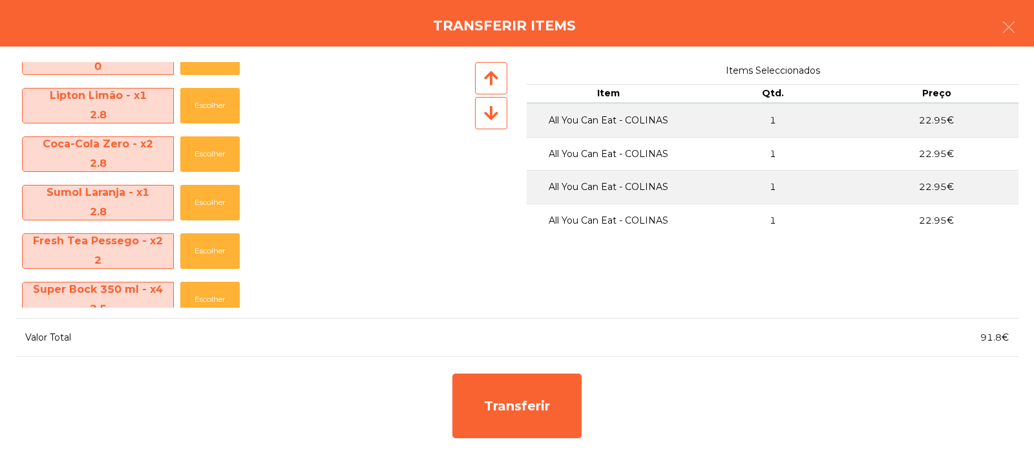
scroll to position [359, 0]
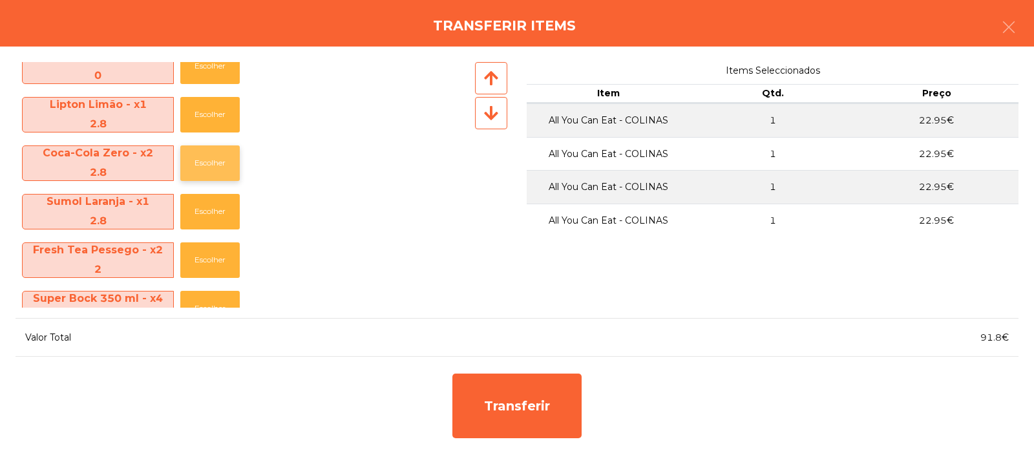
click at [203, 167] on button "Escolher" at bounding box center [209, 163] width 59 height 36
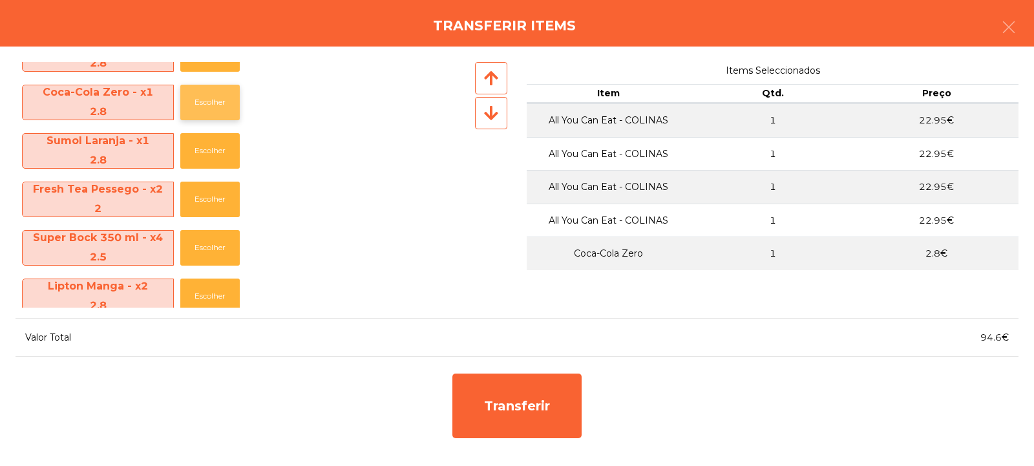
scroll to position [433, 0]
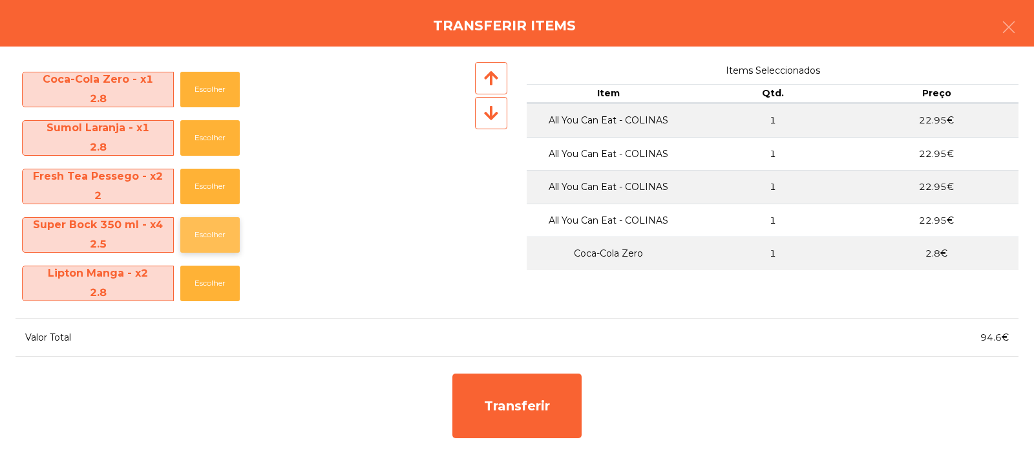
click at [208, 235] on button "Escolher" at bounding box center [209, 235] width 59 height 36
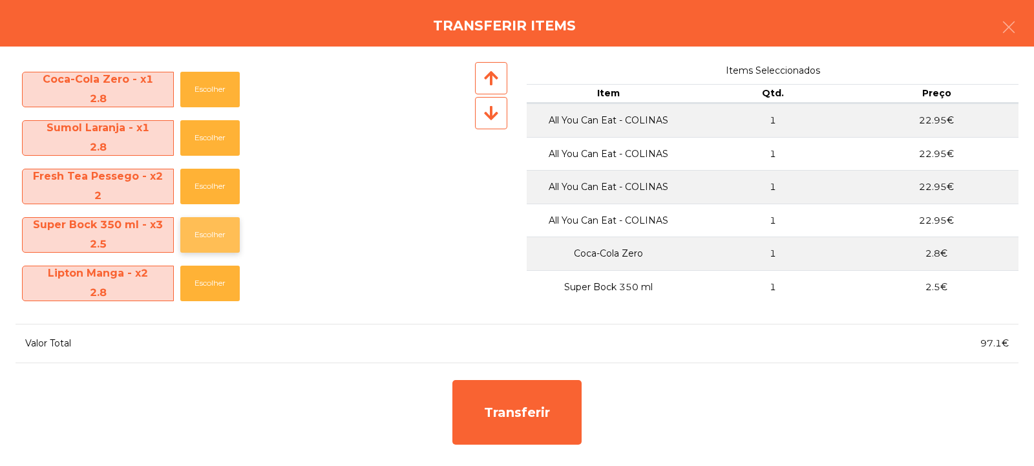
click at [213, 241] on button "Escolher" at bounding box center [209, 235] width 59 height 36
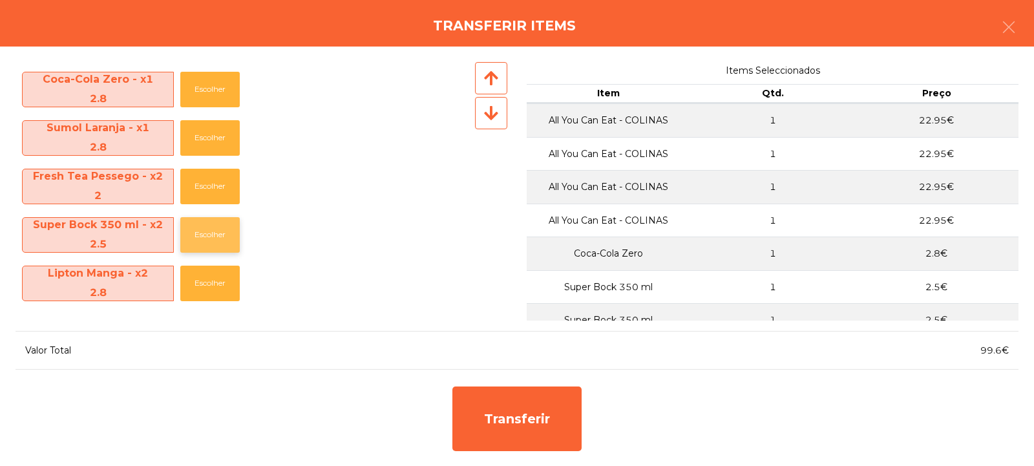
click at [210, 235] on button "Escolher" at bounding box center [209, 235] width 59 height 36
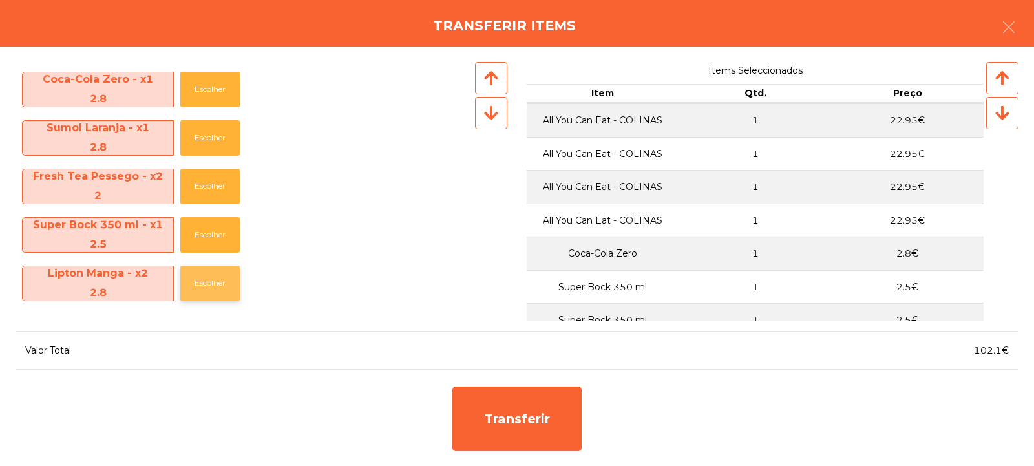
click at [216, 286] on button "Escolher" at bounding box center [209, 284] width 59 height 36
click at [207, 297] on button "Escolher" at bounding box center [209, 284] width 59 height 36
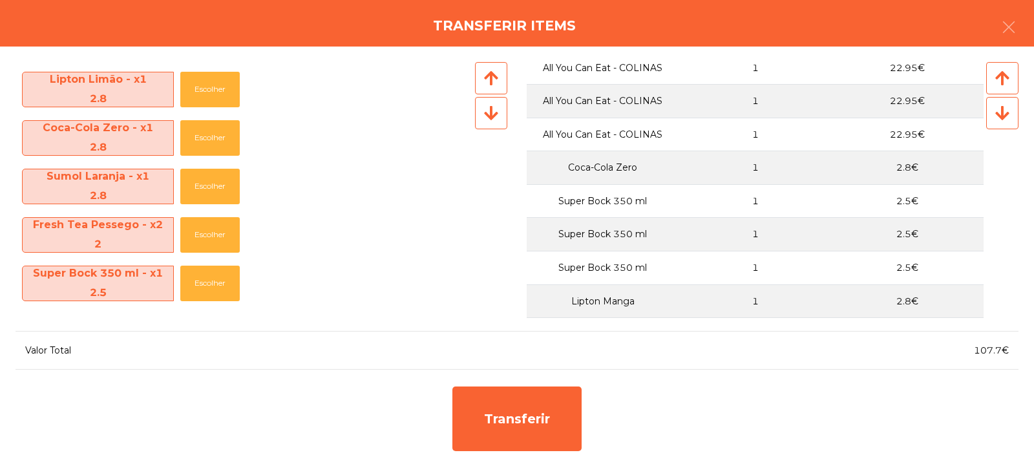
scroll to position [127, 0]
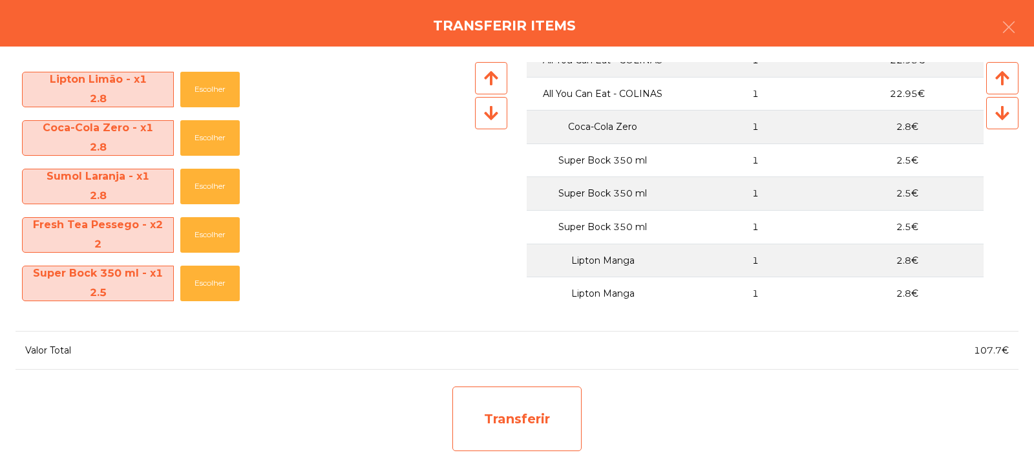
click at [534, 423] on div "Transferir" at bounding box center [516, 418] width 129 height 65
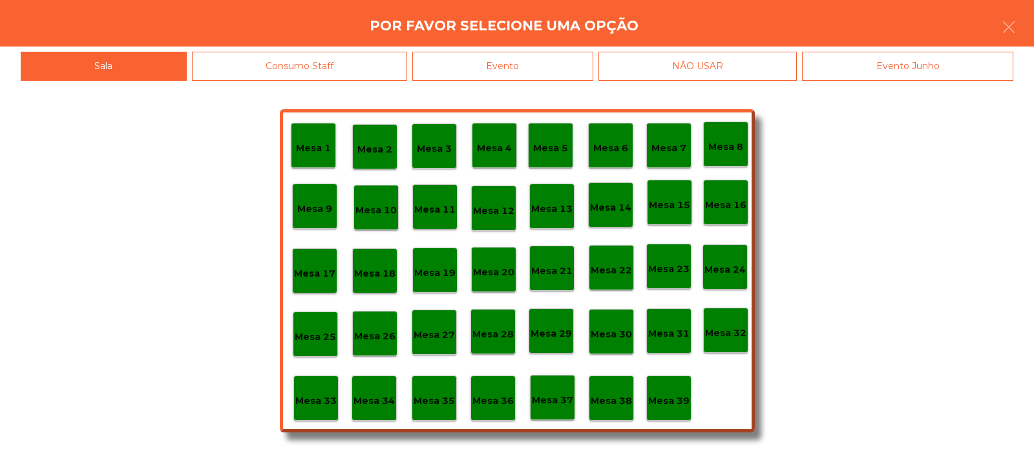
click at [676, 330] on p "Mesa 31" at bounding box center [668, 333] width 41 height 15
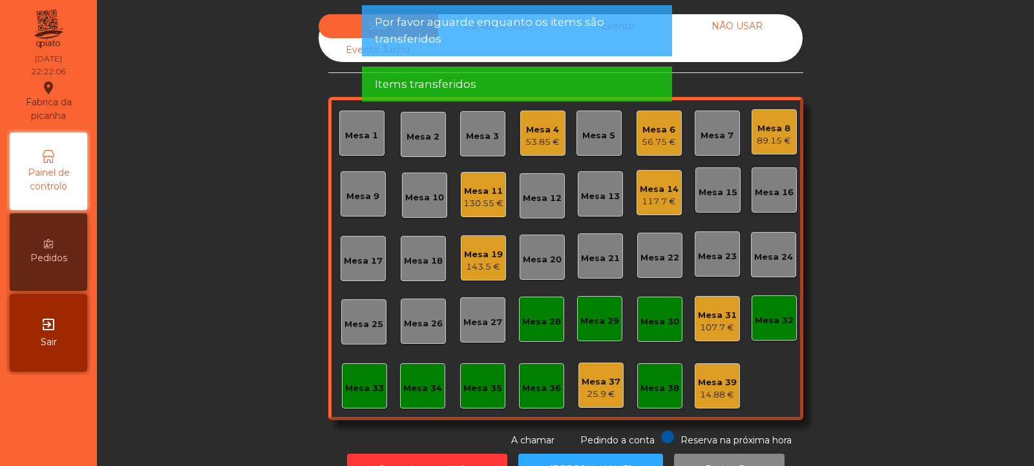
click at [711, 331] on div "107.7 €" at bounding box center [717, 327] width 39 height 13
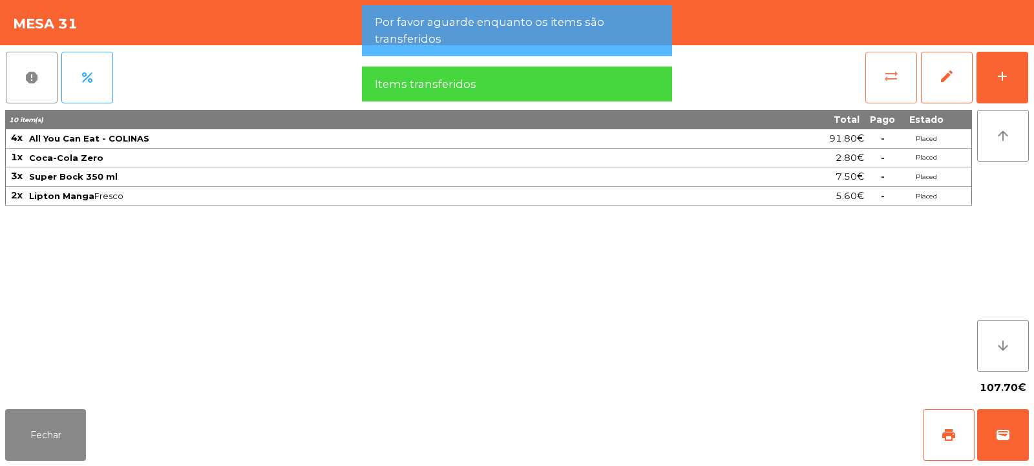
click at [899, 90] on button "sync_alt" at bounding box center [891, 78] width 52 height 52
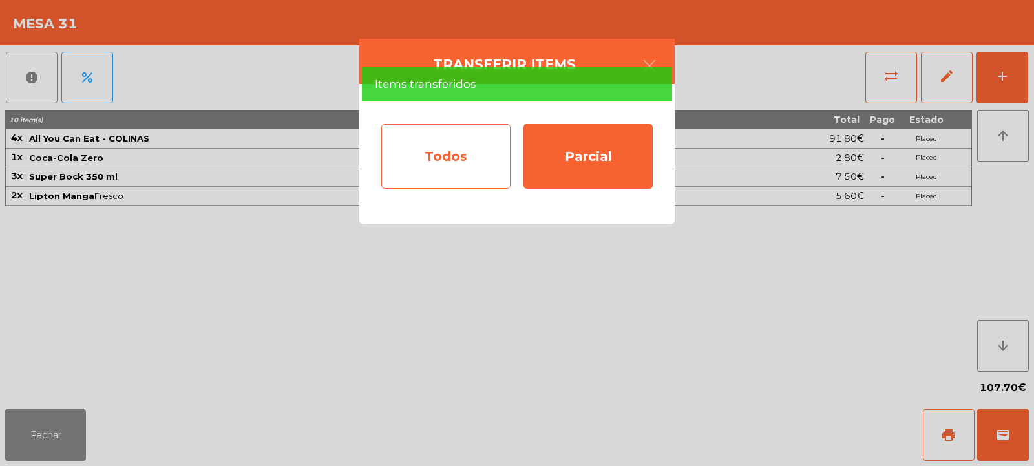
click at [457, 154] on div "Todos" at bounding box center [445, 156] width 129 height 65
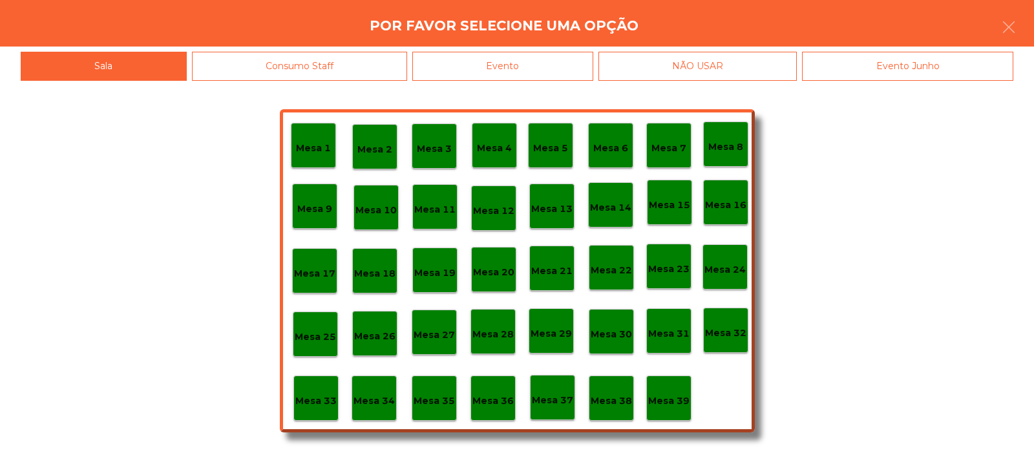
click at [545, 337] on p "Mesa 29" at bounding box center [551, 333] width 41 height 15
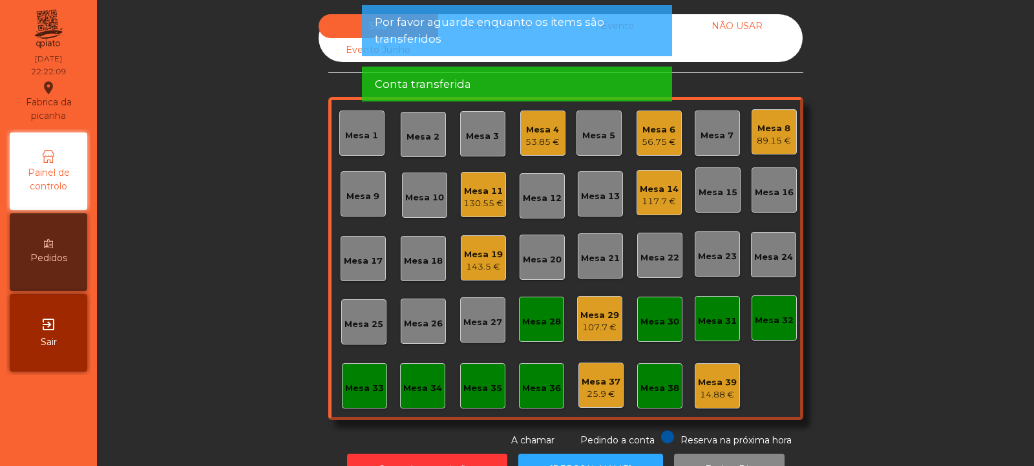
click at [589, 318] on div "Mesa 29" at bounding box center [599, 315] width 39 height 13
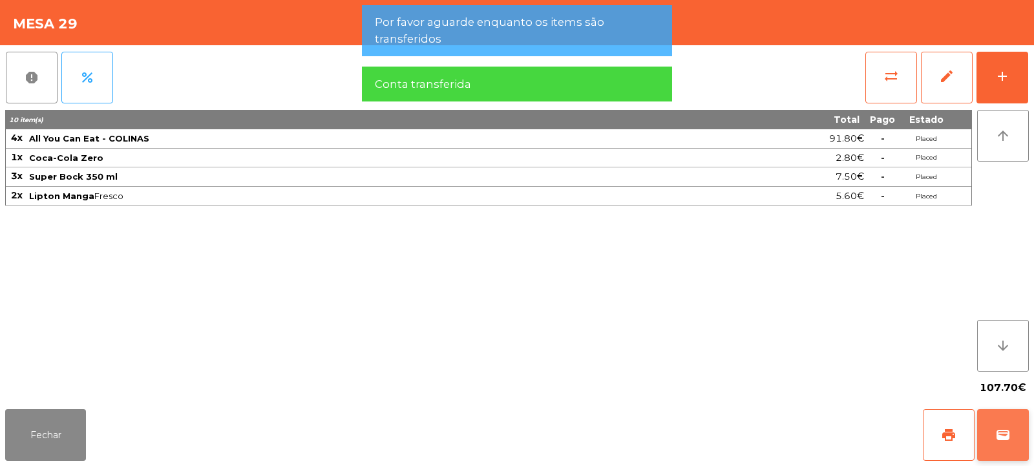
click at [993, 416] on button "wallet" at bounding box center [1003, 435] width 52 height 52
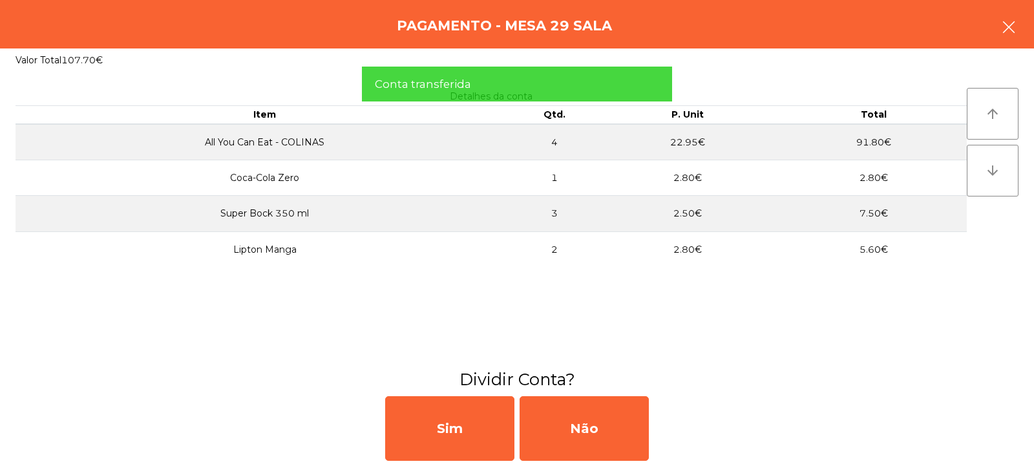
click at [1007, 36] on button "button" at bounding box center [1009, 28] width 36 height 39
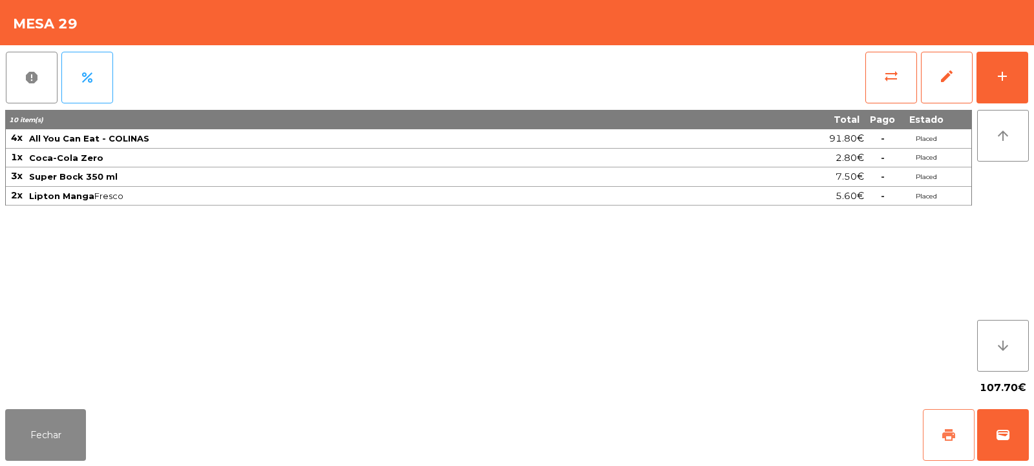
click at [955, 423] on button "print" at bounding box center [949, 435] width 52 height 52
click at [1005, 432] on span "wallet" at bounding box center [1003, 435] width 16 height 16
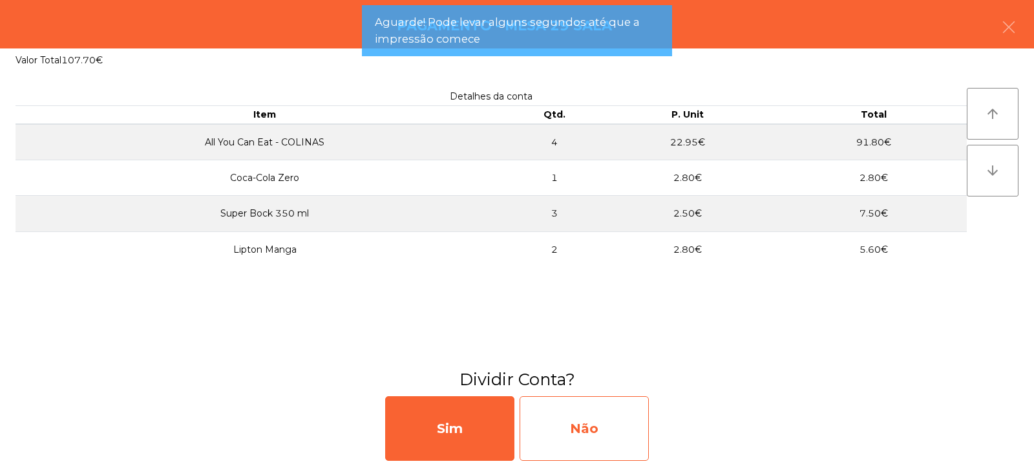
click at [544, 420] on div "Não" at bounding box center [584, 428] width 129 height 65
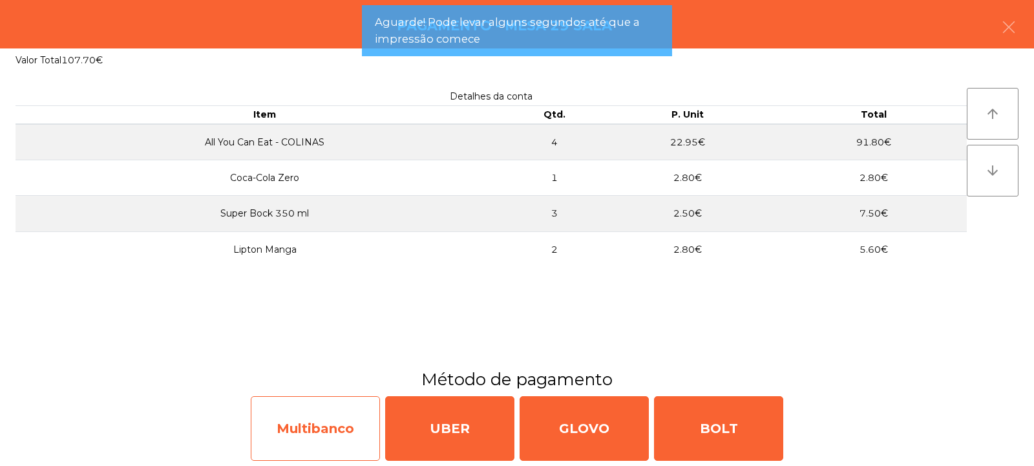
click at [305, 431] on div "Multibanco" at bounding box center [315, 428] width 129 height 65
select select "**"
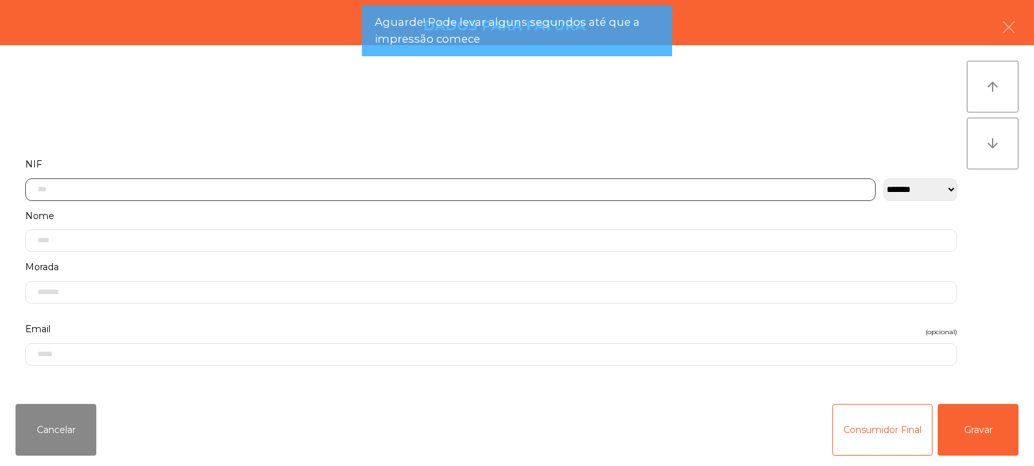
click at [452, 185] on input "text" at bounding box center [450, 189] width 850 height 23
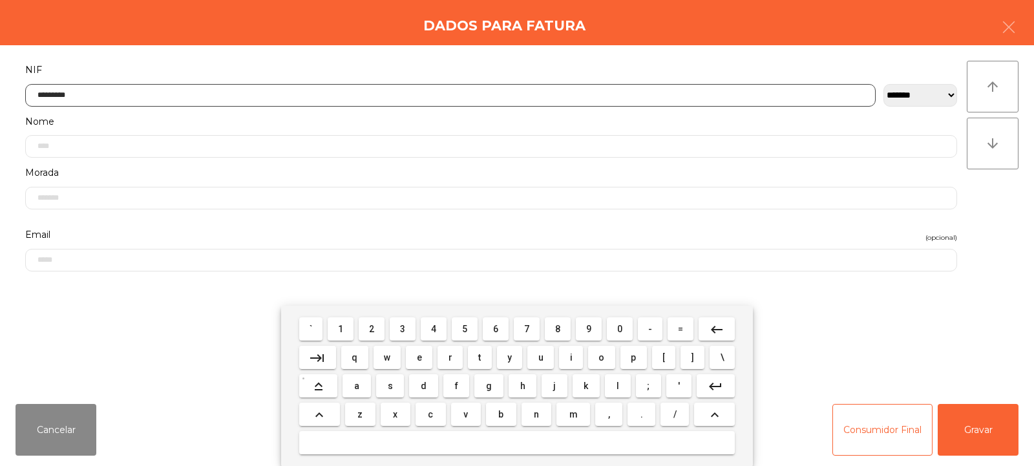
type input "*********"
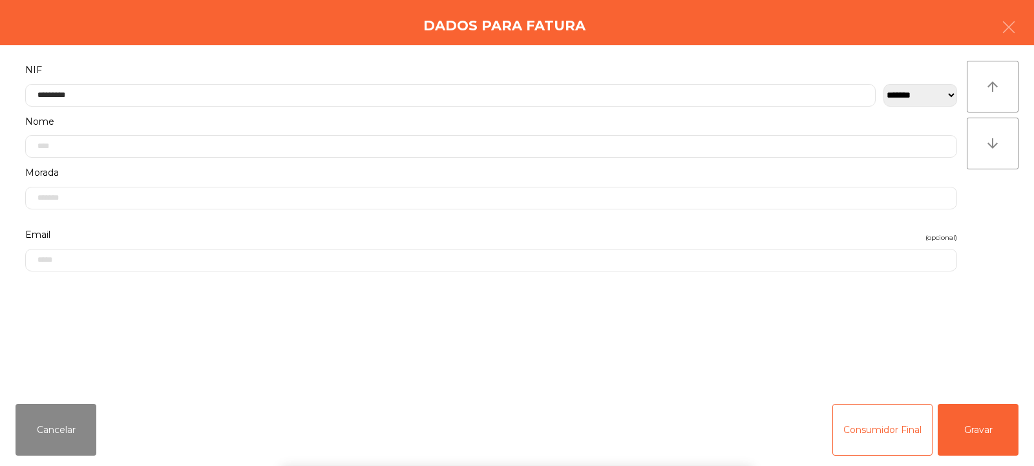
click at [989, 433] on div "` 1 2 3 4 5 6 7 8 9 0 - = keyboard_backspace keyboard_tab q w e r t y u i o p […" at bounding box center [517, 386] width 1034 height 160
click at [1000, 436] on button "Gravar" at bounding box center [978, 430] width 81 height 52
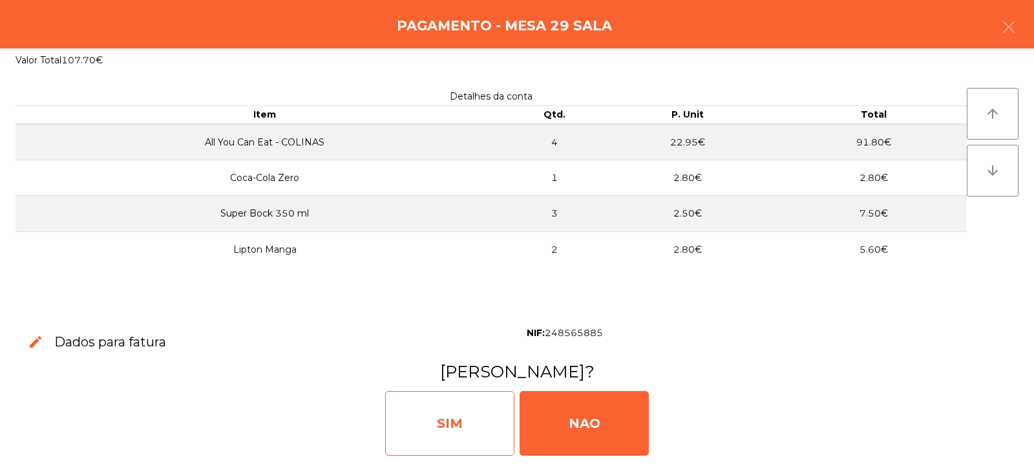
click at [454, 428] on div "SIM" at bounding box center [449, 423] width 129 height 65
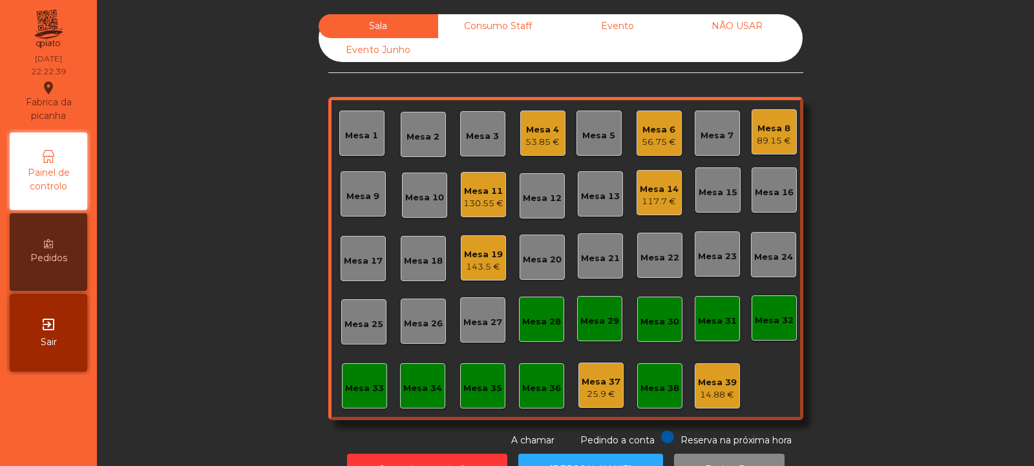
click at [492, 191] on div "Mesa 11" at bounding box center [483, 191] width 40 height 13
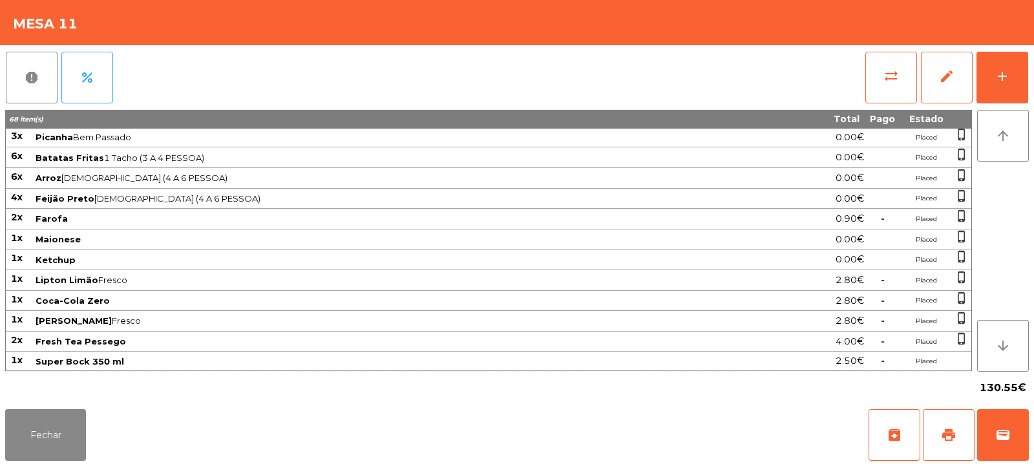
scroll to position [0, 0]
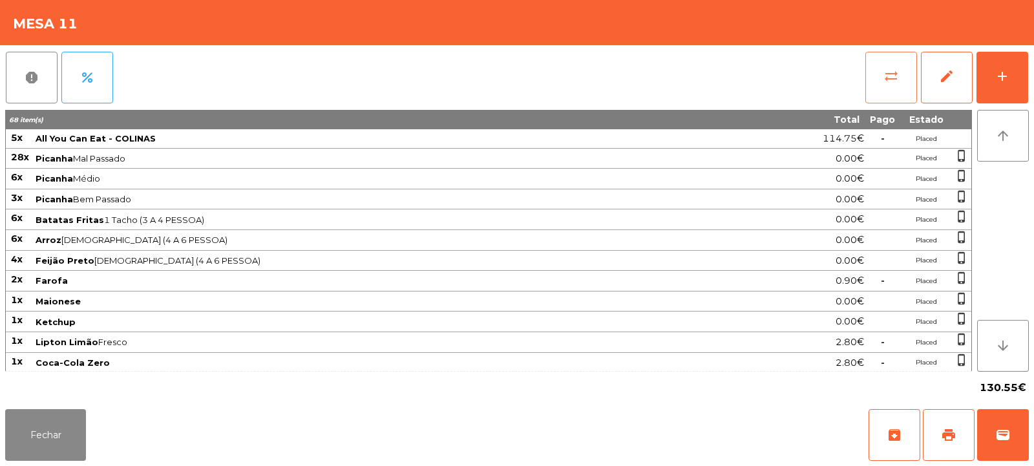
click at [887, 87] on button "sync_alt" at bounding box center [891, 78] width 52 height 52
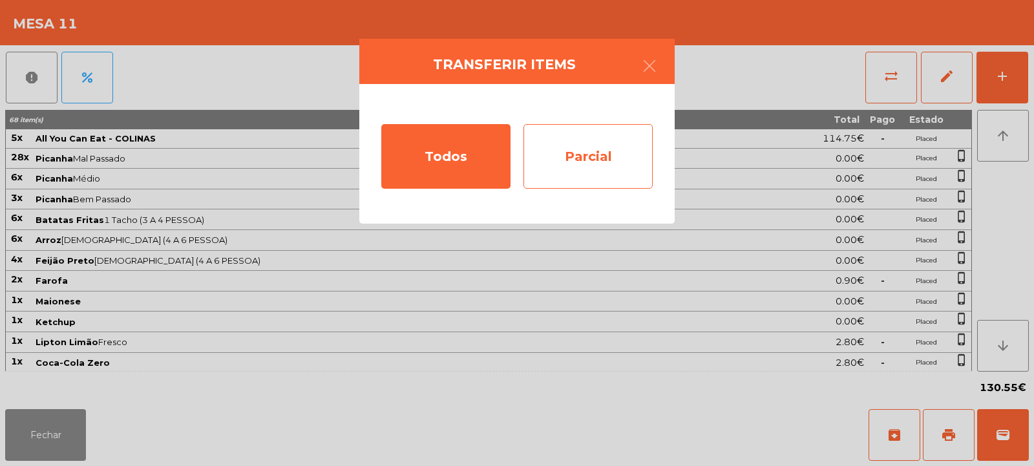
click at [591, 154] on div "Parcial" at bounding box center [587, 156] width 129 height 65
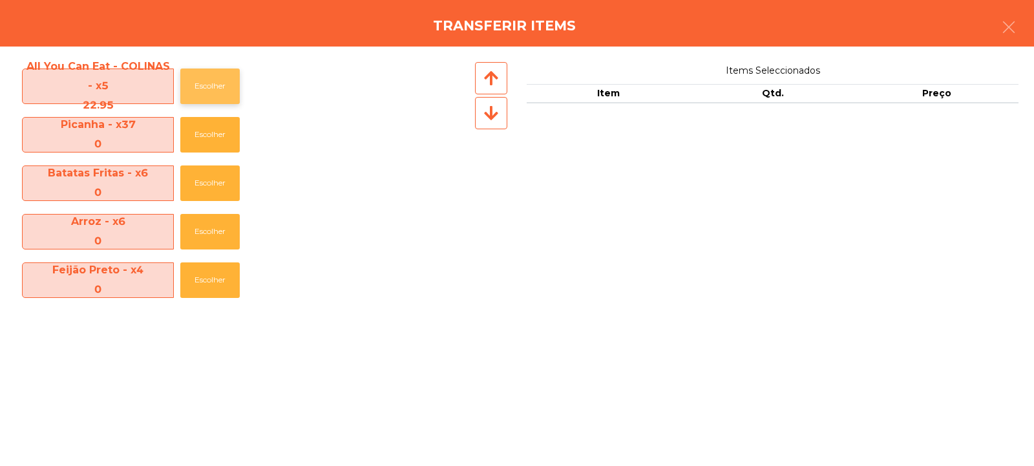
click at [219, 81] on button "Escolher" at bounding box center [209, 86] width 59 height 36
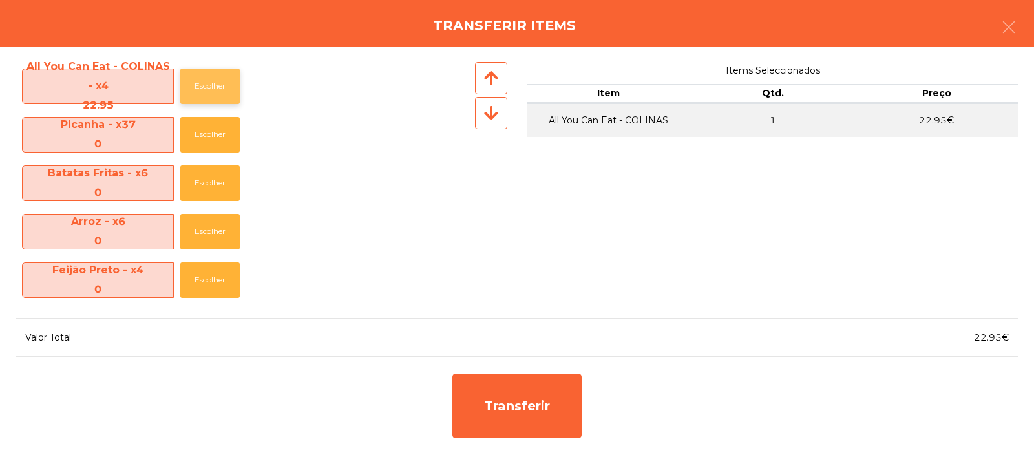
click at [220, 87] on button "Escolher" at bounding box center [209, 86] width 59 height 36
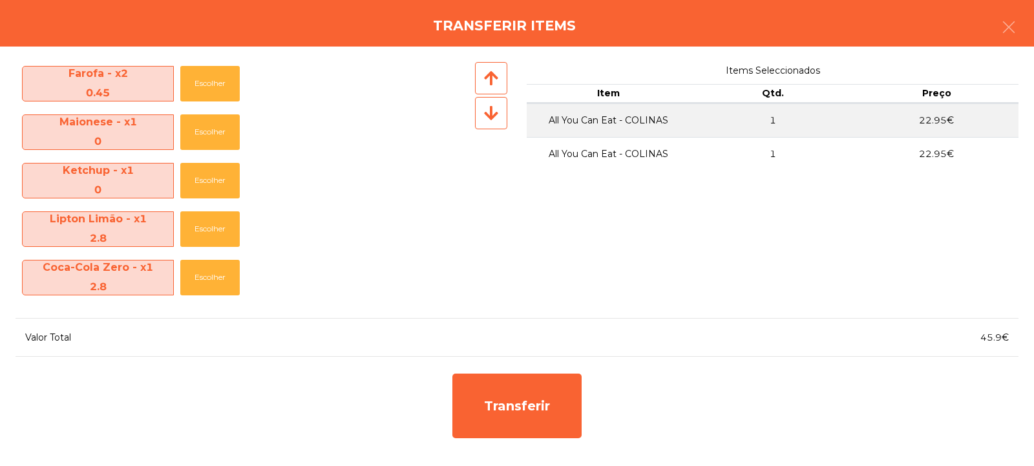
scroll to position [384, 0]
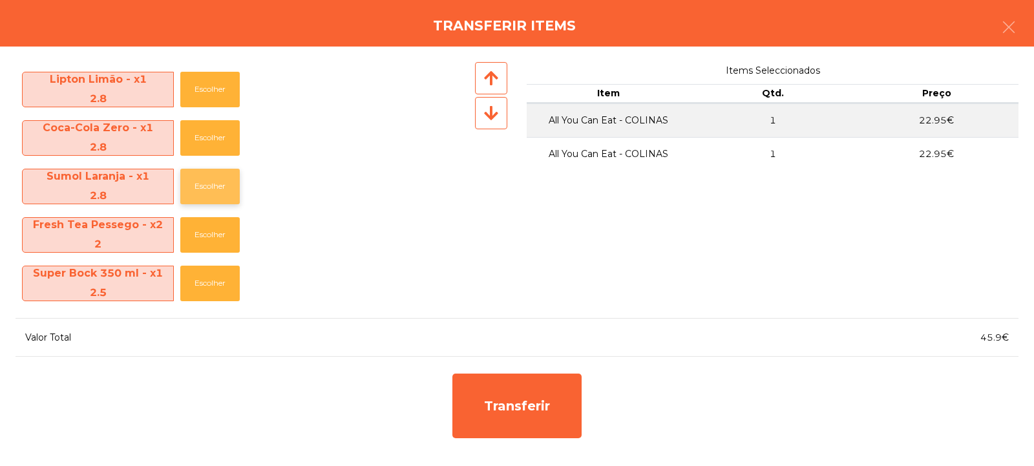
click at [218, 189] on button "Escolher" at bounding box center [209, 187] width 59 height 36
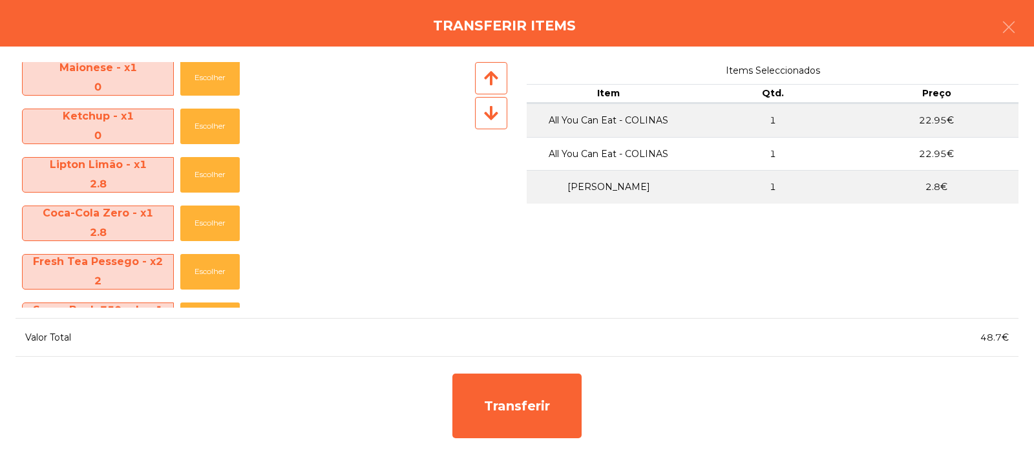
scroll to position [281, 0]
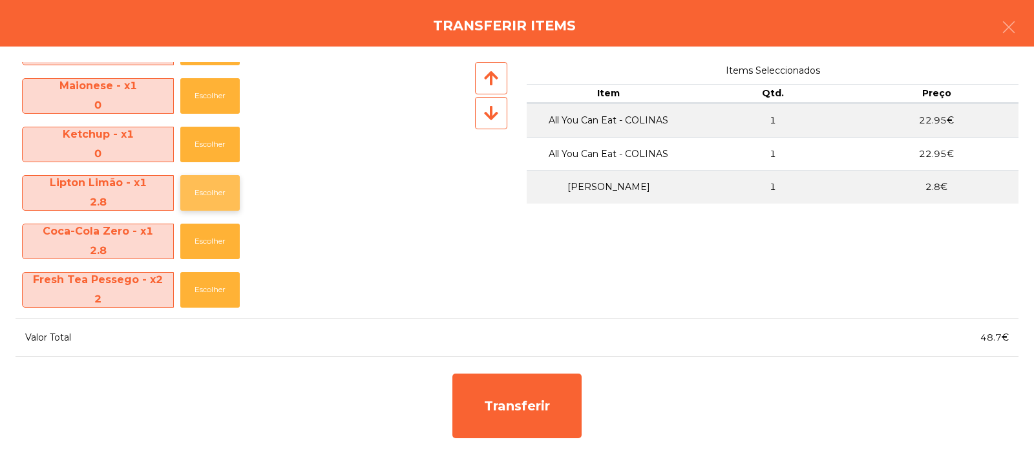
click at [215, 199] on button "Escolher" at bounding box center [209, 193] width 59 height 36
click at [644, 213] on td "Lipton Limão" at bounding box center [609, 221] width 164 height 34
click at [686, 242] on div "Items Seleccionados Item Qtd. Preço All You Can Eat - COLINAS 1 22.95€ All You …" at bounding box center [773, 154] width 492 height 185
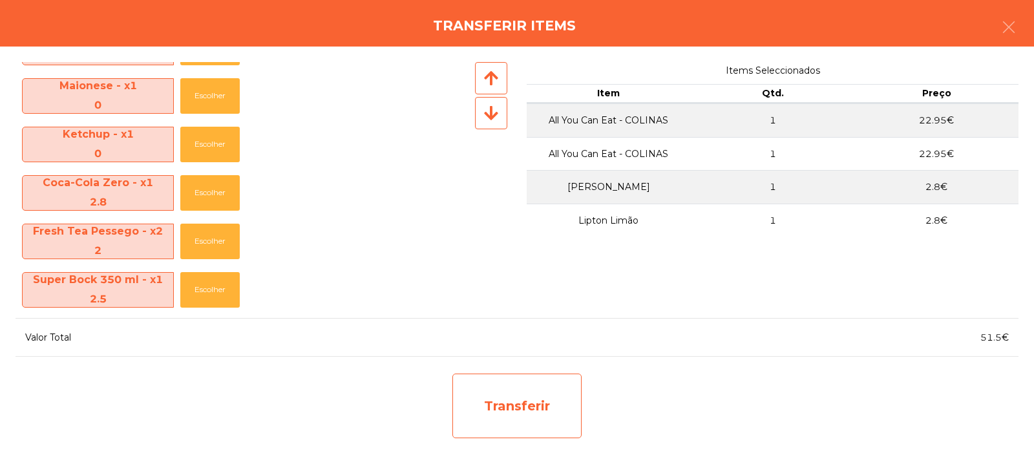
click at [538, 399] on div "Transferir" at bounding box center [516, 406] width 129 height 65
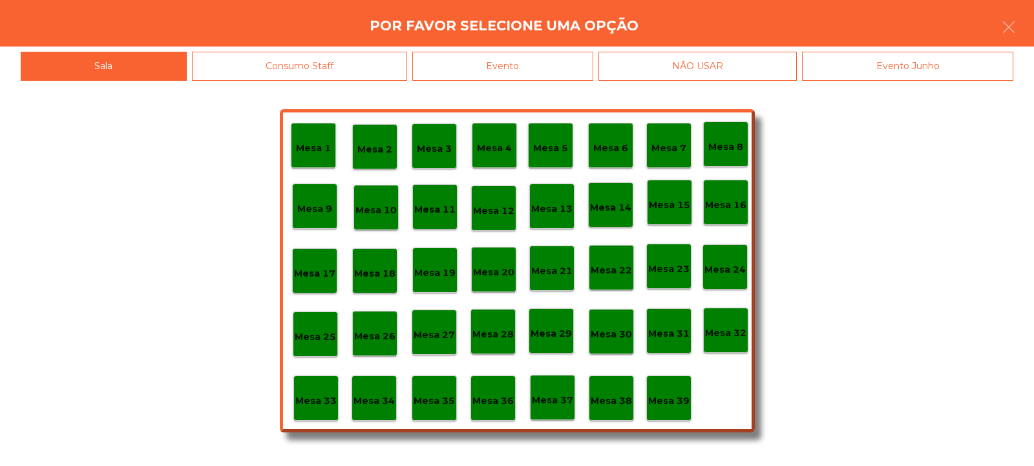
click at [552, 342] on div "Mesa 29" at bounding box center [551, 330] width 45 height 45
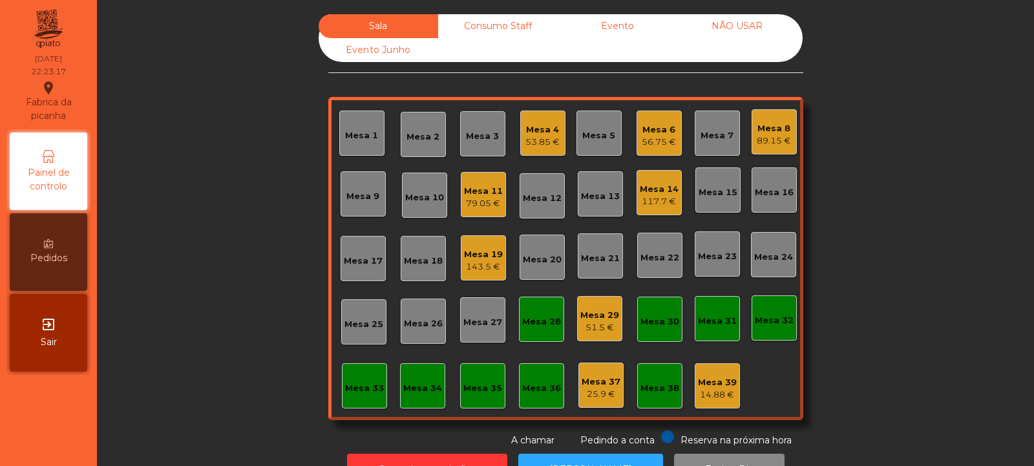
click at [467, 198] on div "79.05 €" at bounding box center [483, 203] width 39 height 13
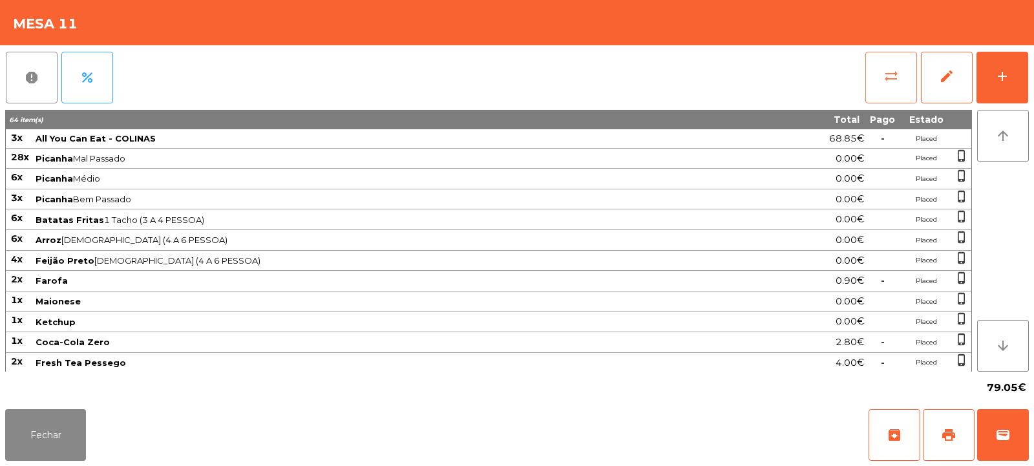
click at [867, 89] on button "sync_alt" at bounding box center [891, 78] width 52 height 52
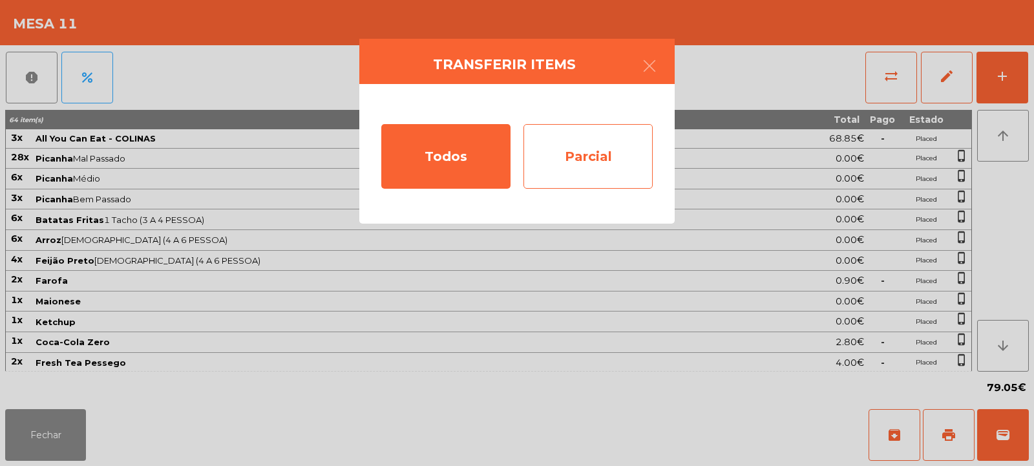
click at [608, 162] on div "Parcial" at bounding box center [587, 156] width 129 height 65
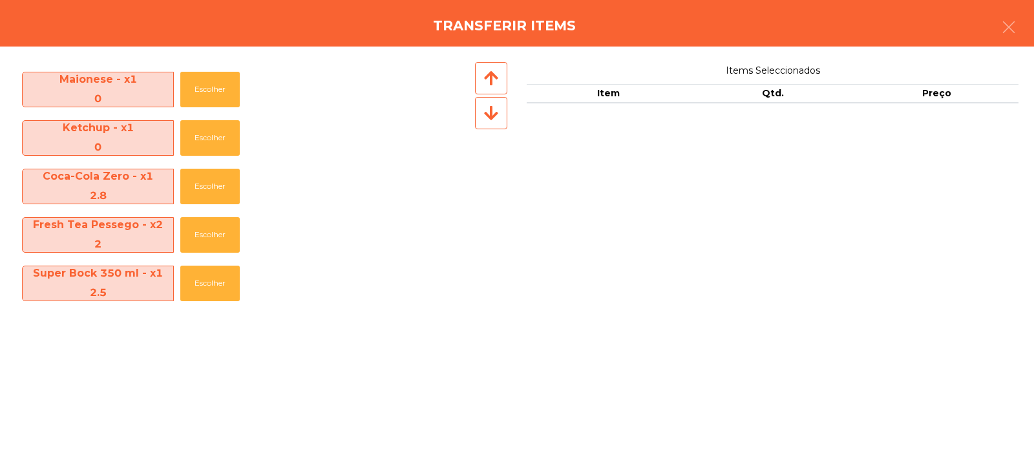
scroll to position [0, 0]
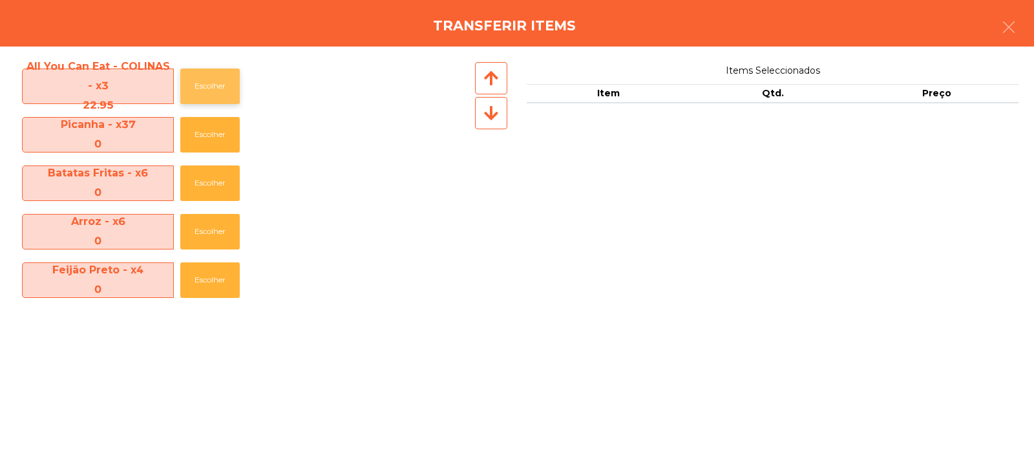
click at [216, 88] on button "Escolher" at bounding box center [209, 86] width 59 height 36
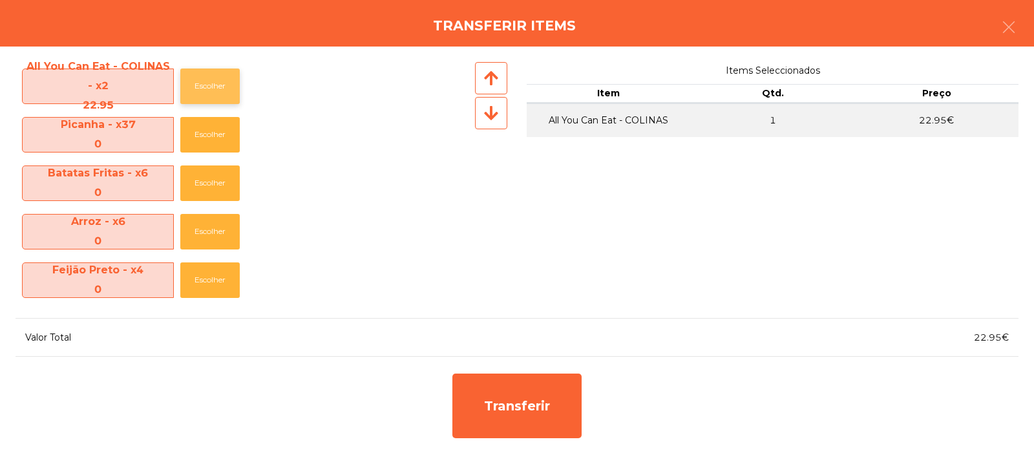
click at [214, 92] on button "Escolher" at bounding box center [209, 86] width 59 height 36
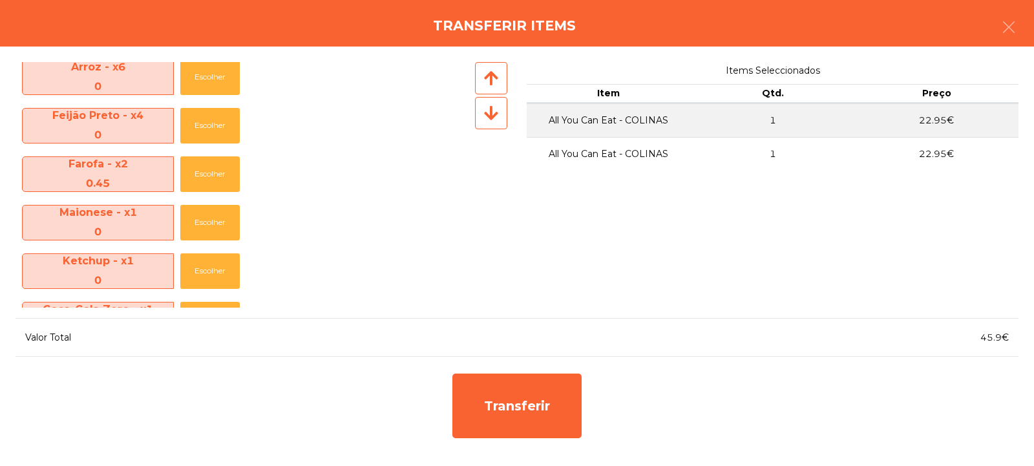
scroll to position [288, 0]
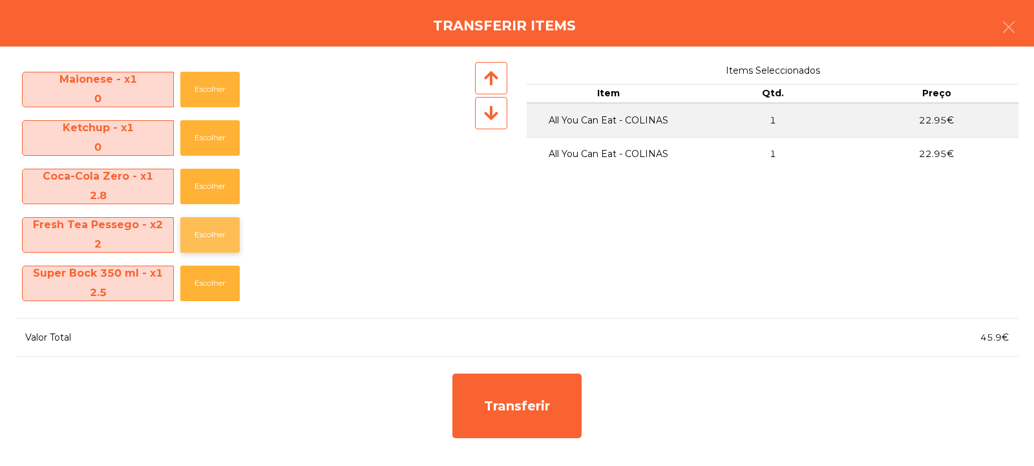
click at [207, 238] on button "Escolher" at bounding box center [209, 235] width 59 height 36
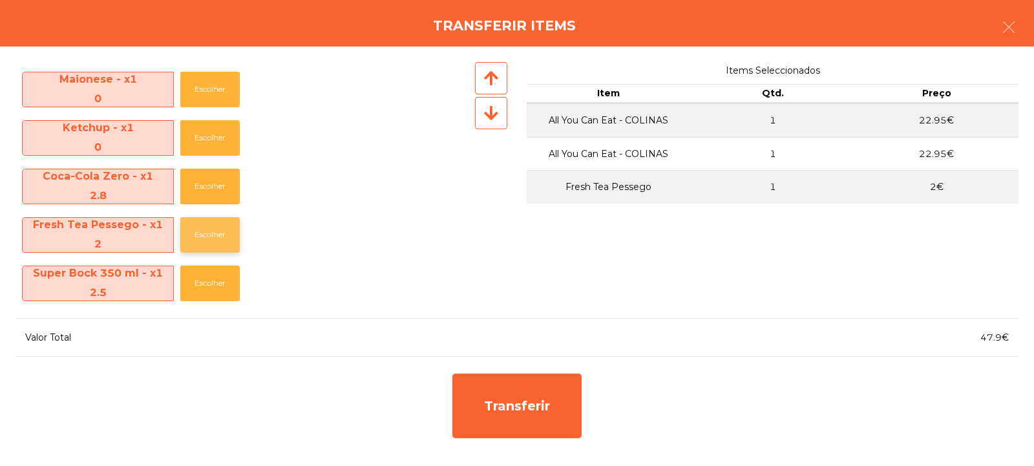
click at [207, 233] on button "Escolher" at bounding box center [209, 235] width 59 height 36
click at [225, 235] on button "Escolher" at bounding box center [209, 235] width 59 height 36
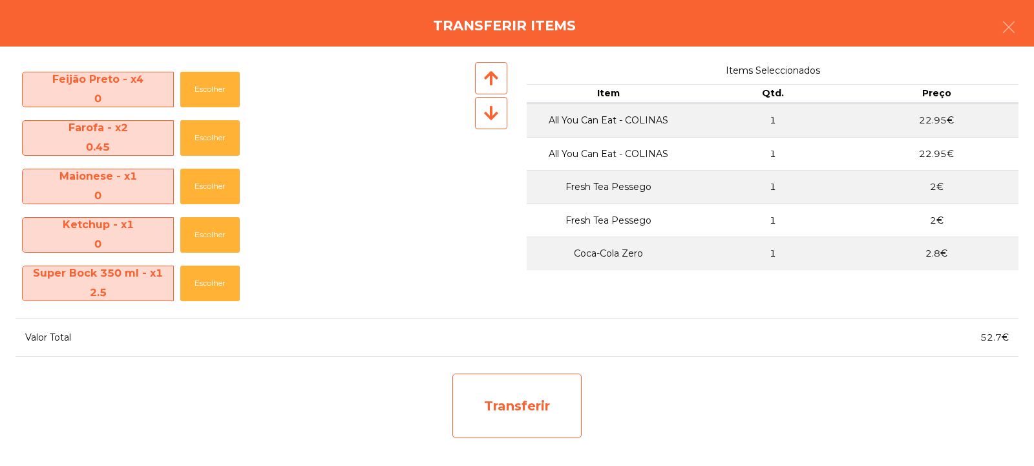
click at [538, 405] on div "Transferir" at bounding box center [516, 406] width 129 height 65
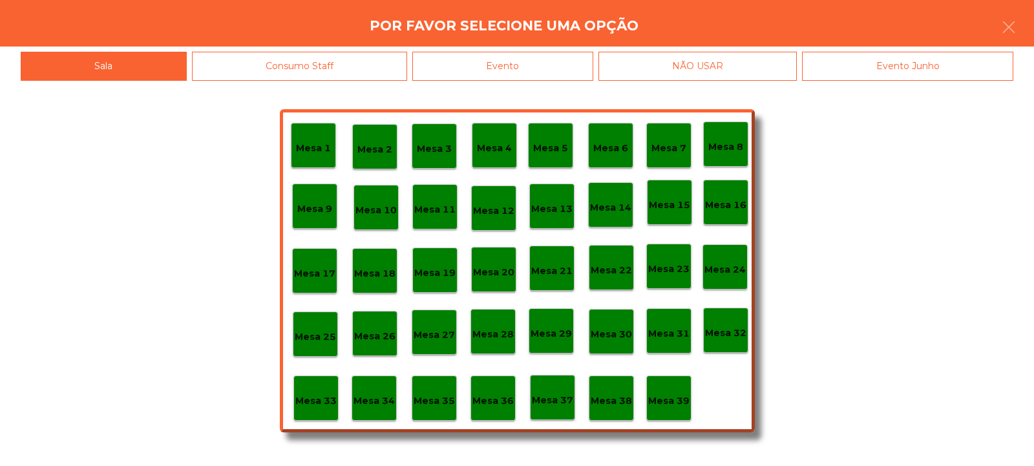
click at [371, 399] on p "Mesa 34" at bounding box center [373, 401] width 41 height 15
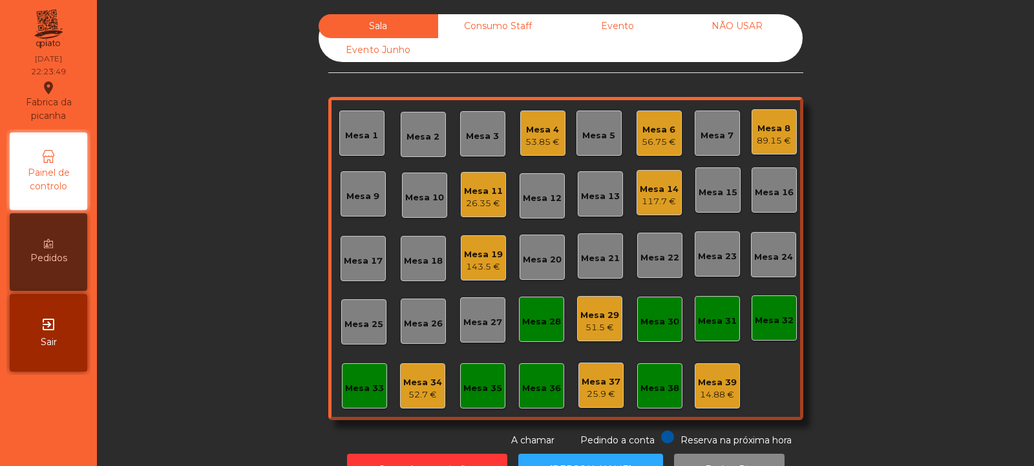
click at [426, 399] on div "52.7 €" at bounding box center [422, 394] width 39 height 13
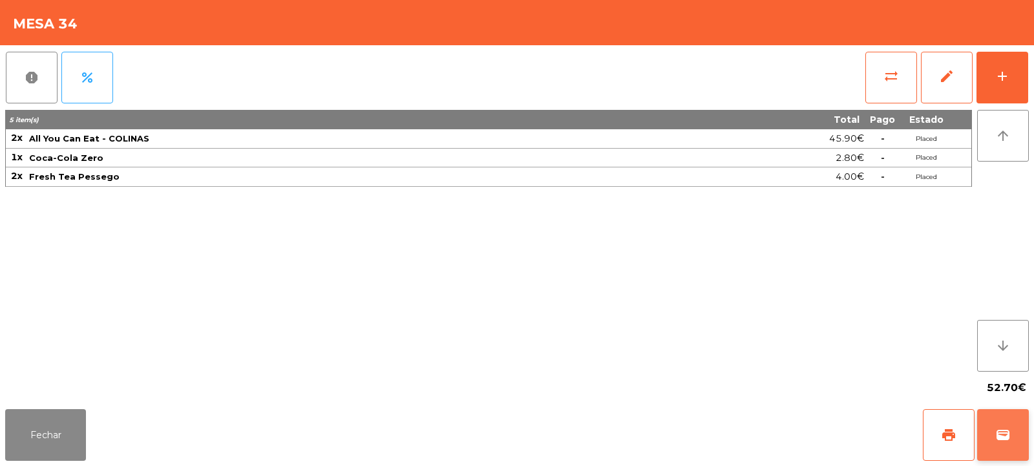
click at [1021, 435] on button "wallet" at bounding box center [1003, 435] width 52 height 52
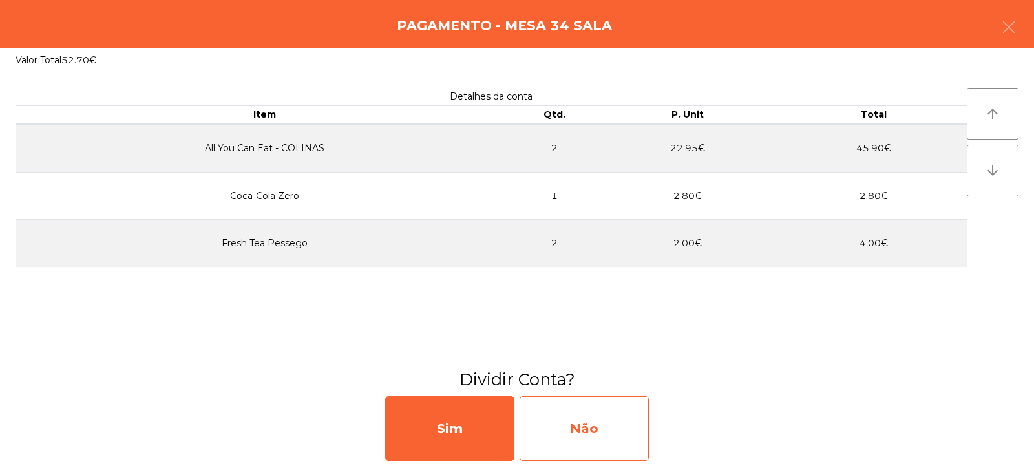
click at [580, 421] on div "Não" at bounding box center [584, 428] width 129 height 65
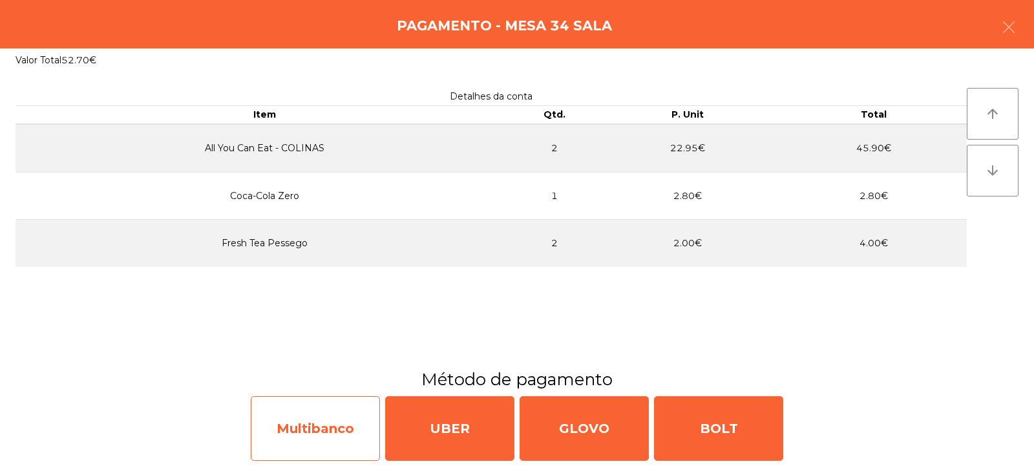
click at [300, 429] on div "Multibanco" at bounding box center [315, 428] width 129 height 65
select select "**"
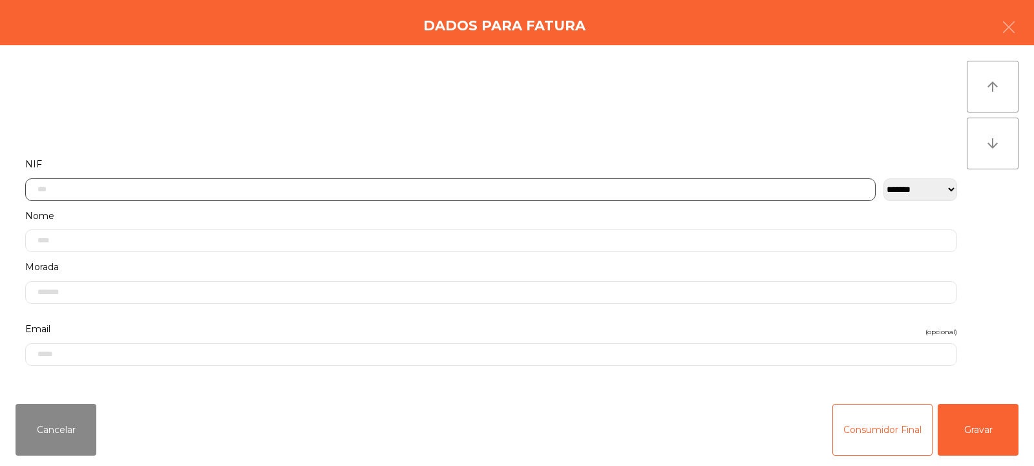
click at [486, 186] on input "text" at bounding box center [450, 189] width 850 height 23
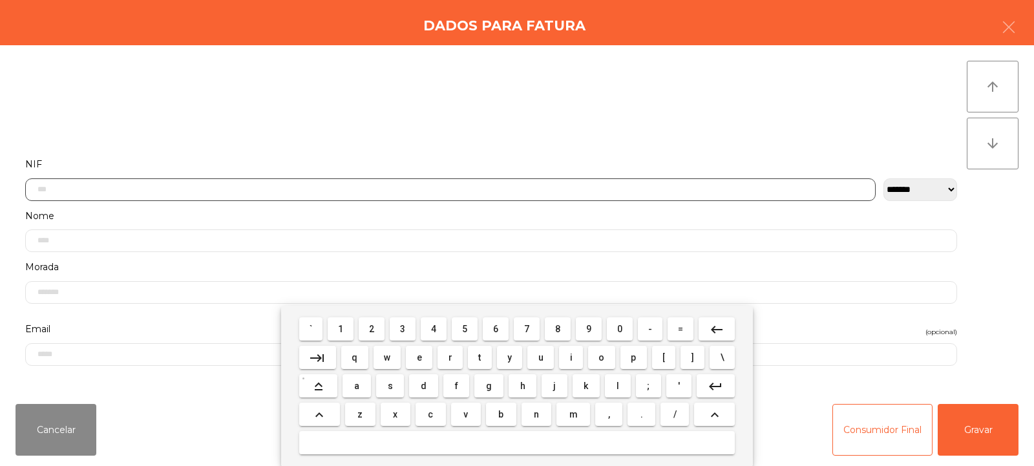
scroll to position [94, 0]
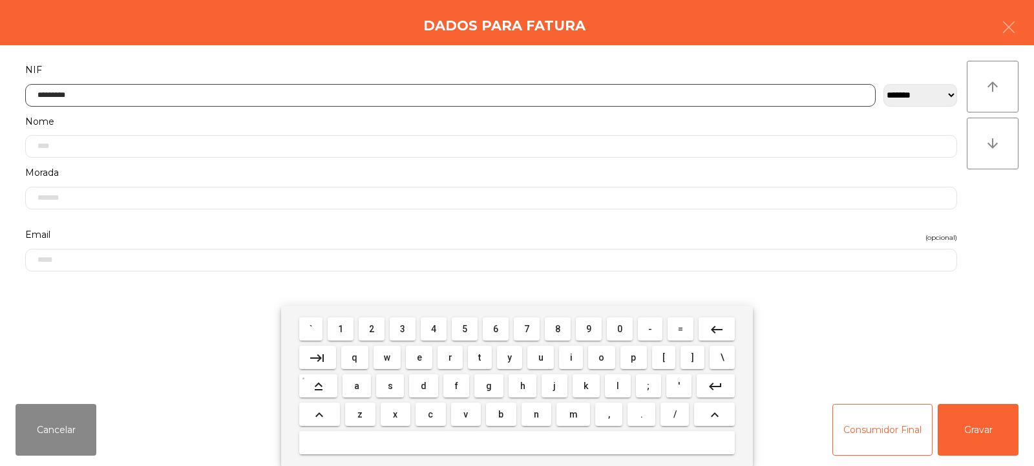
type input "*********"
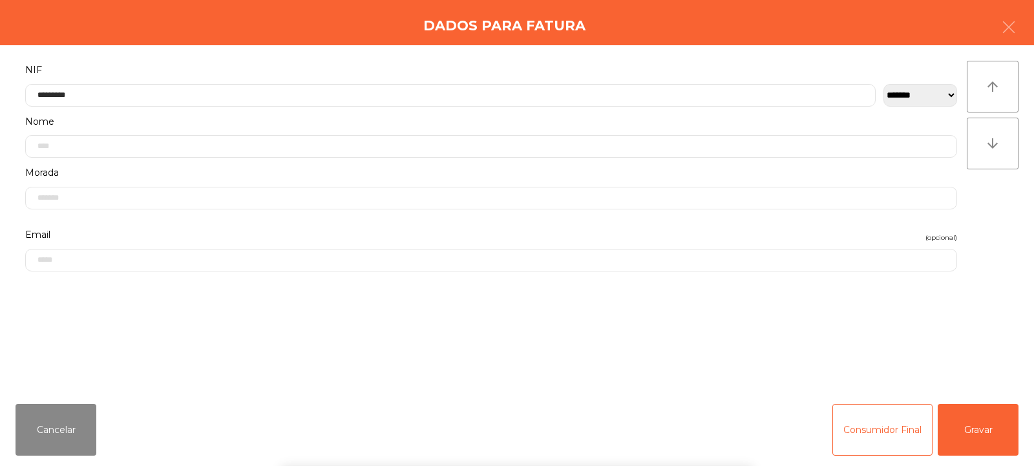
click at [996, 425] on div "` 1 2 3 4 5 6 7 8 9 0 - = keyboard_backspace keyboard_tab q w e r t y u i o p […" at bounding box center [517, 386] width 1034 height 160
click at [993, 428] on div "` 1 2 3 4 5 6 7 8 9 0 - = keyboard_backspace keyboard_tab q w e r t y u i o p […" at bounding box center [517, 386] width 1034 height 160
click at [989, 434] on button "Gravar" at bounding box center [978, 430] width 81 height 52
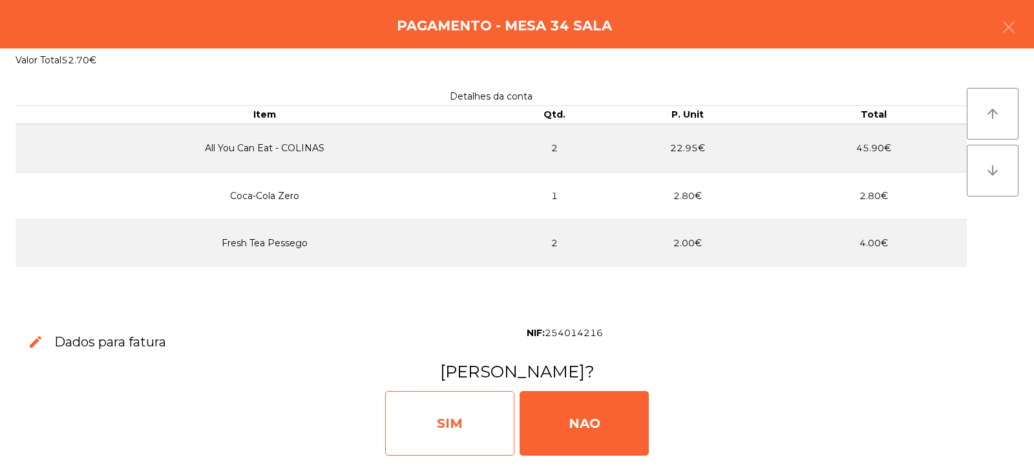
click at [465, 419] on div "SIM" at bounding box center [449, 423] width 129 height 65
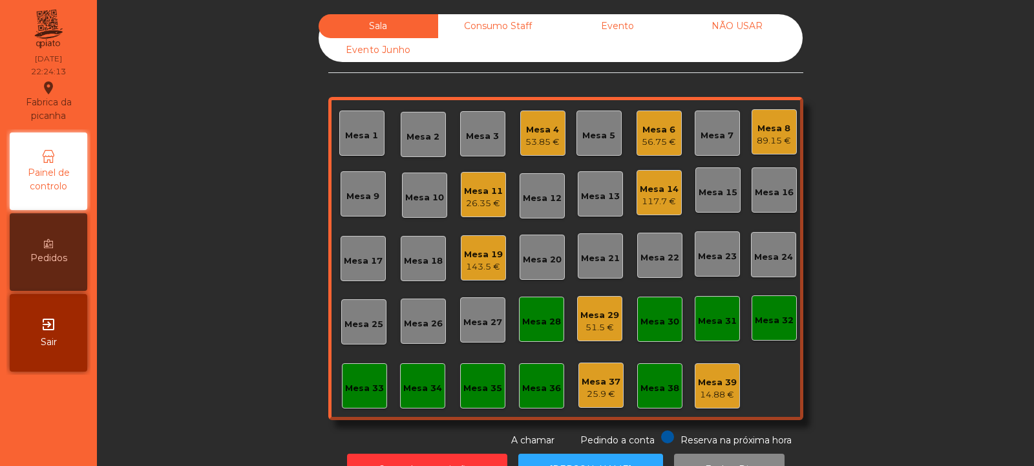
click at [487, 200] on div "26.35 €" at bounding box center [483, 203] width 39 height 13
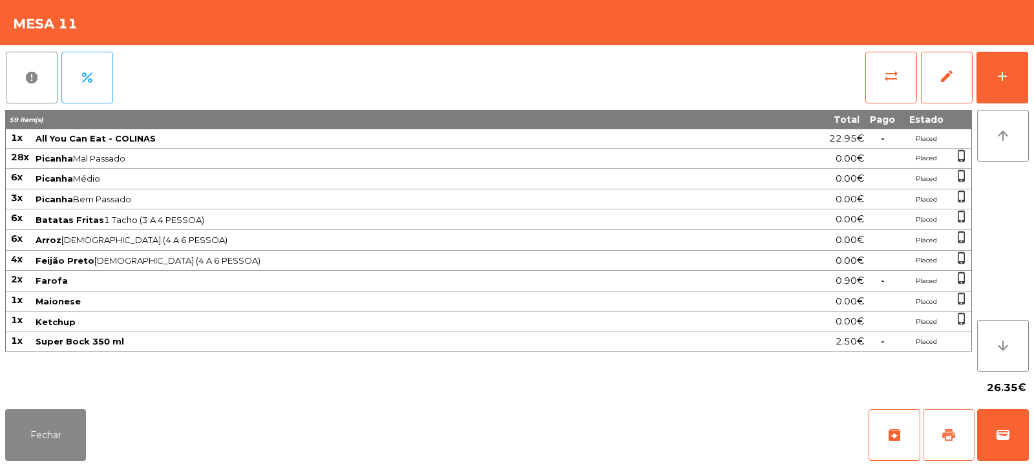
click at [941, 428] on span "print" at bounding box center [949, 435] width 16 height 16
click at [56, 428] on button "Fechar" at bounding box center [45, 435] width 81 height 52
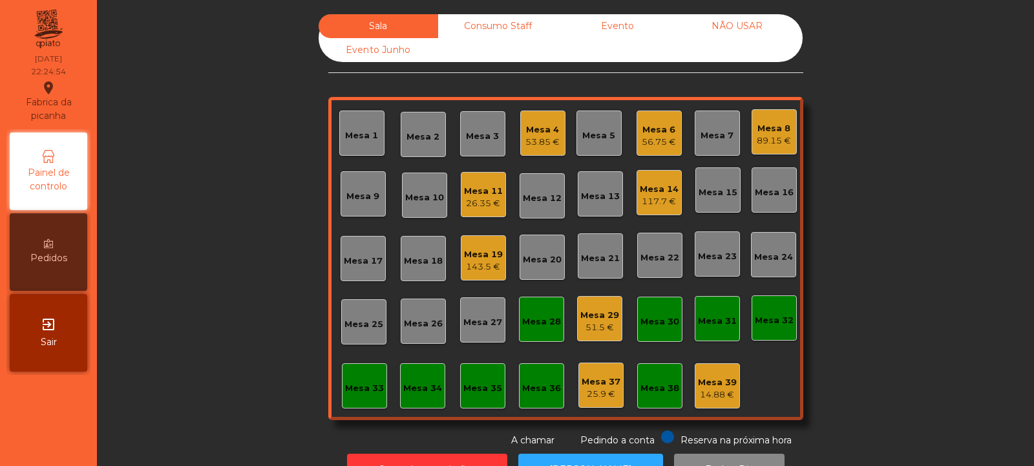
click at [588, 317] on div "Mesa 29" at bounding box center [599, 315] width 39 height 13
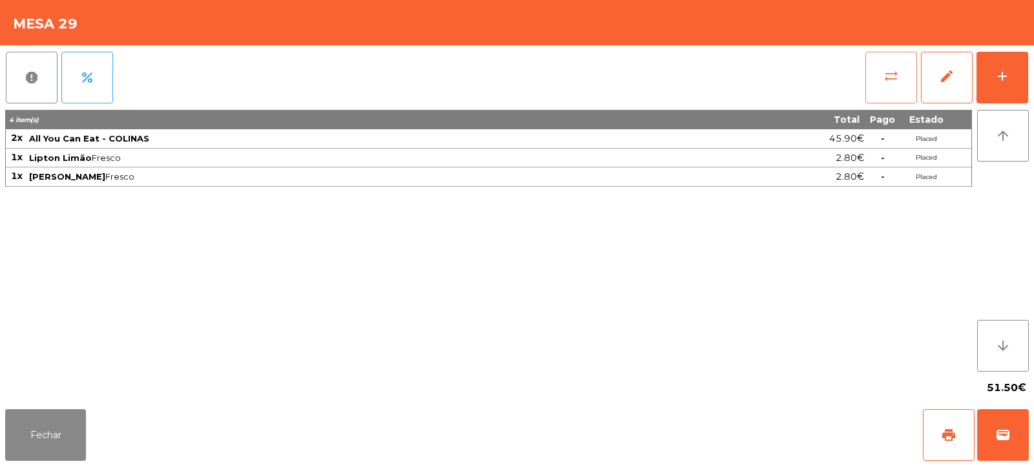
click at [889, 91] on button "sync_alt" at bounding box center [891, 78] width 52 height 52
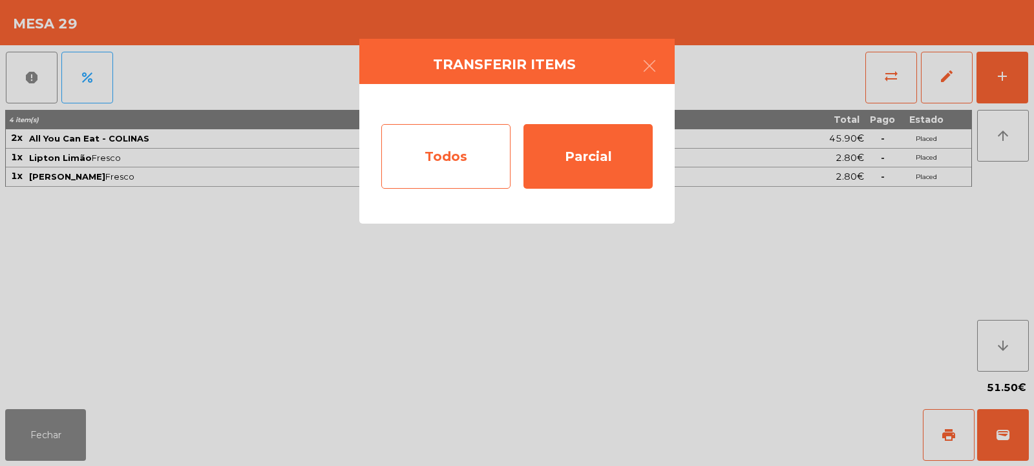
click at [441, 158] on div "Todos" at bounding box center [445, 156] width 129 height 65
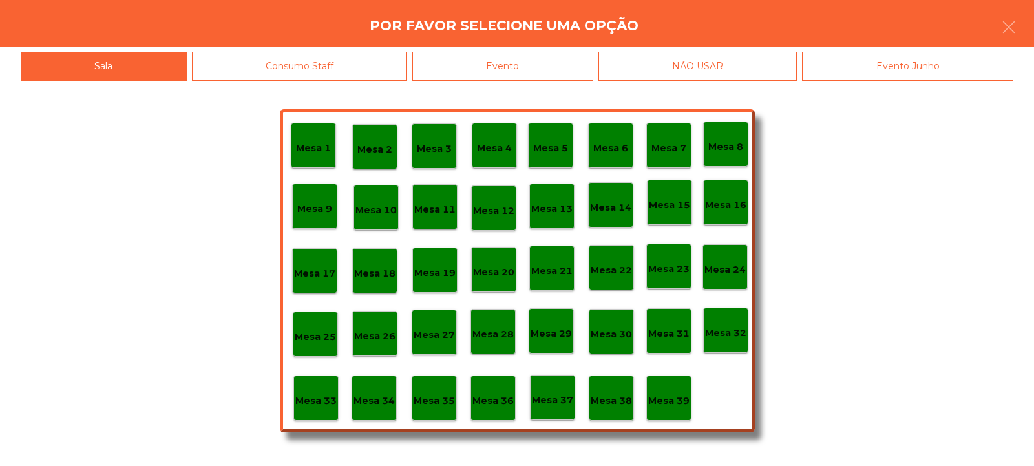
click at [436, 209] on p "Mesa 11" at bounding box center [434, 209] width 41 height 15
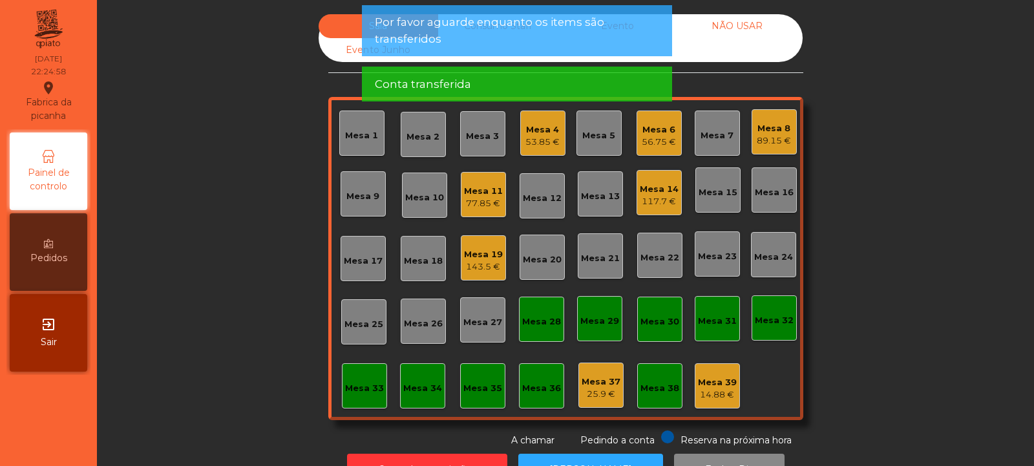
click at [481, 195] on div "Mesa 11" at bounding box center [483, 191] width 39 height 13
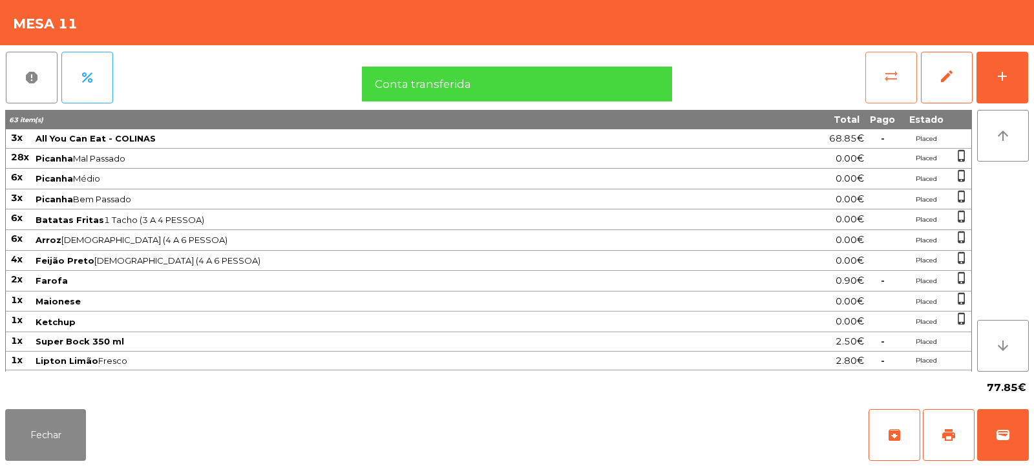
click at [869, 92] on button "sync_alt" at bounding box center [891, 78] width 52 height 52
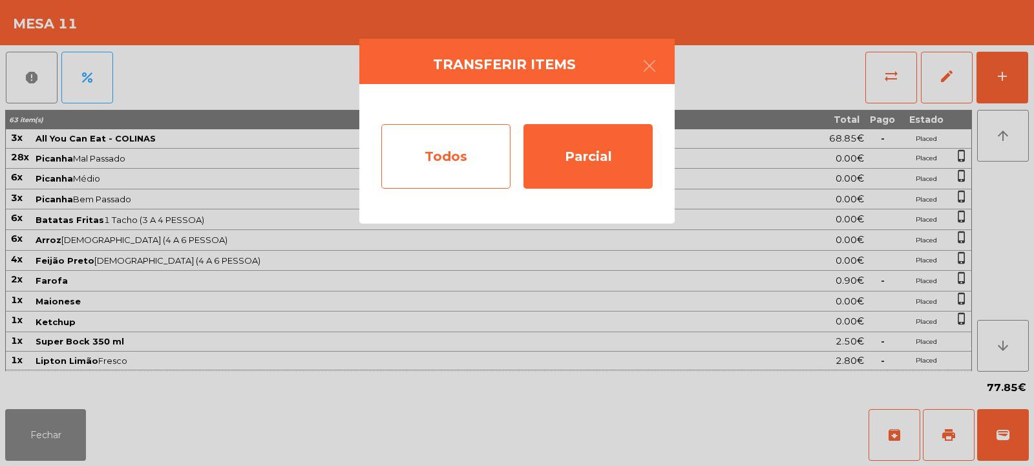
click at [448, 162] on div "Todos" at bounding box center [445, 156] width 129 height 65
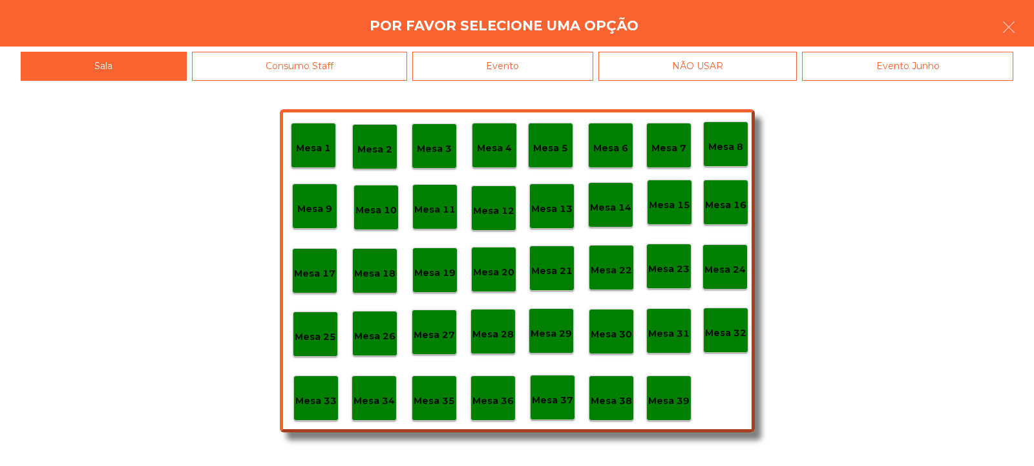
click at [486, 74] on div "Evento" at bounding box center [502, 66] width 181 height 29
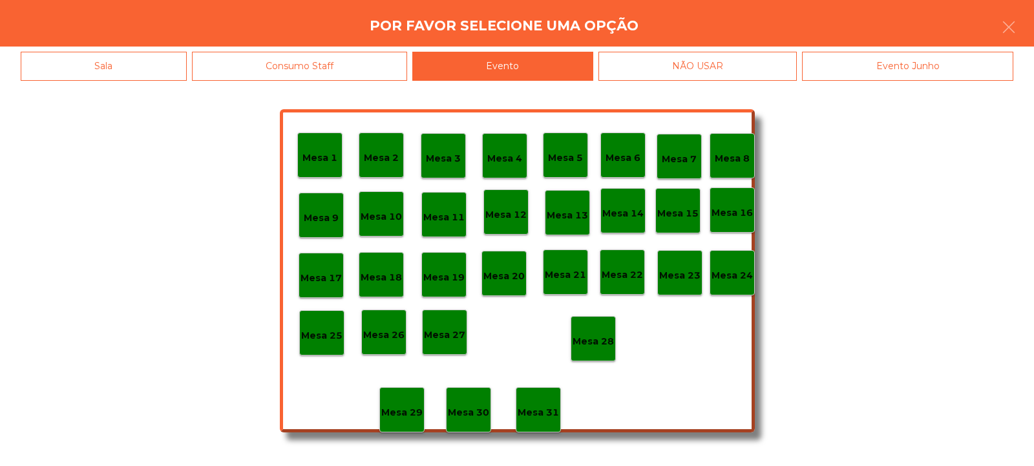
click at [598, 336] on p "Mesa 28" at bounding box center [593, 341] width 41 height 15
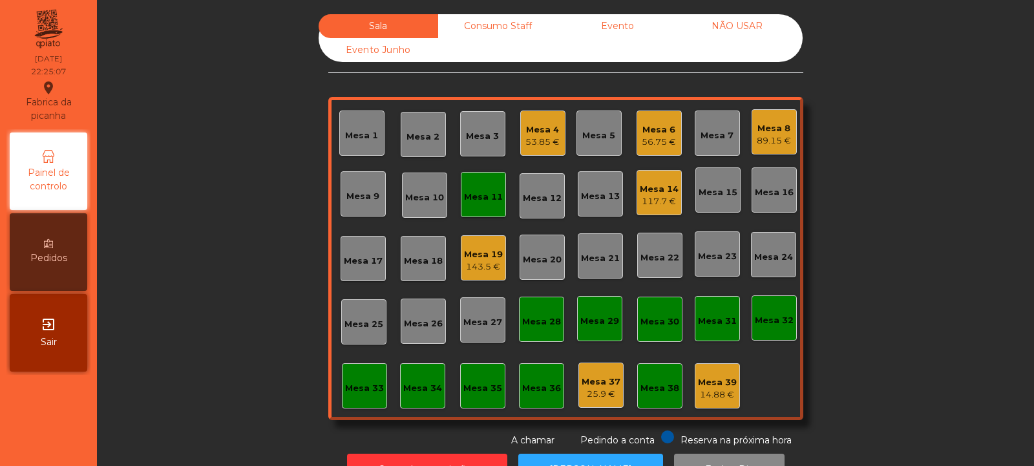
click at [472, 186] on div "Mesa 11" at bounding box center [483, 194] width 39 height 18
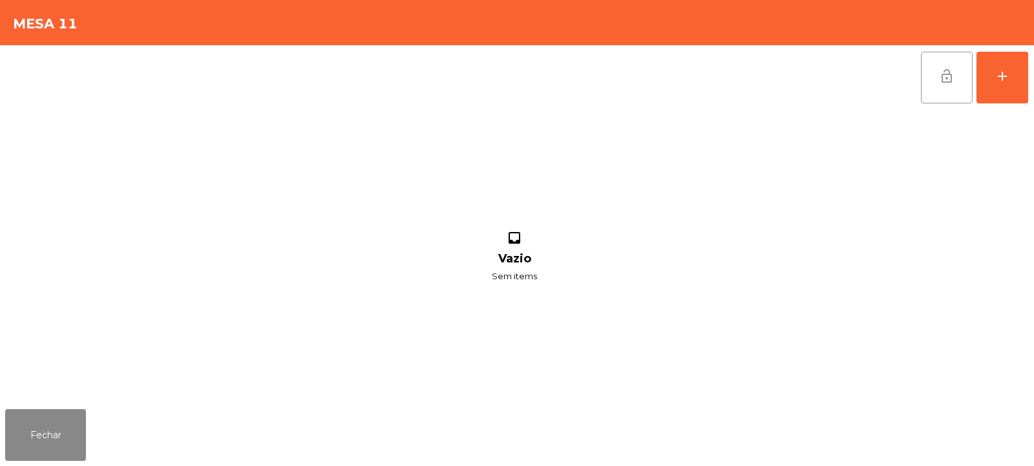
click at [945, 90] on button "lock_open" at bounding box center [947, 78] width 52 height 52
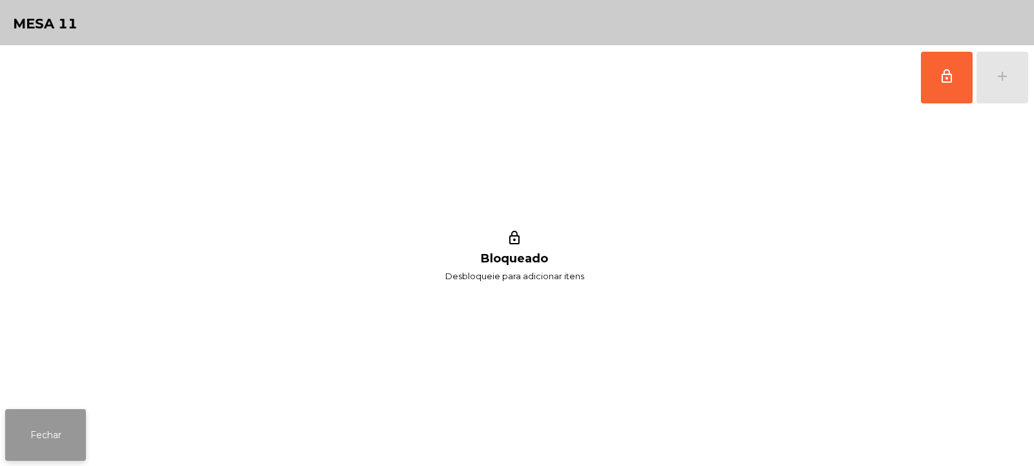
click at [73, 419] on button "Fechar" at bounding box center [45, 435] width 81 height 52
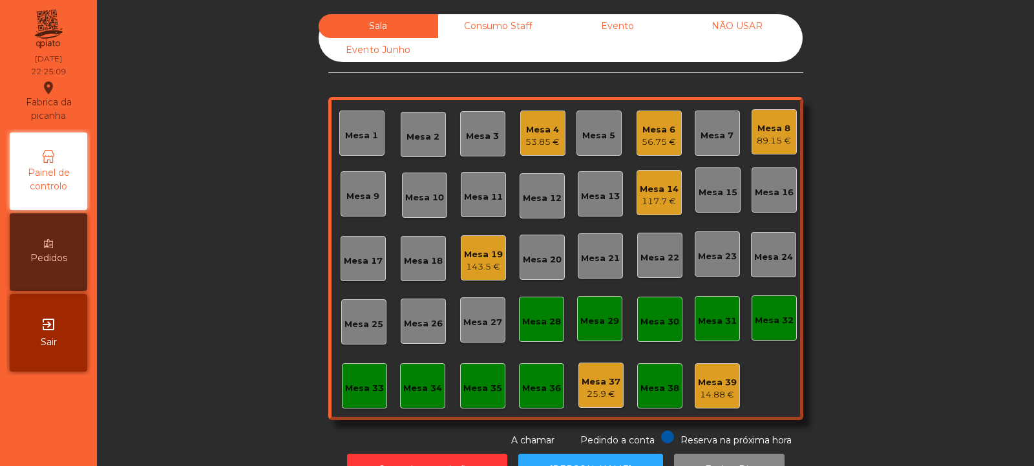
click at [500, 27] on div "Consumo Staff" at bounding box center [498, 26] width 120 height 24
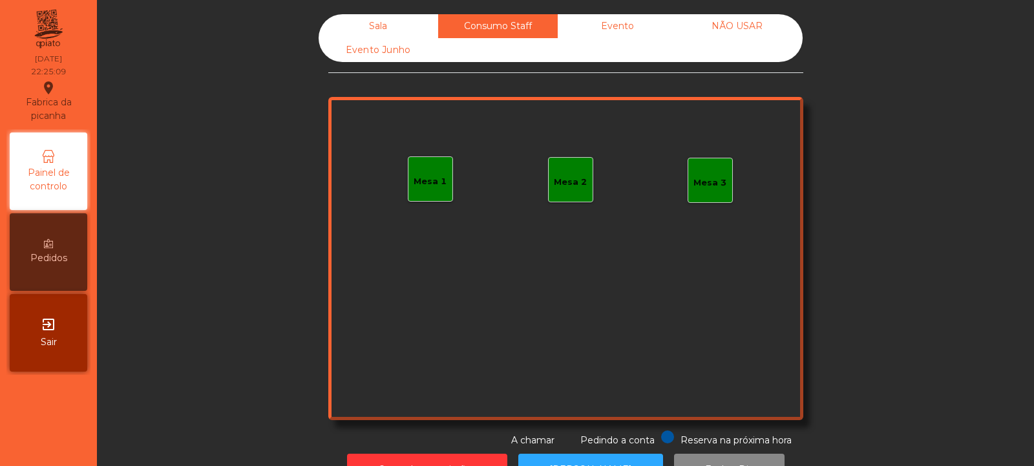
click at [614, 36] on div "Evento" at bounding box center [618, 26] width 120 height 24
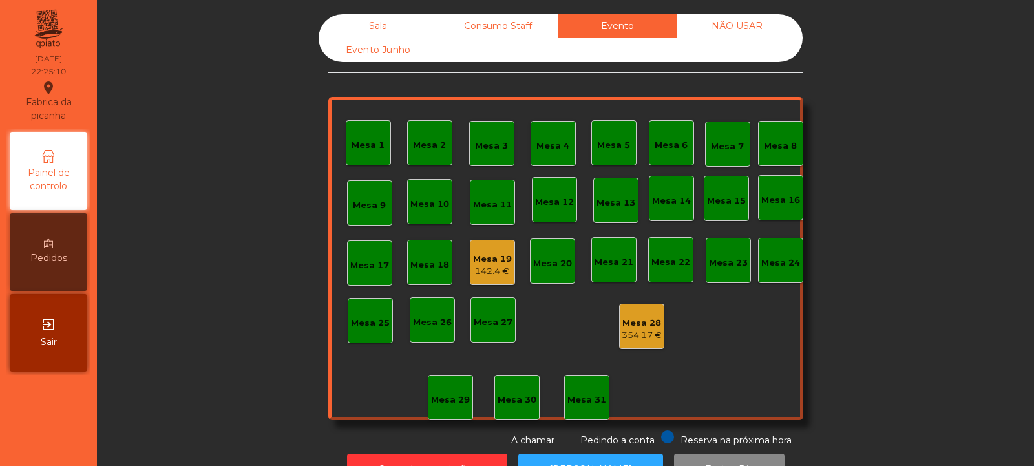
click at [406, 17] on div "Sala" at bounding box center [379, 26] width 120 height 24
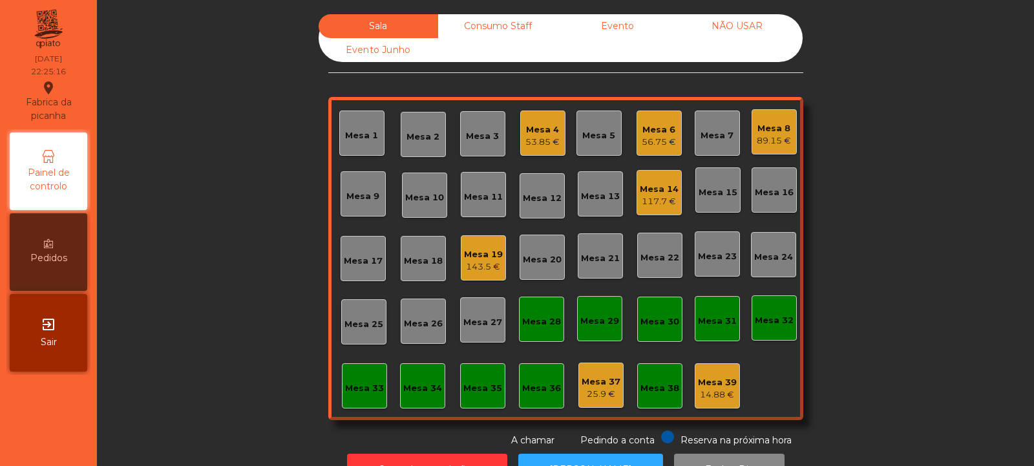
click at [200, 263] on div "Sala Consumo Staff Evento NÃO USAR Evento Junho Mesa 1 Mesa 2 Mesa 3 Mesa 4 53.…" at bounding box center [565, 230] width 902 height 433
click at [525, 136] on div "53.85 €" at bounding box center [542, 142] width 34 height 13
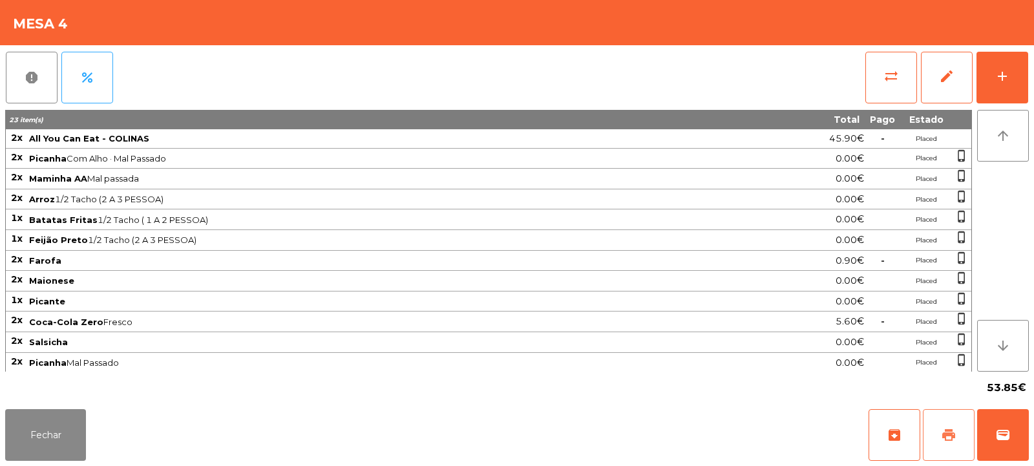
click at [947, 431] on span "print" at bounding box center [949, 435] width 16 height 16
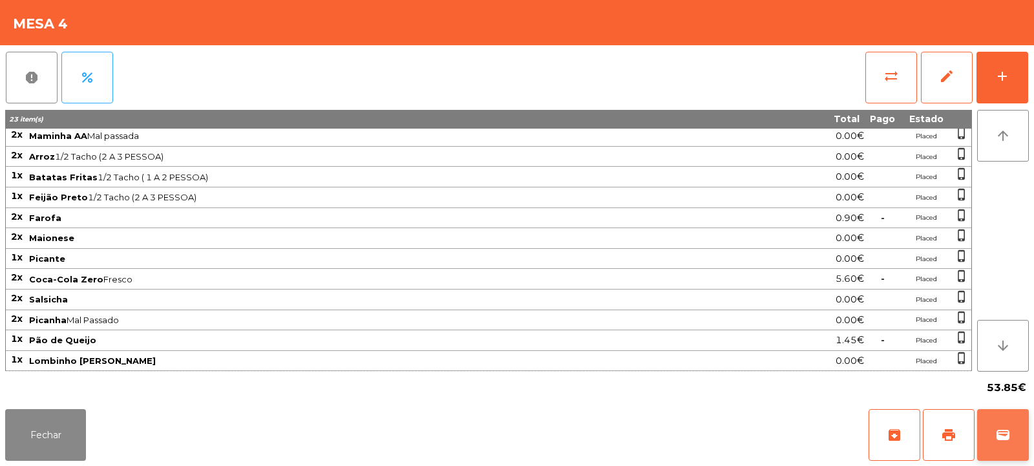
click at [1013, 427] on button "wallet" at bounding box center [1003, 435] width 52 height 52
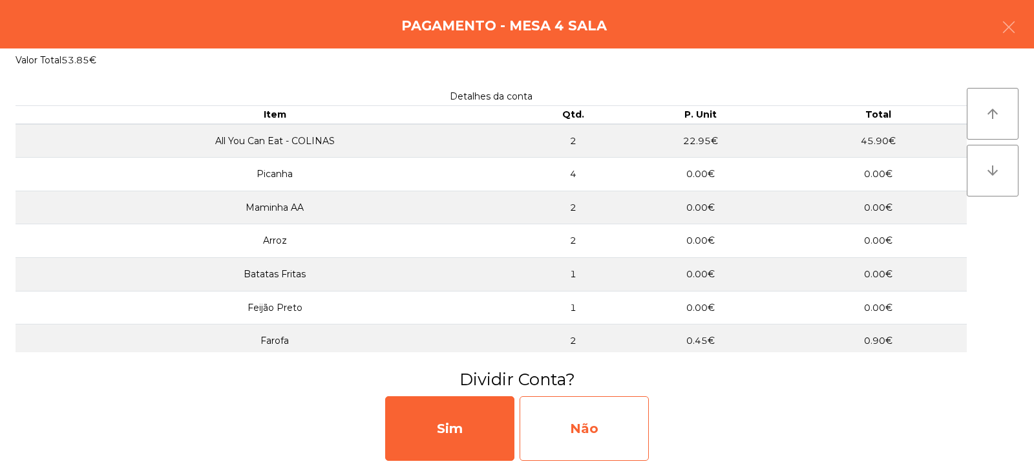
click at [573, 421] on div "Não" at bounding box center [584, 428] width 129 height 65
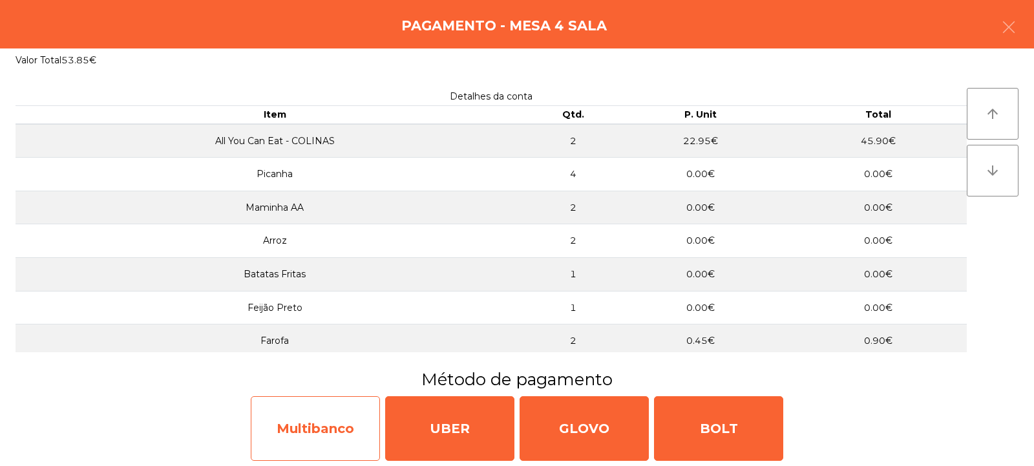
click at [330, 433] on div "Multibanco" at bounding box center [315, 428] width 129 height 65
select select "**"
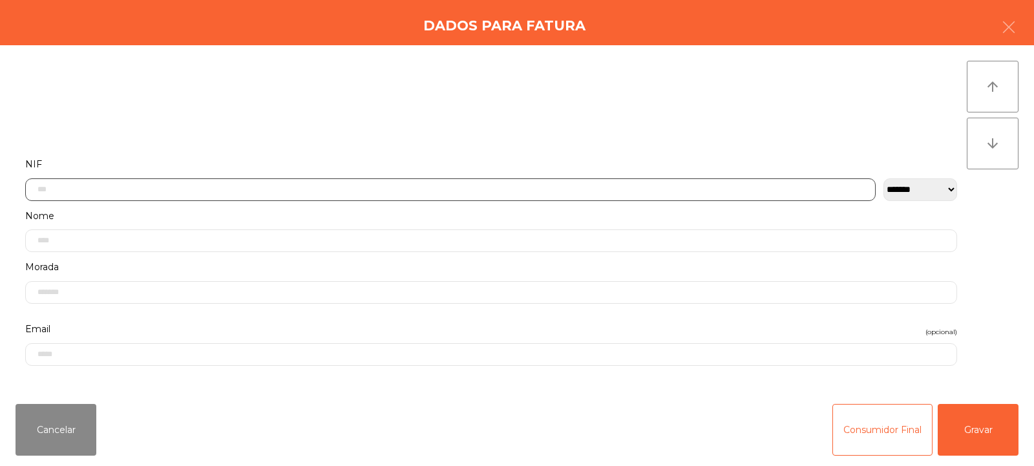
click at [477, 189] on input "text" at bounding box center [450, 189] width 850 height 23
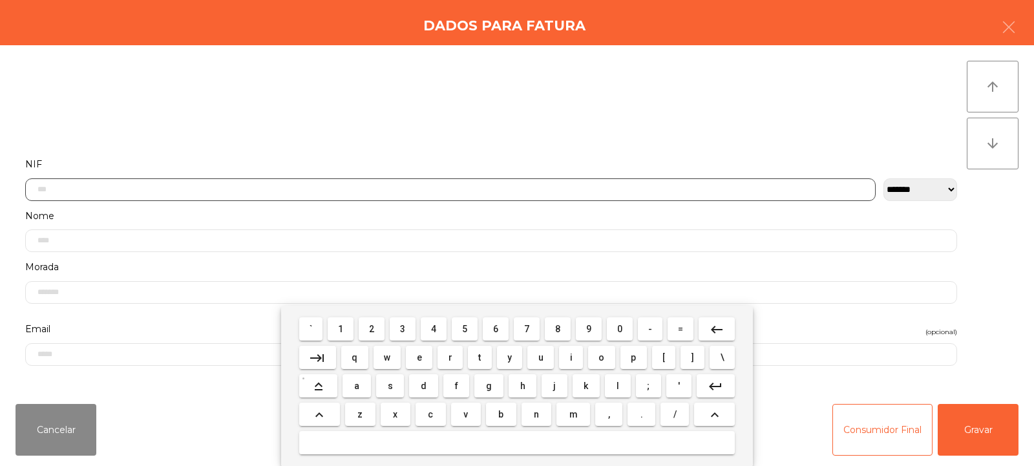
scroll to position [94, 0]
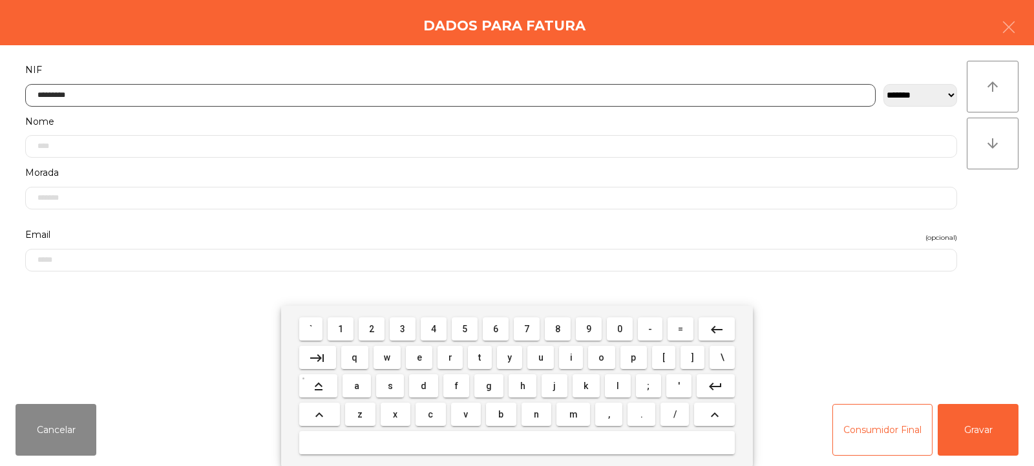
type input "*********"
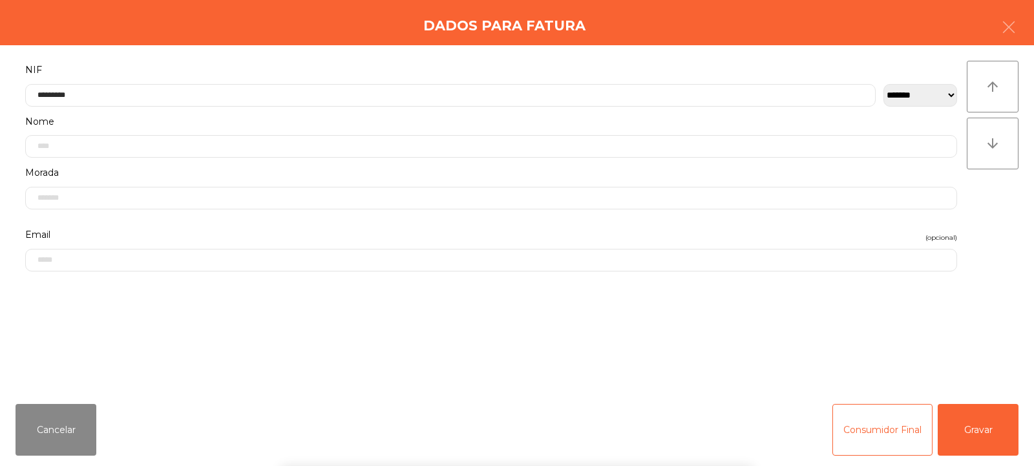
click at [988, 431] on div "` 1 2 3 4 5 6 7 8 9 0 - = keyboard_backspace keyboard_tab q w e r t y u i o p […" at bounding box center [517, 386] width 1034 height 160
click at [981, 436] on button "Gravar" at bounding box center [978, 430] width 81 height 52
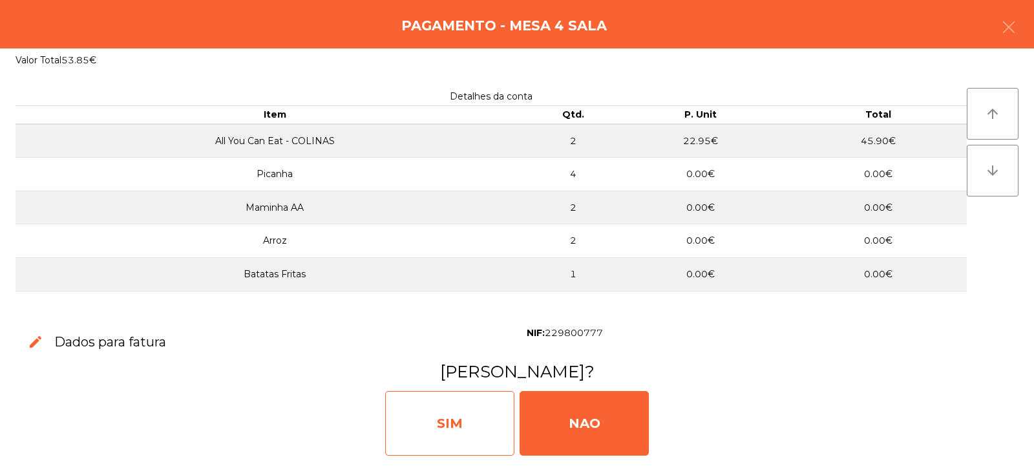
click at [442, 416] on div "SIM" at bounding box center [449, 423] width 129 height 65
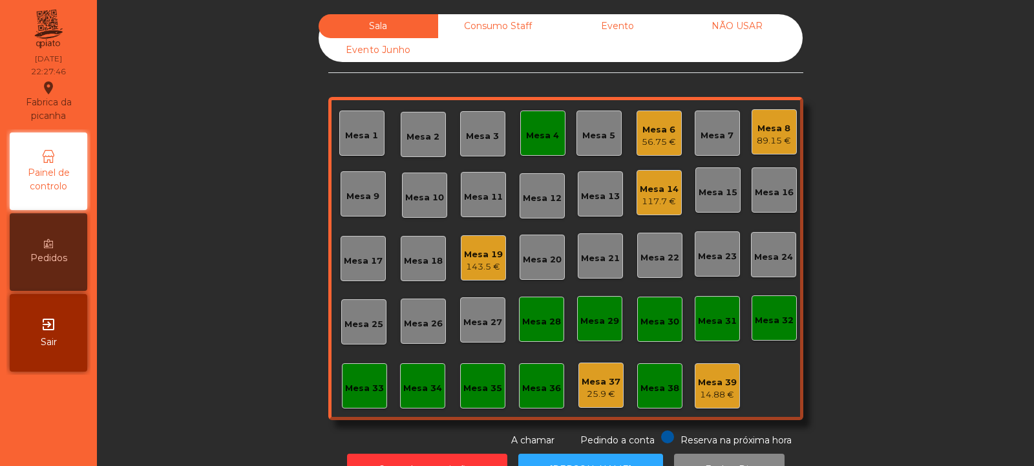
click at [535, 130] on div "Mesa 4" at bounding box center [542, 135] width 33 height 13
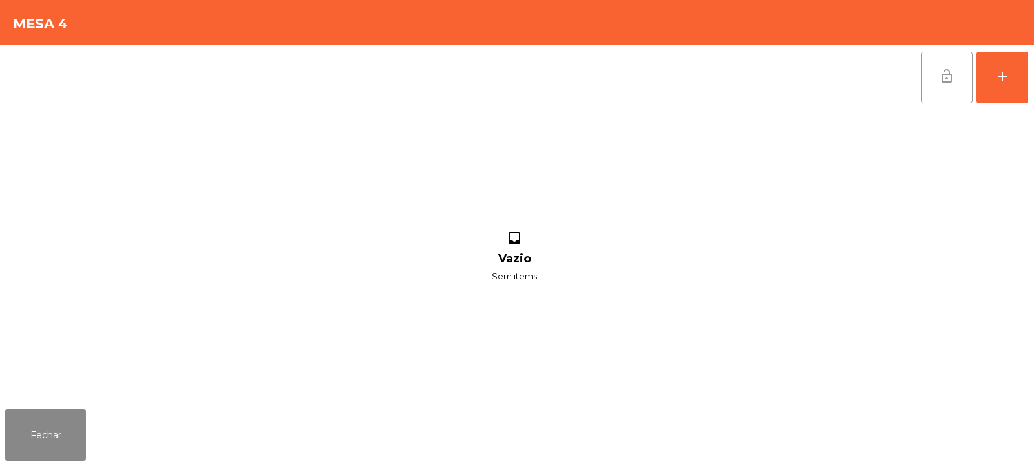
click at [938, 78] on button "lock_open" at bounding box center [947, 78] width 52 height 52
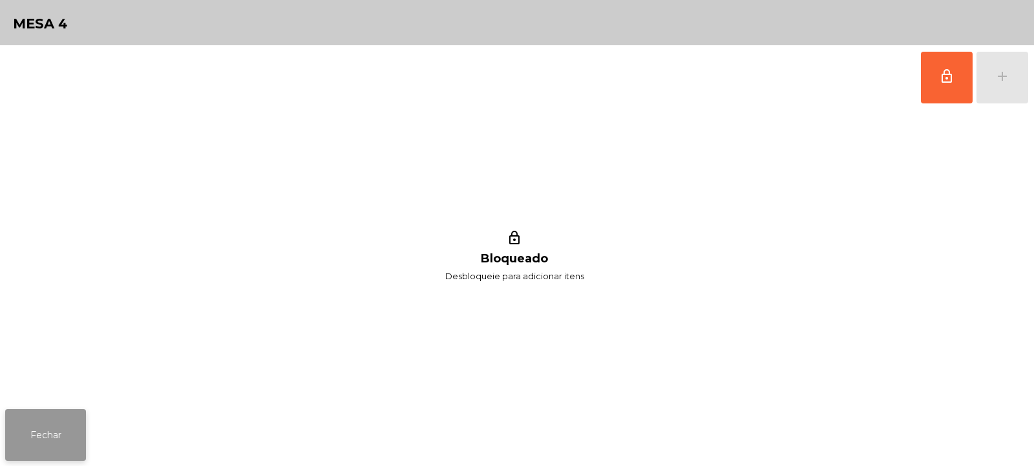
click at [56, 414] on button "Fechar" at bounding box center [45, 435] width 81 height 52
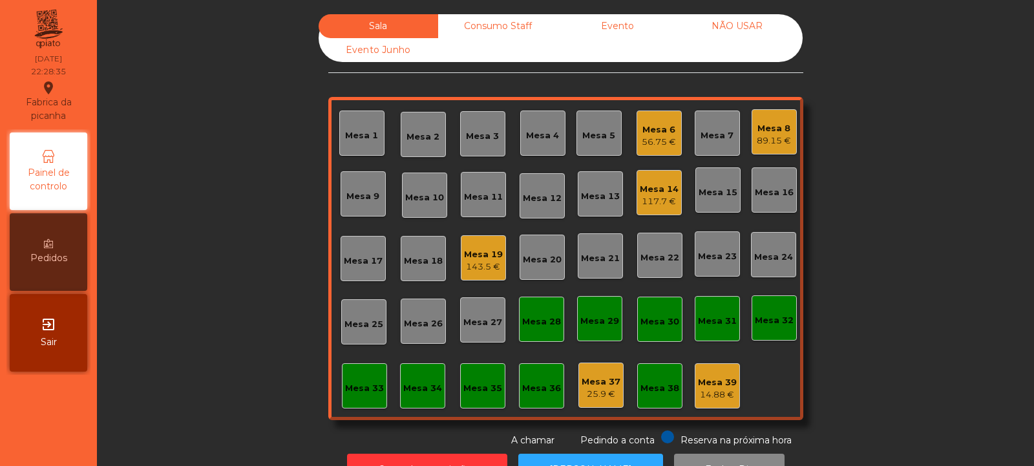
click at [349, 397] on div "Mesa 33" at bounding box center [364, 385] width 45 height 45
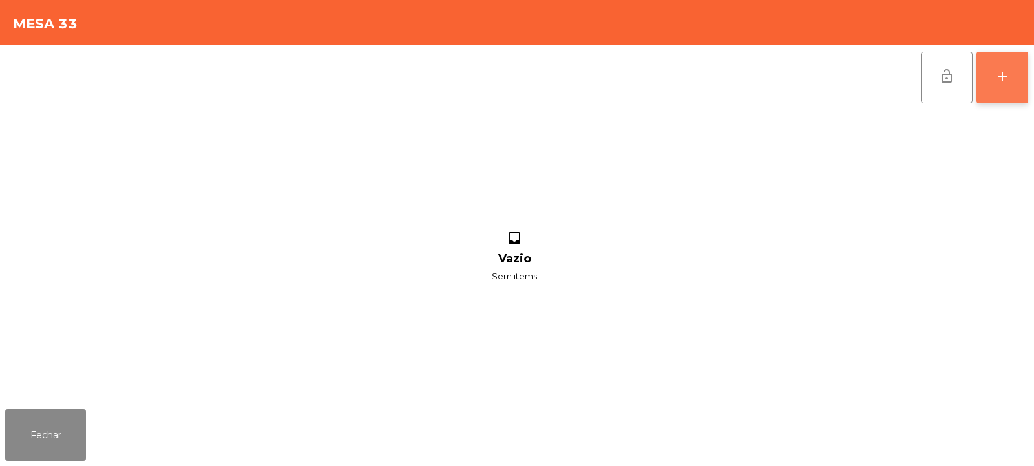
click at [1000, 89] on button "add" at bounding box center [1002, 78] width 52 height 52
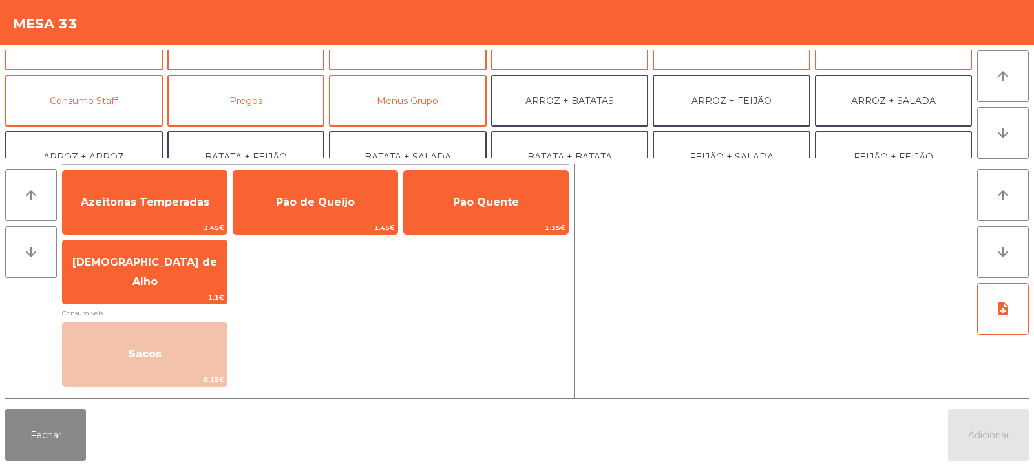
scroll to position [100, 0]
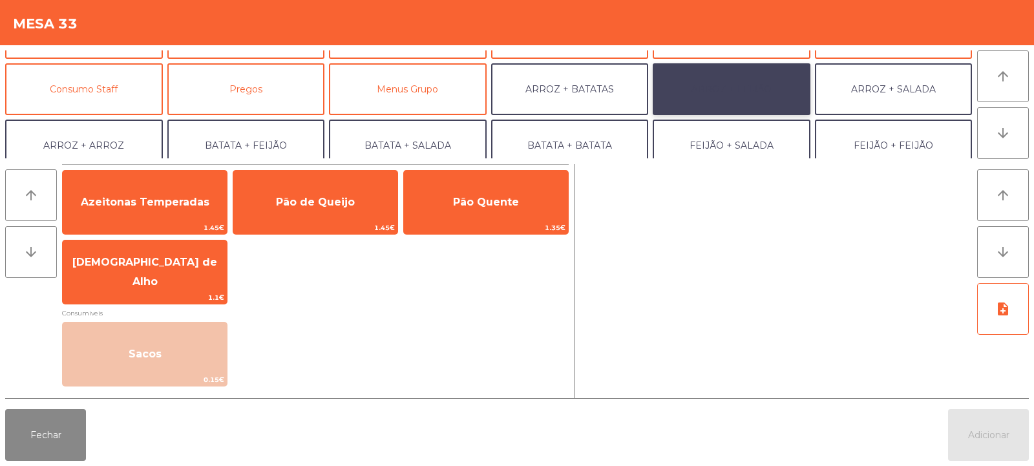
click at [737, 87] on button "ARROZ + FEIJÃO" at bounding box center [732, 89] width 158 height 52
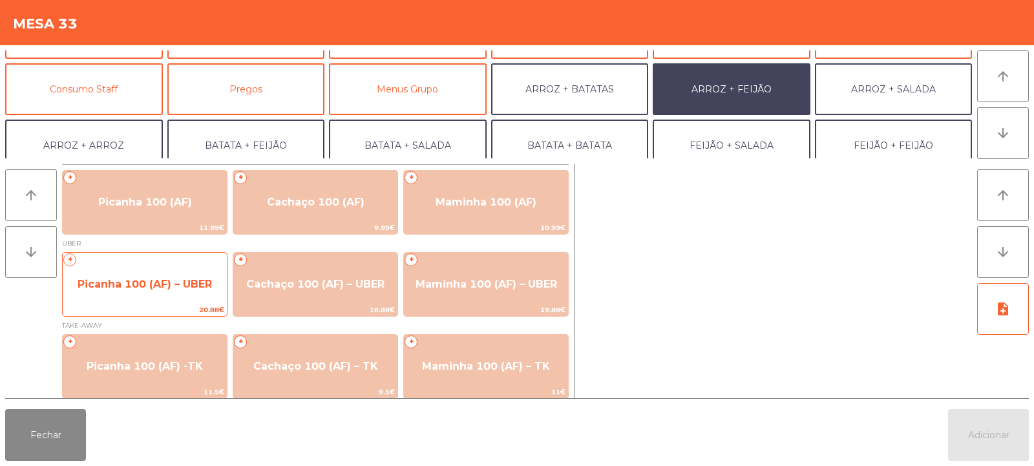
click at [132, 304] on span "20.88€" at bounding box center [145, 310] width 164 height 12
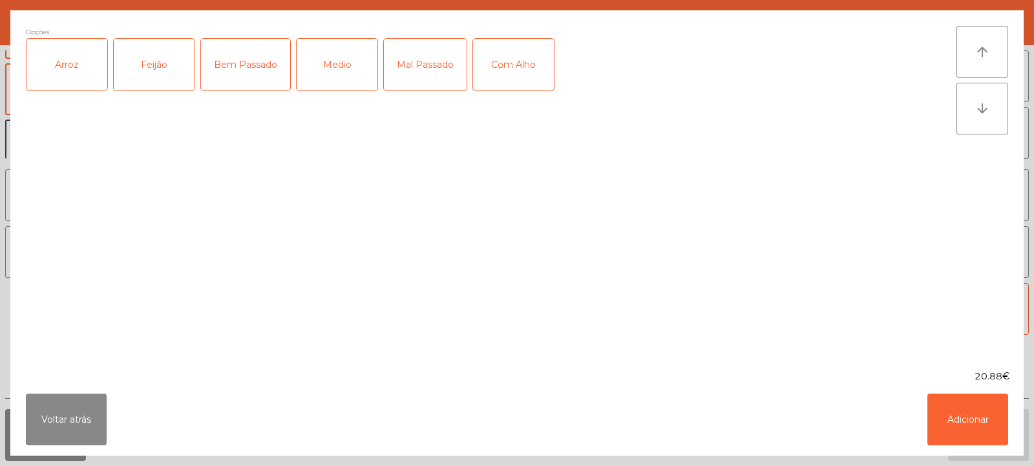
click at [67, 89] on div "Arroz" at bounding box center [66, 65] width 81 height 52
click at [150, 80] on div "Feijão" at bounding box center [154, 65] width 81 height 52
click at [334, 60] on div "Medio" at bounding box center [337, 65] width 81 height 52
click at [972, 425] on button "Adicionar" at bounding box center [967, 420] width 81 height 52
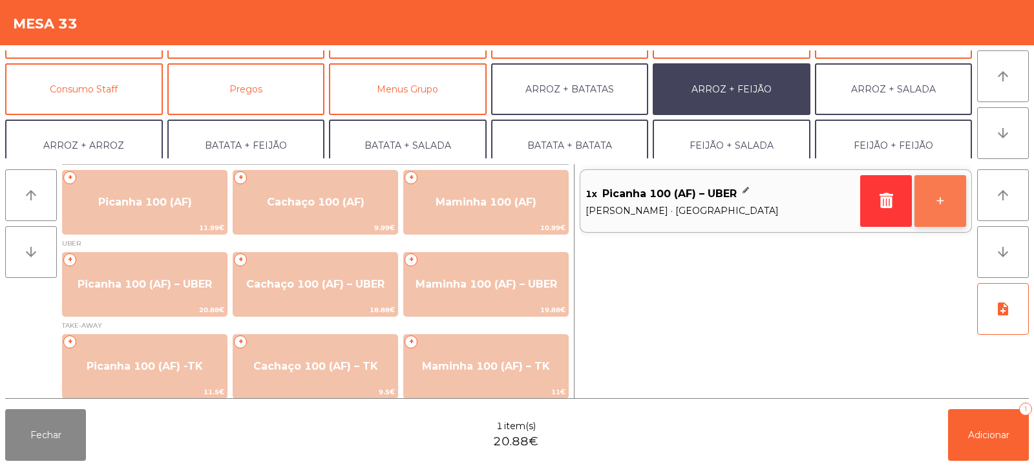
click at [945, 193] on button "+" at bounding box center [940, 201] width 52 height 52
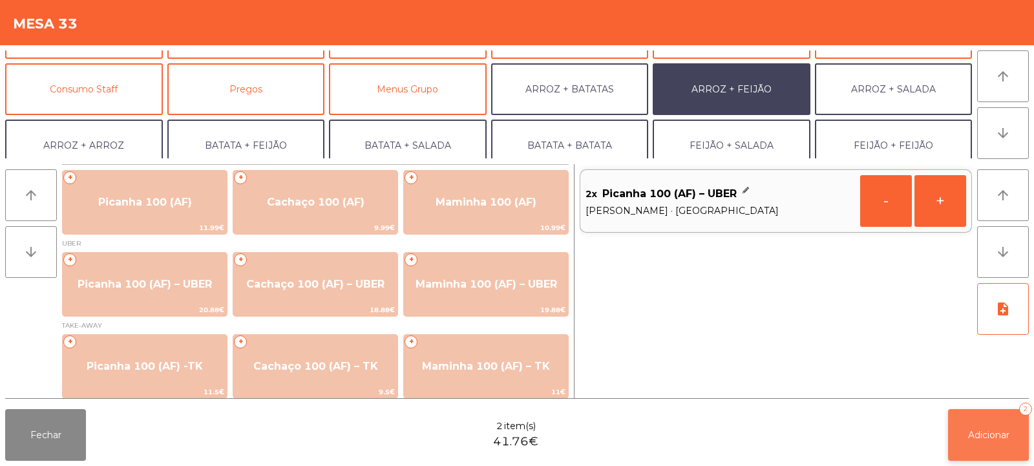
click at [984, 432] on span "Adicionar" at bounding box center [988, 435] width 41 height 12
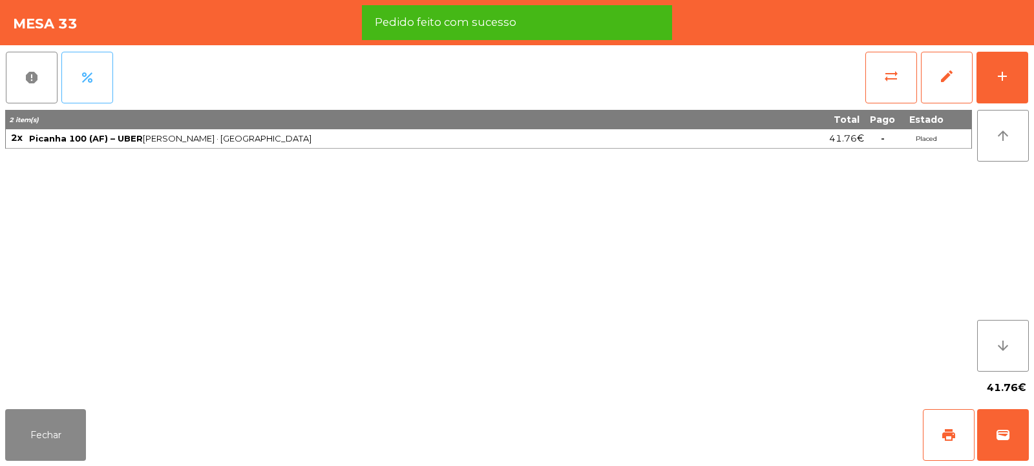
click at [94, 89] on button "percent" at bounding box center [87, 78] width 52 height 52
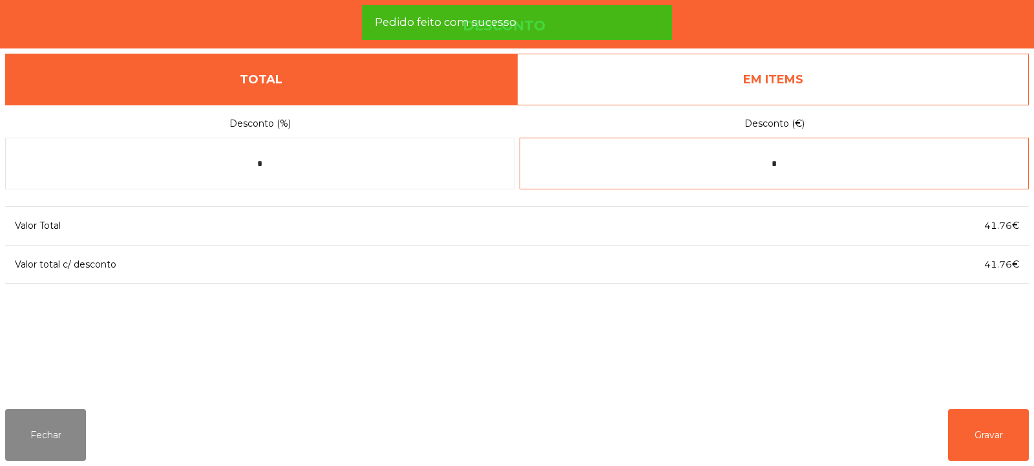
click at [790, 163] on input "*" at bounding box center [774, 164] width 509 height 52
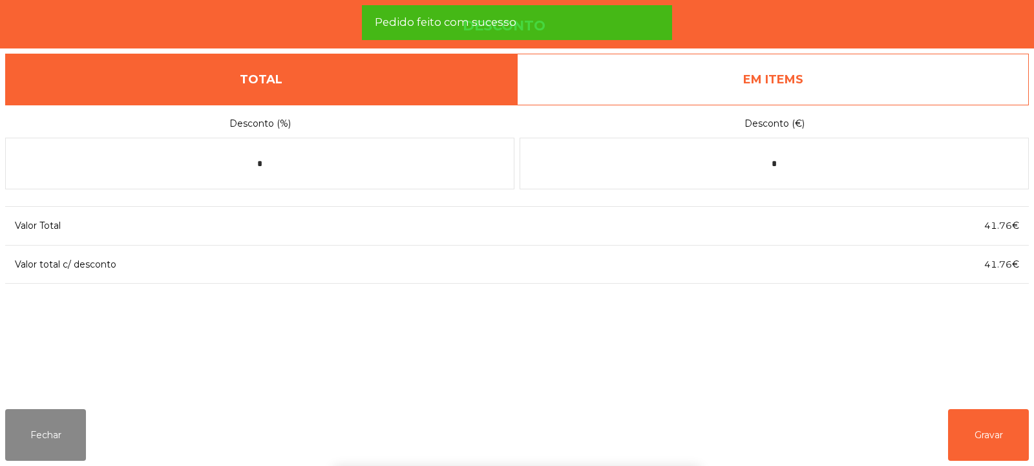
click at [717, 67] on link "EM ITEMS" at bounding box center [773, 80] width 512 height 52
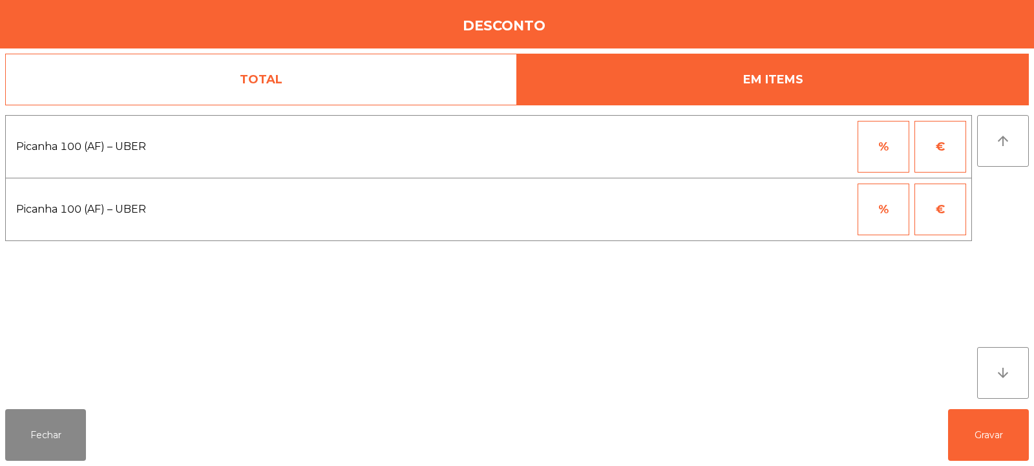
click at [885, 147] on button "%" at bounding box center [884, 147] width 52 height 52
click at [800, 147] on input "*" at bounding box center [820, 147] width 65 height 52
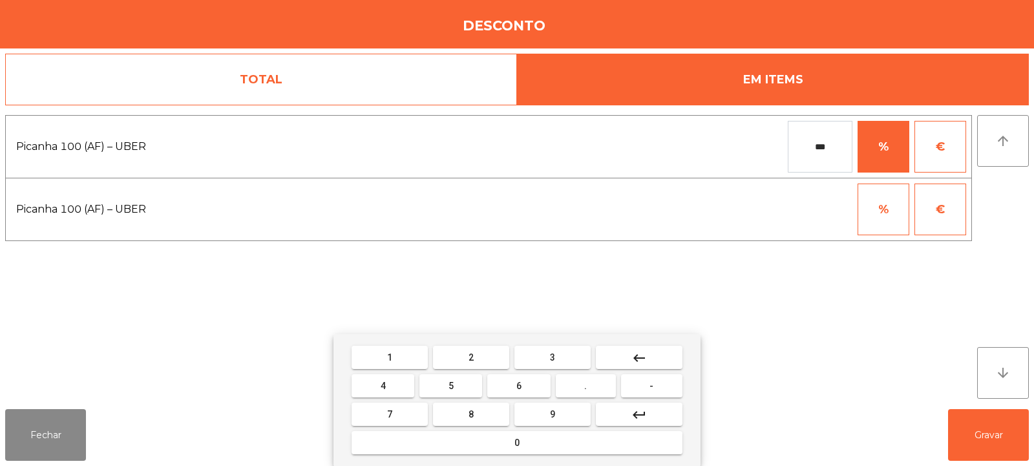
type input "***"
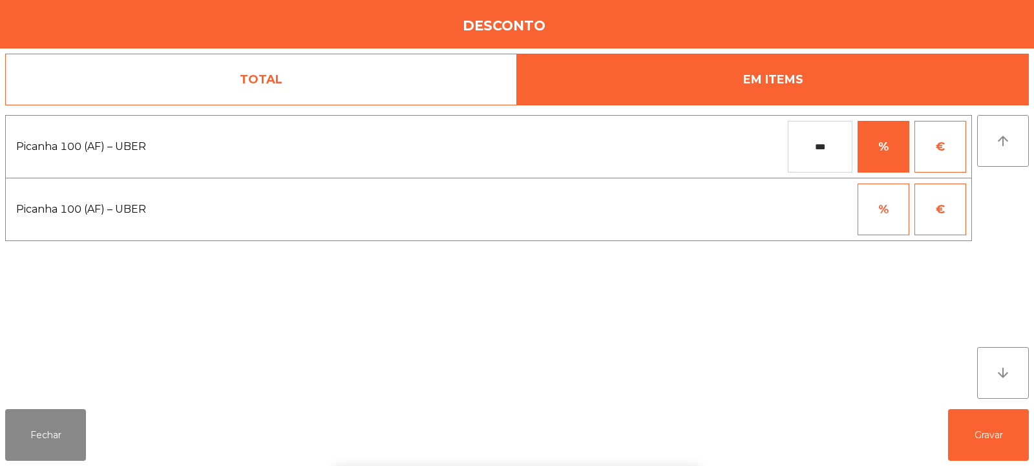
click at [968, 437] on div "1 2 3 keyboard_backspace 4 5 6 . - 7 8 9 keyboard_return 0" at bounding box center [517, 400] width 1034 height 132
click at [982, 443] on button "Gravar" at bounding box center [988, 435] width 81 height 52
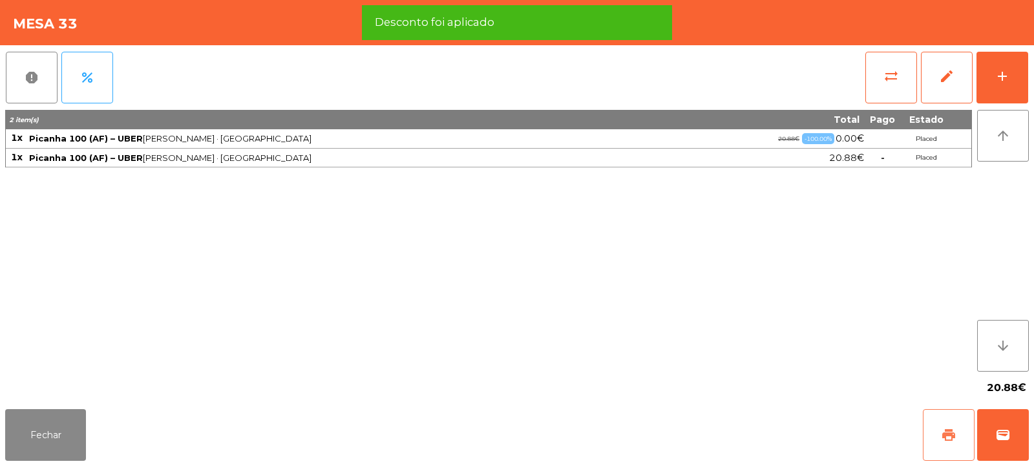
click at [932, 436] on button "print" at bounding box center [949, 435] width 52 height 52
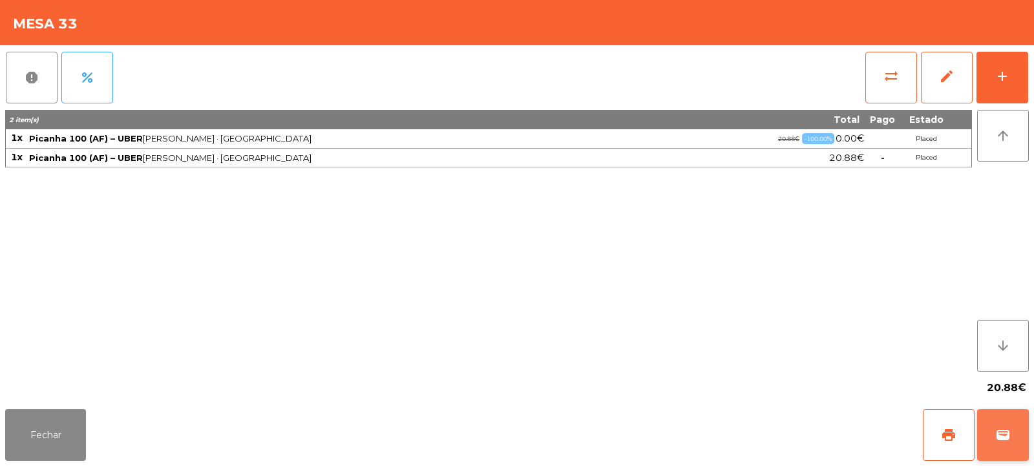
click at [1015, 437] on button "wallet" at bounding box center [1003, 435] width 52 height 52
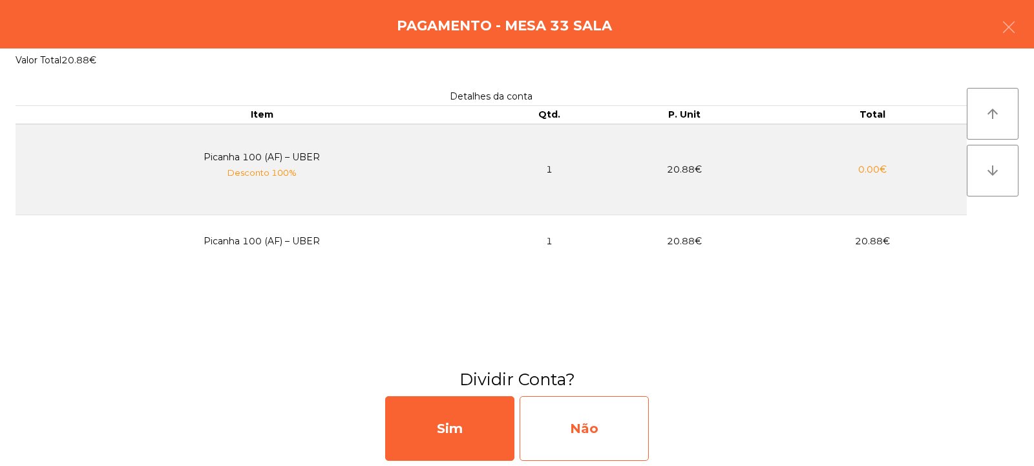
click at [610, 430] on div "Não" at bounding box center [584, 428] width 129 height 65
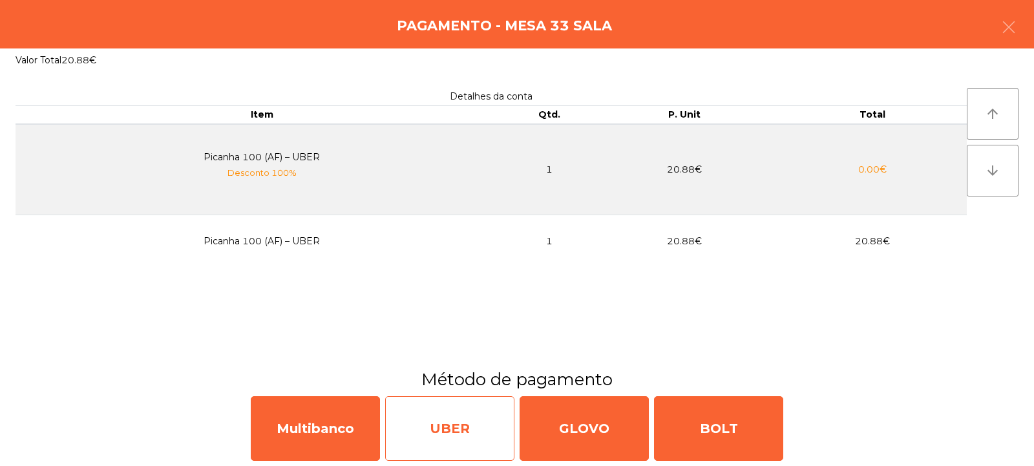
click at [450, 432] on div "UBER" at bounding box center [449, 428] width 129 height 65
select select "**"
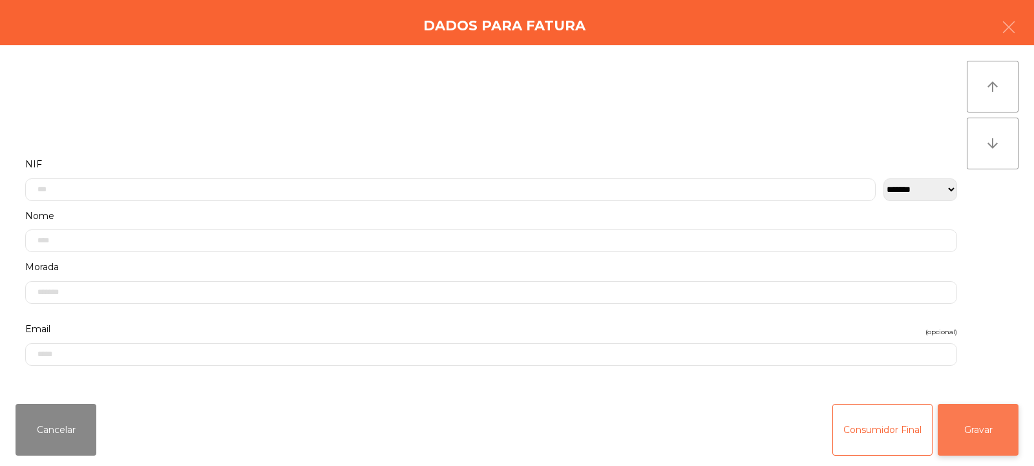
click at [1007, 413] on button "Gravar" at bounding box center [978, 430] width 81 height 52
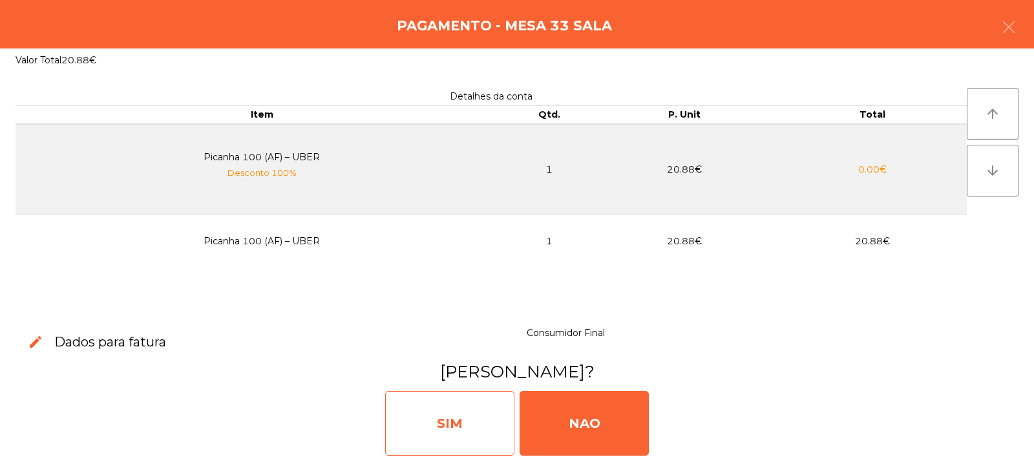
click at [457, 432] on div "SIM" at bounding box center [449, 423] width 129 height 65
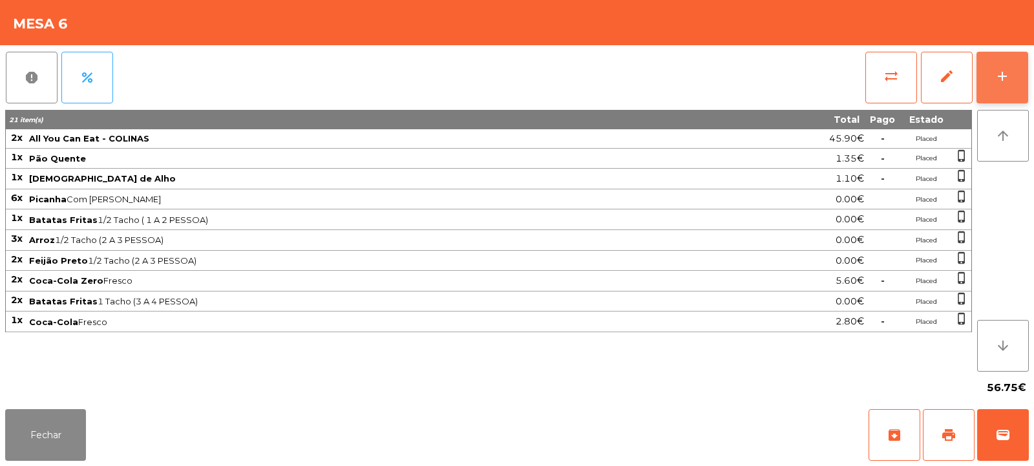
click at [1016, 59] on button "add" at bounding box center [1002, 78] width 52 height 52
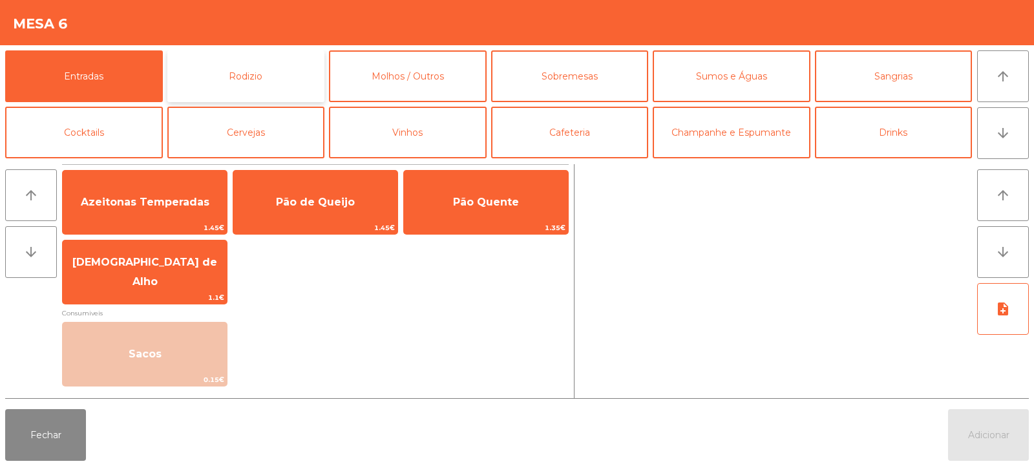
click at [265, 83] on button "Rodizio" at bounding box center [246, 76] width 158 height 52
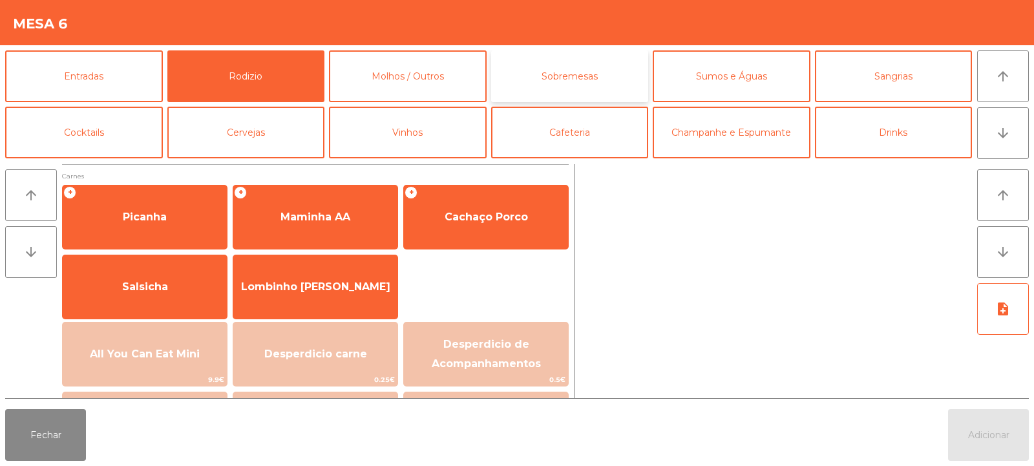
click at [542, 78] on button "Sobremesas" at bounding box center [570, 76] width 158 height 52
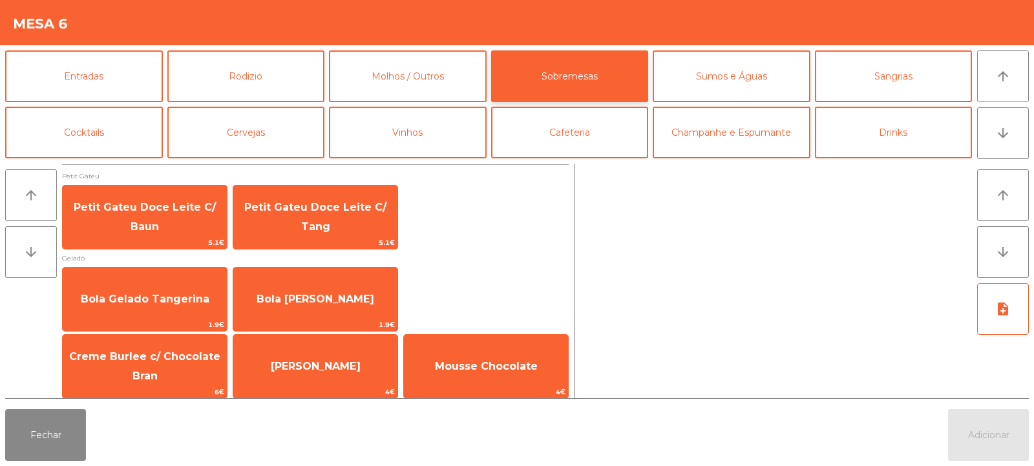
scroll to position [6, 0]
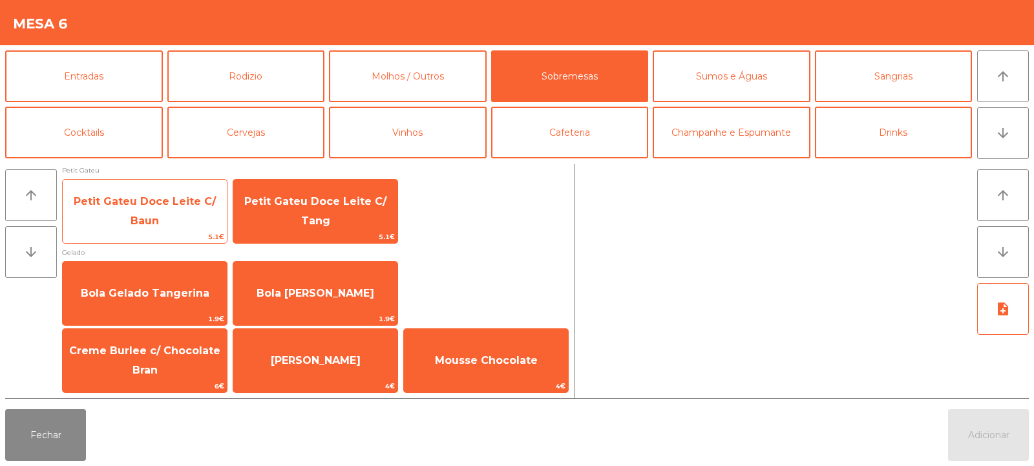
click at [169, 225] on span "Petit Gateu Doce Leite C/ Baun" at bounding box center [145, 211] width 164 height 55
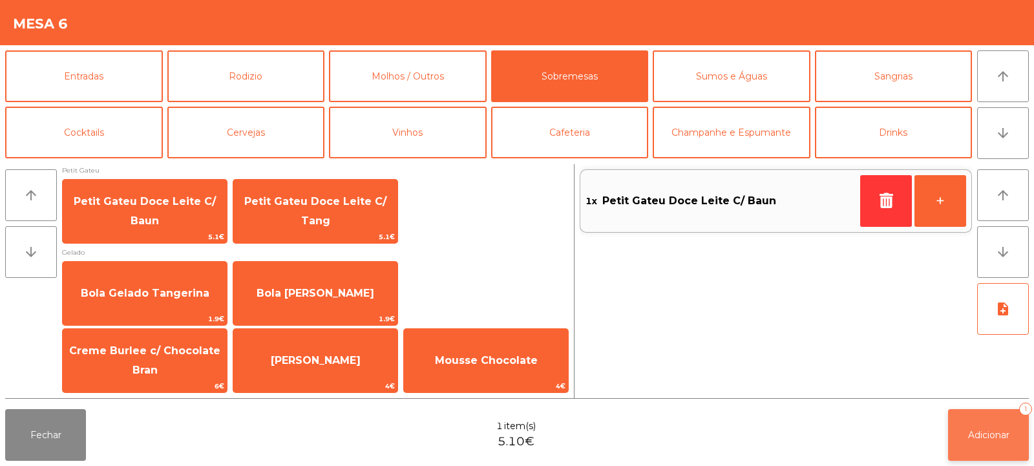
click at [1000, 435] on span "Adicionar" at bounding box center [988, 435] width 41 height 12
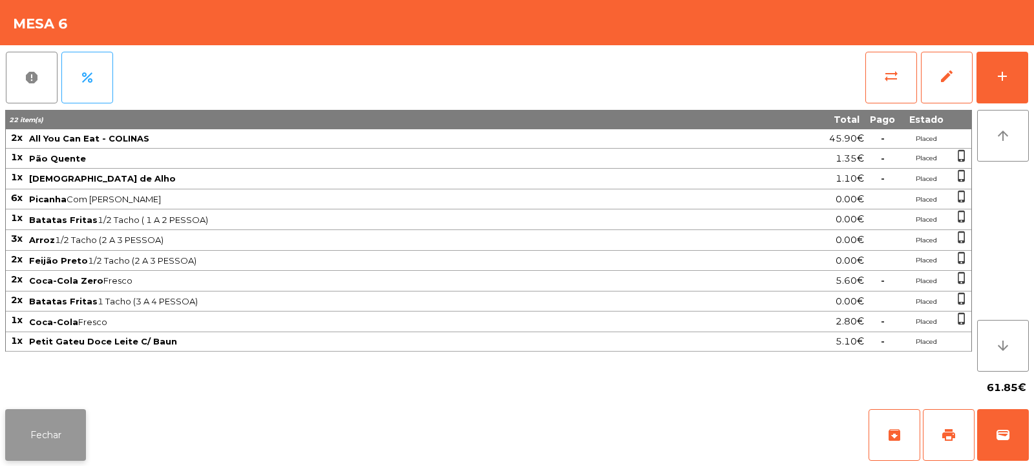
click at [50, 435] on button "Fechar" at bounding box center [45, 435] width 81 height 52
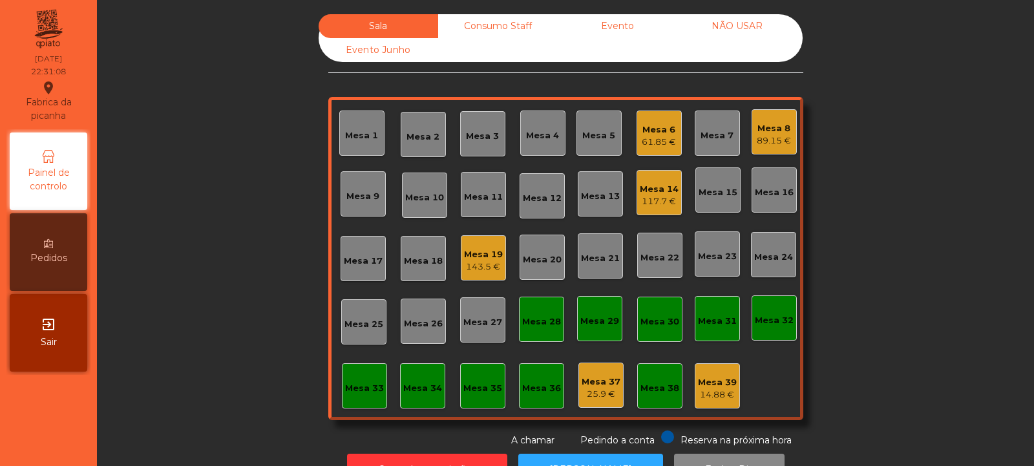
click at [766, 151] on div "Mesa 8 89.15 €" at bounding box center [774, 131] width 45 height 45
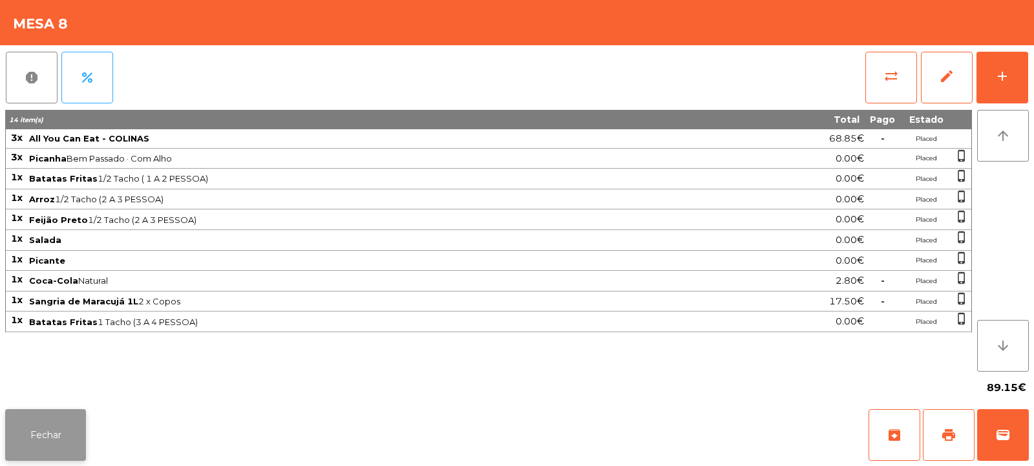
click at [25, 433] on button "Fechar" at bounding box center [45, 435] width 81 height 52
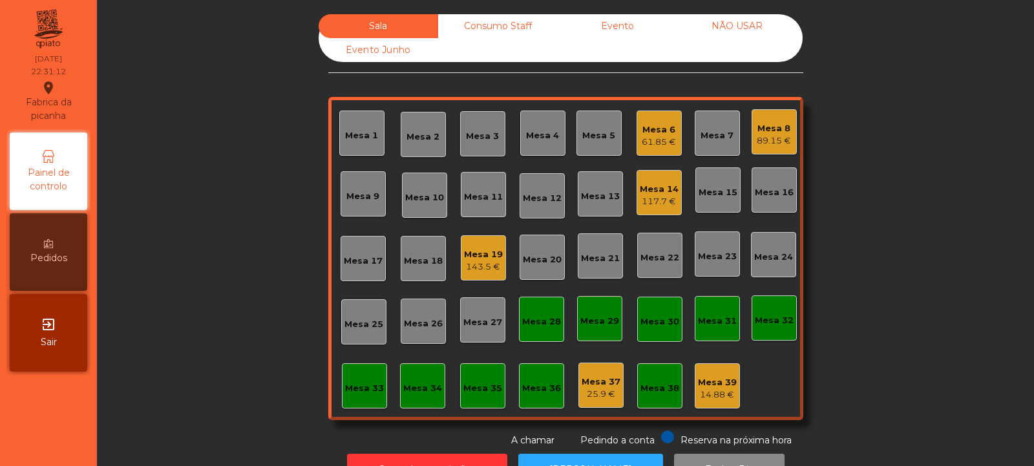
click at [663, 196] on div "117.7 €" at bounding box center [659, 201] width 39 height 13
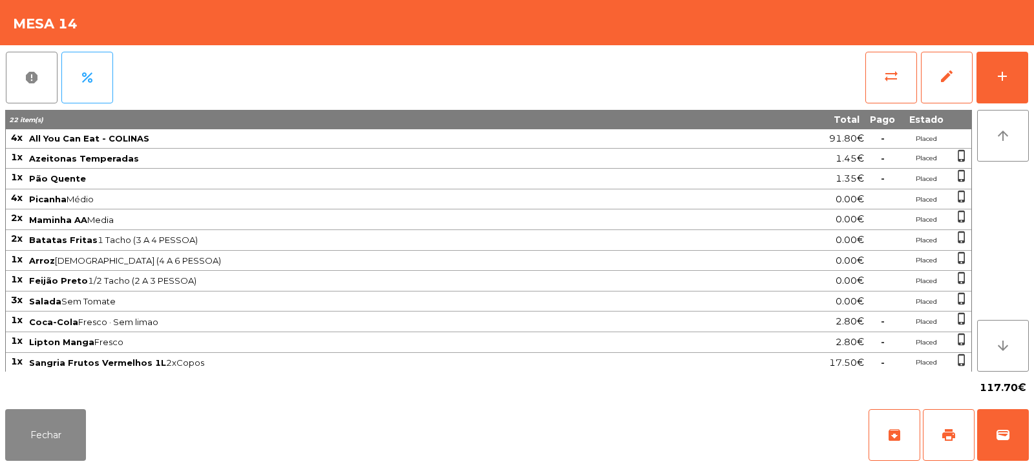
scroll to position [1, 0]
click at [26, 434] on button "Fechar" at bounding box center [45, 435] width 81 height 52
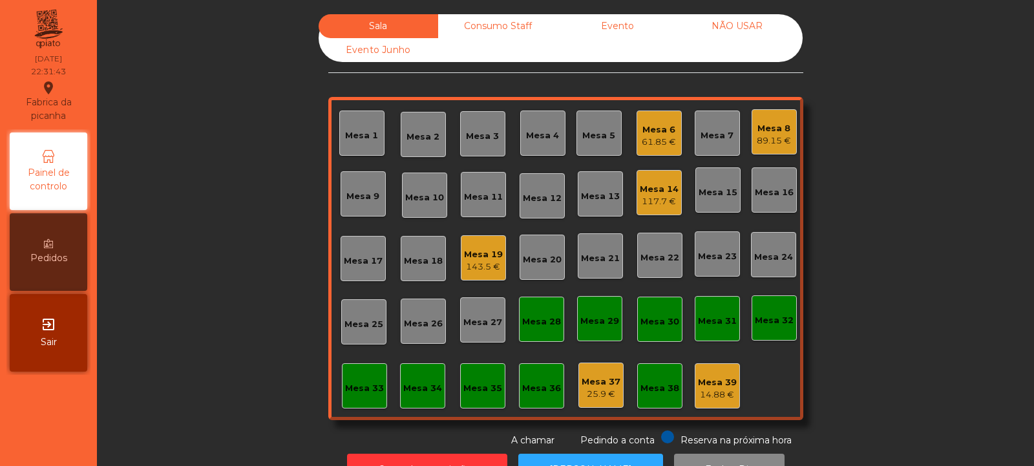
click at [777, 135] on div "89.15 €" at bounding box center [774, 140] width 34 height 13
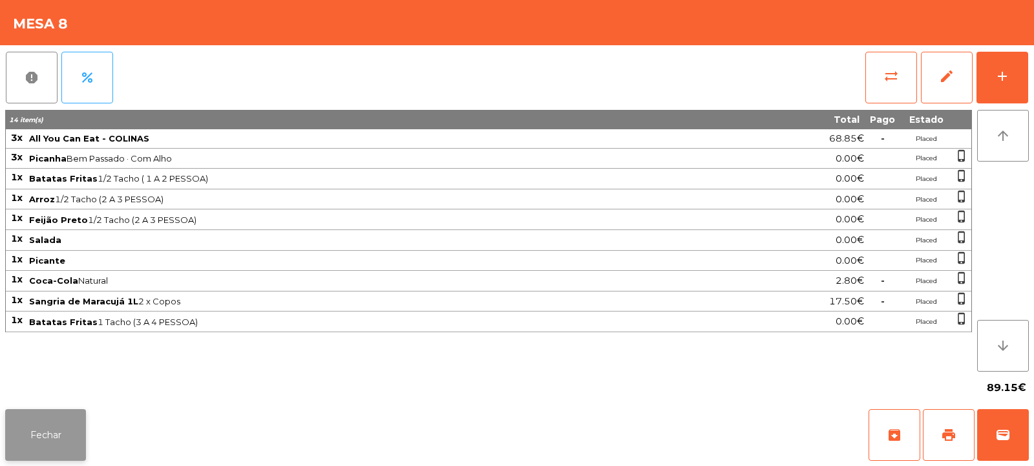
click at [60, 417] on button "Fechar" at bounding box center [45, 435] width 81 height 52
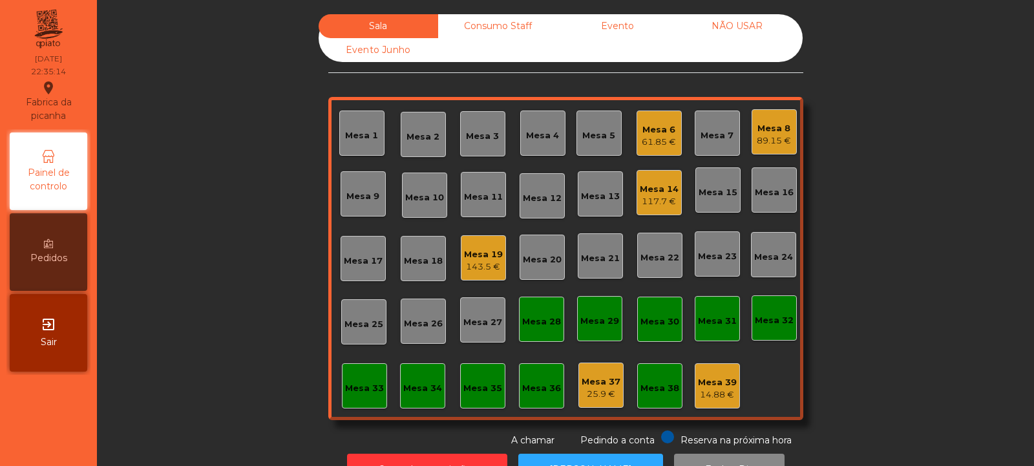
click at [658, 184] on div "Mesa 14" at bounding box center [659, 189] width 39 height 13
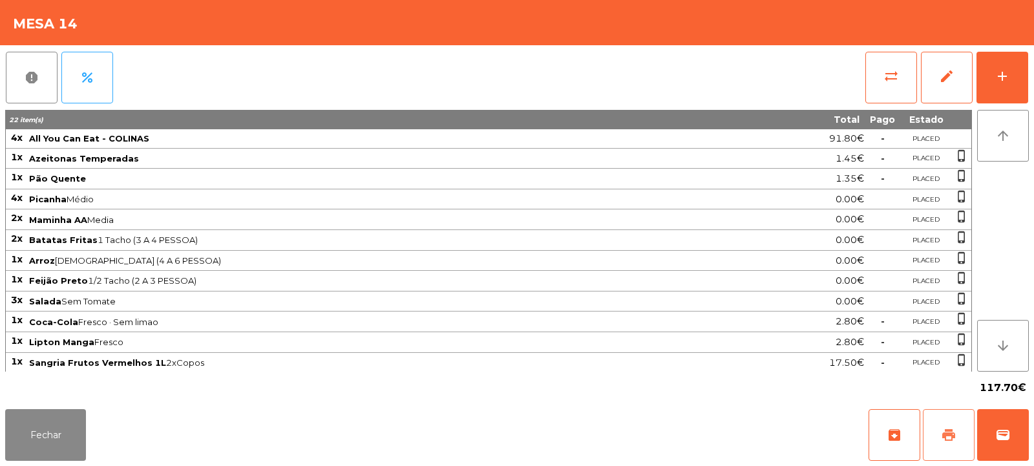
click at [950, 438] on span "print" at bounding box center [949, 435] width 16 height 16
click at [45, 439] on button "Fechar" at bounding box center [45, 435] width 81 height 52
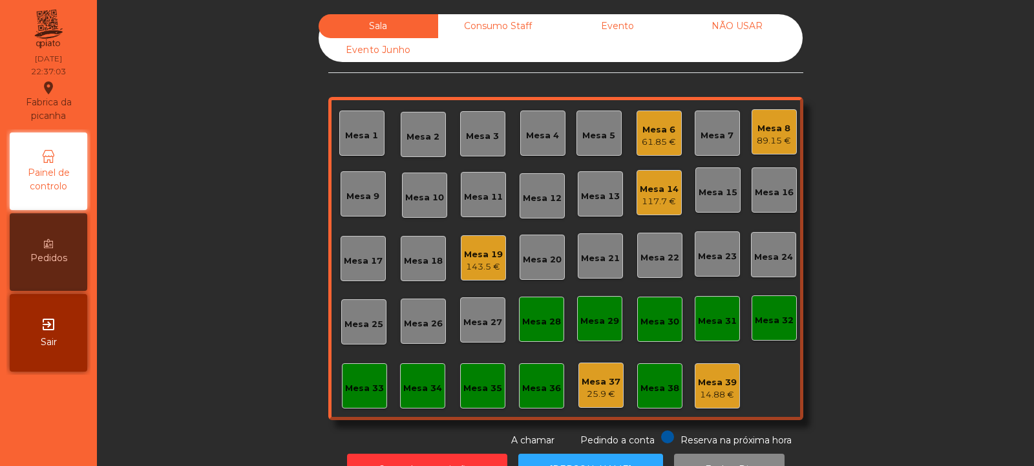
scroll to position [43, 0]
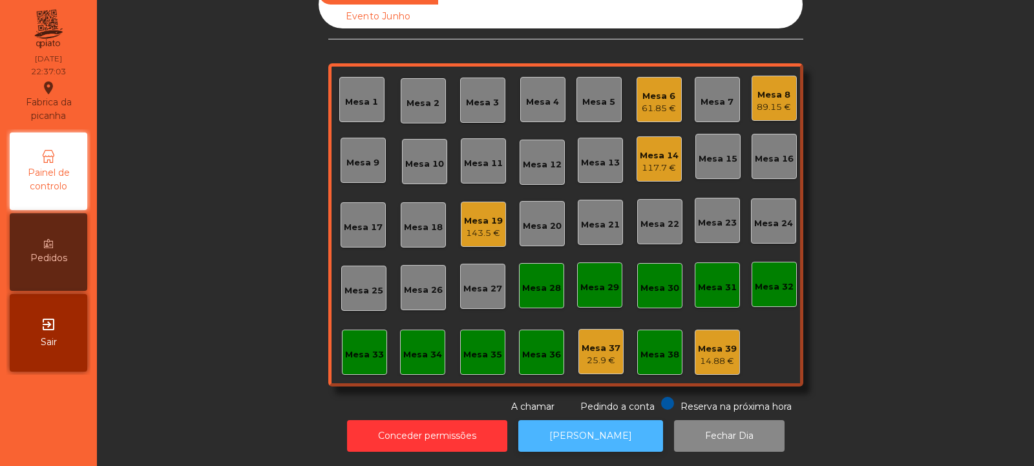
click at [599, 428] on button "[PERSON_NAME]" at bounding box center [590, 436] width 145 height 32
click at [653, 149] on div "Mesa 14" at bounding box center [659, 155] width 39 height 13
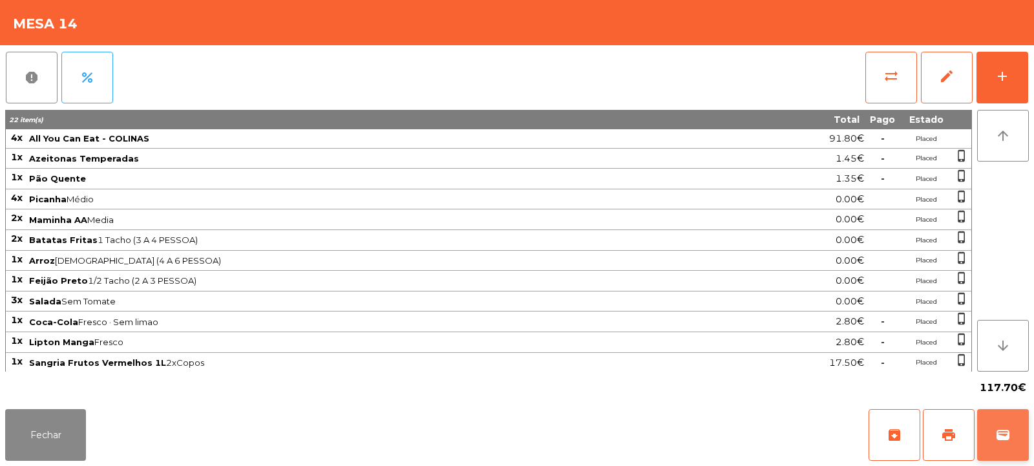
click at [999, 437] on span "wallet" at bounding box center [1003, 435] width 16 height 16
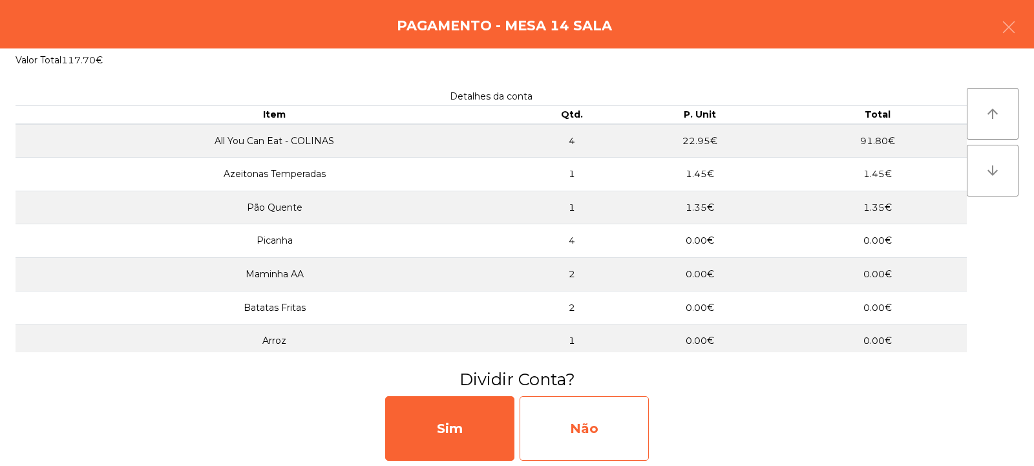
click at [591, 419] on div "Não" at bounding box center [584, 428] width 129 height 65
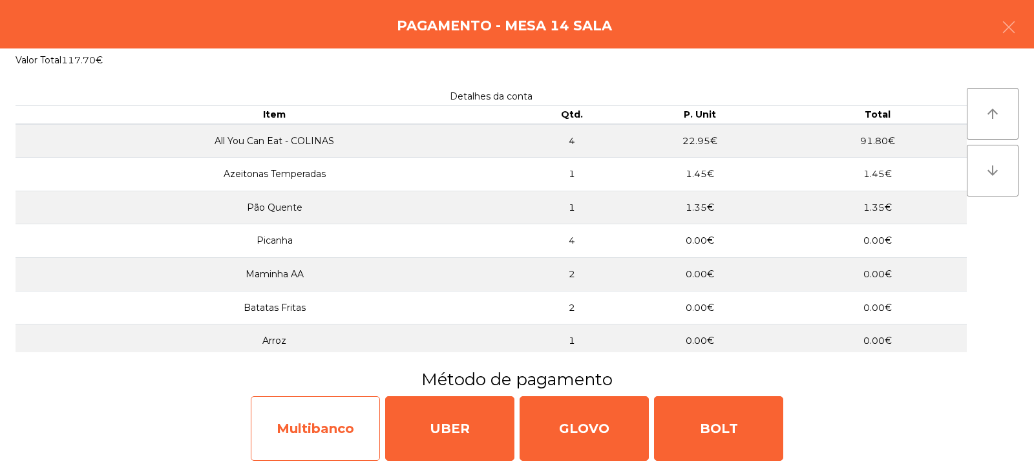
click at [321, 421] on div "Multibanco" at bounding box center [315, 428] width 129 height 65
select select "**"
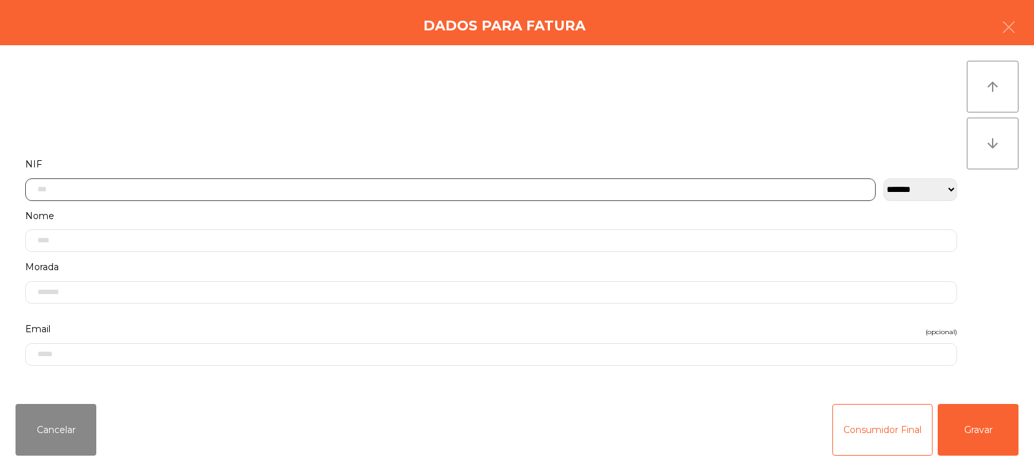
click at [574, 185] on input "text" at bounding box center [450, 189] width 850 height 23
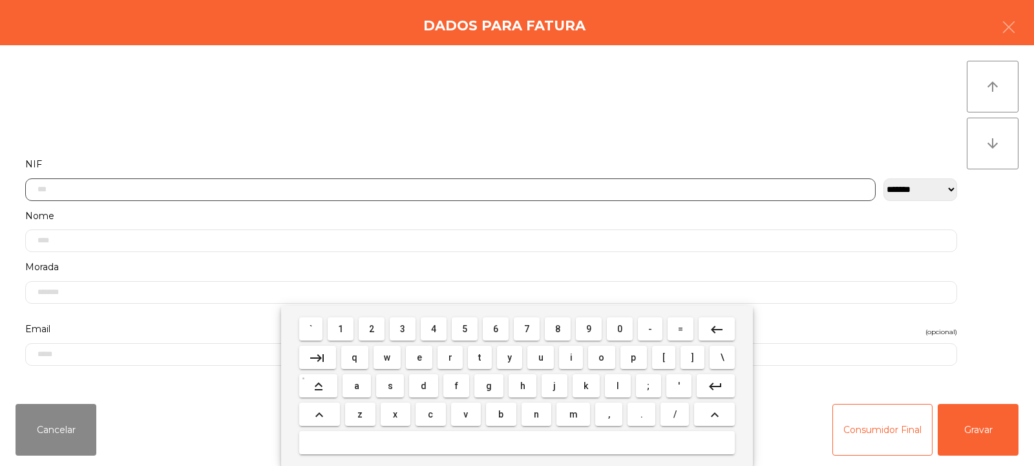
scroll to position [94, 0]
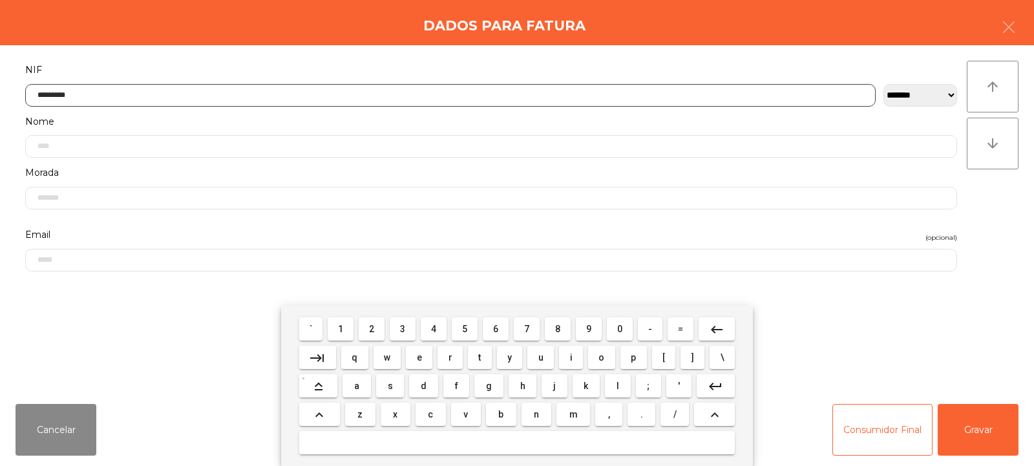
type input "*********"
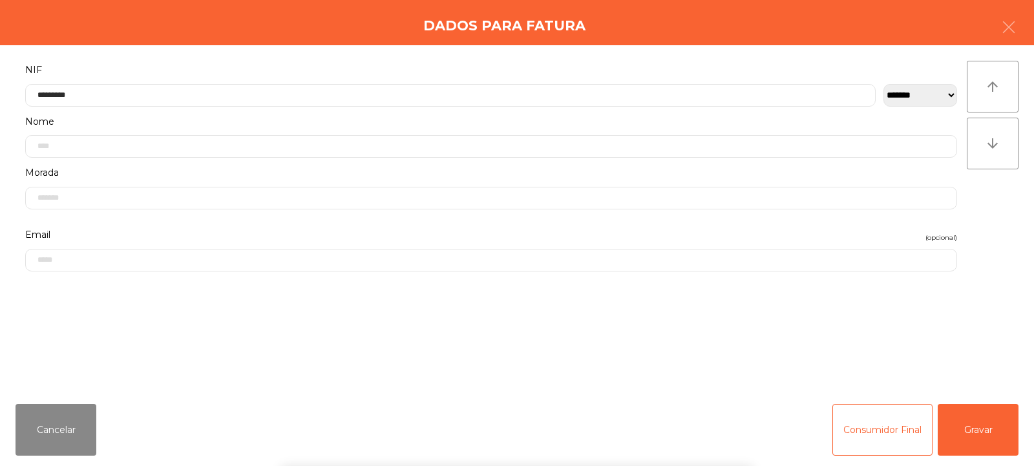
click at [1002, 201] on div "arrow_upward arrow_downward" at bounding box center [993, 219] width 52 height 317
click at [984, 434] on button "Gravar" at bounding box center [978, 430] width 81 height 52
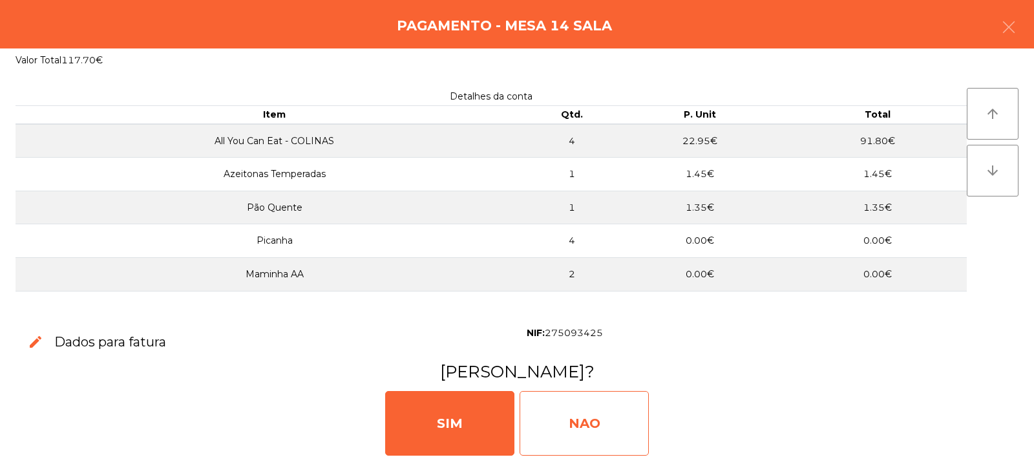
click at [595, 411] on div "NAO" at bounding box center [584, 423] width 129 height 65
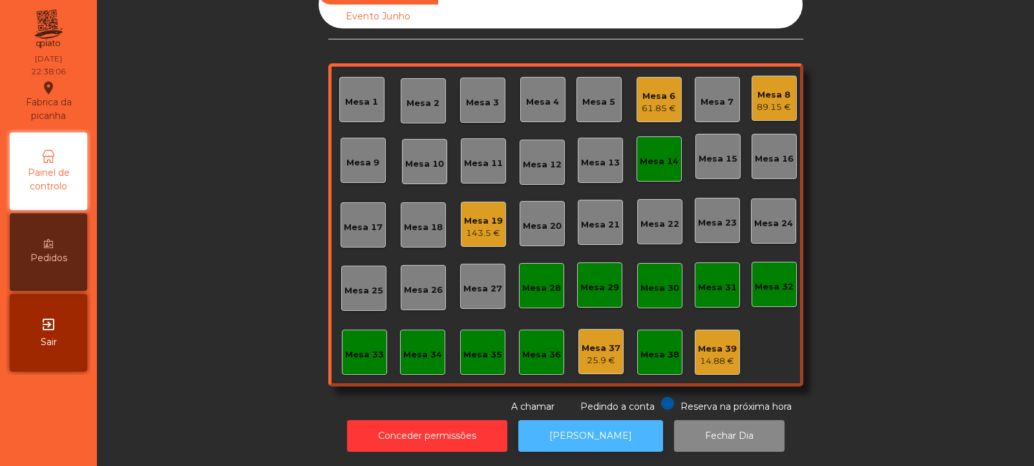
click at [594, 426] on button "[PERSON_NAME]" at bounding box center [590, 436] width 145 height 32
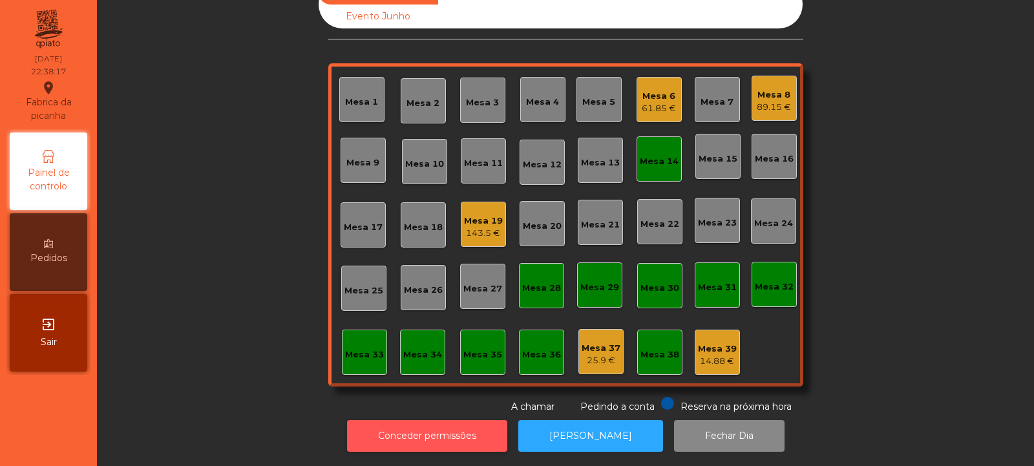
click at [428, 431] on button "Conceder permissões" at bounding box center [427, 436] width 160 height 32
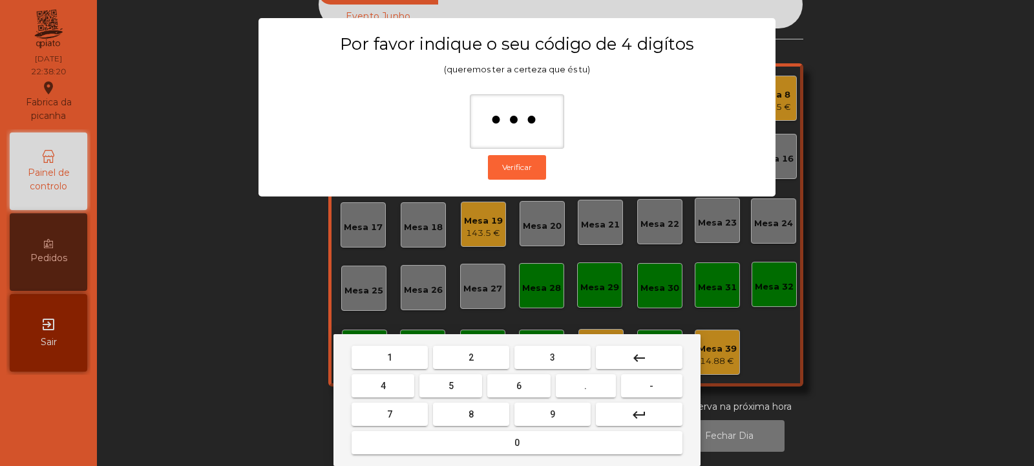
type input "****"
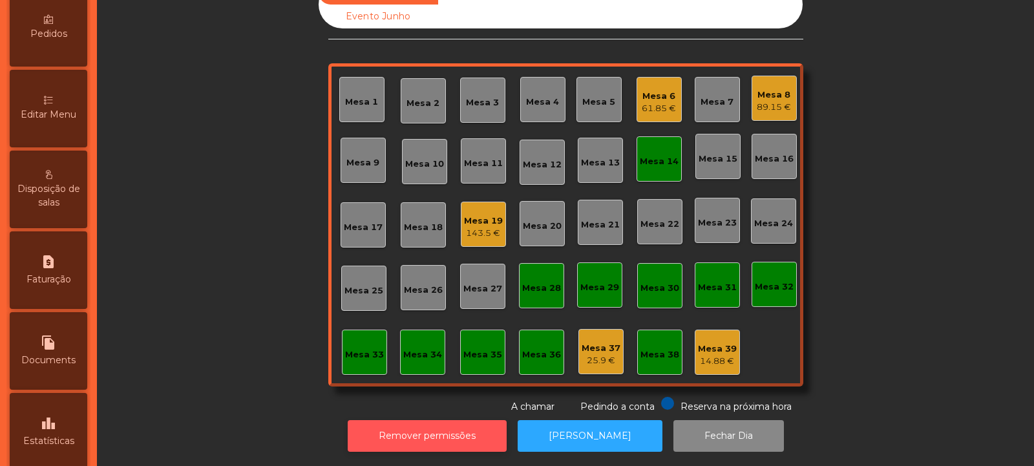
scroll to position [273, 0]
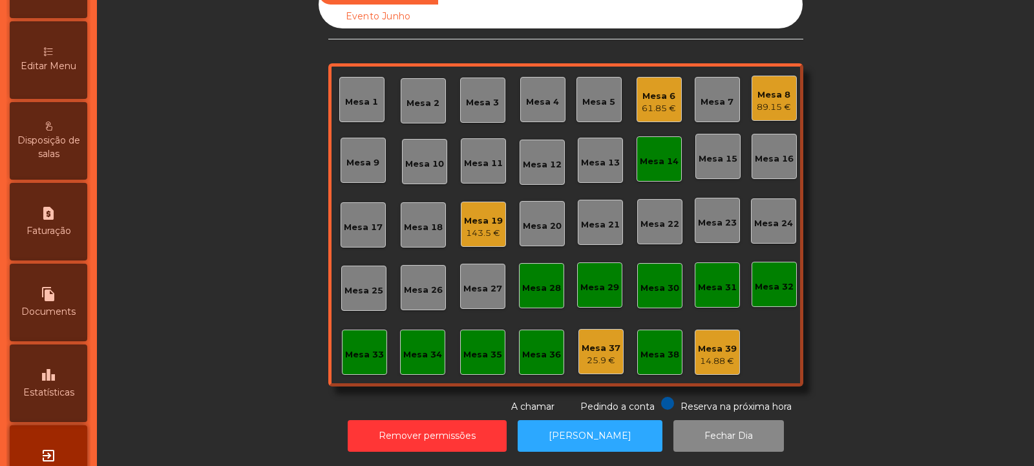
click at [56, 241] on div "request_page Faturação" at bounding box center [49, 222] width 78 height 78
select select "**"
select select "****"
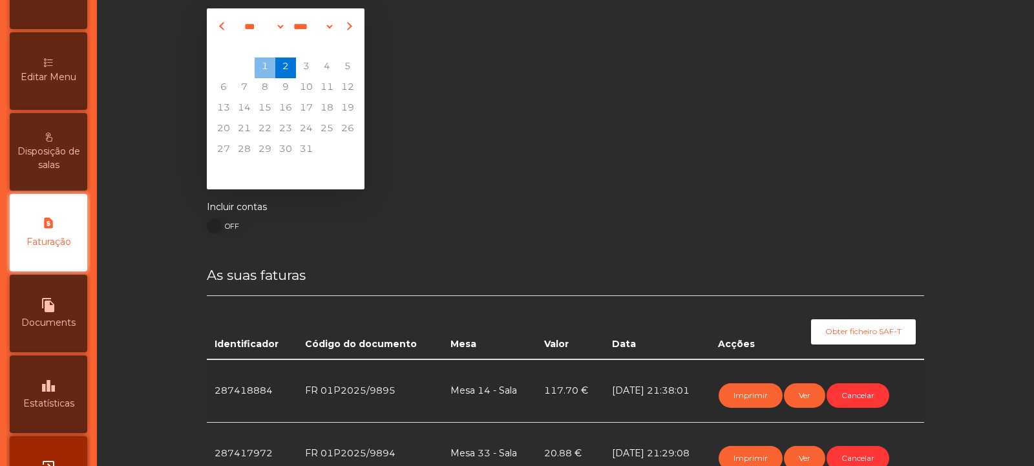
scroll to position [43, 0]
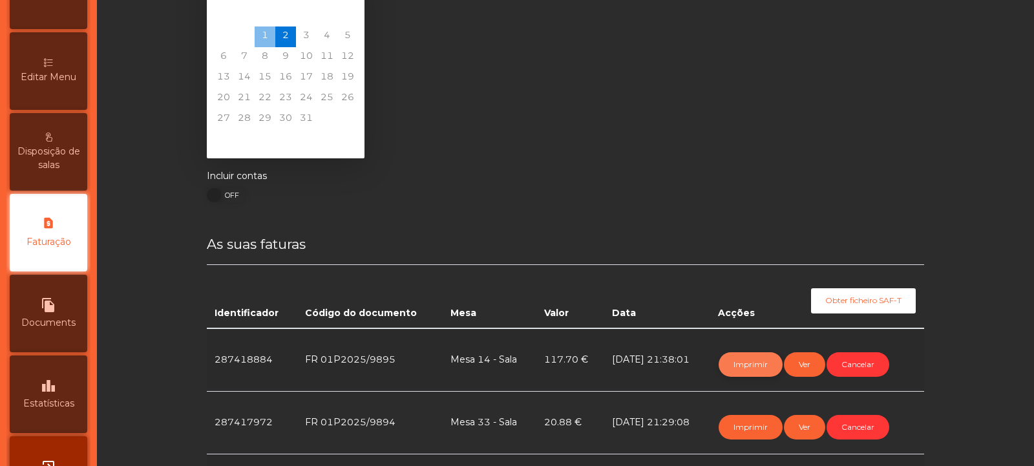
click at [743, 364] on button "Imprimir" at bounding box center [751, 364] width 64 height 25
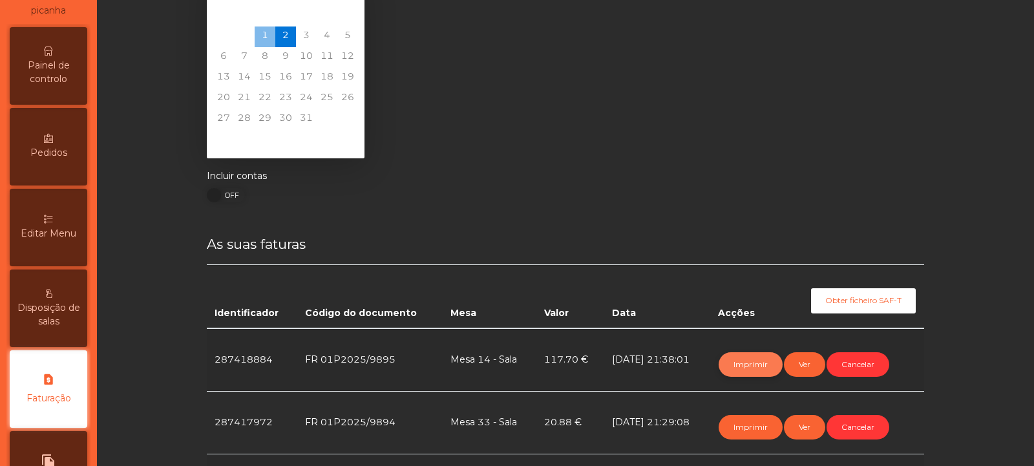
scroll to position [0, 0]
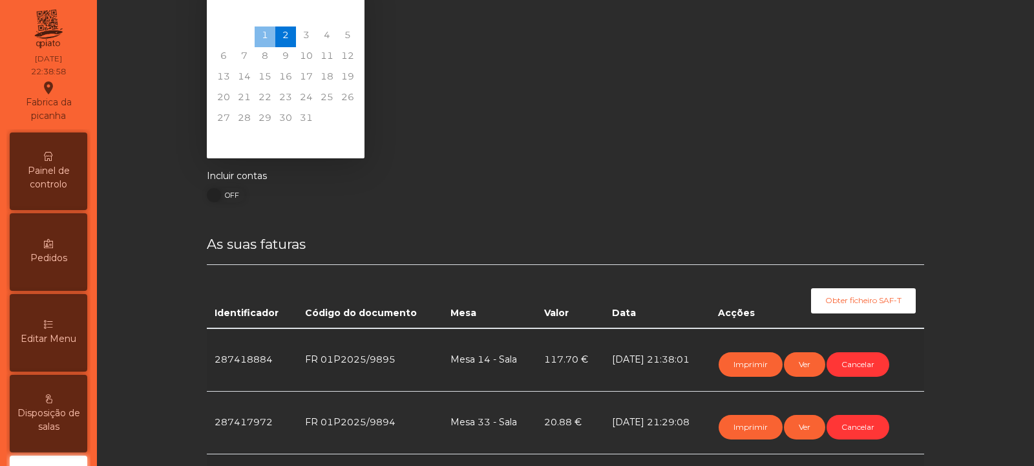
click at [43, 162] on div "Painel de controlo" at bounding box center [49, 171] width 78 height 78
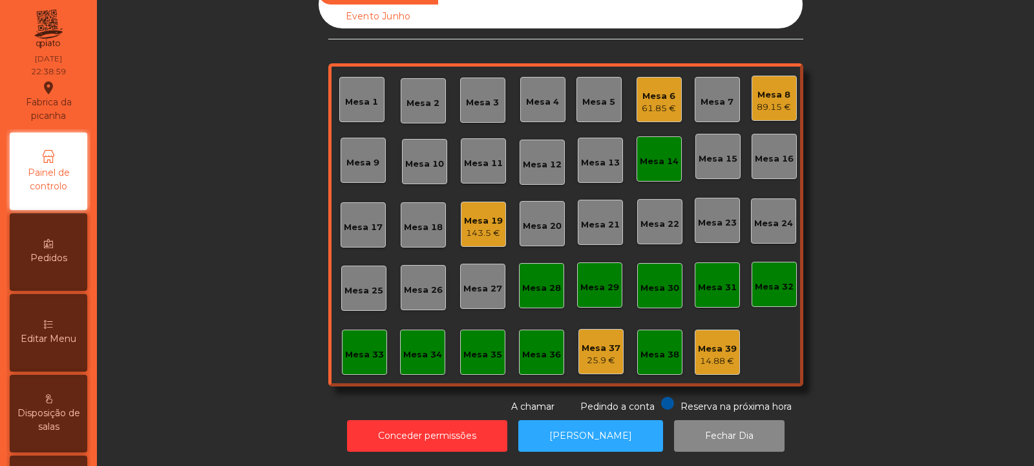
click at [658, 156] on div "Mesa 14" at bounding box center [659, 161] width 39 height 13
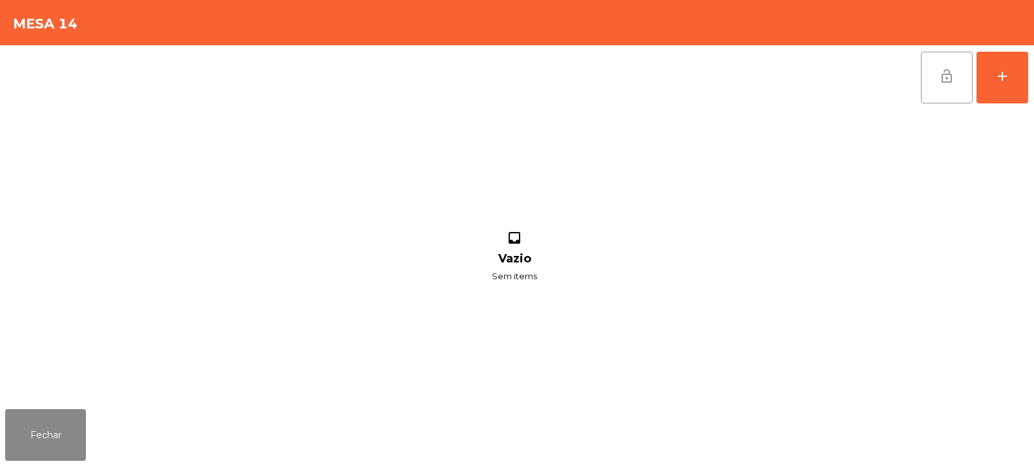
click at [949, 78] on span "lock_open" at bounding box center [947, 76] width 16 height 16
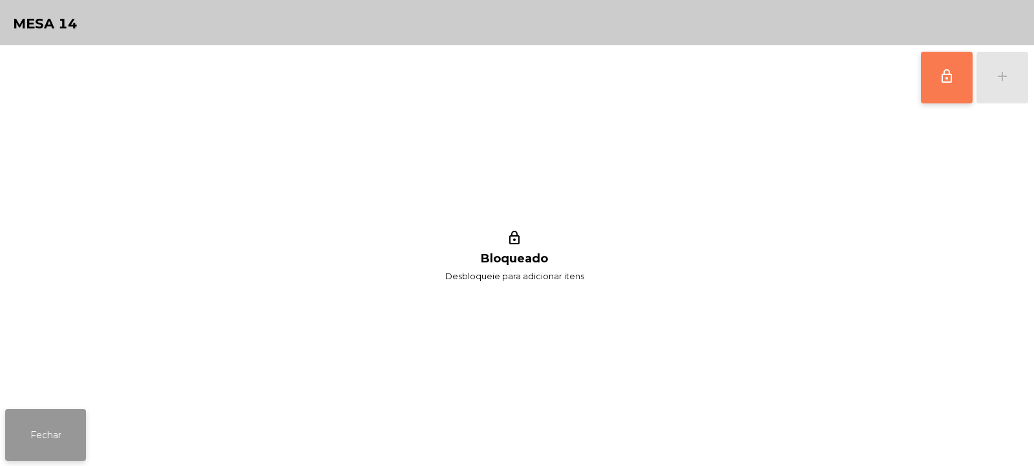
click at [58, 430] on button "Fechar" at bounding box center [45, 435] width 81 height 52
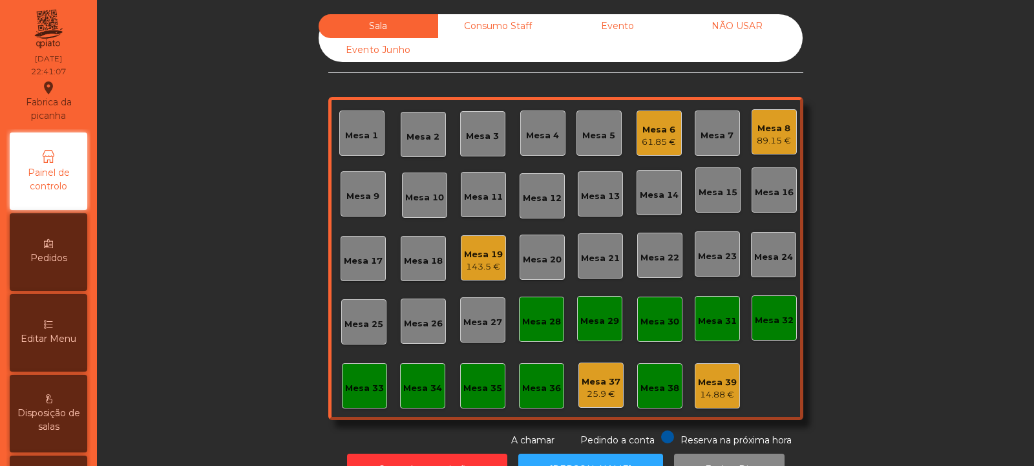
click at [492, 37] on div "Consumo Staff" at bounding box center [498, 26] width 120 height 24
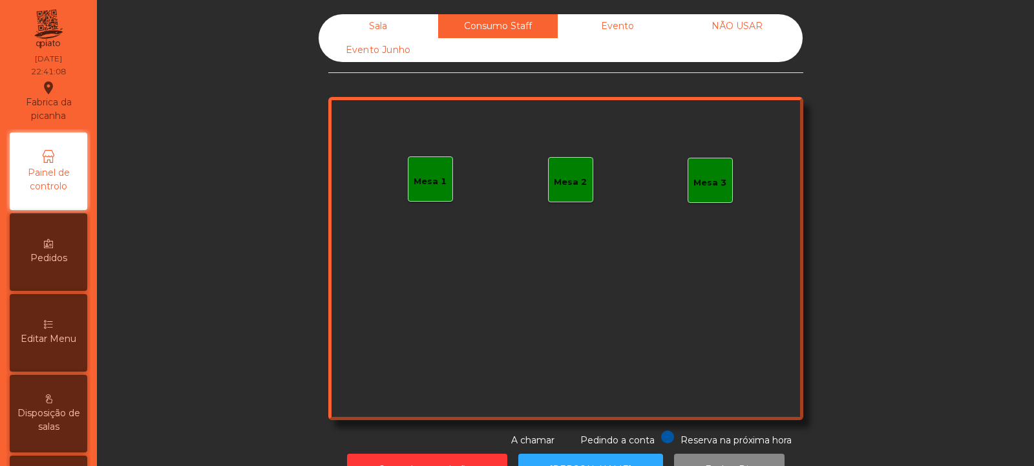
click at [471, 37] on div "Consumo Staff" at bounding box center [498, 26] width 120 height 24
click at [432, 195] on div "Mesa 1" at bounding box center [430, 178] width 45 height 45
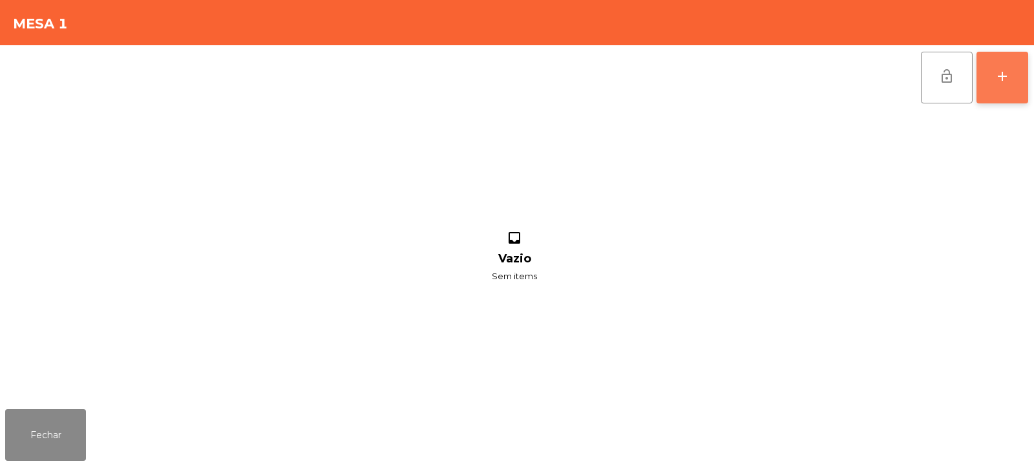
click at [1003, 69] on div "add" at bounding box center [1002, 76] width 16 height 16
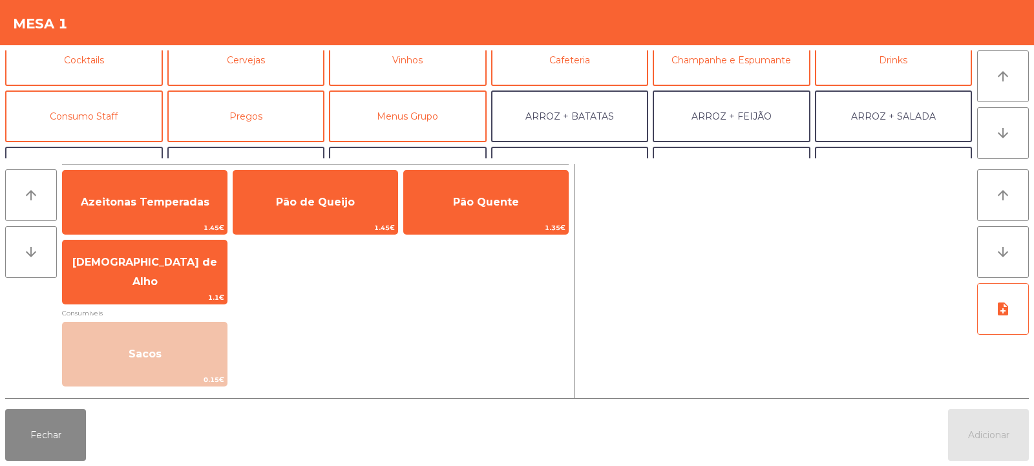
scroll to position [73, 0]
click at [86, 129] on button "Consumo Staff" at bounding box center [84, 116] width 158 height 52
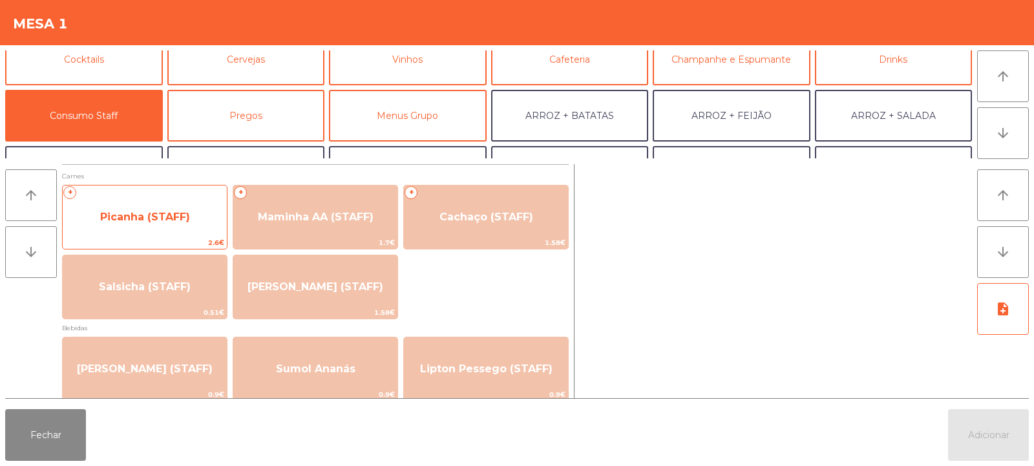
click at [134, 236] on div "+ Picanha (STAFF) 2.6€" at bounding box center [144, 217] width 165 height 65
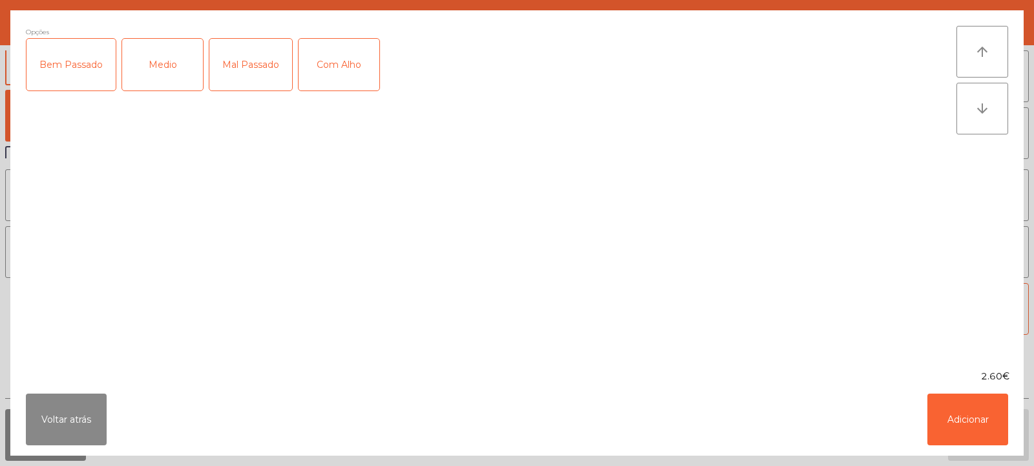
click at [153, 68] on div "Medio" at bounding box center [162, 65] width 81 height 52
click at [338, 70] on div "Com Alho" at bounding box center [339, 65] width 81 height 52
click at [973, 420] on button "Adicionar" at bounding box center [967, 420] width 81 height 52
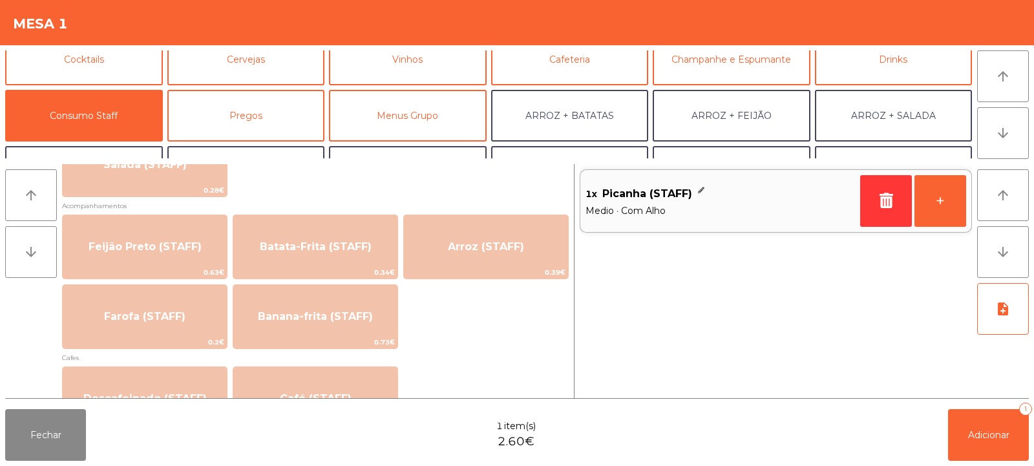
scroll to position [567, 0]
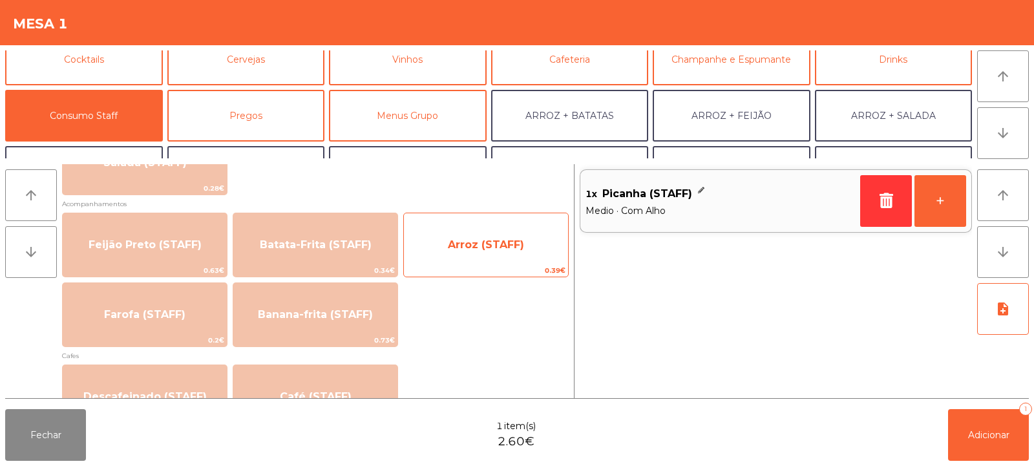
click at [457, 266] on span "0.39€" at bounding box center [486, 270] width 164 height 12
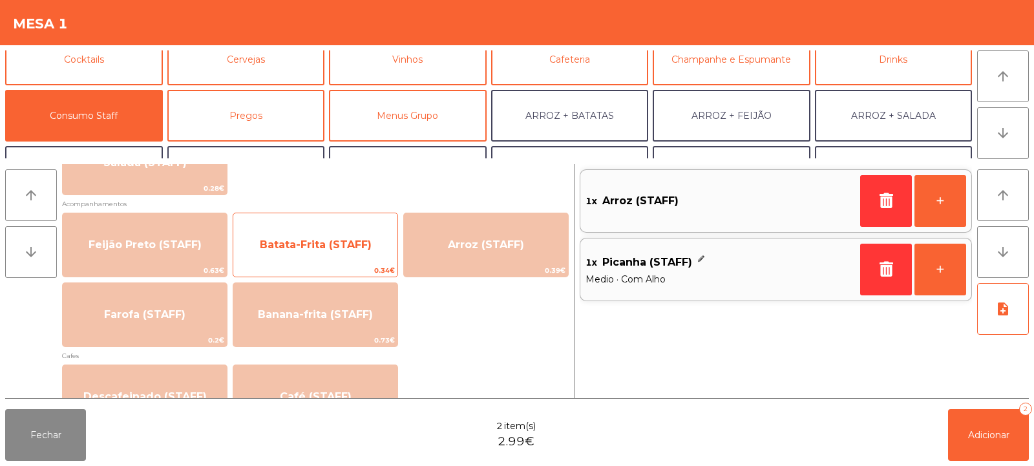
click at [353, 271] on span "0.34€" at bounding box center [315, 270] width 164 height 12
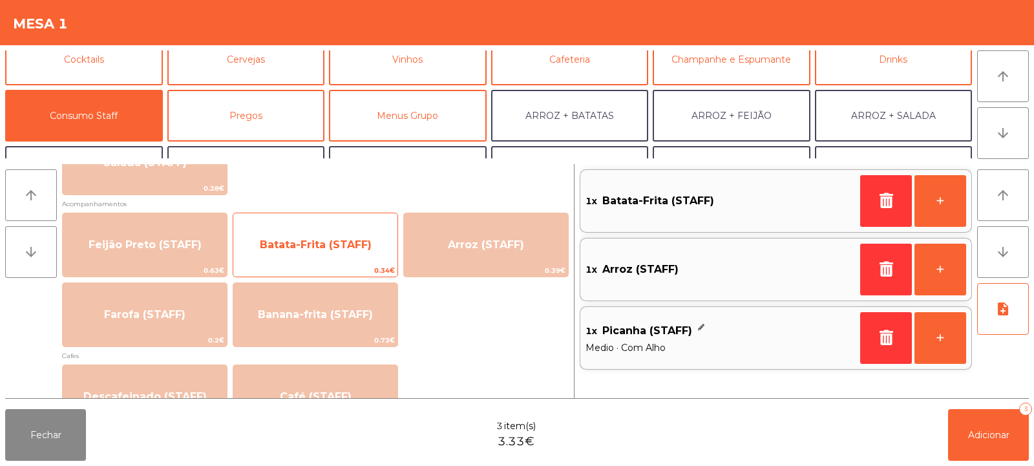
scroll to position [0, 0]
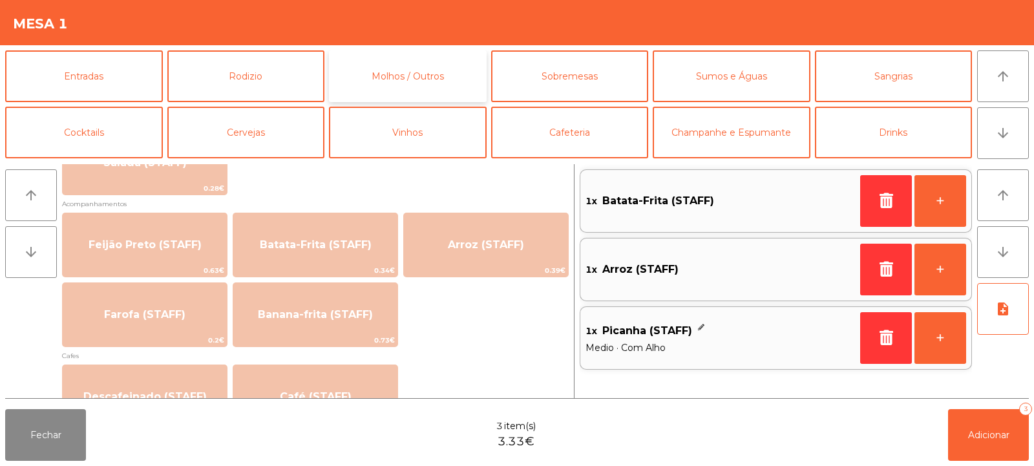
click at [401, 65] on button "Molhos / Outros" at bounding box center [408, 76] width 158 height 52
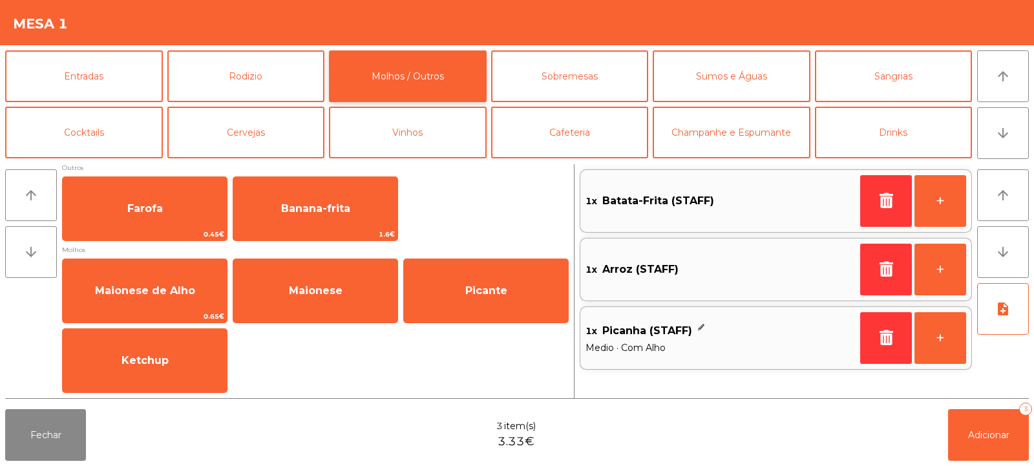
scroll to position [8, 0]
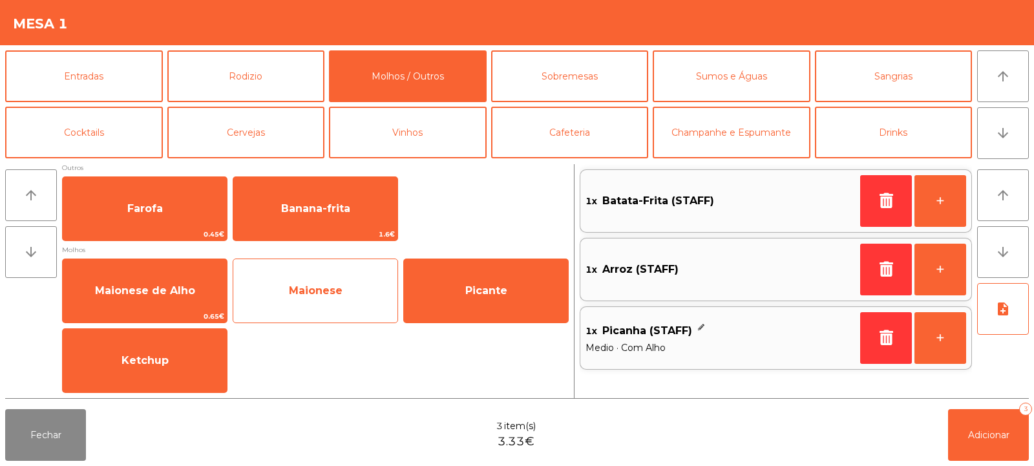
click at [320, 310] on div "Maionese" at bounding box center [315, 290] width 165 height 65
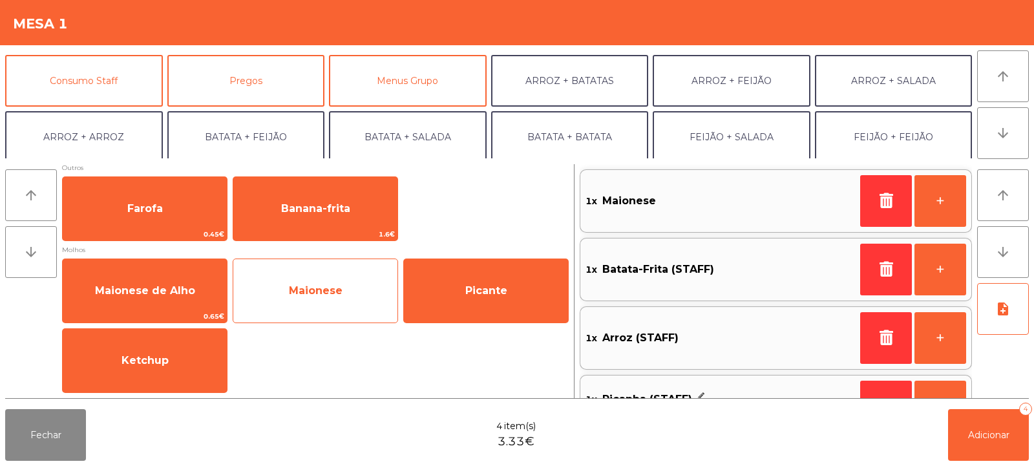
scroll to position [109, 0]
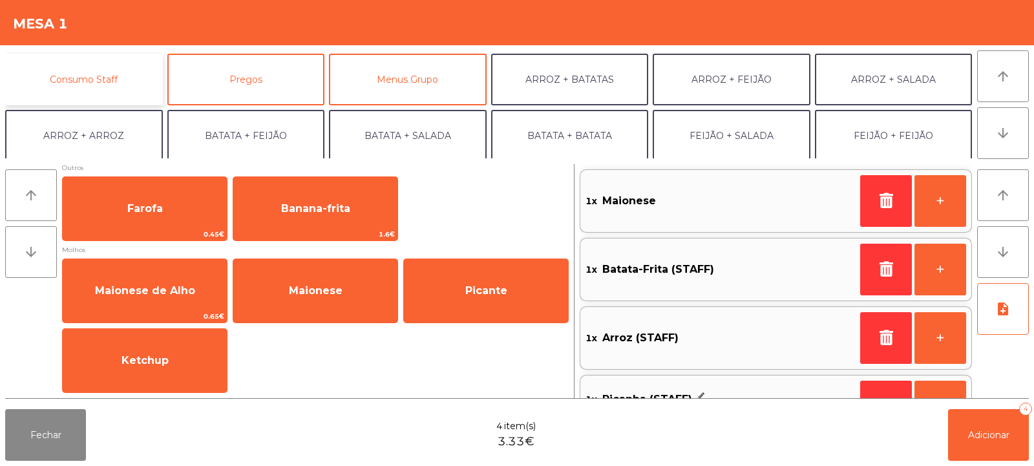
click at [73, 85] on button "Consumo Staff" at bounding box center [84, 80] width 158 height 52
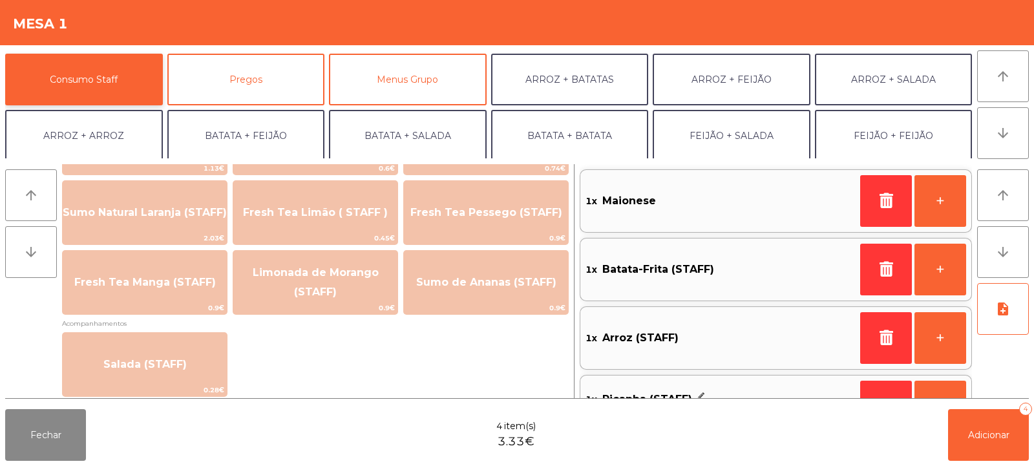
scroll to position [363, 0]
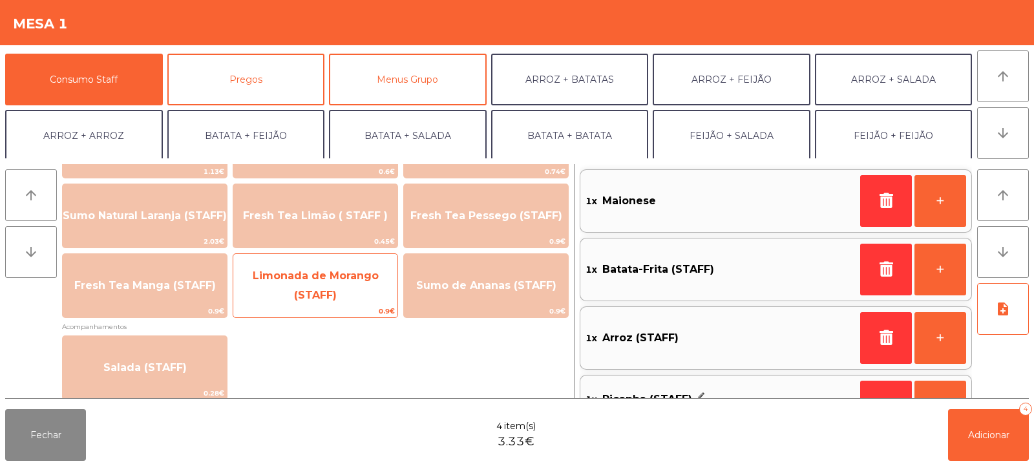
click at [348, 284] on span "Limonada de Morango (STAFF)" at bounding box center [315, 285] width 164 height 55
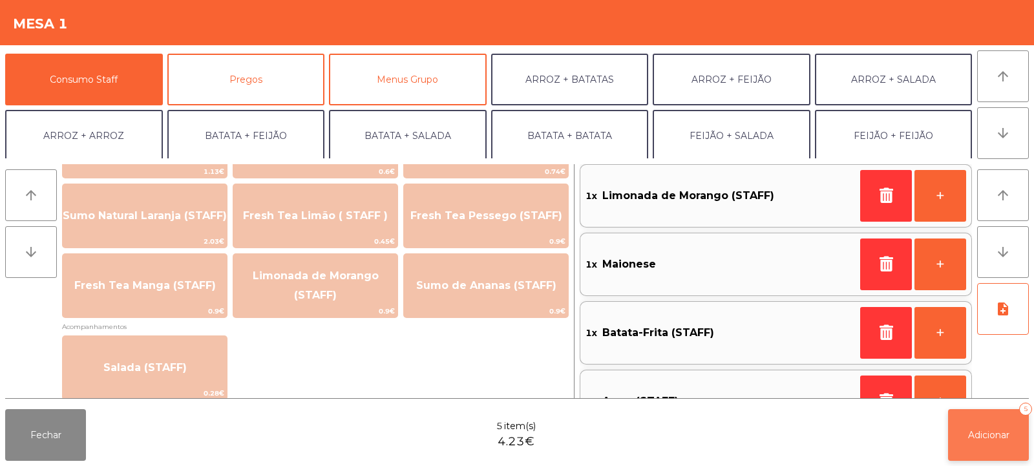
click at [978, 450] on button "Adicionar 5" at bounding box center [988, 435] width 81 height 52
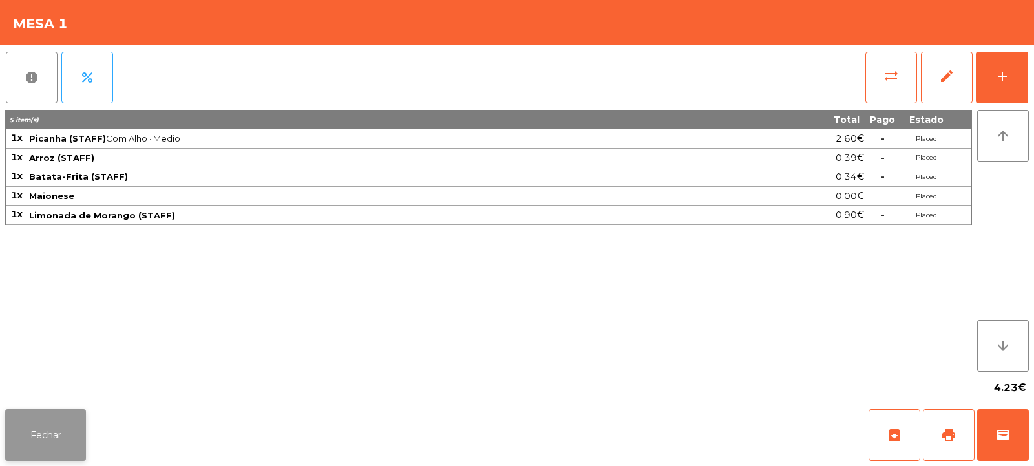
click at [52, 434] on button "Fechar" at bounding box center [45, 435] width 81 height 52
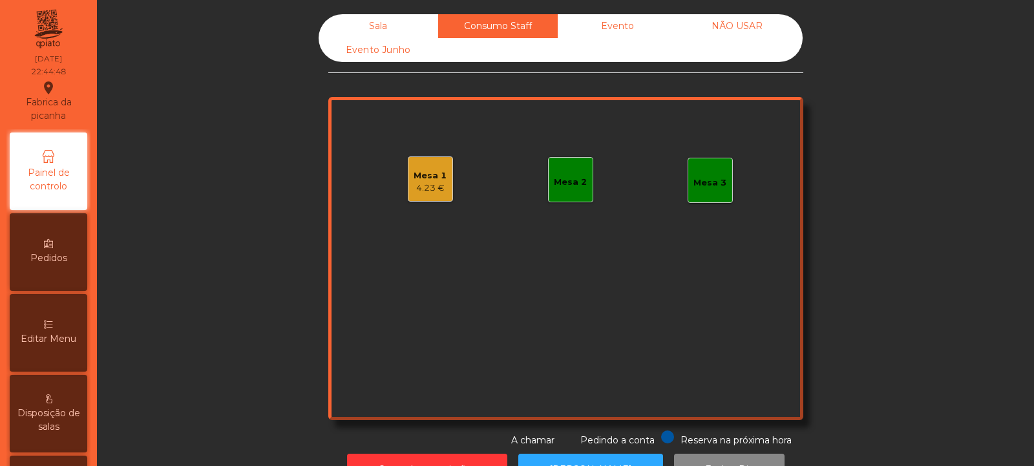
click at [375, 25] on div "Sala" at bounding box center [379, 26] width 120 height 24
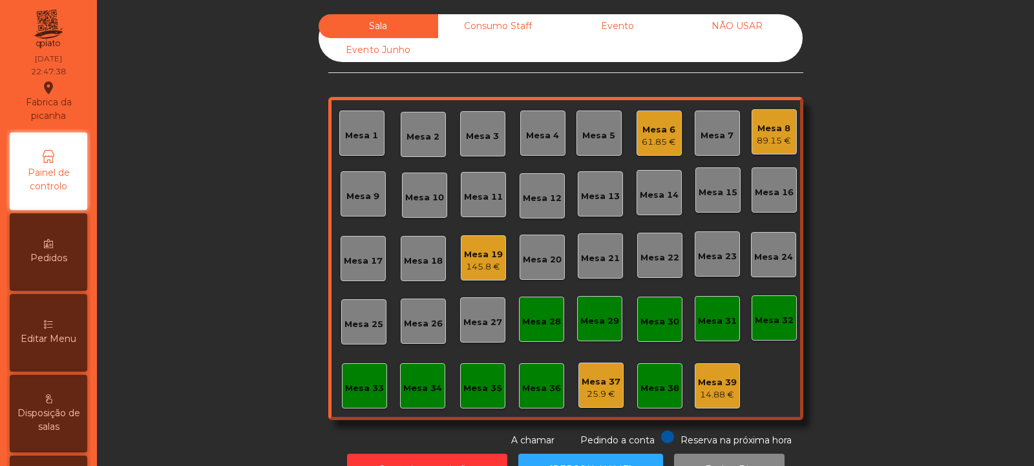
click at [505, 23] on div "Consumo Staff" at bounding box center [498, 26] width 120 height 24
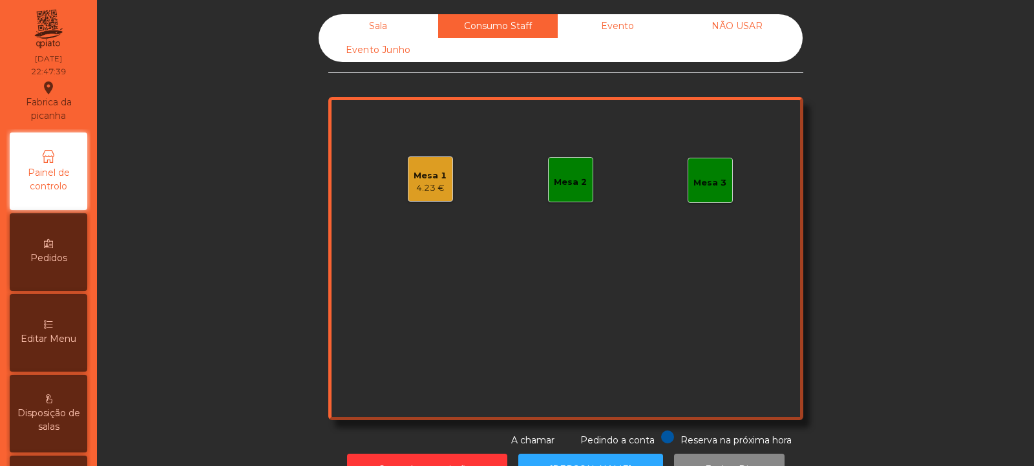
click at [565, 166] on div "Mesa 2" at bounding box center [570, 179] width 45 height 45
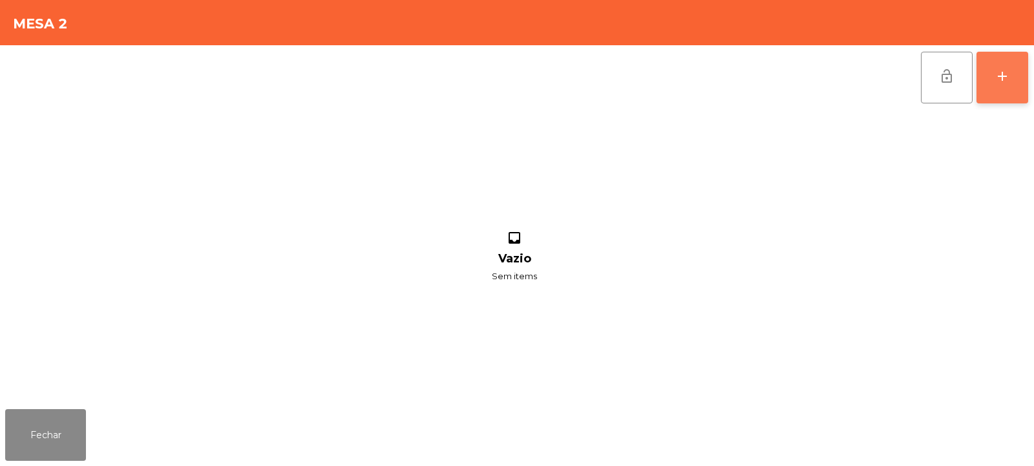
click at [994, 79] on div "add" at bounding box center [1002, 76] width 16 height 16
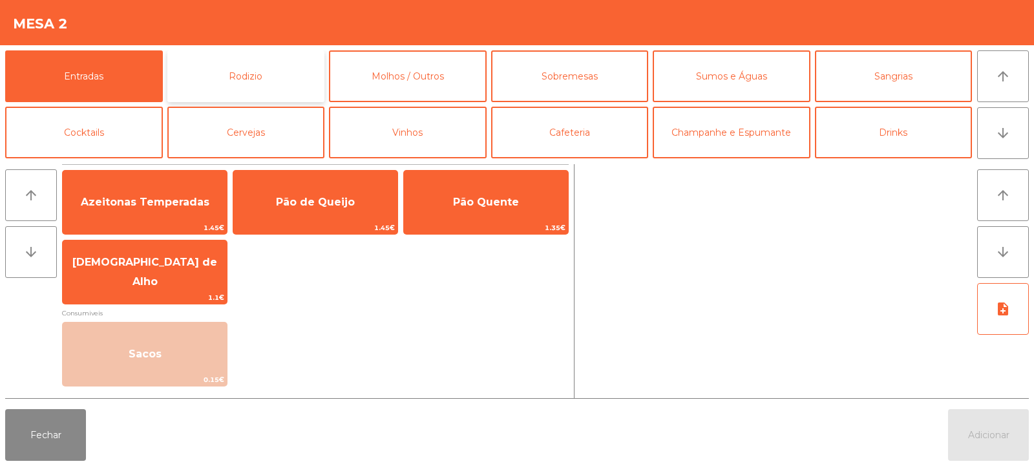
click at [274, 83] on button "Rodizio" at bounding box center [246, 76] width 158 height 52
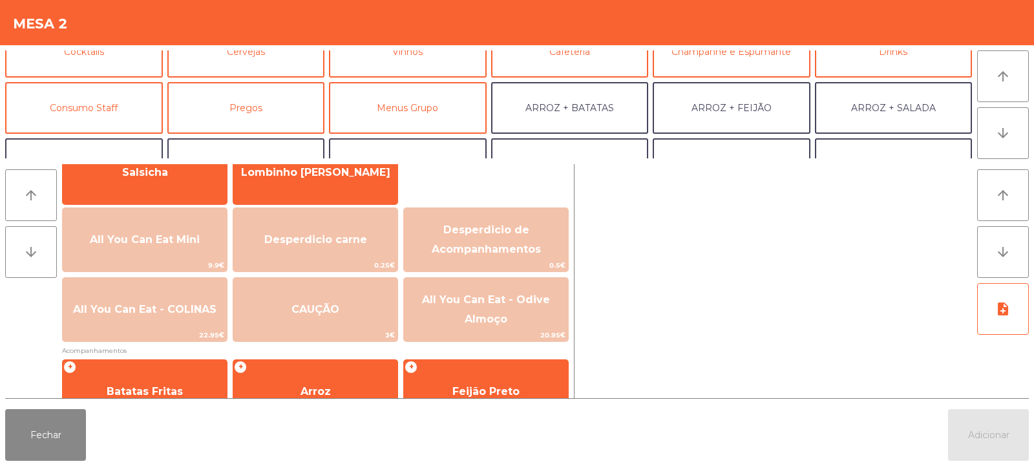
scroll to position [89, 0]
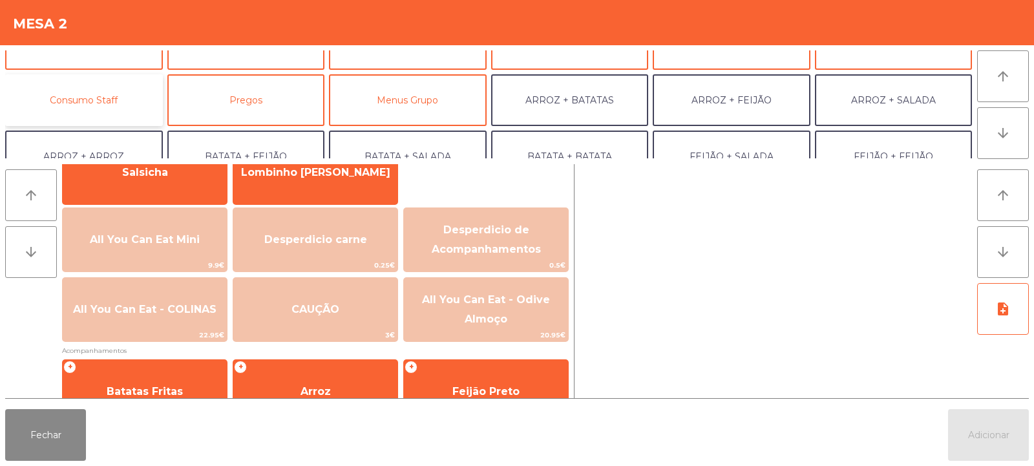
click at [120, 94] on button "Consumo Staff" at bounding box center [84, 100] width 158 height 52
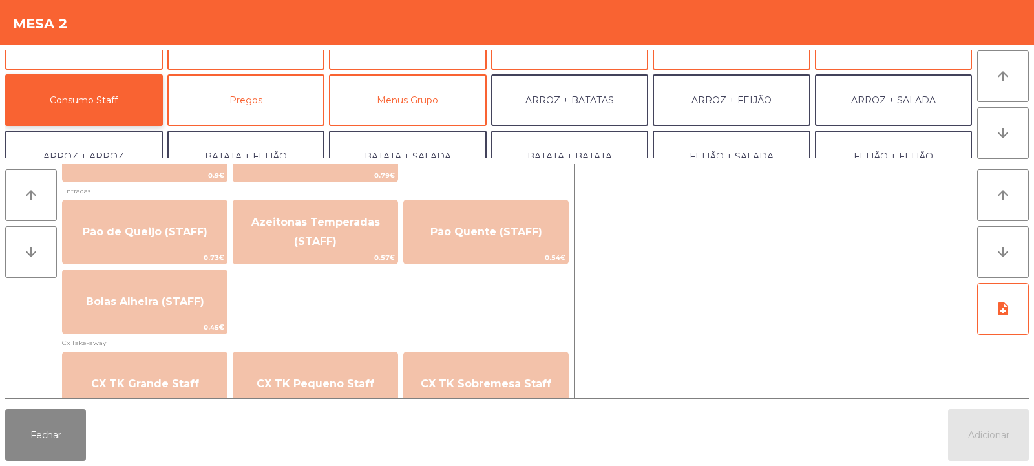
scroll to position [1044, 0]
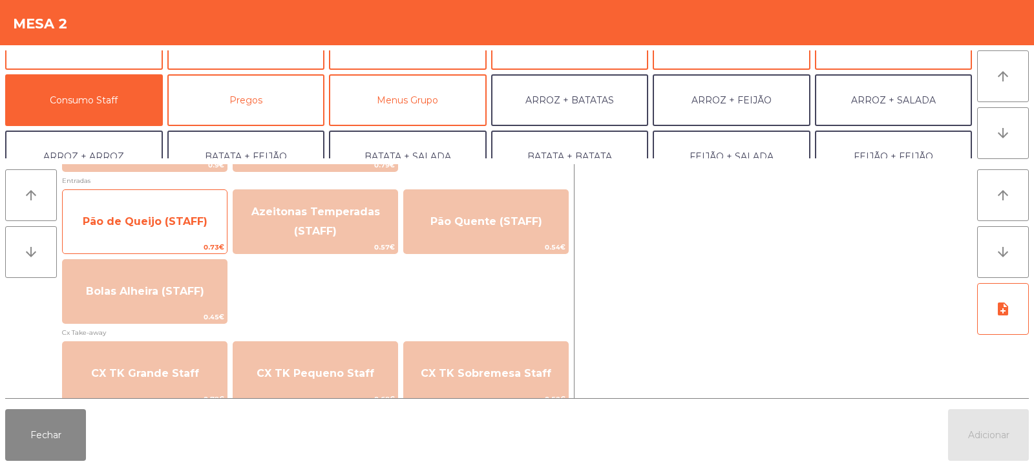
click at [185, 216] on span "Pão de Queijo (STAFF)" at bounding box center [145, 221] width 125 height 12
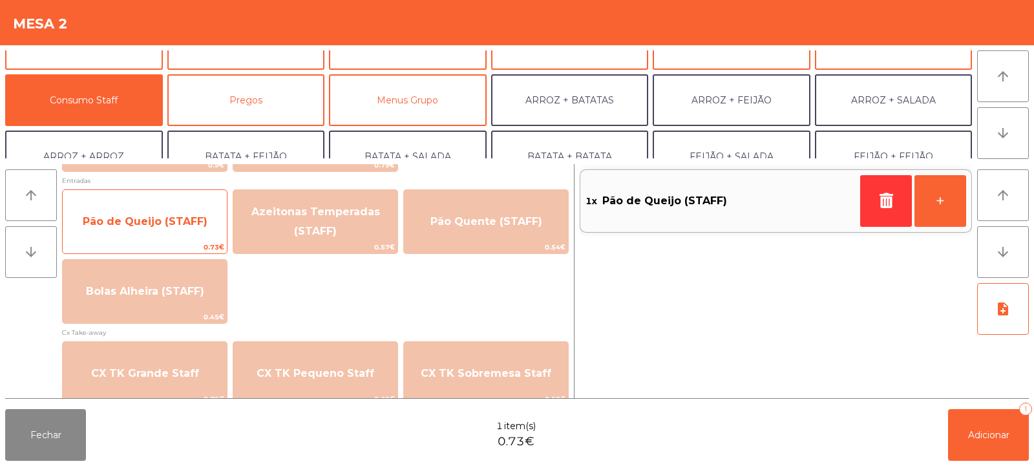
click at [189, 228] on span "Pão de Queijo (STAFF)" at bounding box center [145, 221] width 164 height 35
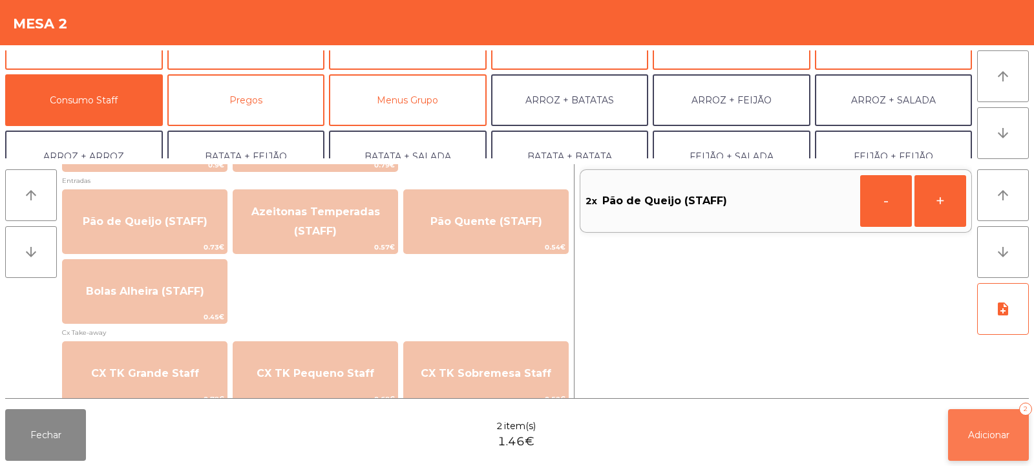
click at [989, 429] on span "Adicionar" at bounding box center [988, 435] width 41 height 12
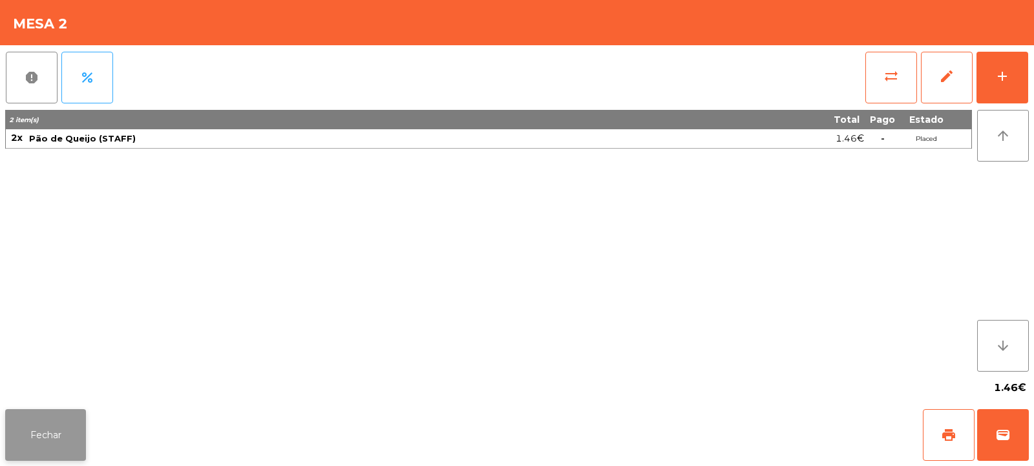
click at [83, 434] on button "Fechar" at bounding box center [45, 435] width 81 height 52
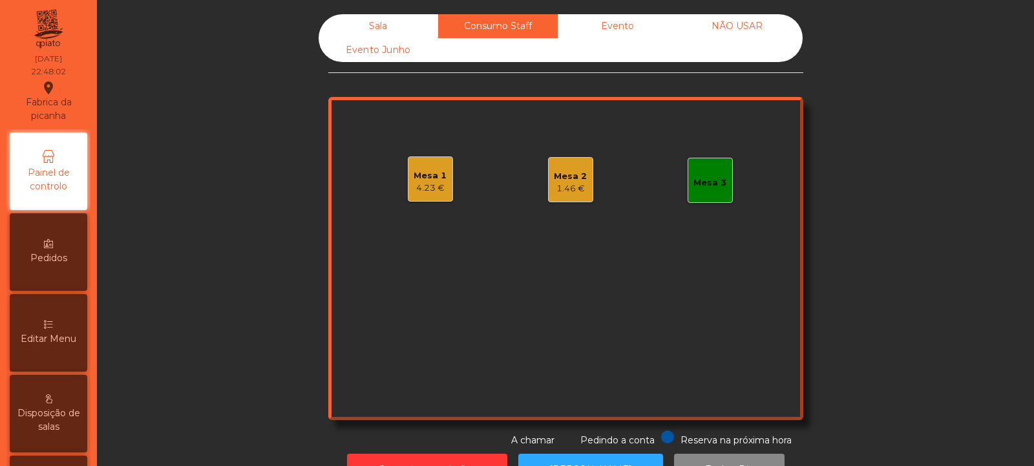
click at [584, 181] on div "Mesa 2 1.46 €" at bounding box center [570, 179] width 45 height 45
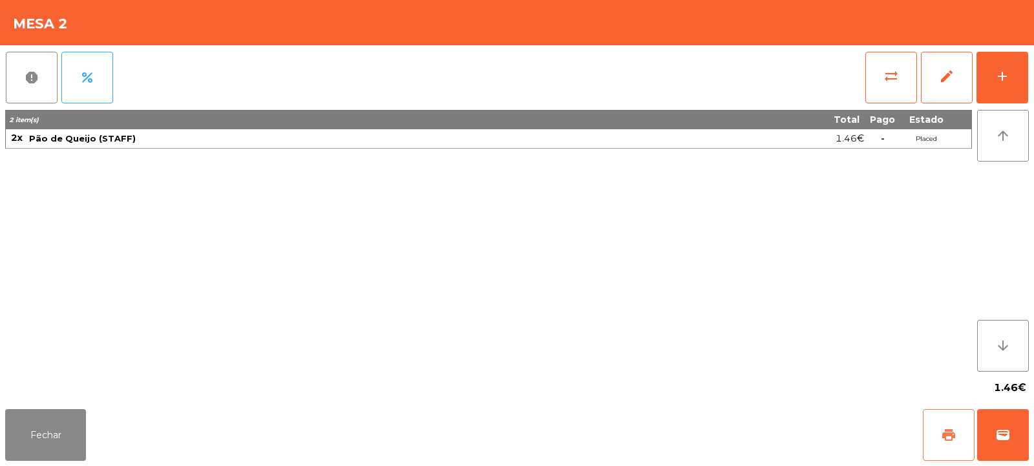
click at [937, 434] on button "print" at bounding box center [949, 435] width 52 height 52
click at [61, 438] on button "Fechar" at bounding box center [45, 435] width 81 height 52
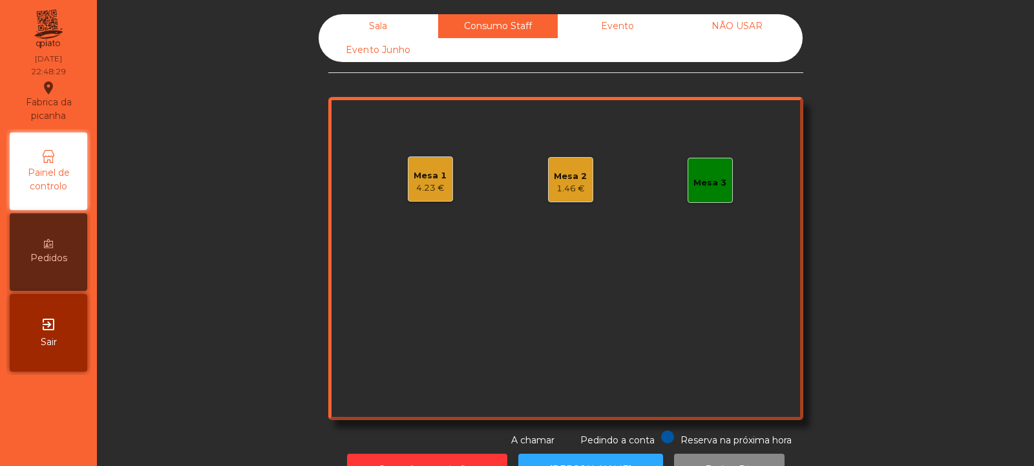
click at [386, 24] on div "Sala" at bounding box center [379, 26] width 120 height 24
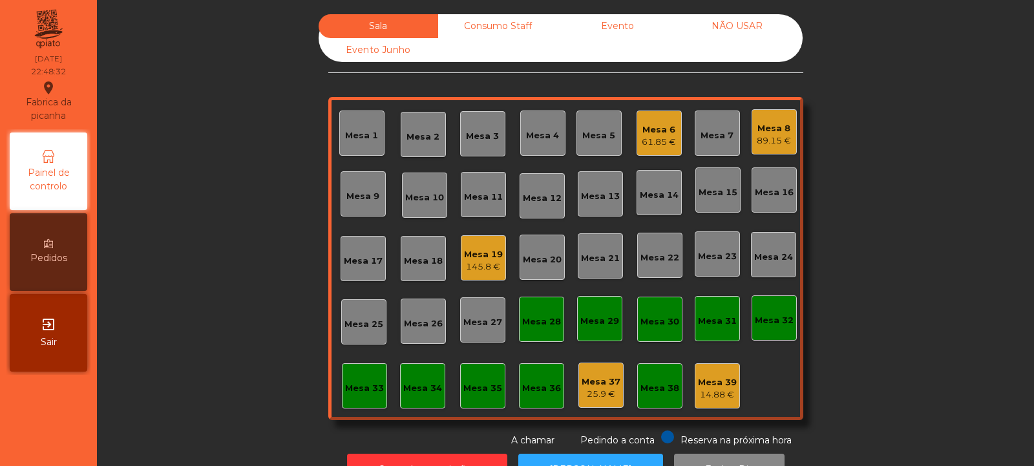
click at [651, 129] on div "Mesa 6" at bounding box center [659, 129] width 34 height 13
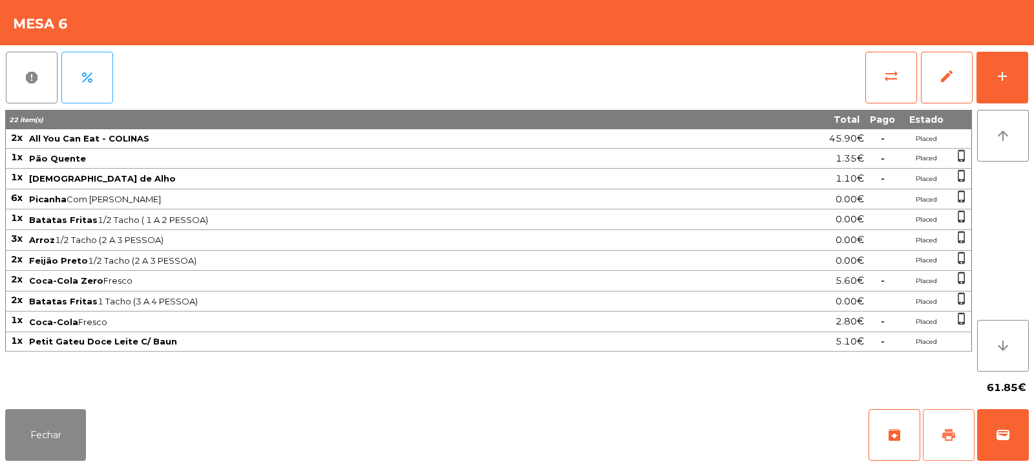
click at [949, 424] on button "print" at bounding box center [949, 435] width 52 height 52
click at [888, 86] on button "sync_alt" at bounding box center [891, 78] width 52 height 52
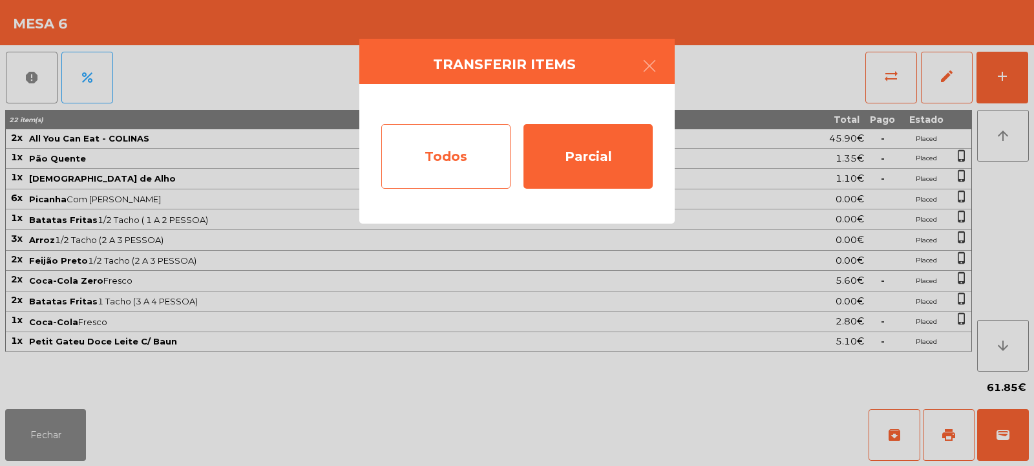
click at [438, 152] on div "Todos" at bounding box center [445, 156] width 129 height 65
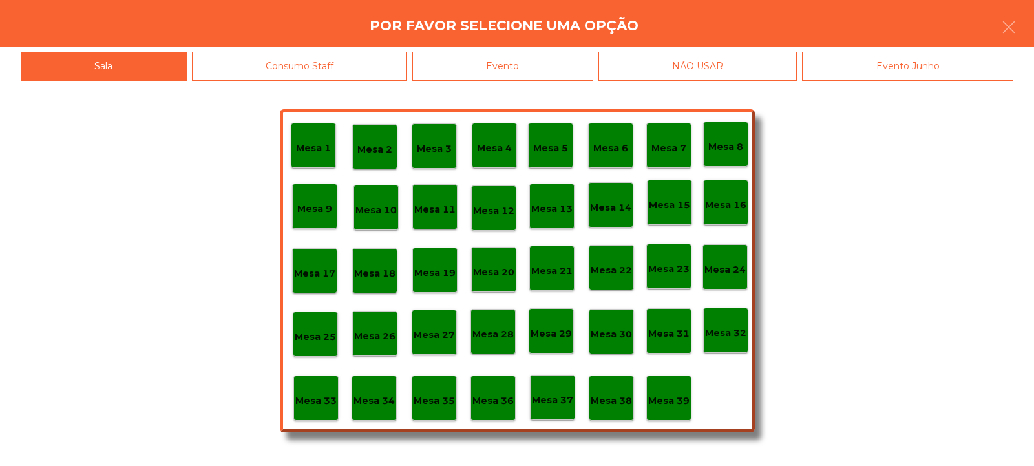
click at [530, 56] on div "Evento" at bounding box center [502, 66] width 181 height 29
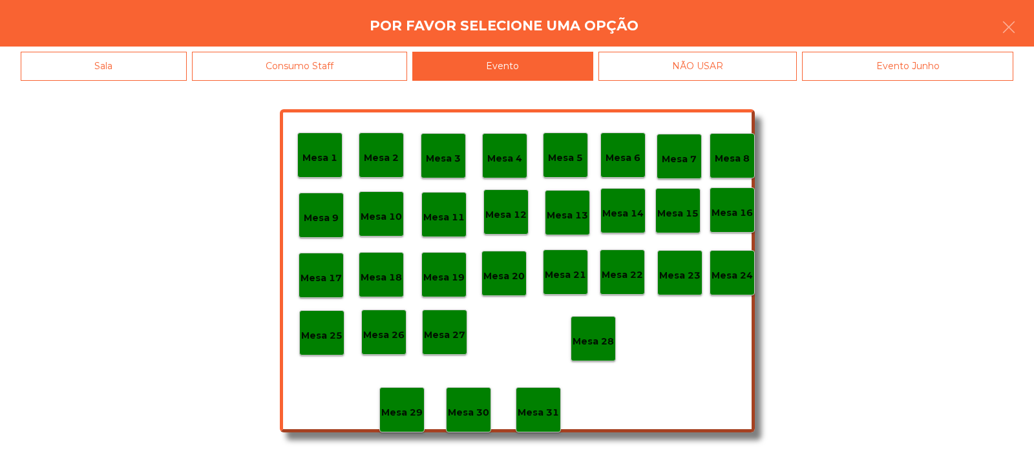
click at [591, 339] on p "Mesa 28" at bounding box center [593, 341] width 41 height 15
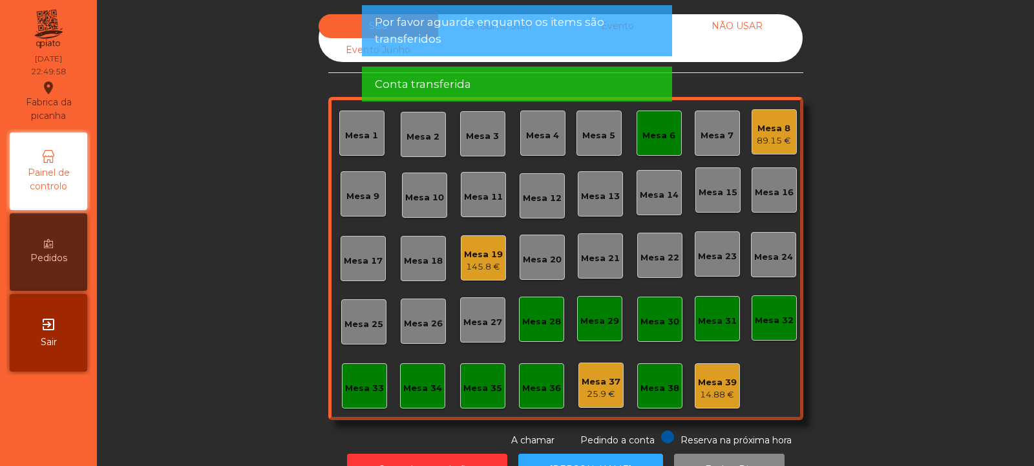
click at [648, 151] on div "Mesa 6" at bounding box center [659, 132] width 45 height 45
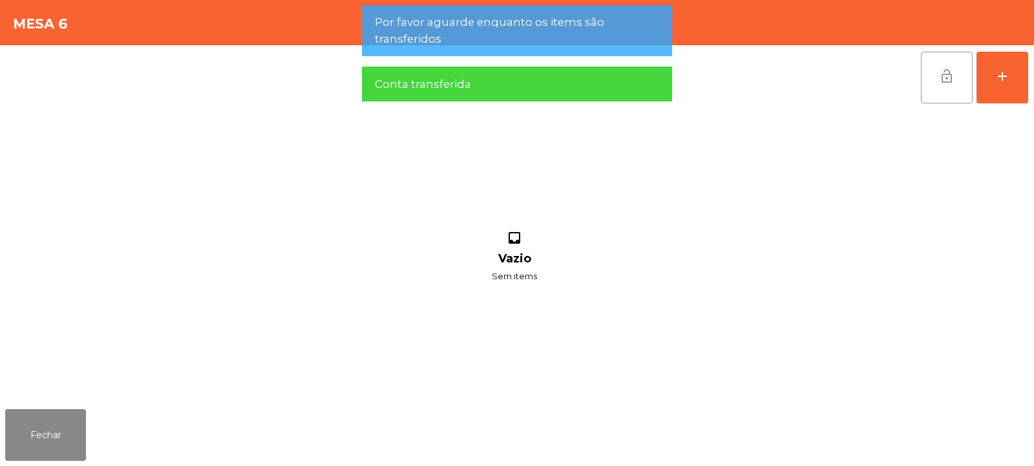
click at [933, 89] on button "lock_open" at bounding box center [947, 78] width 52 height 52
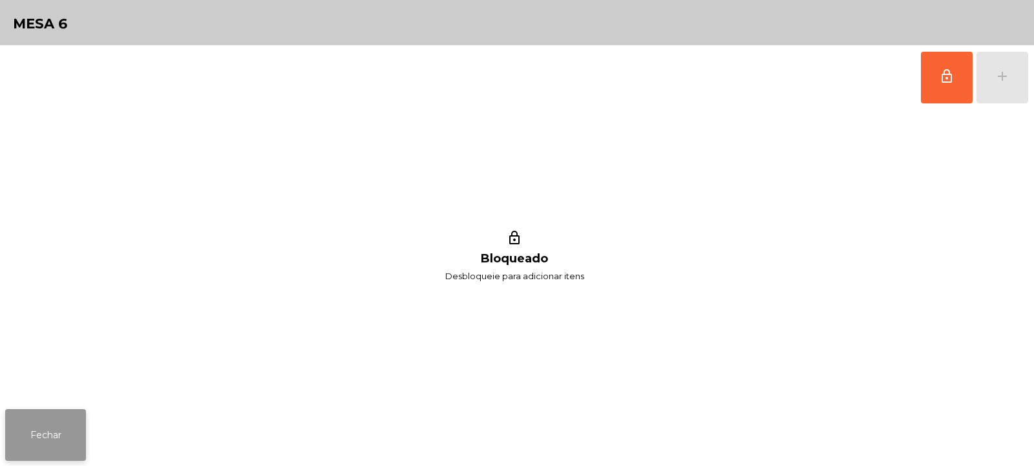
click at [54, 434] on button "Fechar" at bounding box center [45, 435] width 81 height 52
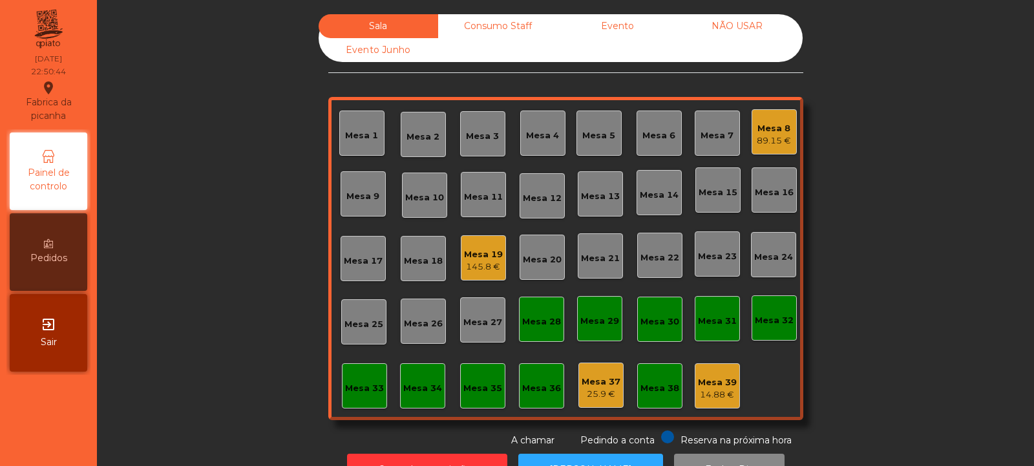
click at [518, 34] on div "Consumo Staff" at bounding box center [498, 26] width 120 height 24
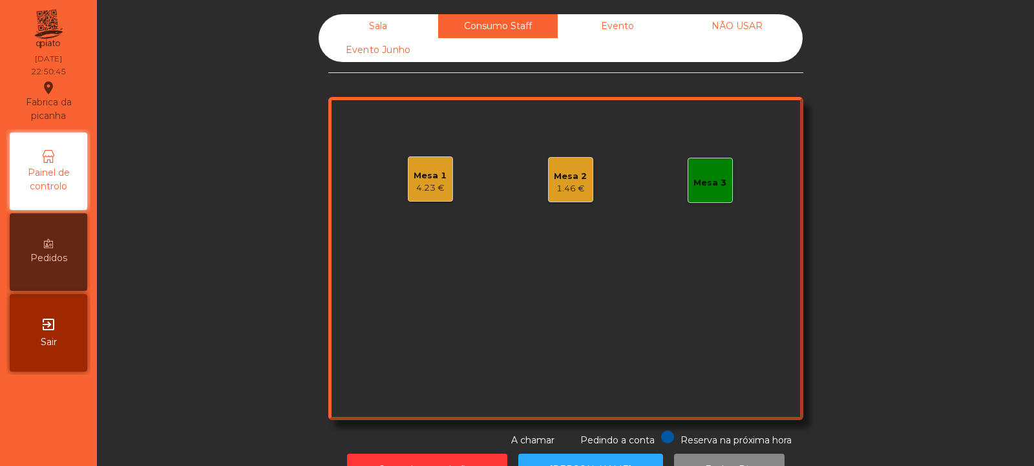
click at [578, 177] on div "Mesa 2" at bounding box center [570, 176] width 33 height 13
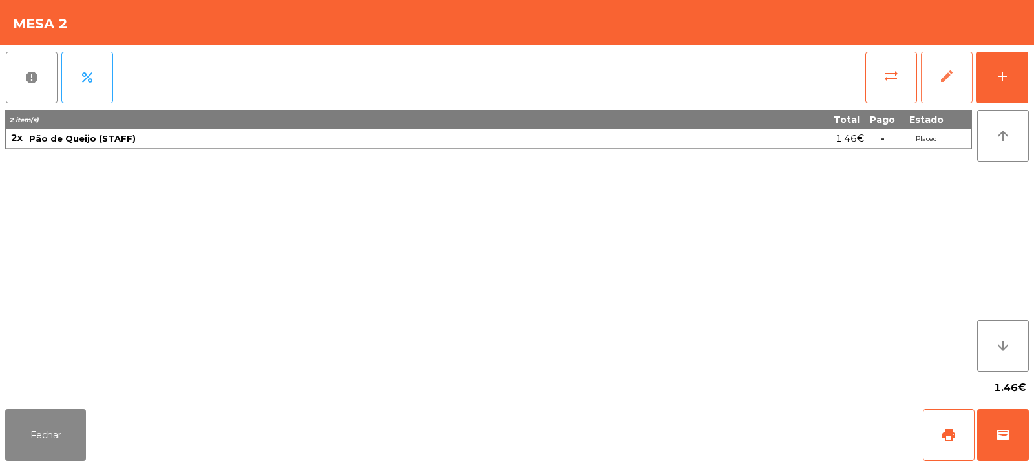
click at [944, 78] on span "edit" at bounding box center [947, 76] width 16 height 16
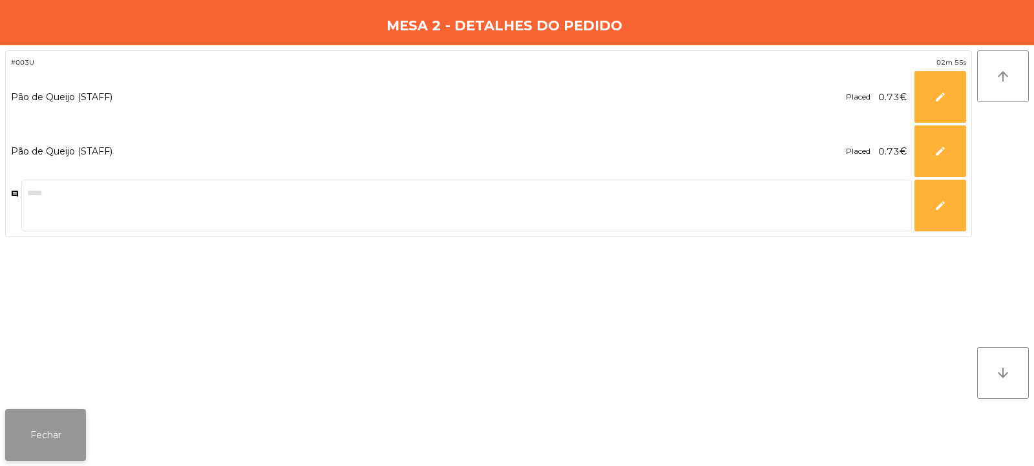
click at [75, 421] on button "Fechar" at bounding box center [45, 435] width 81 height 52
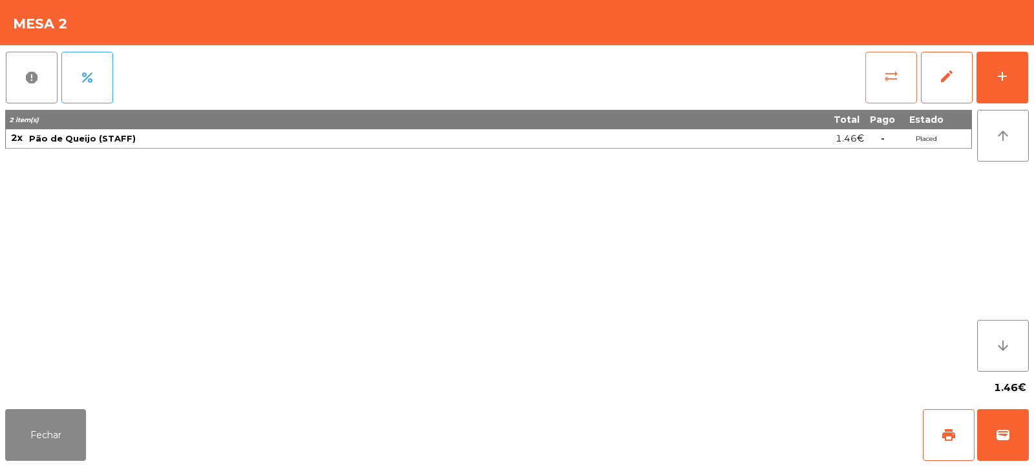
click at [901, 90] on button "sync_alt" at bounding box center [891, 78] width 52 height 52
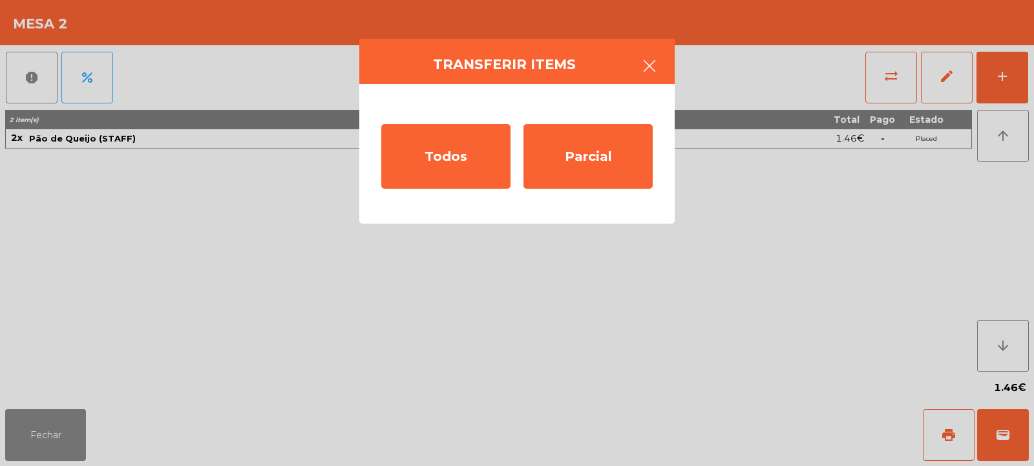
click at [655, 75] on button "button" at bounding box center [649, 67] width 36 height 39
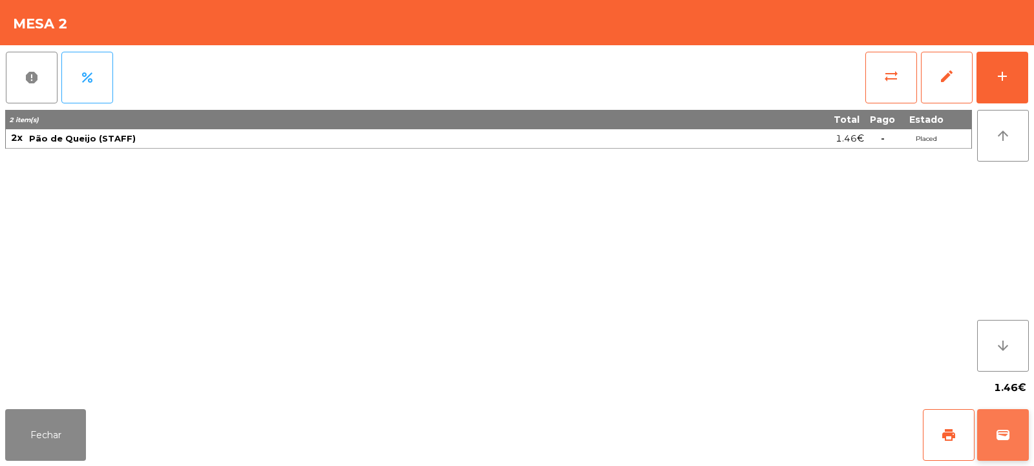
click at [1018, 436] on button "wallet" at bounding box center [1003, 435] width 52 height 52
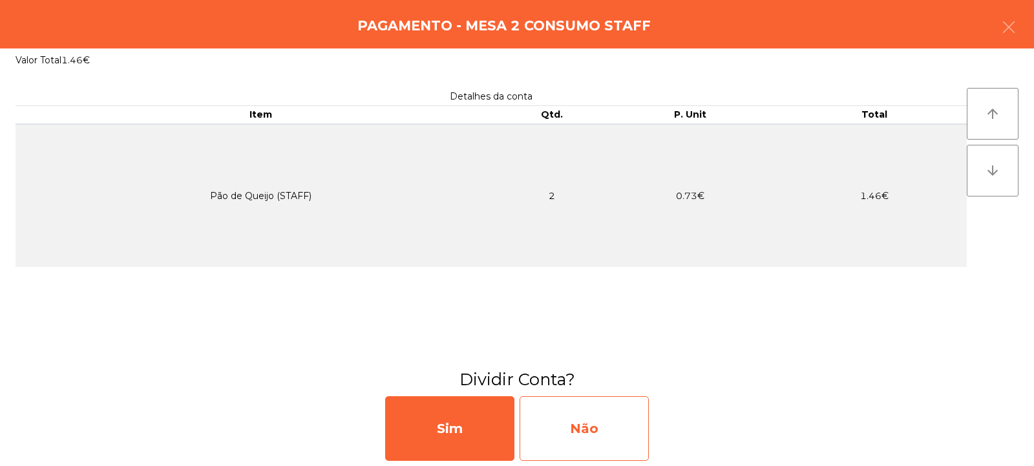
click at [588, 425] on div "Não" at bounding box center [584, 428] width 129 height 65
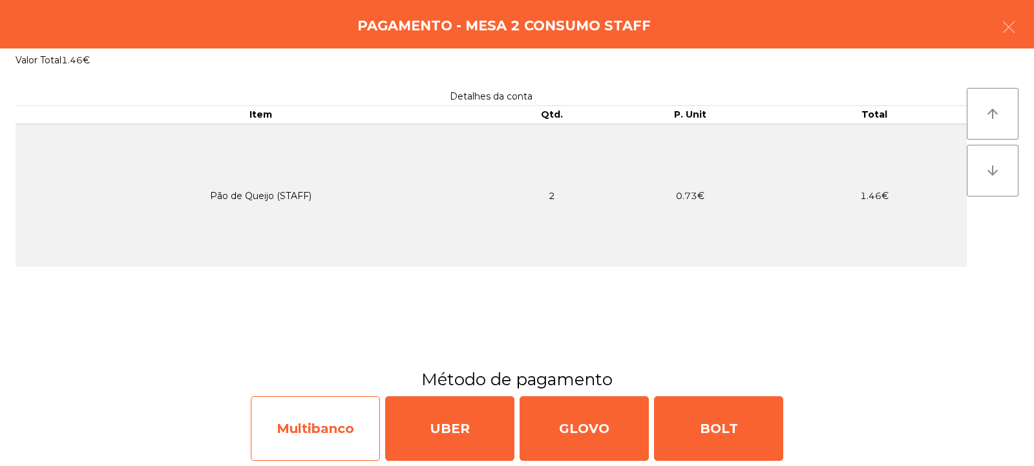
click at [348, 423] on div "Multibanco" at bounding box center [315, 428] width 129 height 65
select select "**"
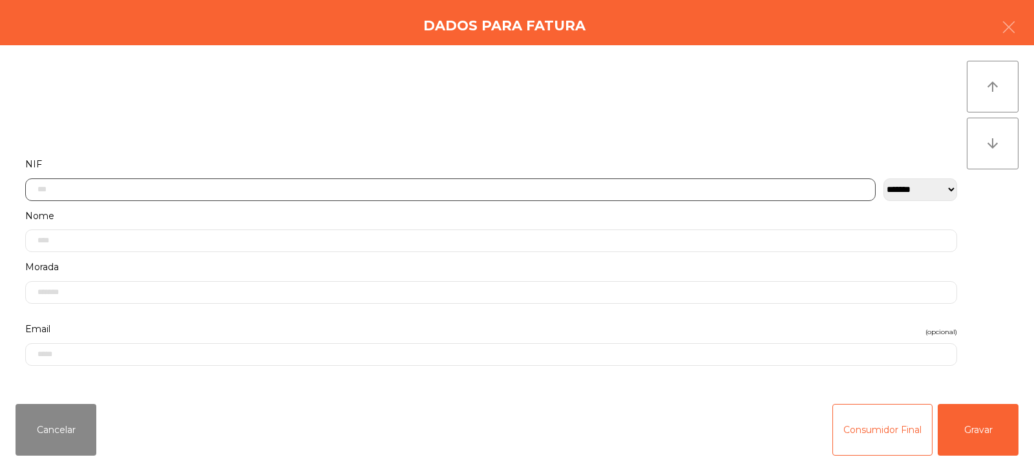
click at [599, 191] on input "text" at bounding box center [450, 189] width 850 height 23
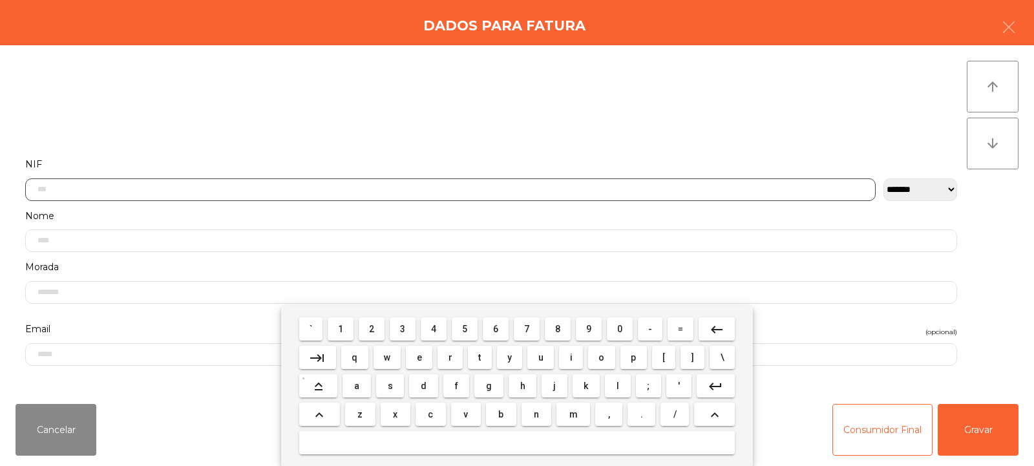
scroll to position [94, 0]
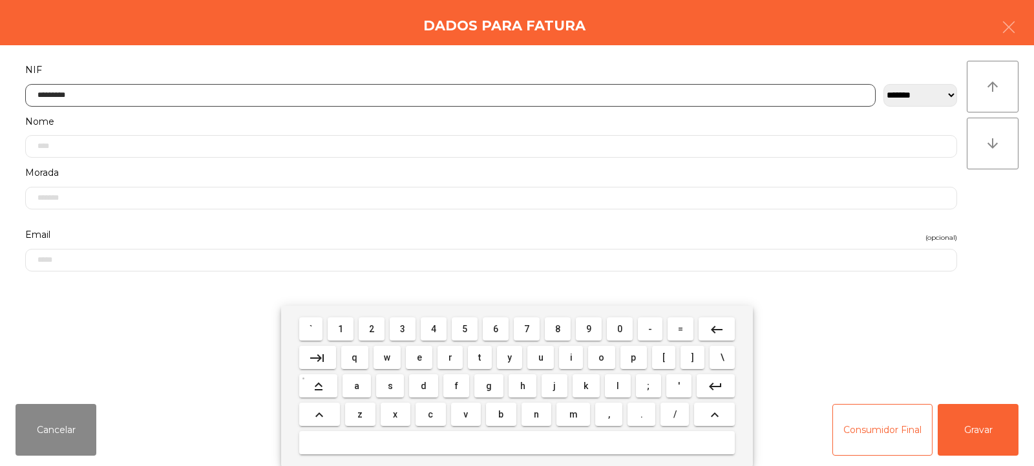
type input "*********"
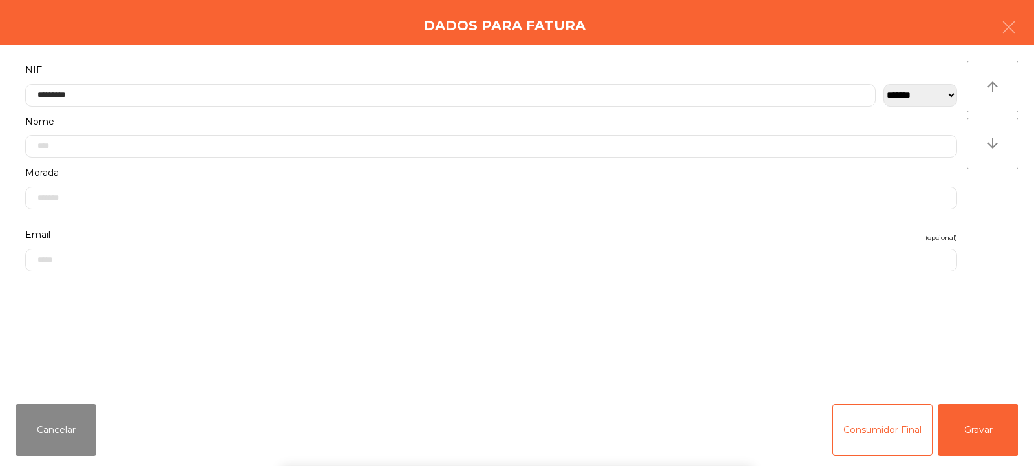
click at [997, 210] on div "arrow_upward arrow_downward" at bounding box center [993, 219] width 52 height 317
click at [987, 133] on button "arrow_downward" at bounding box center [993, 144] width 52 height 52
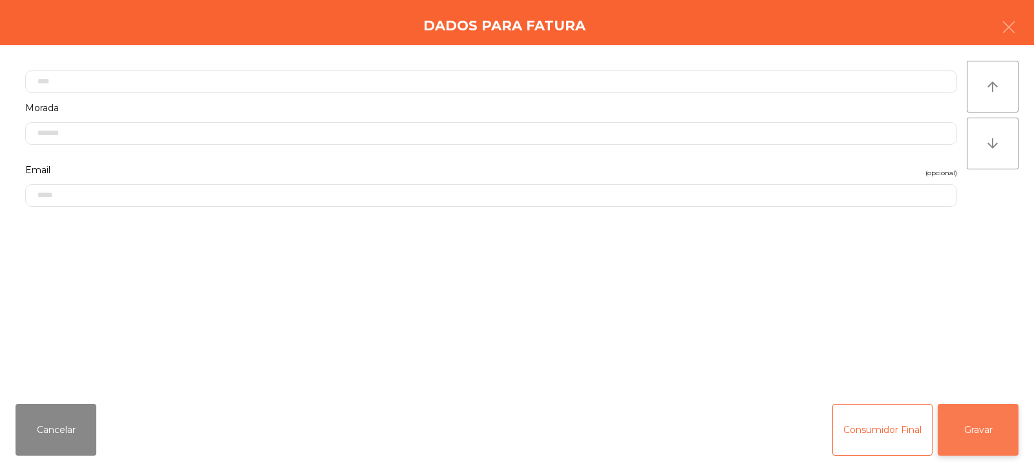
click at [986, 415] on button "Gravar" at bounding box center [978, 430] width 81 height 52
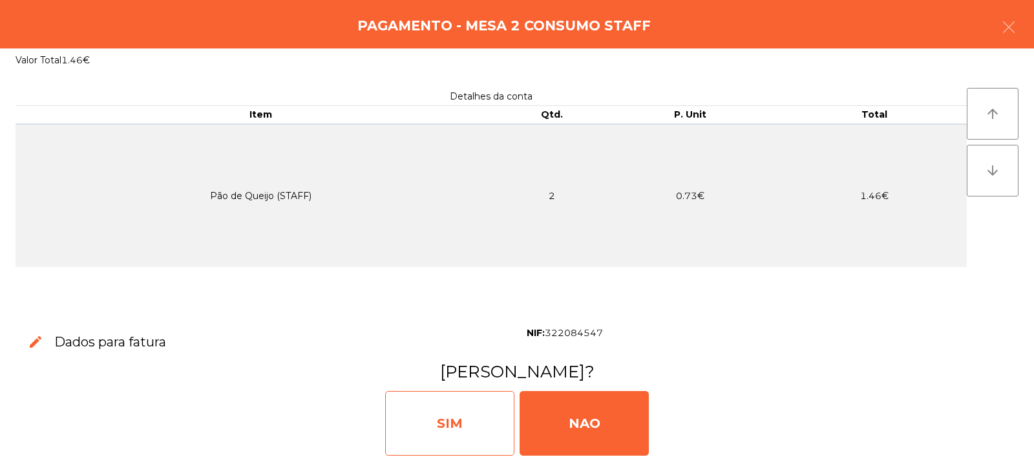
click at [465, 423] on div "SIM" at bounding box center [449, 423] width 129 height 65
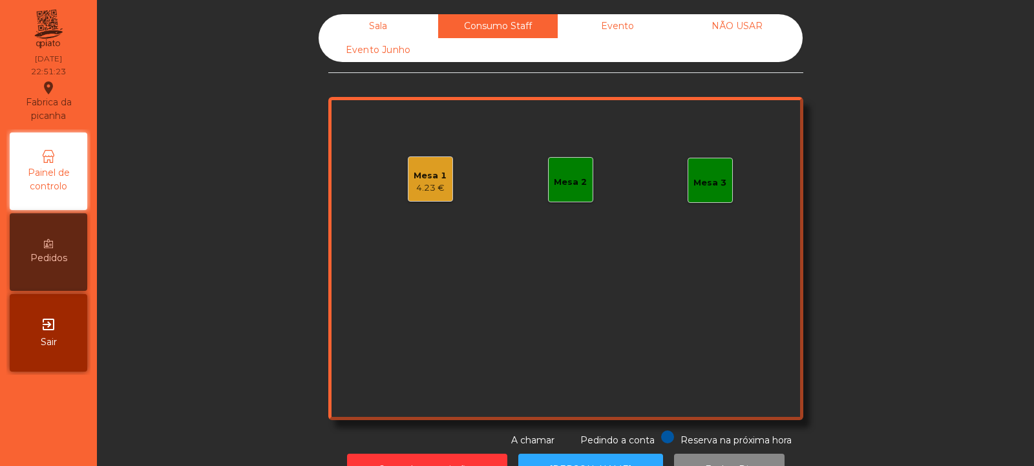
click at [383, 23] on div "Sala" at bounding box center [379, 26] width 120 height 24
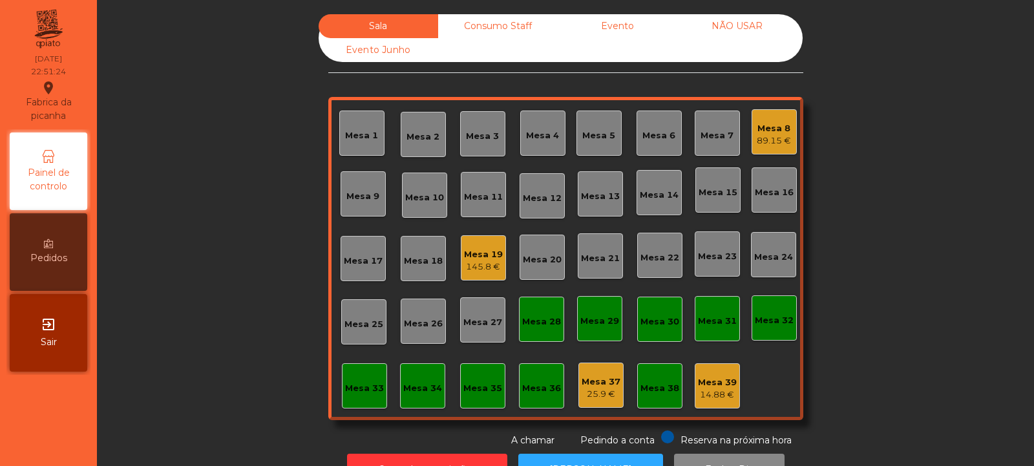
click at [470, 267] on div "145.8 €" at bounding box center [483, 266] width 39 height 13
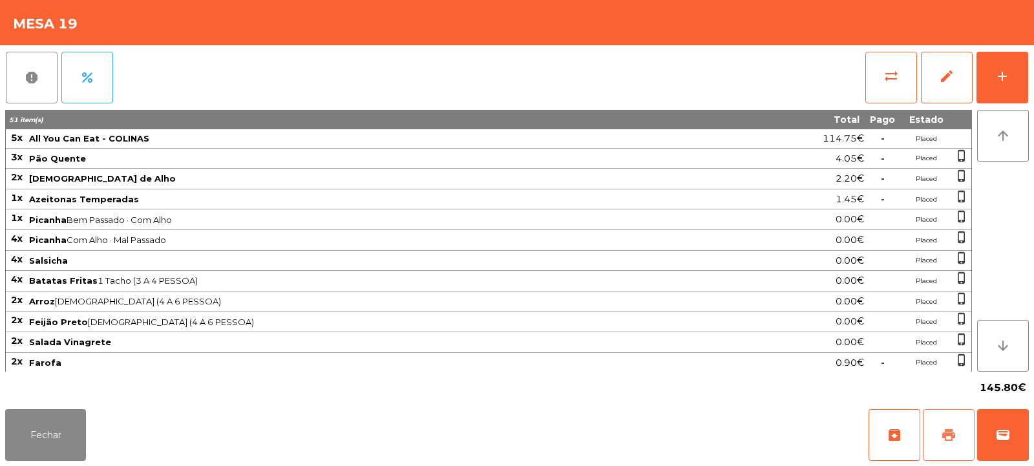
click at [936, 444] on button "print" at bounding box center [949, 435] width 52 height 52
click at [951, 423] on button "print" at bounding box center [949, 435] width 52 height 52
click at [1017, 430] on button "wallet" at bounding box center [1003, 435] width 52 height 52
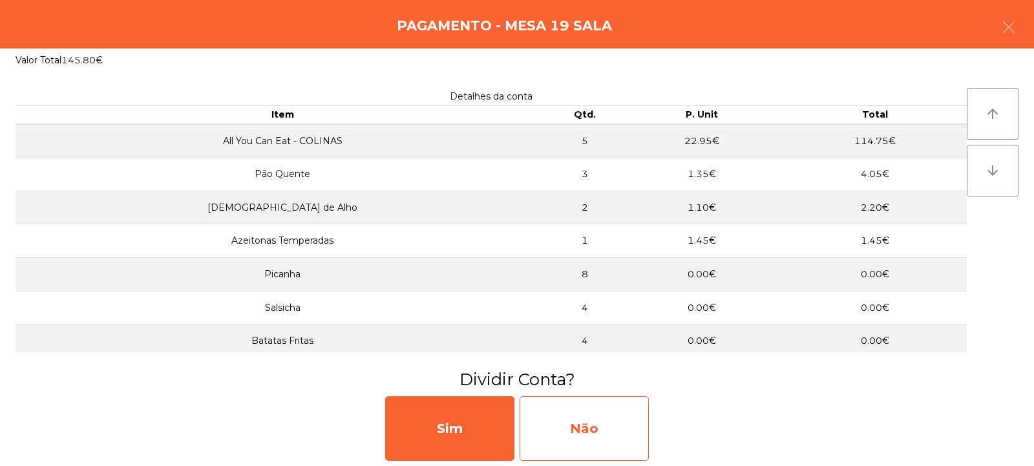
click at [595, 434] on div "Não" at bounding box center [584, 428] width 129 height 65
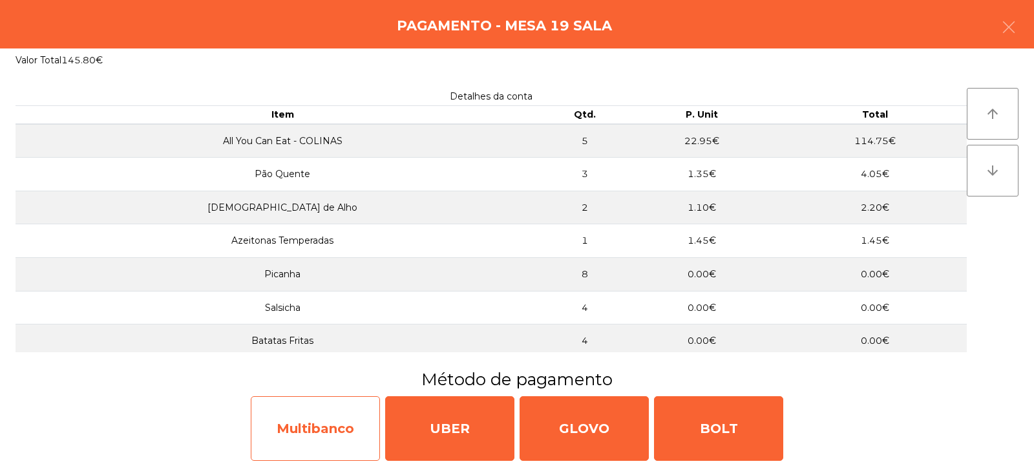
click at [337, 434] on div "Multibanco" at bounding box center [315, 428] width 129 height 65
select select "**"
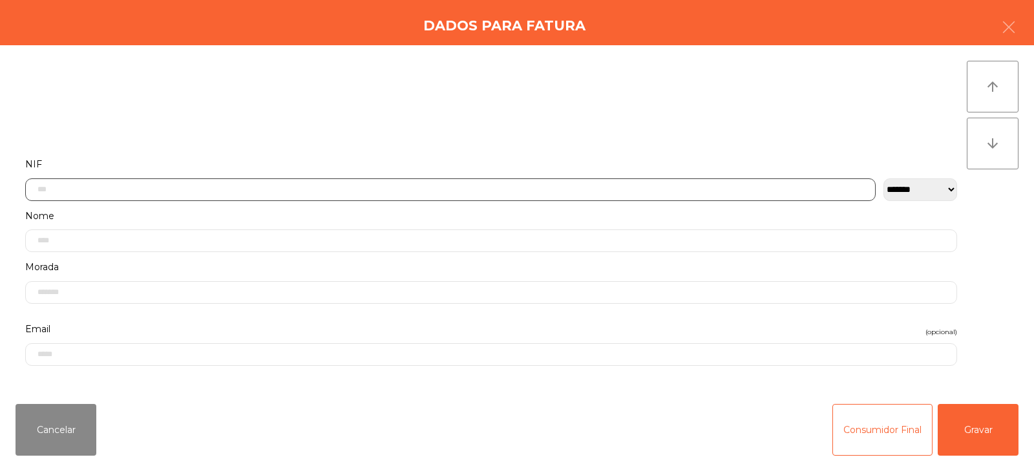
click at [411, 186] on input "text" at bounding box center [450, 189] width 850 height 23
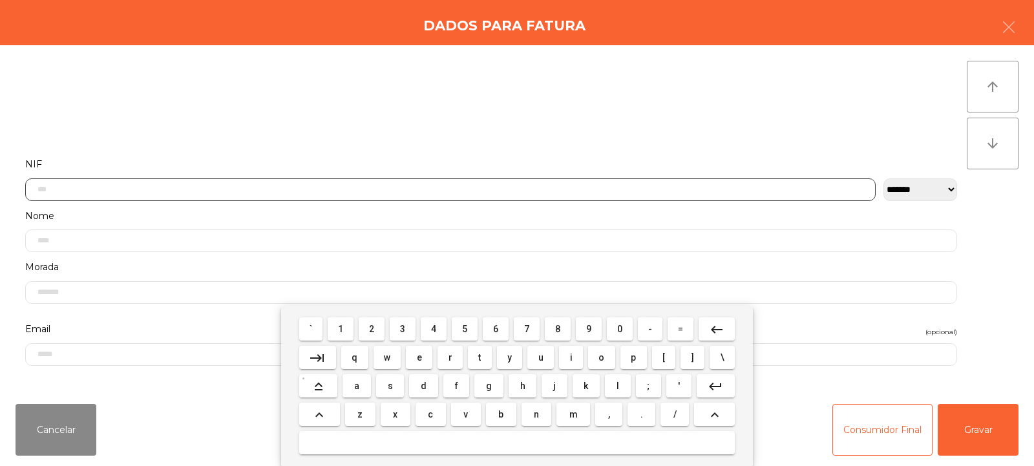
scroll to position [94, 0]
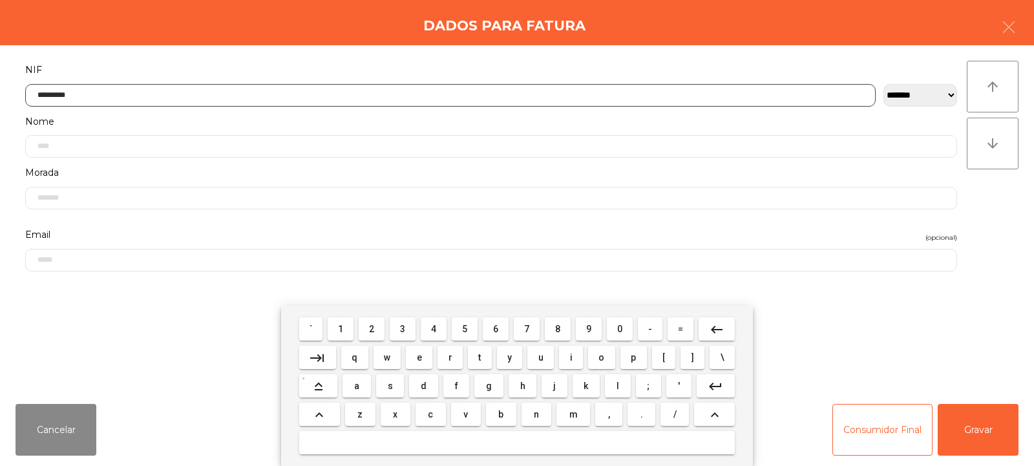
type input "*********"
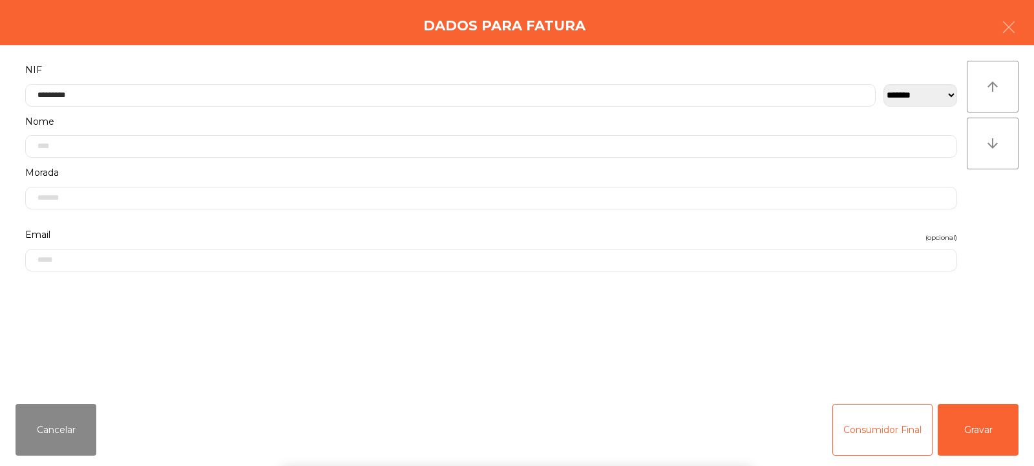
click at [1002, 231] on div "arrow_upward arrow_downward" at bounding box center [993, 219] width 52 height 317
click at [978, 424] on button "Gravar" at bounding box center [978, 430] width 81 height 52
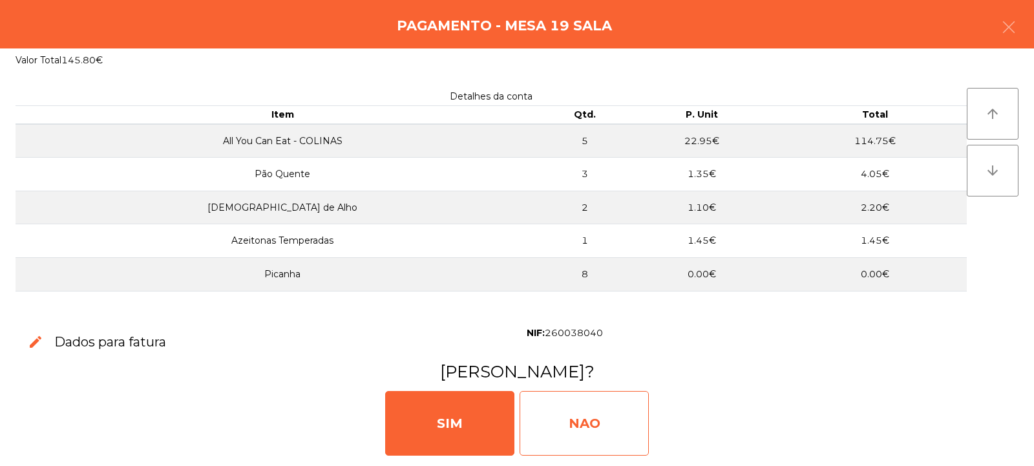
click at [594, 426] on div "NAO" at bounding box center [584, 423] width 129 height 65
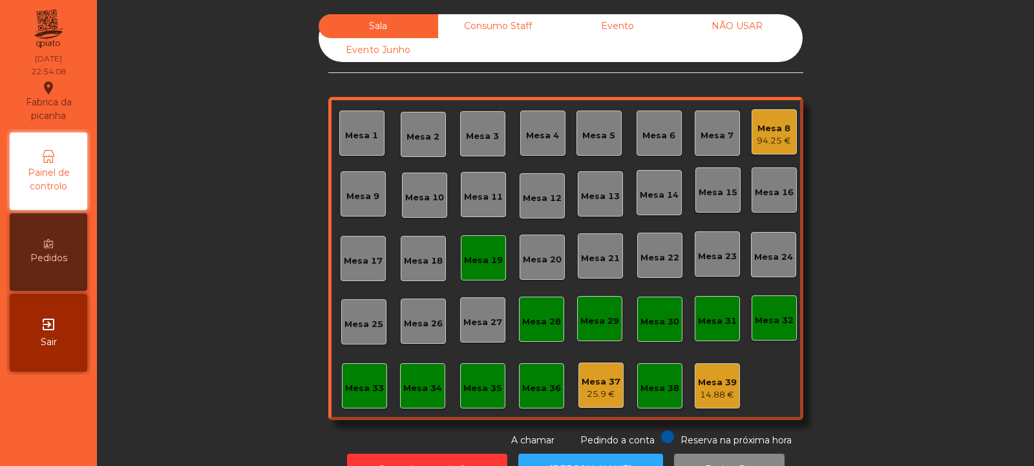
click at [483, 257] on div "Mesa 19" at bounding box center [483, 260] width 39 height 13
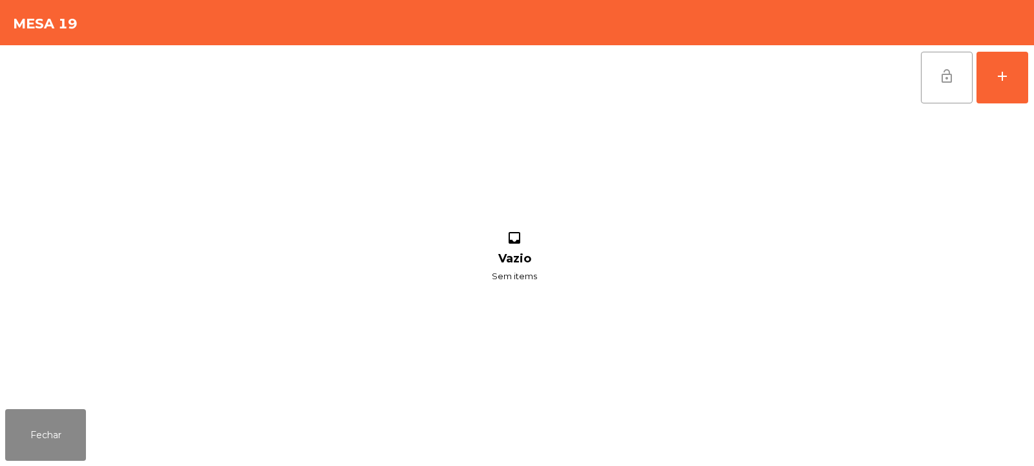
click at [949, 80] on span "lock_open" at bounding box center [947, 76] width 16 height 16
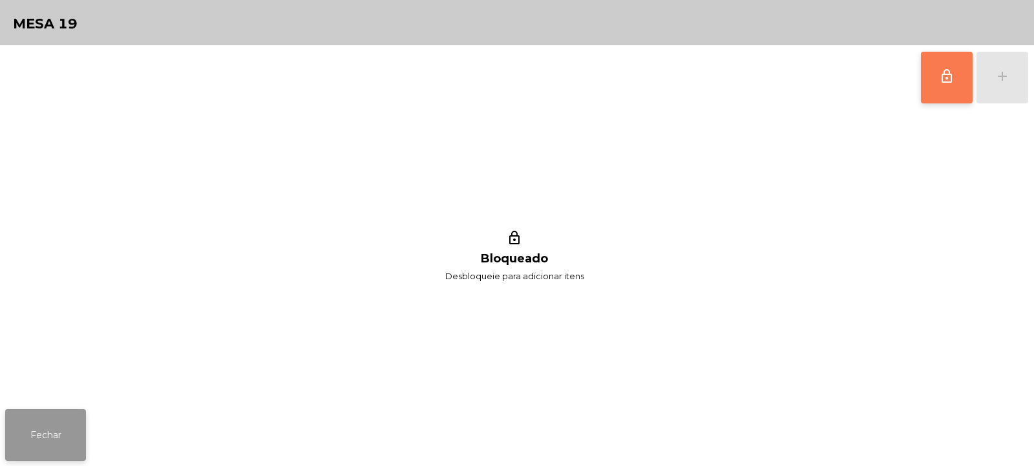
click at [42, 430] on button "Fechar" at bounding box center [45, 435] width 81 height 52
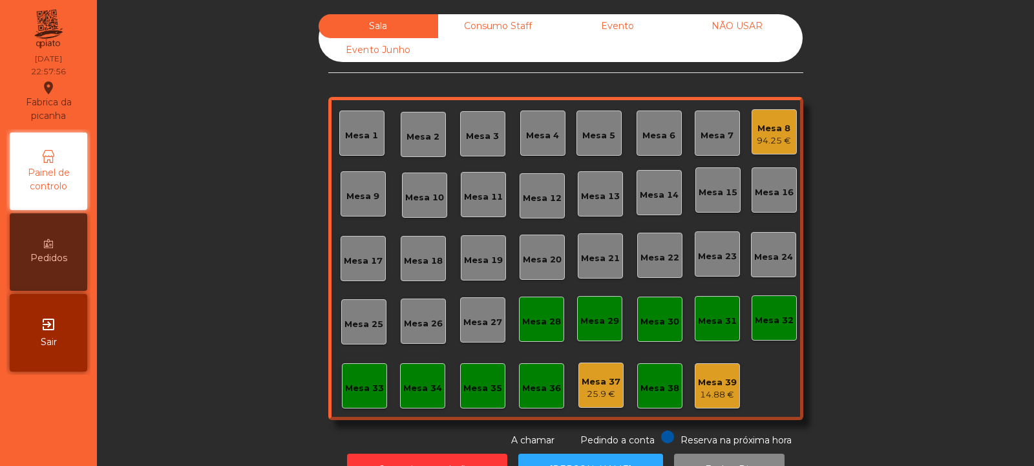
click at [509, 28] on div "Consumo Staff" at bounding box center [498, 26] width 120 height 24
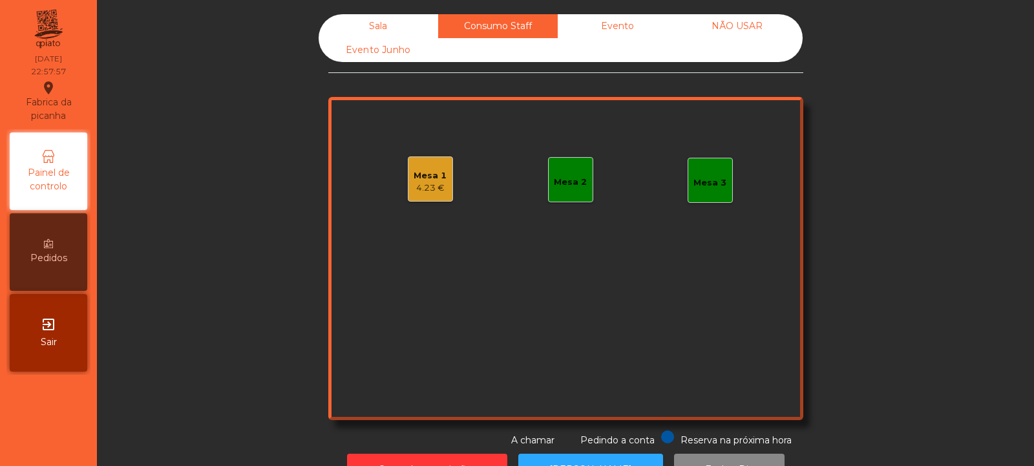
click at [374, 21] on div "Sala" at bounding box center [379, 26] width 120 height 24
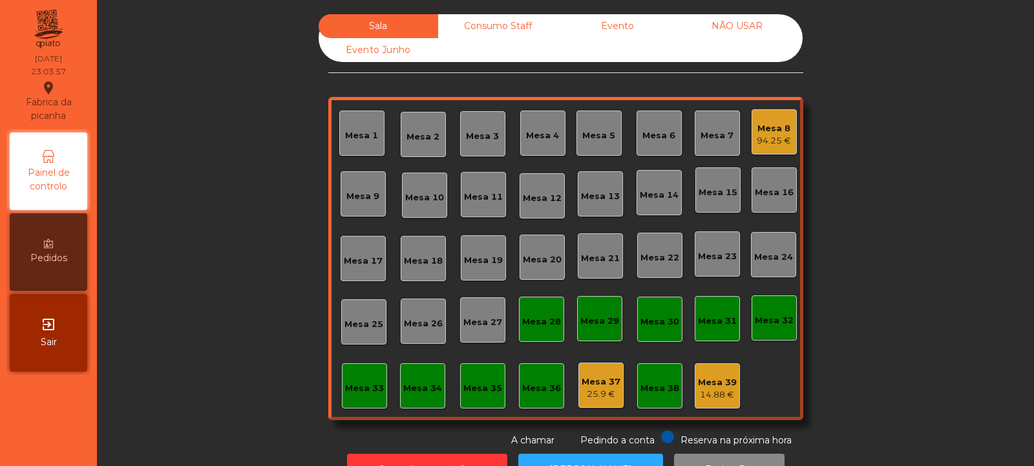
click at [493, 34] on div "Consumo Staff" at bounding box center [498, 26] width 120 height 24
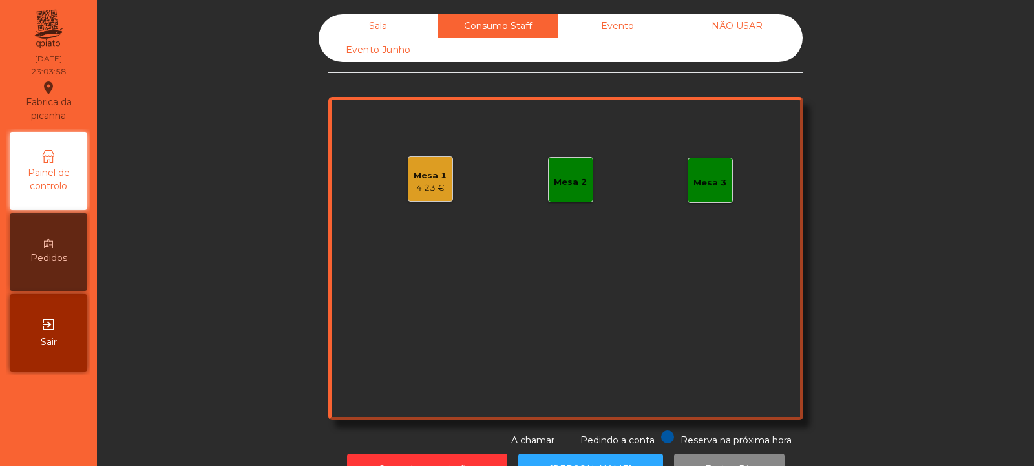
click at [556, 180] on div "Mesa 2" at bounding box center [570, 182] width 33 height 13
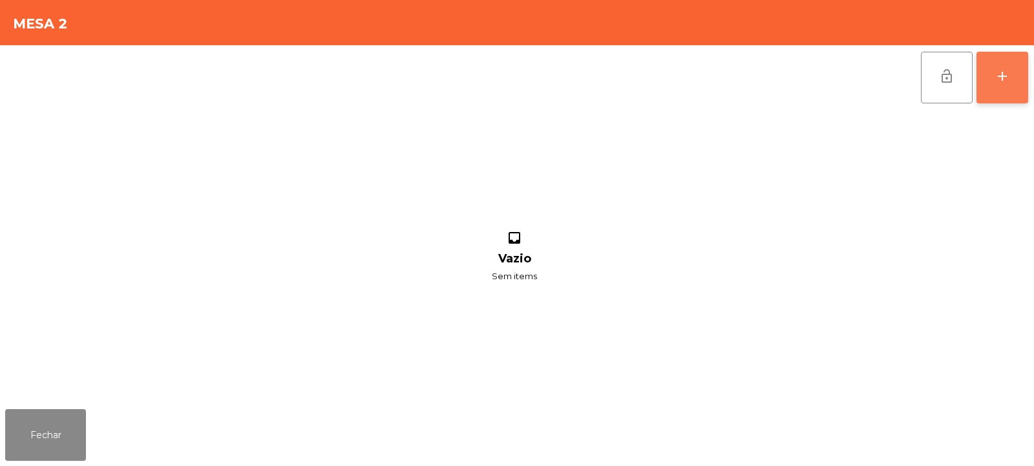
click at [1020, 70] on button "add" at bounding box center [1002, 78] width 52 height 52
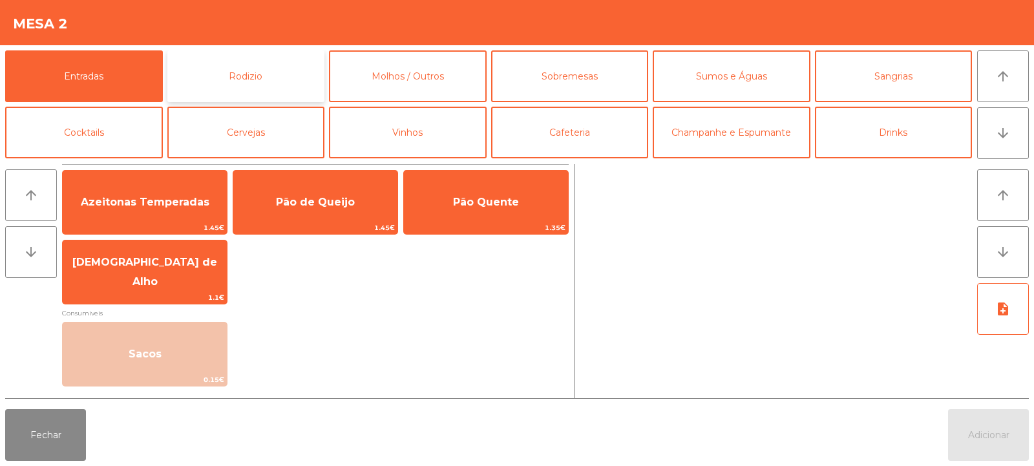
click at [252, 94] on button "Rodizio" at bounding box center [246, 76] width 158 height 52
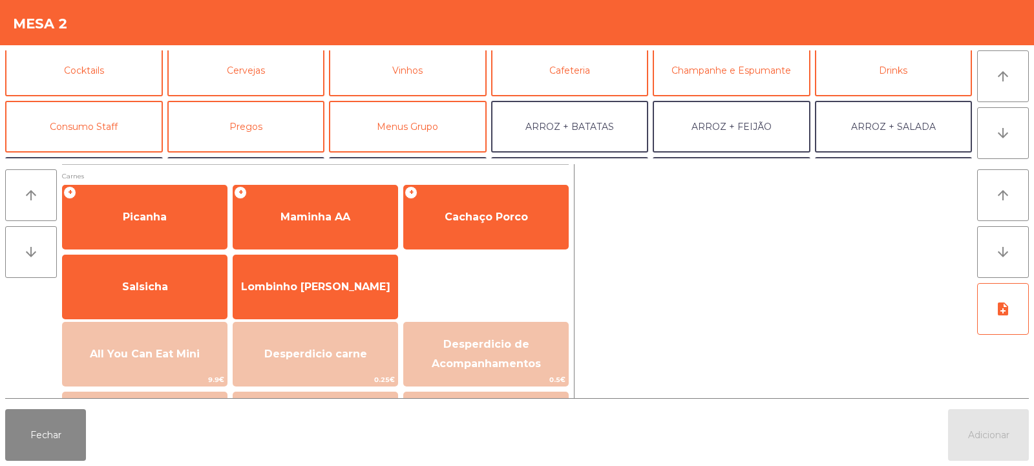
scroll to position [72, 0]
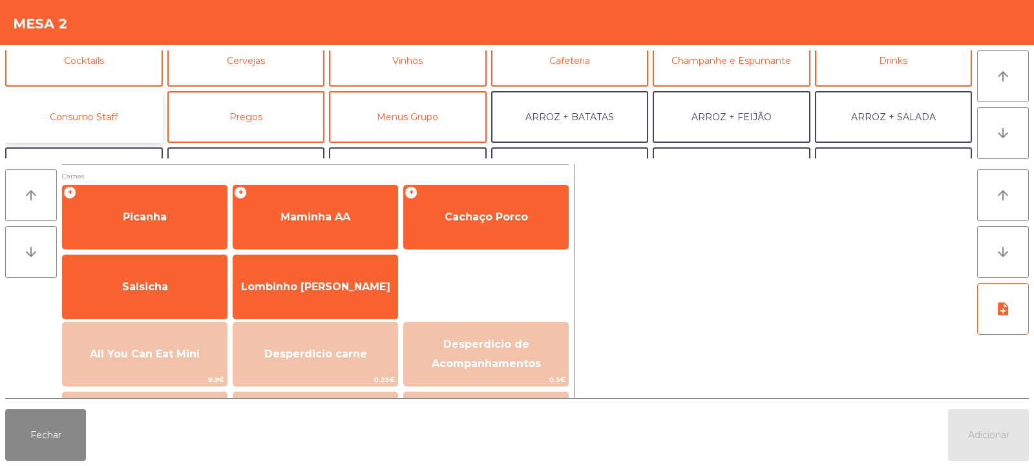
click at [103, 120] on button "Consumo Staff" at bounding box center [84, 117] width 158 height 52
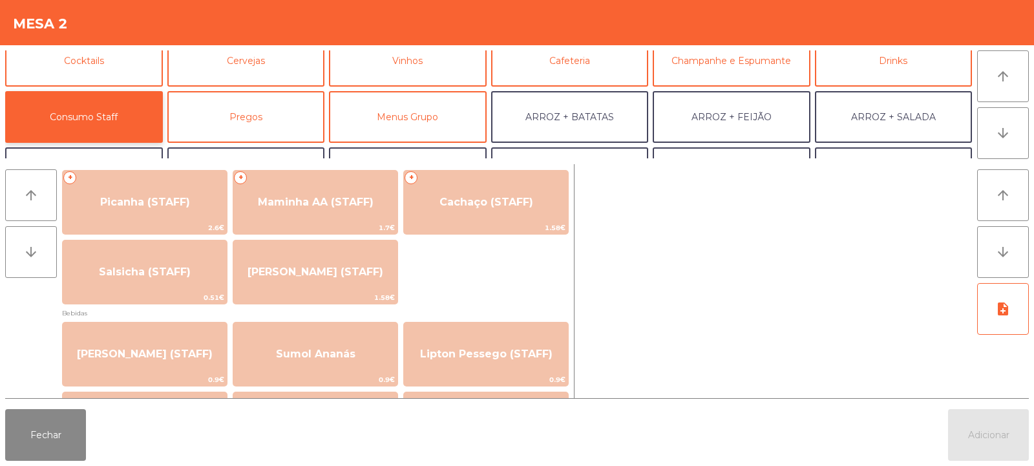
scroll to position [0, 0]
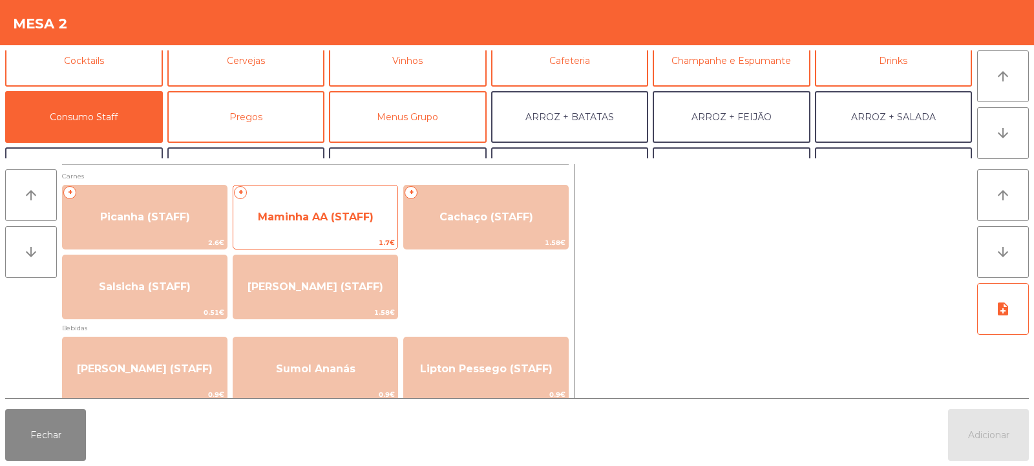
click at [342, 224] on span "Maminha AA (STAFF)" at bounding box center [315, 217] width 164 height 35
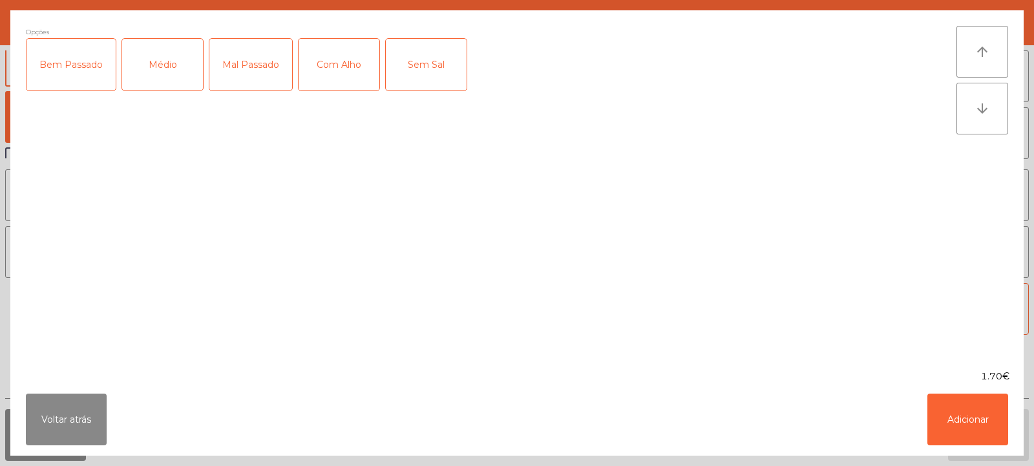
click at [143, 72] on div "Médio" at bounding box center [162, 65] width 81 height 52
click at [332, 44] on div "Com Alho" at bounding box center [339, 65] width 81 height 52
click at [960, 413] on button "Adicionar" at bounding box center [967, 420] width 81 height 52
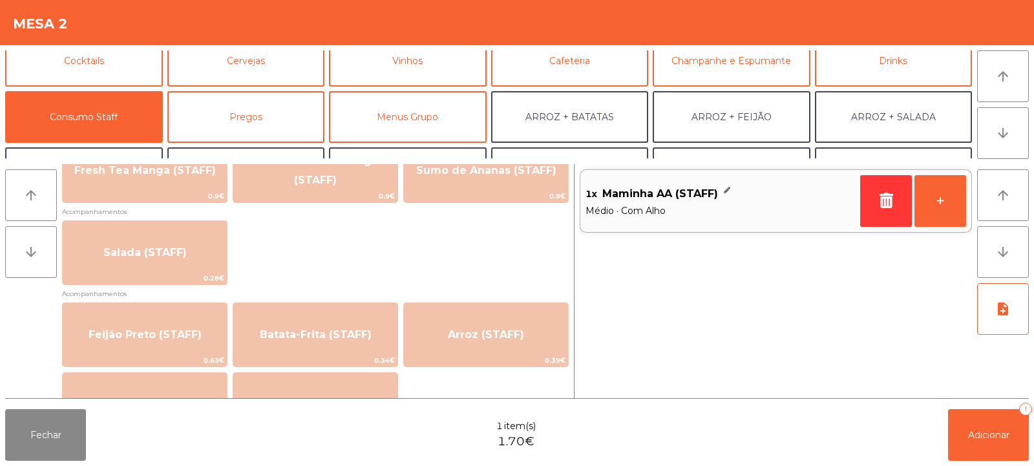
scroll to position [490, 0]
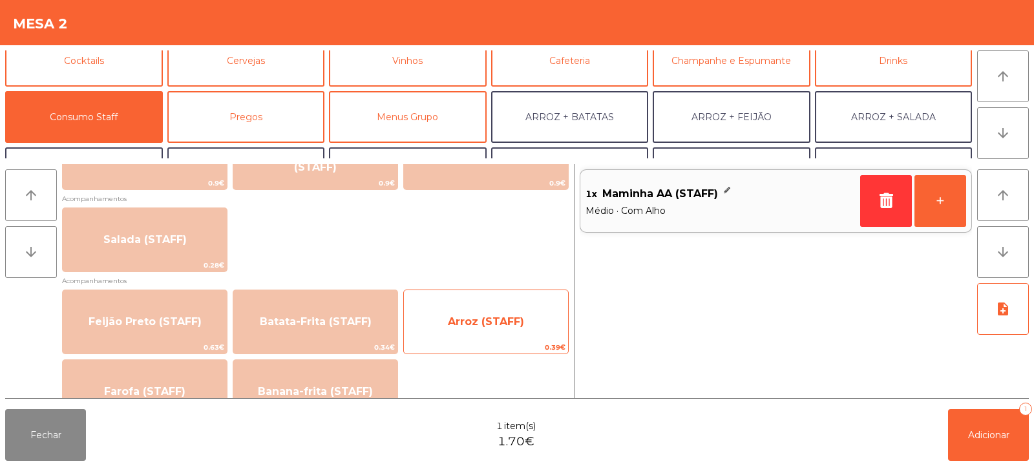
click at [509, 319] on span "Arroz (STAFF)" at bounding box center [486, 321] width 76 height 12
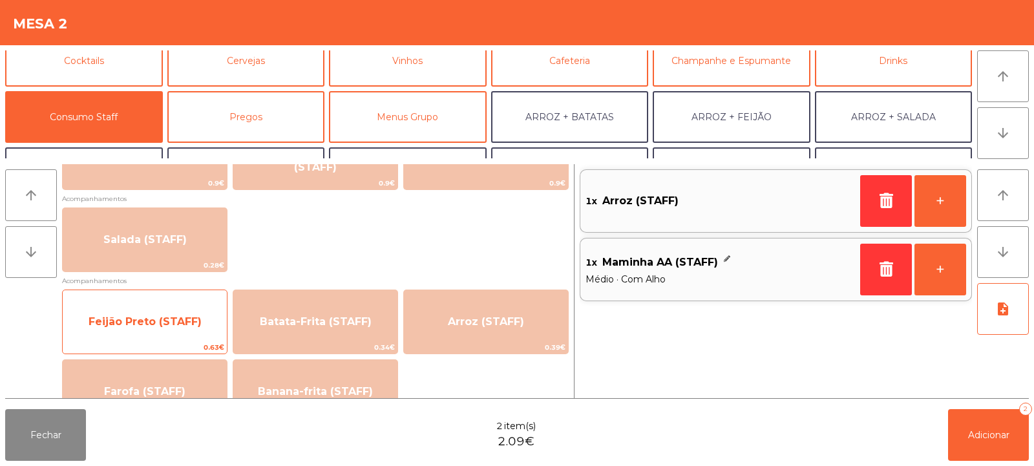
click at [169, 332] on span "Feijão Preto (STAFF)" at bounding box center [145, 321] width 164 height 35
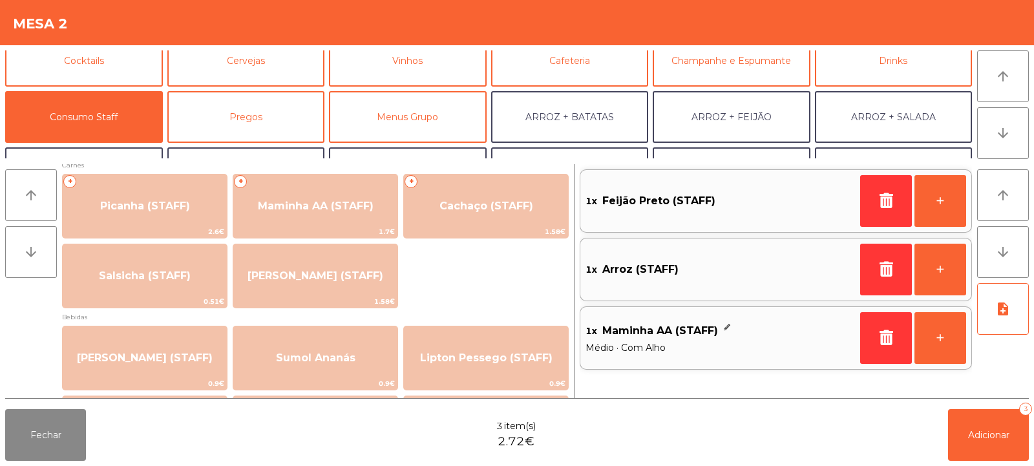
scroll to position [0, 0]
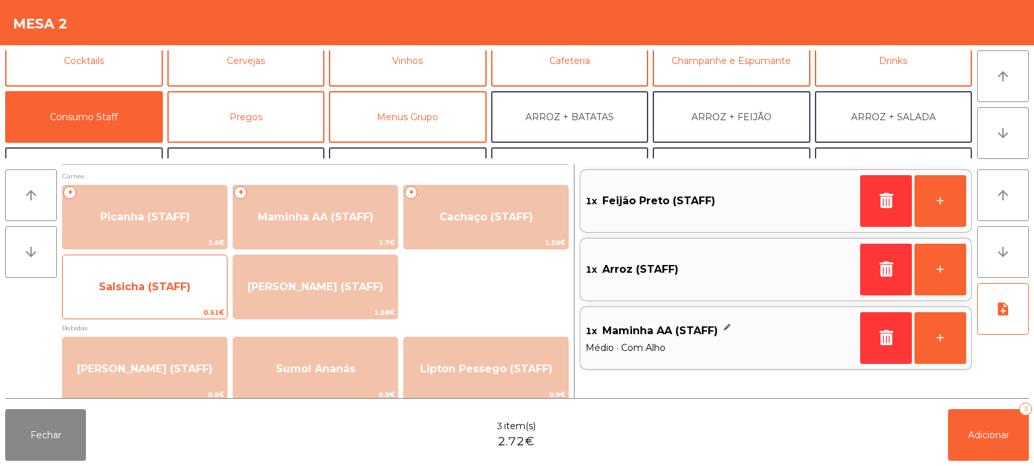
click at [158, 288] on span "Salsicha (STAFF)" at bounding box center [145, 286] width 92 height 12
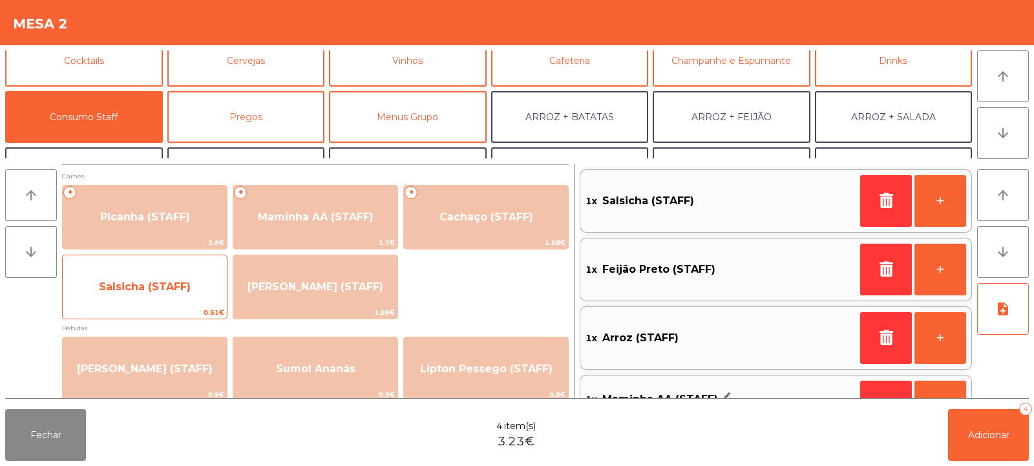
scroll to position [45, 0]
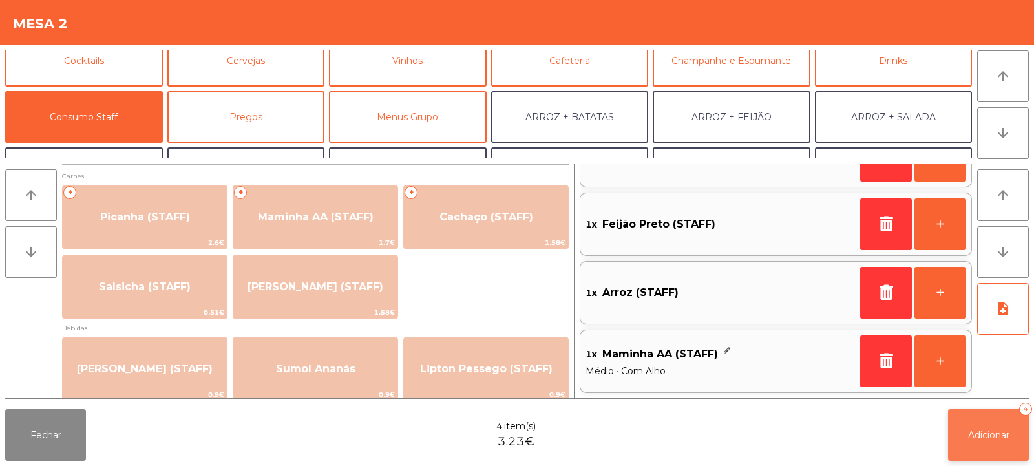
click at [980, 439] on span "Adicionar" at bounding box center [988, 435] width 41 height 12
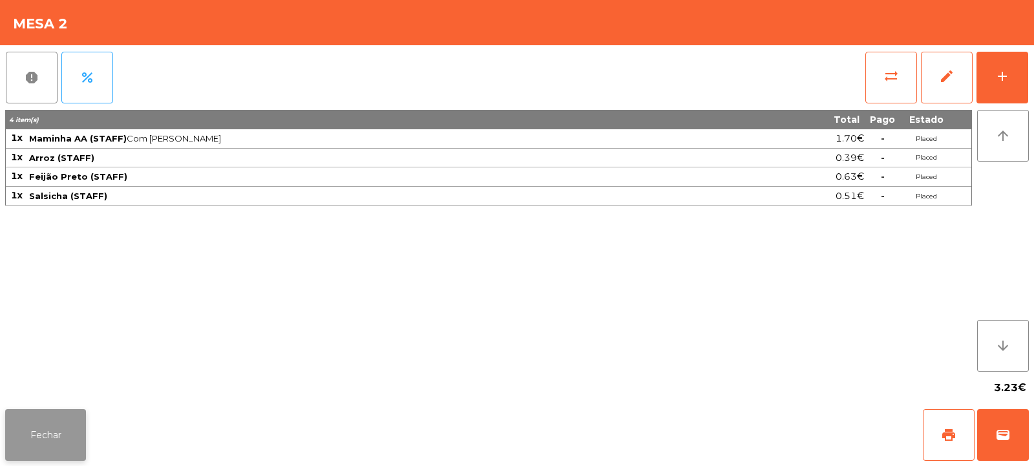
click at [15, 456] on button "Fechar" at bounding box center [45, 435] width 81 height 52
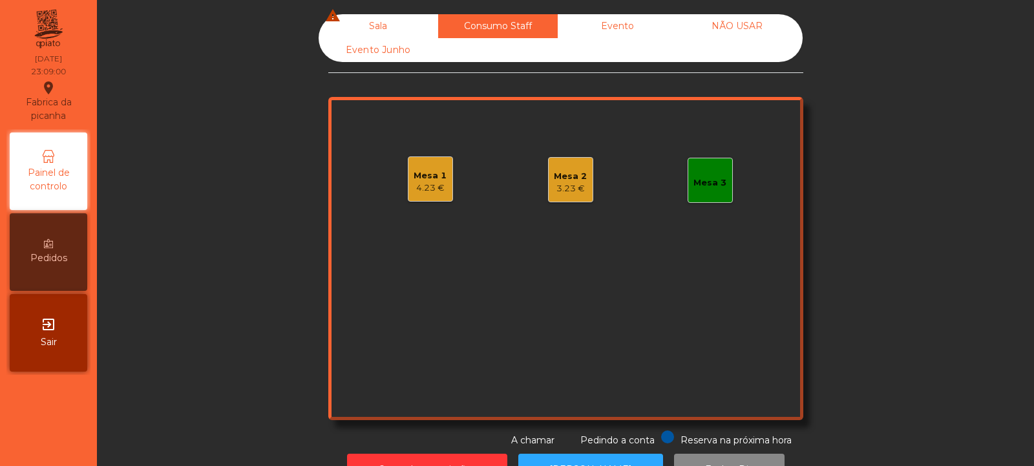
click at [375, 25] on div "Sala warning" at bounding box center [379, 26] width 120 height 24
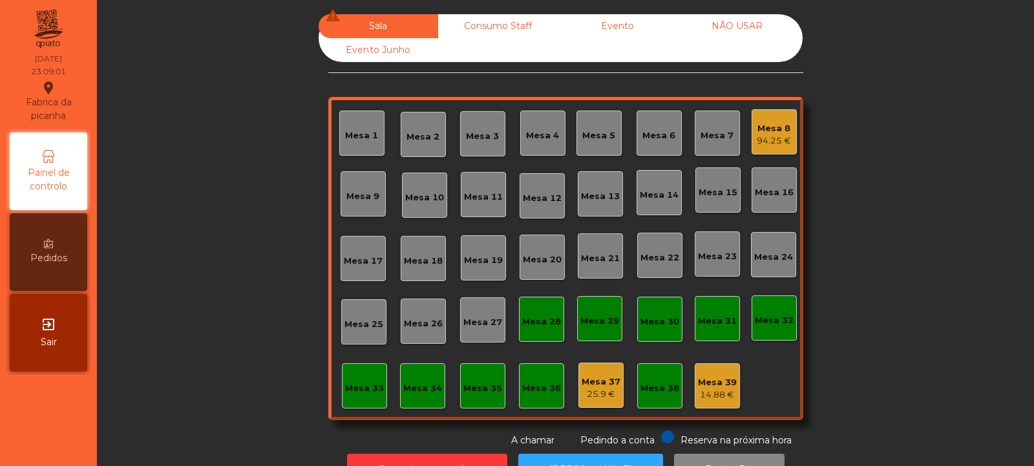
click at [757, 129] on div "Mesa 8" at bounding box center [774, 128] width 34 height 13
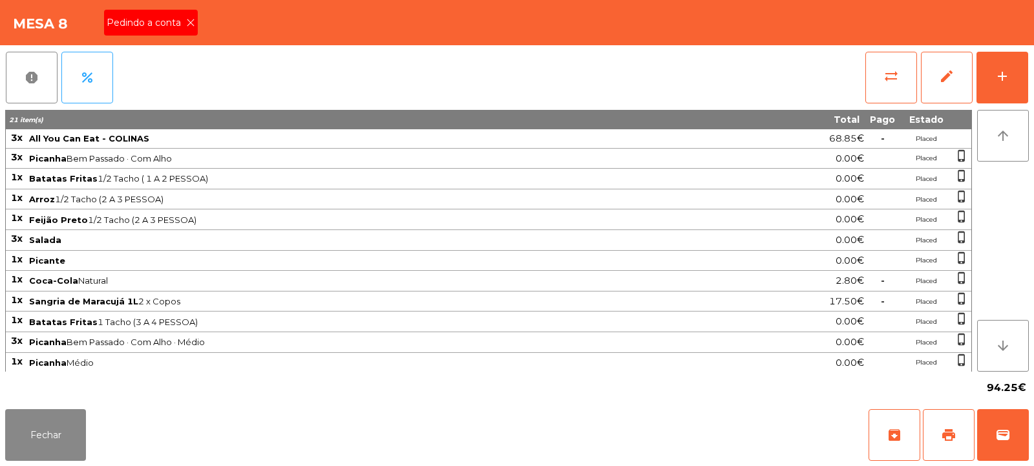
click at [189, 23] on icon at bounding box center [190, 22] width 9 height 9
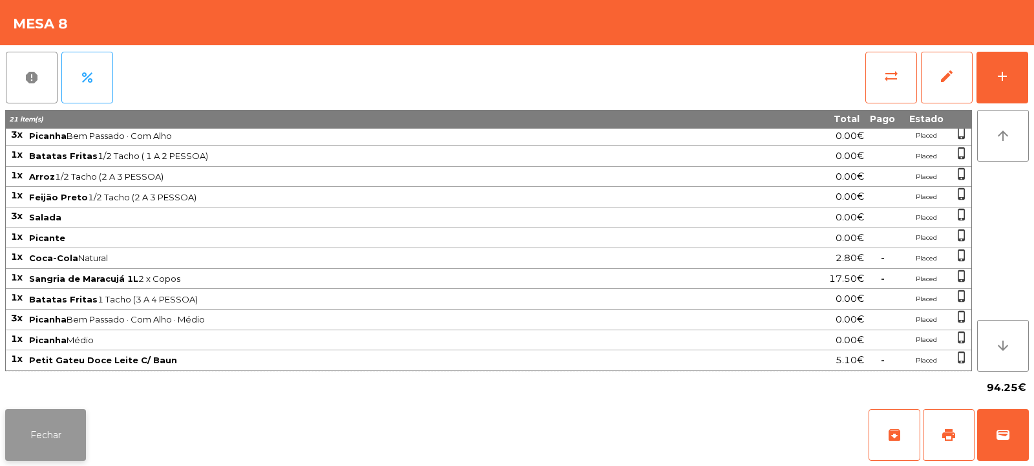
click at [45, 430] on button "Fechar" at bounding box center [45, 435] width 81 height 52
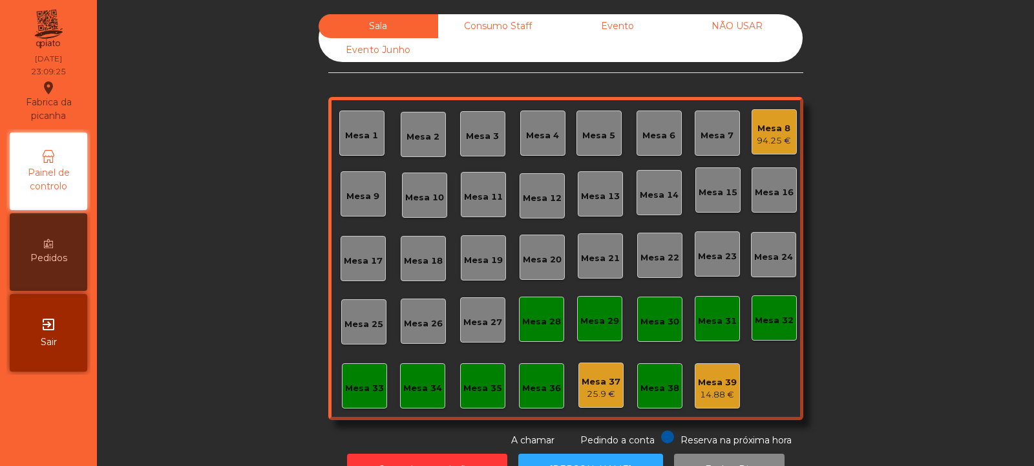
click at [786, 125] on div "Mesa 8 94.25 €" at bounding box center [774, 131] width 45 height 45
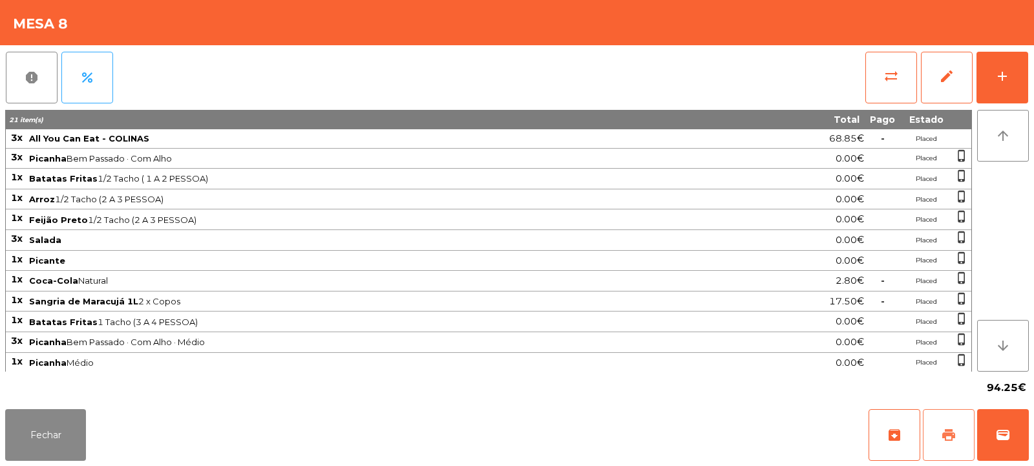
click at [936, 445] on button "print" at bounding box center [949, 435] width 52 height 52
click at [1004, 454] on button "wallet" at bounding box center [1003, 435] width 52 height 52
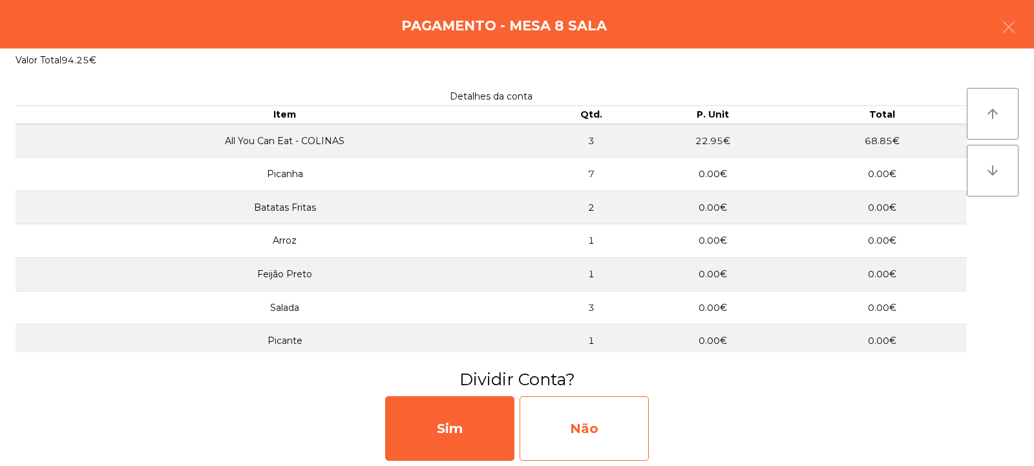
click at [573, 434] on div "Não" at bounding box center [584, 428] width 129 height 65
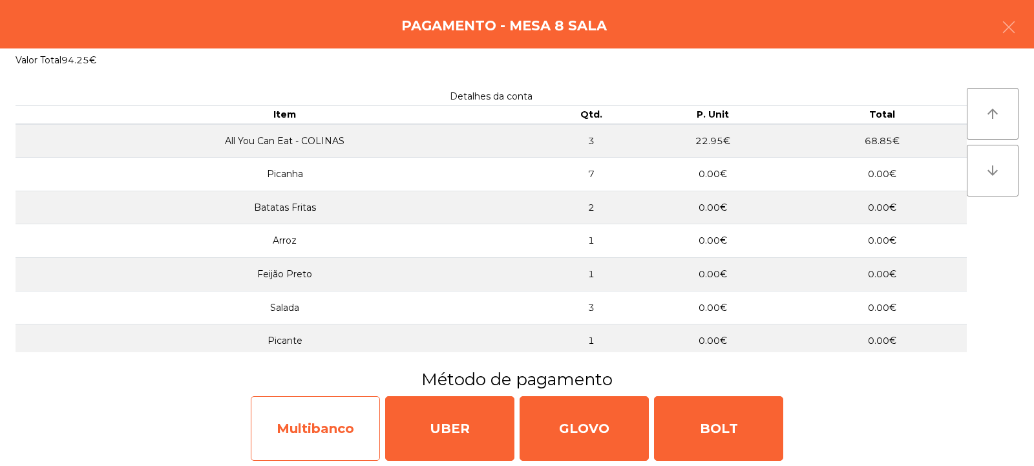
click at [313, 439] on div "Multibanco" at bounding box center [315, 428] width 129 height 65
select select "**"
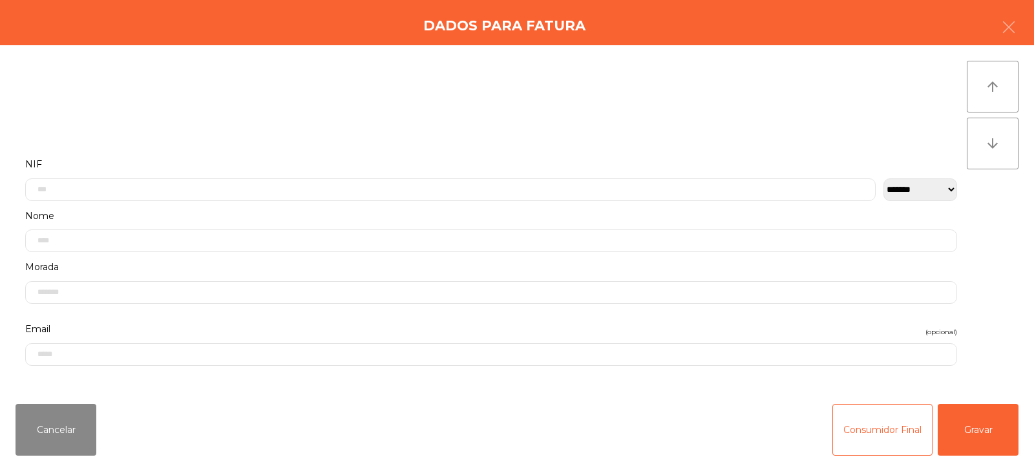
click at [364, 209] on label "Nome" at bounding box center [491, 215] width 932 height 17
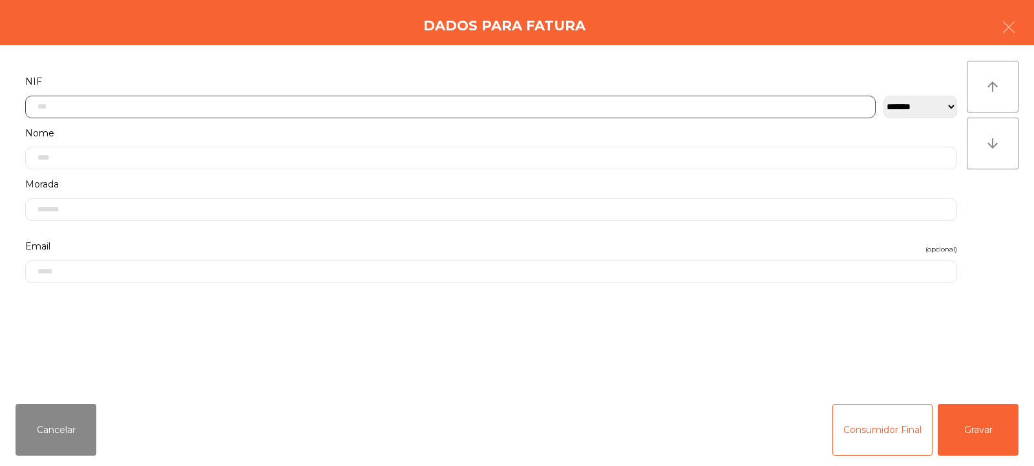
click at [345, 106] on input "text" at bounding box center [450, 107] width 850 height 23
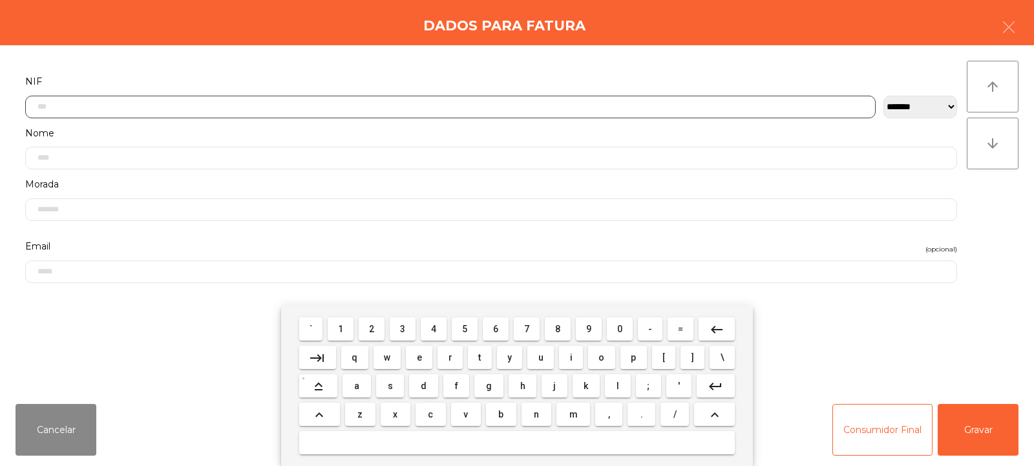
scroll to position [94, 0]
type input "*********"
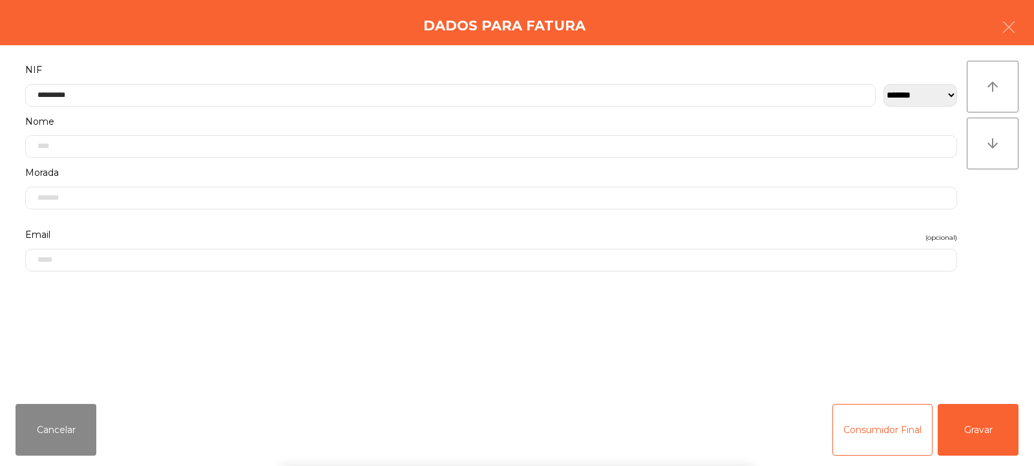
click at [1002, 235] on div "arrow_upward arrow_downward" at bounding box center [993, 219] width 52 height 317
click at [979, 431] on button "Gravar" at bounding box center [978, 430] width 81 height 52
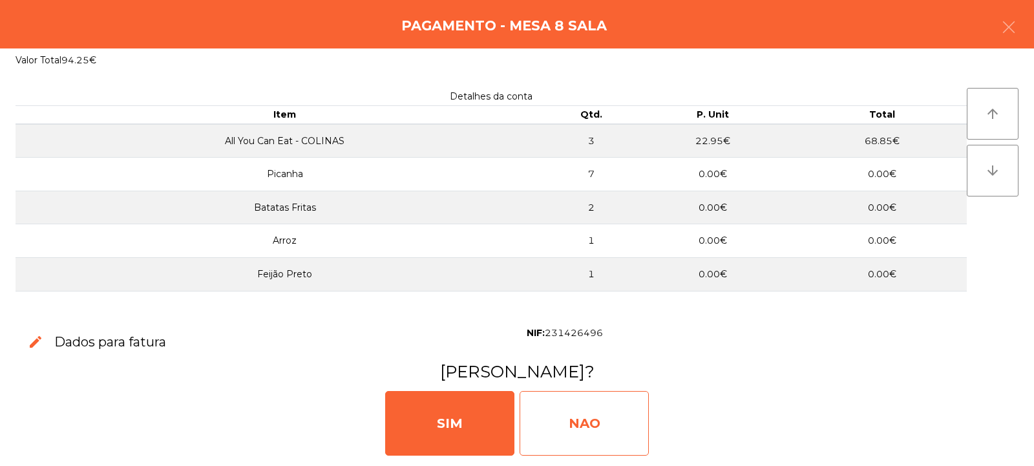
click at [569, 412] on div "NAO" at bounding box center [584, 423] width 129 height 65
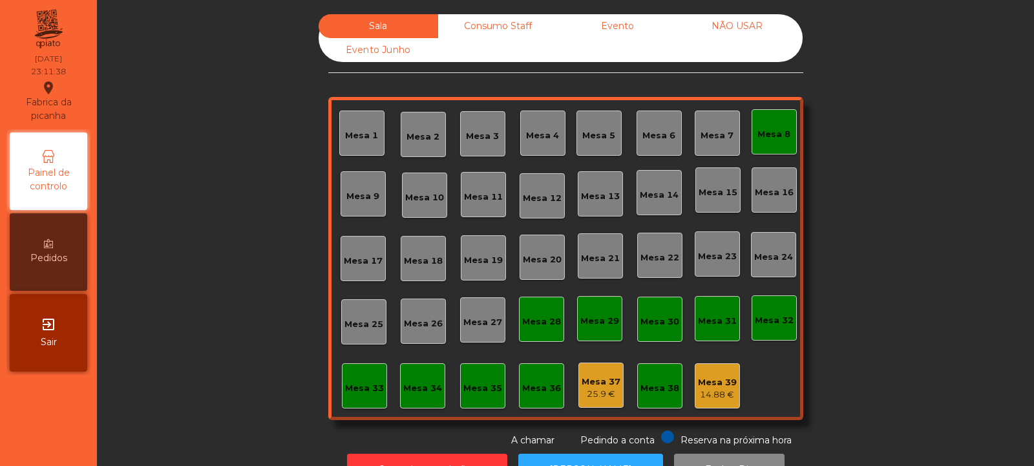
click at [770, 142] on div "Mesa 8" at bounding box center [774, 131] width 45 height 45
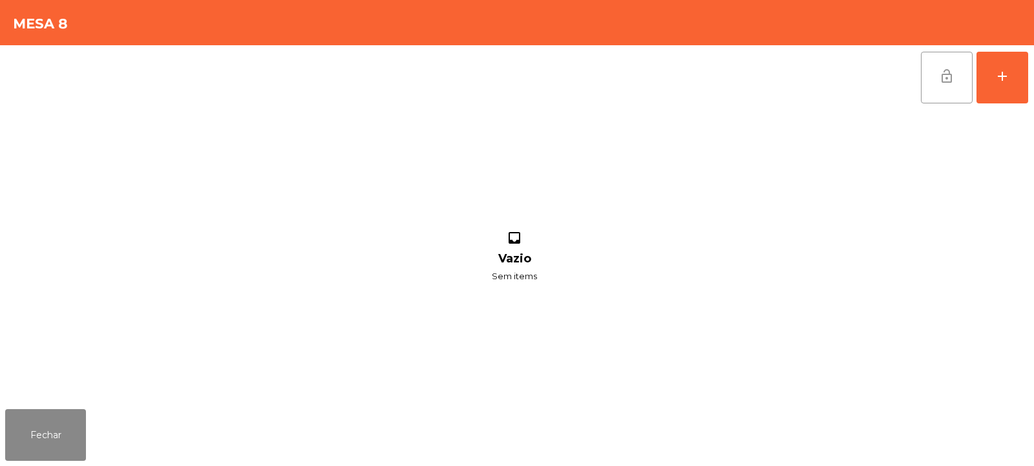
click at [958, 74] on button "lock_open" at bounding box center [947, 78] width 52 height 52
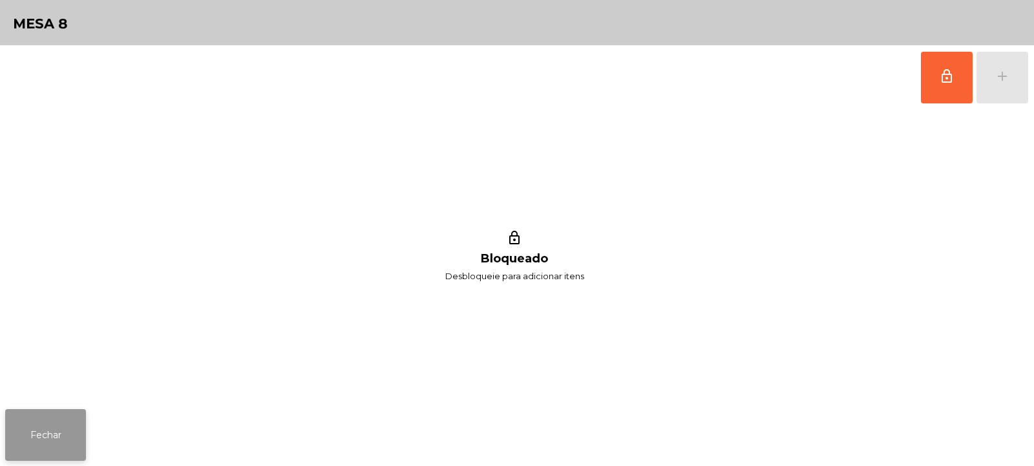
click at [59, 431] on button "Fechar" at bounding box center [45, 435] width 81 height 52
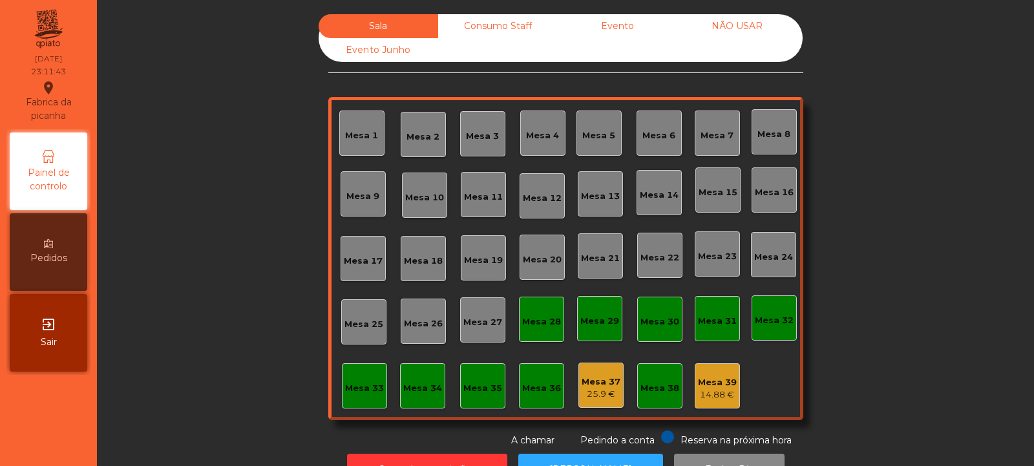
scroll to position [43, 0]
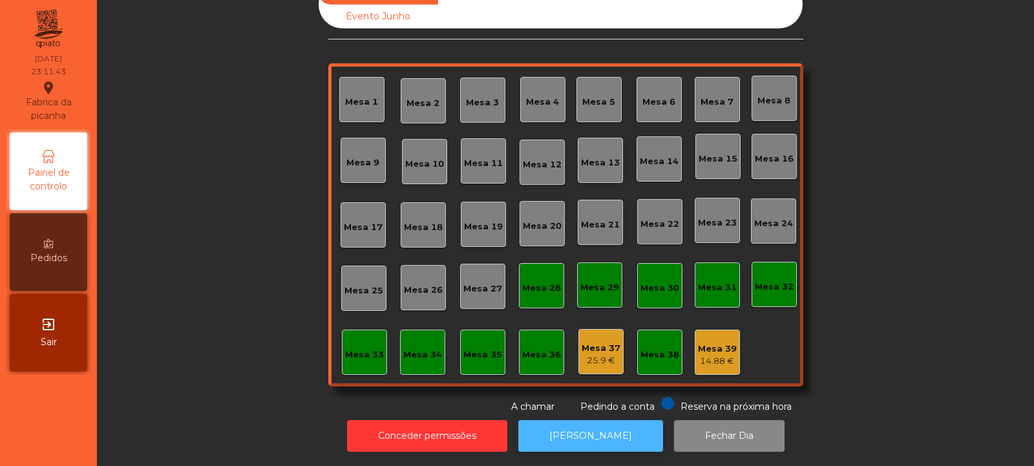
click at [591, 424] on button "[PERSON_NAME]" at bounding box center [590, 436] width 145 height 32
click at [607, 420] on button "[PERSON_NAME]" at bounding box center [590, 436] width 145 height 32
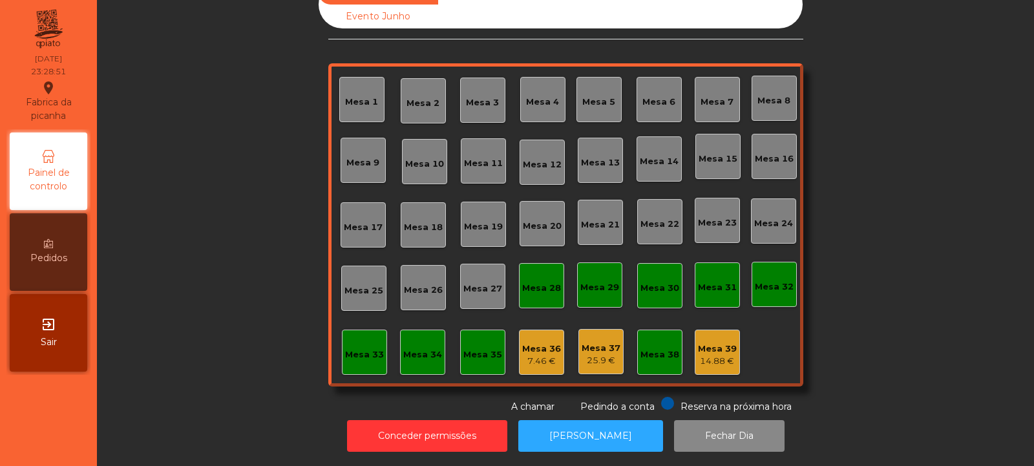
click at [529, 342] on div "Mesa 36" at bounding box center [541, 348] width 39 height 13
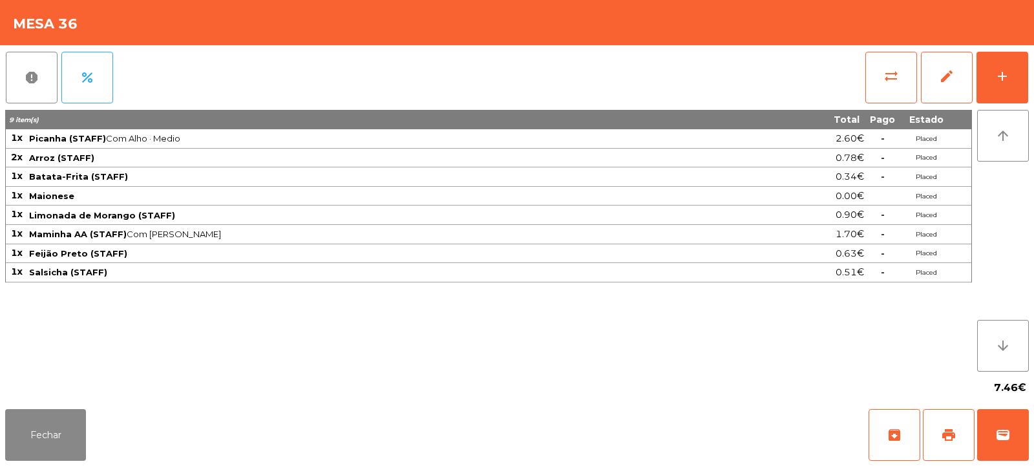
click at [946, 464] on div "Fechar archive print wallet" at bounding box center [517, 435] width 1034 height 62
click at [942, 444] on button "print" at bounding box center [949, 435] width 52 height 52
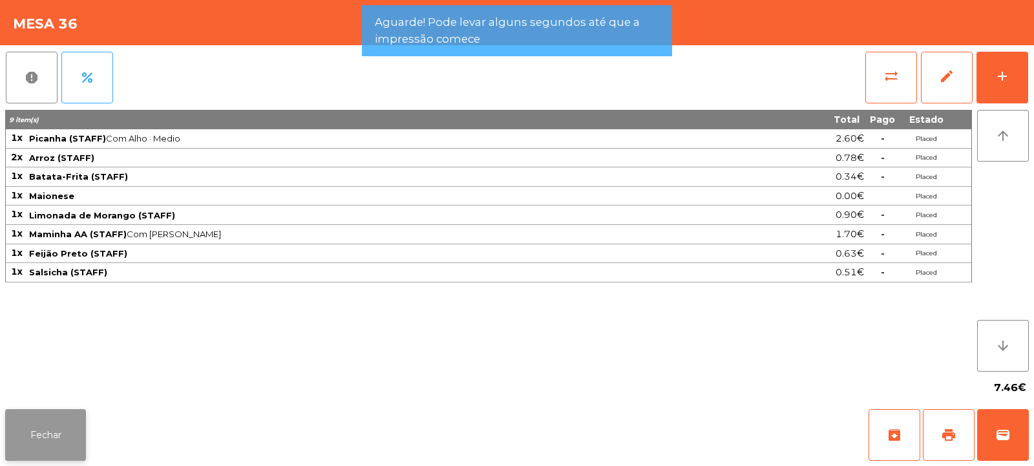
click at [56, 424] on button "Fechar" at bounding box center [45, 435] width 81 height 52
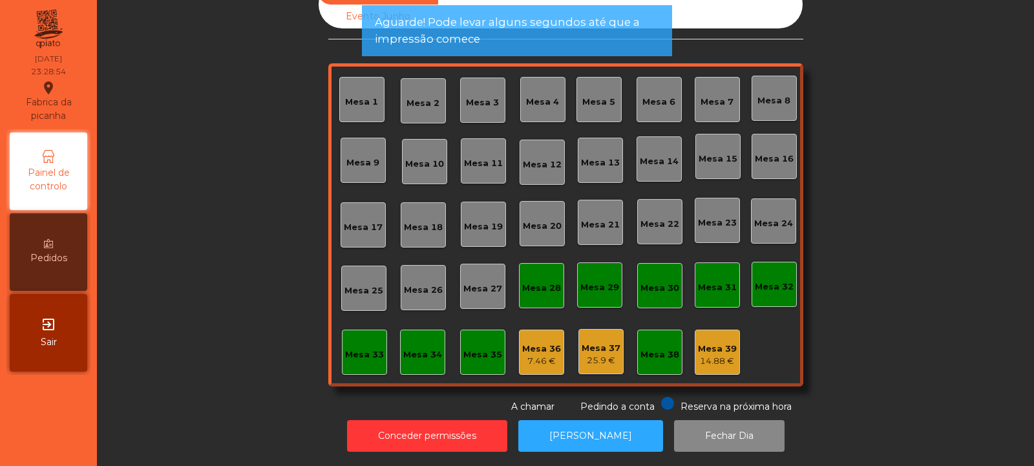
click at [534, 342] on div "Mesa 36" at bounding box center [541, 348] width 39 height 13
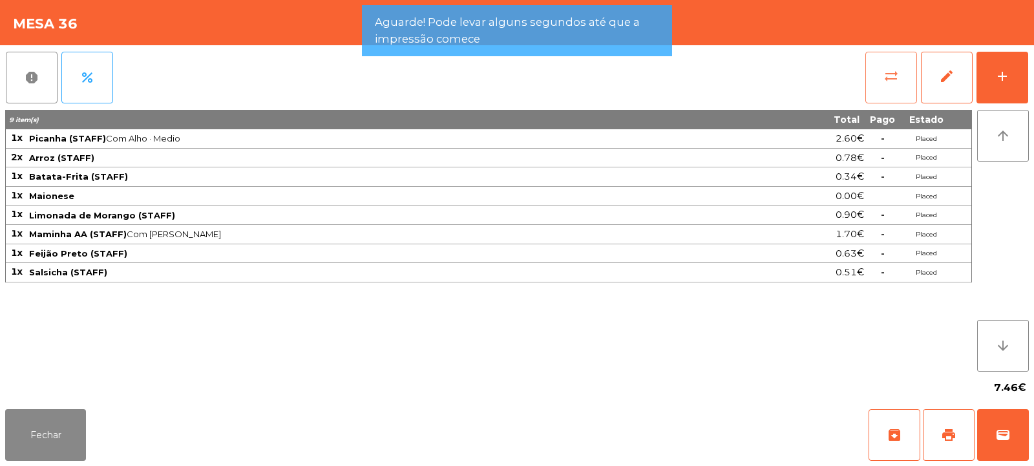
click at [884, 74] on span "sync_alt" at bounding box center [891, 76] width 16 height 16
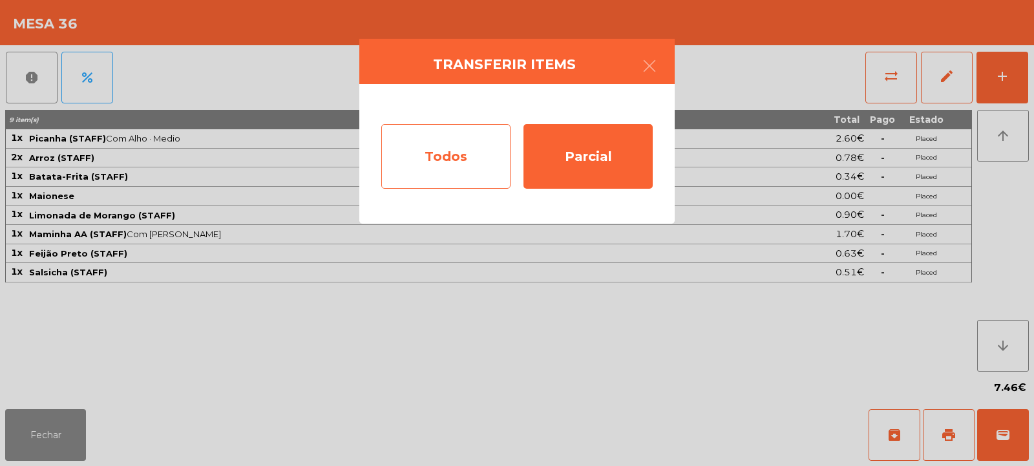
click at [437, 153] on div "Todos" at bounding box center [445, 156] width 129 height 65
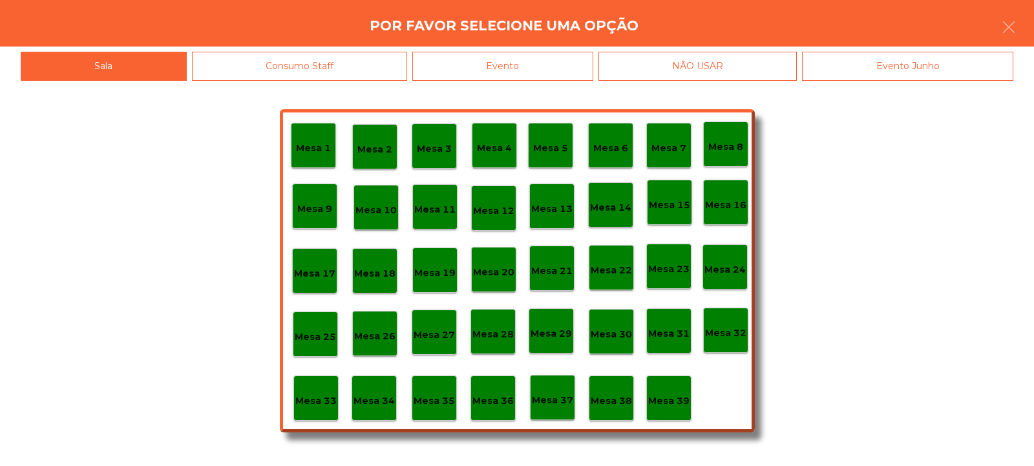
click at [673, 397] on p "Mesa 39" at bounding box center [668, 401] width 41 height 15
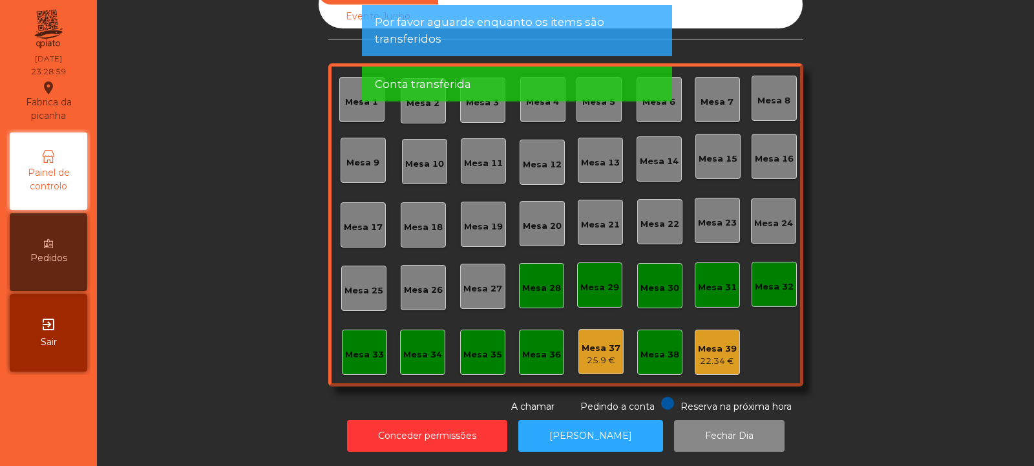
scroll to position [0, 0]
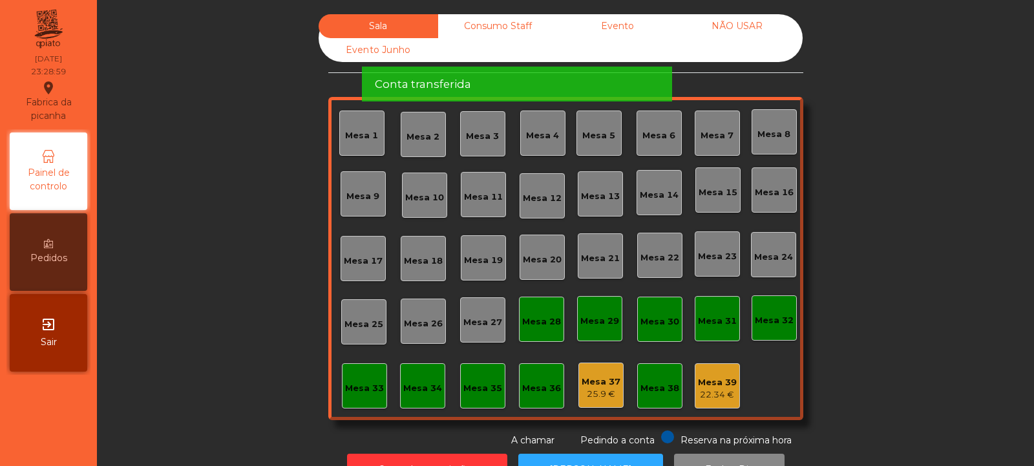
click at [543, 30] on span "Por favor aguarde enquanto os items são transferidos" at bounding box center [517, 30] width 284 height 32
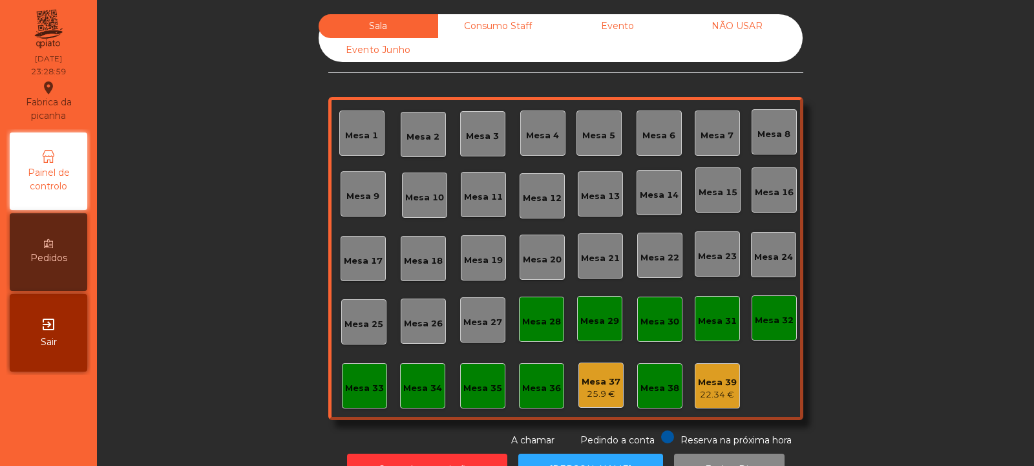
click at [500, 30] on div "Conta transferida" at bounding box center [517, 22] width 284 height 16
click at [499, 28] on div "Consumo Staff" at bounding box center [498, 26] width 120 height 24
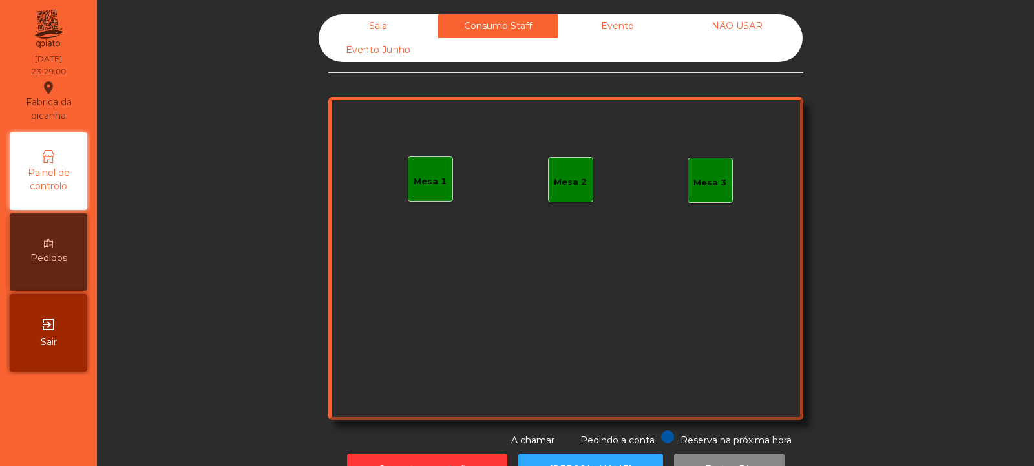
click at [609, 28] on div "Evento" at bounding box center [618, 26] width 120 height 24
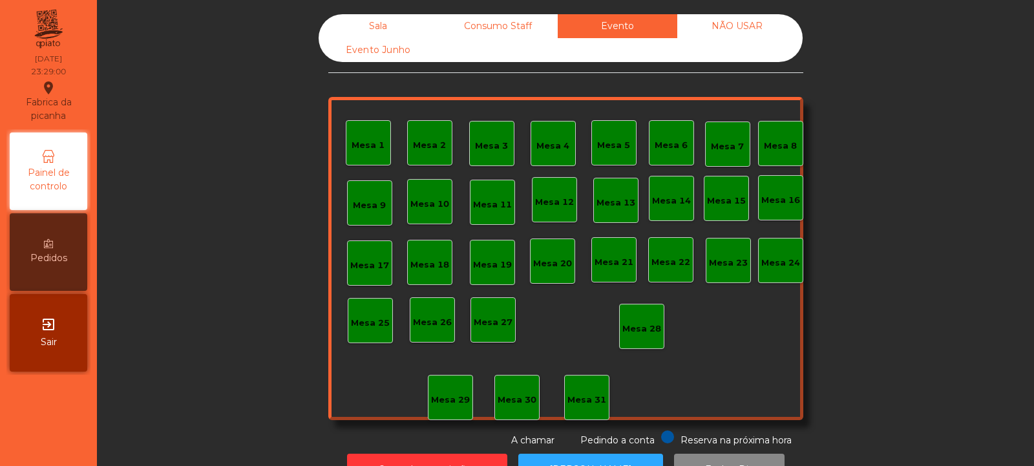
click at [736, 28] on div "NÃO USAR" at bounding box center [737, 26] width 120 height 24
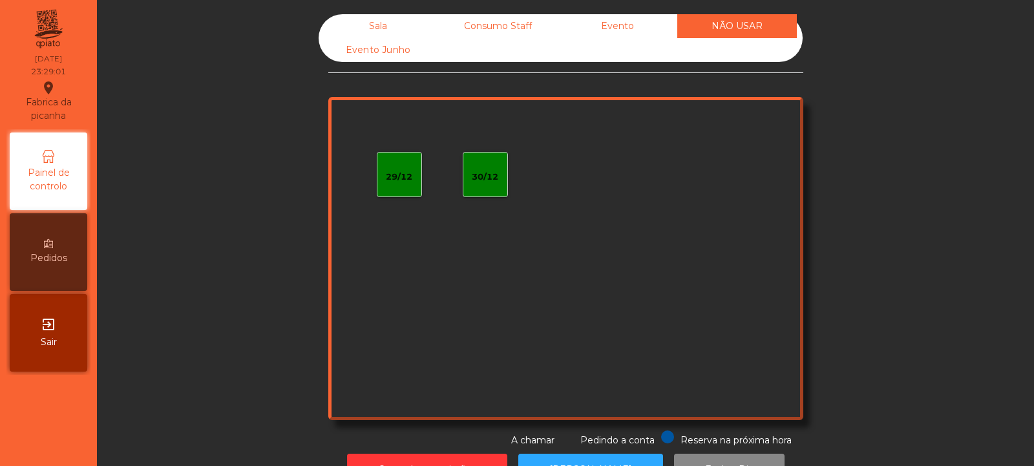
click at [408, 28] on div "Sala" at bounding box center [379, 26] width 120 height 24
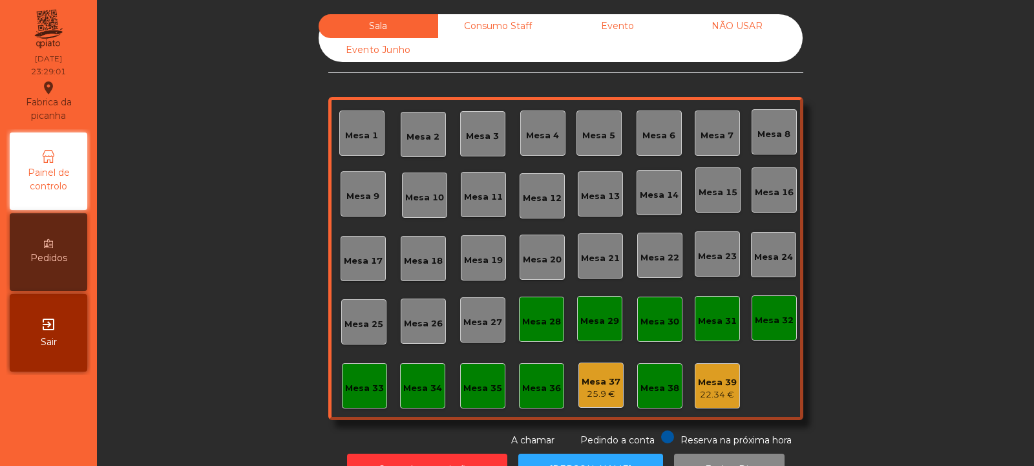
click at [610, 392] on div "25.9 €" at bounding box center [601, 394] width 39 height 13
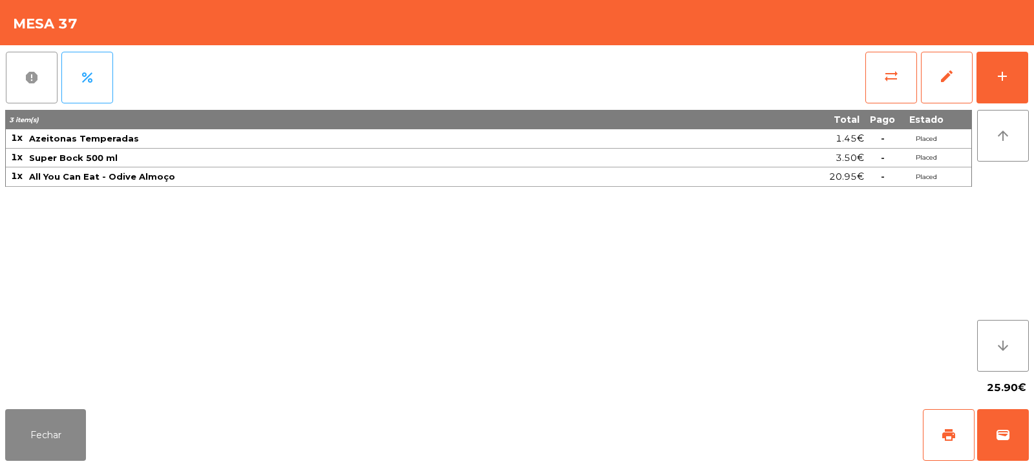
click at [27, 95] on button "report" at bounding box center [32, 78] width 52 height 52
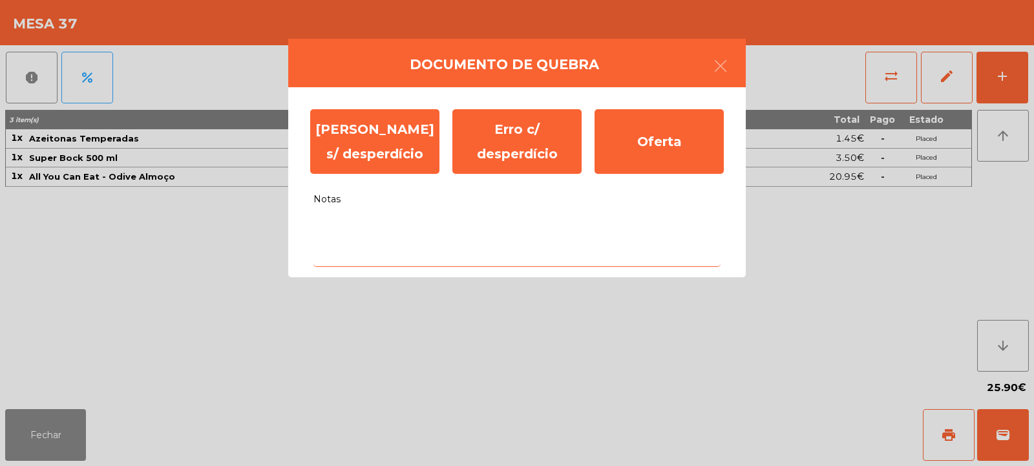
click at [392, 227] on textarea "Notas" at bounding box center [516, 240] width 407 height 54
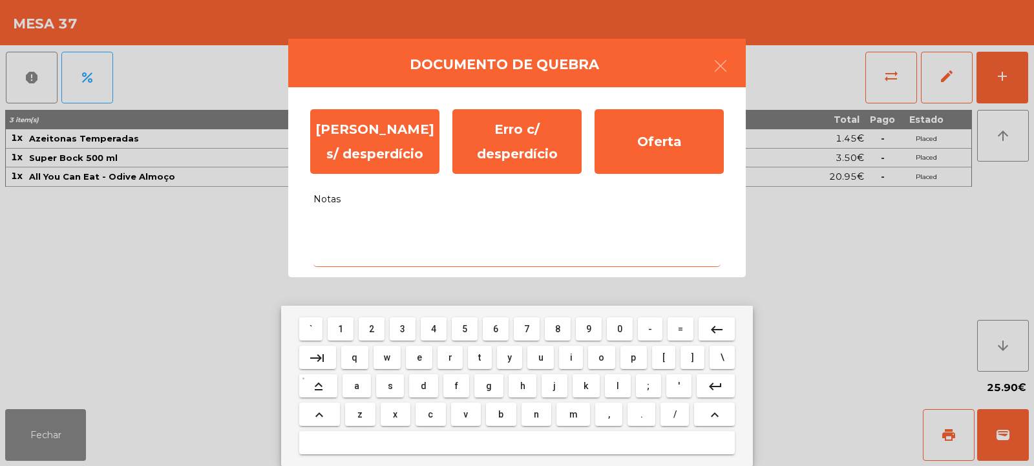
type textarea "*"
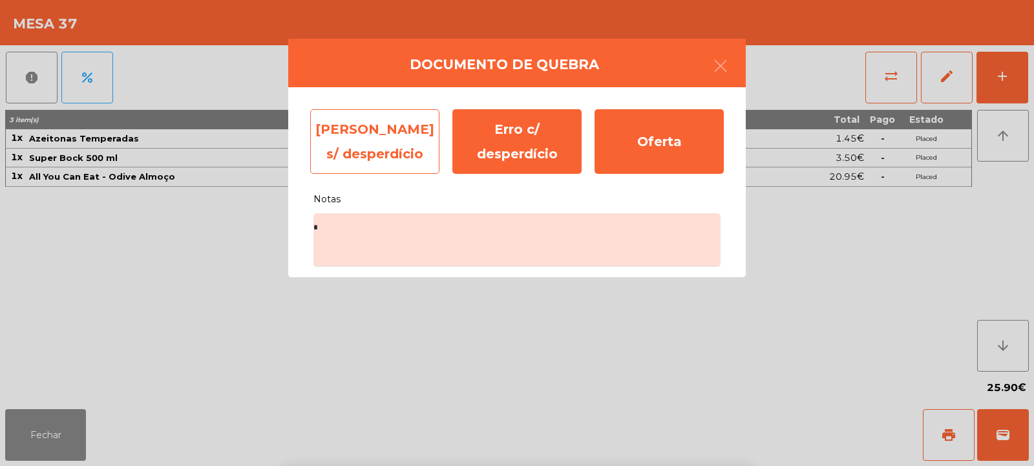
click at [365, 160] on div "[PERSON_NAME] s/ desperdício" at bounding box center [374, 141] width 129 height 65
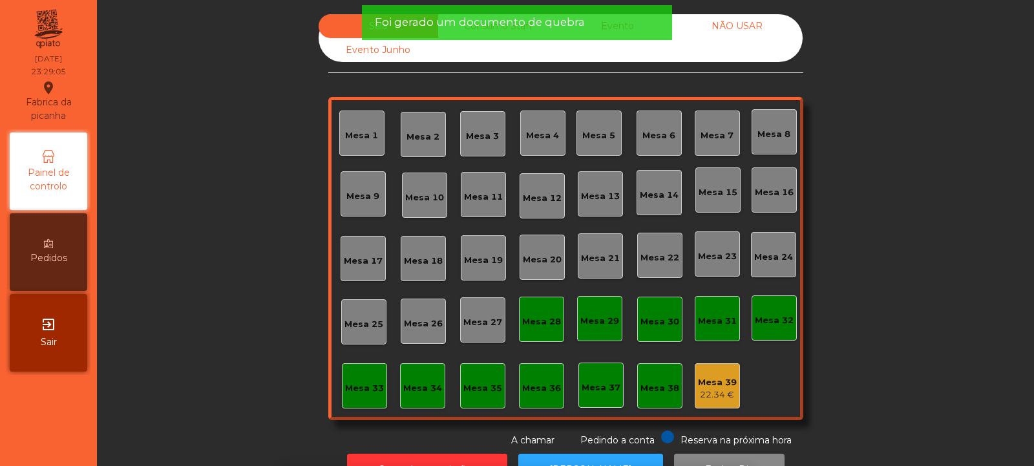
click at [374, 138] on div "Mesa 1" at bounding box center [361, 132] width 45 height 45
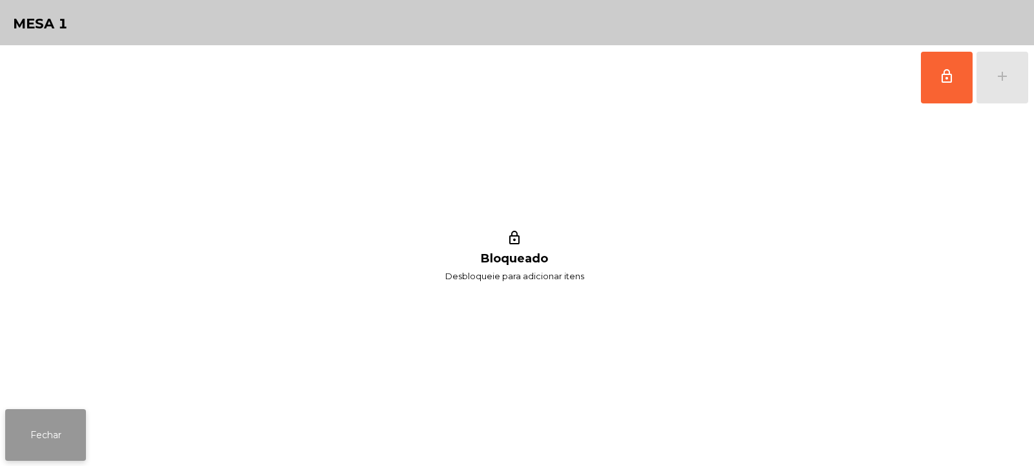
click at [54, 426] on button "Fechar" at bounding box center [45, 435] width 81 height 52
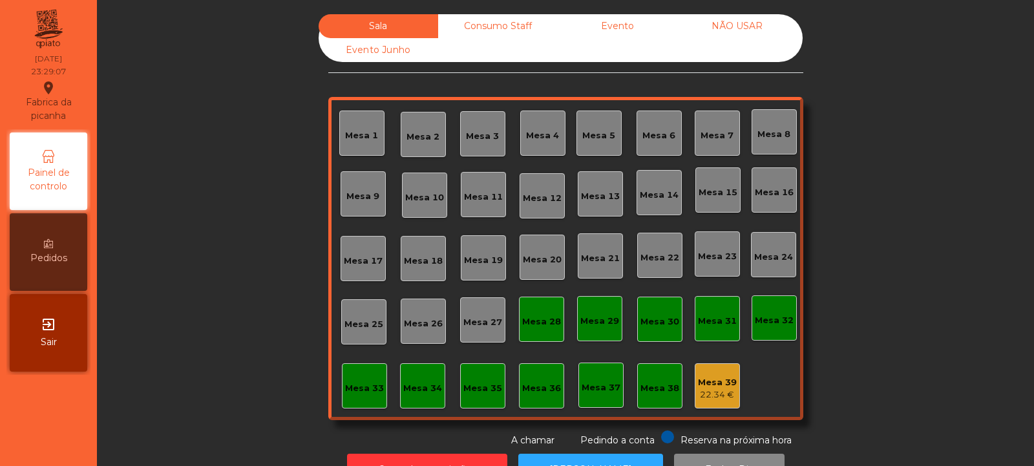
click at [709, 387] on div "Mesa 39" at bounding box center [717, 382] width 39 height 13
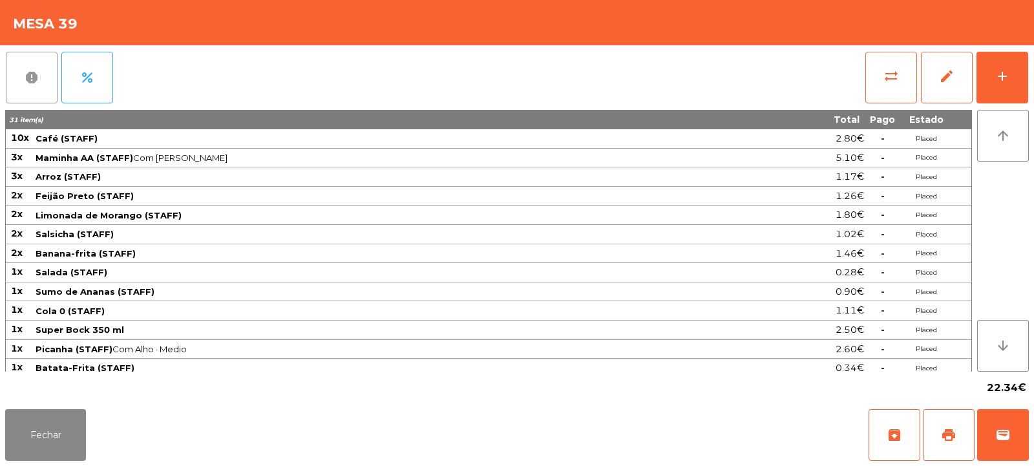
click at [15, 89] on button "report" at bounding box center [32, 78] width 52 height 52
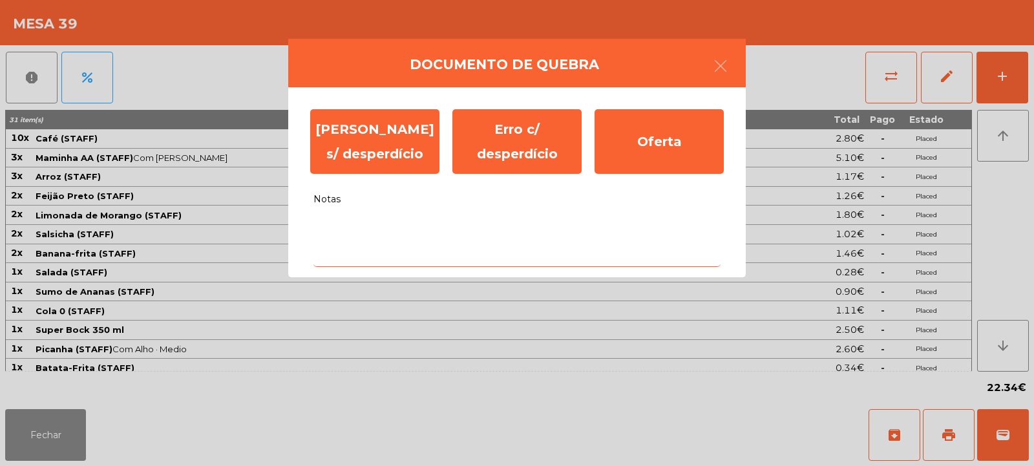
click at [419, 220] on textarea "Notas" at bounding box center [516, 240] width 407 height 54
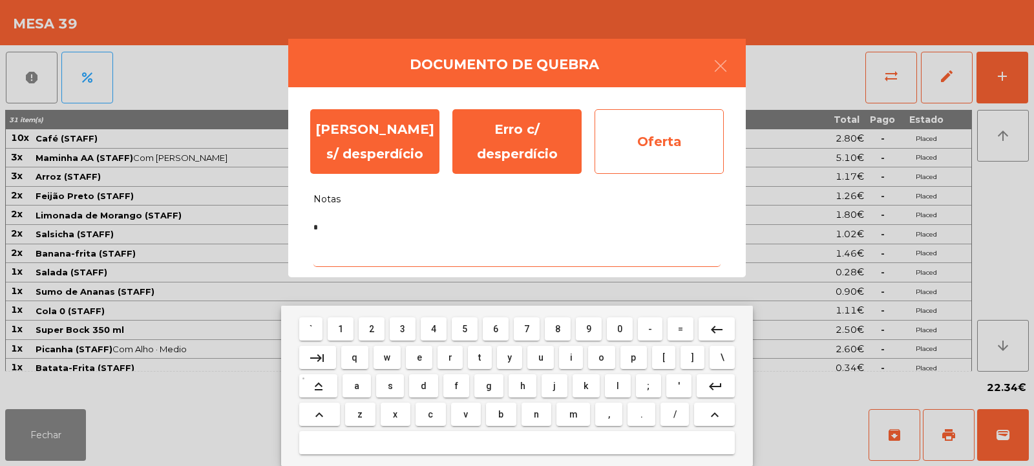
type textarea "*"
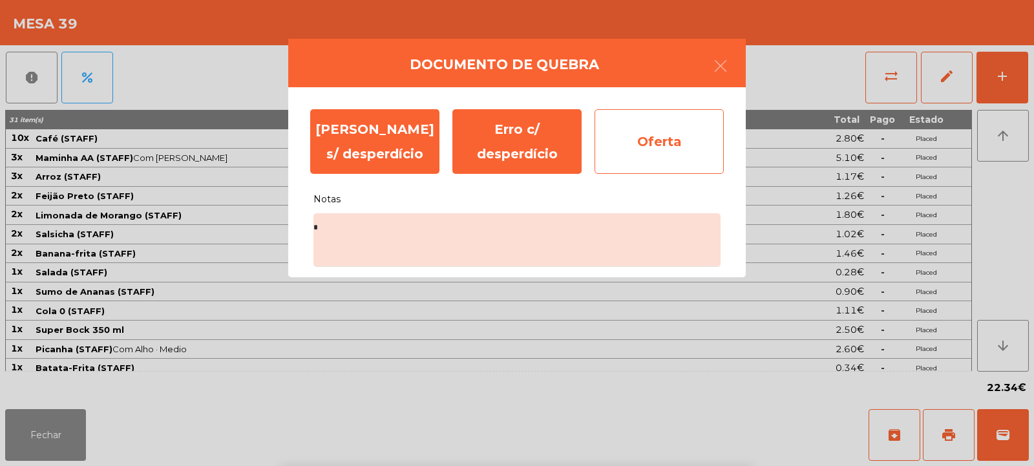
click at [657, 161] on div "Oferta" at bounding box center [659, 141] width 129 height 65
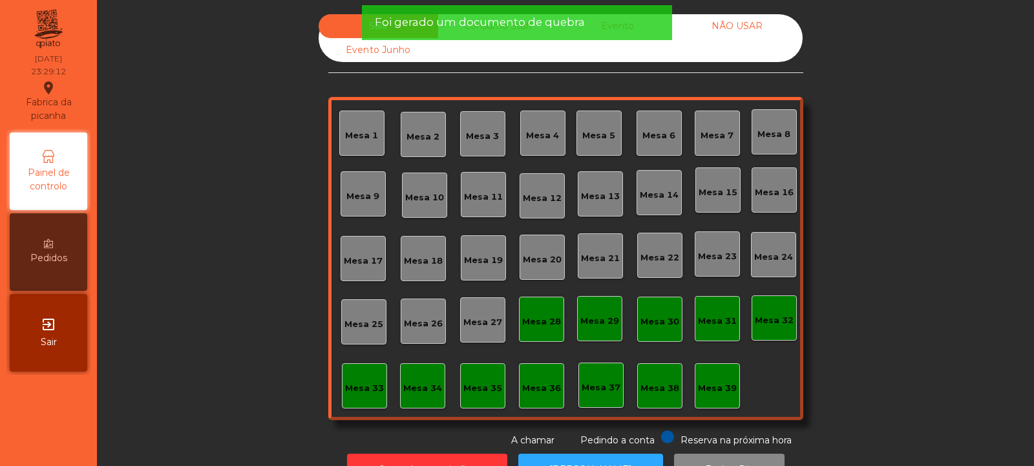
scroll to position [43, 0]
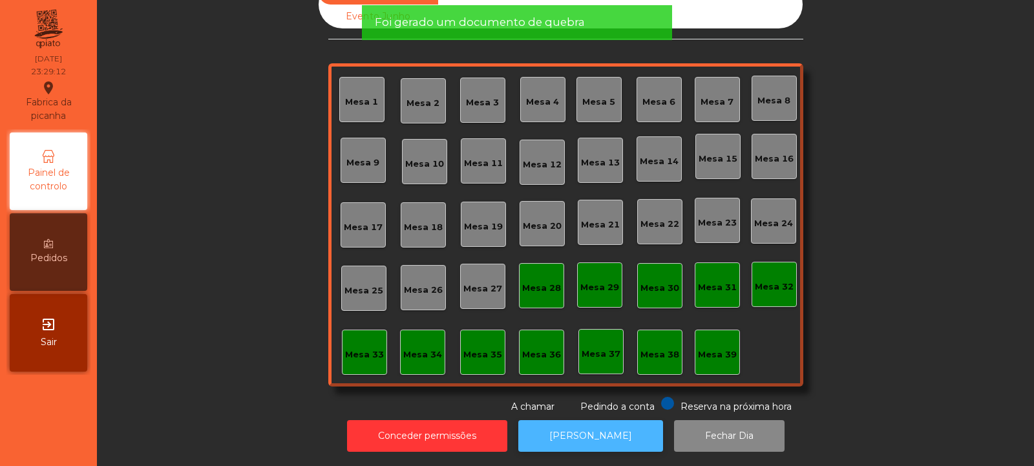
click at [592, 438] on button "[PERSON_NAME]" at bounding box center [590, 436] width 145 height 32
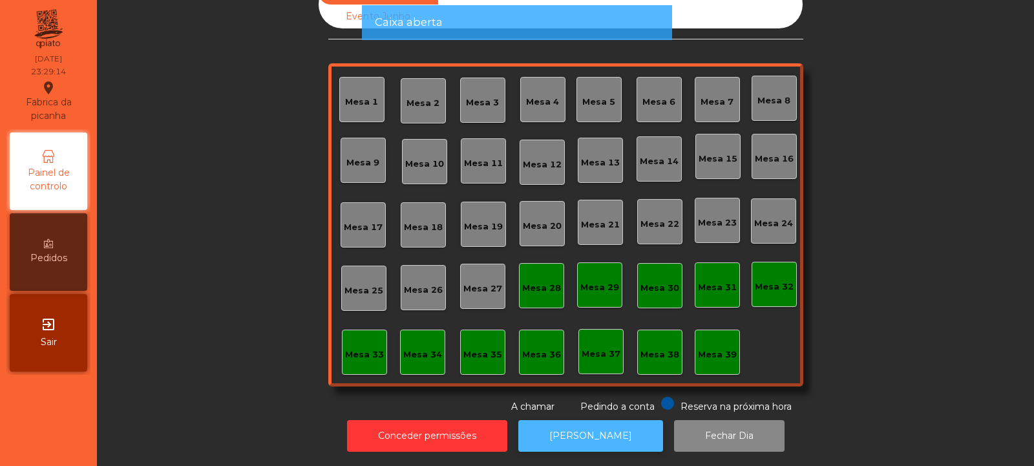
scroll to position [0, 0]
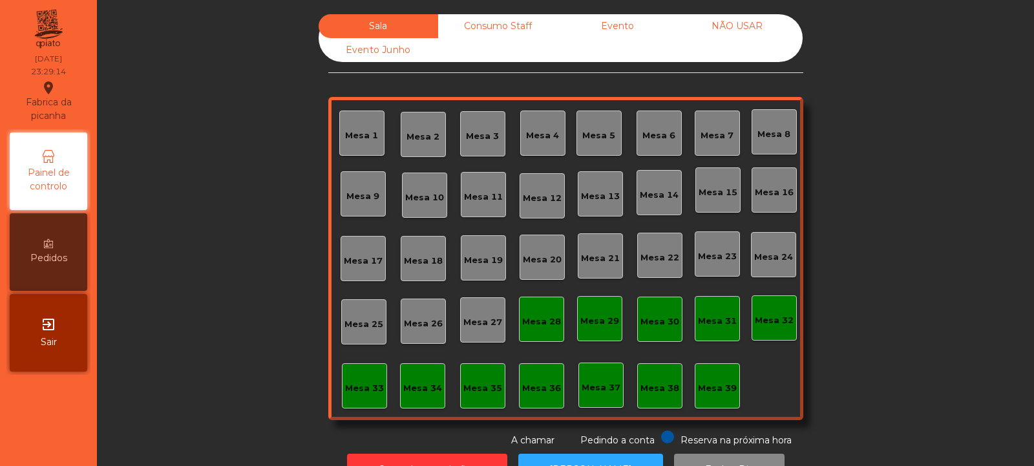
click at [497, 16] on div "Consumo Staff" at bounding box center [498, 26] width 120 height 24
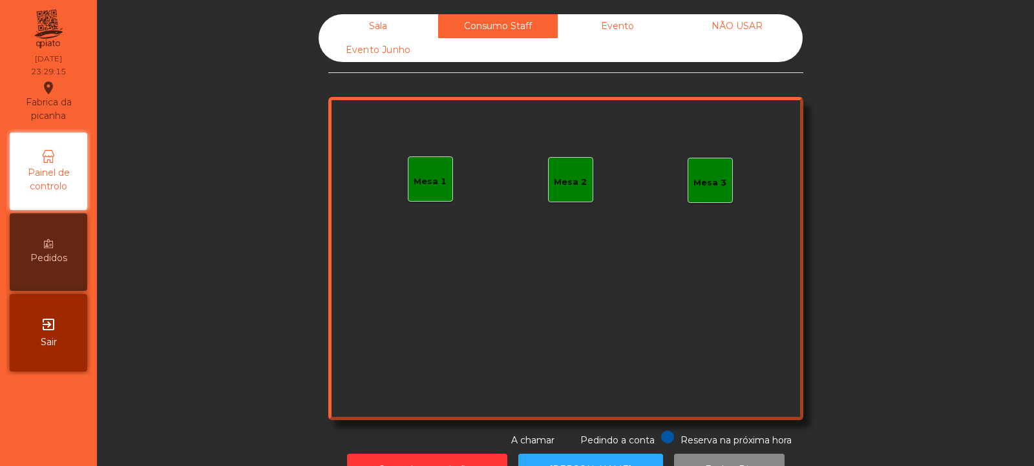
click at [611, 28] on div "Evento" at bounding box center [618, 26] width 120 height 24
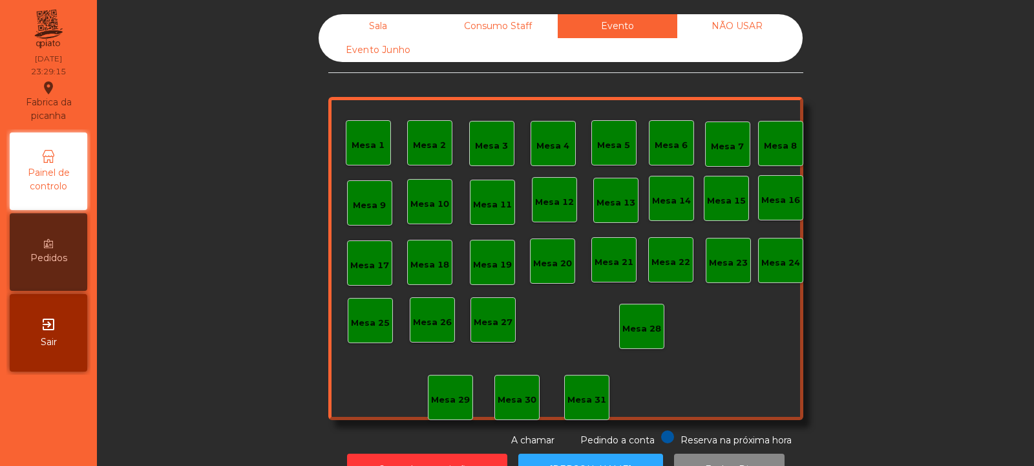
click at [741, 25] on div "NÃO USAR" at bounding box center [737, 26] width 120 height 24
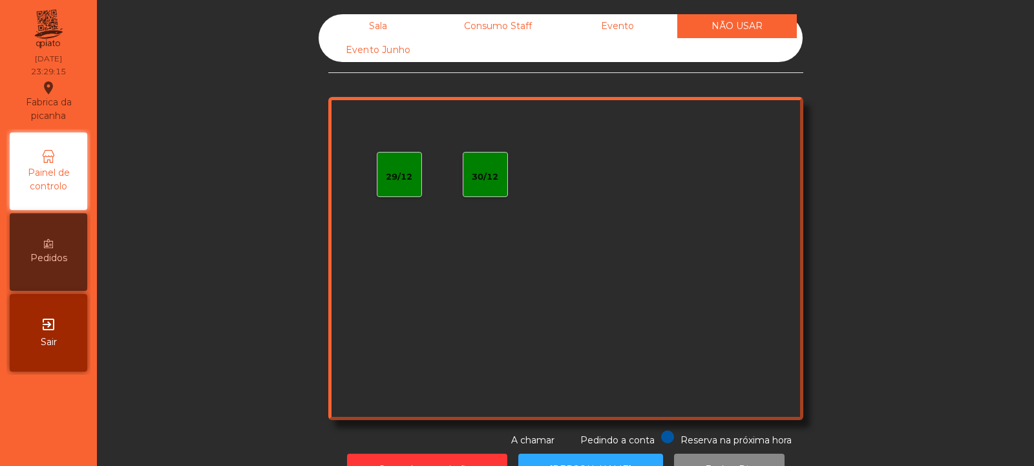
click at [379, 52] on div "Evento Junho" at bounding box center [379, 50] width 120 height 24
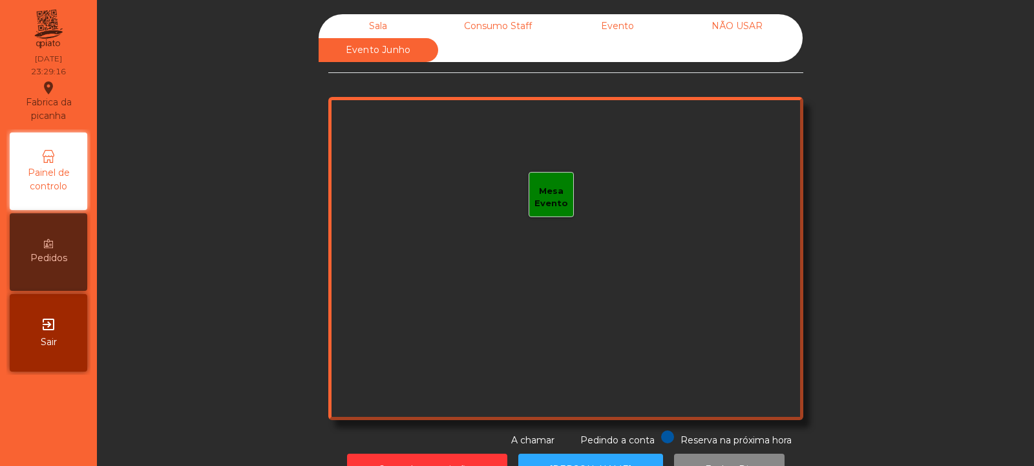
click at [384, 18] on div "Sala" at bounding box center [379, 26] width 120 height 24
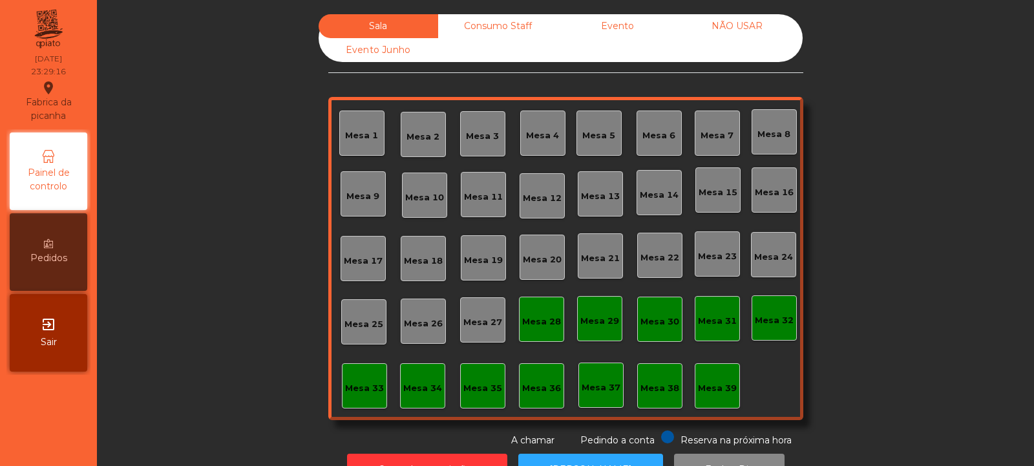
scroll to position [43, 0]
